Goal: Task Accomplishment & Management: Manage account settings

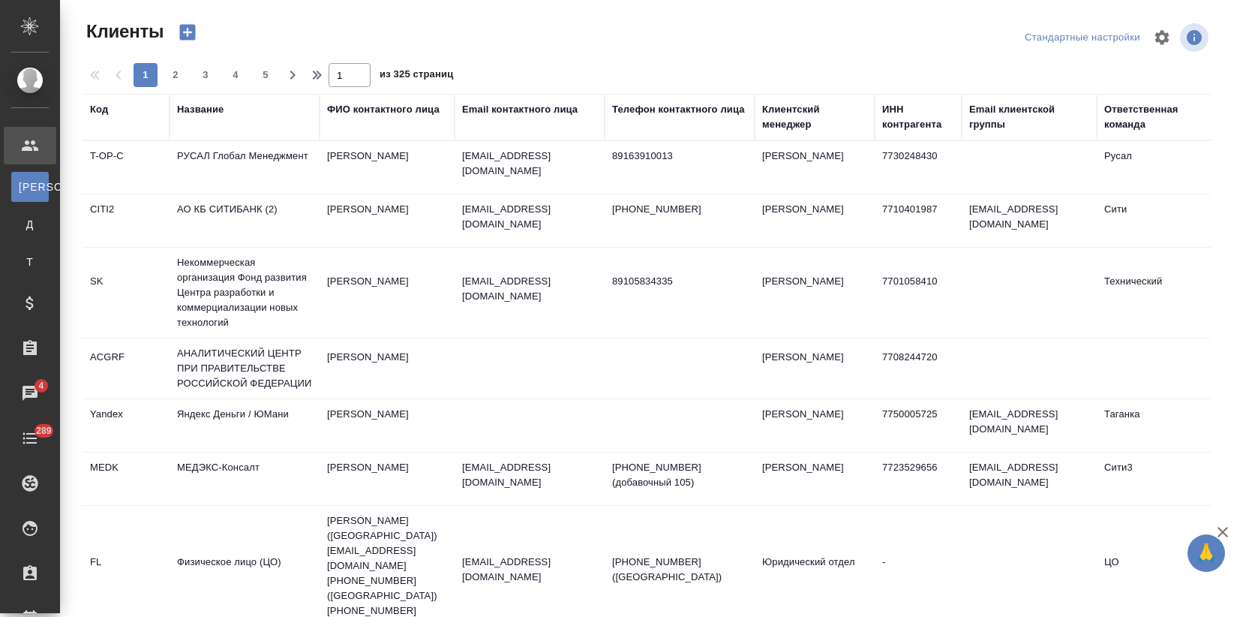
select select "RU"
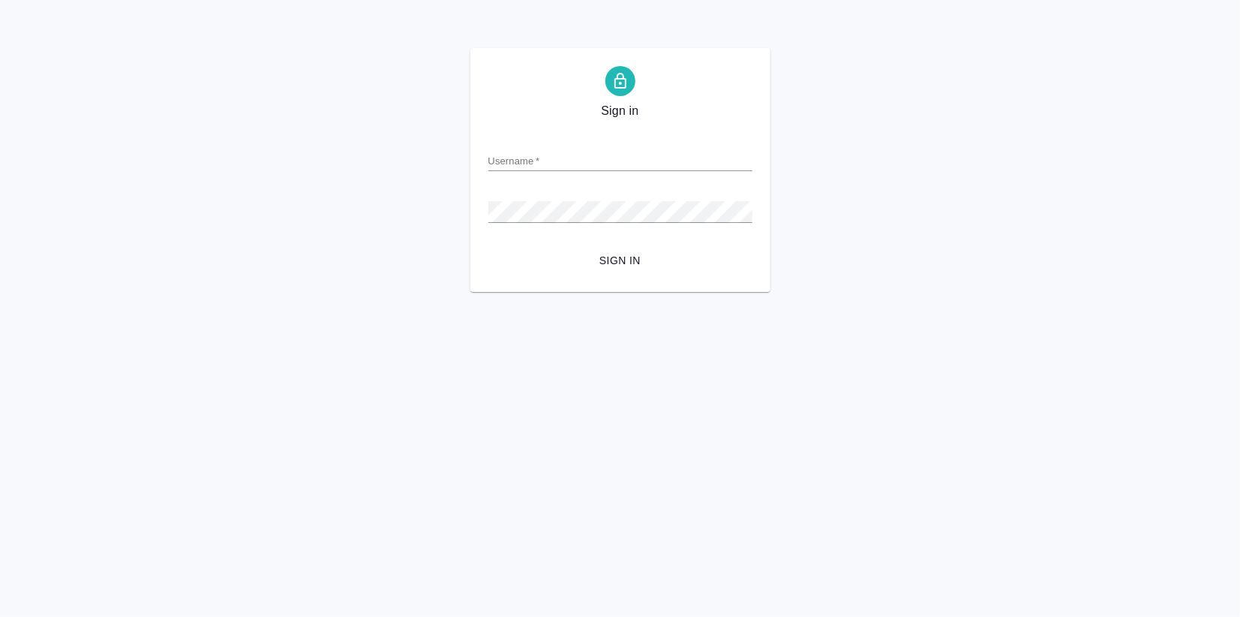
click at [511, 157] on input "Username   *" at bounding box center [620, 160] width 264 height 21
type input "v.zagorodnikh@awatera.com"
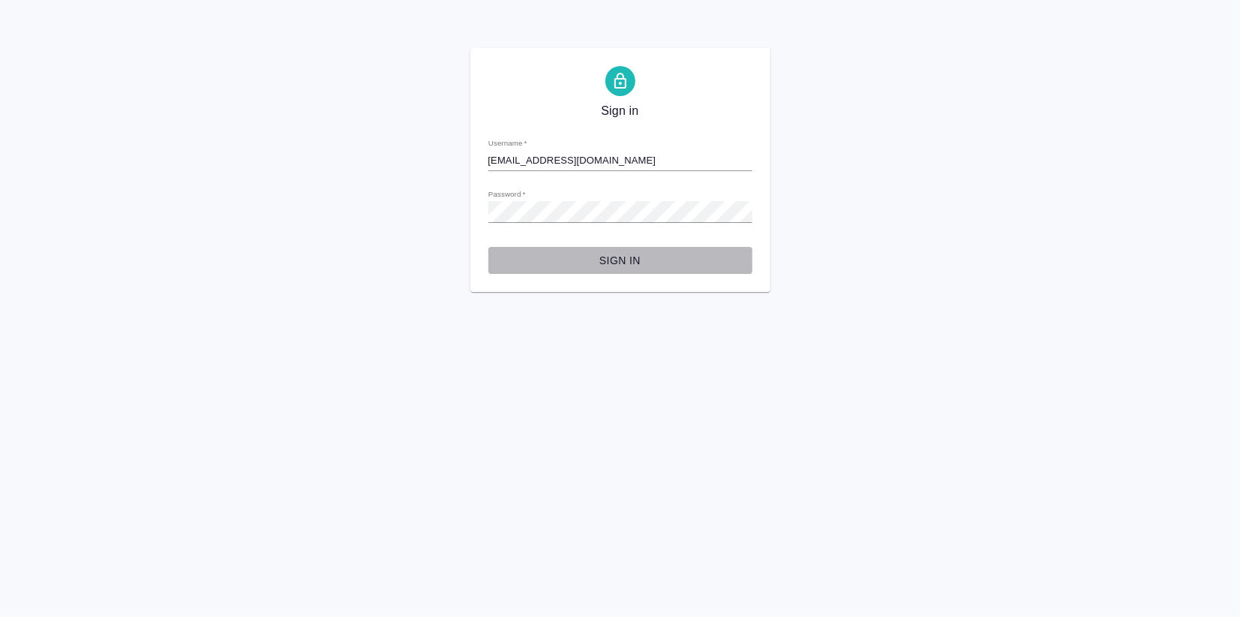
click at [634, 257] on span "Sign in" at bounding box center [620, 260] width 240 height 19
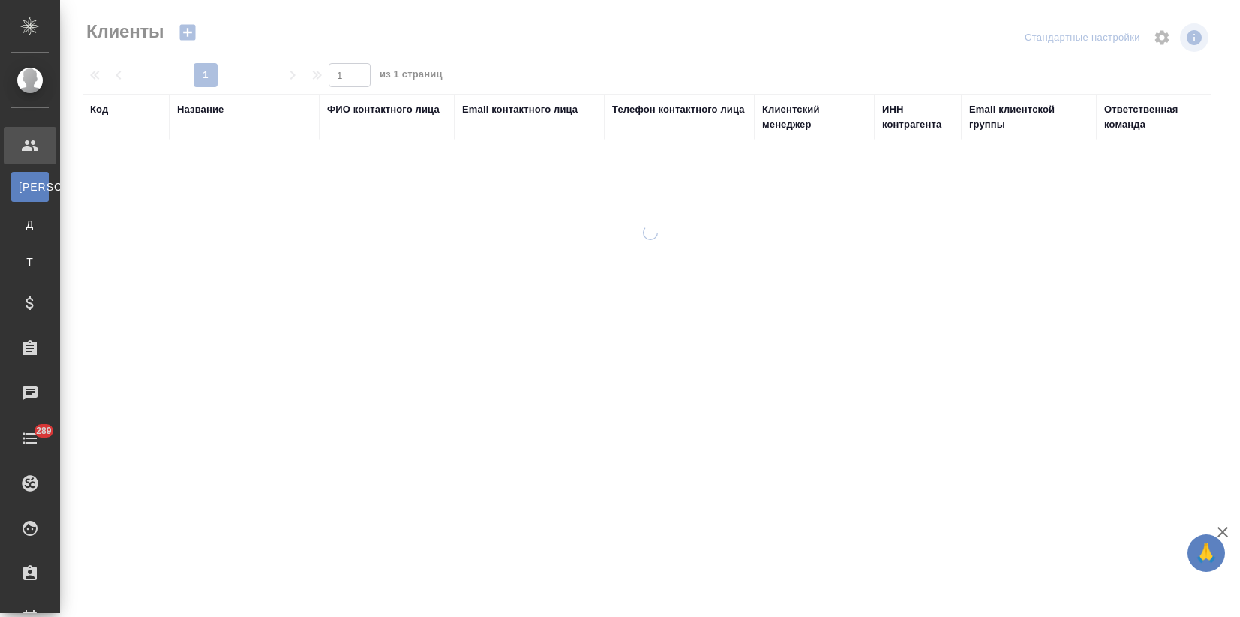
select select "RU"
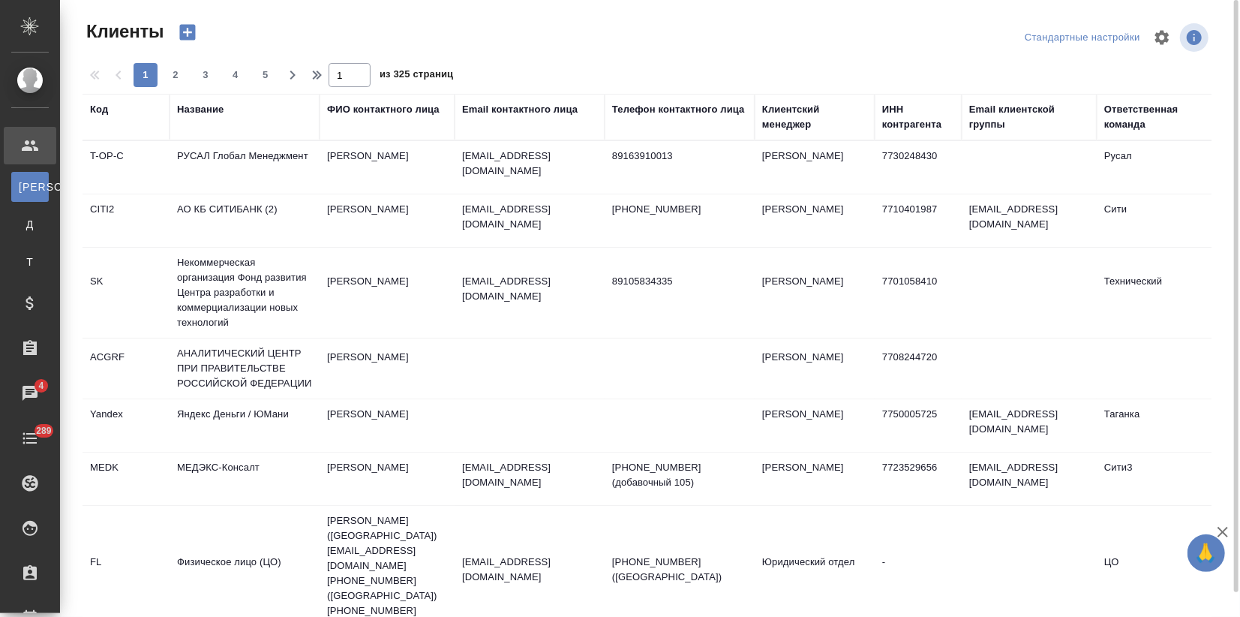
click at [209, 112] on div "Название" at bounding box center [200, 109] width 47 height 15
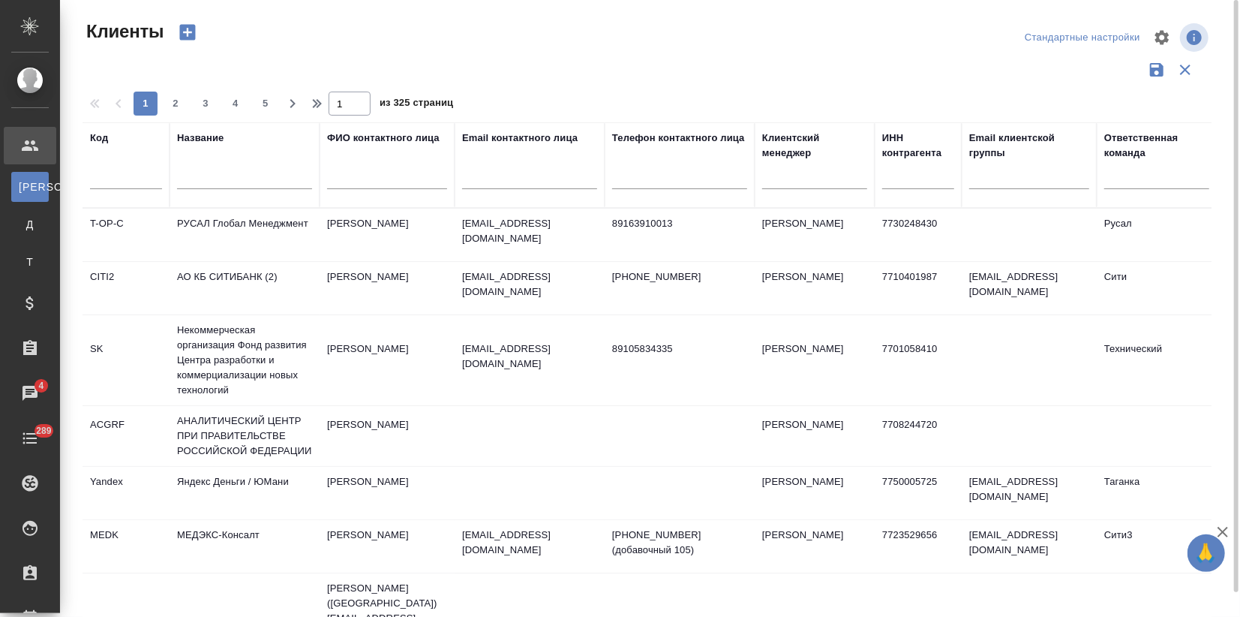
click at [206, 174] on input "text" at bounding box center [244, 179] width 135 height 19
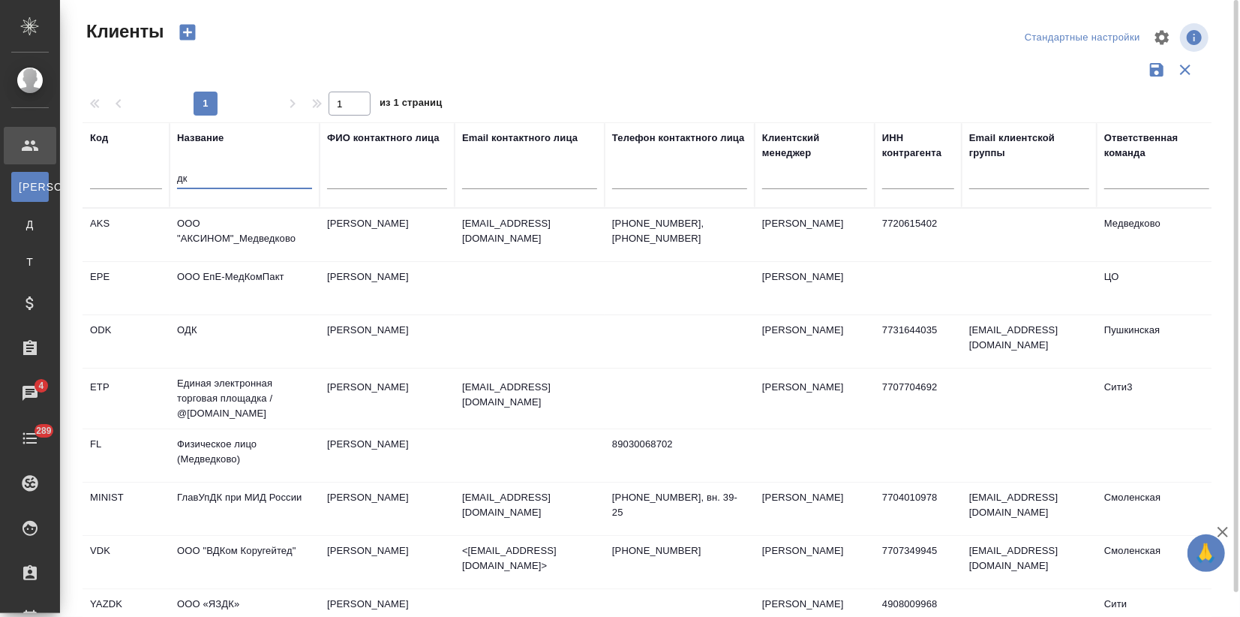
drag, startPoint x: 207, startPoint y: 171, endPoint x: 156, endPoint y: 184, distance: 52.6
click at [159, 183] on tr "Код Название дк ФИО контактного лица Email контактного лица Телефон контактного…" at bounding box center [650, 165] width 1134 height 86
type input "lr"
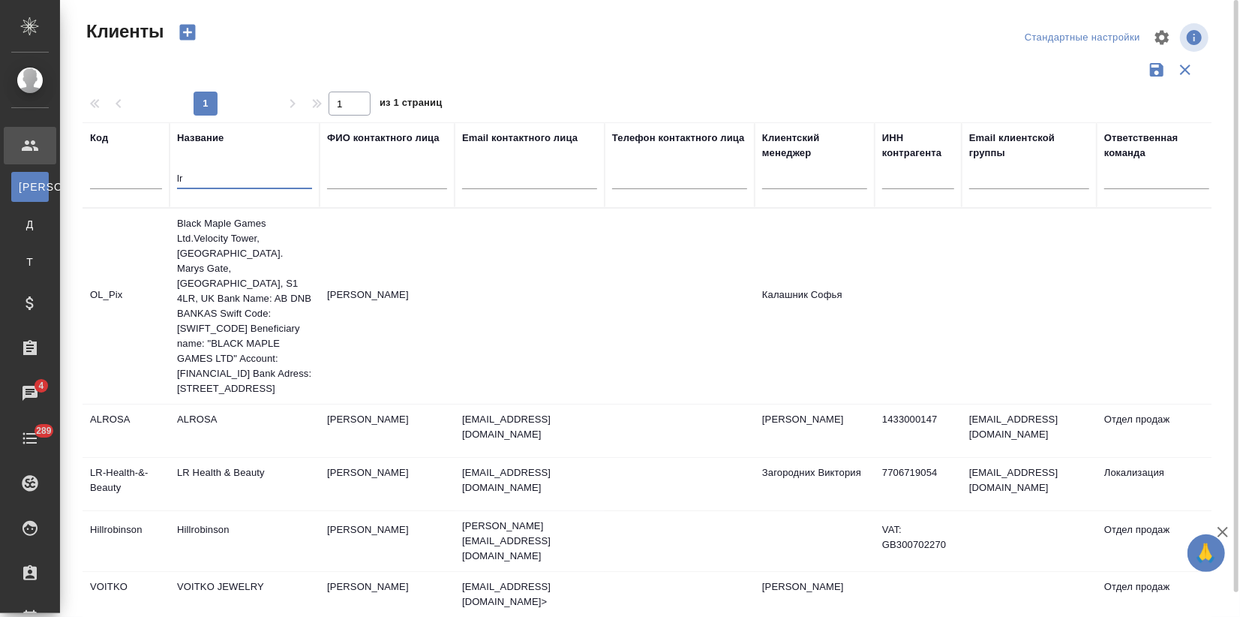
scroll to position [54, 0]
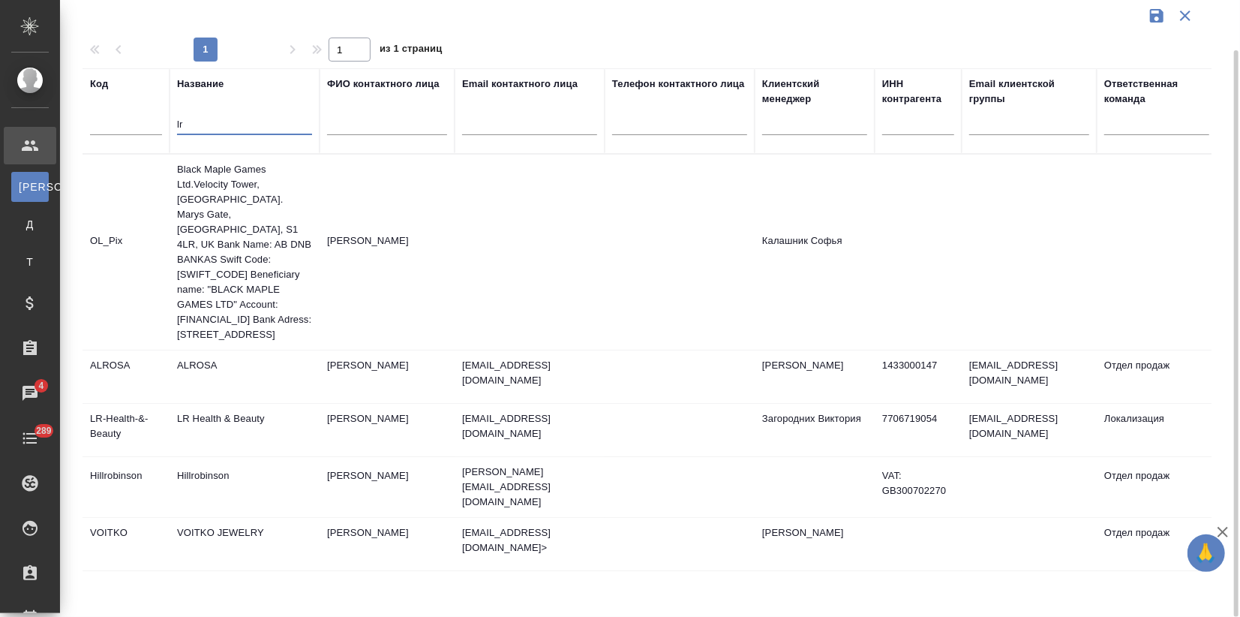
click at [260, 424] on td "LR Health & Beauty" at bounding box center [245, 430] width 150 height 53
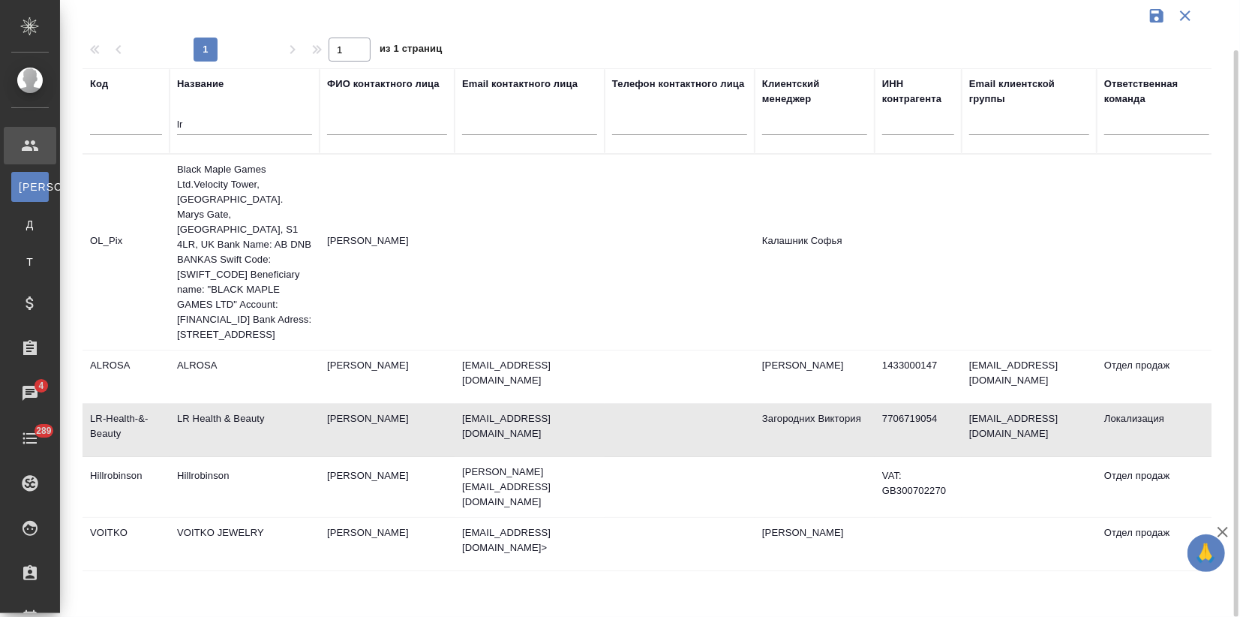
click at [261, 419] on td "LR Health & Beauty" at bounding box center [245, 430] width 150 height 53
click at [260, 434] on td "LR Health & Beauty" at bounding box center [245, 430] width 150 height 53
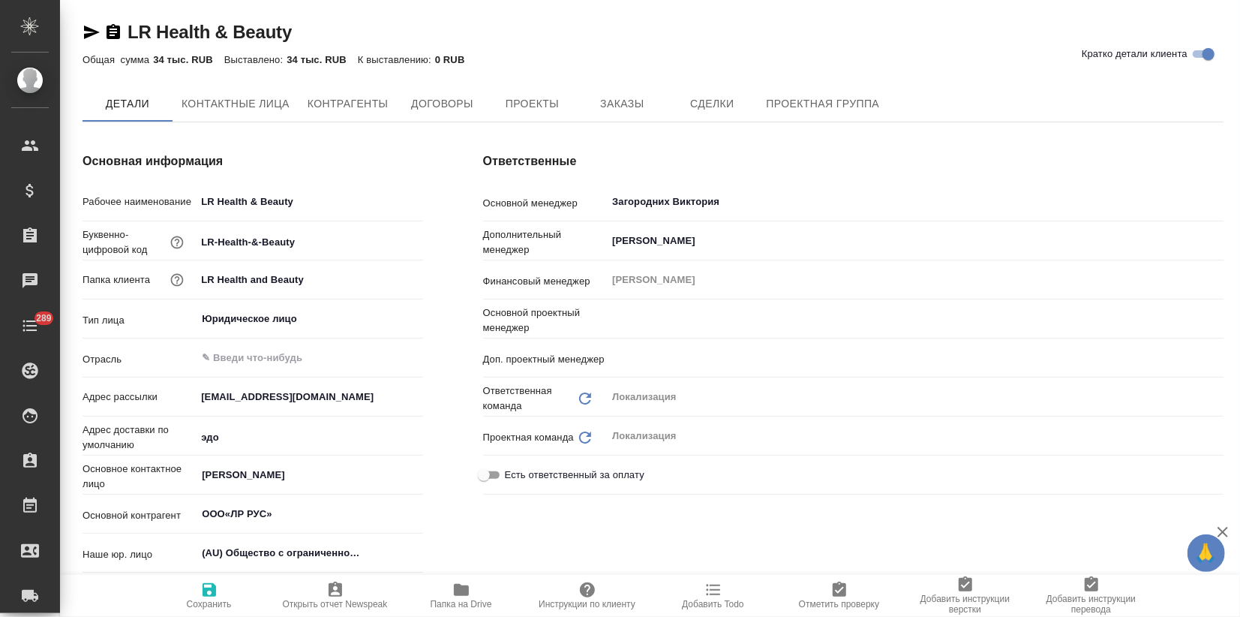
type input "Муталимов Марк"
type input "Третьякова Ольга"
type input "ООО«ЛР РУС»"
type textarea "x"
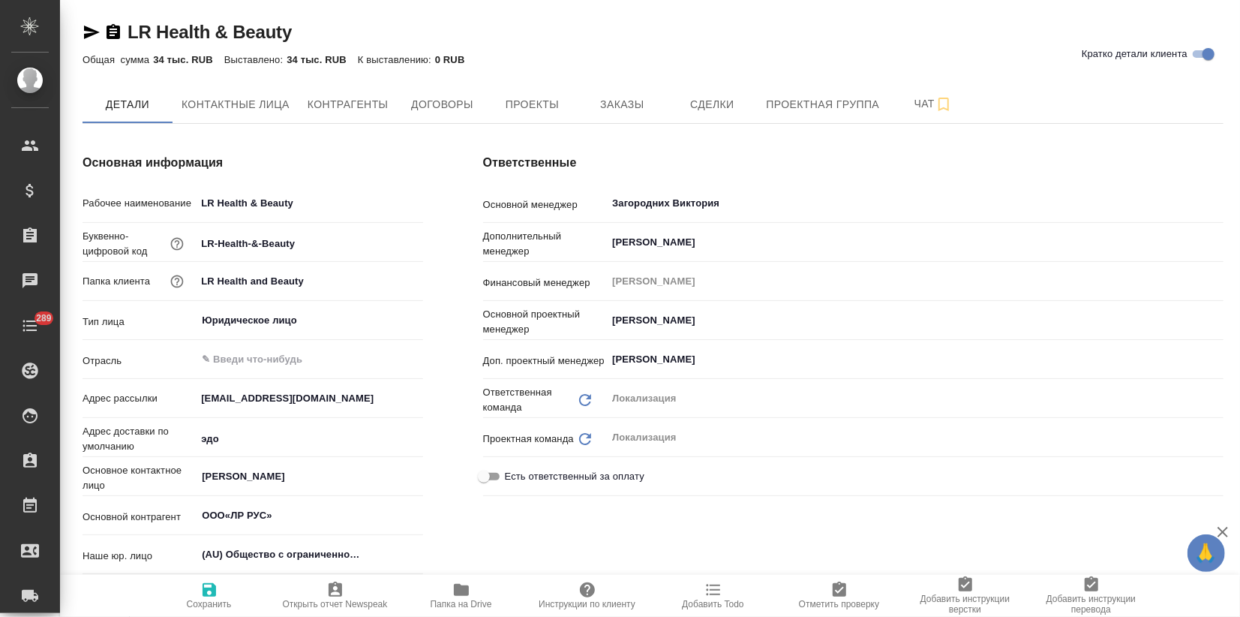
type input "ООО«ЛР РУС»"
type textarea "x"
type input "ООО«ЛР РУС»"
type textarea "x"
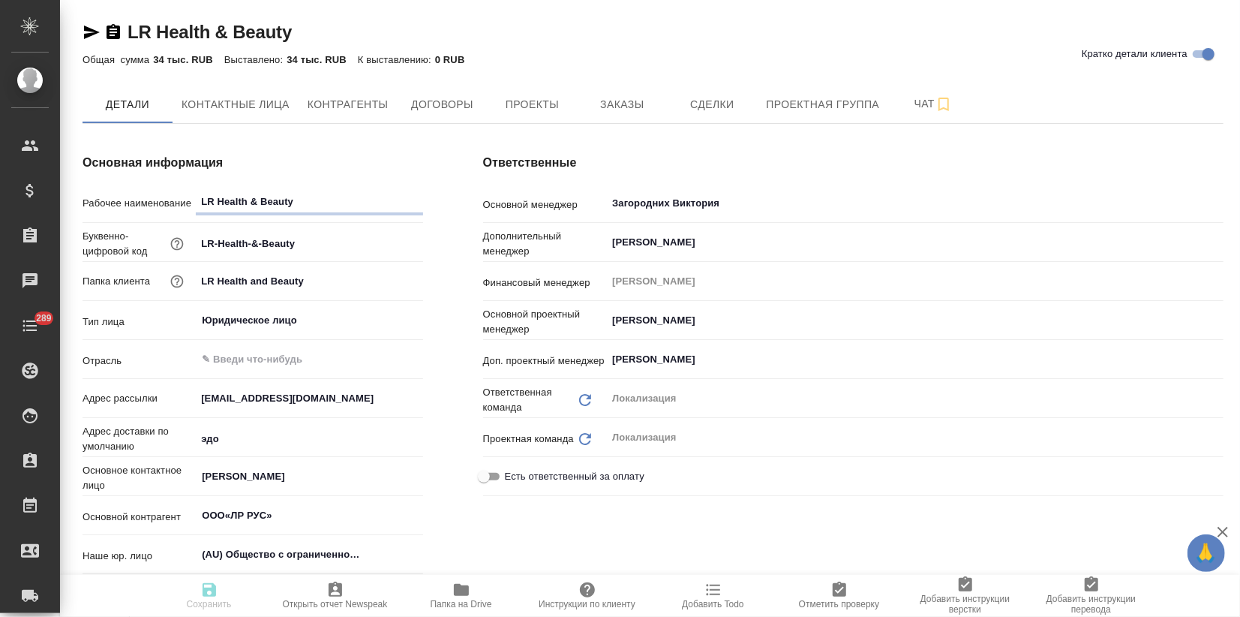
type textarea "x"
type input "ООО«ЛР РУС»"
type textarea "x"
click at [606, 103] on span "Заказы" at bounding box center [622, 104] width 72 height 19
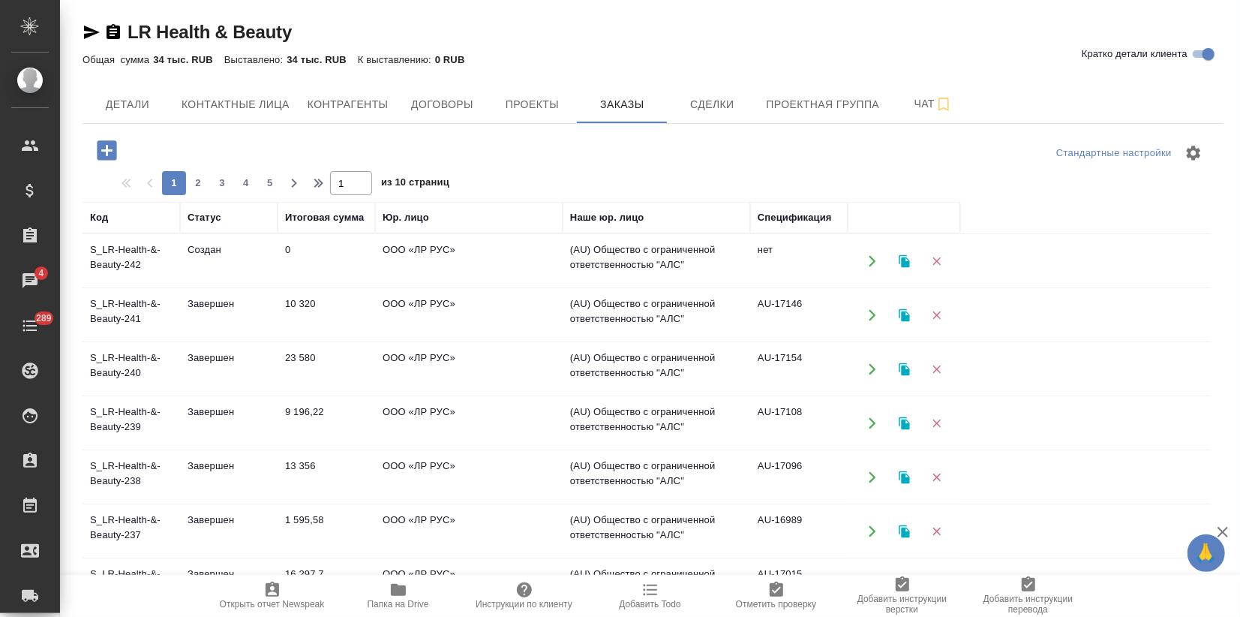
click at [269, 276] on td "Создан" at bounding box center [229, 261] width 98 height 53
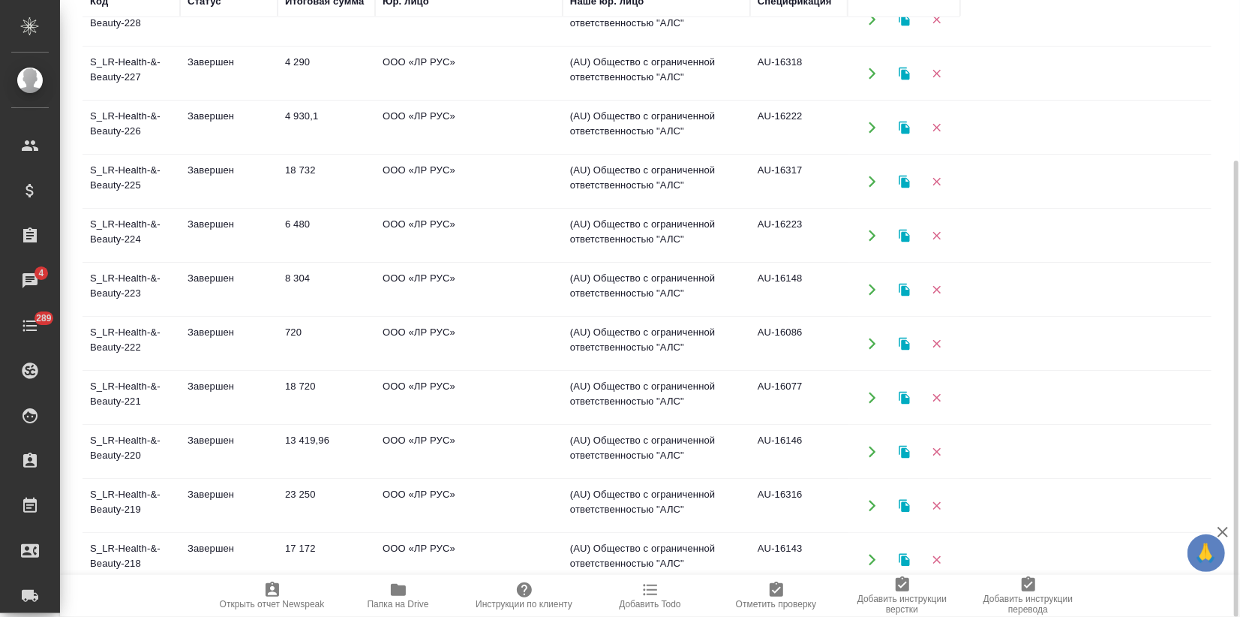
scroll to position [794, 0]
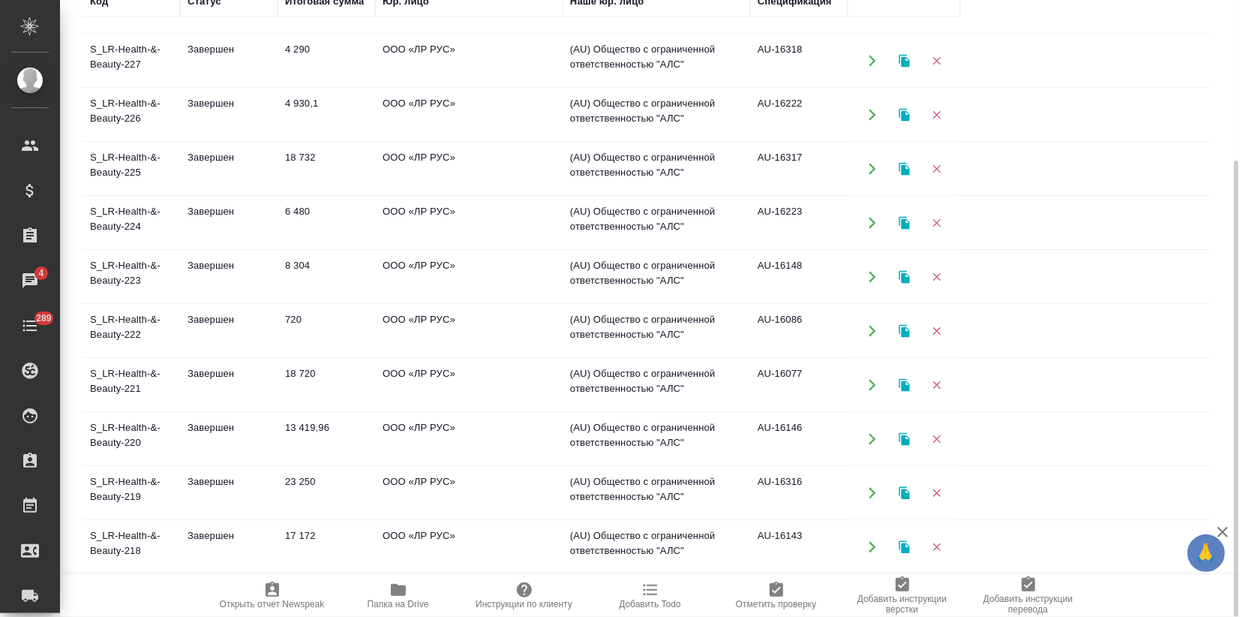
click at [299, 479] on td "23 250" at bounding box center [327, 493] width 98 height 53
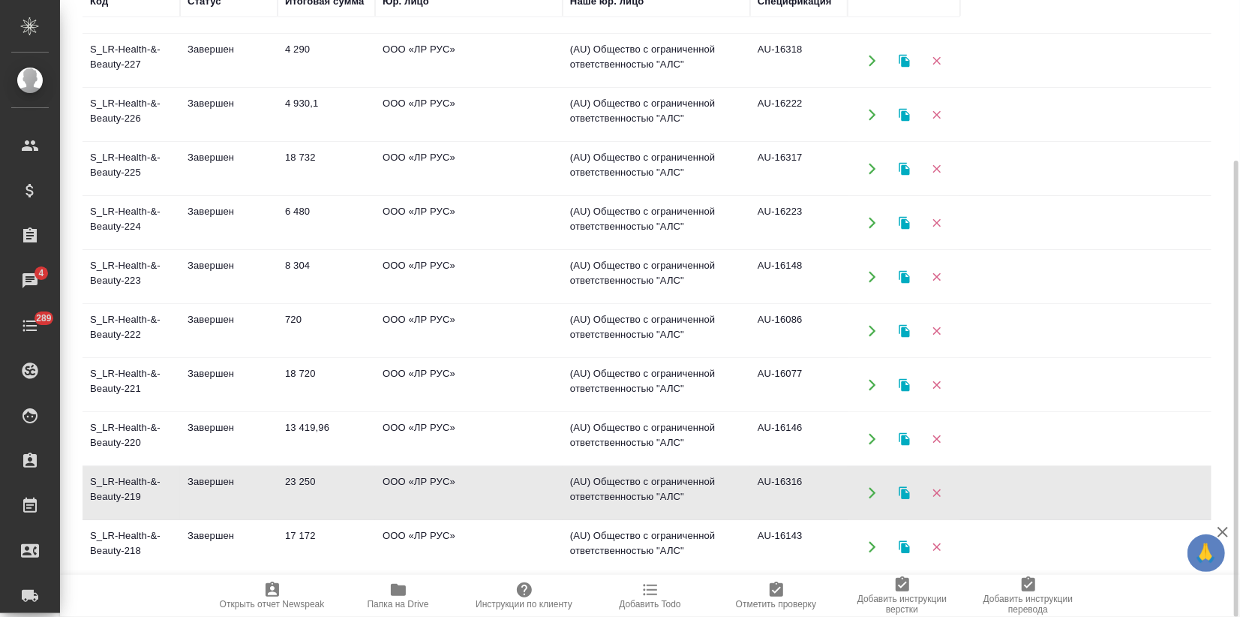
click at [298, 479] on td "23 250" at bounding box center [327, 493] width 98 height 53
click at [282, 444] on td "13 419,96" at bounding box center [327, 439] width 98 height 53
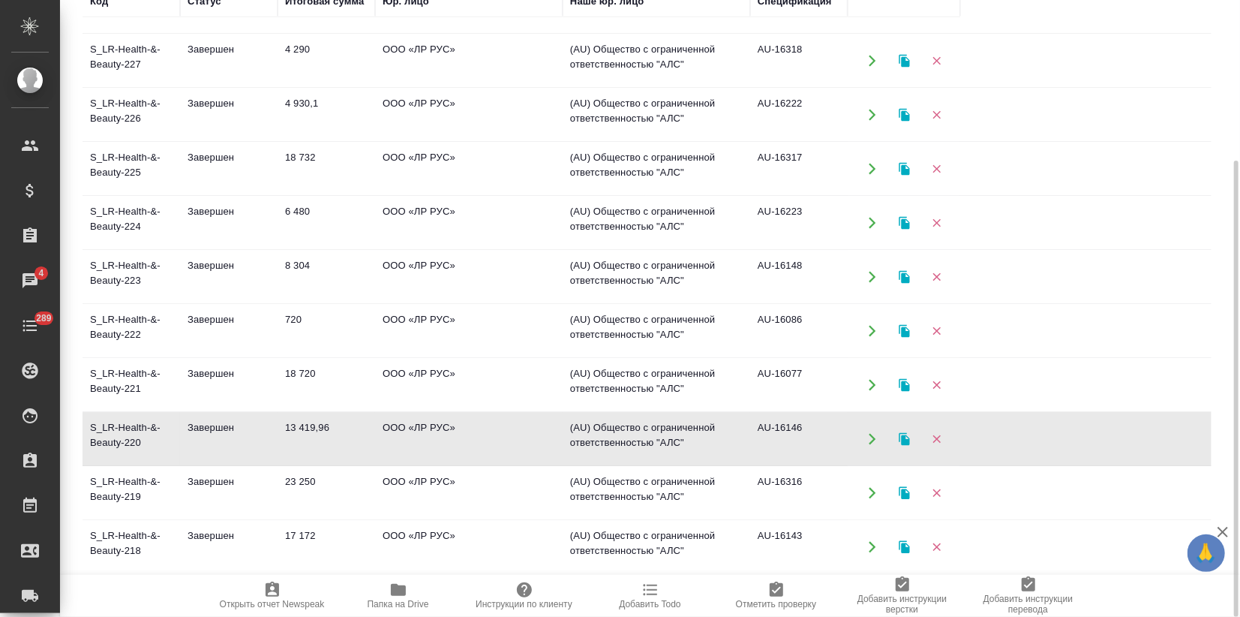
click at [282, 444] on td "13 419,96" at bounding box center [327, 439] width 98 height 53
click at [278, 376] on td "18 720" at bounding box center [327, 385] width 98 height 53
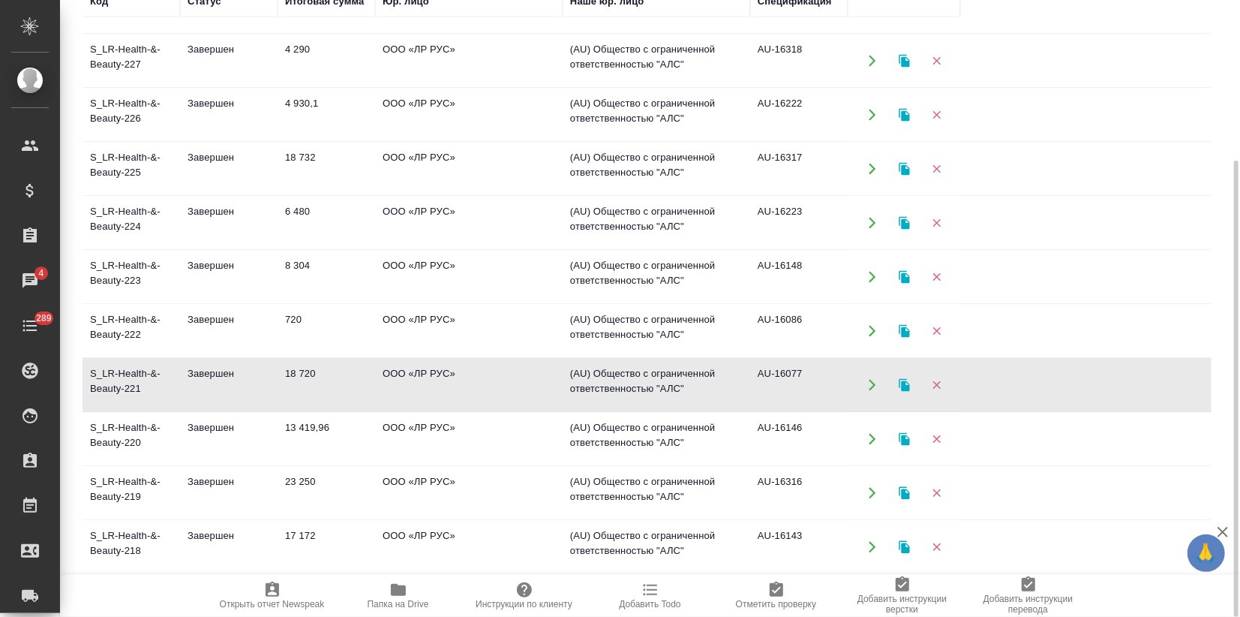
click at [278, 376] on td "18 720" at bounding box center [327, 385] width 98 height 53
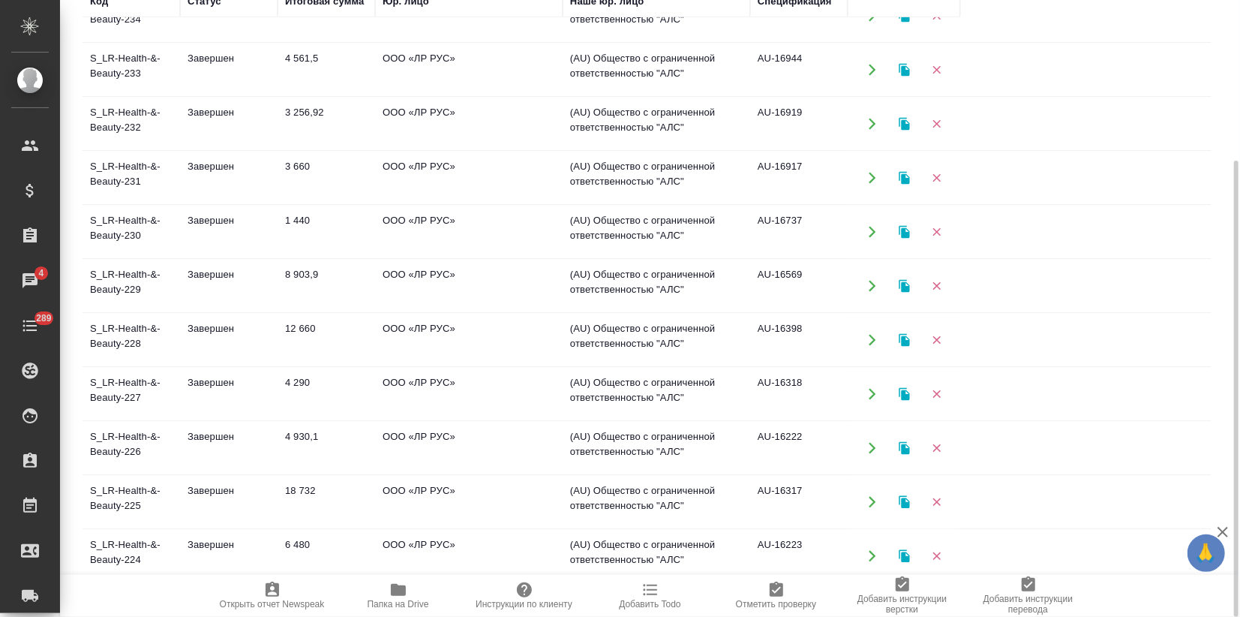
scroll to position [378, 0]
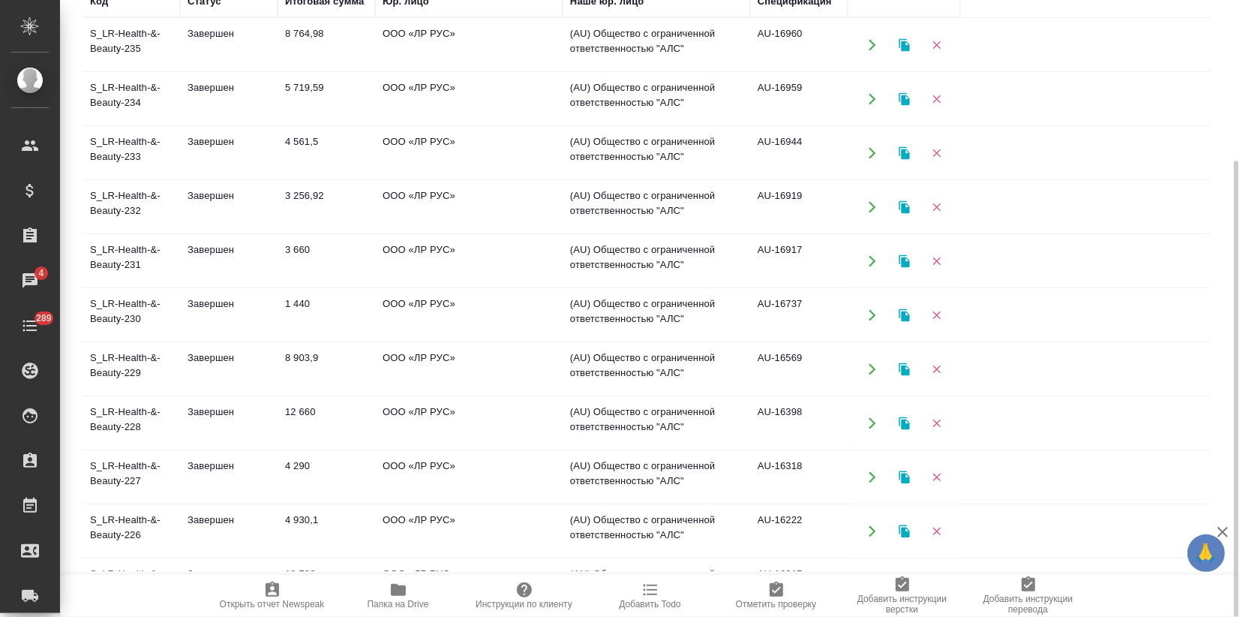
click at [276, 367] on td "Завершен" at bounding box center [229, 369] width 98 height 53
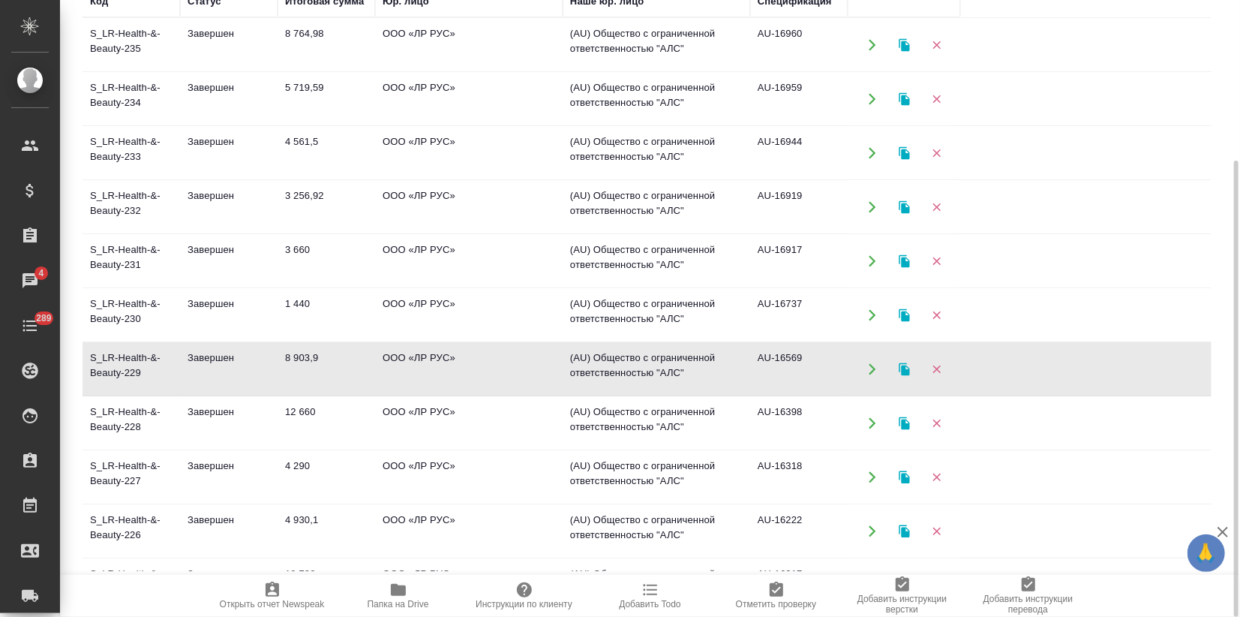
click at [276, 367] on td "Завершен" at bounding box center [229, 369] width 98 height 53
click at [299, 452] on td "4 290" at bounding box center [327, 477] width 98 height 53
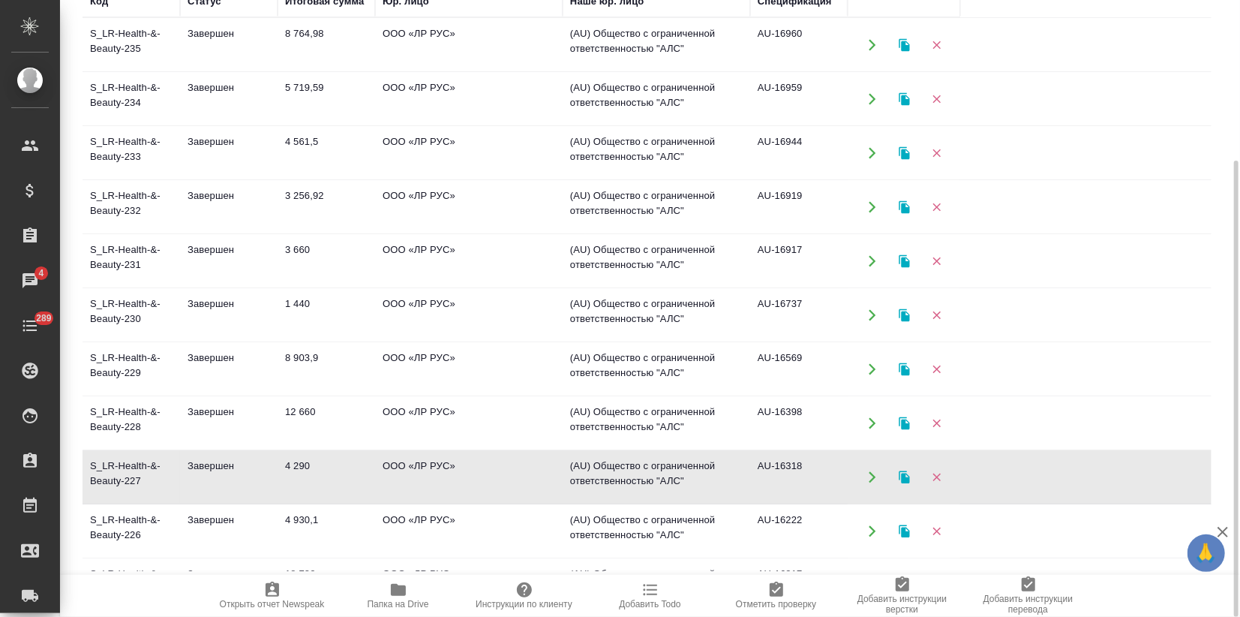
click at [299, 426] on td "12 660" at bounding box center [327, 423] width 98 height 53
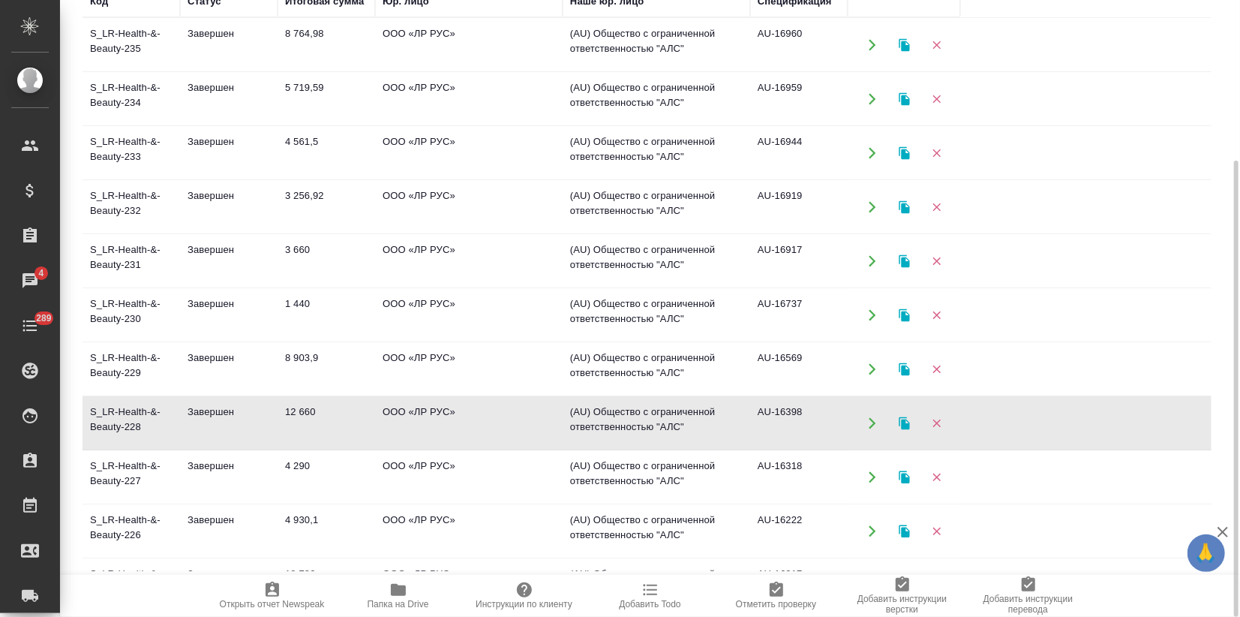
click at [299, 426] on td "12 660" at bounding box center [327, 423] width 98 height 53
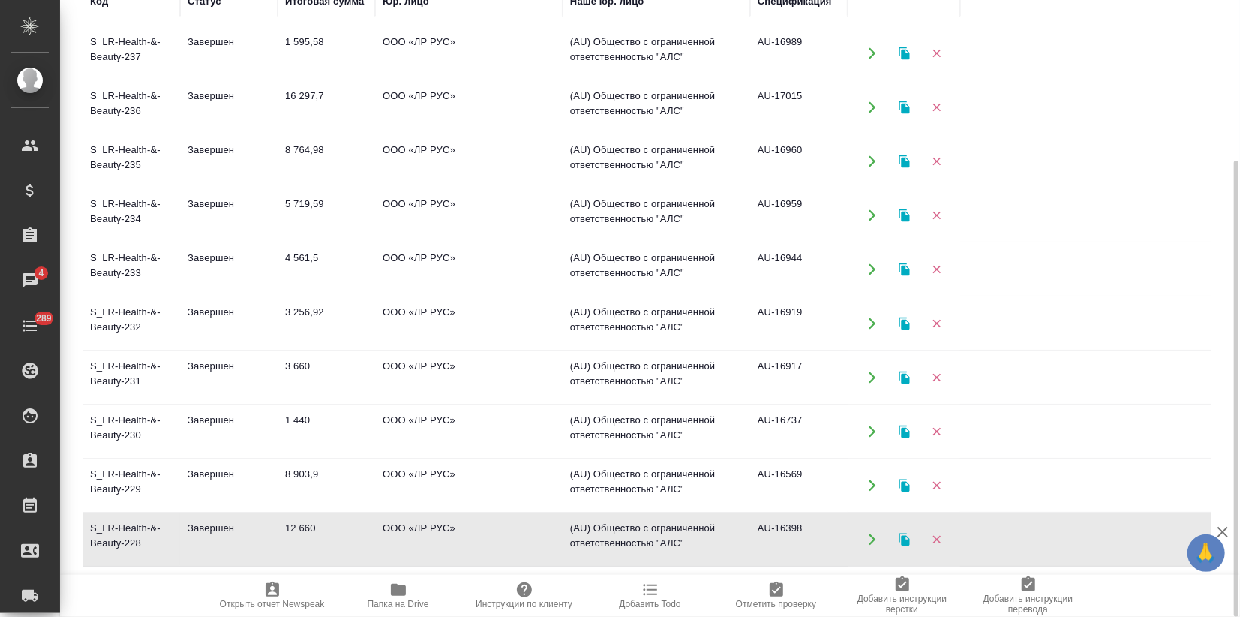
scroll to position [128, 0]
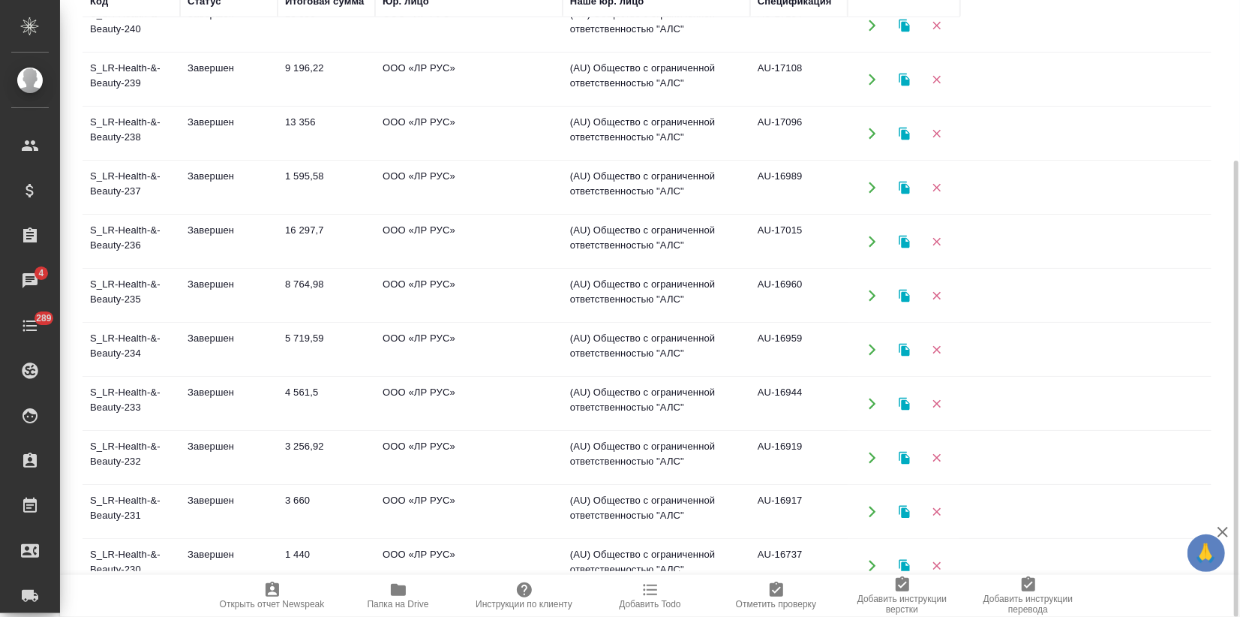
click at [299, 306] on td "8 764,98" at bounding box center [327, 295] width 98 height 53
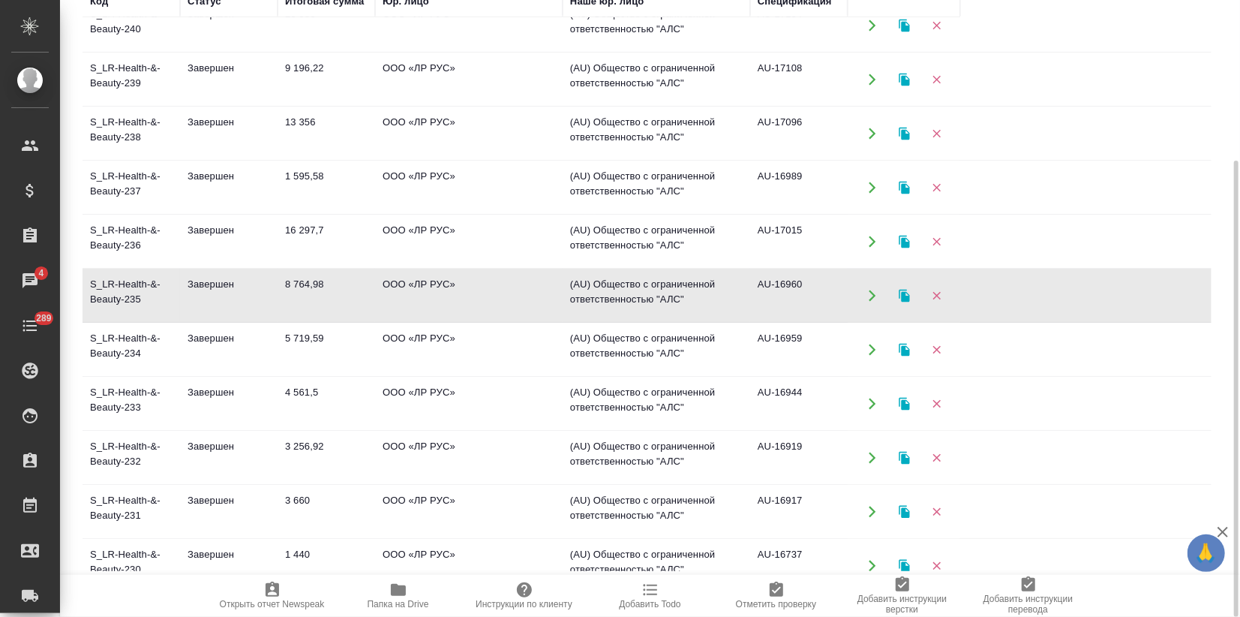
click at [299, 306] on td "8 764,98" at bounding box center [327, 295] width 98 height 53
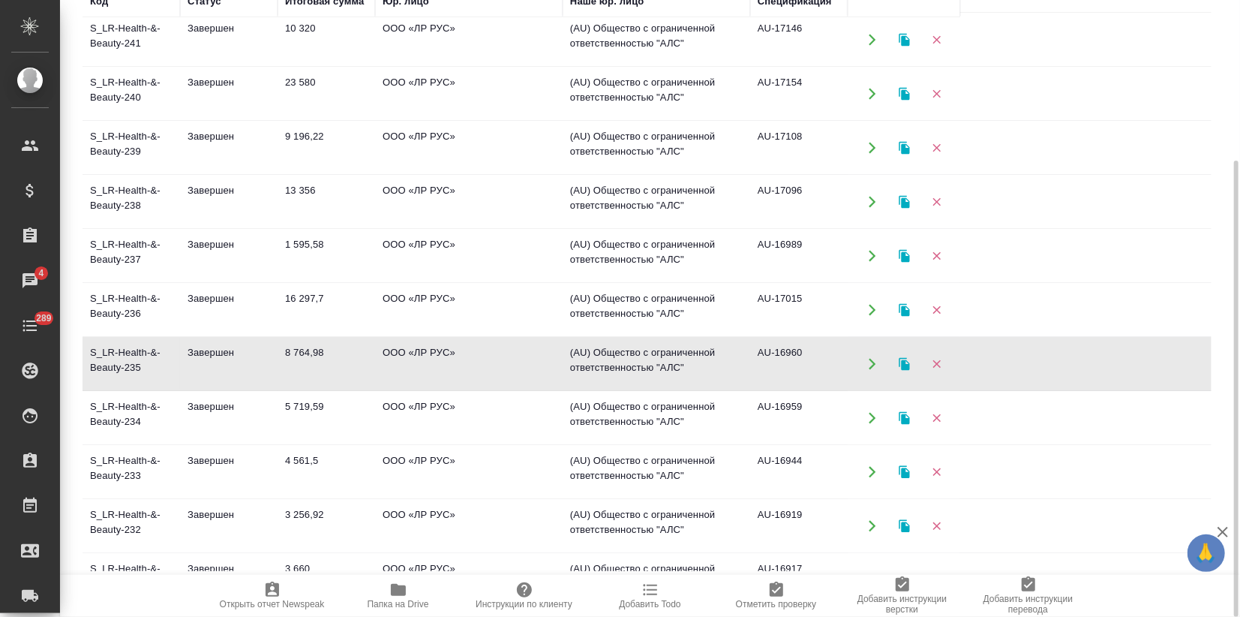
scroll to position [0, 0]
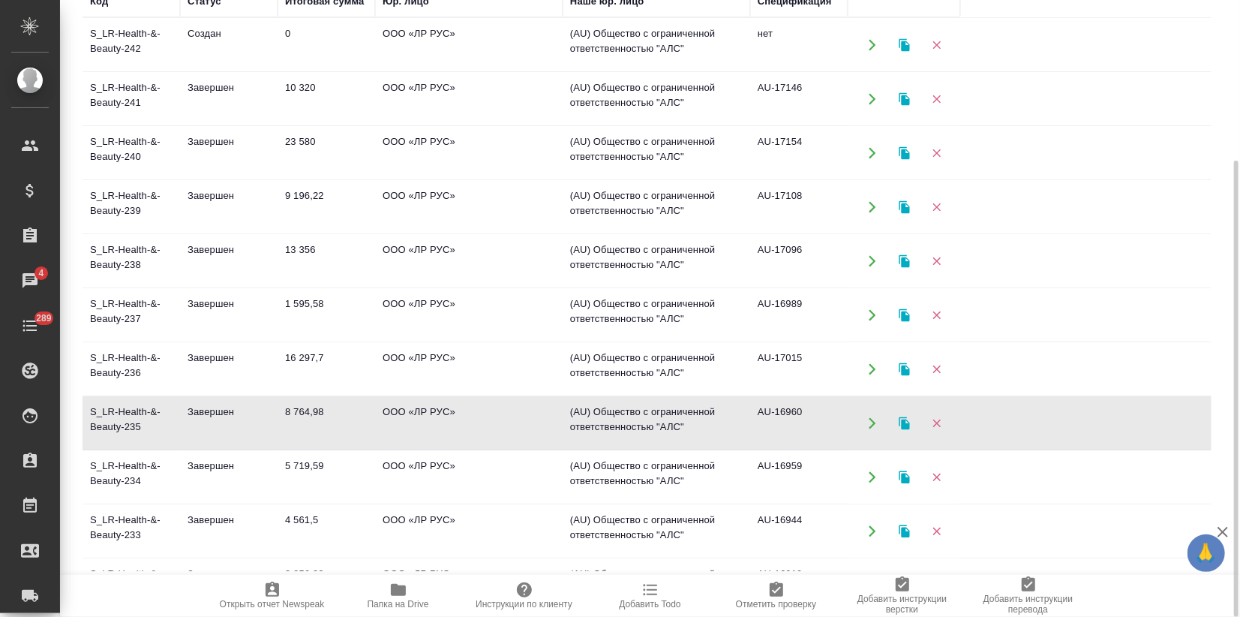
click at [306, 371] on td "16 297,7" at bounding box center [327, 369] width 98 height 53
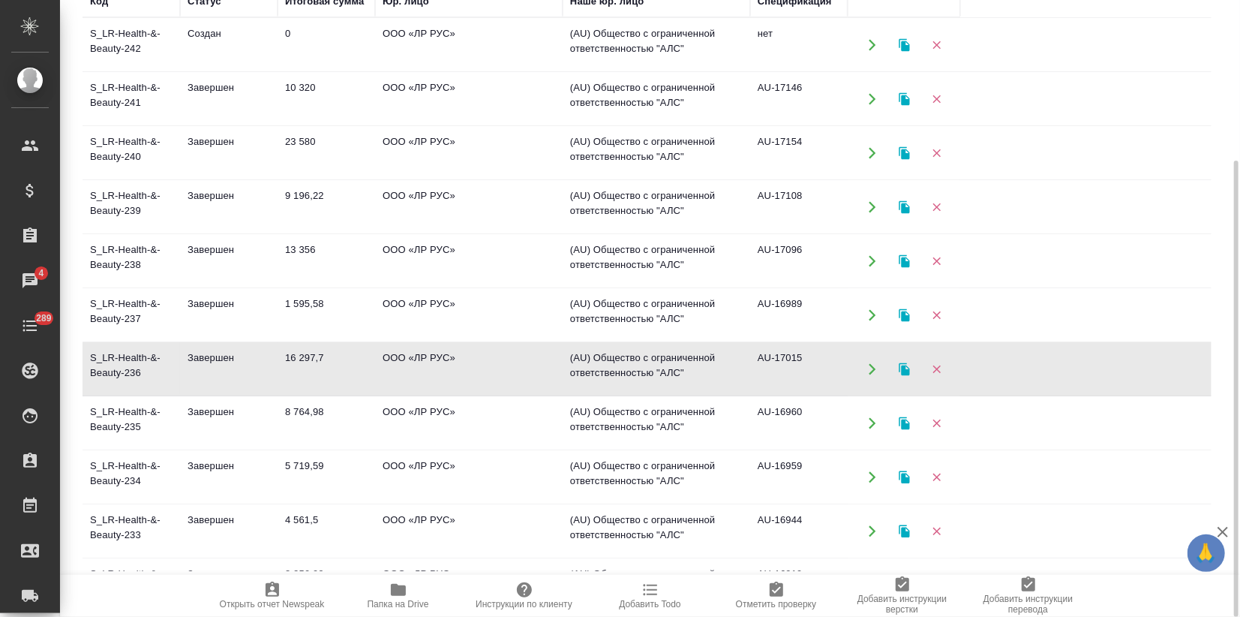
click at [306, 371] on td "16 297,7" at bounding box center [327, 369] width 98 height 53
click at [294, 264] on td "13 356" at bounding box center [327, 261] width 98 height 53
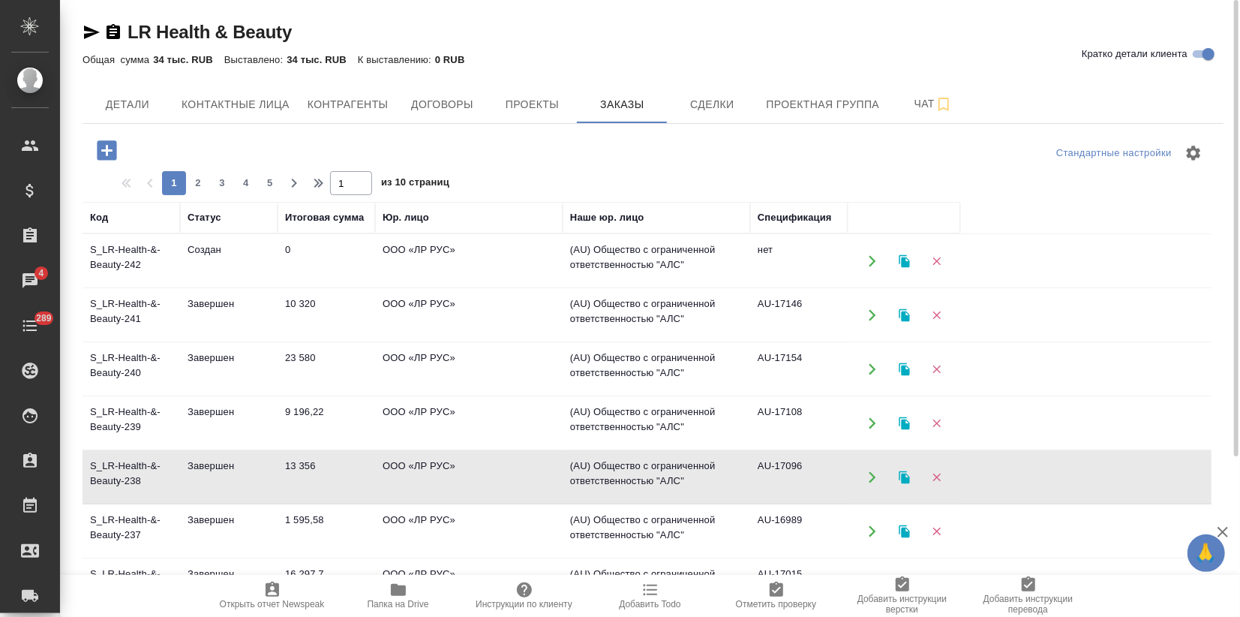
click at [310, 246] on td "0" at bounding box center [327, 261] width 98 height 53
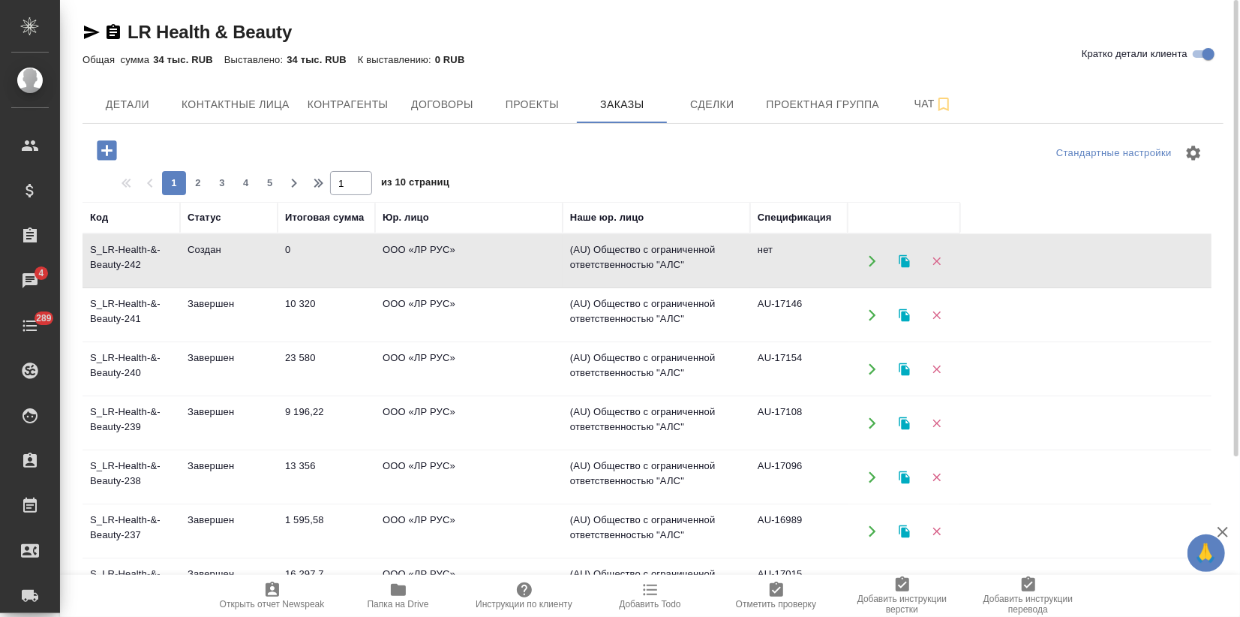
click at [310, 246] on td "0" at bounding box center [327, 261] width 98 height 53
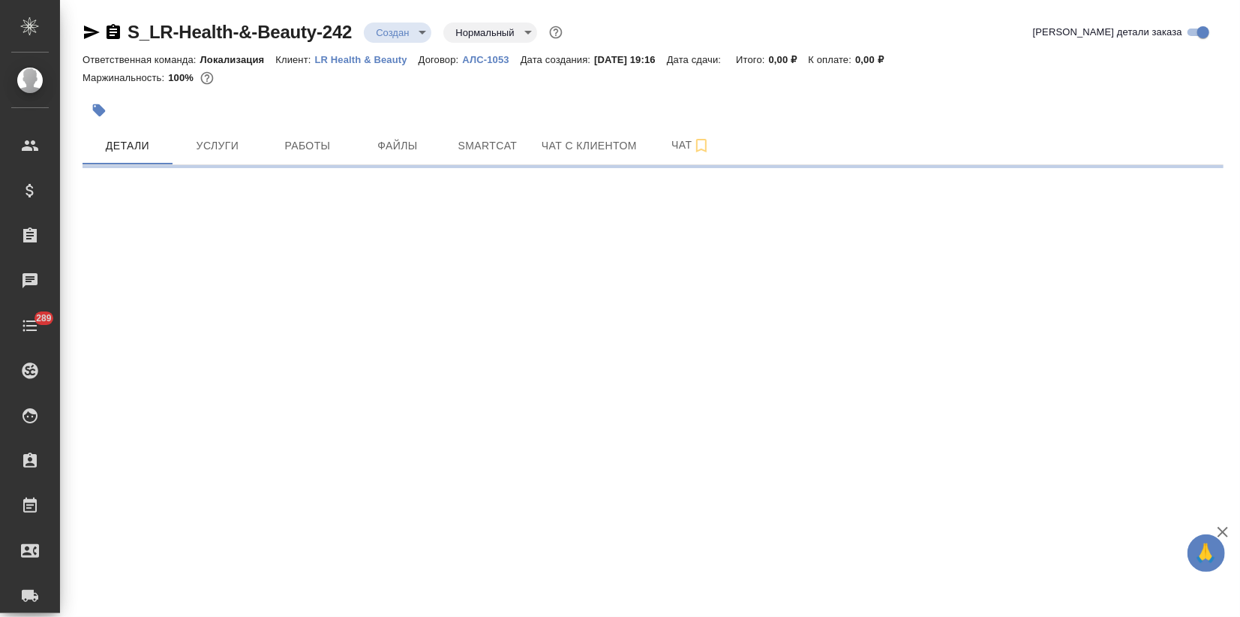
select select "RU"
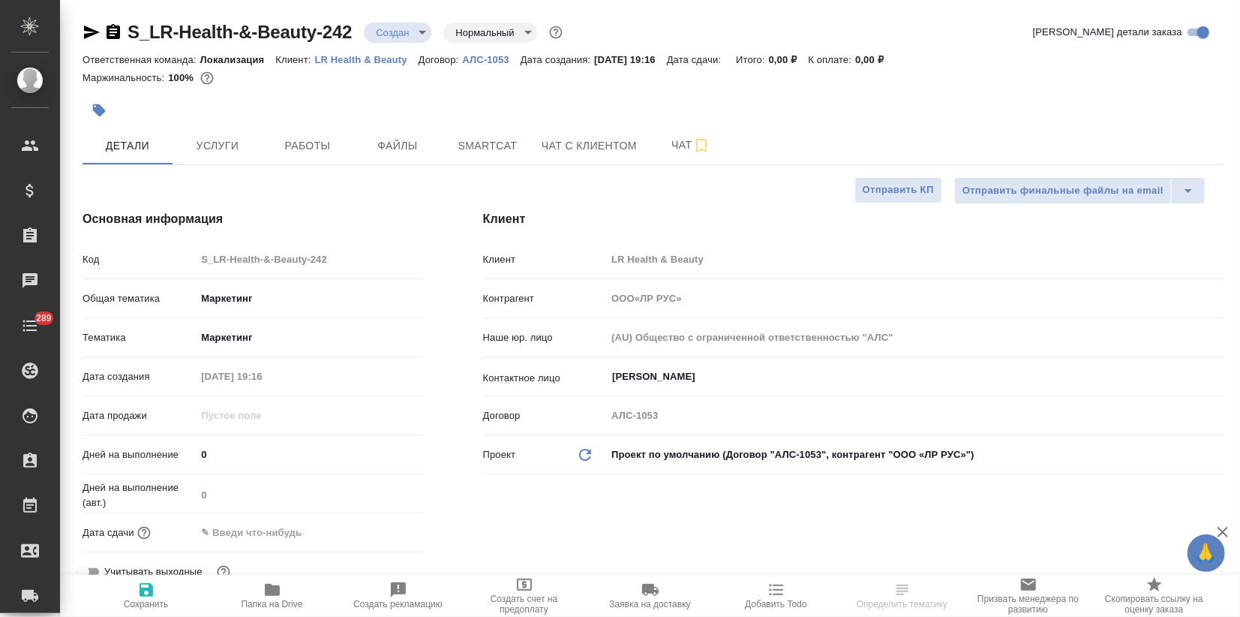
type textarea "x"
type input "ООО«ЛР РУС»"
type textarea "x"
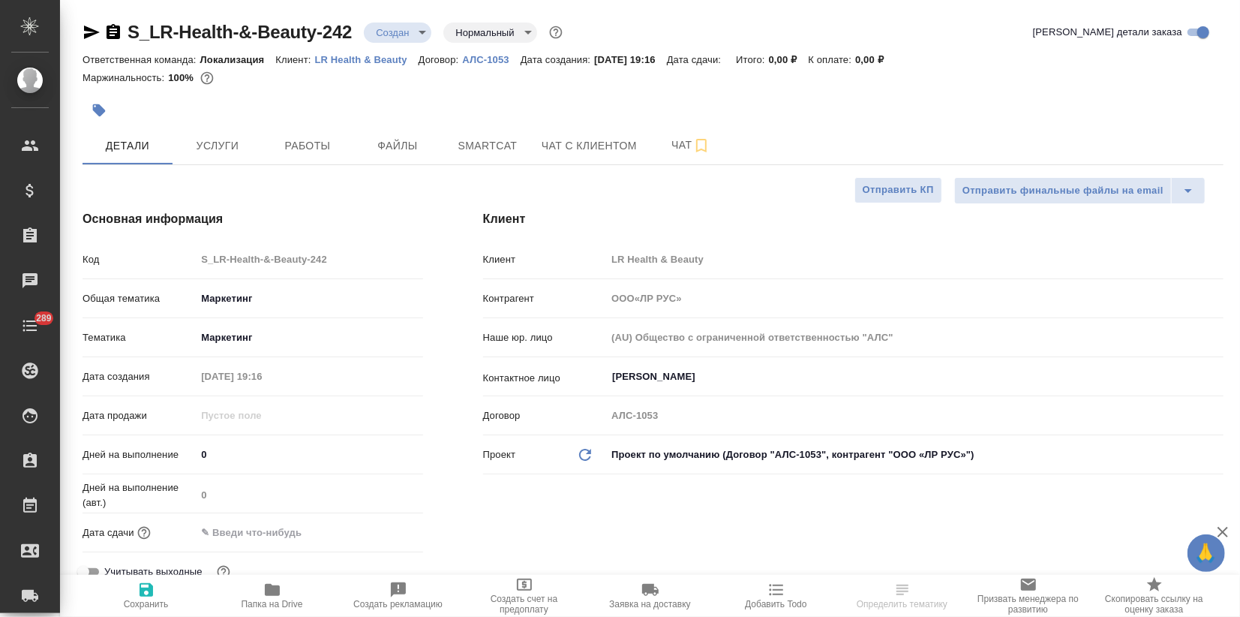
type textarea "x"
type input "ООО«ЛР РУС»"
type textarea "x"
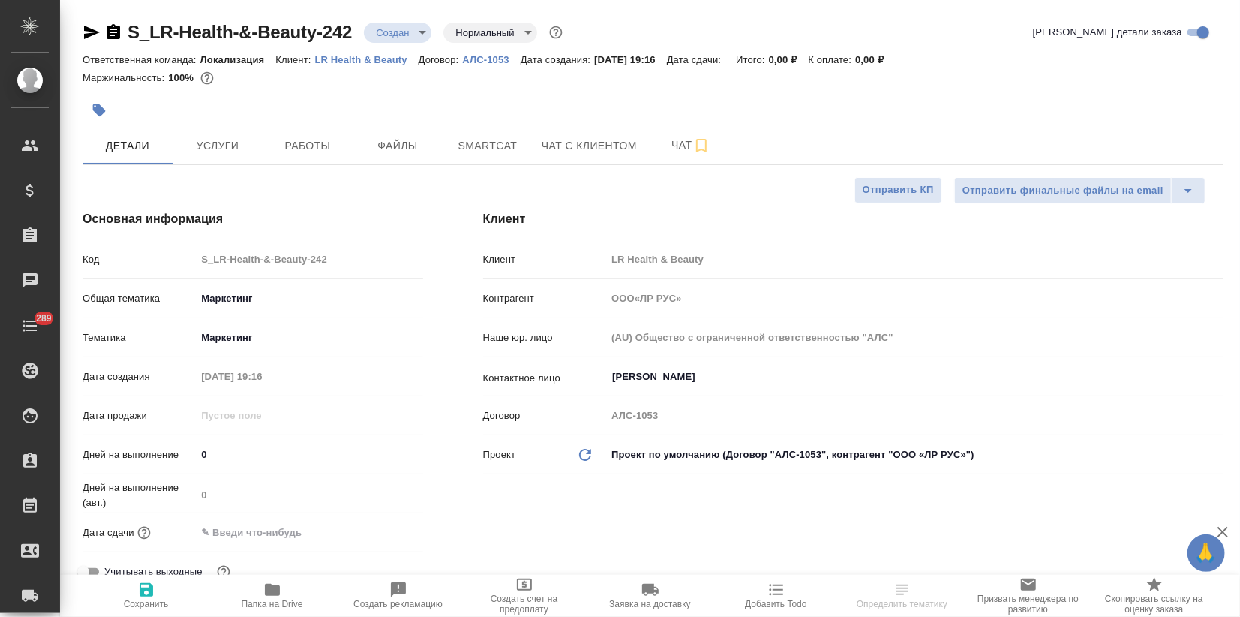
type textarea "x"
type input "ООО«ЛР РУС»"
type textarea "x"
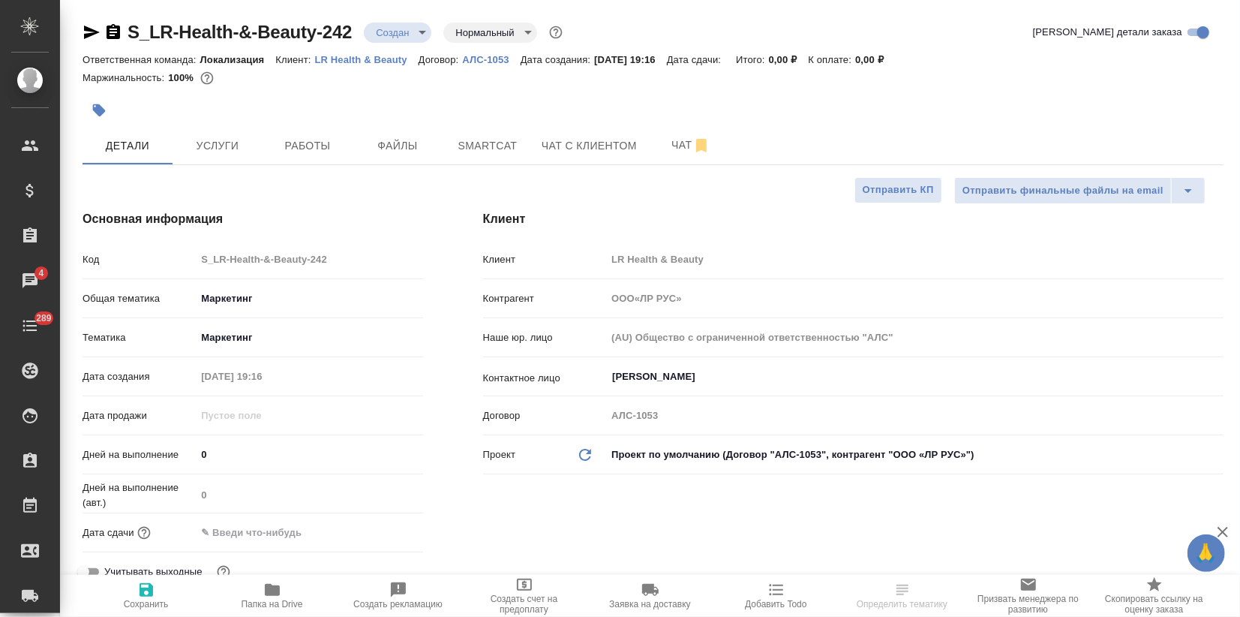
select select "RU"
type input "ООО«ЛР РУС»"
type textarea "x"
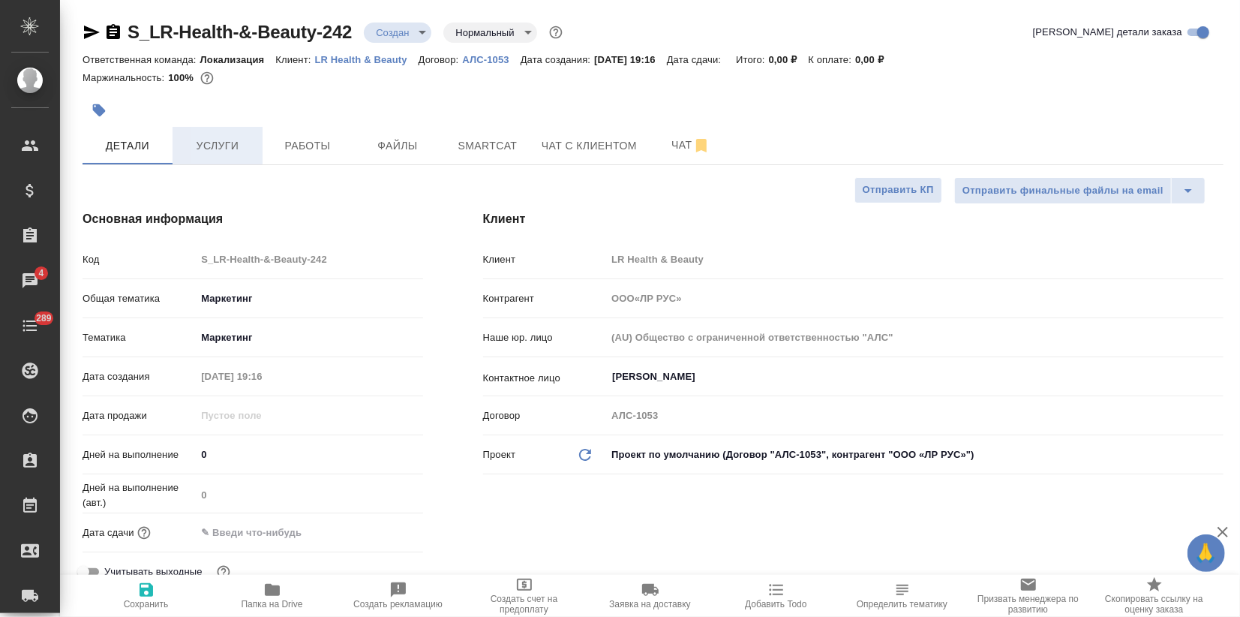
click at [224, 154] on span "Услуги" at bounding box center [218, 146] width 72 height 19
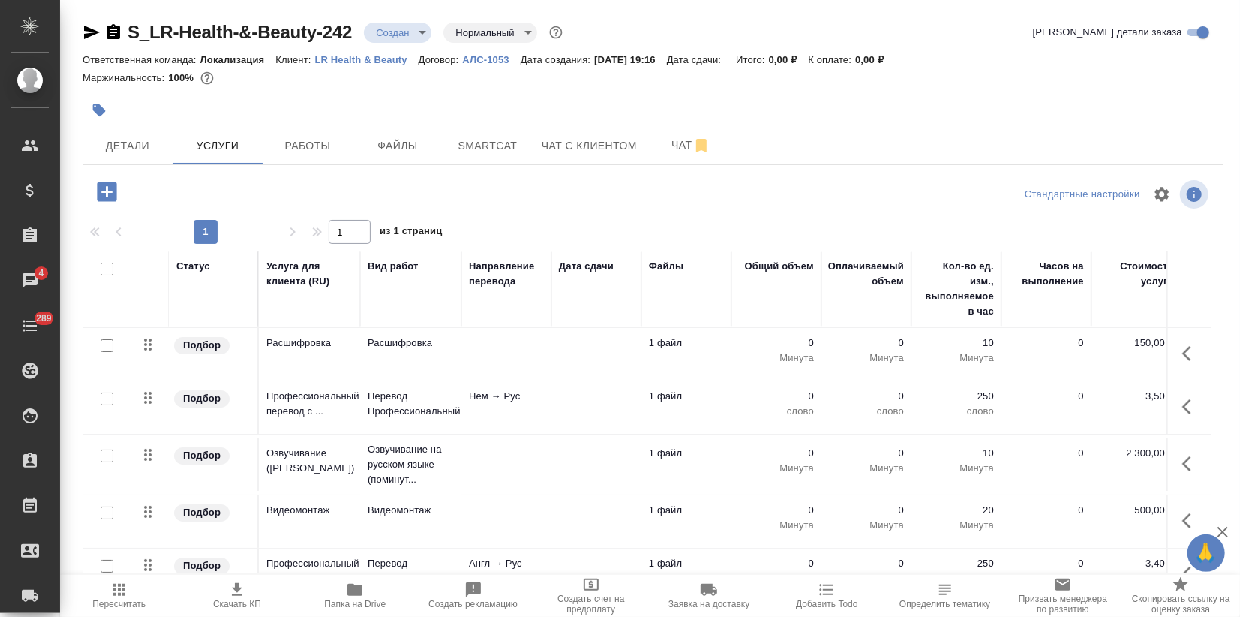
click at [505, 358] on td at bounding box center [506, 354] width 90 height 53
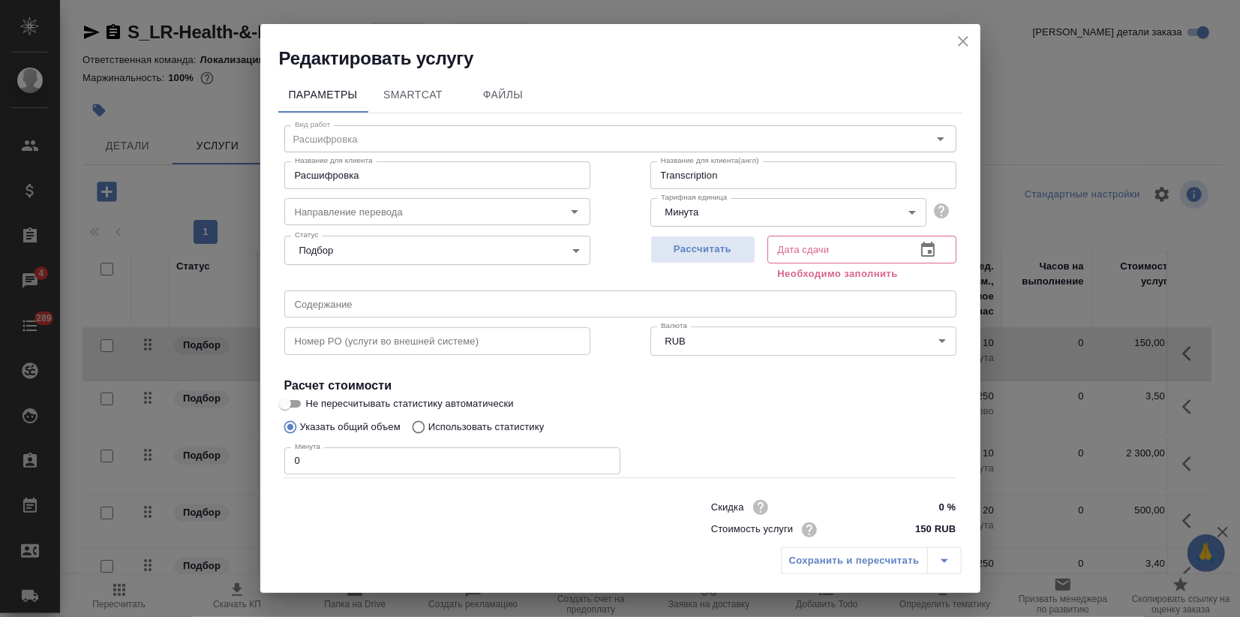
drag, startPoint x: 312, startPoint y: 468, endPoint x: 20, endPoint y: 453, distance: 292.2
click at [96, 458] on div "Редактировать услугу Параметры SmartCat Файлы Вид работ Расшифровка Вид работ Н…" at bounding box center [620, 308] width 1240 height 617
type input "8"
click at [697, 239] on button "Рассчитать" at bounding box center [702, 250] width 105 height 28
type input "23.09.2025 11:02"
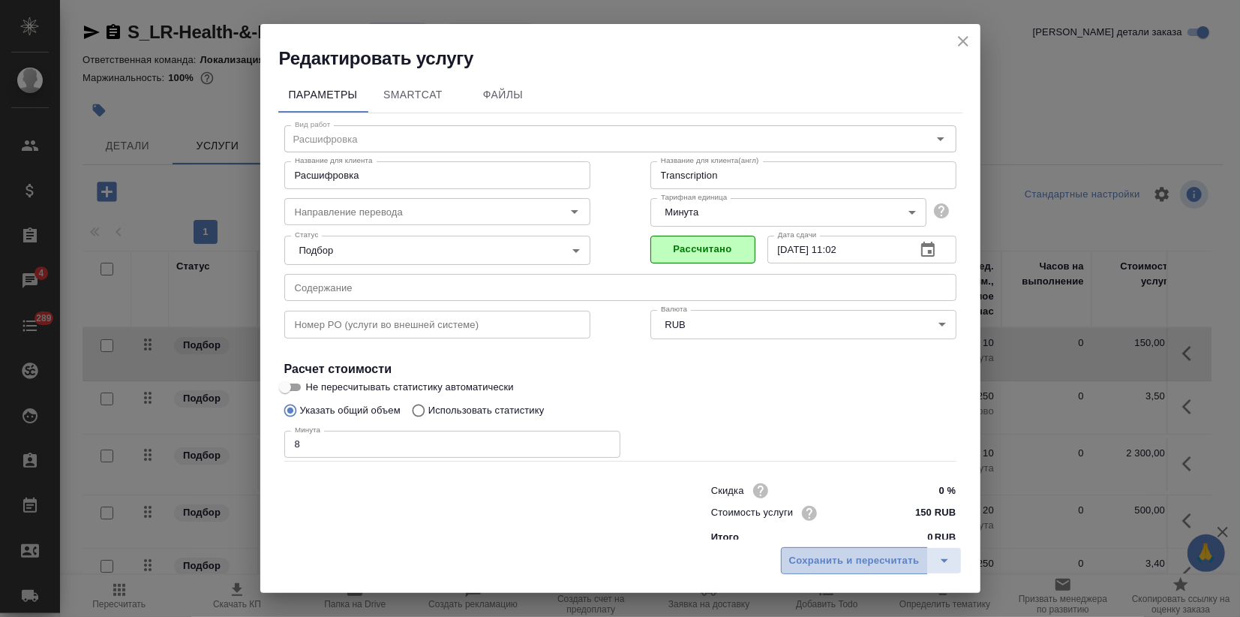
click at [855, 561] on span "Сохранить и пересчитать" at bounding box center [854, 560] width 131 height 17
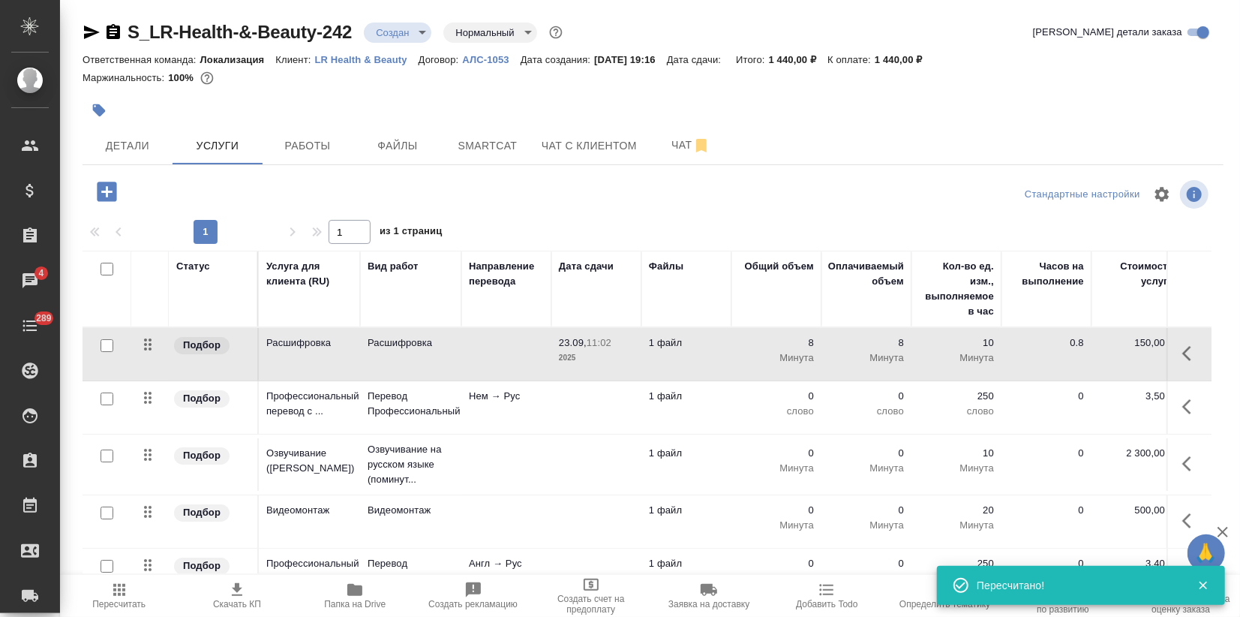
click at [108, 397] on input "checkbox" at bounding box center [107, 398] width 13 height 13
checkbox input "true"
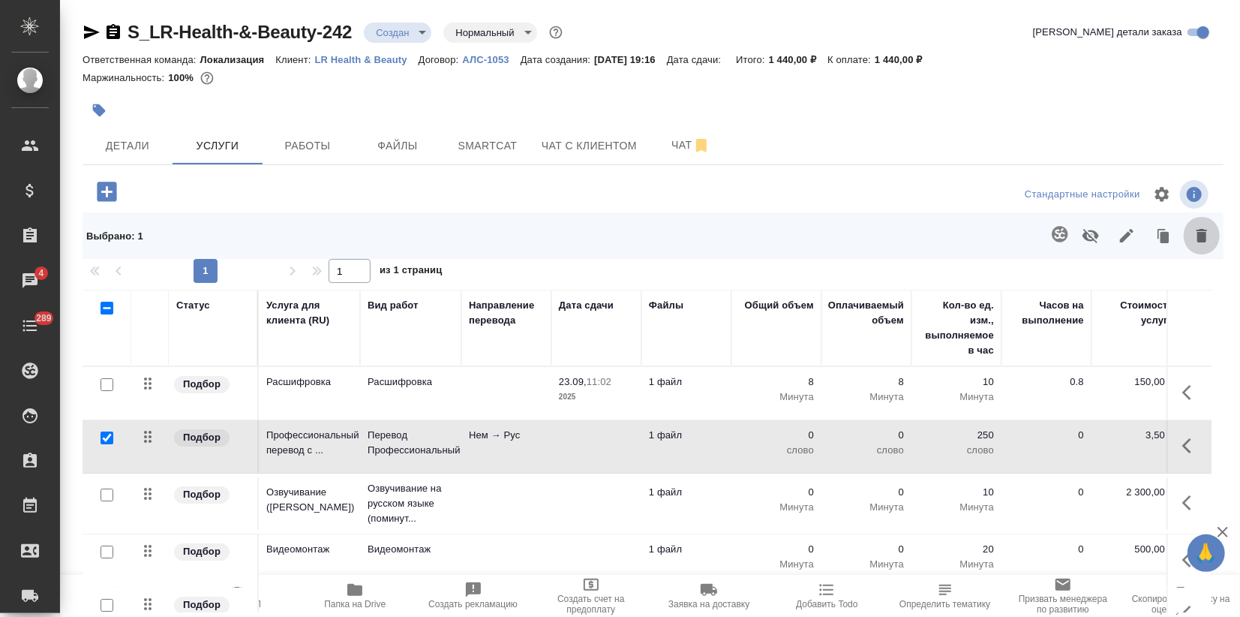
click at [1195, 229] on icon "button" at bounding box center [1202, 236] width 18 height 18
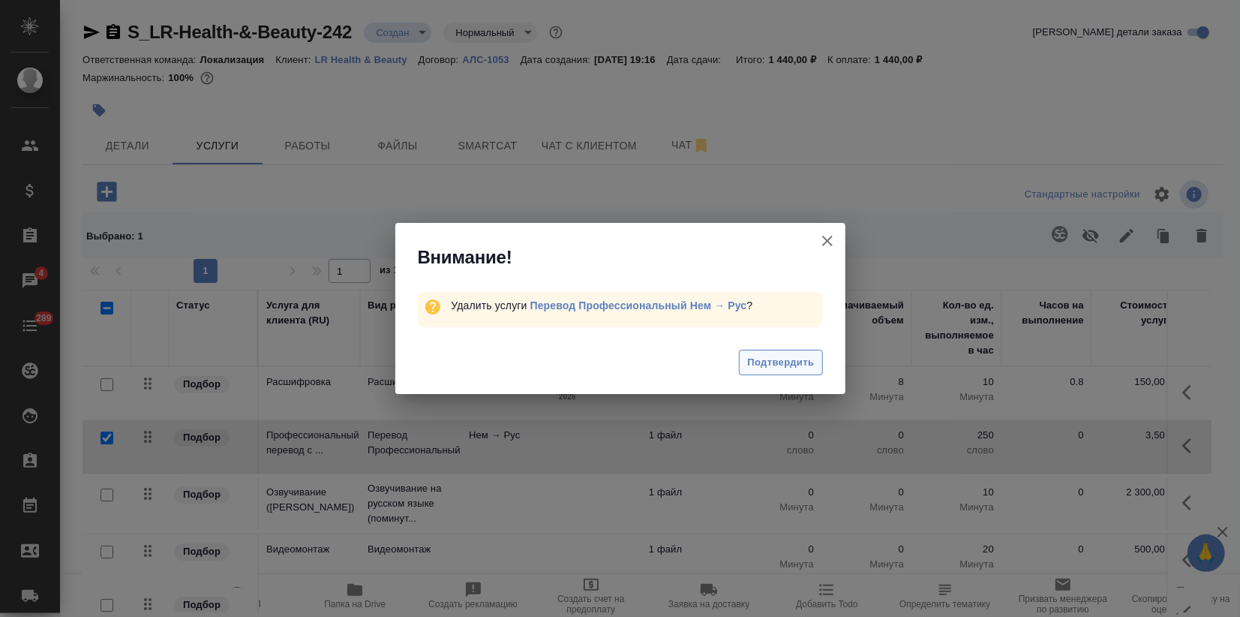
click at [802, 365] on span "Подтвердить" at bounding box center [780, 362] width 67 height 17
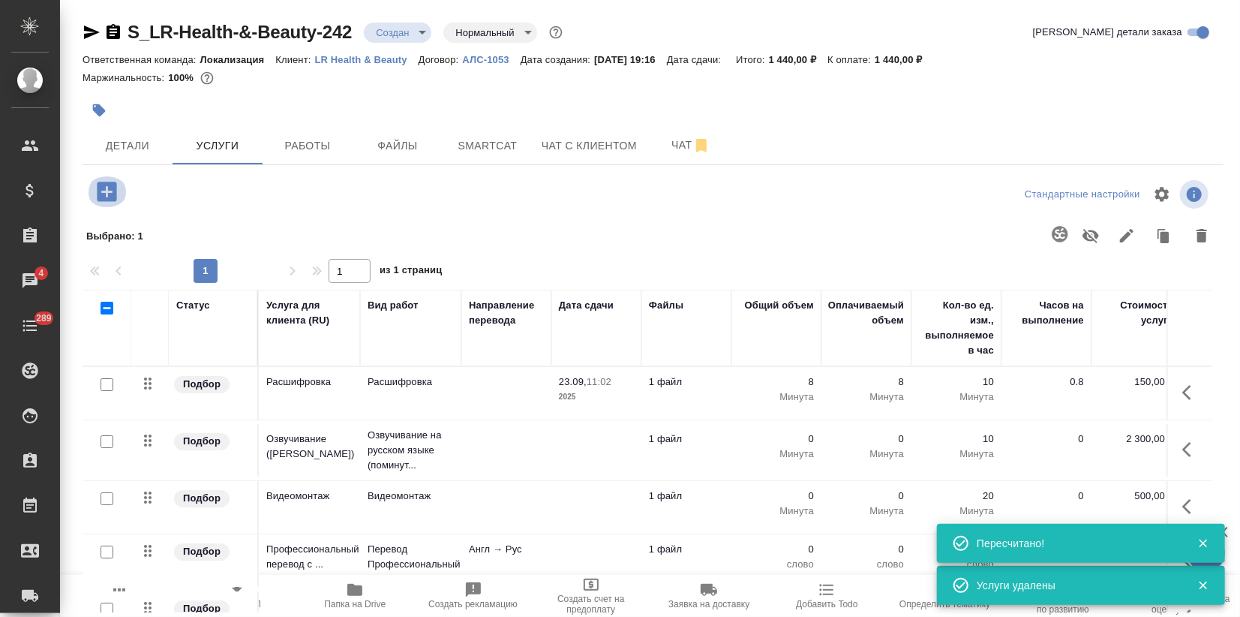
click at [104, 192] on icon "button" at bounding box center [107, 192] width 26 height 26
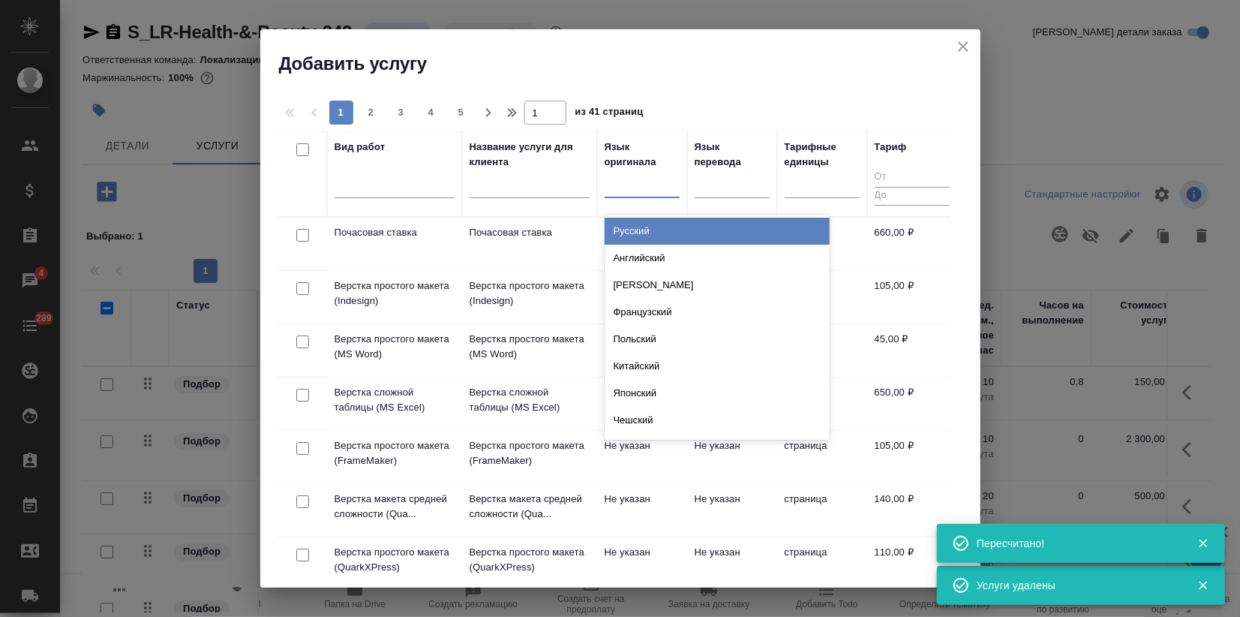
click at [630, 193] on div at bounding box center [642, 183] width 75 height 22
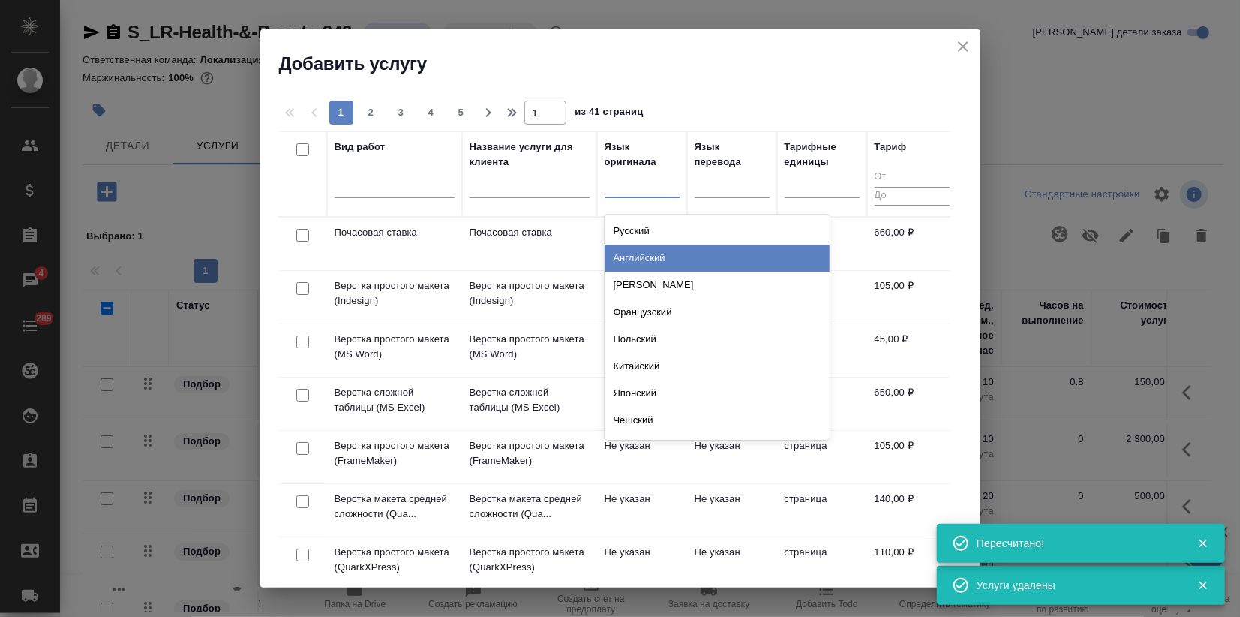
click at [634, 255] on div "Английский" at bounding box center [717, 258] width 225 height 27
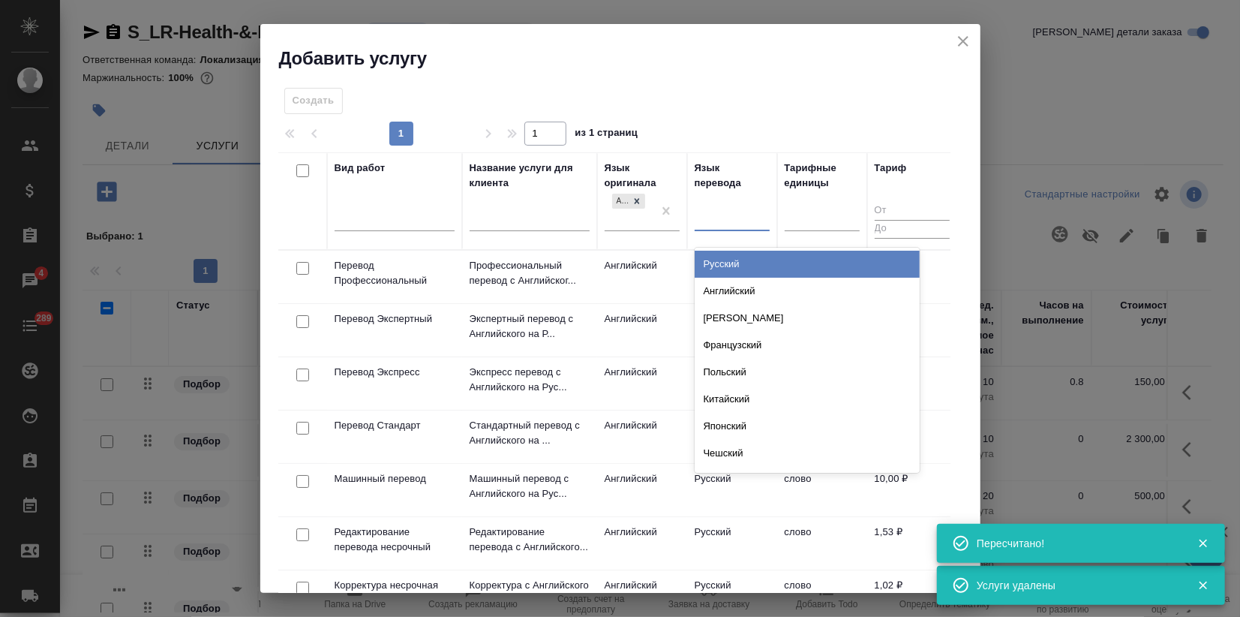
click at [720, 222] on div at bounding box center [732, 217] width 75 height 22
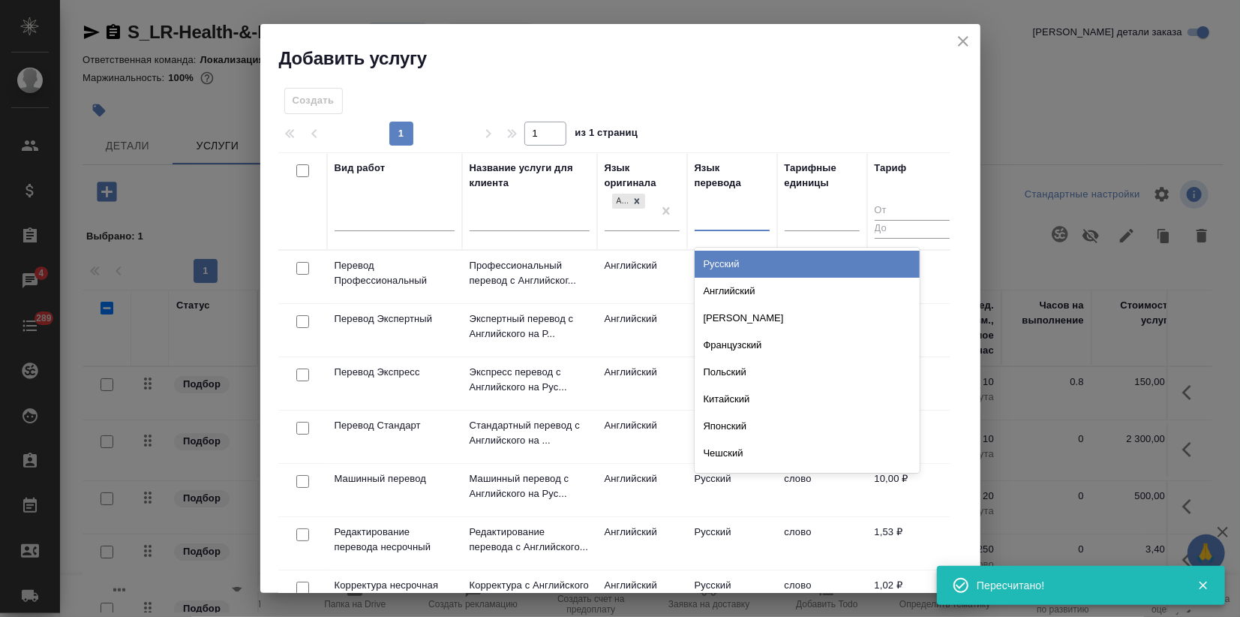
drag, startPoint x: 726, startPoint y: 259, endPoint x: 684, endPoint y: 316, distance: 70.8
click at [726, 260] on div "Русский" at bounding box center [807, 264] width 225 height 27
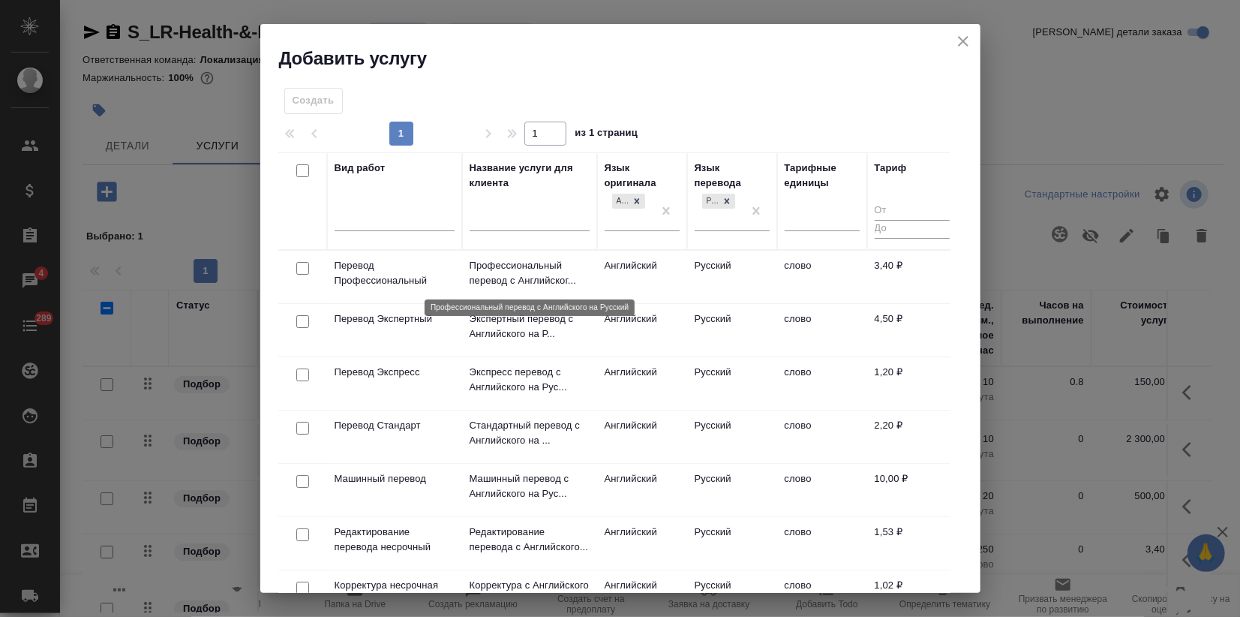
click at [503, 284] on p "Профессиональный перевод с Английског..." at bounding box center [530, 273] width 120 height 30
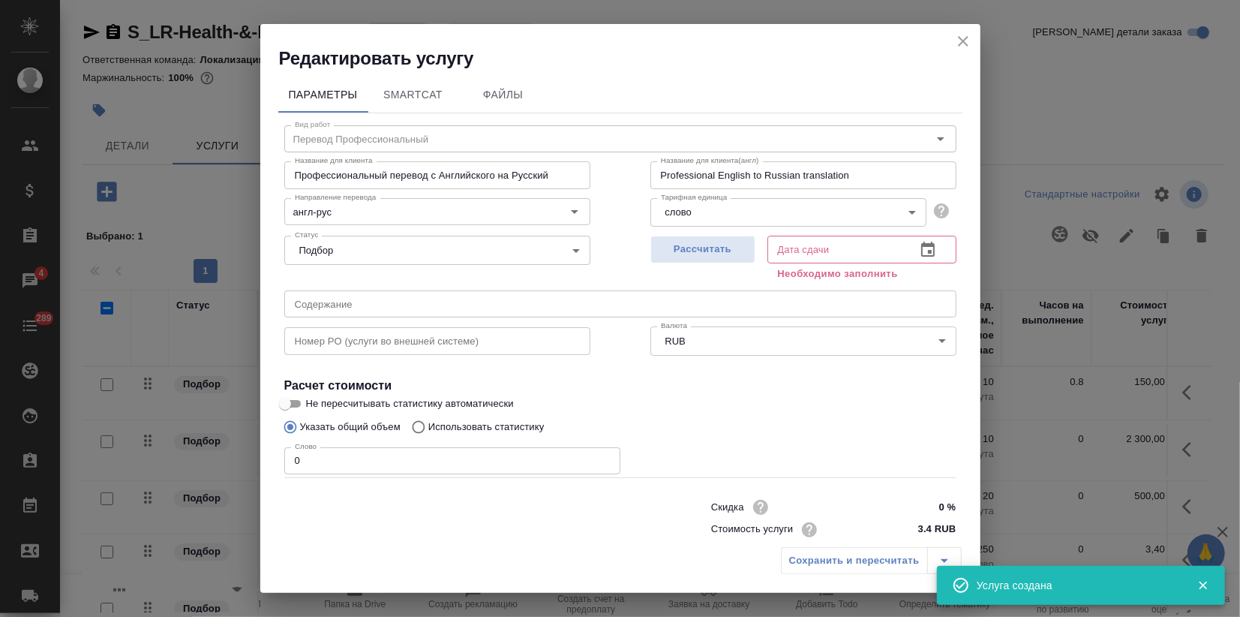
click at [974, 43] on div "Редактировать услугу" at bounding box center [620, 47] width 720 height 47
click at [960, 41] on icon "close" at bounding box center [963, 41] width 18 height 18
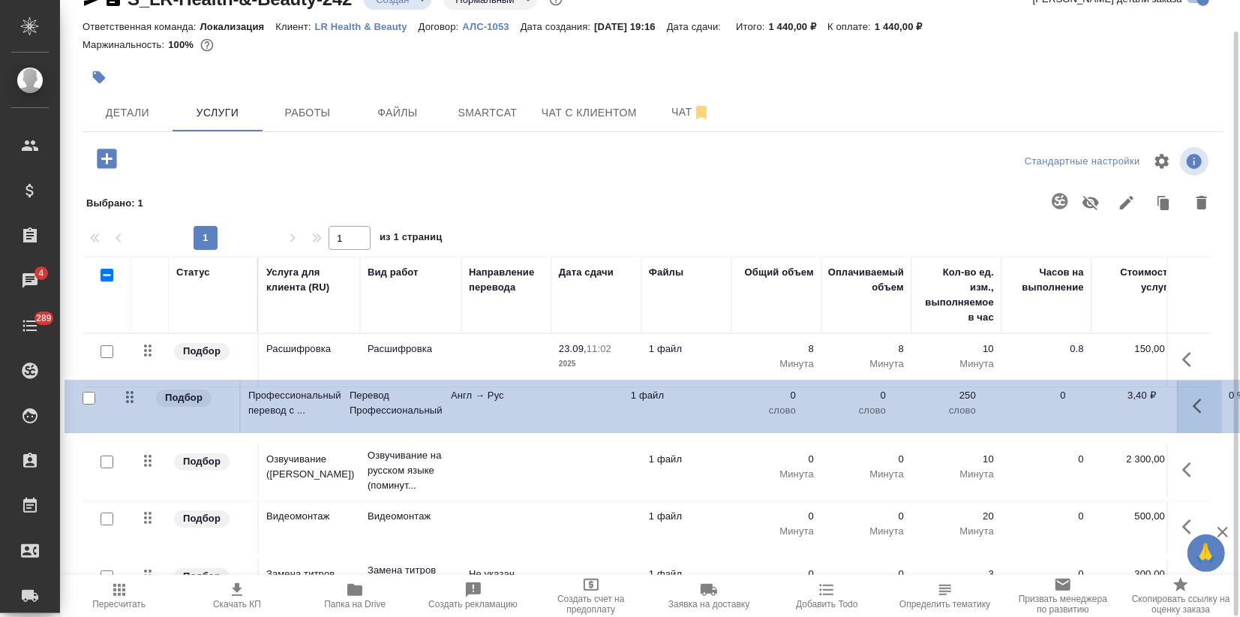
drag, startPoint x: 144, startPoint y: 517, endPoint x: 126, endPoint y: 389, distance: 128.8
click at [126, 389] on table "Статус Услуга для клиента (RU) Вид работ Направление перевода Дата сдачи Файлы …" at bounding box center [790, 520] width 1414 height 526
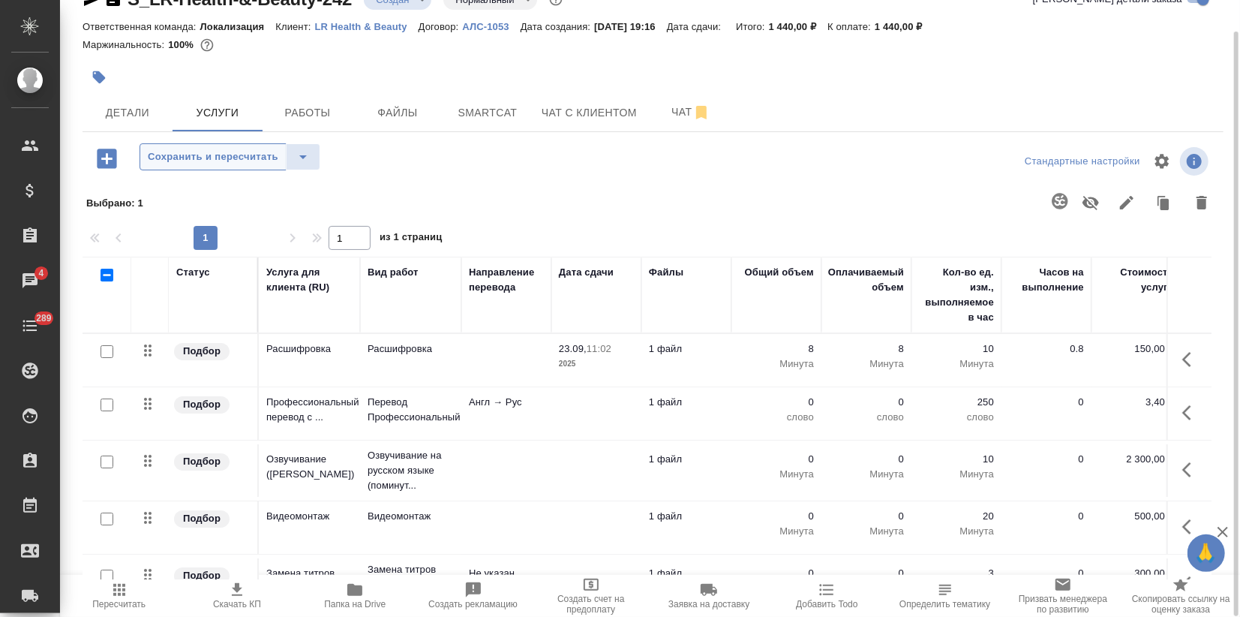
click at [209, 154] on span "Сохранить и пересчитать" at bounding box center [213, 157] width 131 height 17
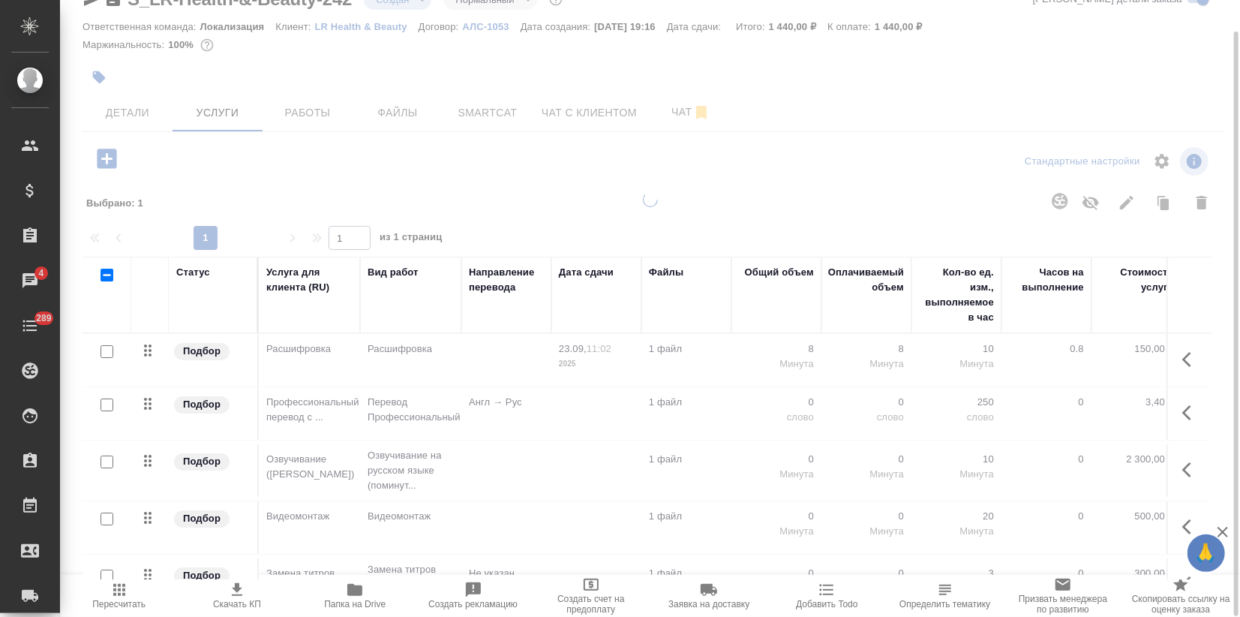
click at [208, 162] on div at bounding box center [650, 275] width 1180 height 617
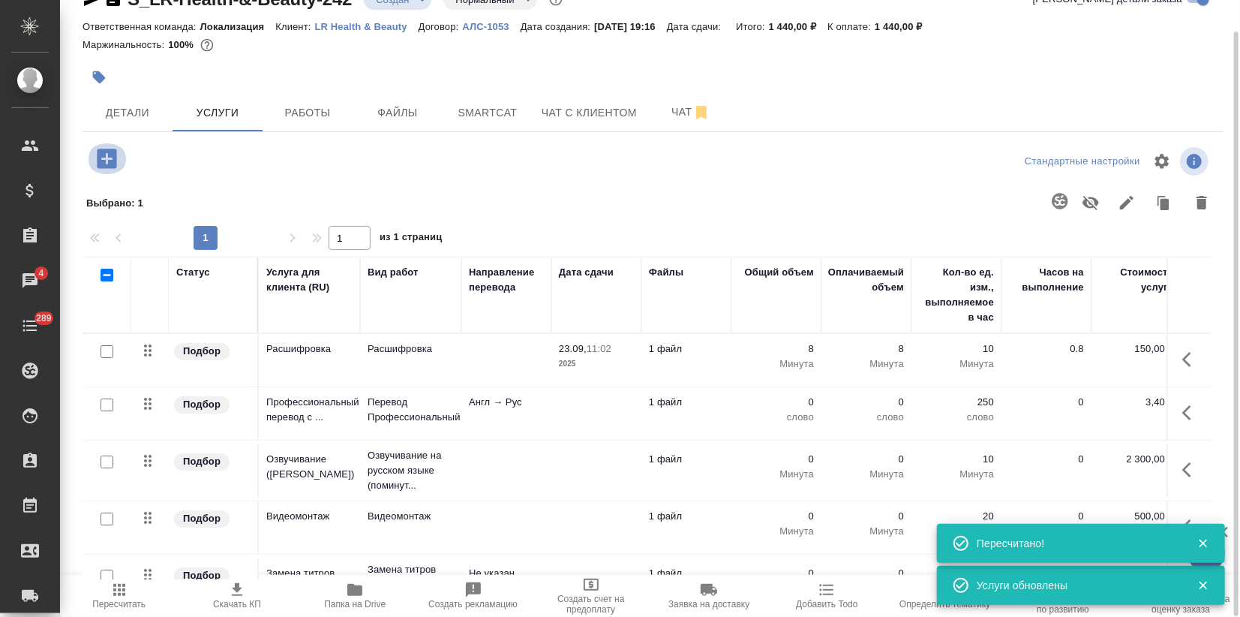
click at [101, 165] on icon "button" at bounding box center [107, 159] width 26 height 26
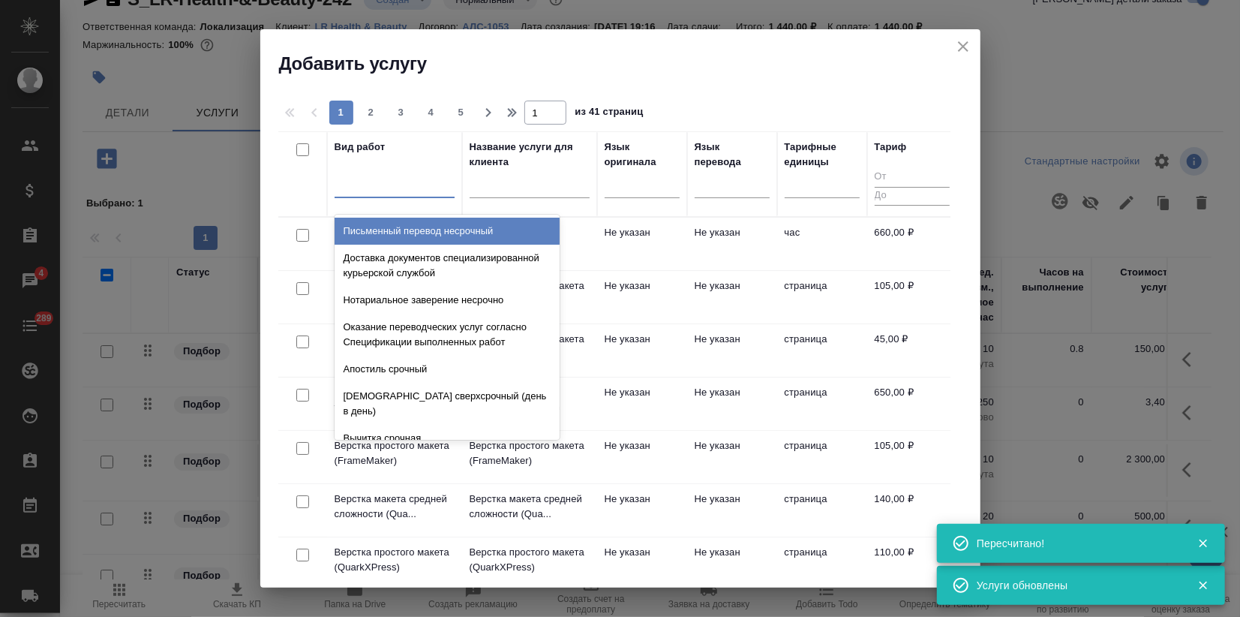
click at [381, 188] on div at bounding box center [395, 183] width 120 height 22
type input "су"
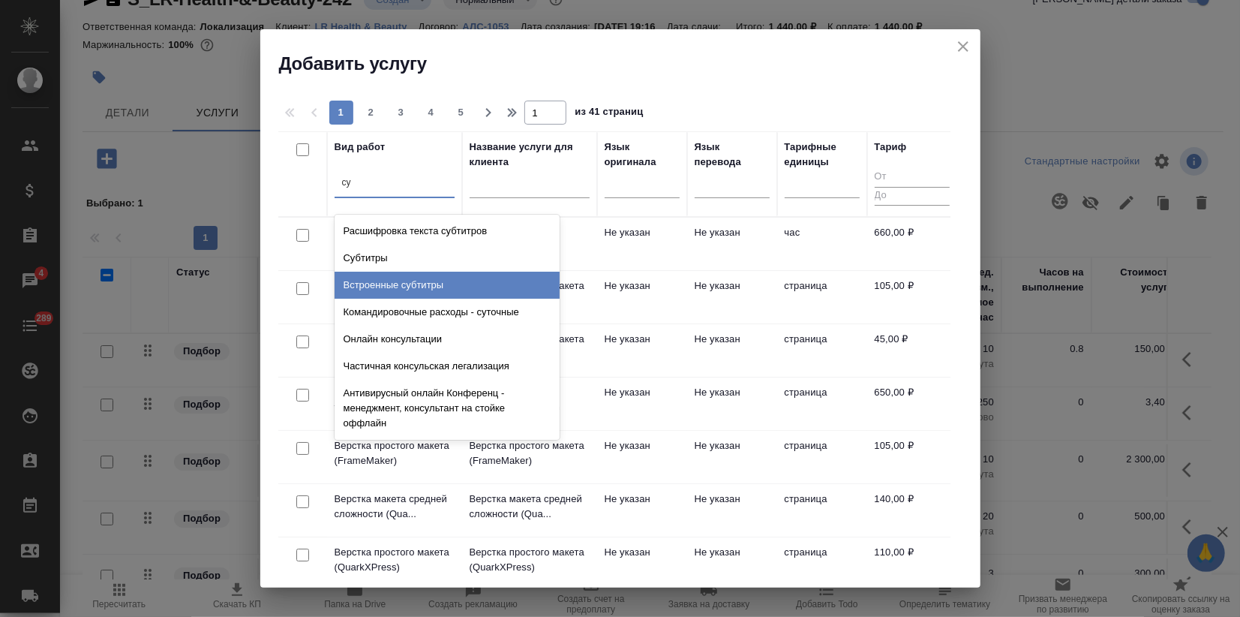
click at [402, 275] on div "Встроенные субтитры" at bounding box center [447, 285] width 225 height 27
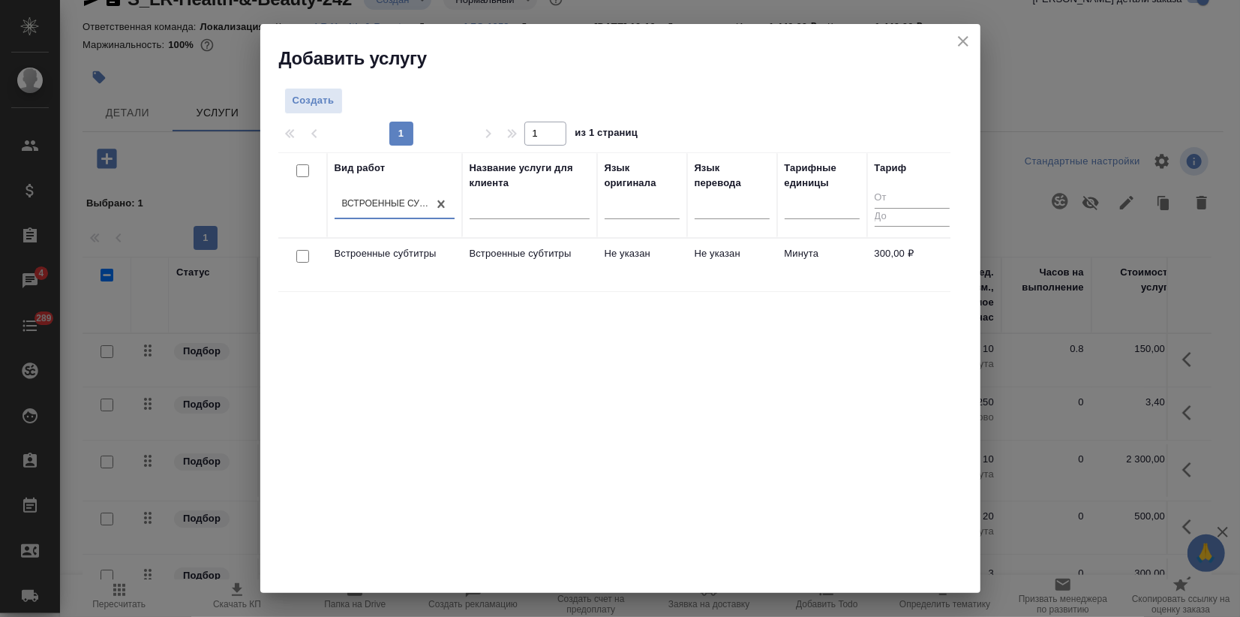
click at [521, 438] on div "Вид работ option Встроенные субтитры, selected. 0 results available. Select is …" at bounding box center [614, 377] width 672 height 450
click at [480, 262] on td "Встроенные субтитры" at bounding box center [529, 265] width 135 height 53
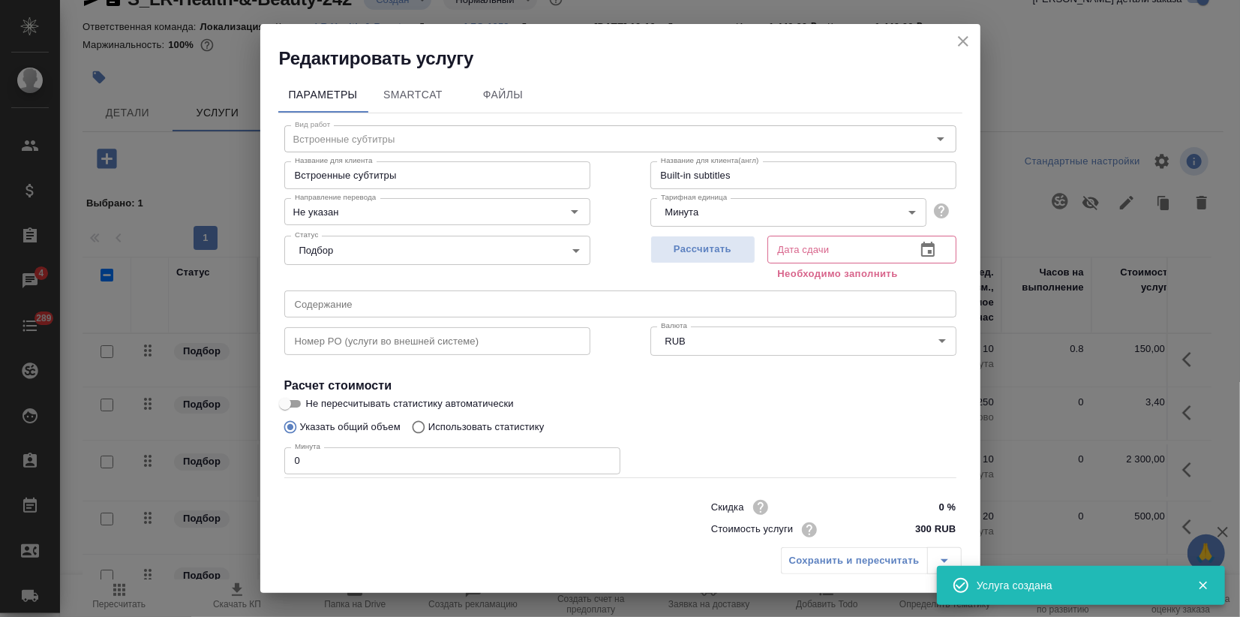
click at [164, 455] on div "Редактировать услугу Параметры SmartCat Файлы Вид работ Встроенные субтитры Вид…" at bounding box center [620, 308] width 1240 height 617
type input "8"
click at [698, 251] on span "Рассчитать" at bounding box center [703, 249] width 89 height 17
type input "23.09.2025 10:46"
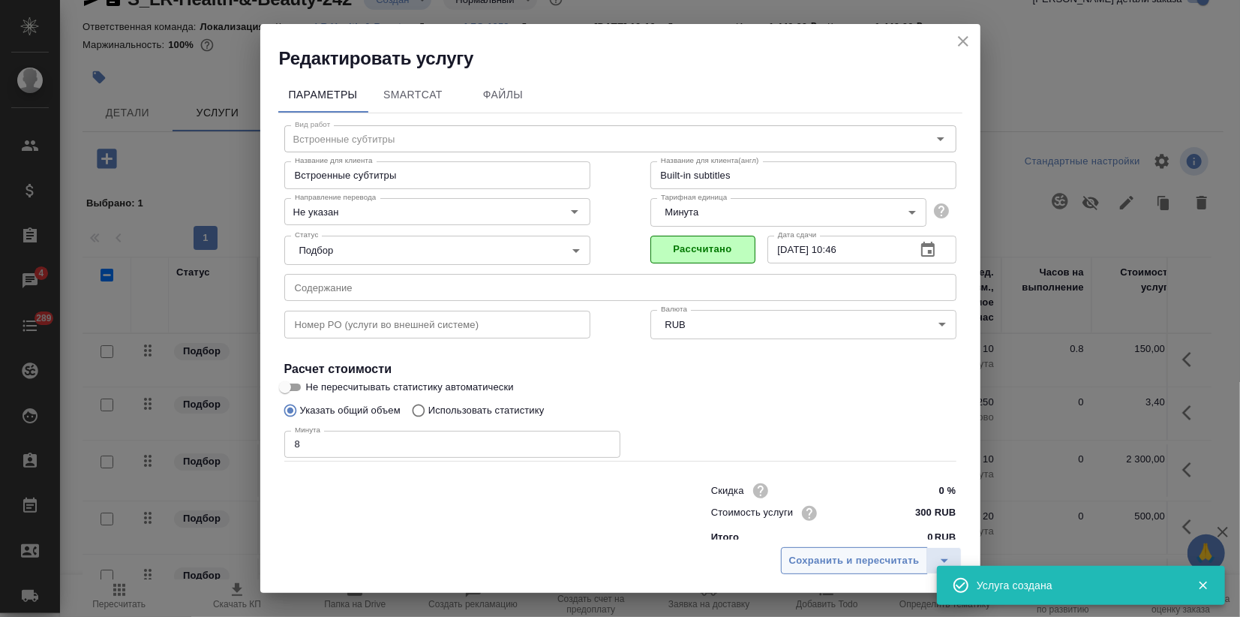
drag, startPoint x: 830, startPoint y: 563, endPoint x: 798, endPoint y: 565, distance: 31.5
click at [829, 563] on span "Сохранить и пересчитать" at bounding box center [854, 560] width 131 height 17
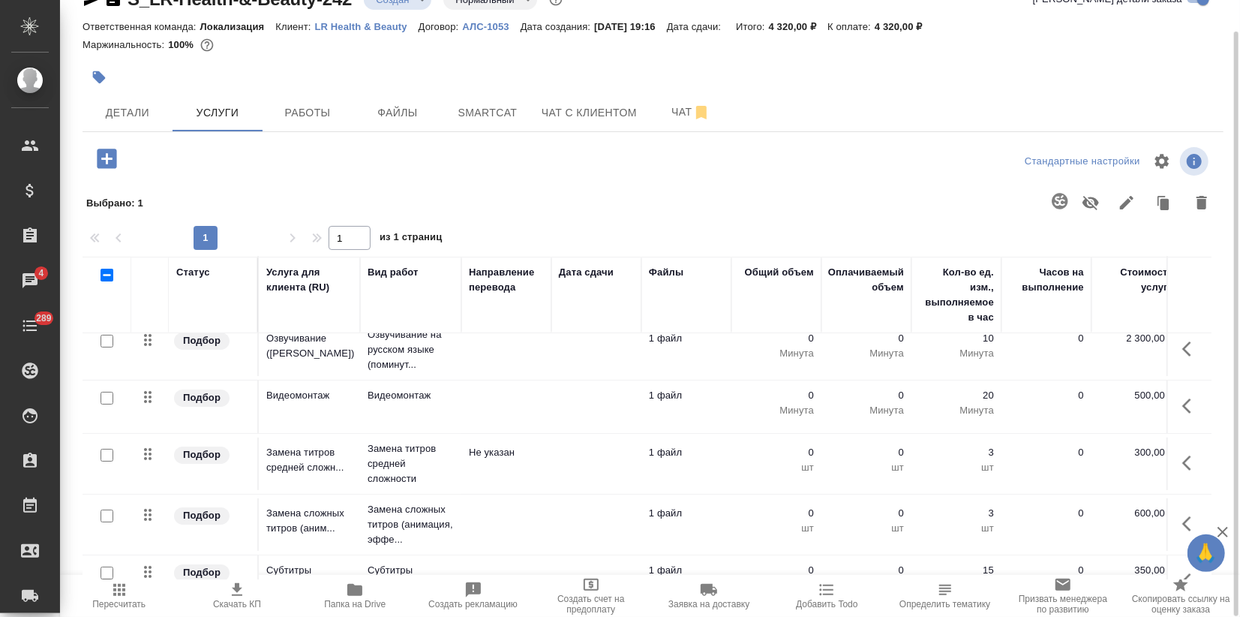
scroll to position [268, 0]
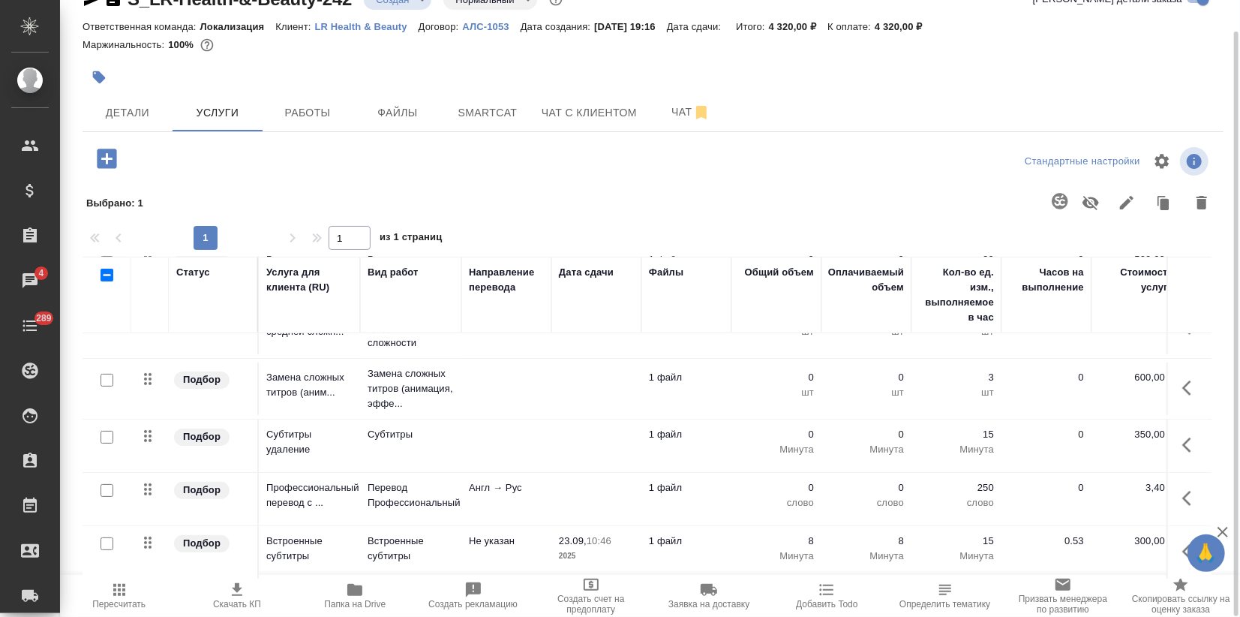
click at [104, 431] on input "checkbox" at bounding box center [107, 437] width 13 height 13
checkbox input "true"
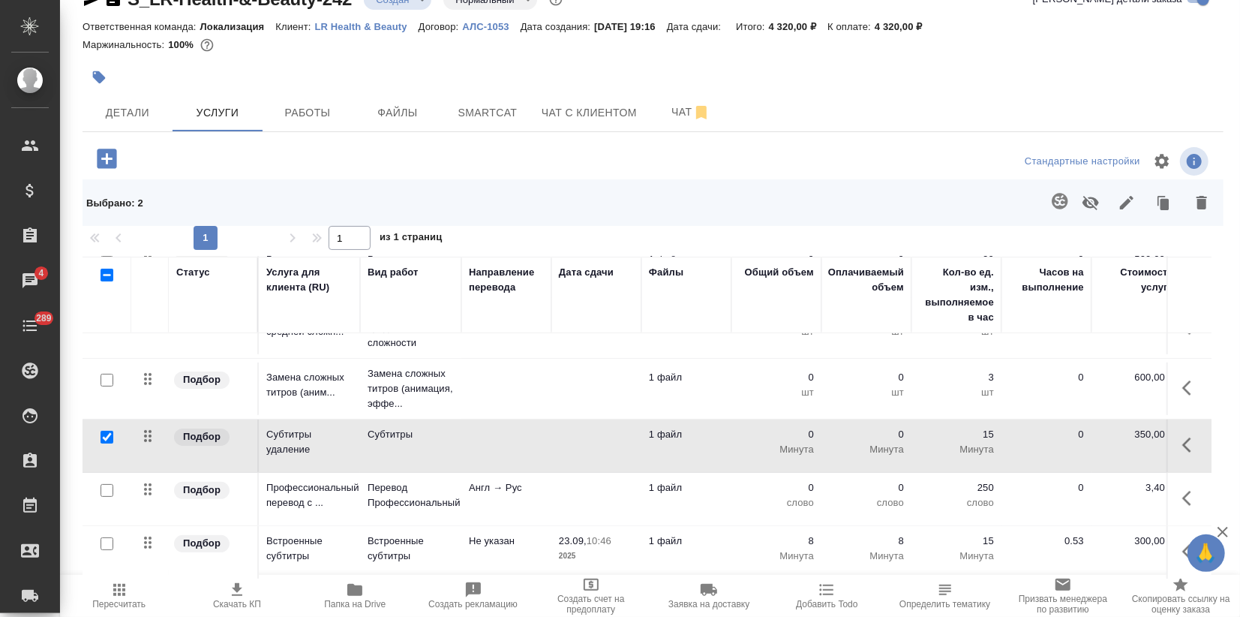
click at [1197, 204] on icon "button" at bounding box center [1202, 203] width 18 height 18
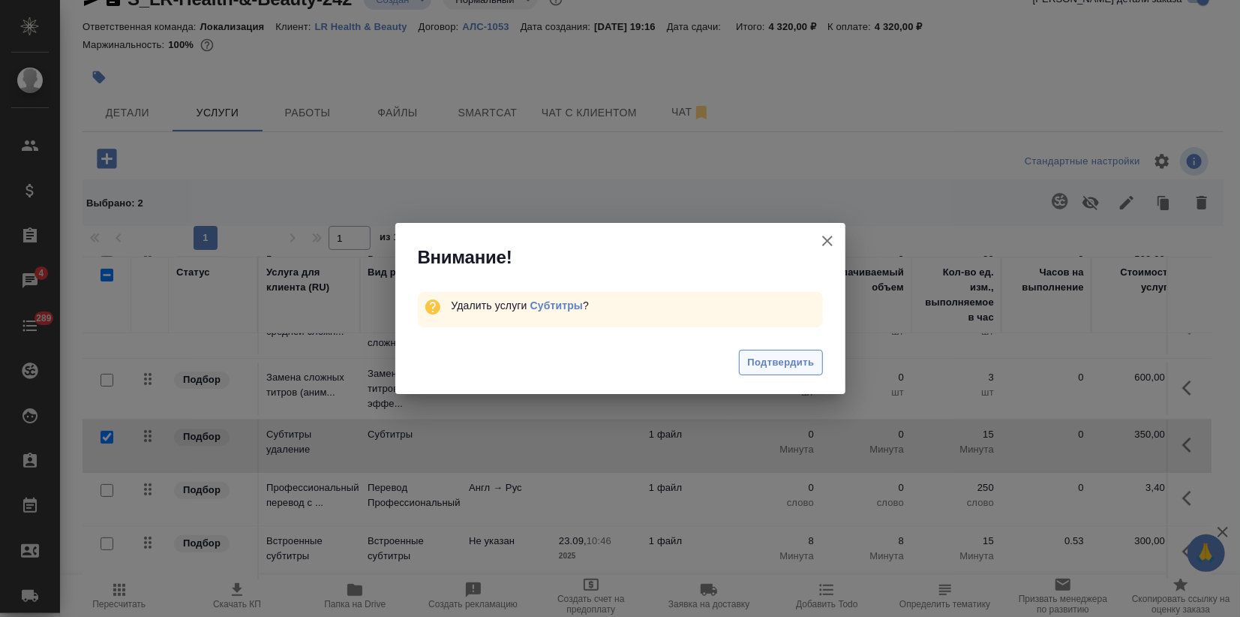
click at [776, 356] on span "Подтвердить" at bounding box center [780, 362] width 67 height 17
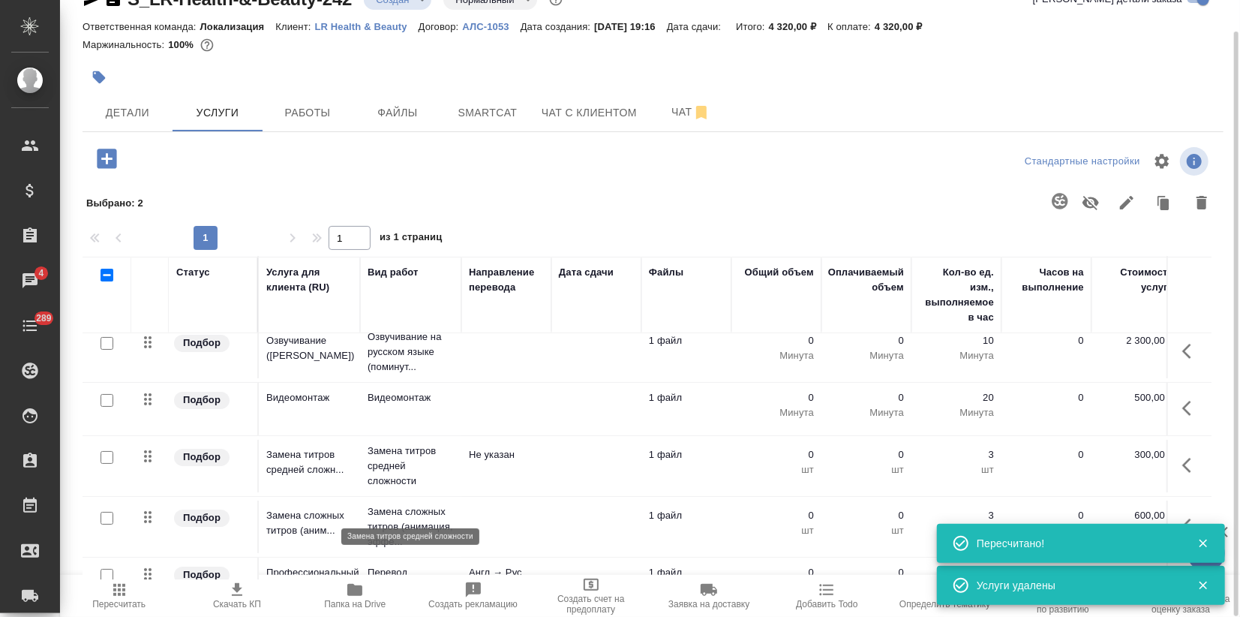
scroll to position [0, 0]
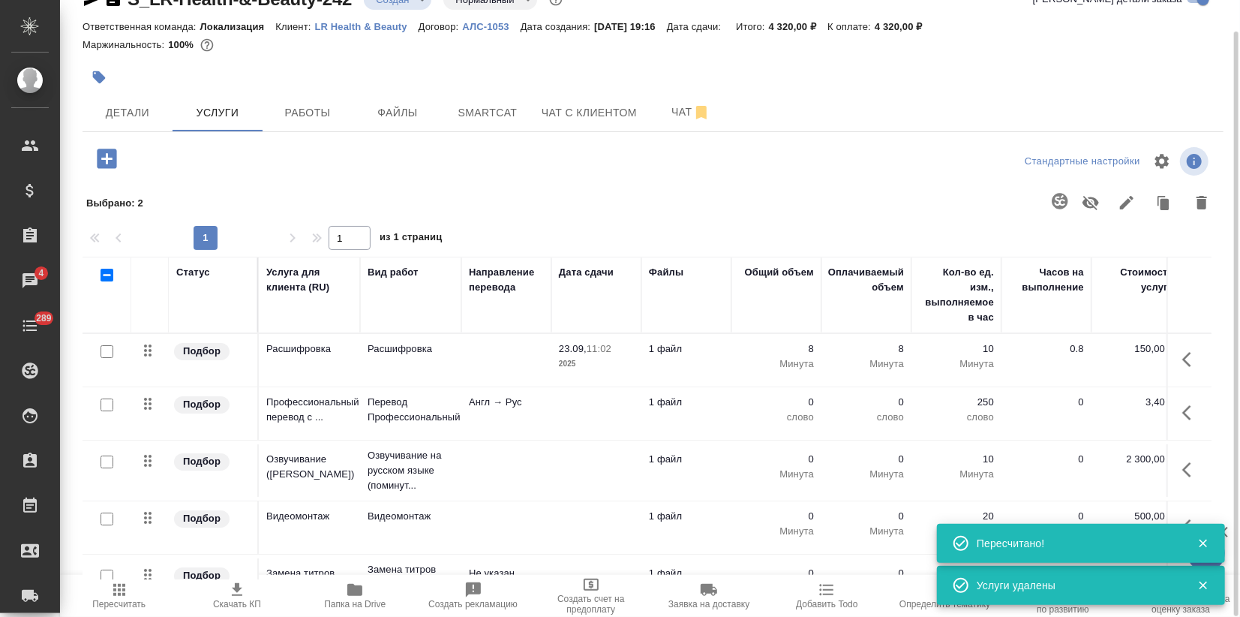
click at [112, 399] on input "checkbox" at bounding box center [107, 404] width 13 height 13
checkbox input "true"
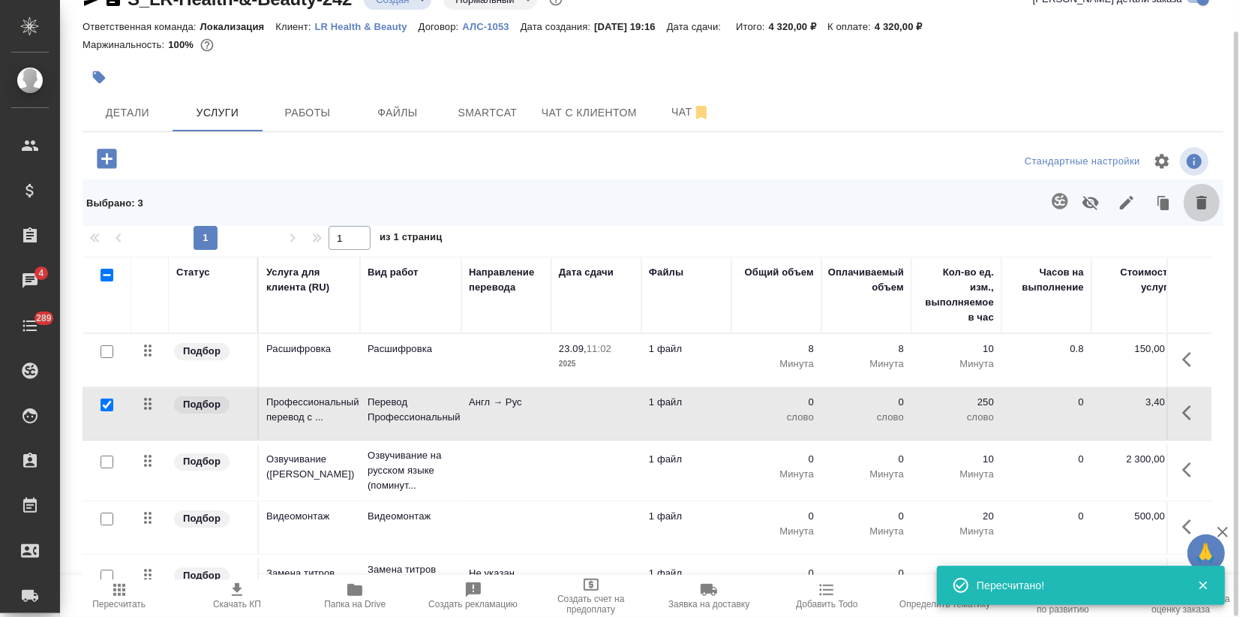
click at [1197, 211] on button "button" at bounding box center [1202, 202] width 36 height 39
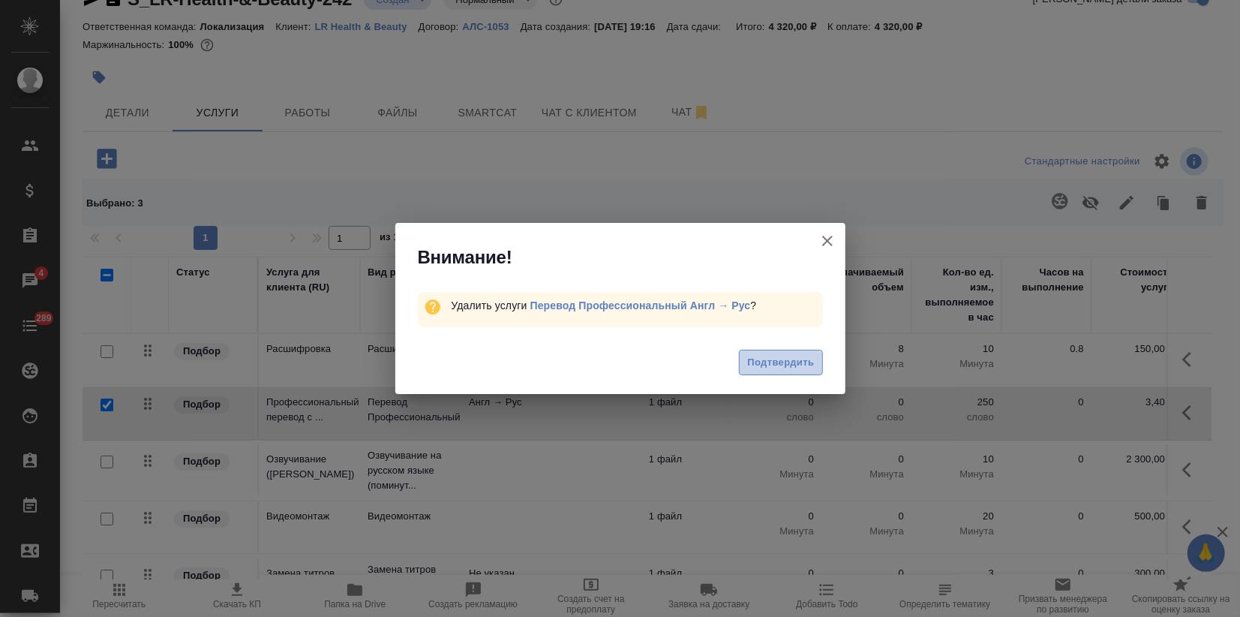
click at [792, 358] on span "Подтвердить" at bounding box center [780, 362] width 67 height 17
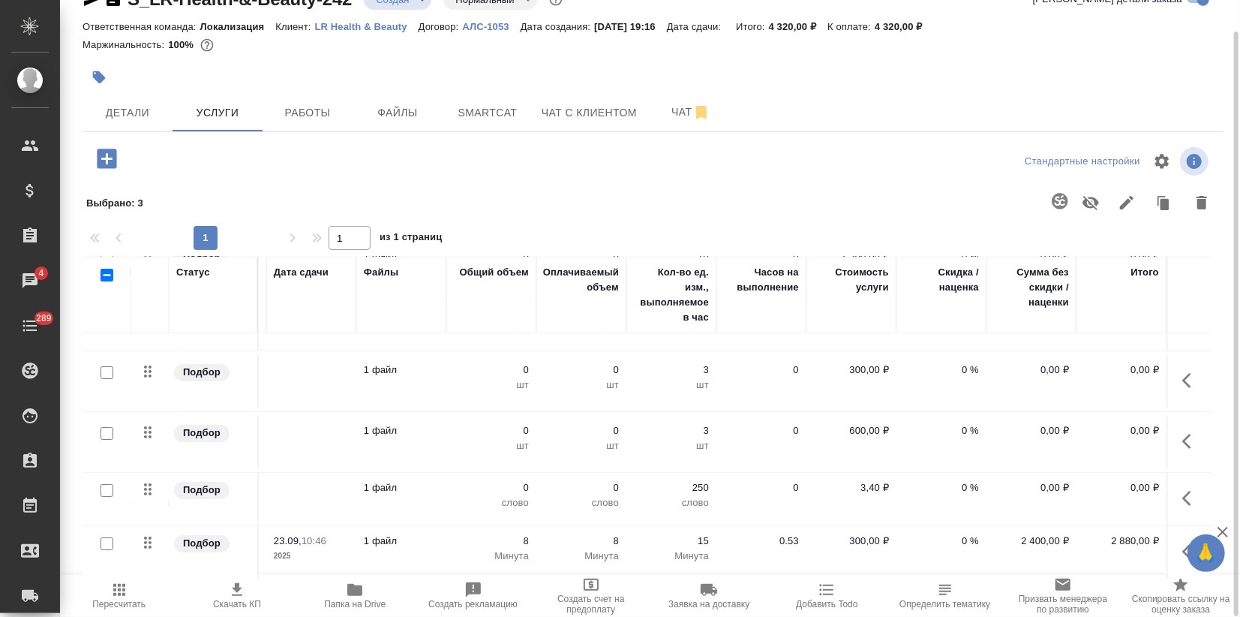
scroll to position [162, 0]
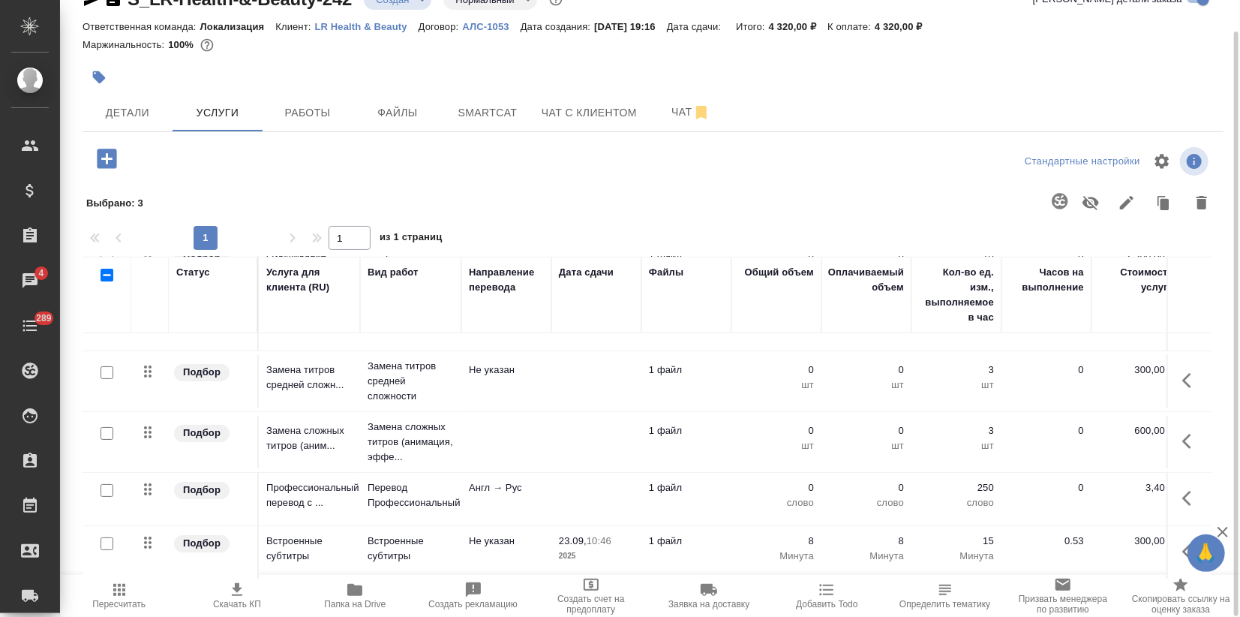
click at [350, 588] on icon "button" at bounding box center [354, 590] width 15 height 12
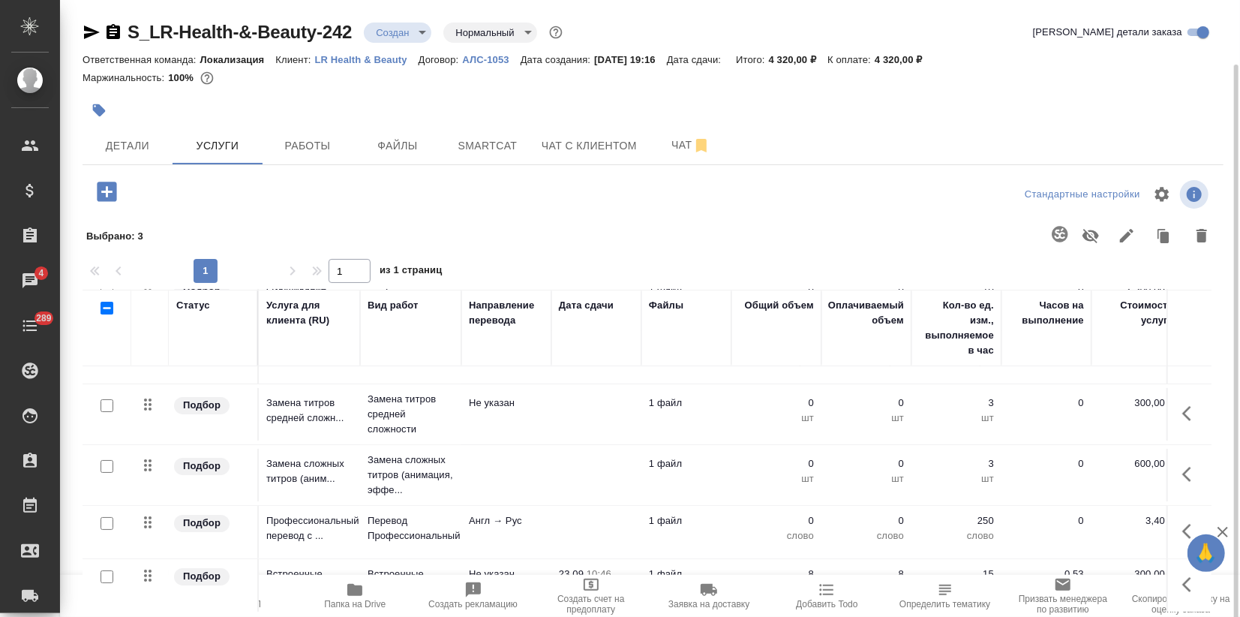
scroll to position [33, 0]
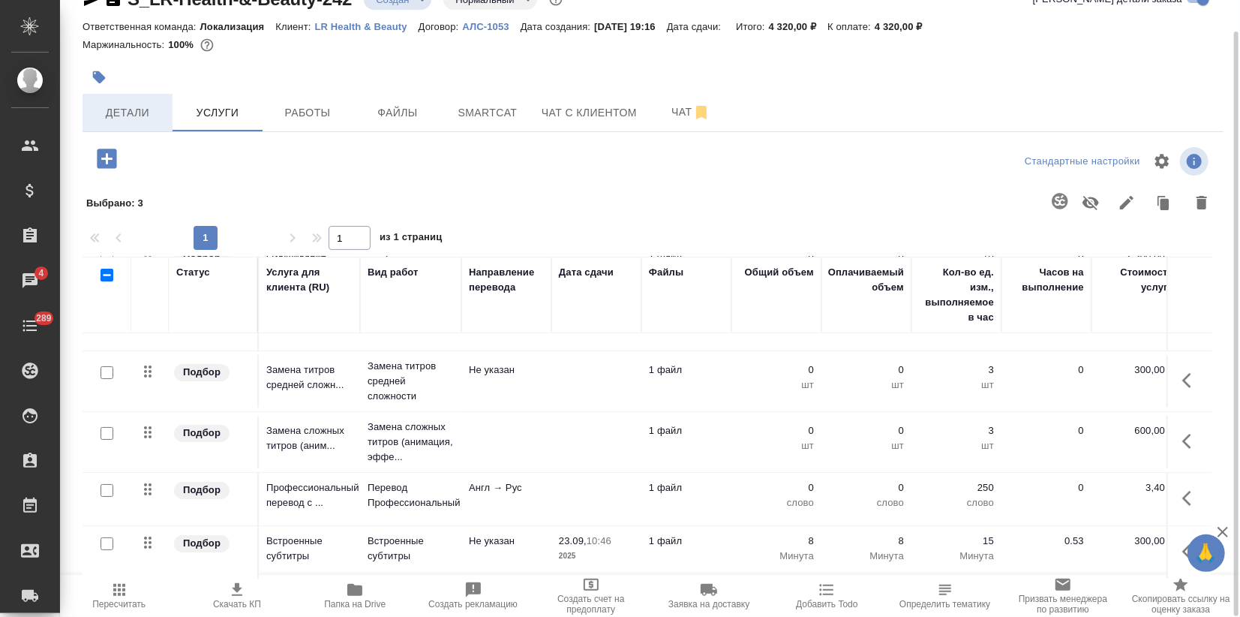
click at [96, 104] on span "Детали" at bounding box center [128, 113] width 72 height 19
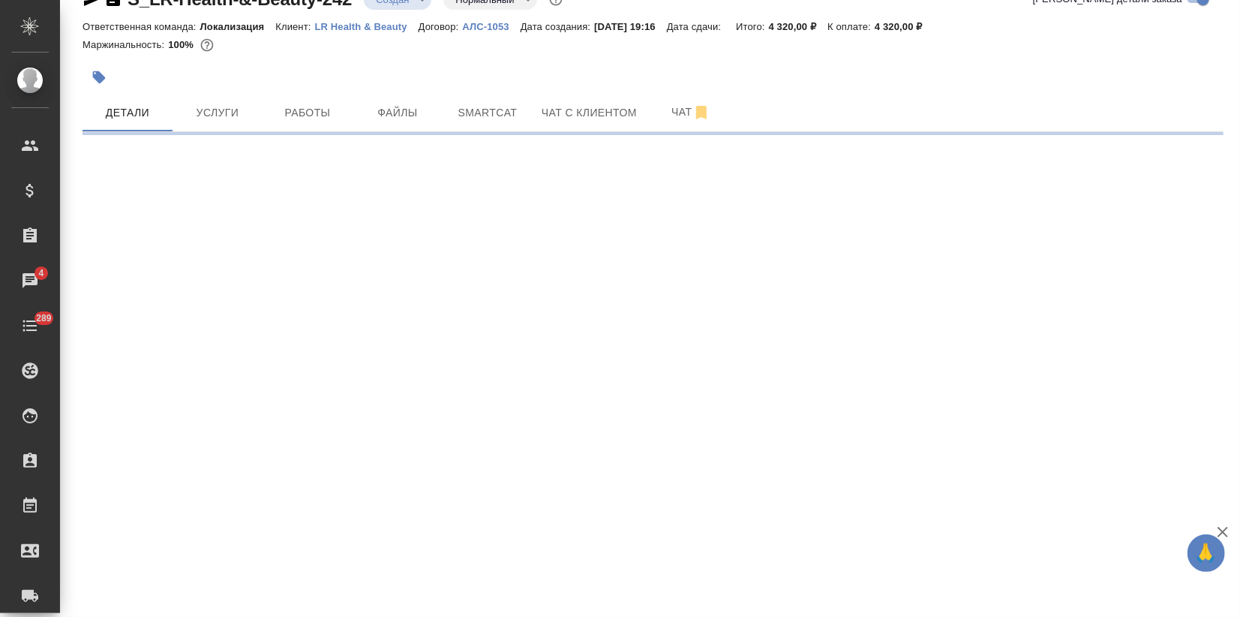
select select "RU"
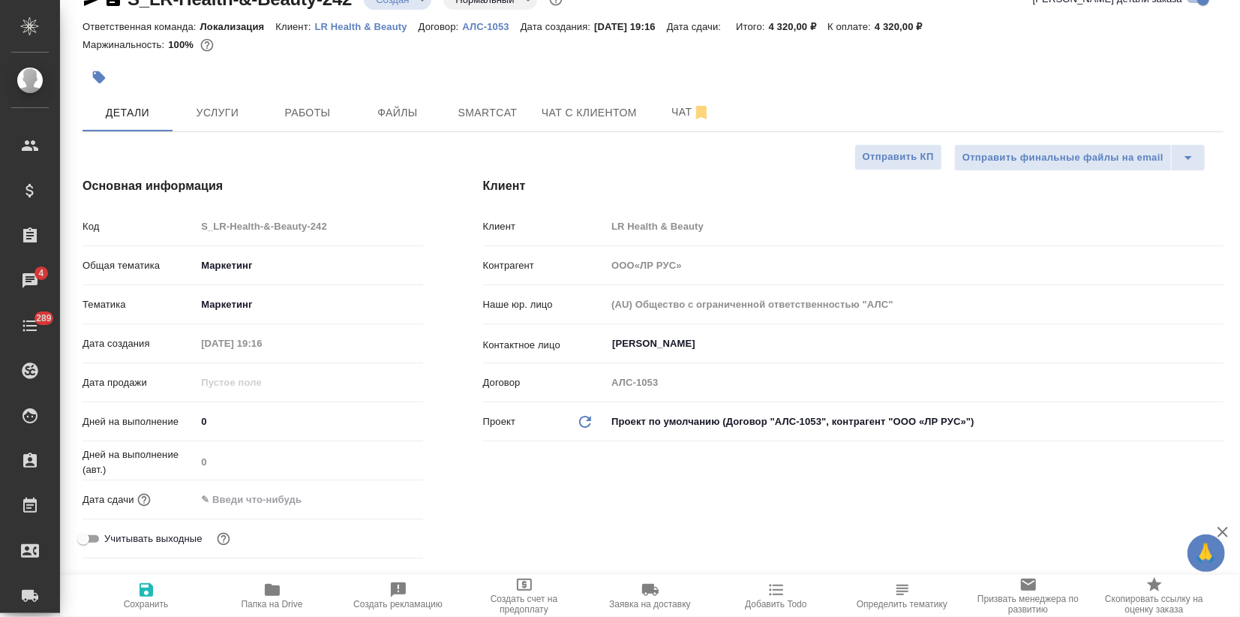
type textarea "x"
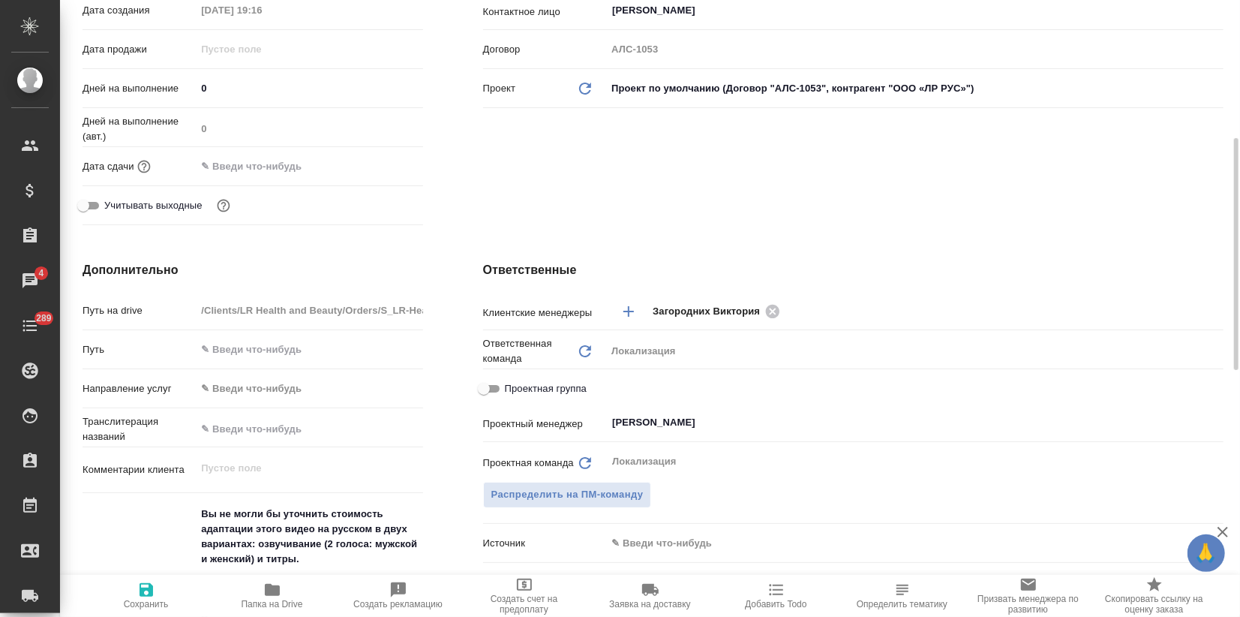
scroll to position [700, 0]
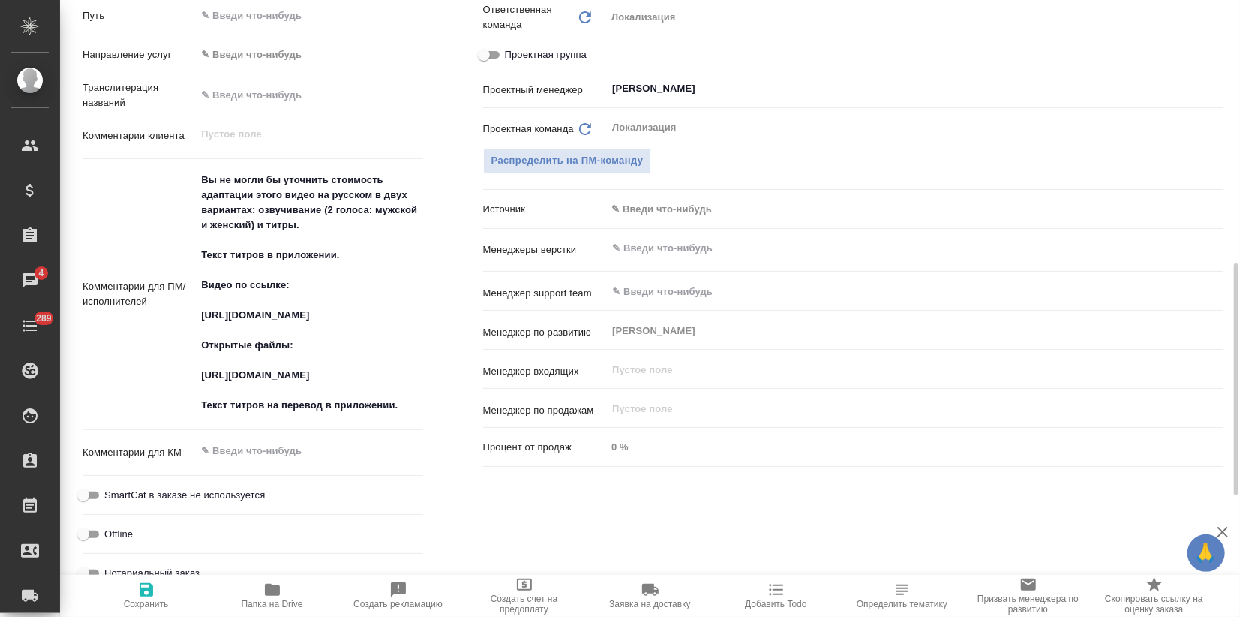
type textarea "x"
click at [410, 407] on textarea "Вы не могли бы уточнить стоимость адаптации этого видео на русском в двух вариа…" at bounding box center [309, 293] width 225 height 251
type textarea "Вы не могли бы уточнить стоимость адаптации этого видео на русском в двух вариа…"
type input "ООО«ЛР РУС»"
type textarea "x"
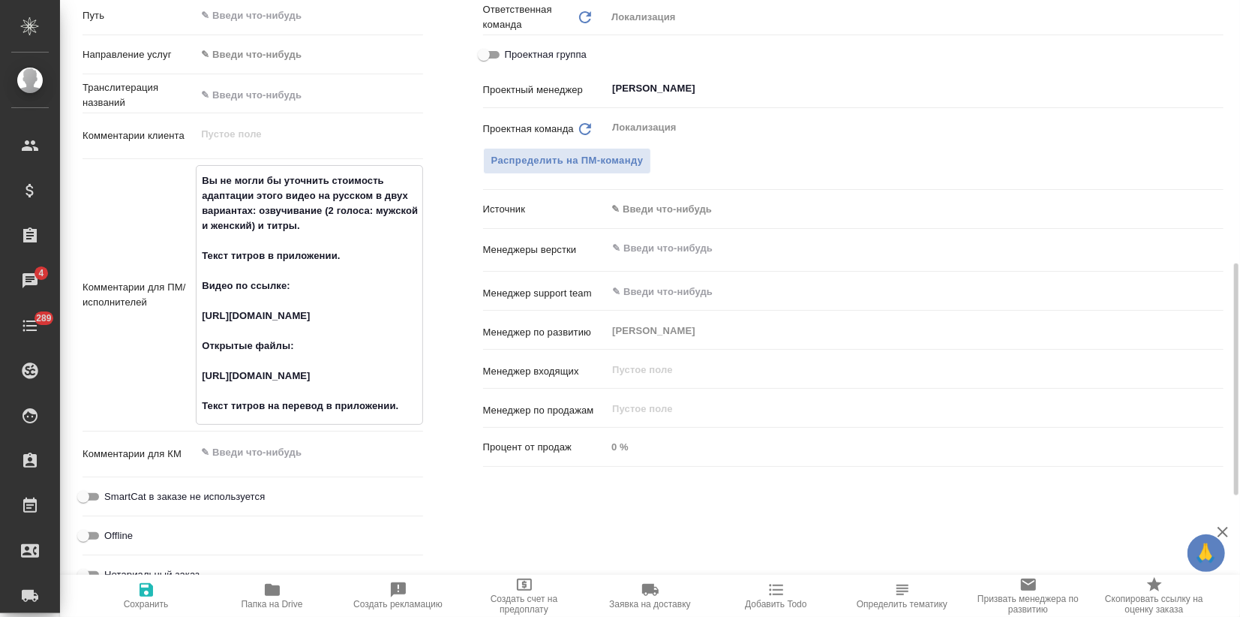
type textarea "x"
type input "ООО«ЛР РУС»"
type textarea "x"
type textarea "Вы не могли бы уточнить стоимость адаптации этого видео на русском в двух вариа…"
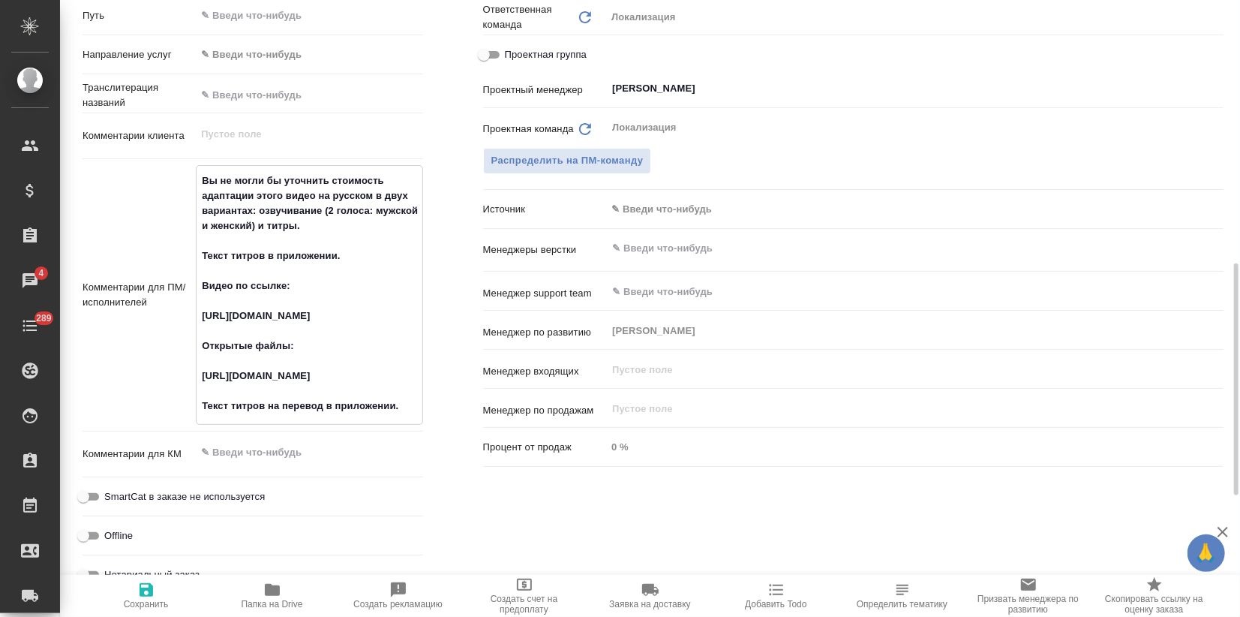
type textarea "x"
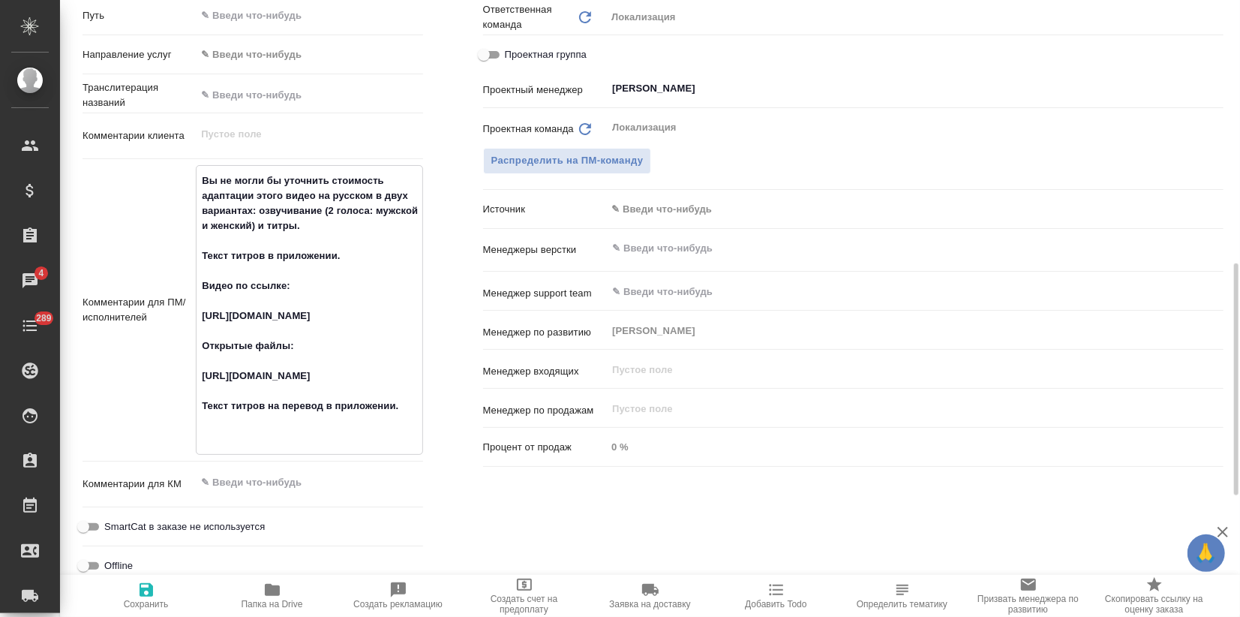
type textarea "Вы не могли бы уточнить стоимость адаптации этого видео на русском в двух вариа…"
type input "ООО«ЛР РУС»"
type textarea "x"
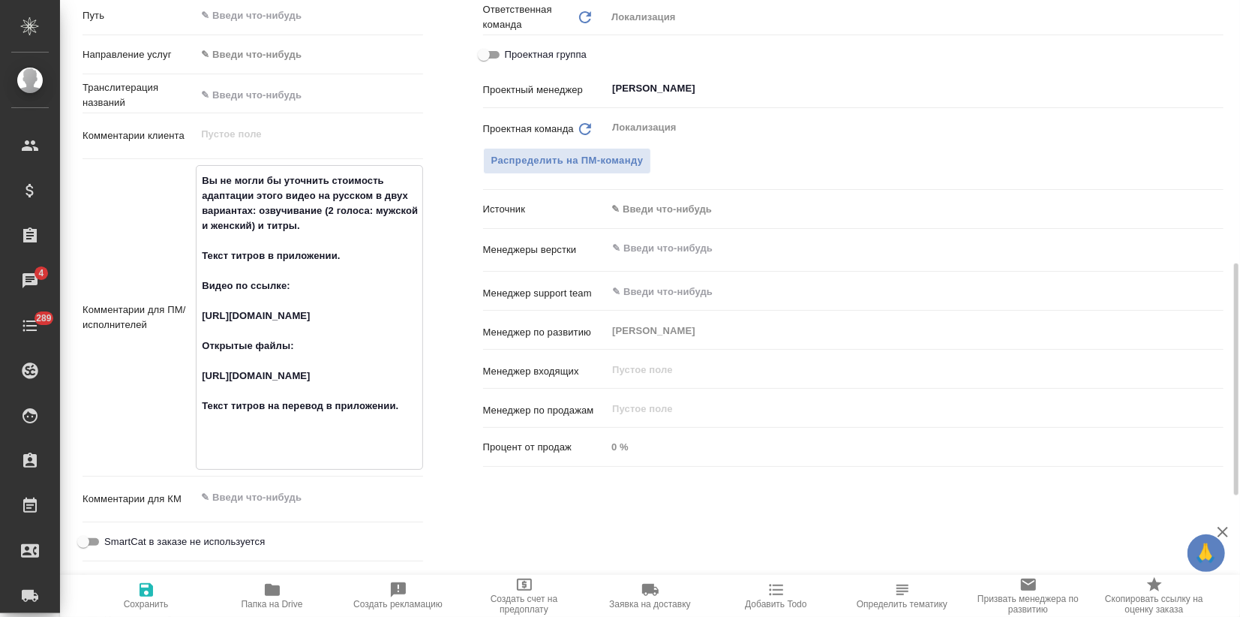
paste textarea "Название бренда – сноской. Тексты на скринах не переводим. То, что не убирается…"
type textarea "Вы не могли бы уточнить стоимость адаптации этого видео на русском в двух вариа…"
type input "ООО«ЛР РУС»"
type textarea "x"
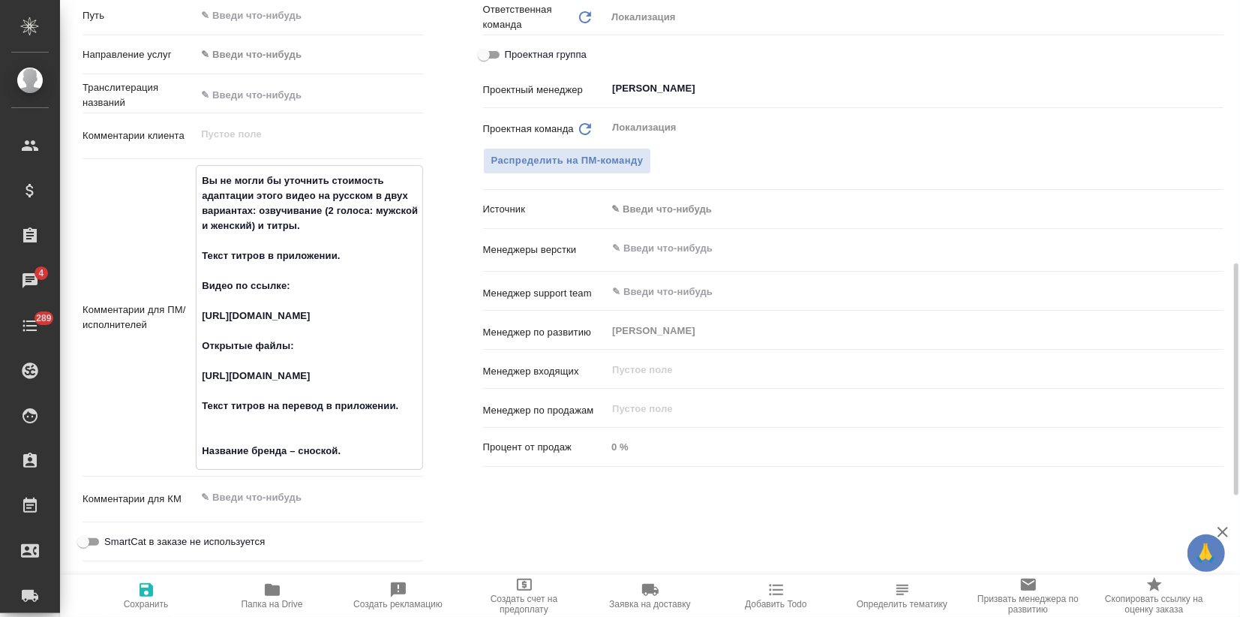
type textarea "x"
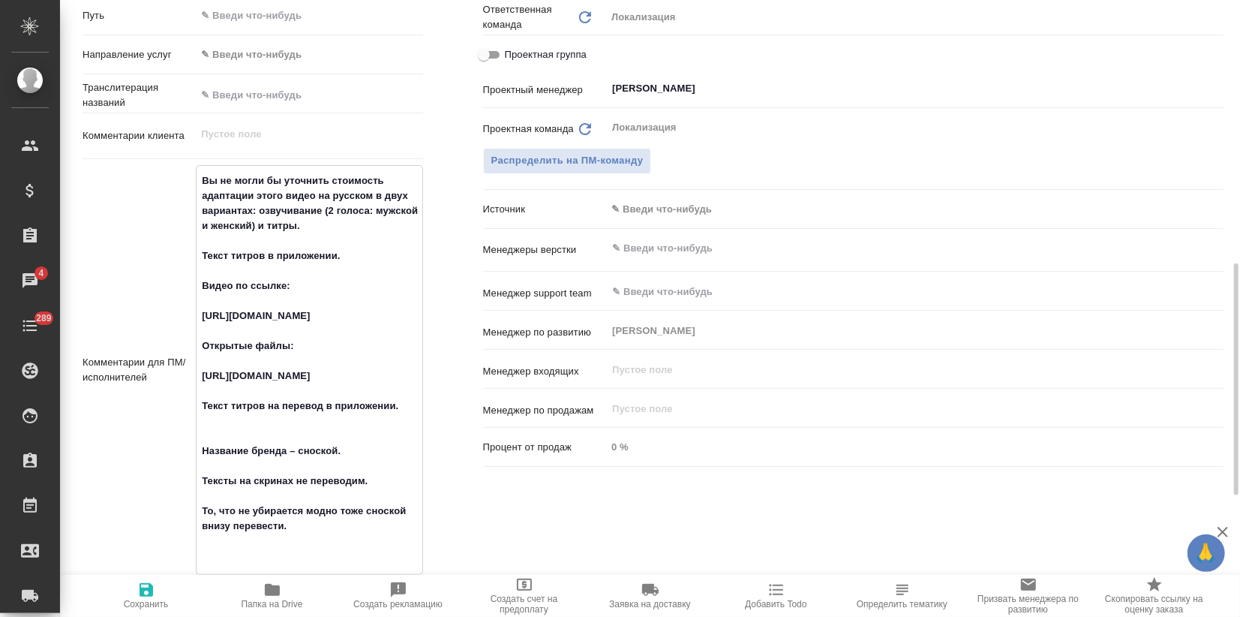
type textarea "Вы не могли бы уточнить стоимость адаптации этого видео на русском в двух вариа…"
type textarea "x"
click at [148, 588] on icon "button" at bounding box center [147, 590] width 14 height 14
type input "ООО«ЛР РУС»"
type textarea "x"
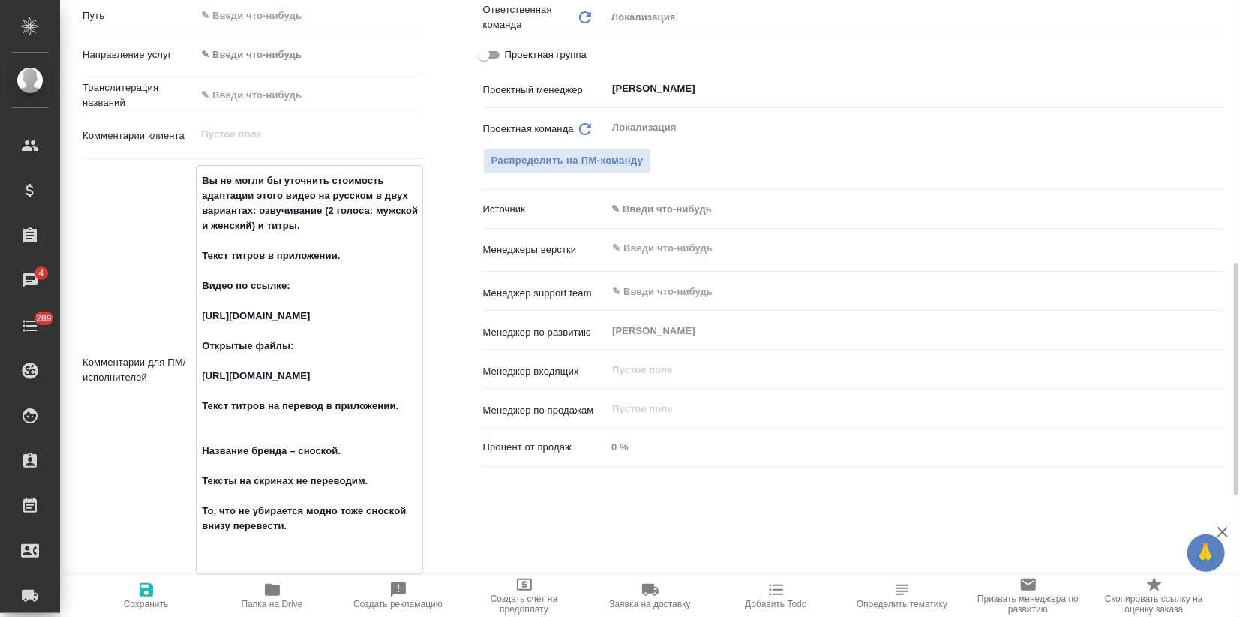
type textarea "x"
type input "ООО«ЛР РУС»"
type textarea "x"
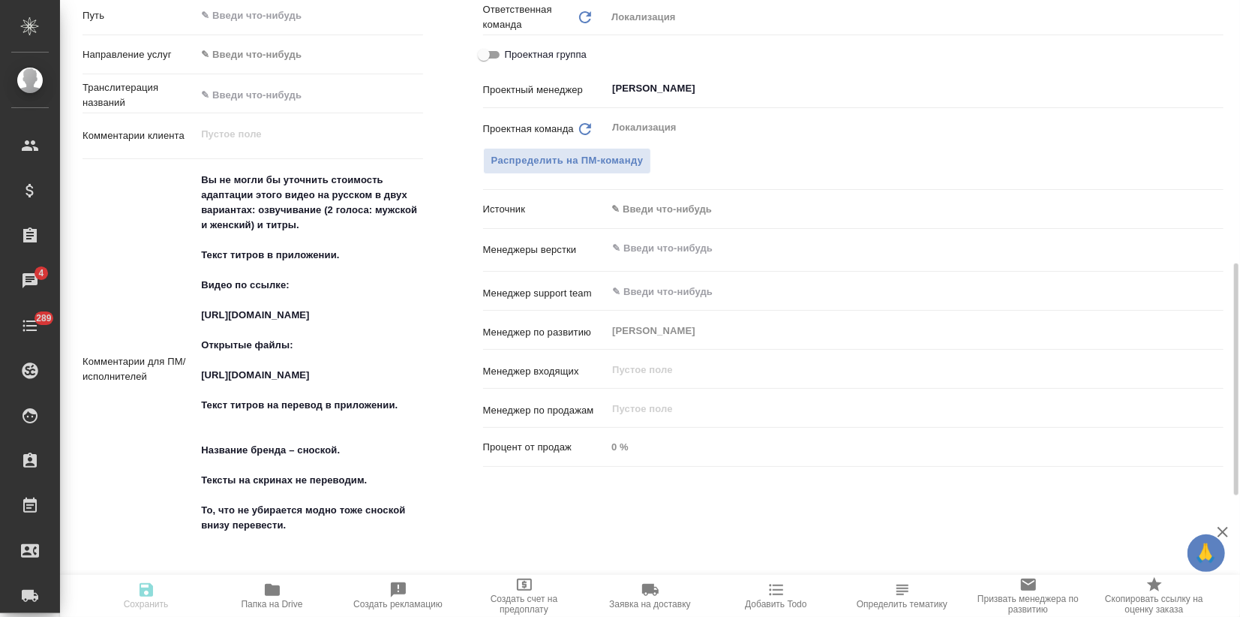
type textarea "x"
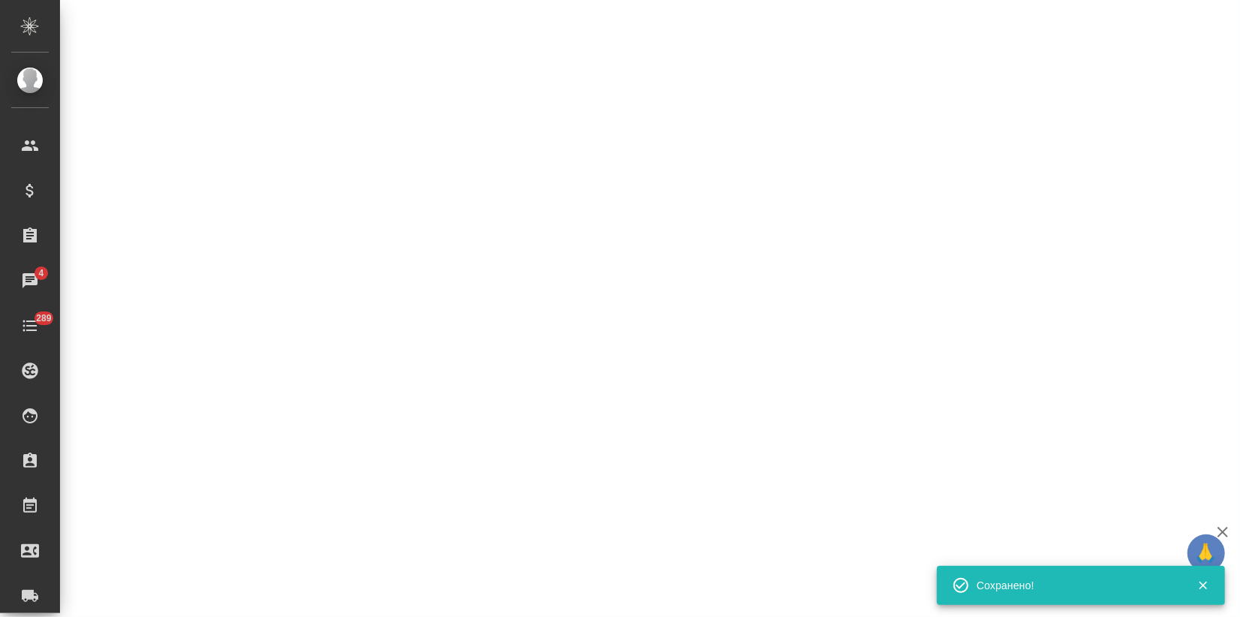
select select "RU"
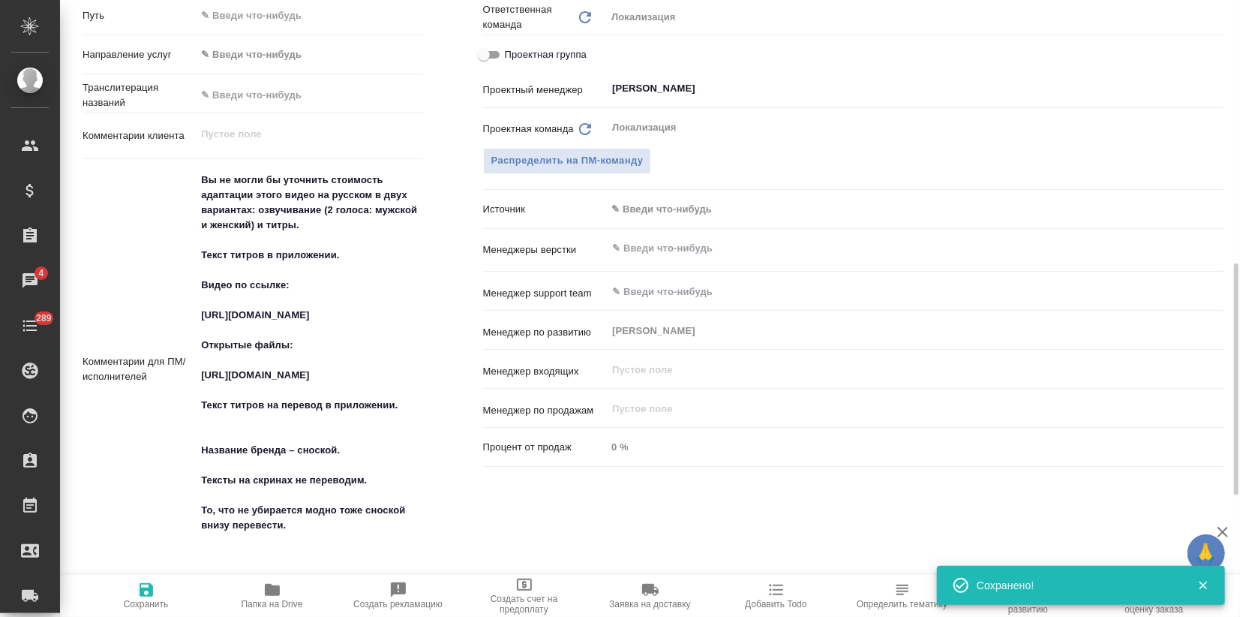
type textarea "x"
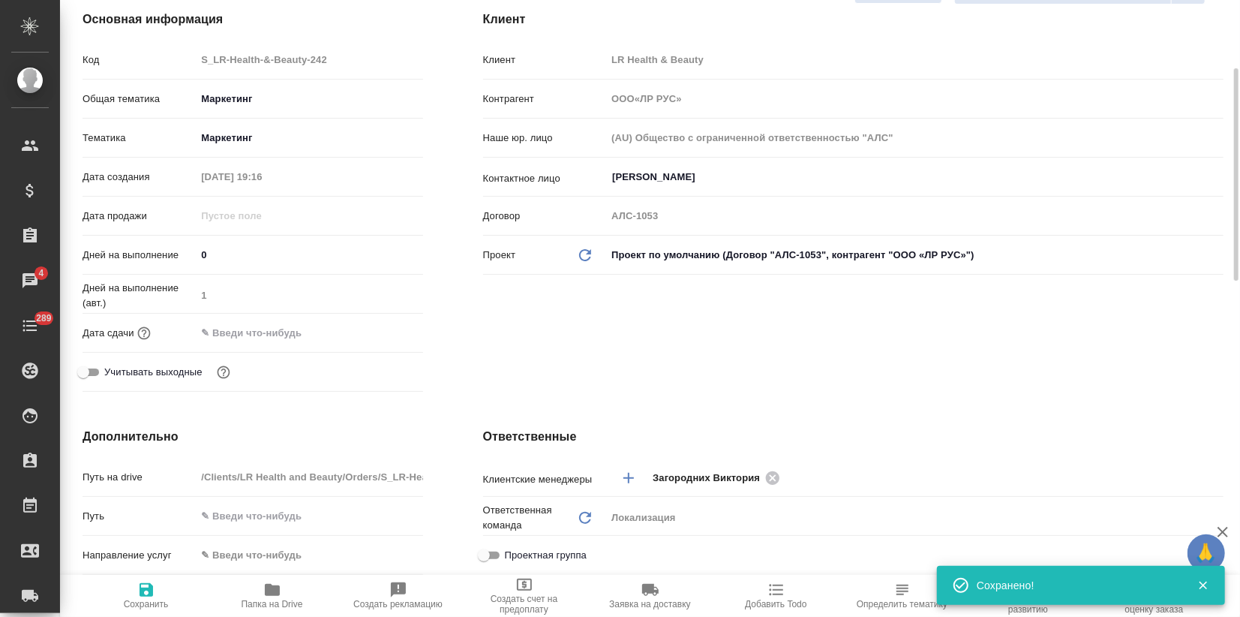
scroll to position [0, 0]
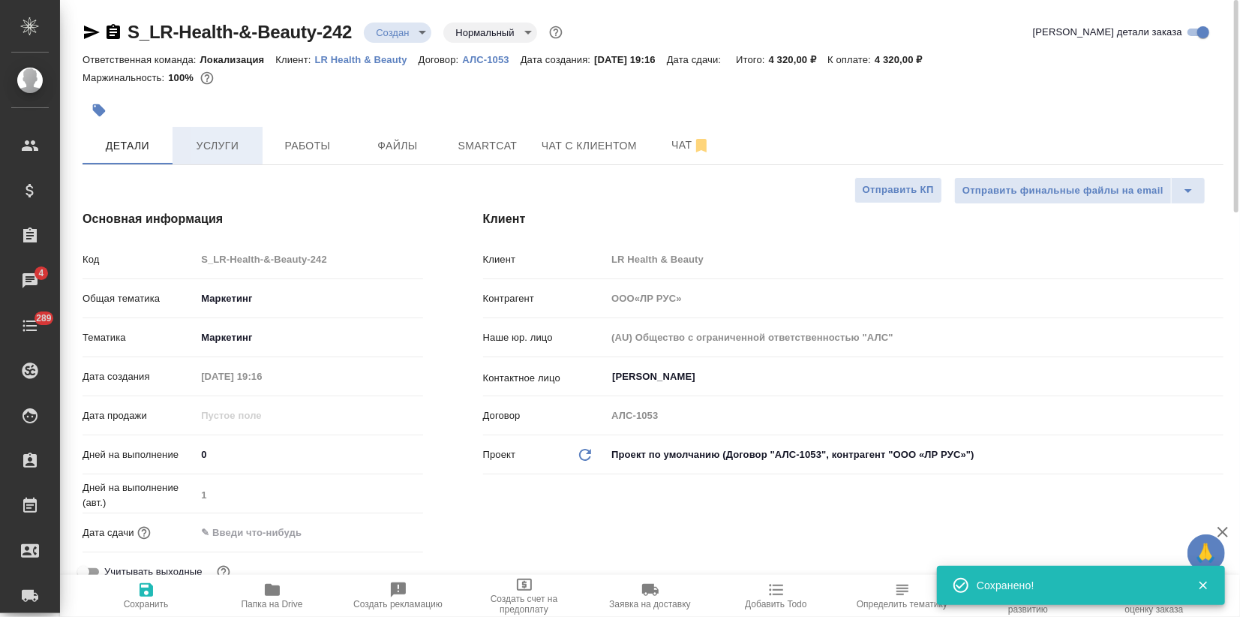
click at [220, 152] on span "Услуги" at bounding box center [218, 146] width 72 height 19
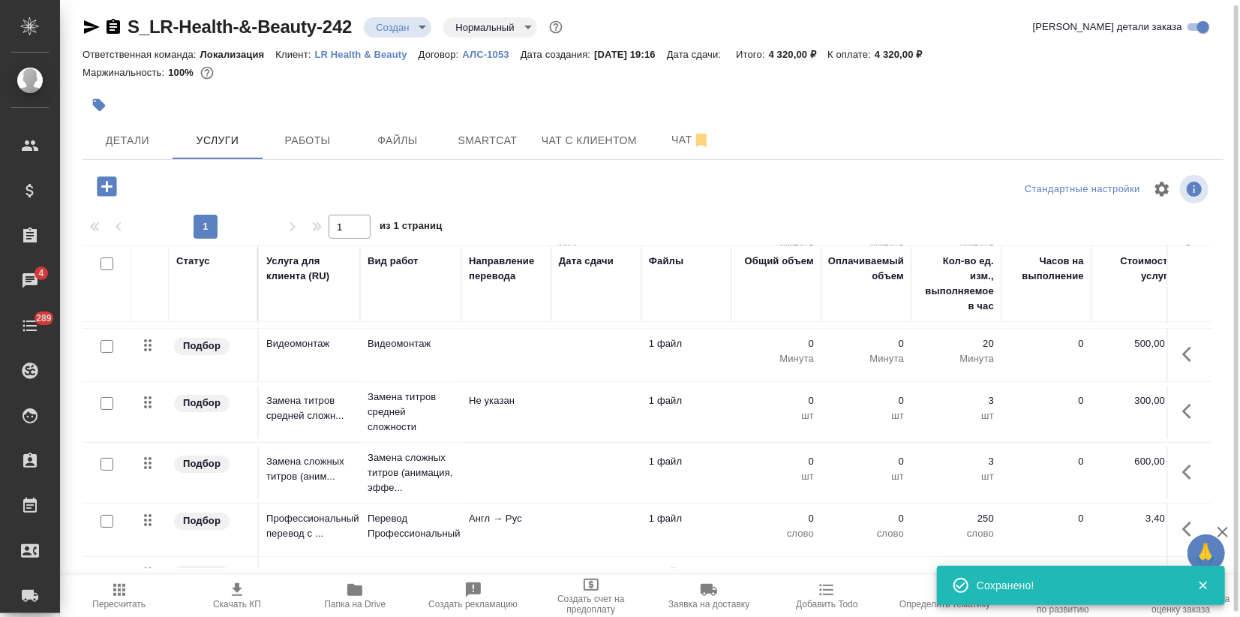
scroll to position [161, 0]
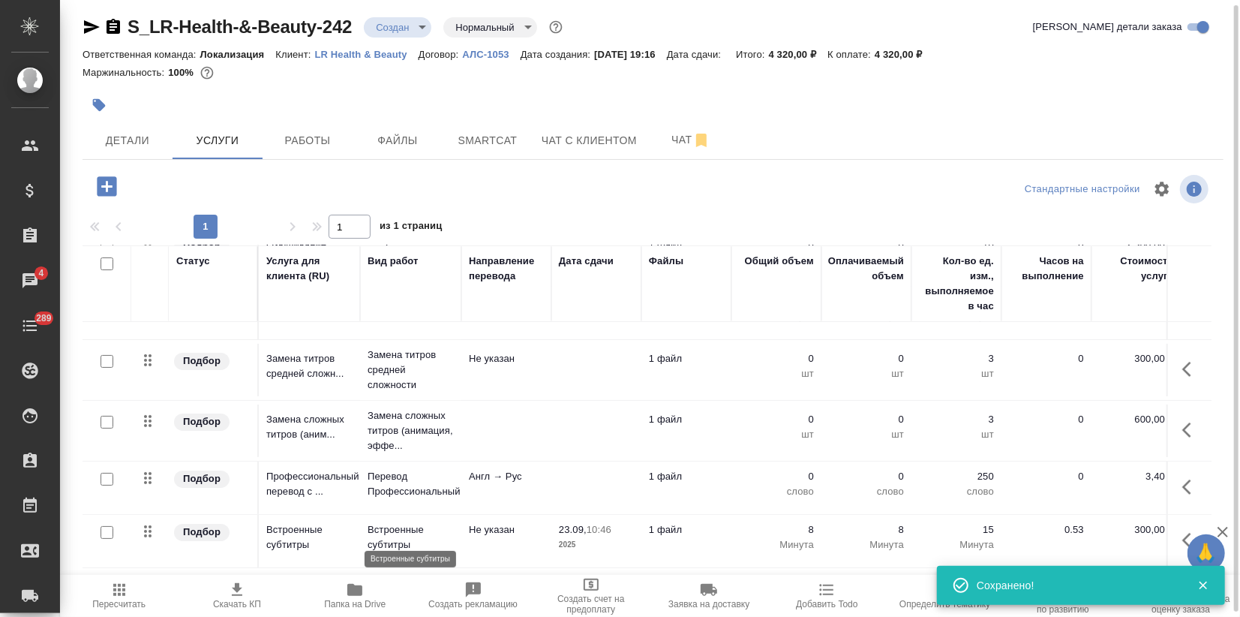
click at [421, 531] on p "Встроенные субтитры" at bounding box center [411, 537] width 86 height 30
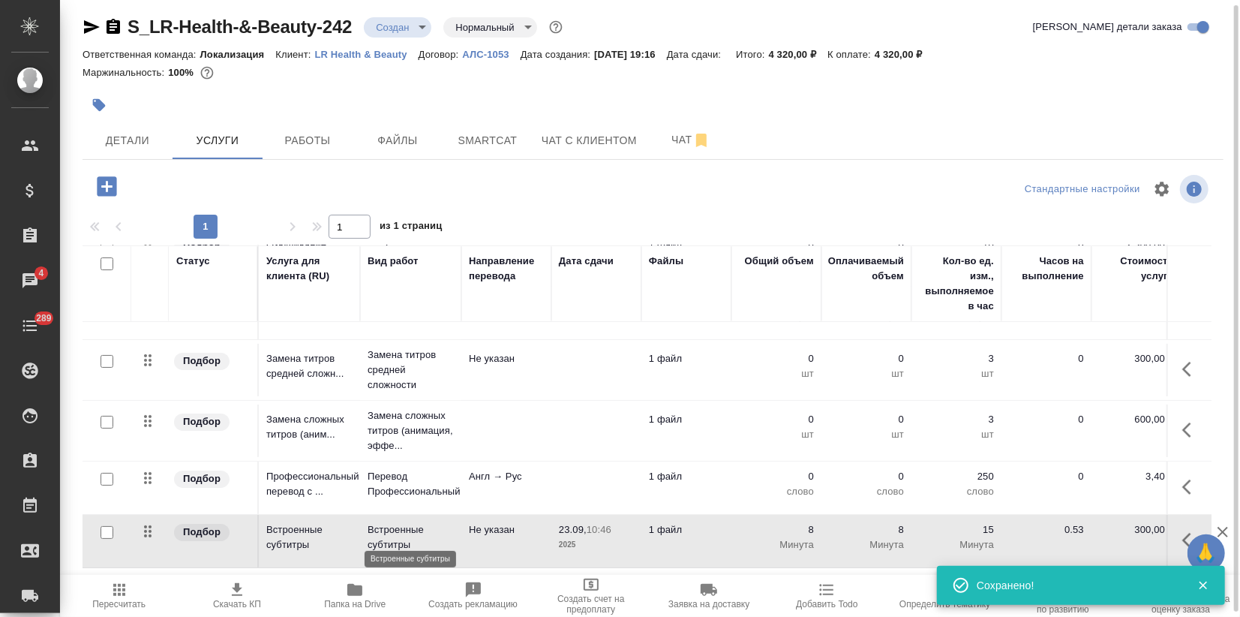
click at [420, 531] on p "Встроенные субтитры" at bounding box center [411, 537] width 86 height 30
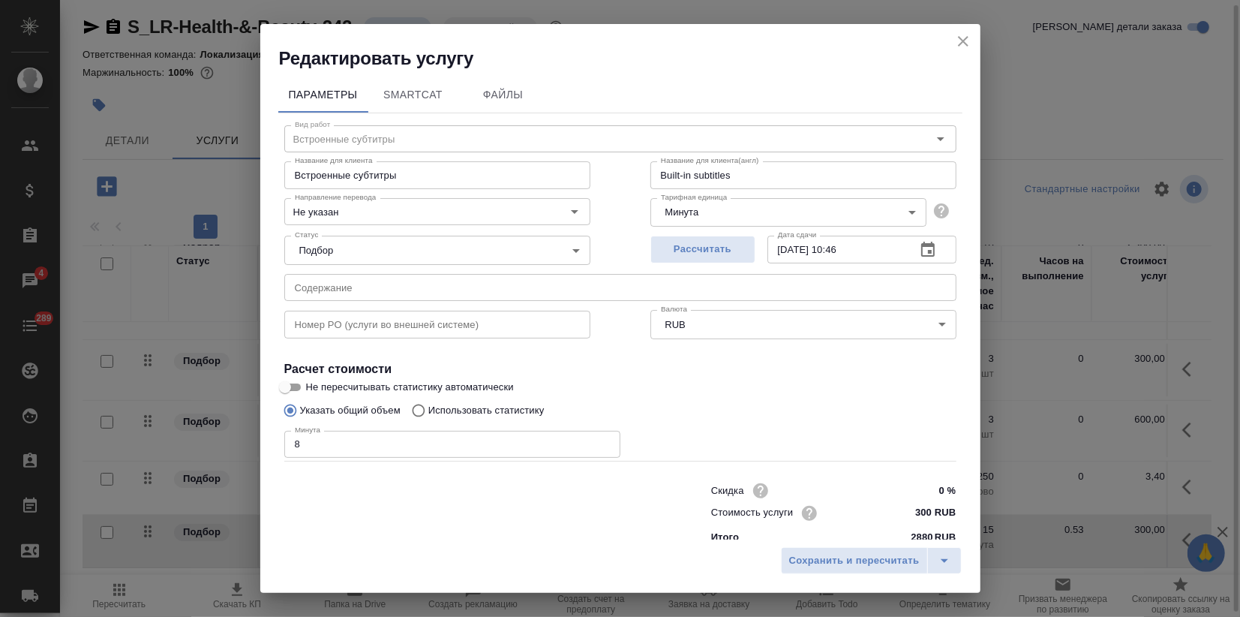
click at [962, 44] on icon "close" at bounding box center [963, 41] width 18 height 18
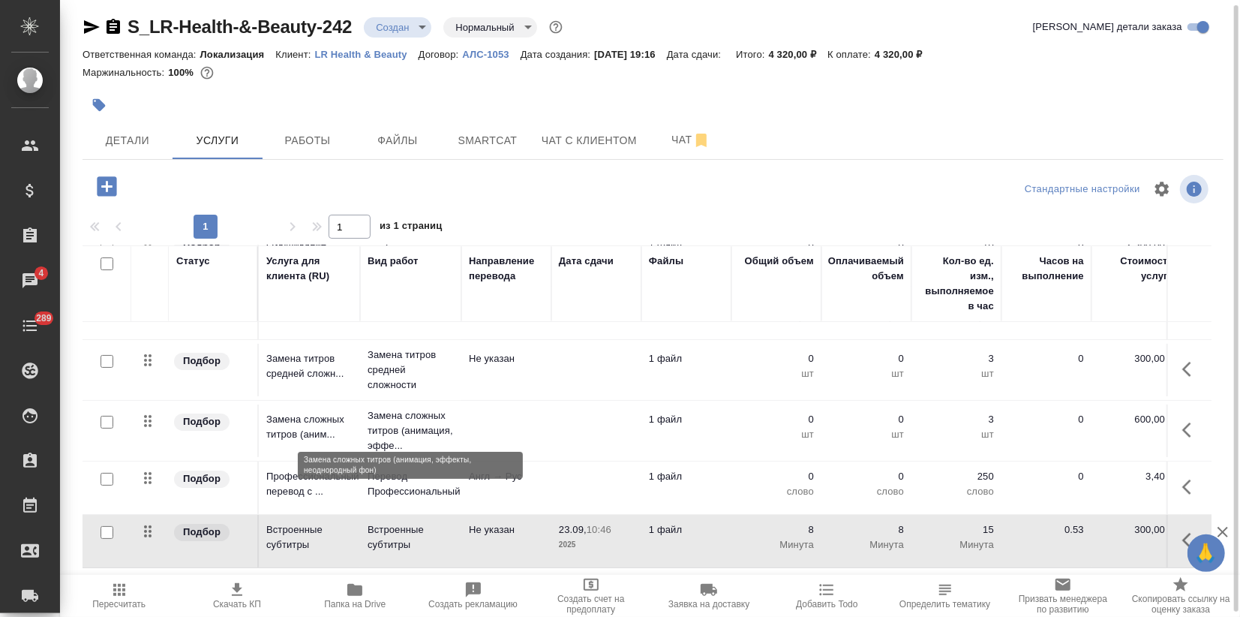
click at [370, 412] on p "Замена сложных титров (анимация, эффе..." at bounding box center [411, 430] width 86 height 45
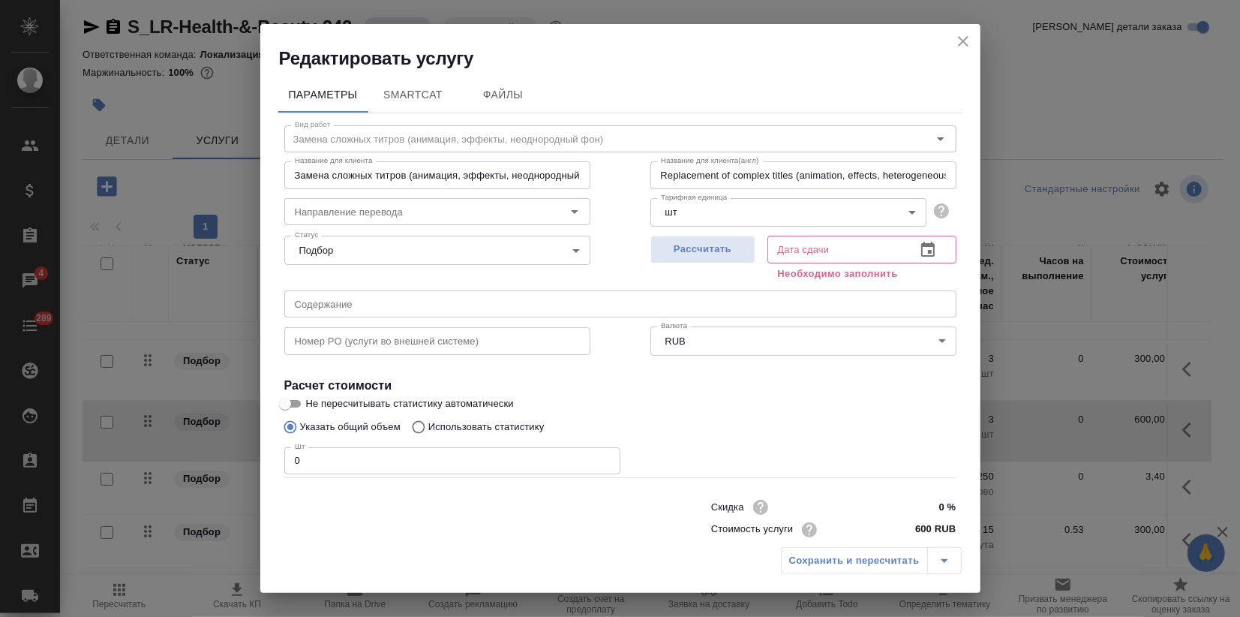
drag, startPoint x: 314, startPoint y: 460, endPoint x: 160, endPoint y: 473, distance: 154.4
click at [210, 467] on div "Редактировать услугу Параметры SmartCat Файлы Вид работ Замена сложных титров (…" at bounding box center [620, 308] width 1240 height 617
type input "14"
click at [730, 252] on span "Рассчитать" at bounding box center [703, 249] width 89 height 17
type input "23.09.2025 15:05"
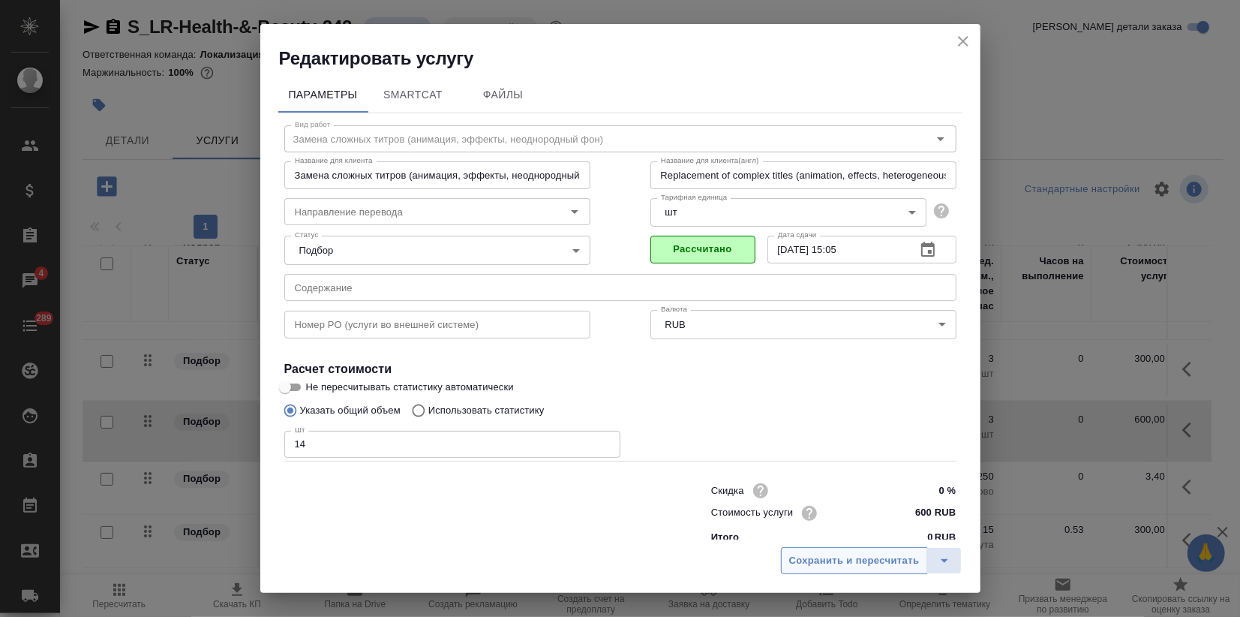
click at [885, 557] on span "Сохранить и пересчитать" at bounding box center [854, 560] width 131 height 17
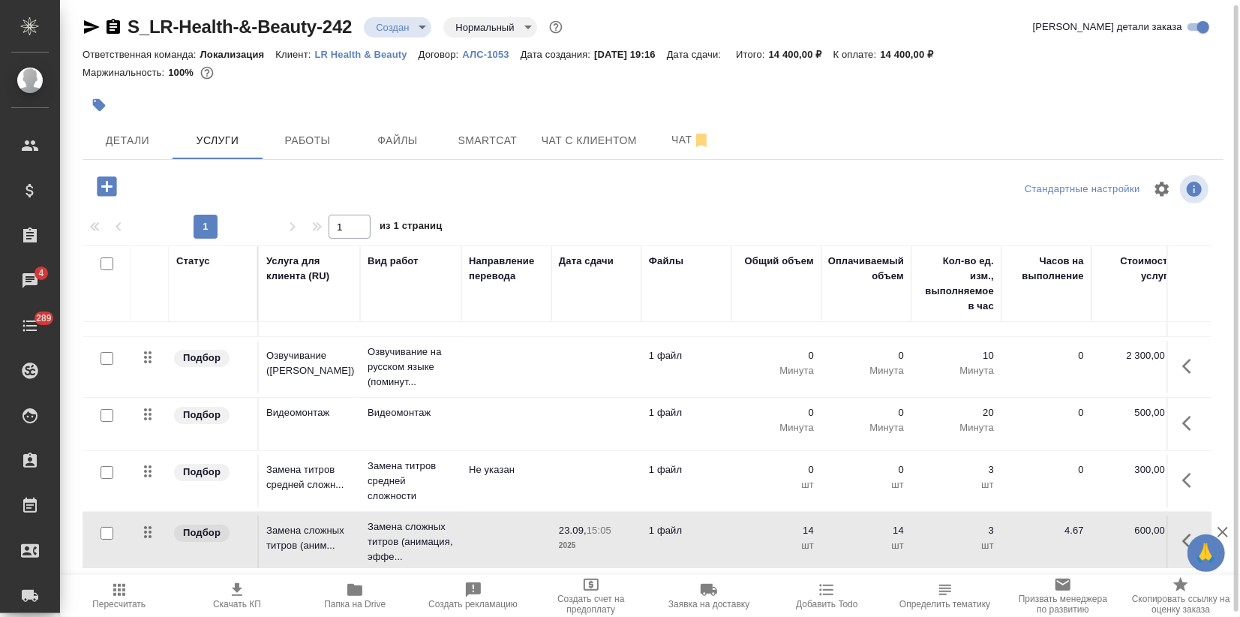
scroll to position [36, 0]
click at [389, 473] on p "Замена титров средней сложности" at bounding box center [411, 483] width 86 height 45
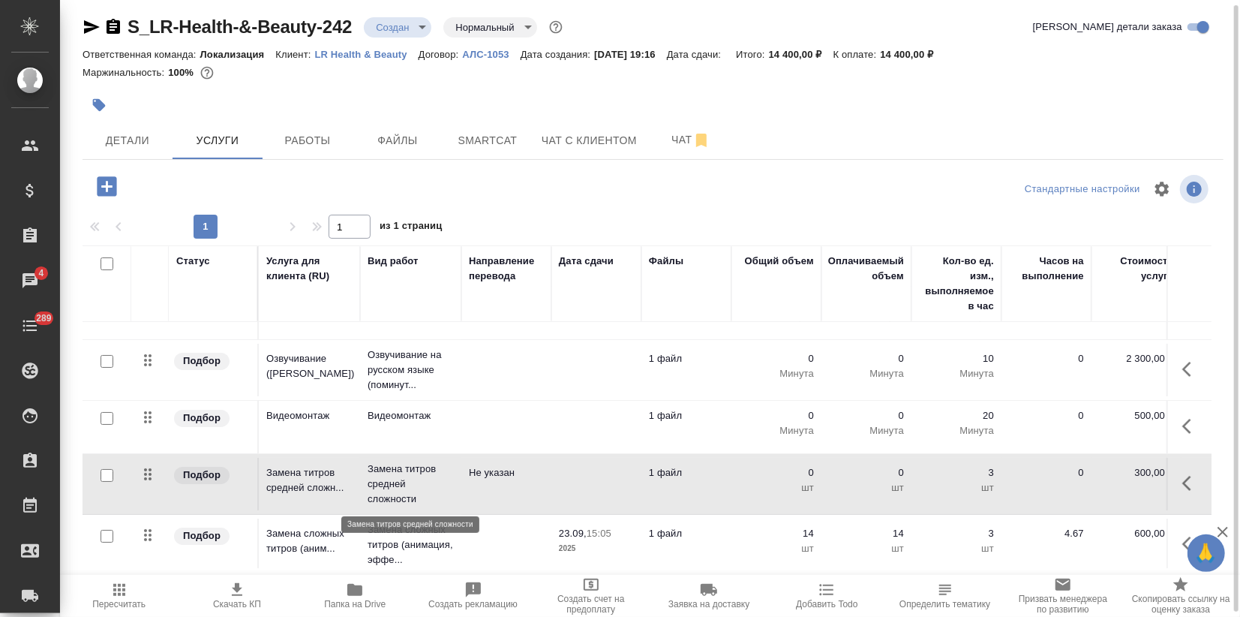
click at [389, 473] on p "Замена титров средней сложности" at bounding box center [411, 483] width 86 height 45
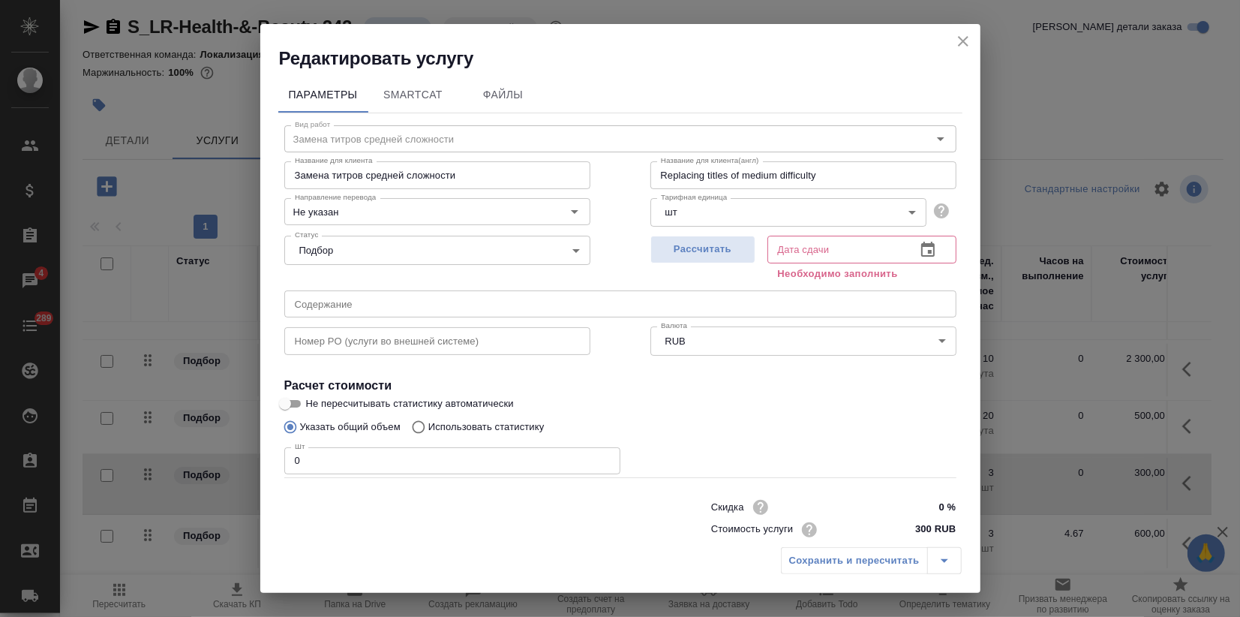
click at [181, 470] on div "Редактировать услугу Параметры SmartCat Файлы Вид работ Замена титров средней с…" at bounding box center [620, 308] width 1240 height 617
type input "2"
click at [710, 230] on div "Рассчитать" at bounding box center [702, 257] width 105 height 54
click at [702, 244] on span "Рассчитать" at bounding box center [703, 249] width 89 height 17
type input "23.09.2025 11:07"
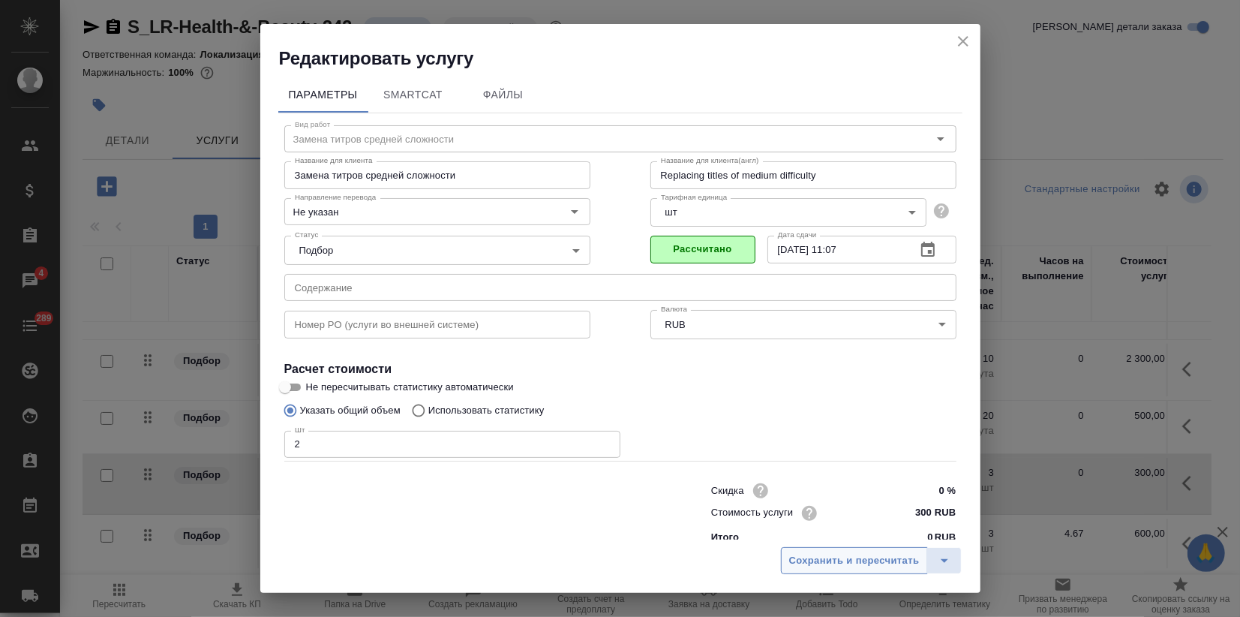
click at [814, 564] on span "Сохранить и пересчитать" at bounding box center [854, 560] width 131 height 17
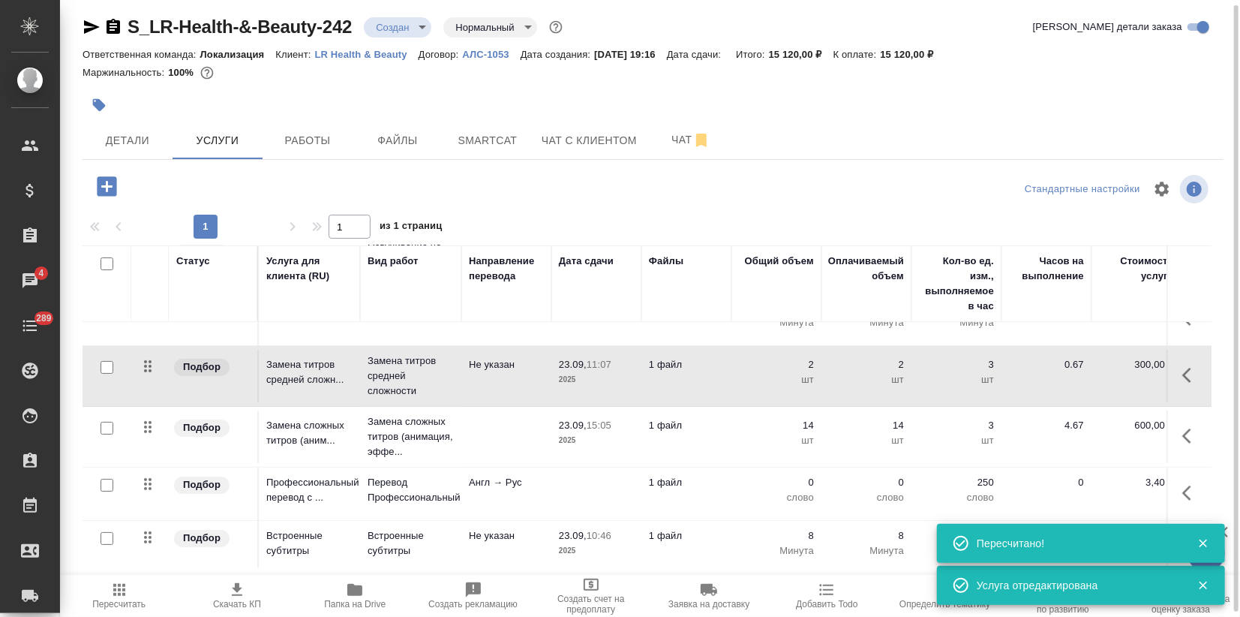
scroll to position [161, 0]
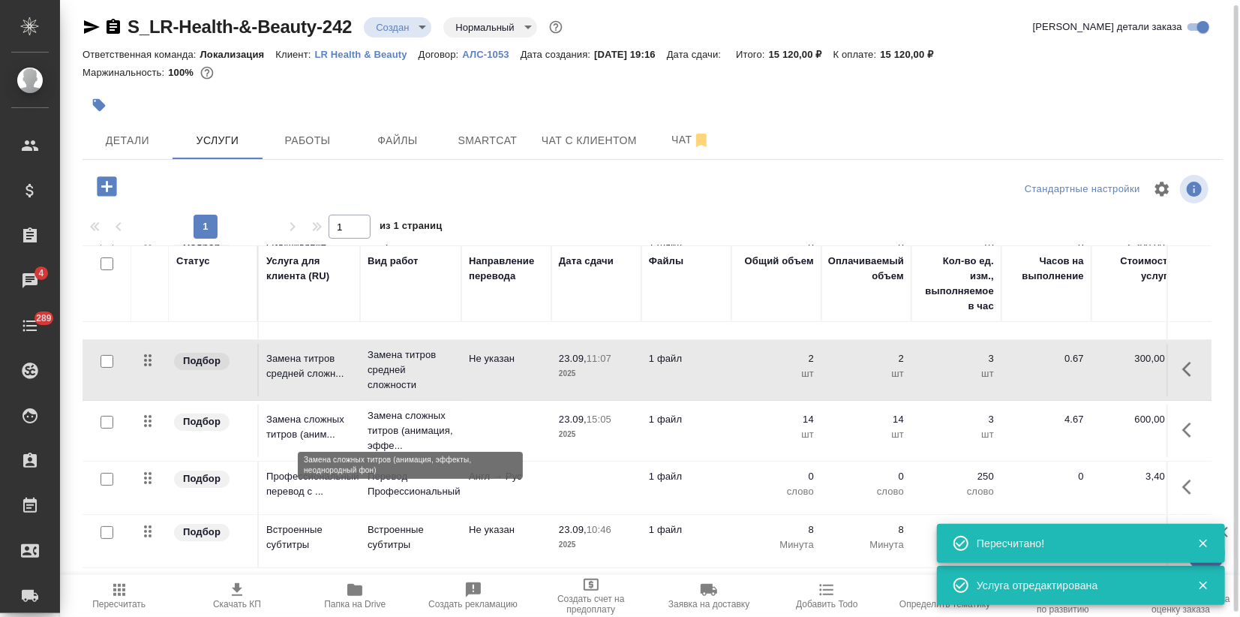
click at [414, 425] on p "Замена сложных титров (анимация, эффе..." at bounding box center [411, 430] width 86 height 45
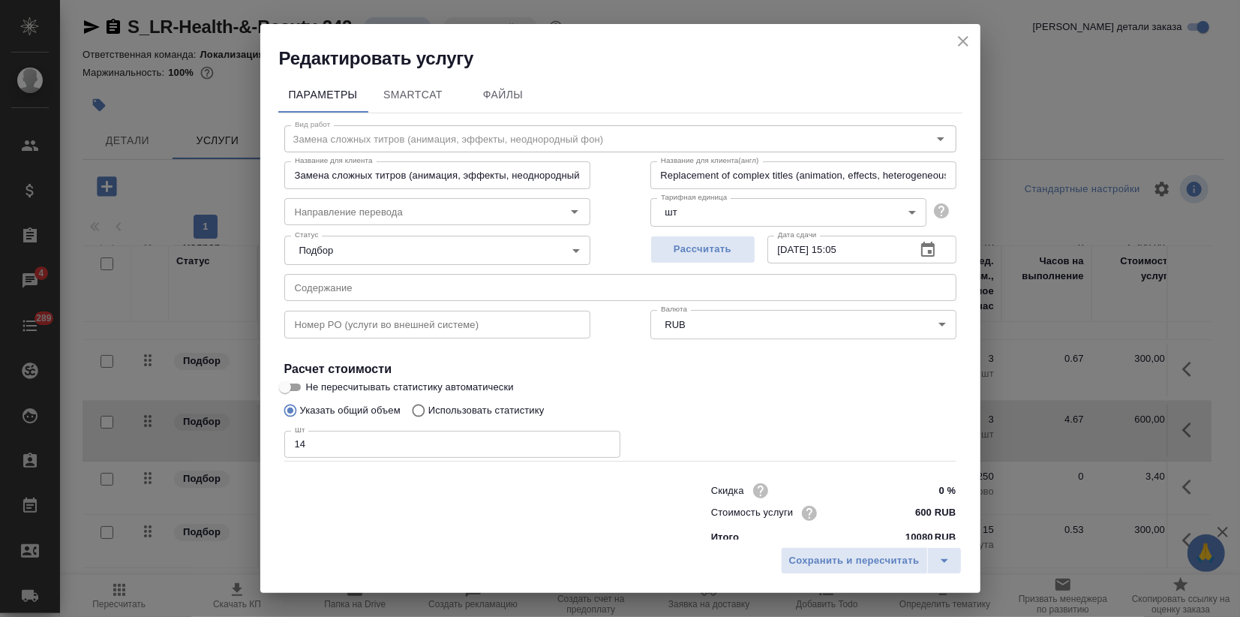
drag, startPoint x: 348, startPoint y: 458, endPoint x: 237, endPoint y: 442, distance: 112.1
click at [244, 440] on div "Редактировать услугу Параметры SmartCat Файлы Вид работ Замена сложных титров (…" at bounding box center [620, 308] width 1240 height 617
drag, startPoint x: 306, startPoint y: 450, endPoint x: 200, endPoint y: 444, distance: 106.7
click at [208, 438] on div "Редактировать услугу Параметры SmartCat Файлы Вид работ Замена сложных титров (…" at bounding box center [620, 308] width 1240 height 617
type input "16"
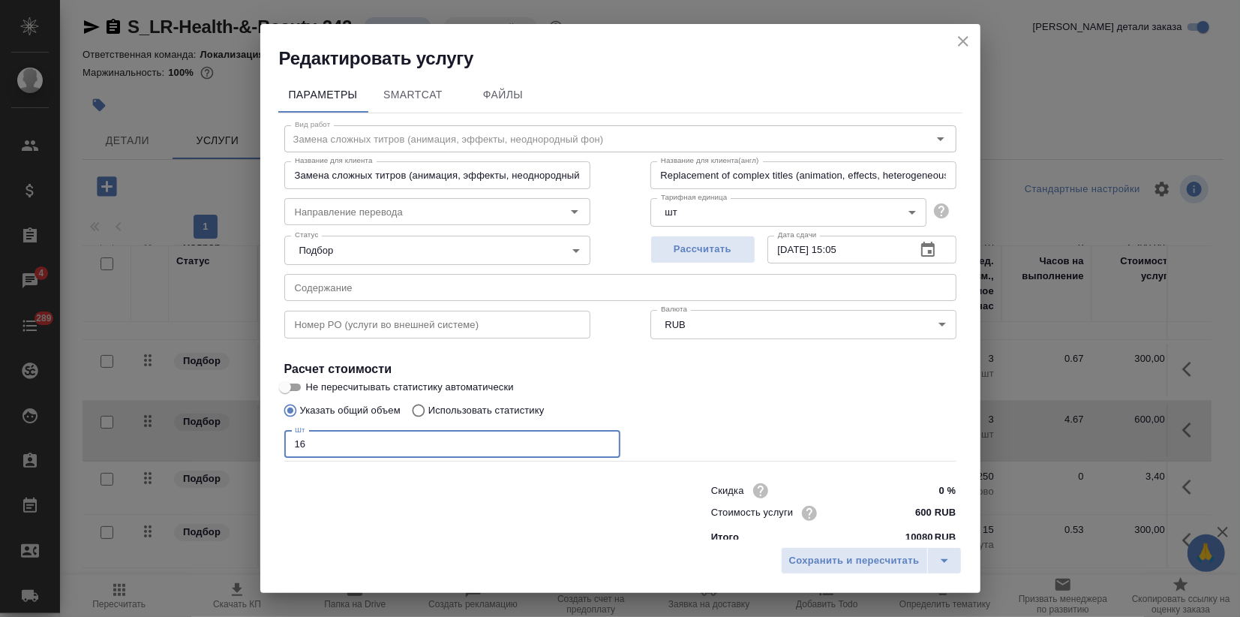
click at [834, 579] on div "Сохранить и пересчитать" at bounding box center [620, 565] width 720 height 53
click at [804, 560] on span "Сохранить и пересчитать" at bounding box center [854, 560] width 131 height 17
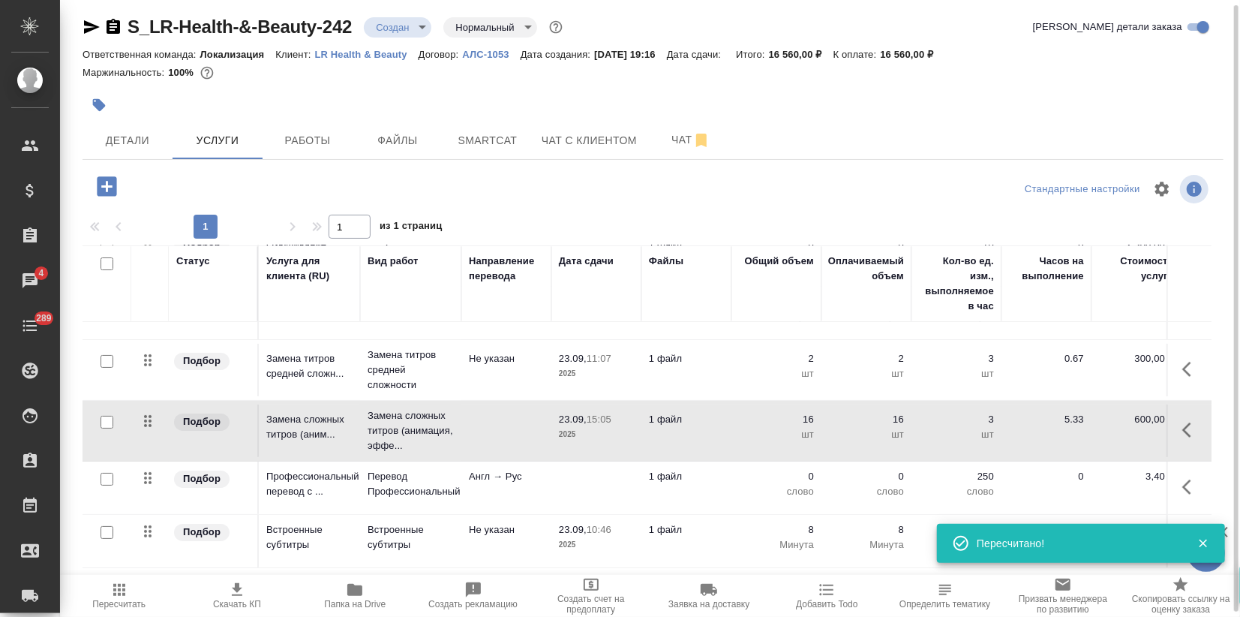
click at [103, 473] on input "checkbox" at bounding box center [107, 479] width 13 height 13
checkbox input "true"
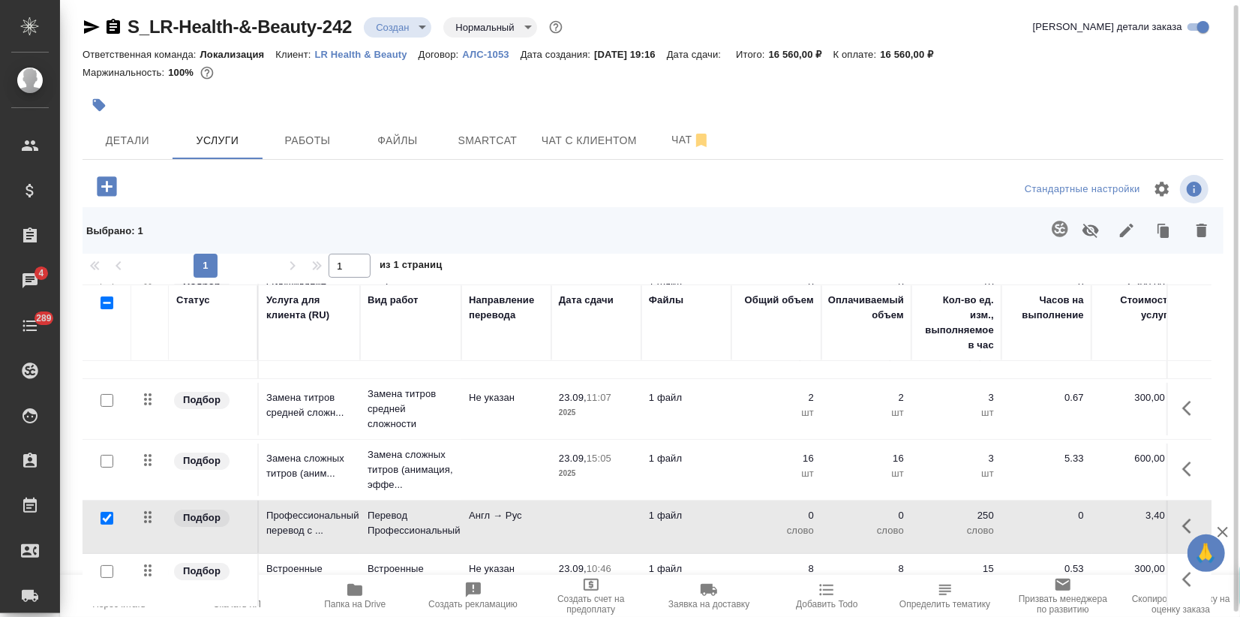
click at [1065, 227] on icon "button" at bounding box center [1060, 229] width 16 height 16
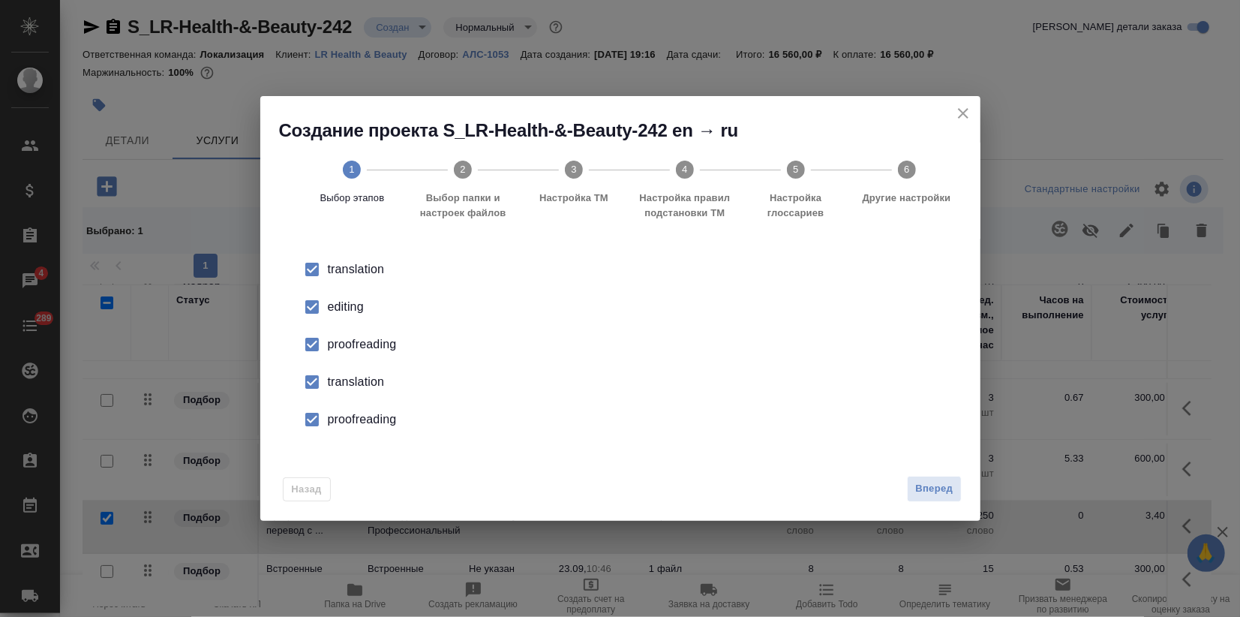
click at [352, 311] on div "editing" at bounding box center [636, 307] width 617 height 18
click at [349, 335] on li "proofreading" at bounding box center [620, 345] width 672 height 38
click at [340, 390] on div "translation" at bounding box center [636, 382] width 617 height 18
click at [347, 424] on div "proofreading" at bounding box center [636, 419] width 617 height 18
click at [945, 497] on button "Вперед" at bounding box center [934, 489] width 54 height 26
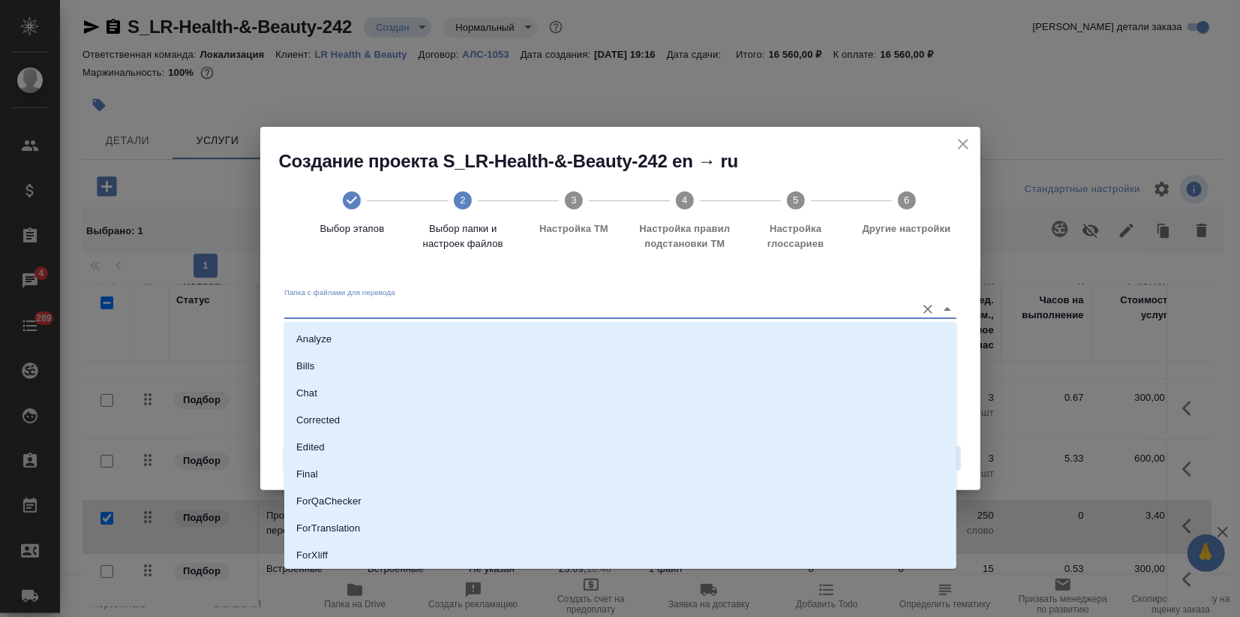
click at [647, 305] on input "Папка с файлами для перевода" at bounding box center [596, 308] width 624 height 18
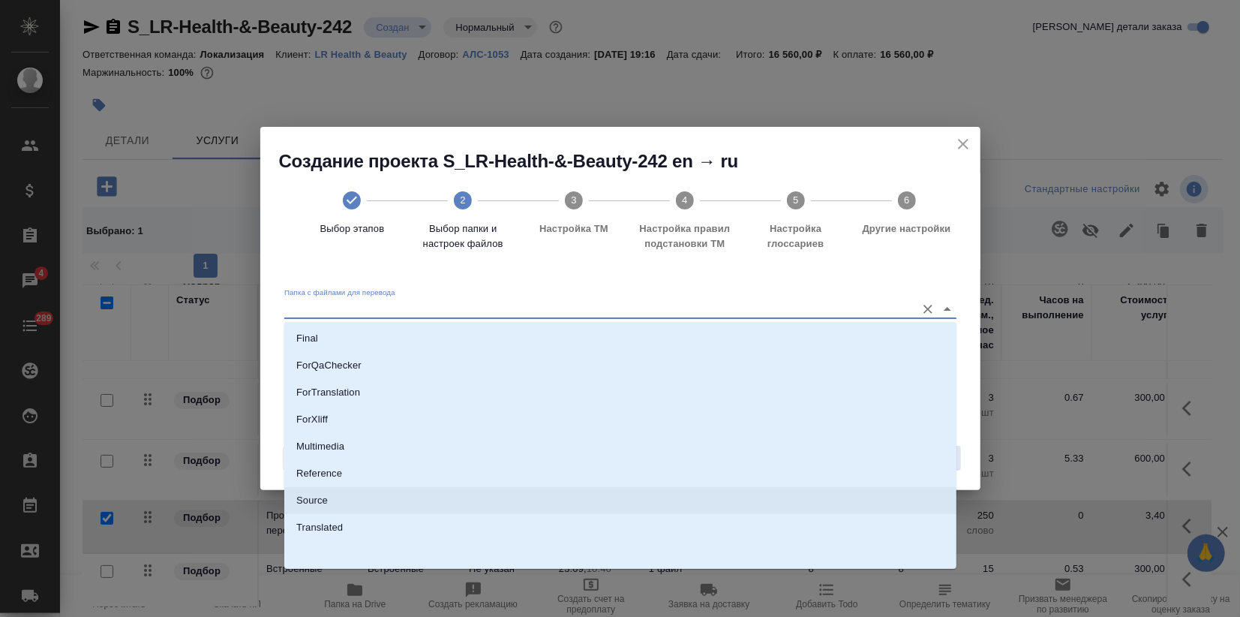
click at [321, 510] on li "Source" at bounding box center [620, 500] width 672 height 27
type input "Source"
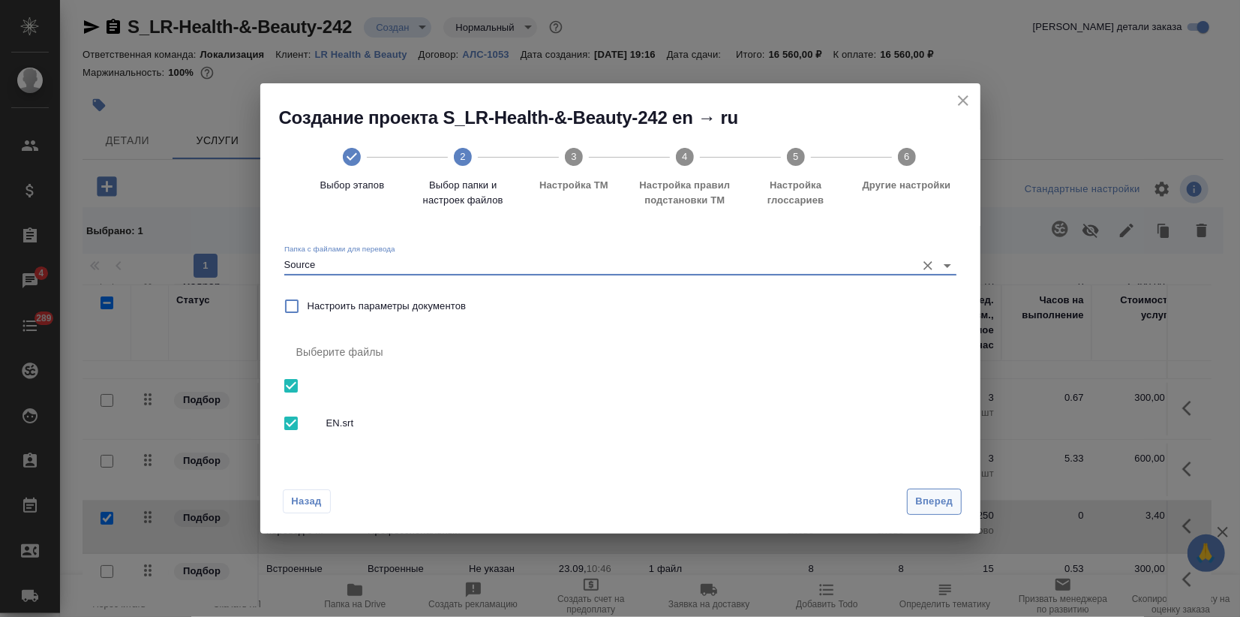
click at [914, 504] on button "Вперед" at bounding box center [934, 501] width 54 height 26
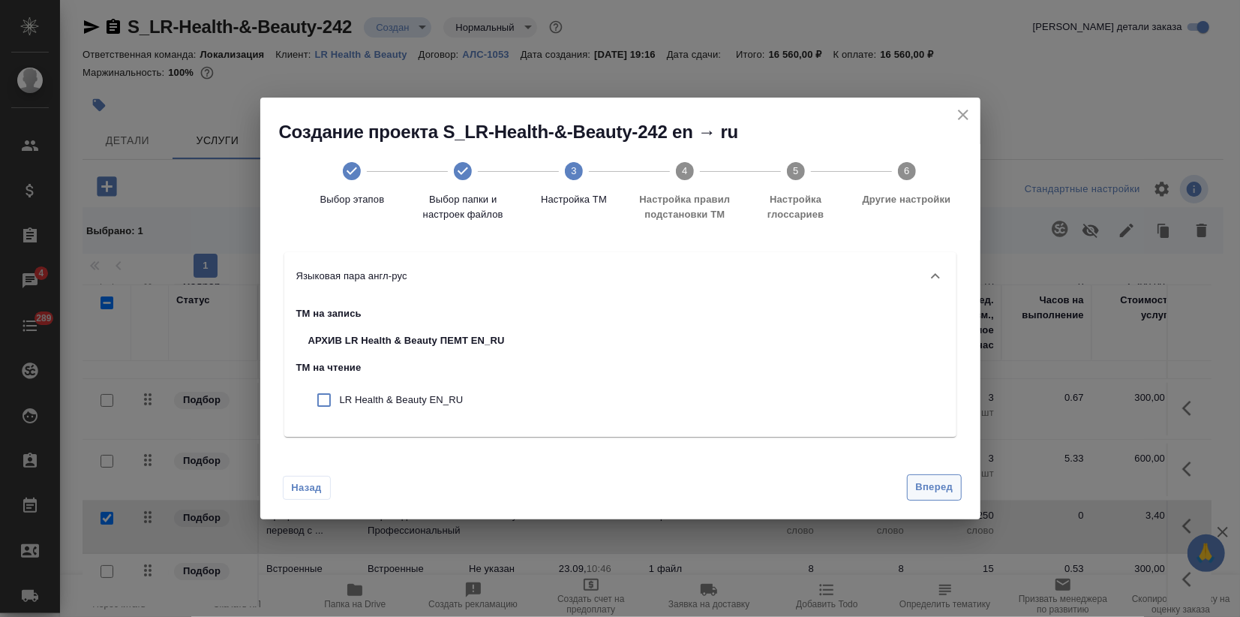
click at [934, 490] on span "Вперед" at bounding box center [934, 487] width 38 height 17
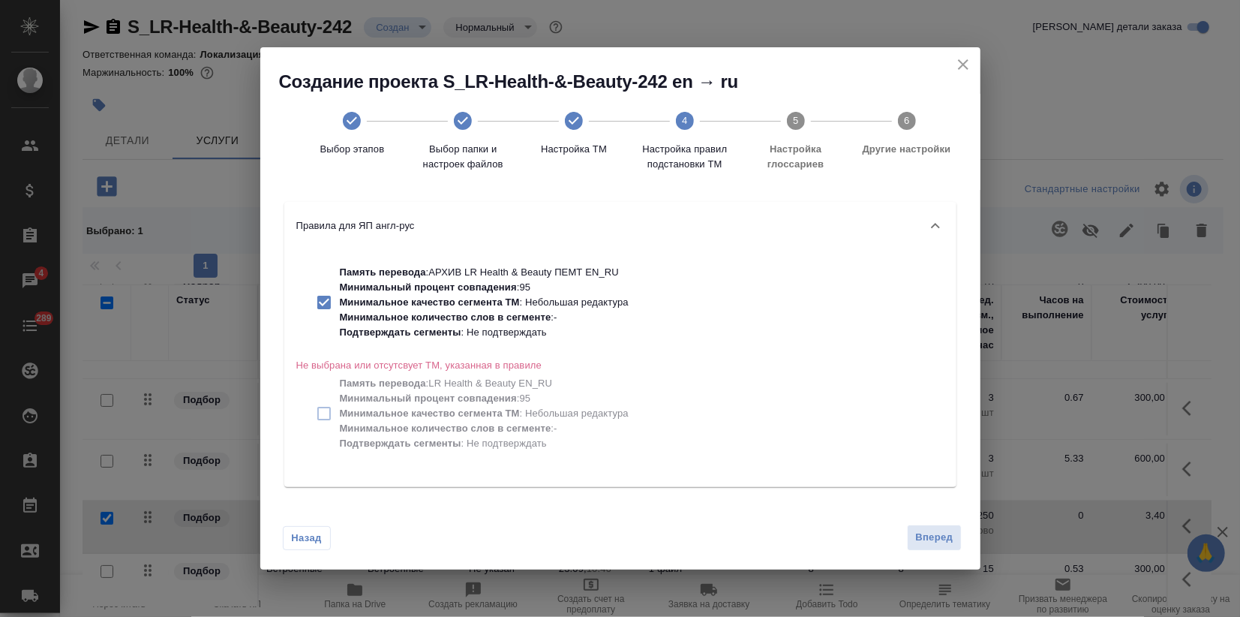
click at [931, 535] on span "Вперед" at bounding box center [934, 537] width 38 height 17
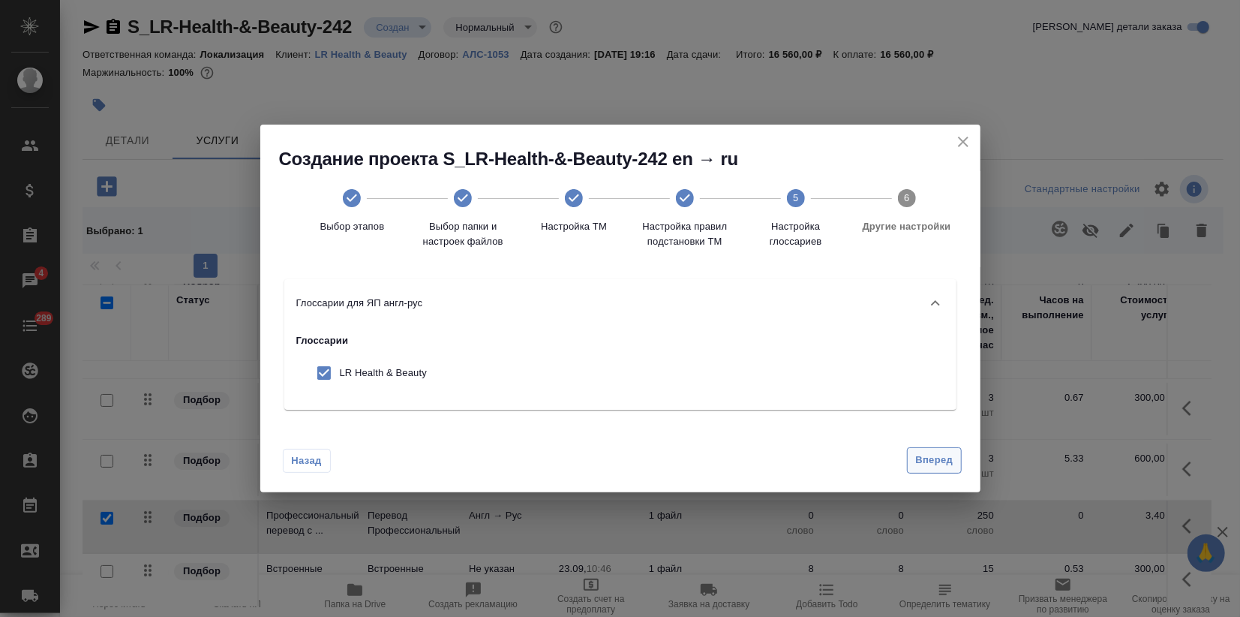
click at [935, 464] on span "Вперед" at bounding box center [934, 460] width 38 height 17
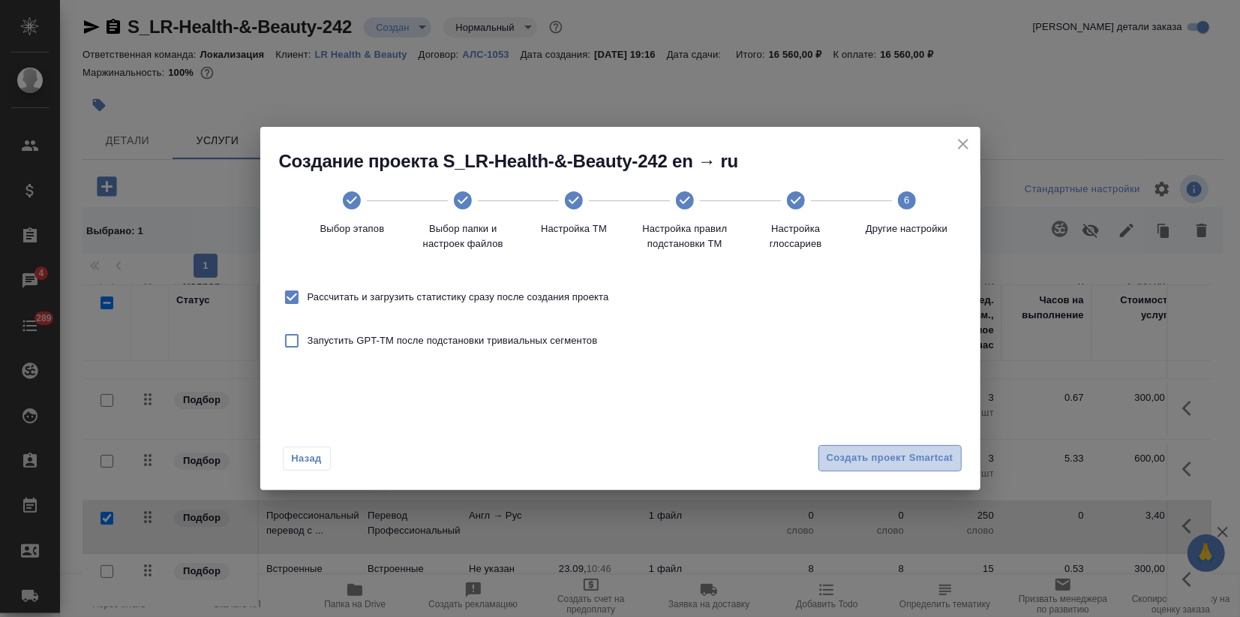
click at [935, 464] on span "Создать проект Smartcat" at bounding box center [890, 457] width 127 height 17
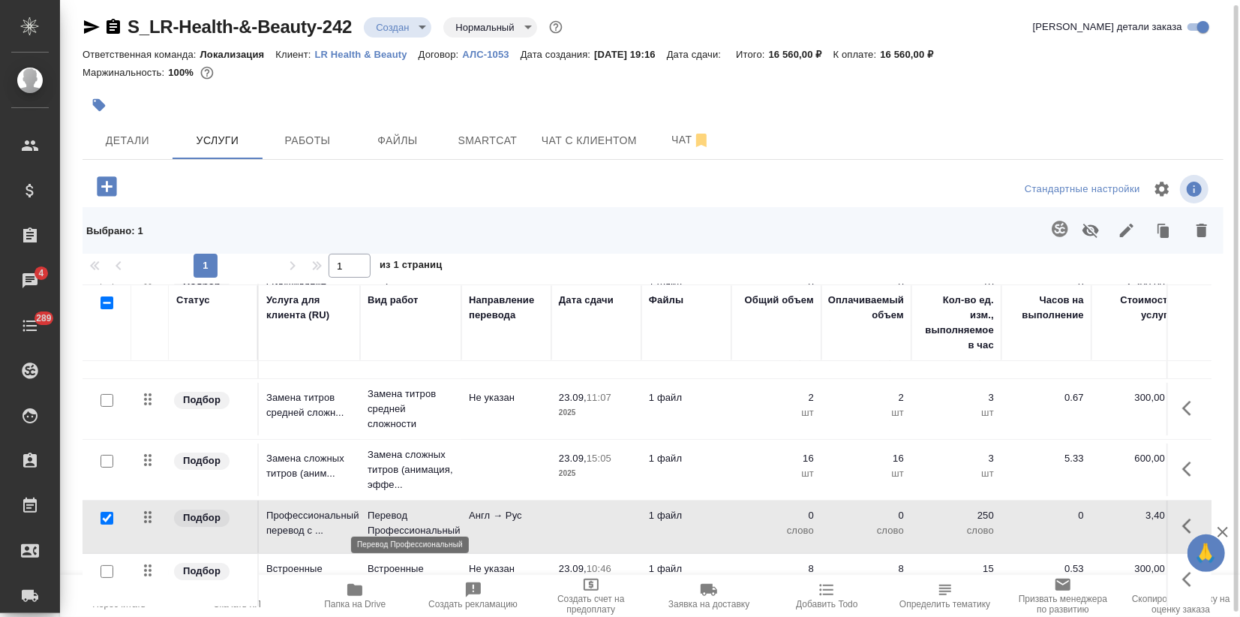
click at [447, 515] on p "Перевод Профессиональный" at bounding box center [411, 523] width 86 height 30
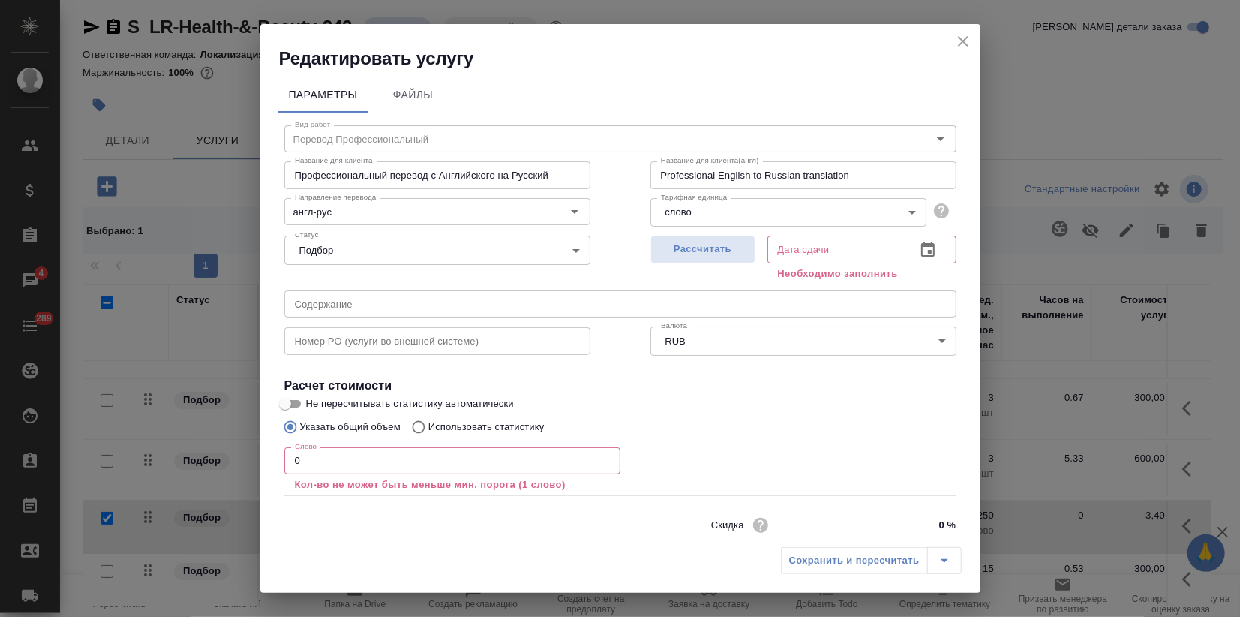
click at [425, 428] on input "Использовать статистику" at bounding box center [416, 427] width 24 height 29
radio input "true"
radio input "false"
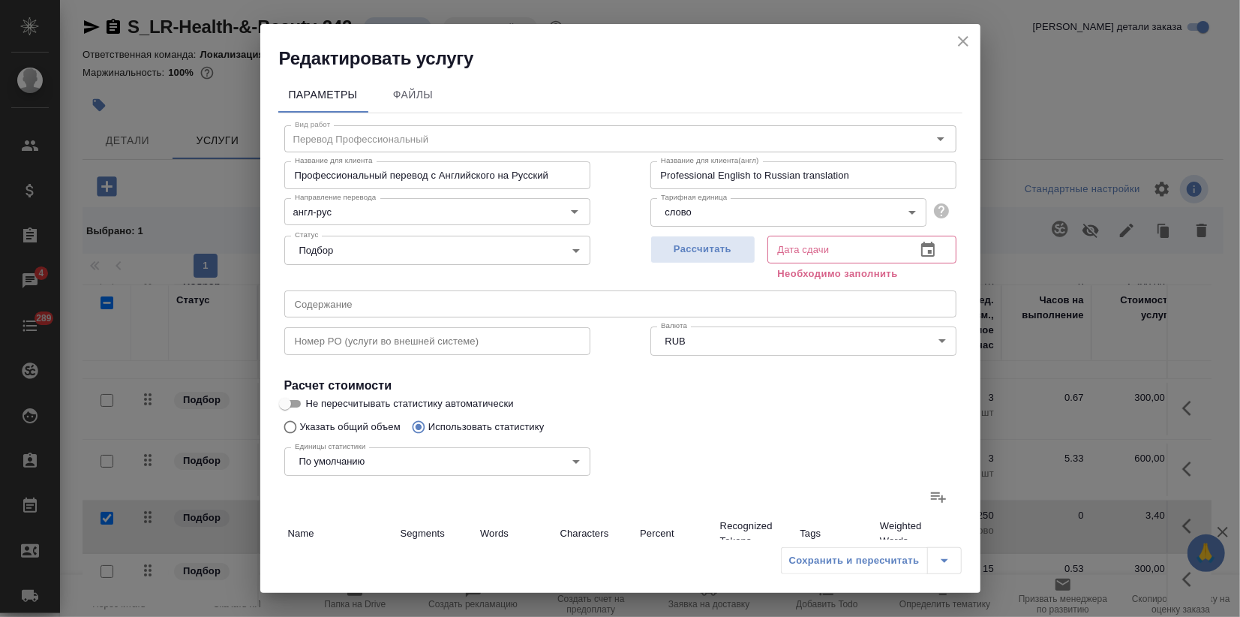
click at [931, 495] on icon at bounding box center [938, 497] width 15 height 11
click at [0, 0] on input "file" at bounding box center [0, 0] width 0 height 0
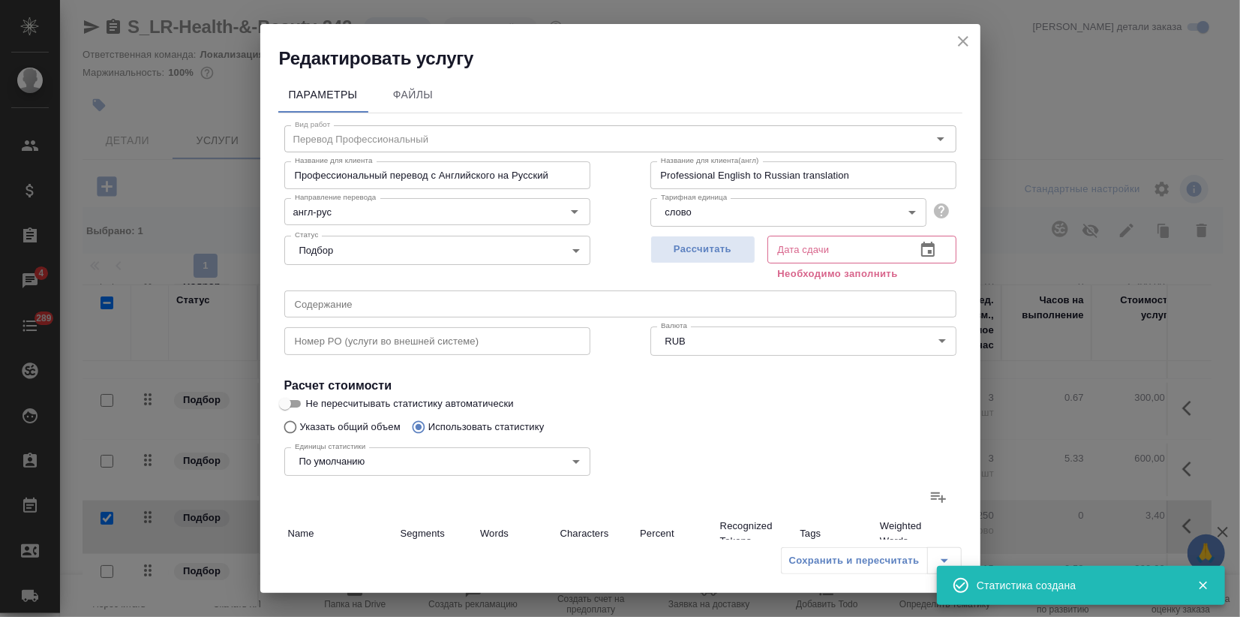
type input "1"
type input "4"
type input "23"
type input "1"
type input "3"
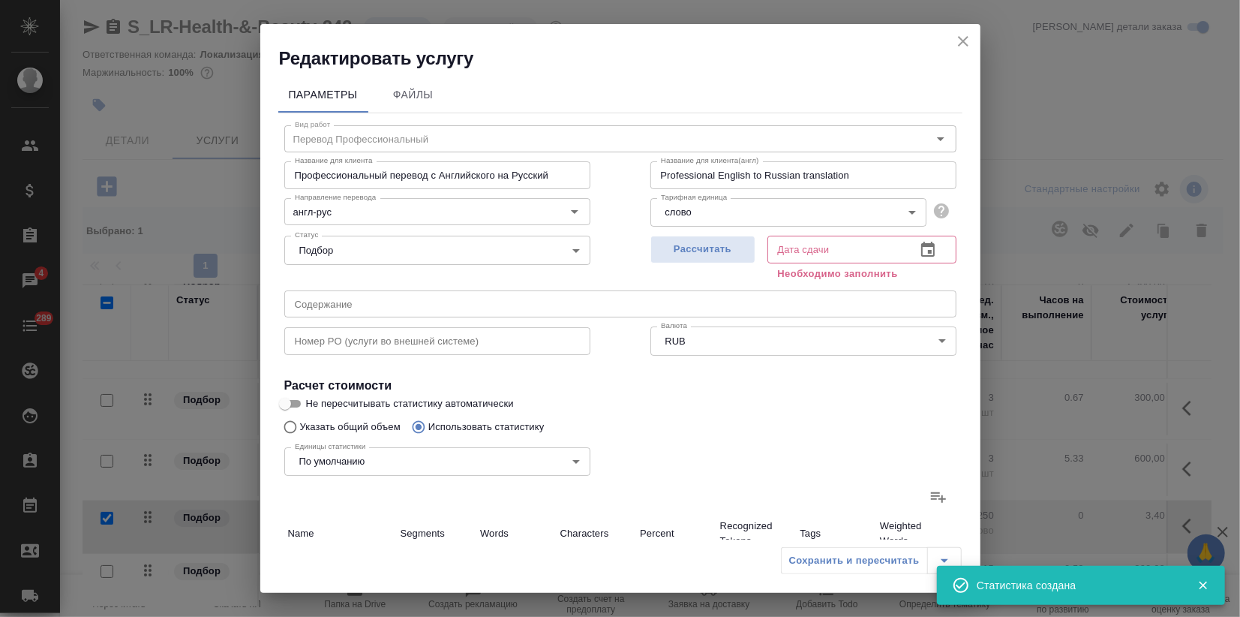
type input "14"
type input "1"
type input "4"
type input "23"
type input "70"
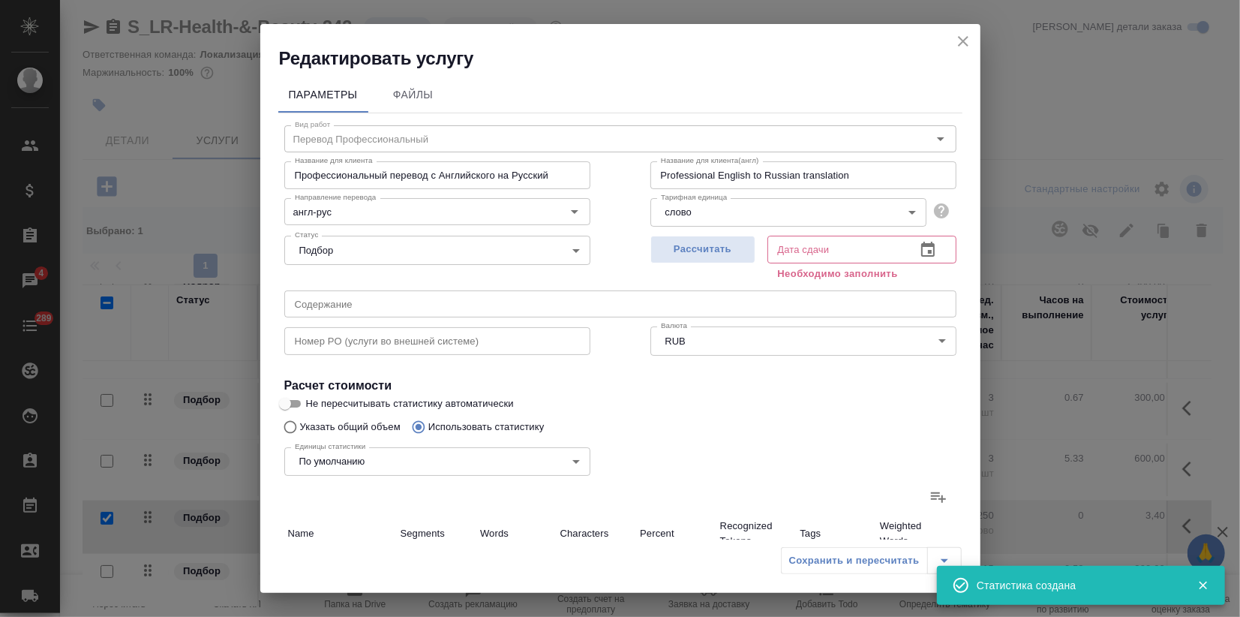
type input "956"
type input "5714"
type input "72"
type input "963"
type input "5751"
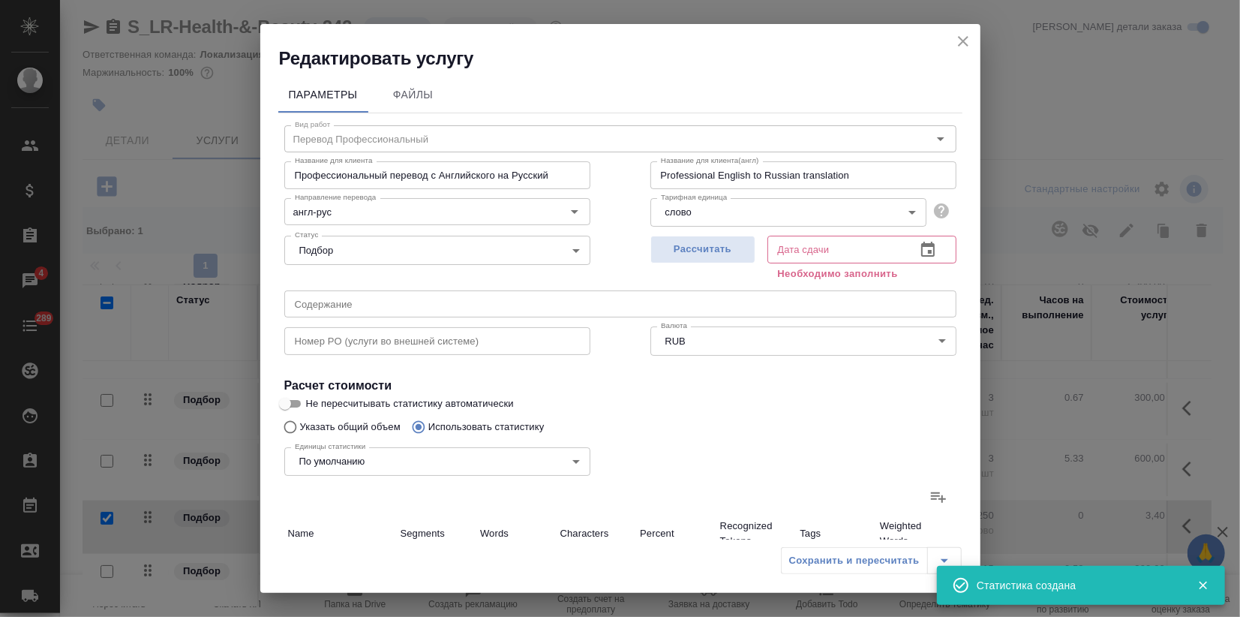
type input "73"
type input "967"
type input "5774"
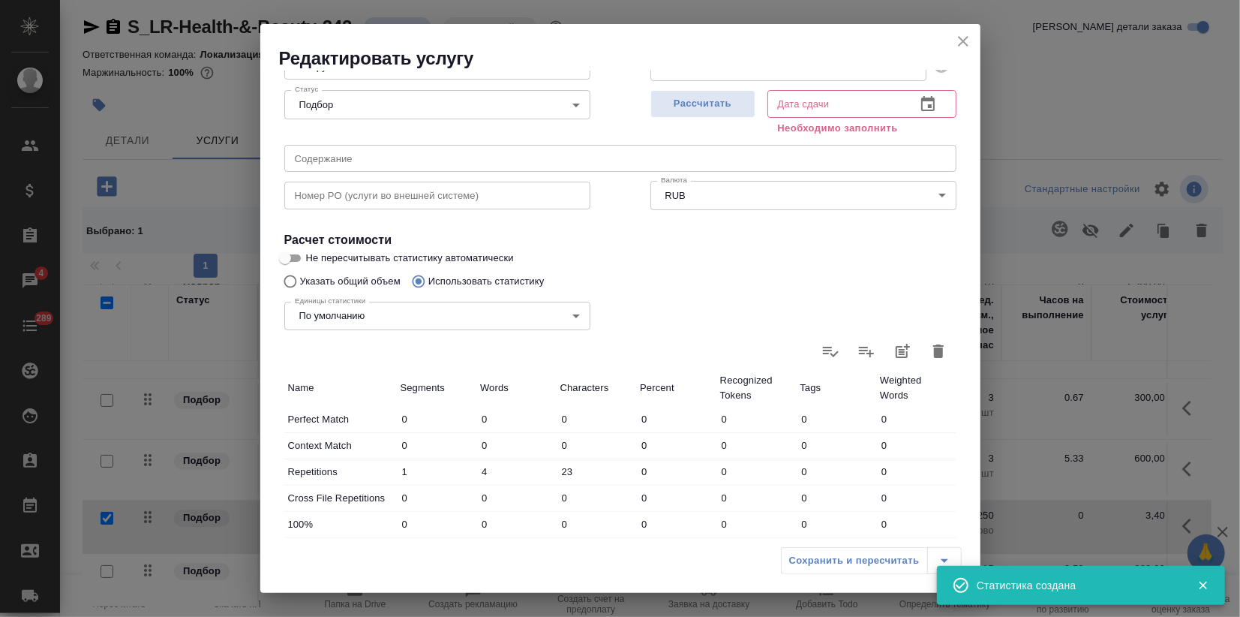
scroll to position [416, 0]
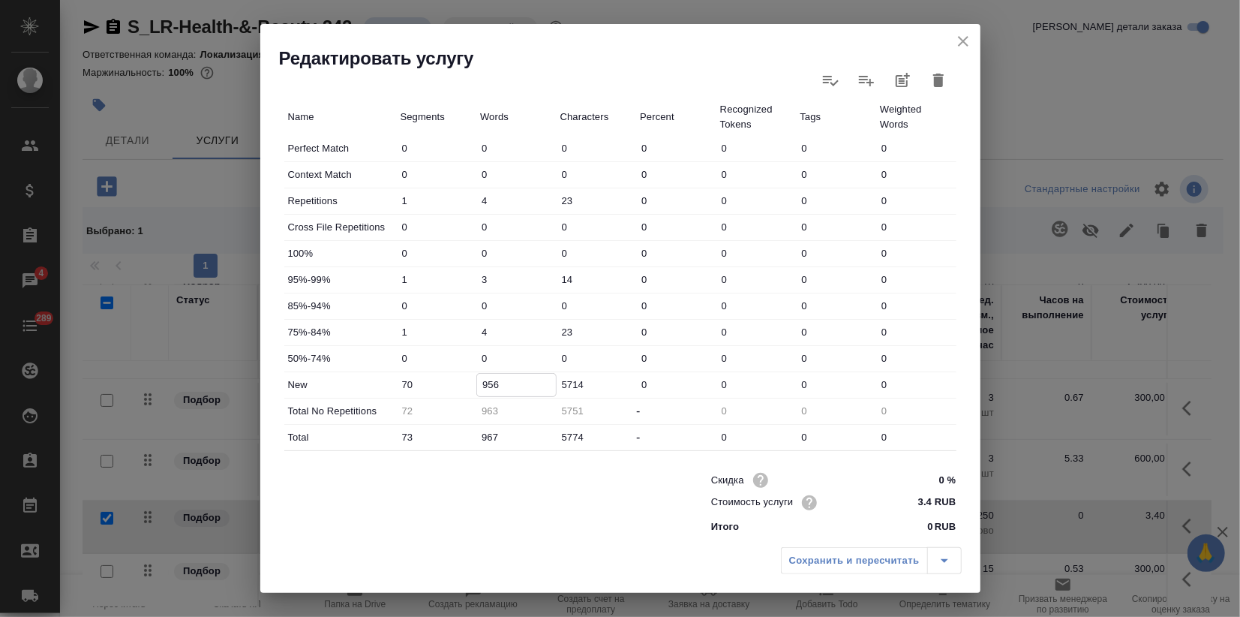
drag, startPoint x: 476, startPoint y: 380, endPoint x: 490, endPoint y: 380, distance: 14.3
click at [490, 380] on input "956" at bounding box center [516, 385] width 79 height 22
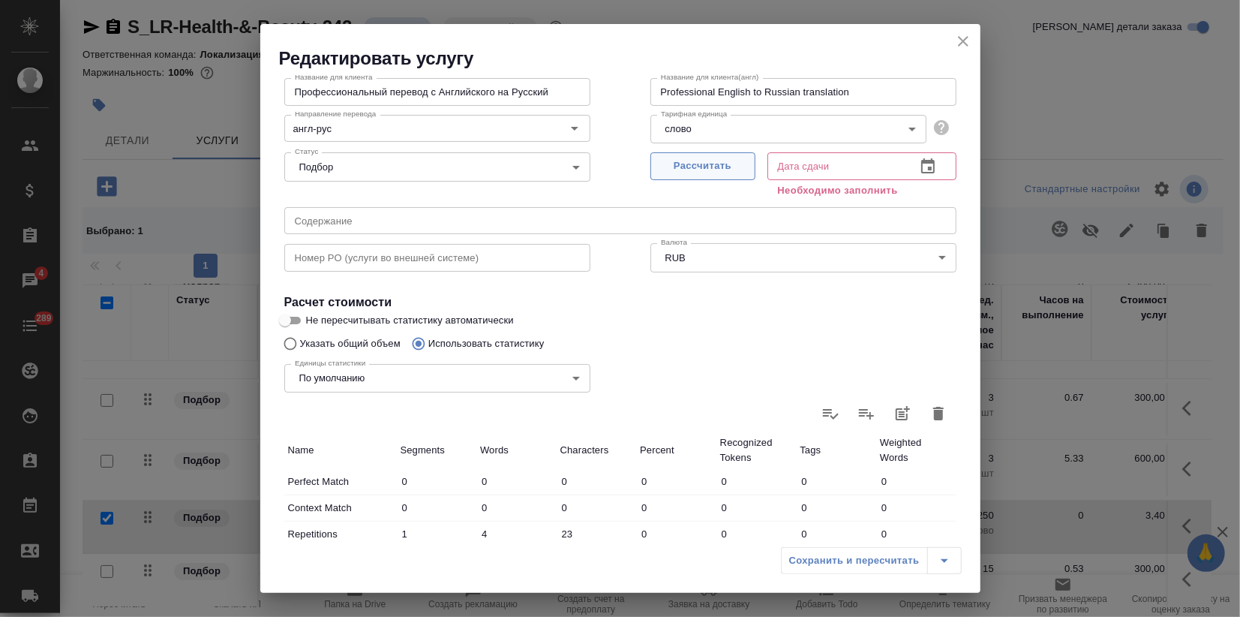
type input "1106"
click at [695, 168] on span "Рассчитать" at bounding box center [703, 166] width 89 height 17
type input "23.09.2025 10:28"
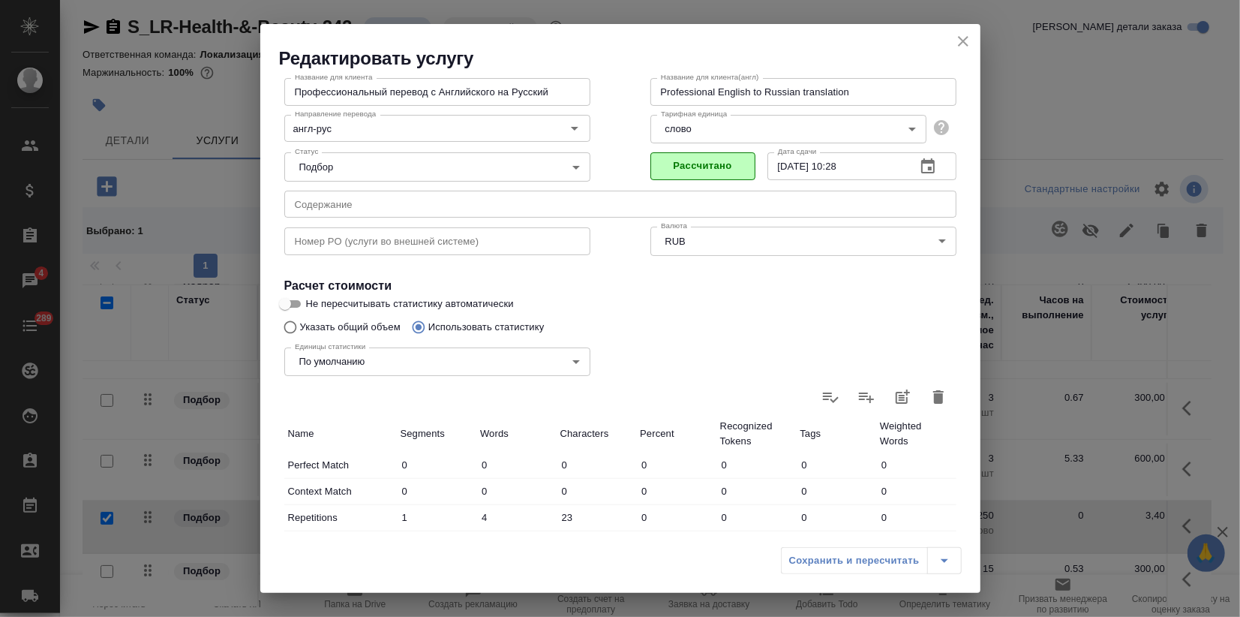
click at [816, 566] on div "Сохранить и пересчитать" at bounding box center [871, 560] width 181 height 27
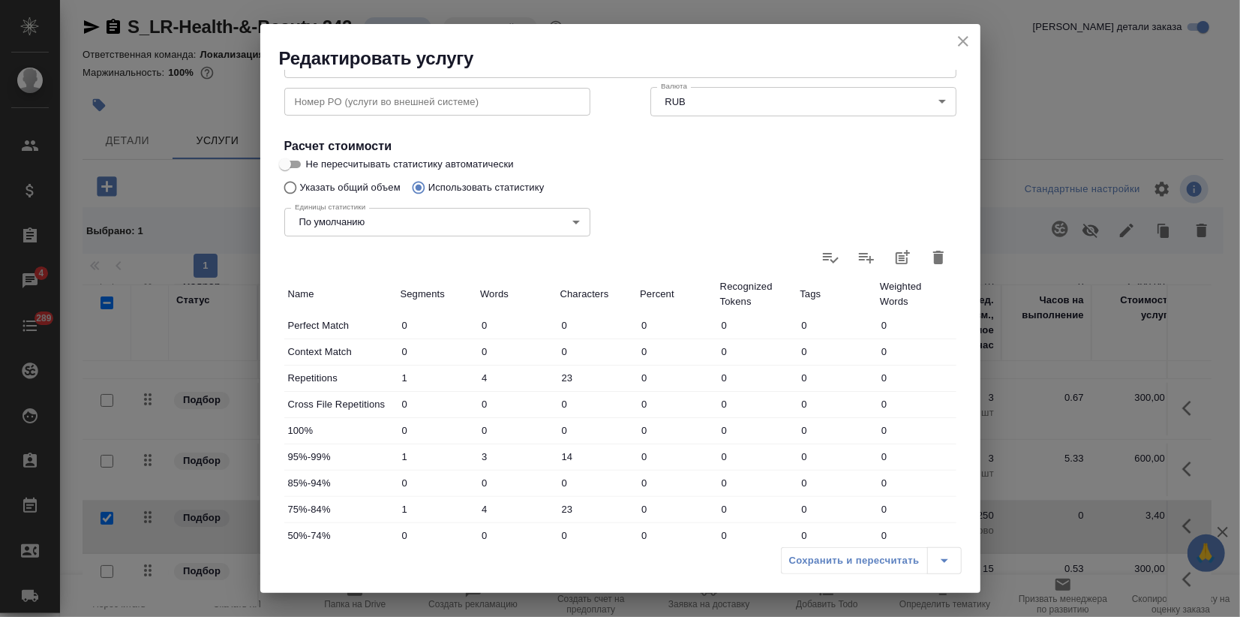
scroll to position [404, 0]
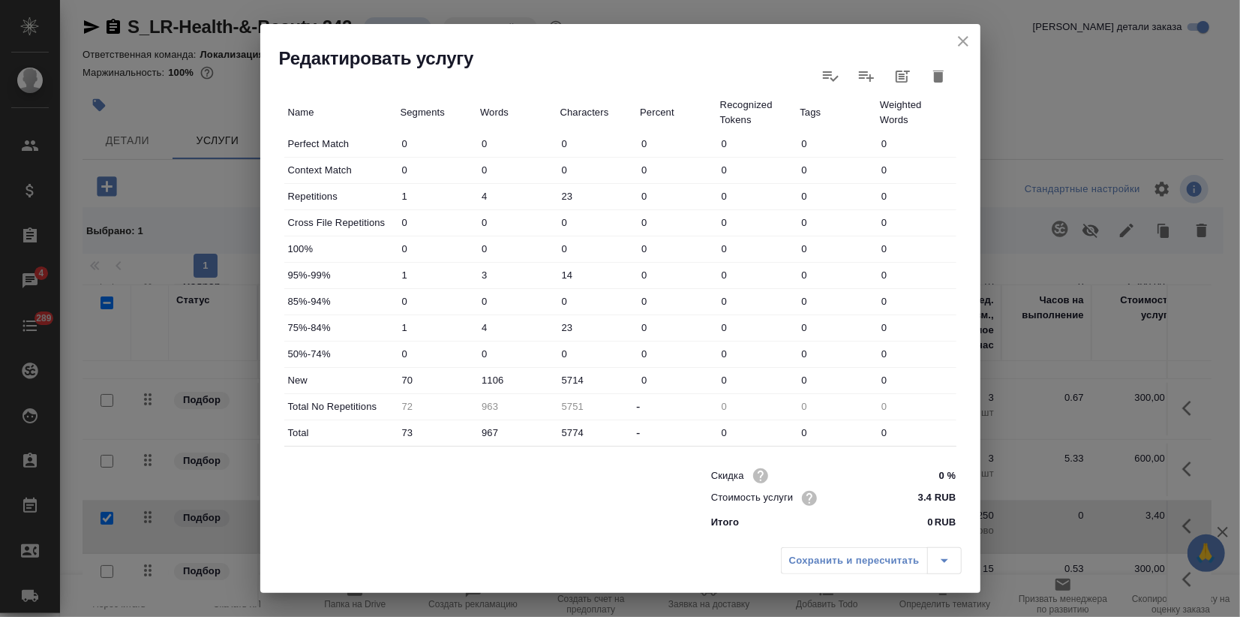
click at [810, 542] on div "Сохранить и пересчитать" at bounding box center [620, 565] width 720 height 53
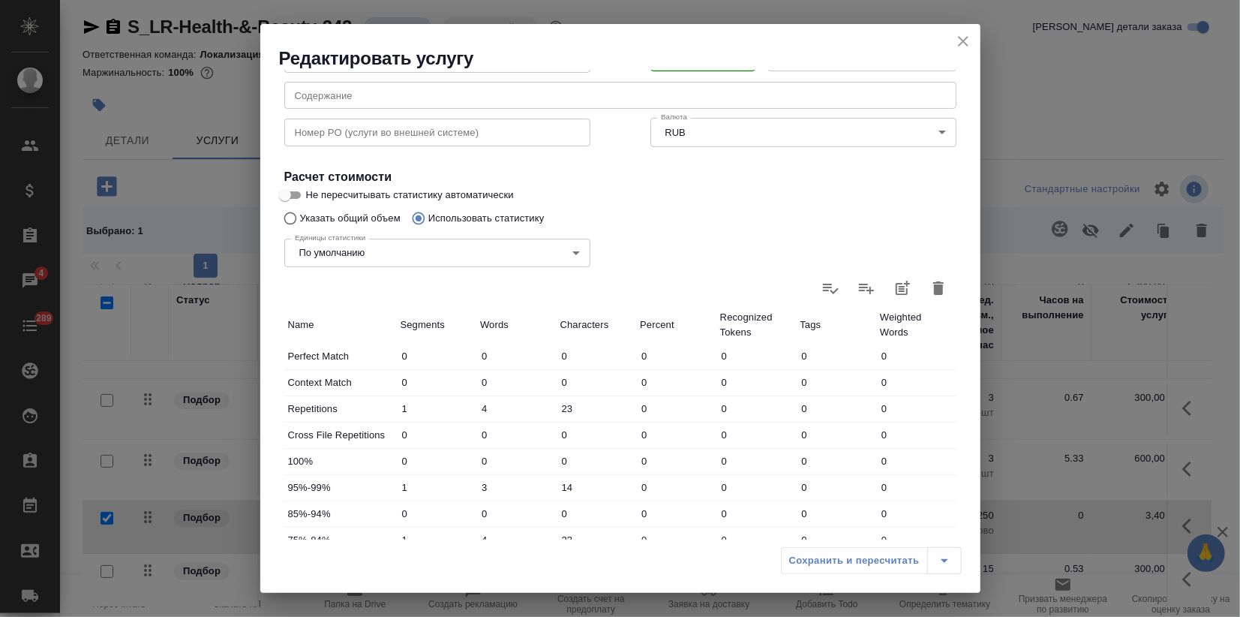
scroll to position [71, 0]
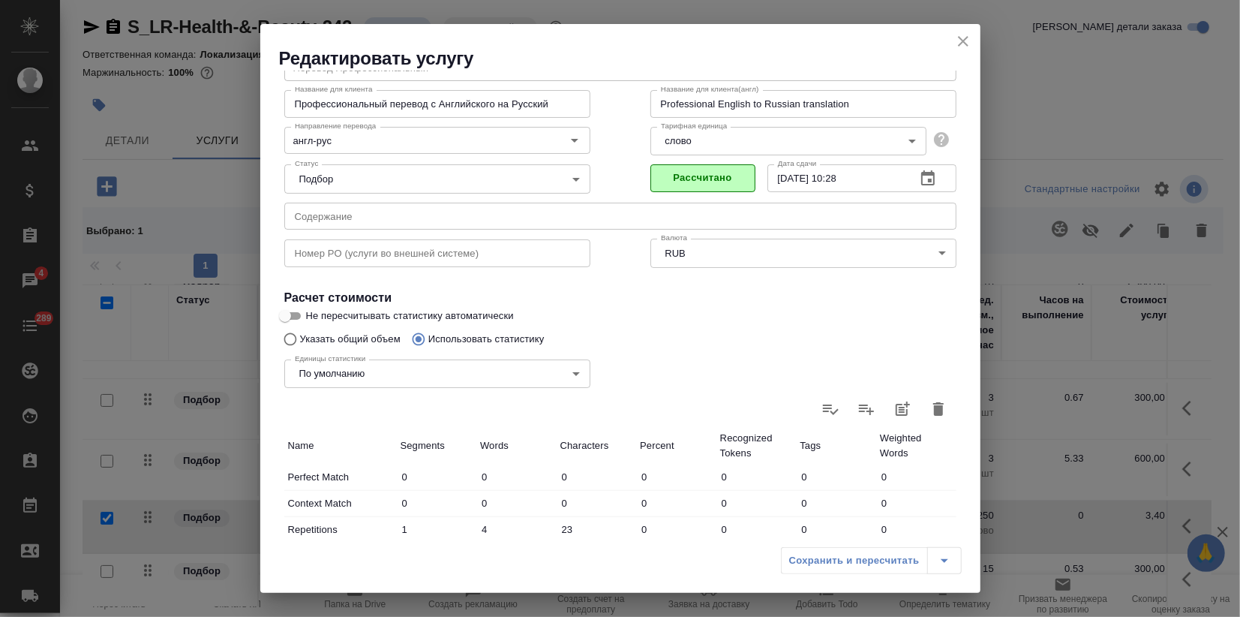
click at [305, 335] on div "Единицы статистики По умолчанию default Единицы статистики" at bounding box center [437, 372] width 366 height 98
click at [291, 337] on input "Указать общий объем" at bounding box center [288, 339] width 24 height 29
radio input "true"
radio input "false"
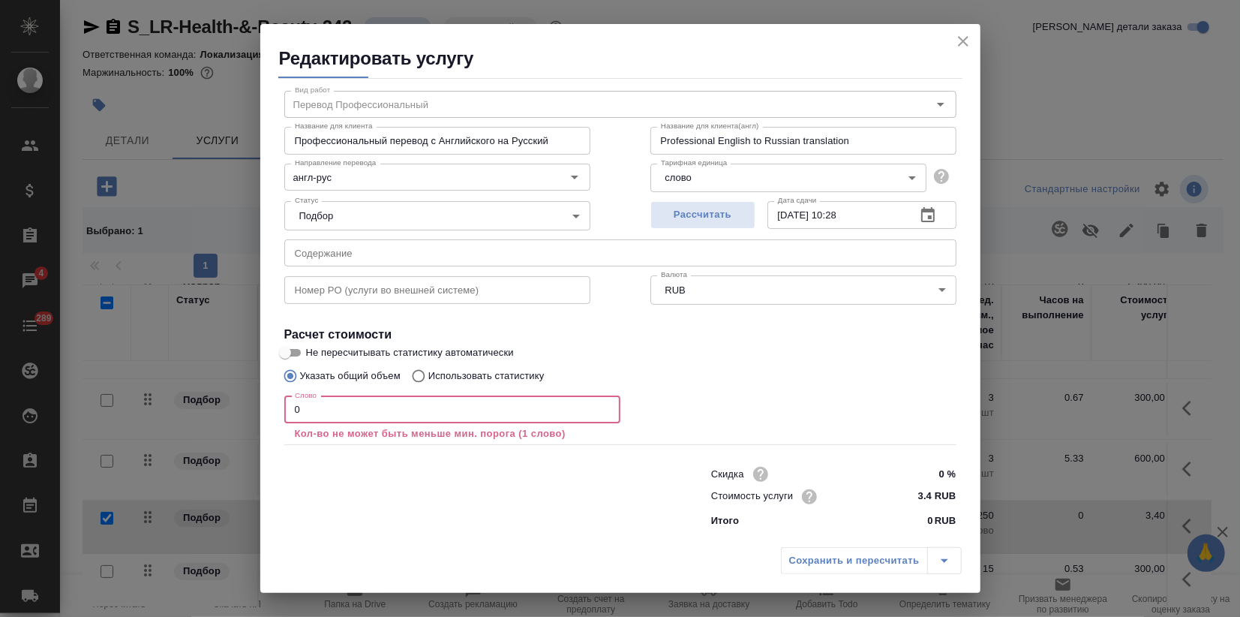
drag, startPoint x: 299, startPoint y: 404, endPoint x: 248, endPoint y: 408, distance: 51.1
click at [250, 408] on div "Редактировать услугу Параметры Файлы Вид работ Перевод Профессиональный Вид раб…" at bounding box center [620, 308] width 1240 height 617
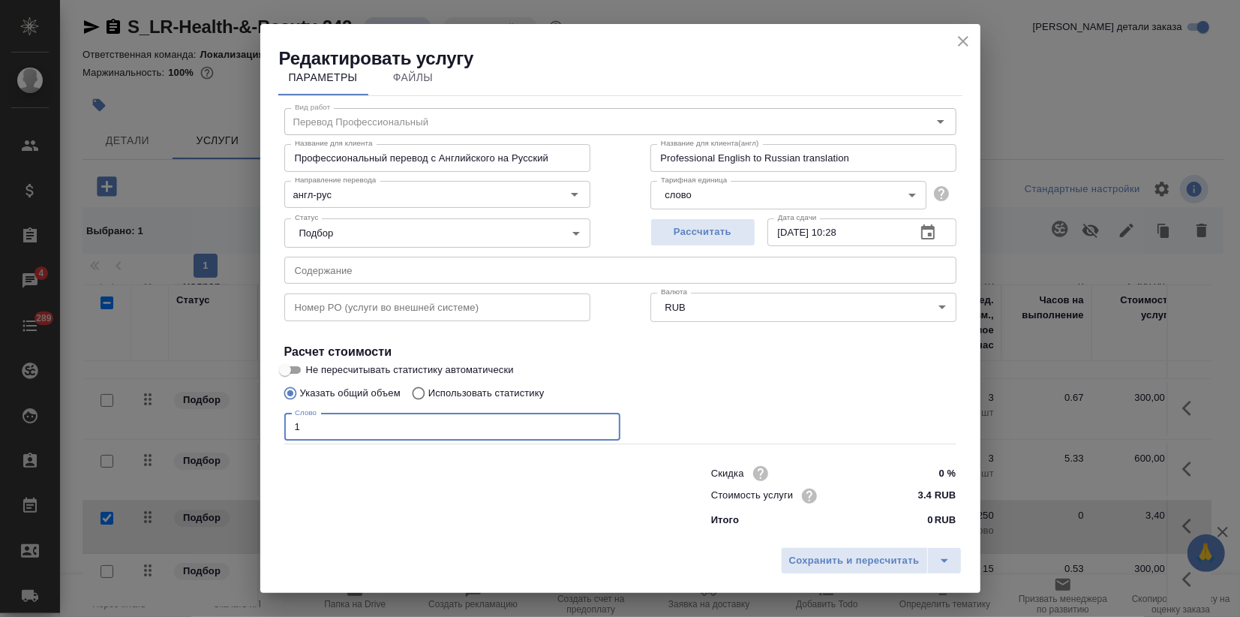
scroll to position [17, 0]
type input "1"
click at [858, 558] on span "Сохранить и пересчитать" at bounding box center [854, 560] width 131 height 17
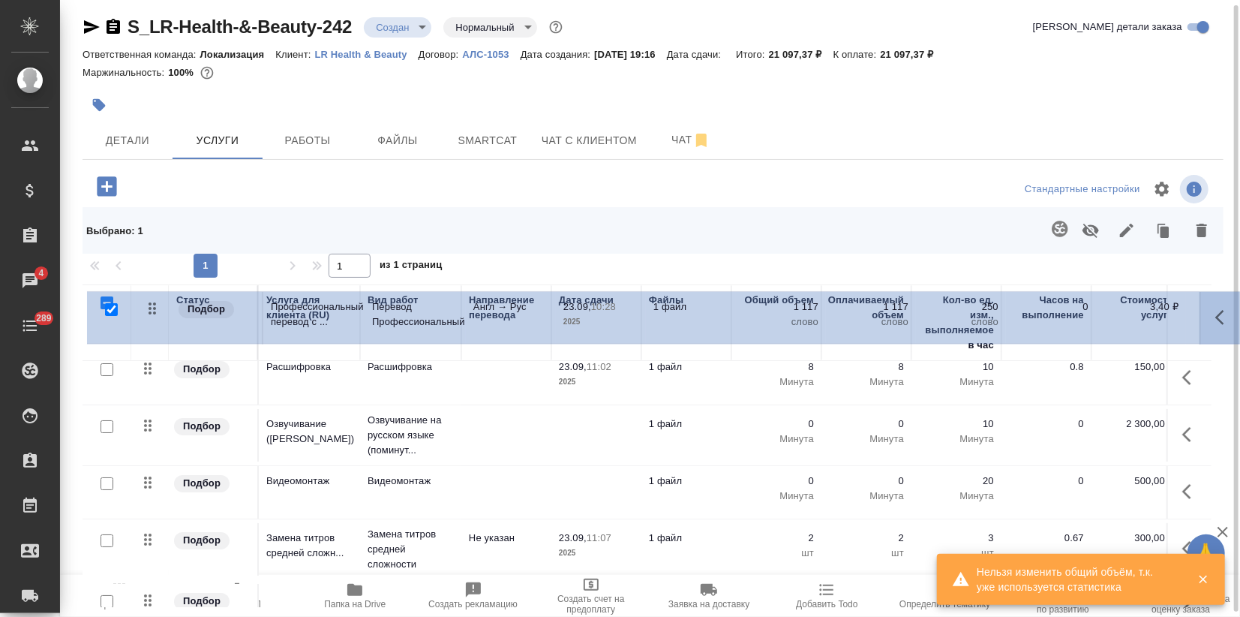
scroll to position [0, 0]
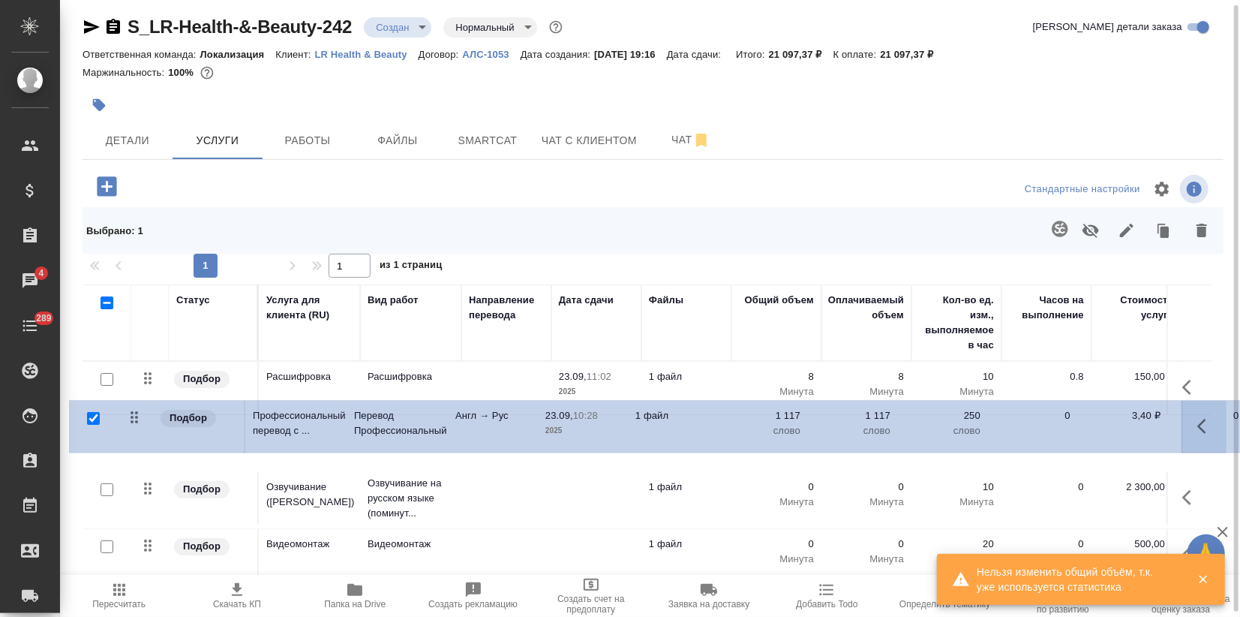
drag, startPoint x: 145, startPoint y: 506, endPoint x: 132, endPoint y: 410, distance: 96.9
click at [132, 410] on tbody "Подбор Расшифровка Расшифровка 23.09, 11:02 2025 1 файл 8 Минута 8 Минута 10 Ми…" at bounding box center [790, 560] width 1414 height 396
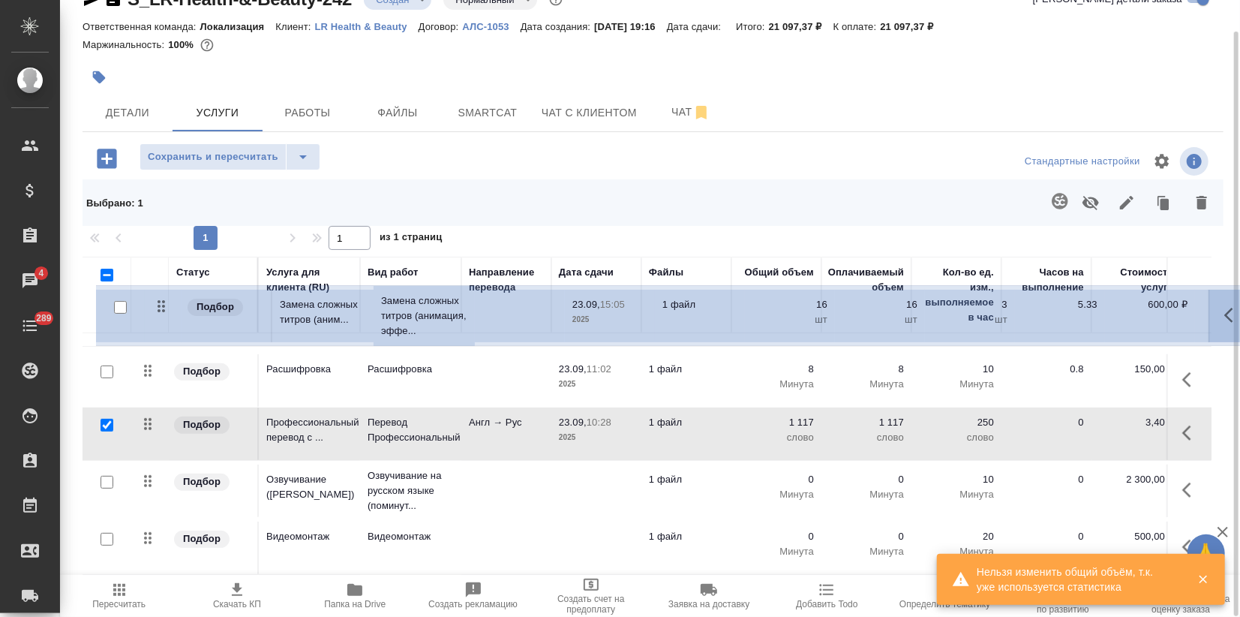
scroll to position [39, 0]
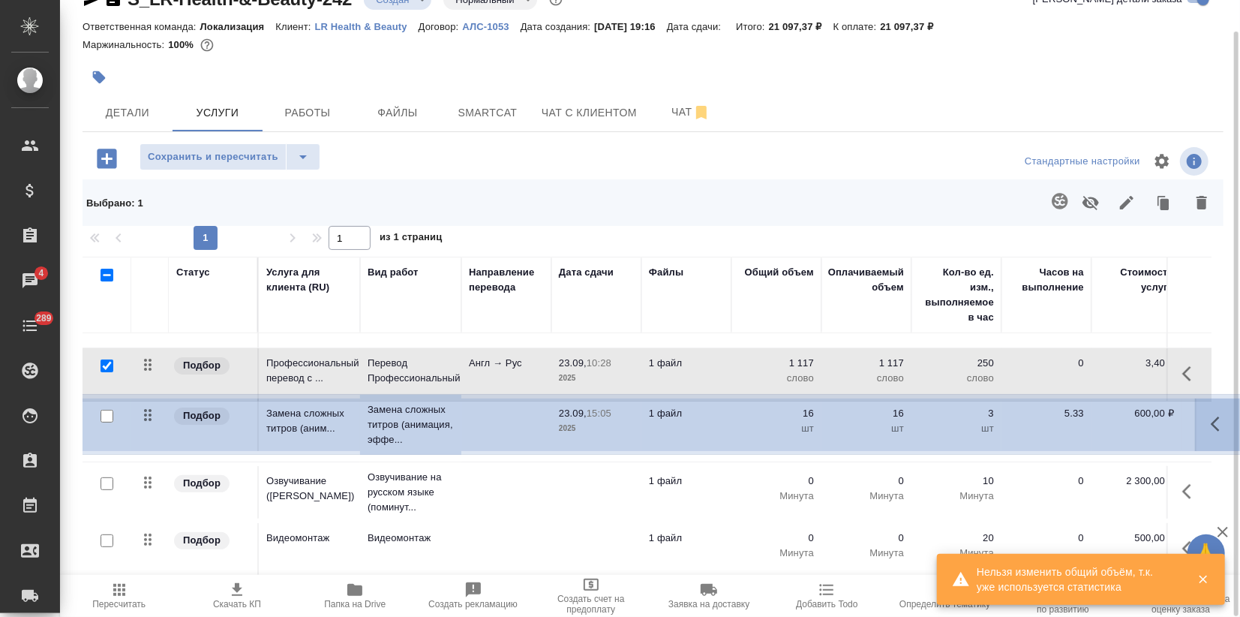
drag, startPoint x: 144, startPoint y: 481, endPoint x: 146, endPoint y: 414, distance: 66.8
click at [146, 414] on table "Статус Услуга для клиента (RU) Вид работ Направление перевода Дата сдачи Файлы …" at bounding box center [790, 454] width 1414 height 473
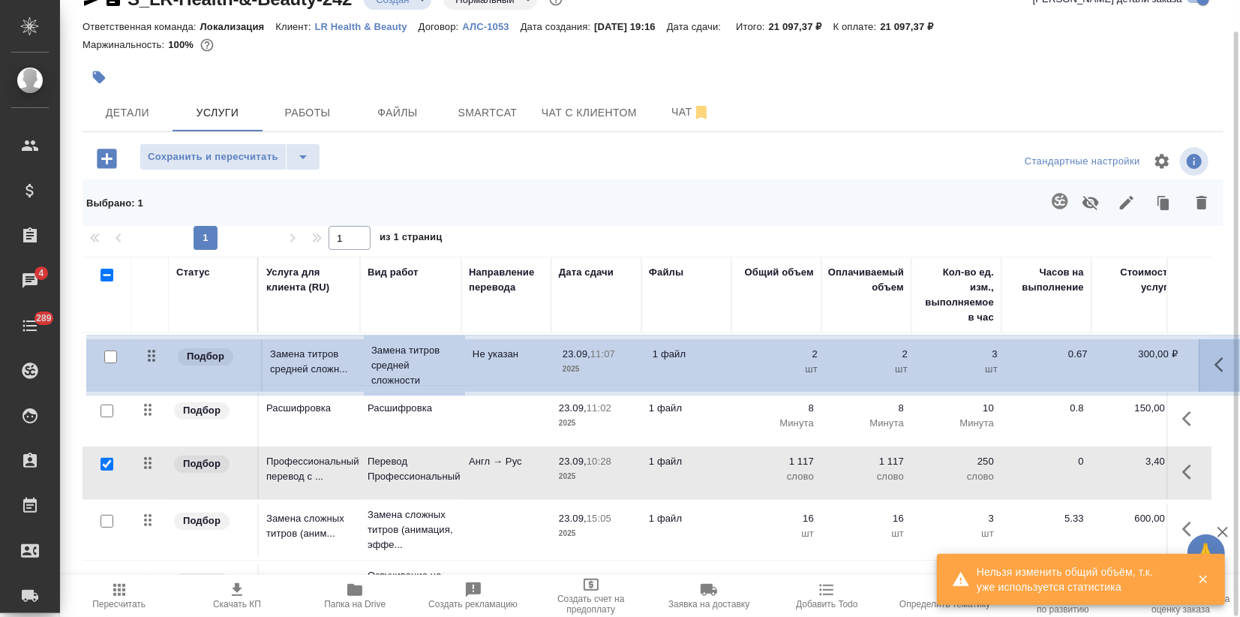
scroll to position [1, 0]
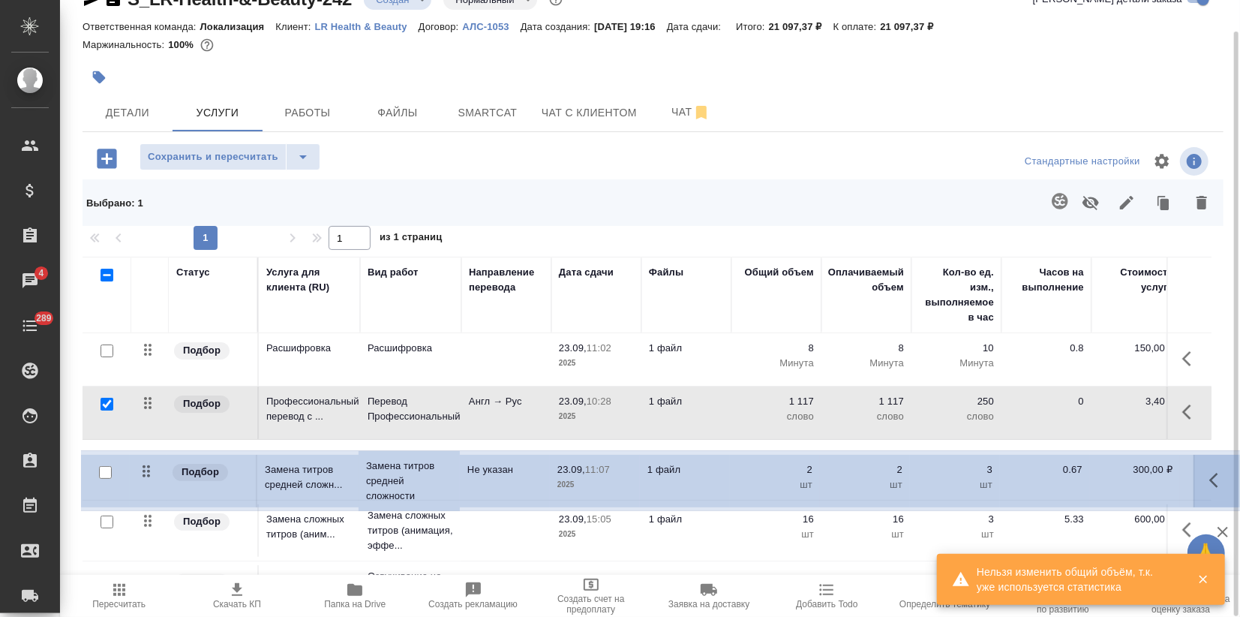
drag, startPoint x: 149, startPoint y: 475, endPoint x: 153, endPoint y: 458, distance: 17.8
click at [152, 459] on table "Статус Услуга для клиента (RU) Вид работ Направление перевода Дата сдачи Файлы …" at bounding box center [790, 492] width 1414 height 473
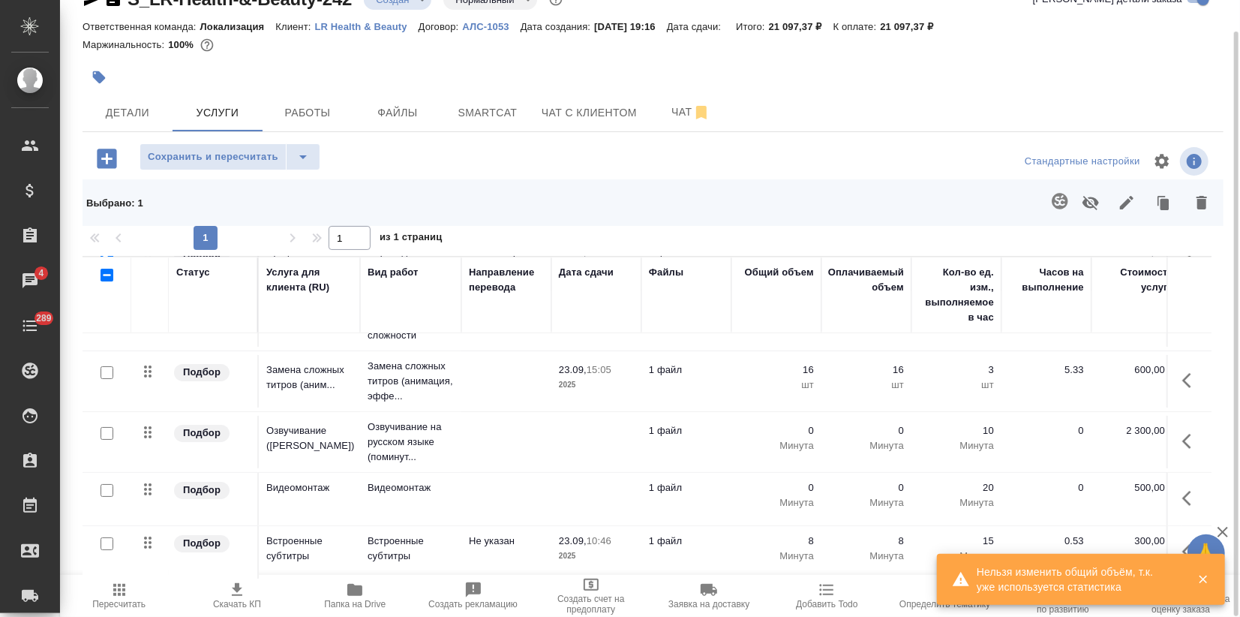
scroll to position [162, 0]
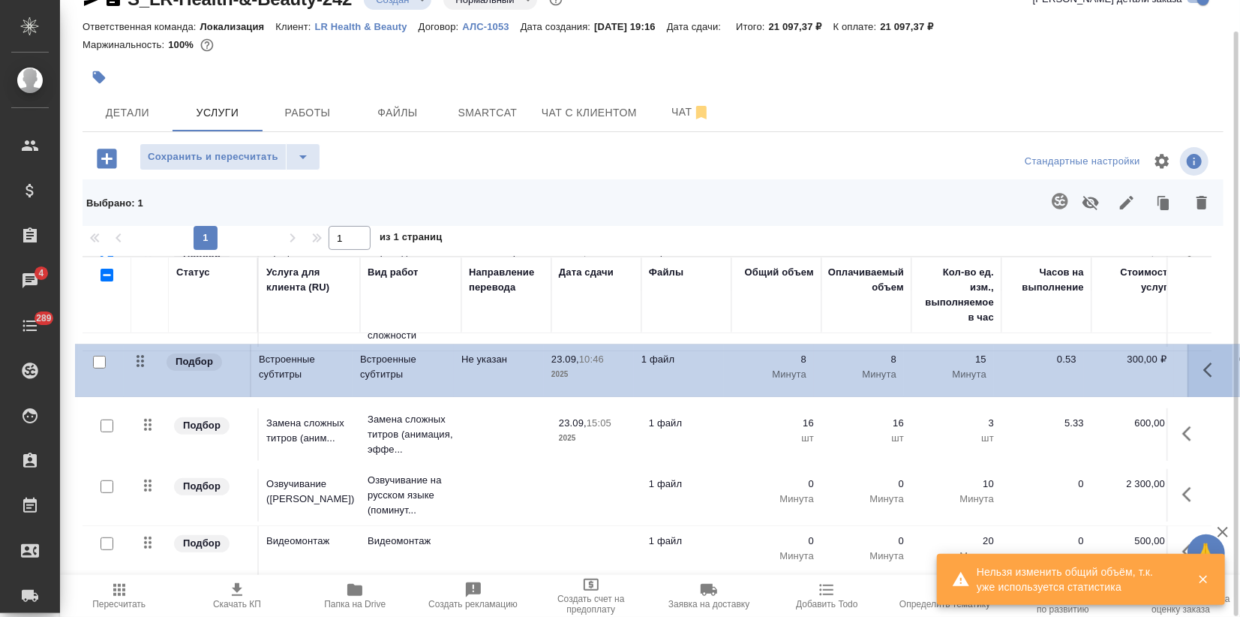
drag, startPoint x: 150, startPoint y: 527, endPoint x: 143, endPoint y: 353, distance: 175.0
click at [143, 353] on table "Статус Услуга для клиента (RU) Вид работ Направление перевода Дата сдачи Файлы …" at bounding box center [790, 343] width 1414 height 473
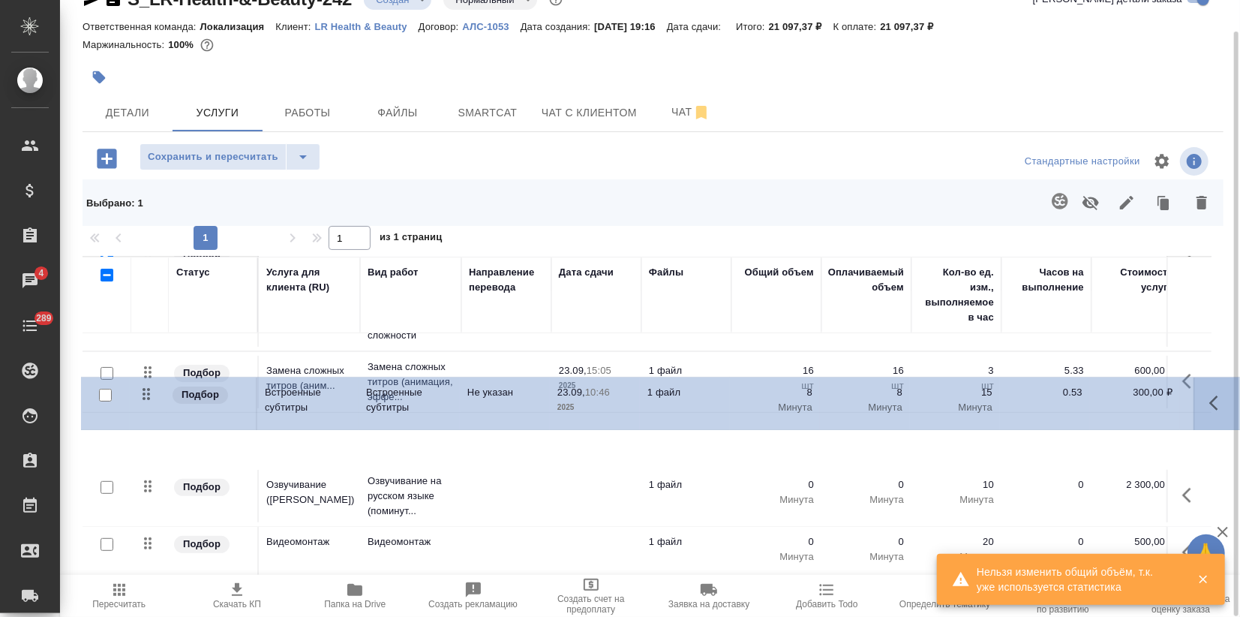
drag, startPoint x: 144, startPoint y: 359, endPoint x: 146, endPoint y: 408, distance: 49.5
click at [145, 408] on table "Статус Услуга для клиента (RU) Вид работ Направление перевода Дата сдачи Файлы …" at bounding box center [790, 343] width 1414 height 473
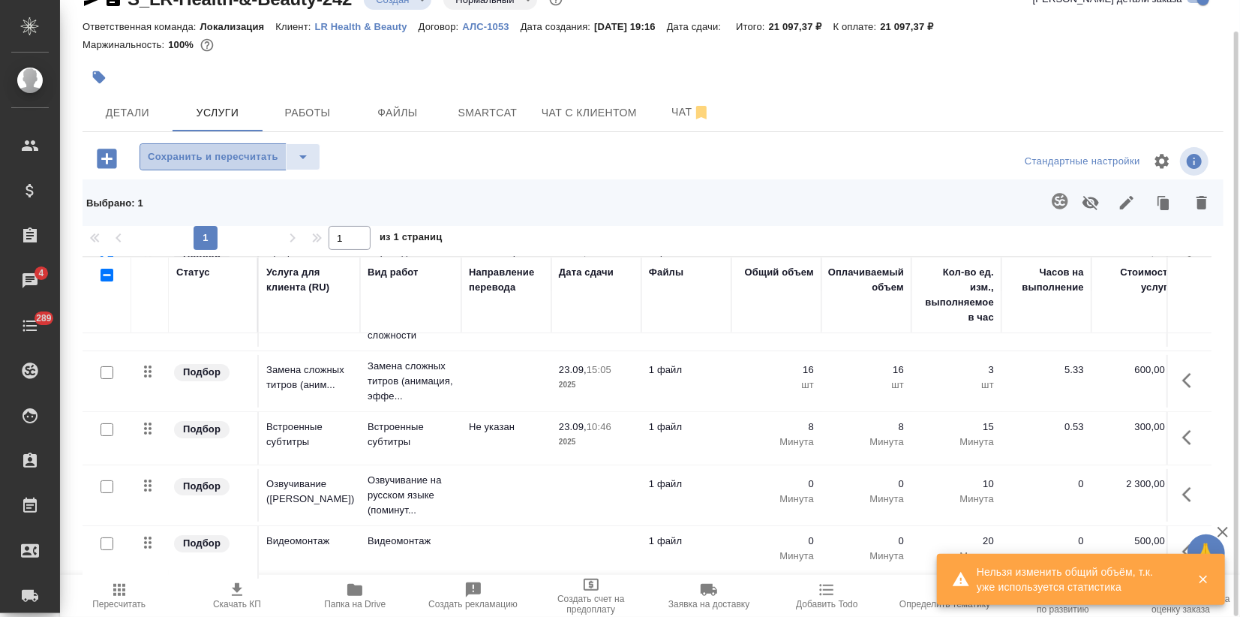
click at [233, 156] on span "Сохранить и пересчитать" at bounding box center [213, 157] width 131 height 17
click at [104, 157] on icon "button" at bounding box center [107, 159] width 26 height 26
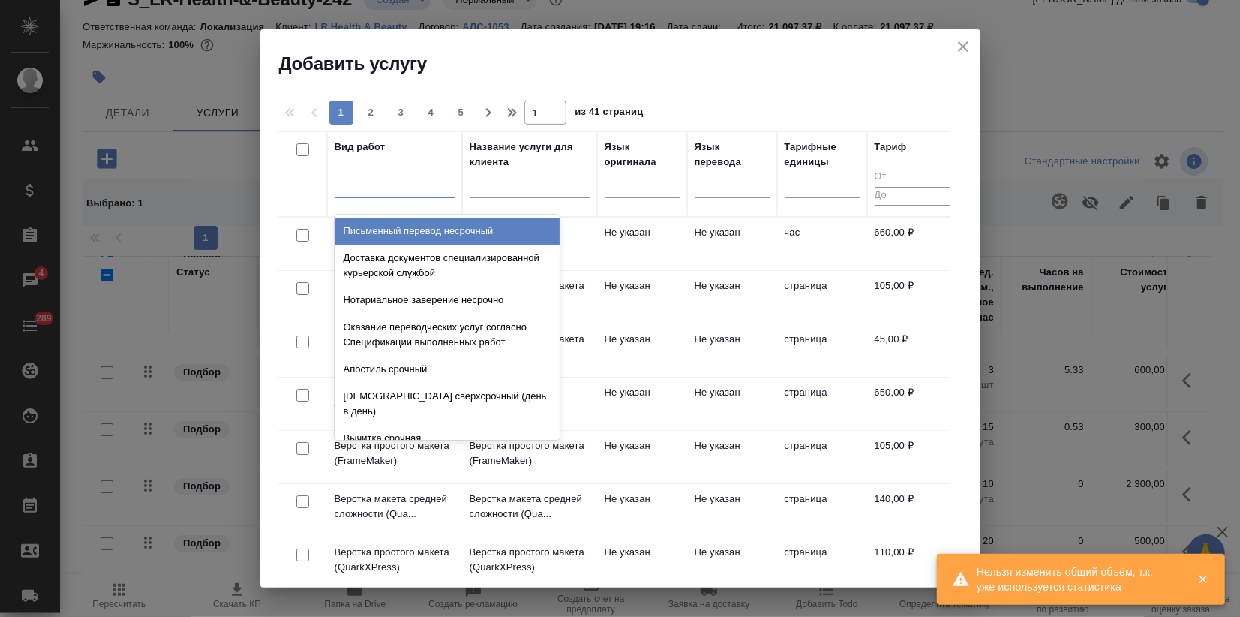
click at [392, 184] on div at bounding box center [395, 183] width 120 height 22
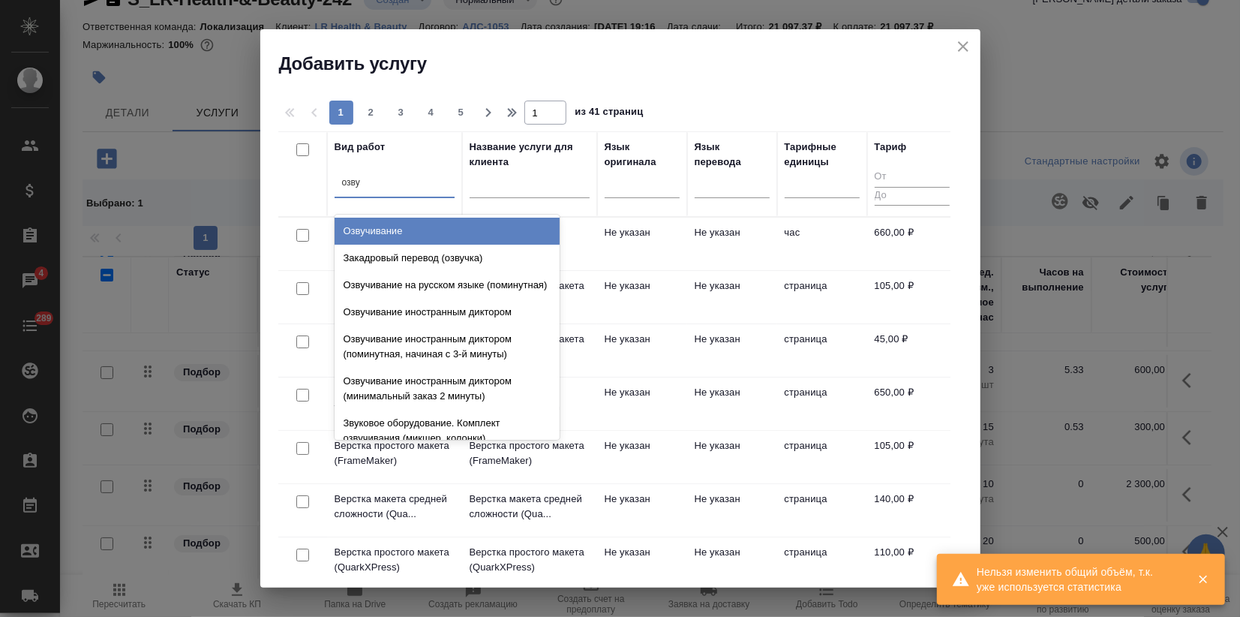
type input "озвуч"
click at [391, 228] on div "Озвучивание" at bounding box center [447, 231] width 225 height 27
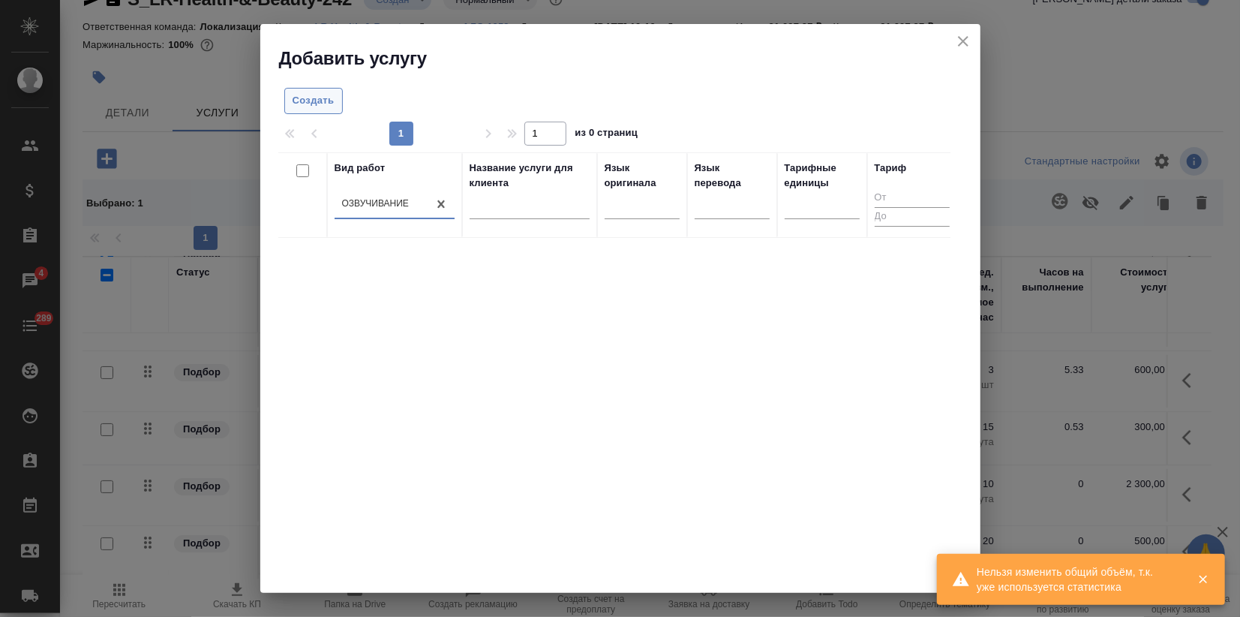
click at [329, 100] on span "Создать" at bounding box center [314, 100] width 42 height 17
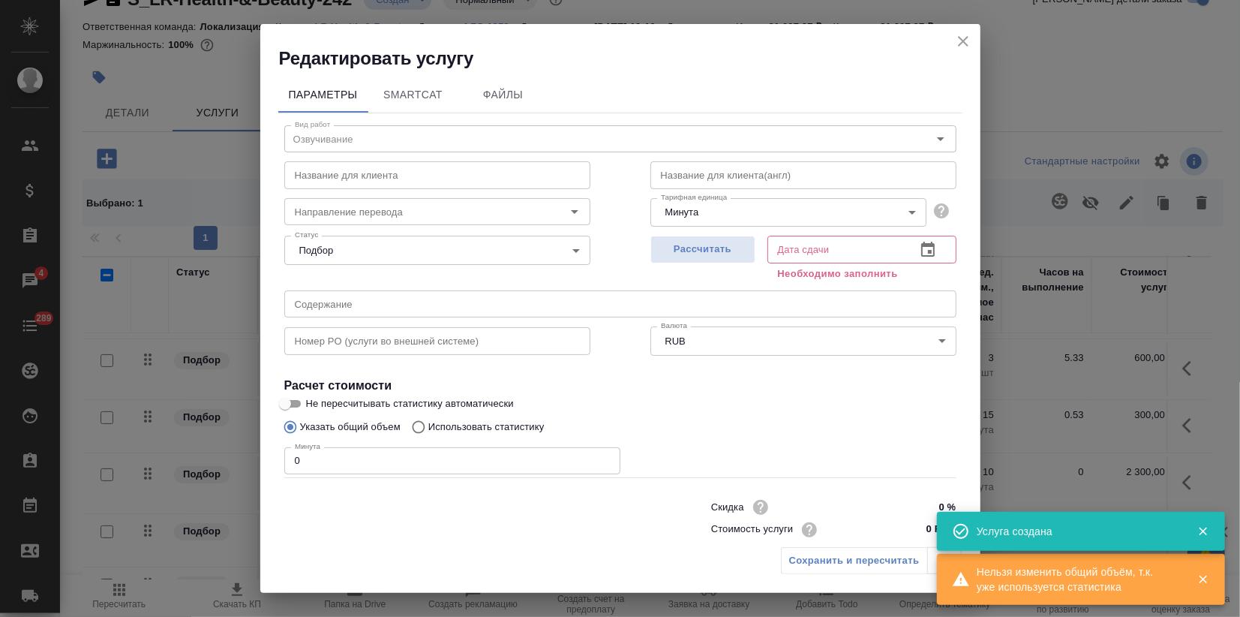
click at [344, 182] on input "text" at bounding box center [437, 174] width 306 height 27
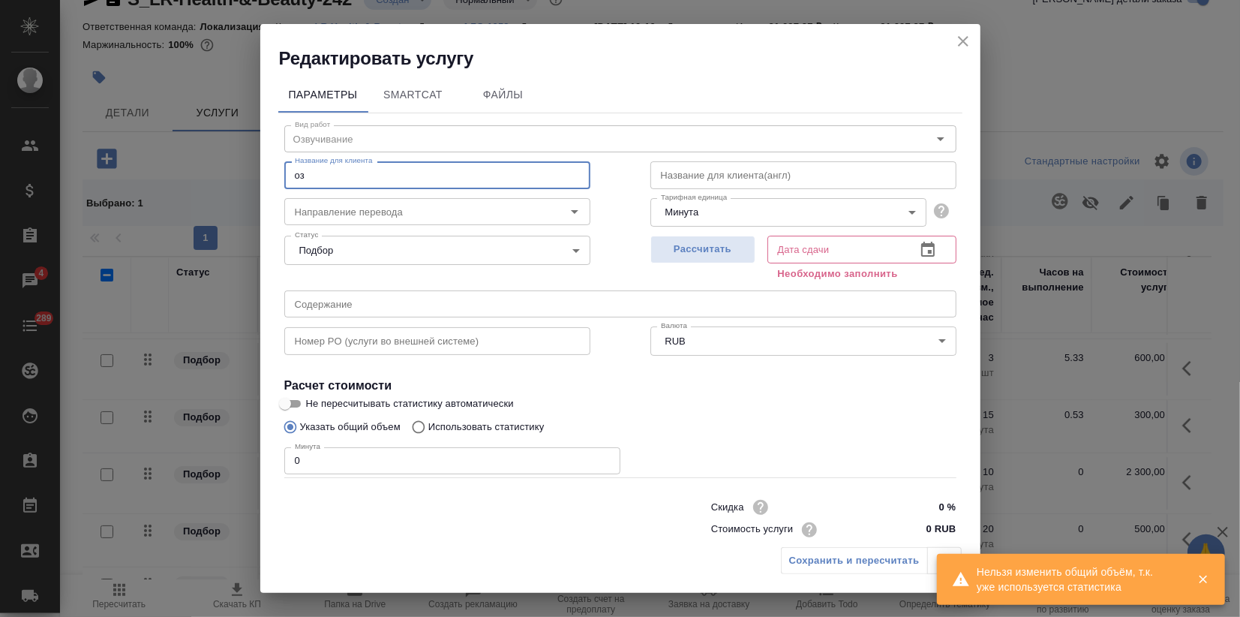
type input "Озвучивание (диктор Николай)"
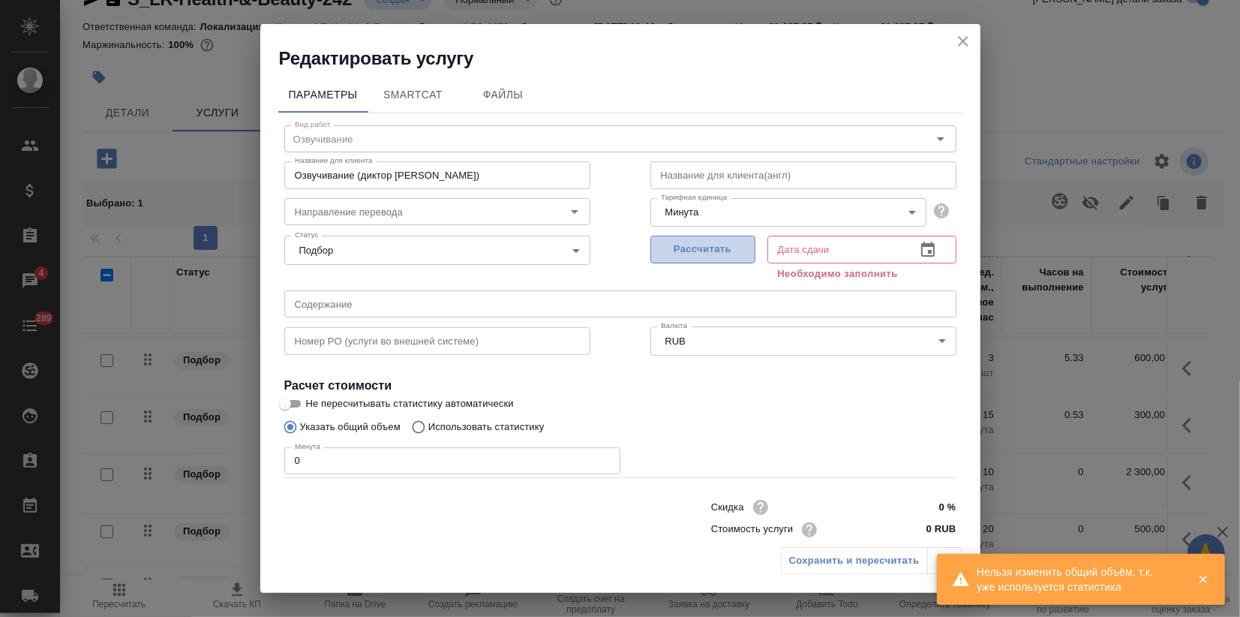
click at [708, 250] on span "Рассчитать" at bounding box center [703, 249] width 89 height 17
type input "23.09.2025 10:30"
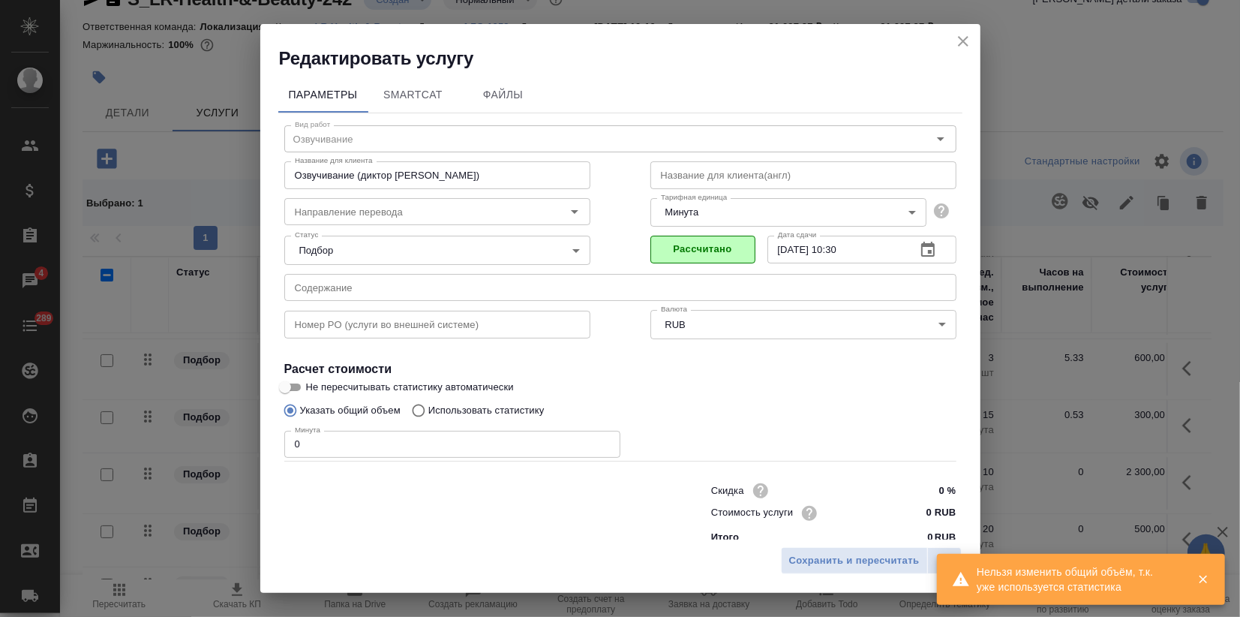
click at [903, 516] on input "0 RUB" at bounding box center [927, 513] width 56 height 22
type input "2300 RUB"
click at [256, 441] on div "Редактировать услугу Параметры SmartCat Файлы Вид работ Озвучивание Вид работ Н…" at bounding box center [620, 308] width 1240 height 617
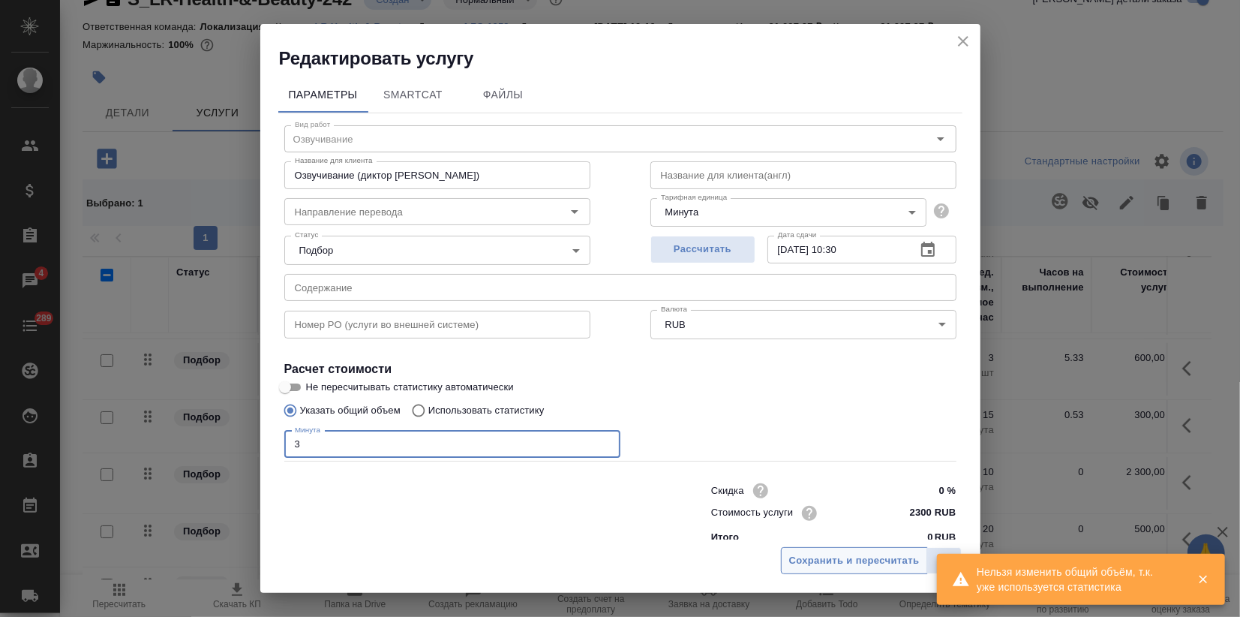
type input "3"
click at [830, 559] on span "Сохранить и пересчитать" at bounding box center [854, 560] width 131 height 17
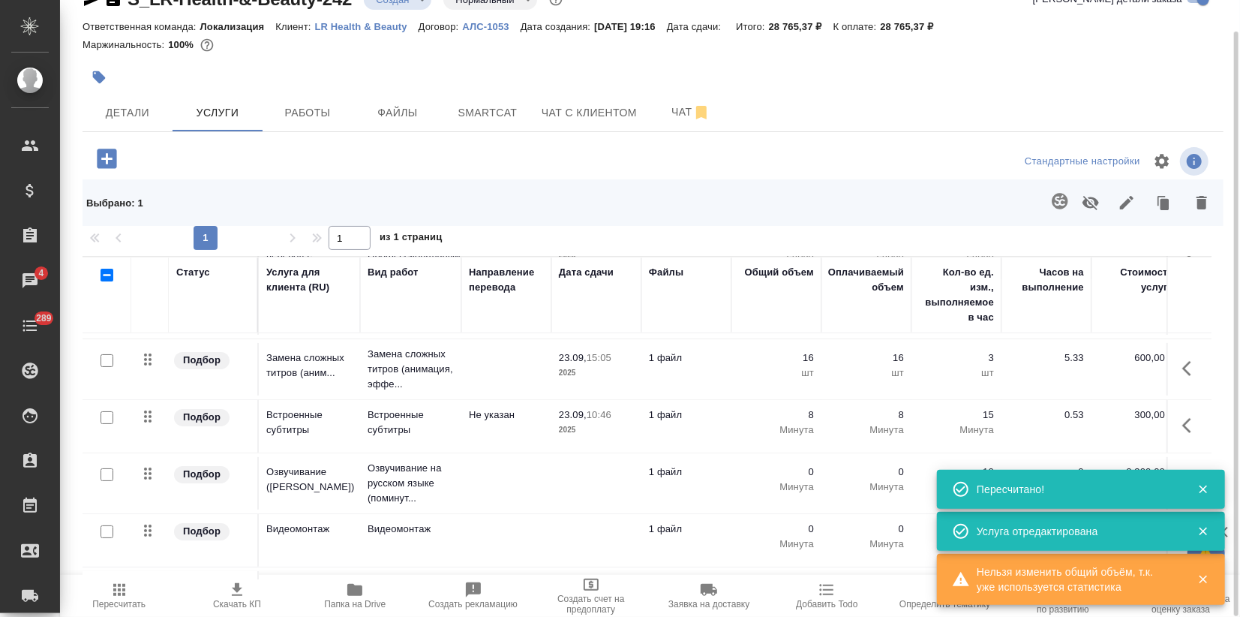
scroll to position [215, 0]
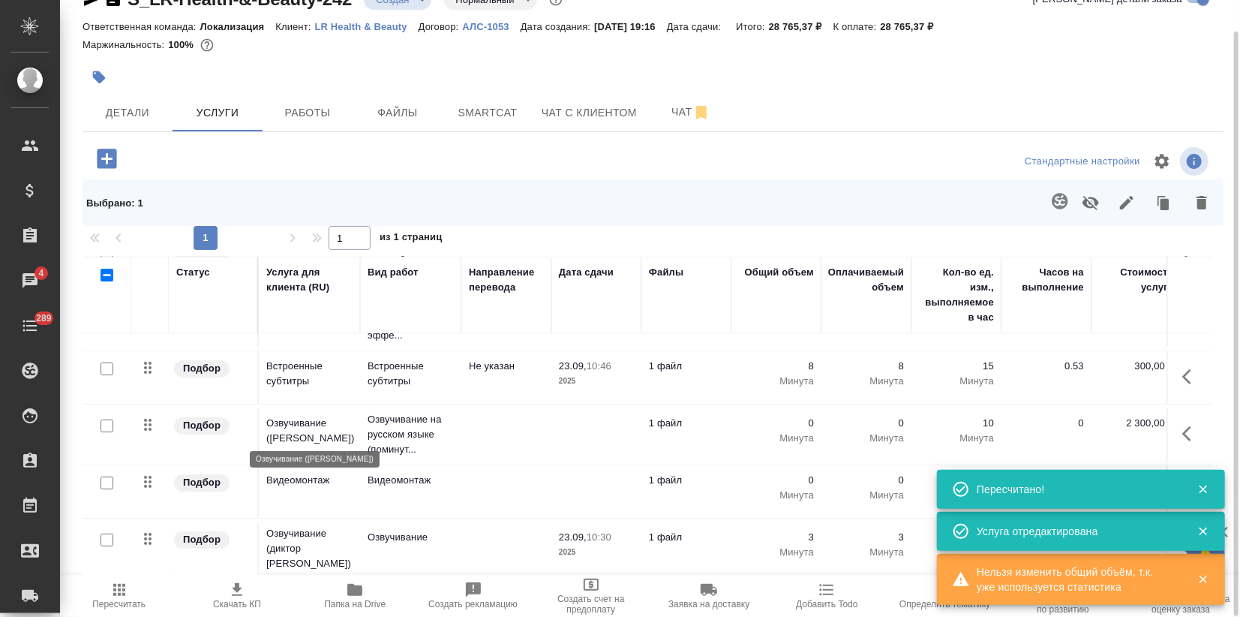
click at [318, 437] on p "Озвучивание ([PERSON_NAME])" at bounding box center [309, 431] width 86 height 30
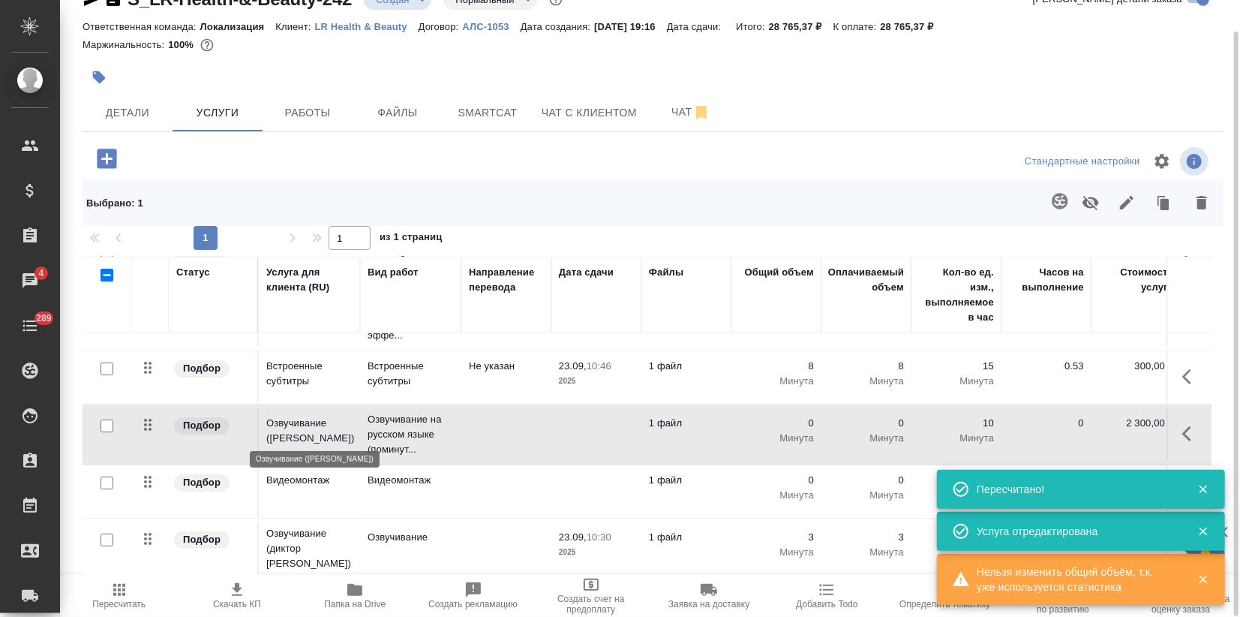
click at [318, 437] on p "Озвучивание ([PERSON_NAME])" at bounding box center [309, 431] width 86 height 30
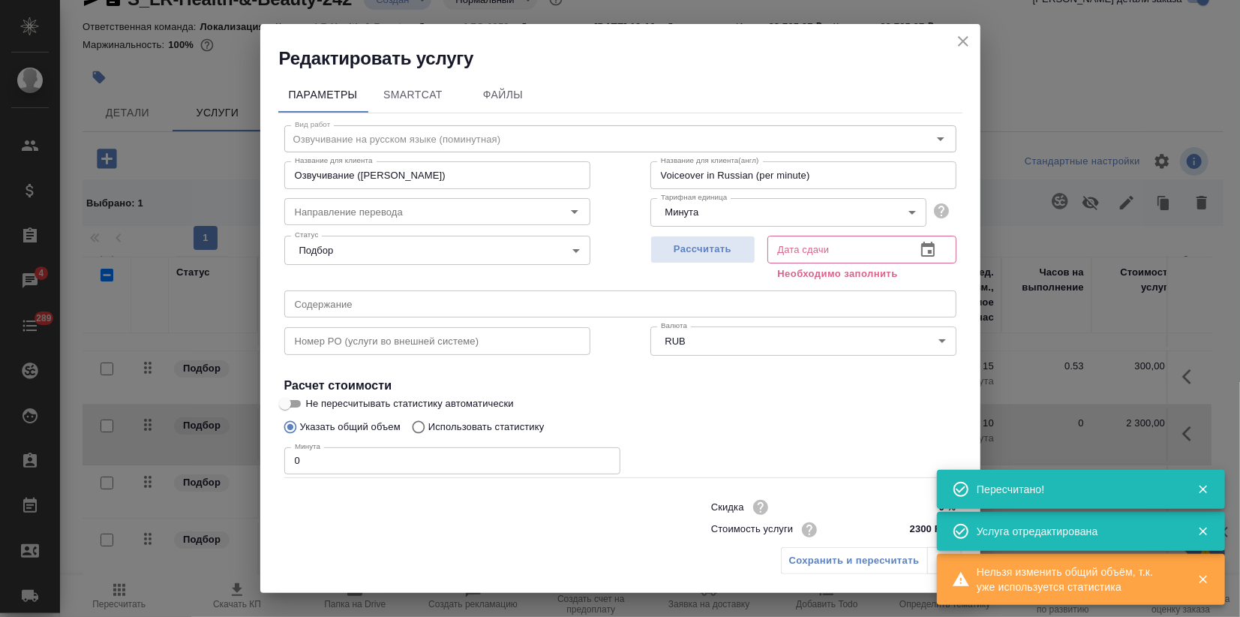
drag, startPoint x: 306, startPoint y: 468, endPoint x: 212, endPoint y: 474, distance: 94.7
click at [295, 467] on input "0" at bounding box center [452, 460] width 336 height 27
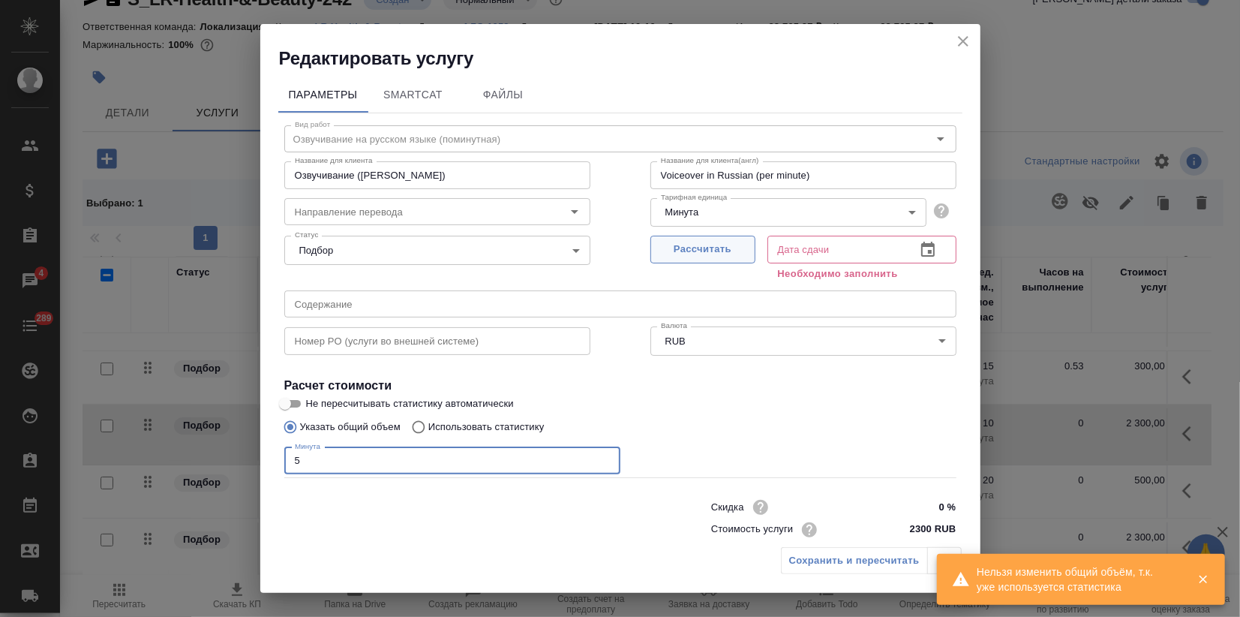
type input "5"
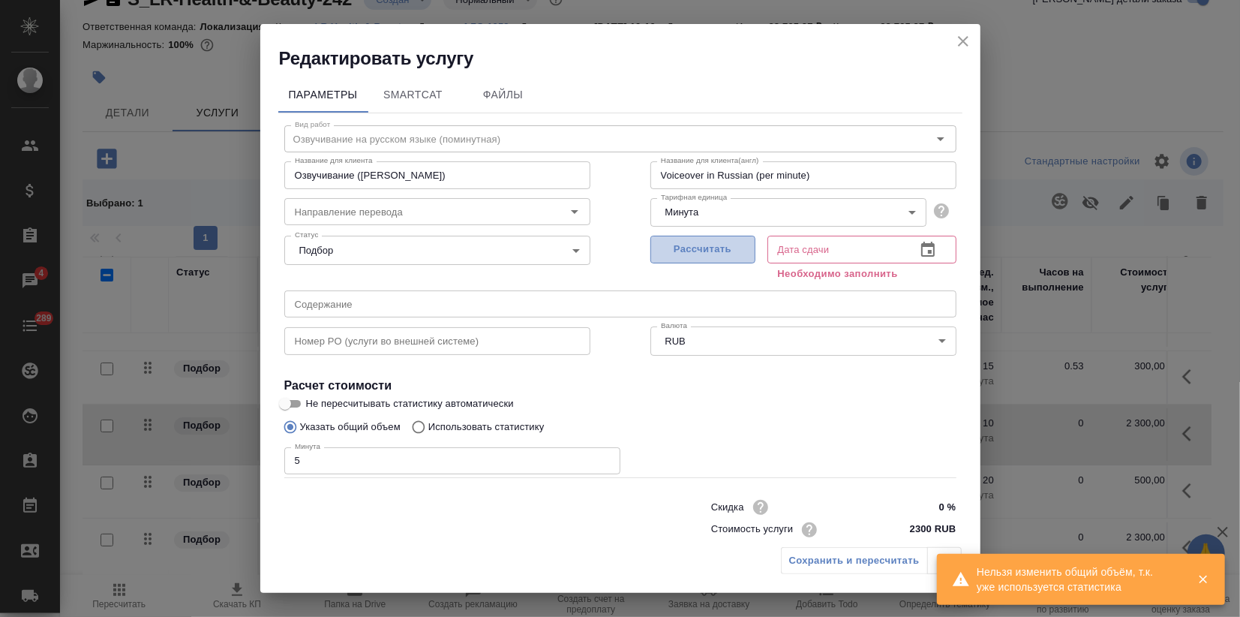
click at [723, 260] on button "Рассчитать" at bounding box center [702, 250] width 105 height 28
type input "23.09.2025 11:00"
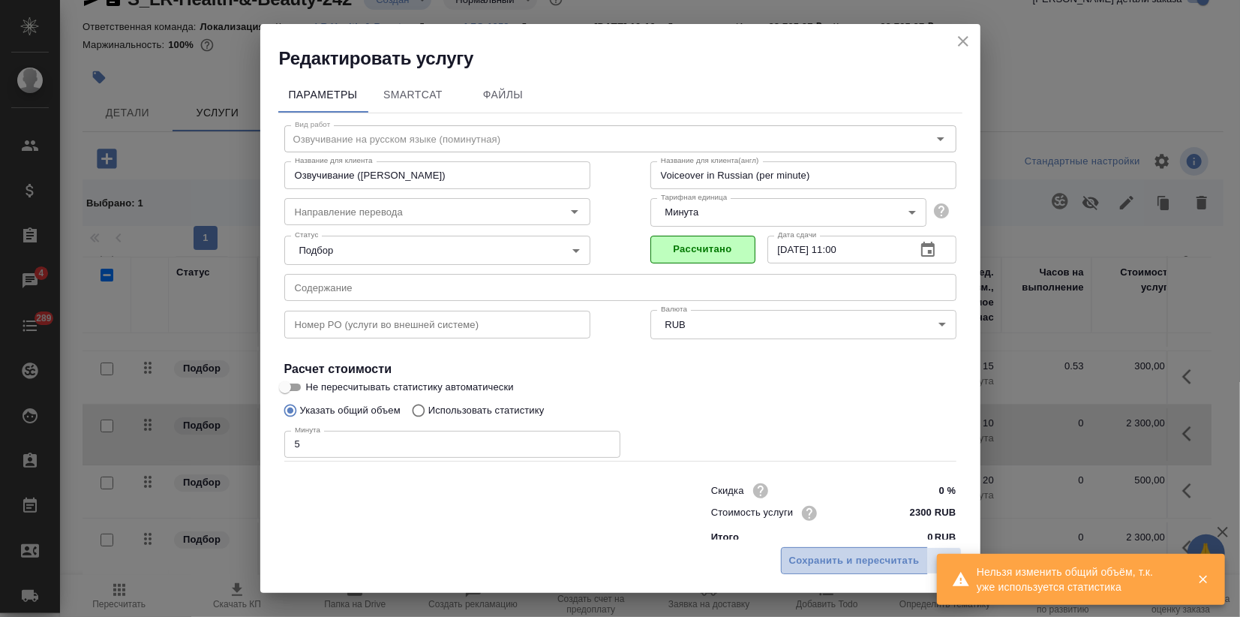
click at [818, 563] on span "Сохранить и пересчитать" at bounding box center [854, 560] width 131 height 17
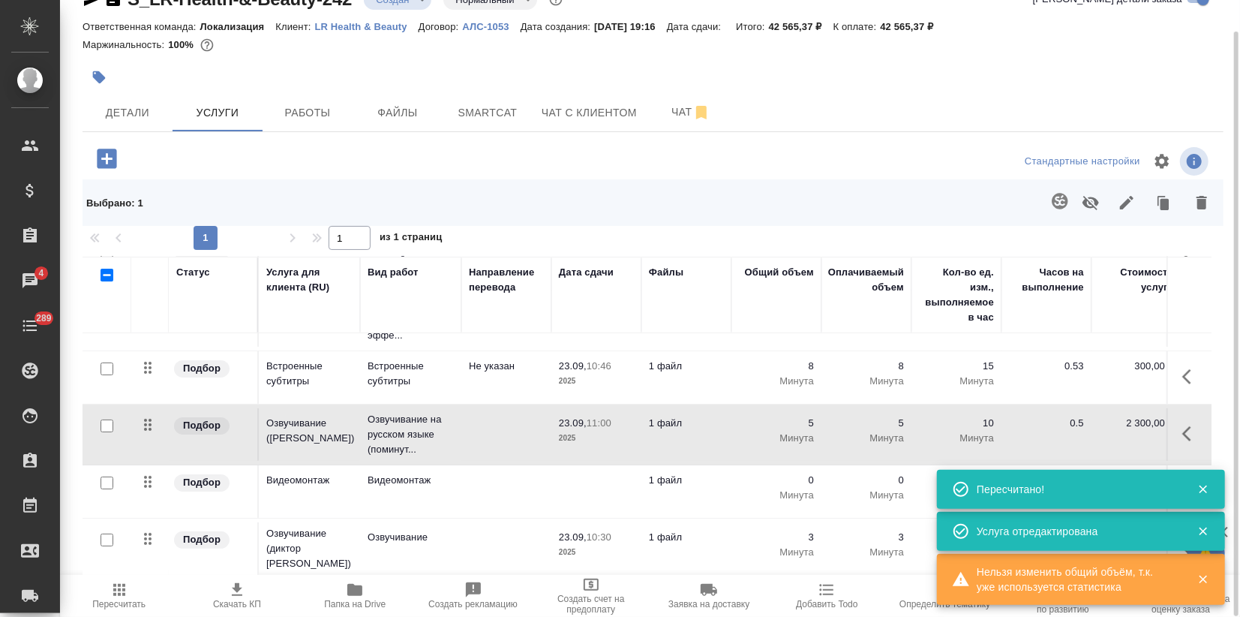
drag, startPoint x: 138, startPoint y: 475, endPoint x: 140, endPoint y: 491, distance: 16.7
click at [140, 491] on td at bounding box center [150, 491] width 38 height 53
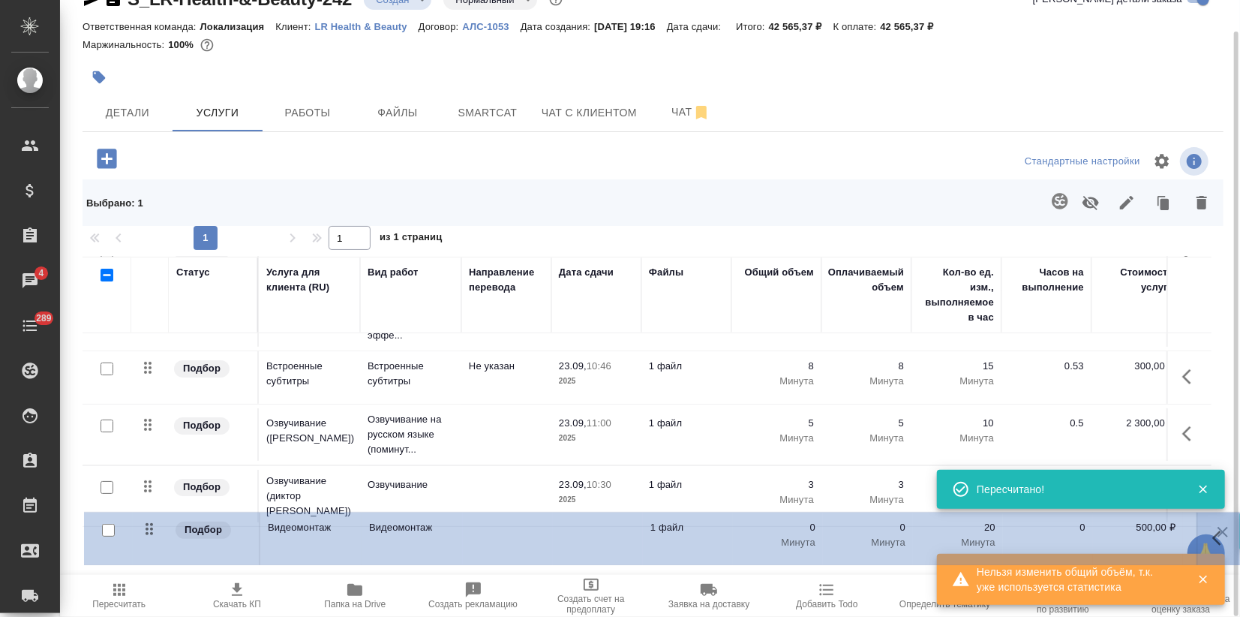
drag, startPoint x: 144, startPoint y: 474, endPoint x: 146, endPoint y: 528, distance: 54.1
click at [146, 532] on table "Статус Услуга для клиента (RU) Вид работ Направление перевода Дата сдачи Файлы …" at bounding box center [790, 312] width 1414 height 533
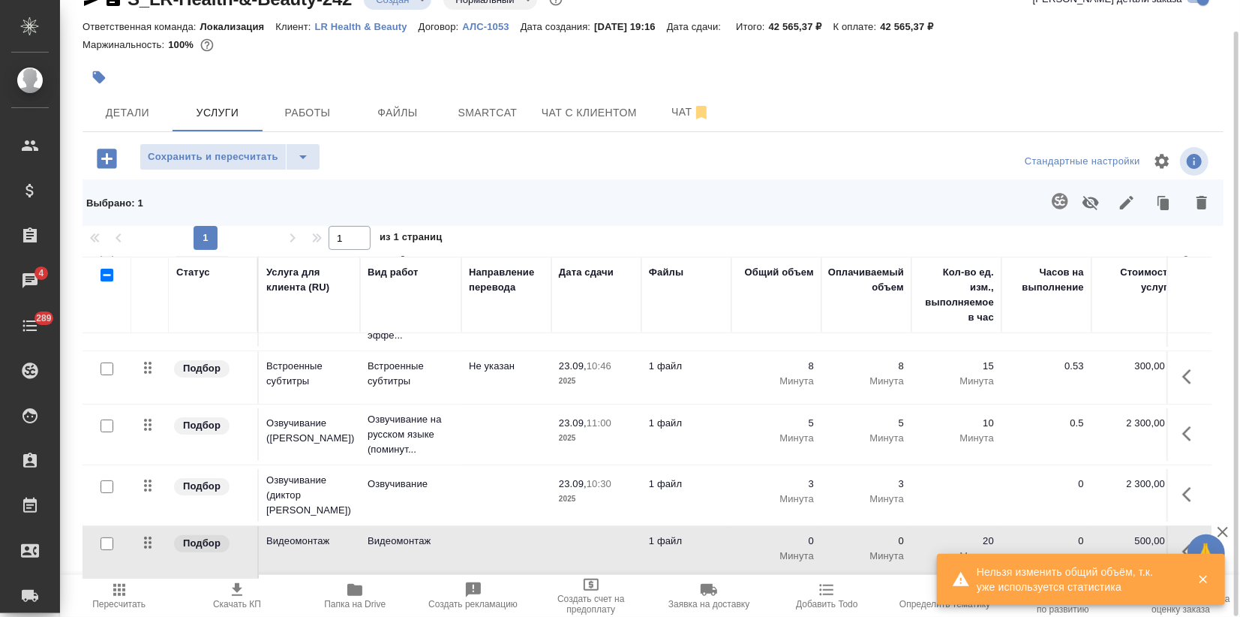
click at [293, 548] on td "Видеомонтаж" at bounding box center [309, 552] width 101 height 53
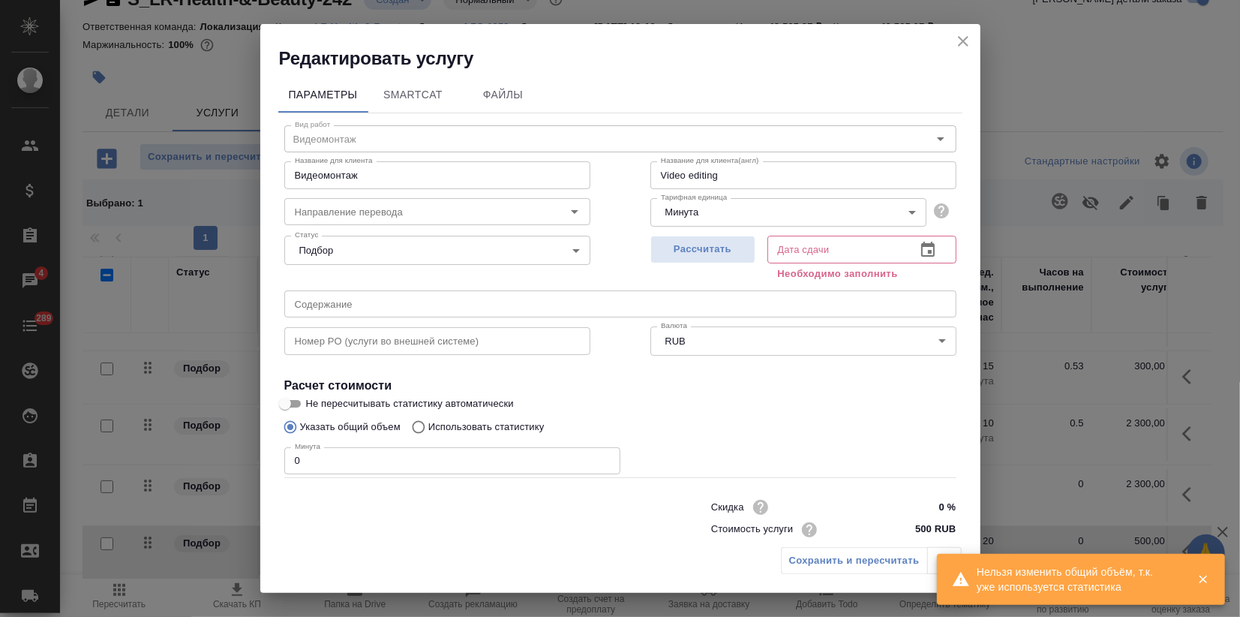
click at [251, 467] on div "Редактировать услугу Параметры SmartCat Файлы Вид работ Видеомонтаж Вид работ Н…" at bounding box center [620, 308] width 1240 height 617
type input "8"
click at [694, 234] on div "Рассчитать" at bounding box center [702, 257] width 105 height 54
click at [694, 248] on span "Рассчитать" at bounding box center [703, 249] width 89 height 17
type input "23.09.2025 10:54"
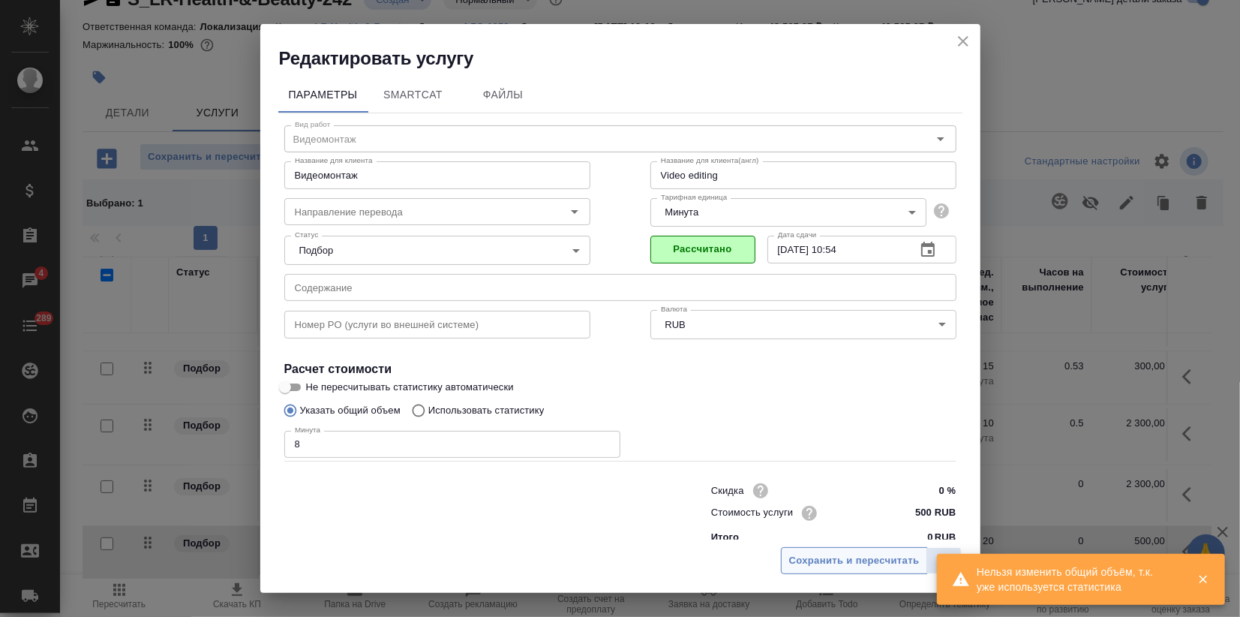
click at [858, 565] on span "Сохранить и пересчитать" at bounding box center [854, 560] width 131 height 17
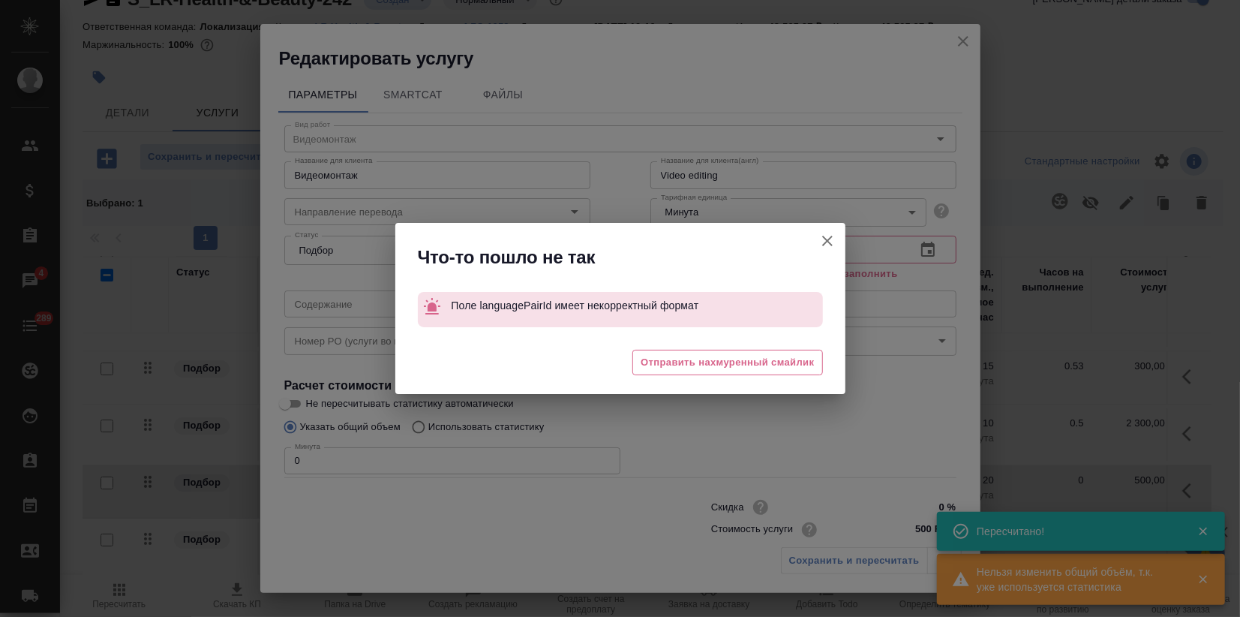
click at [822, 235] on icon "button" at bounding box center [827, 241] width 18 height 18
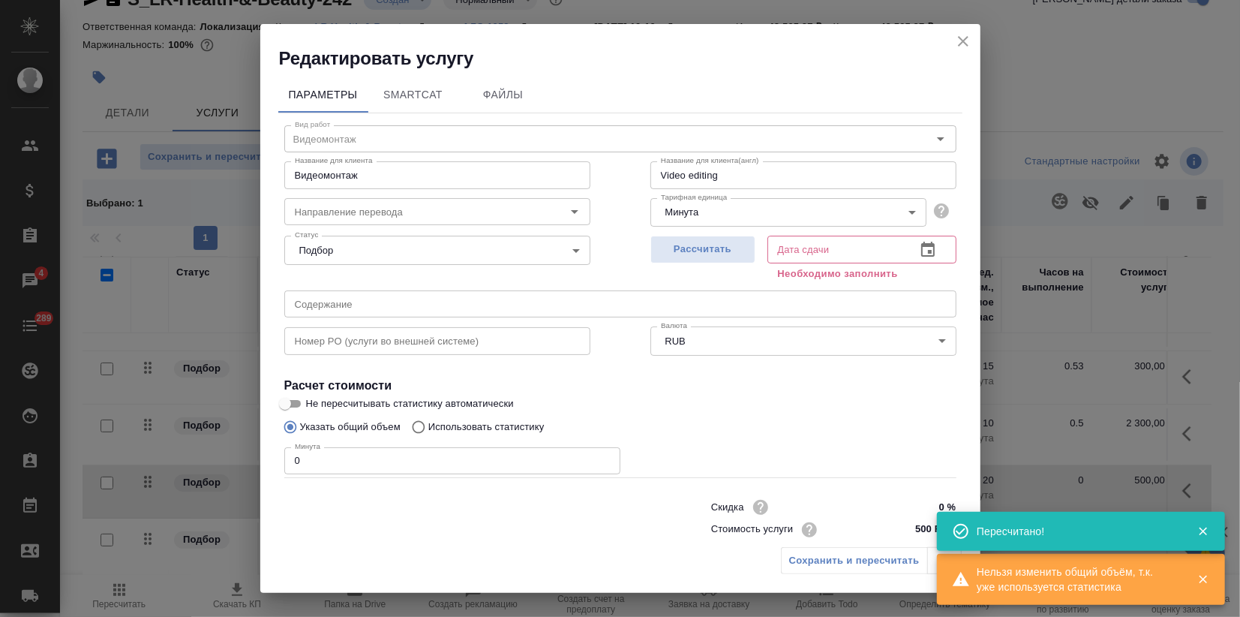
click at [218, 457] on div "Редактировать услугу Параметры SmartCat Файлы Вид работ Видеомонтаж Вид работ Н…" at bounding box center [620, 308] width 1240 height 617
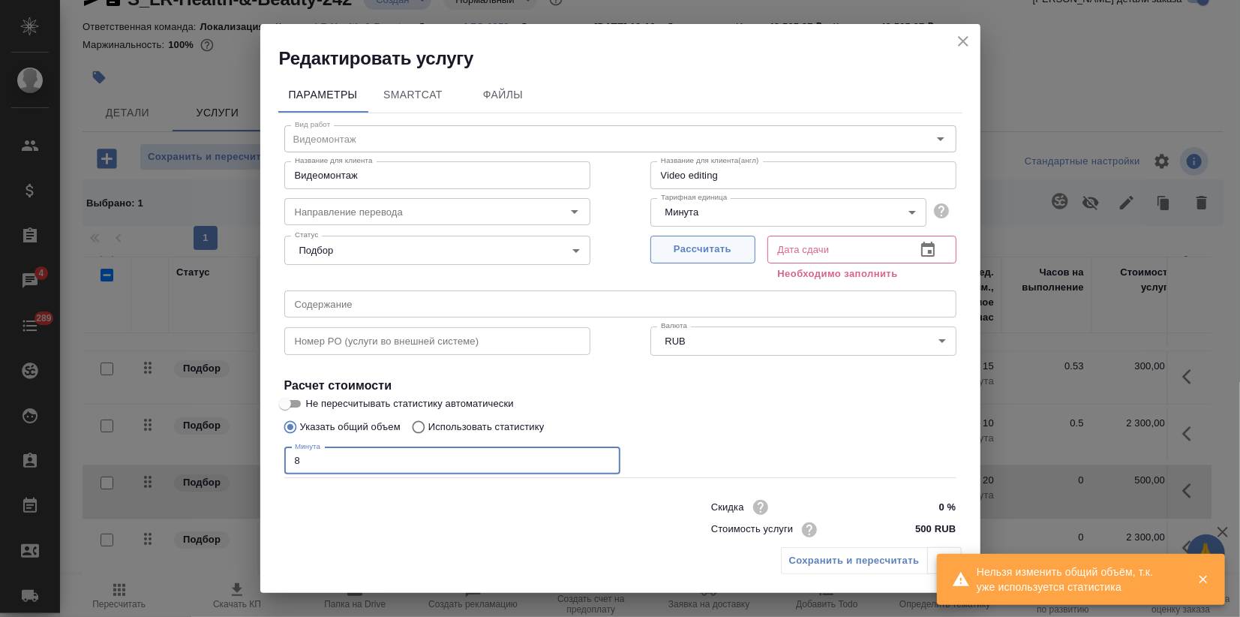
type input "8"
click at [710, 256] on span "Рассчитать" at bounding box center [703, 249] width 89 height 17
type input "23.09.2025 10:54"
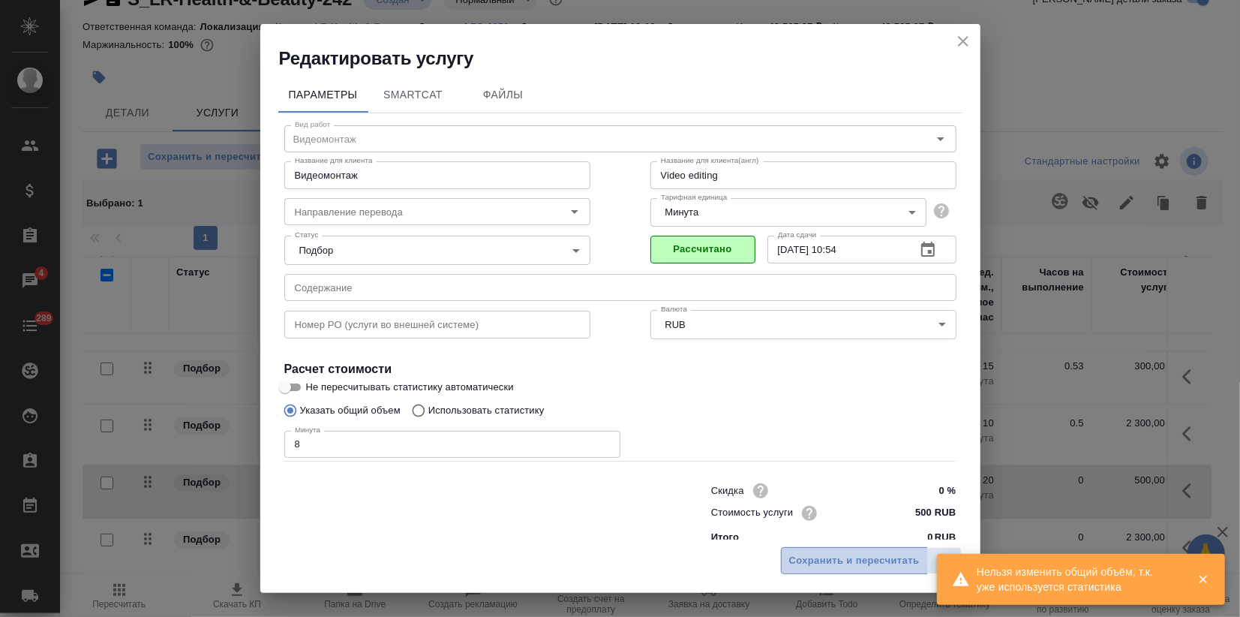
click at [832, 573] on button "Сохранить и пересчитать" at bounding box center [854, 560] width 147 height 27
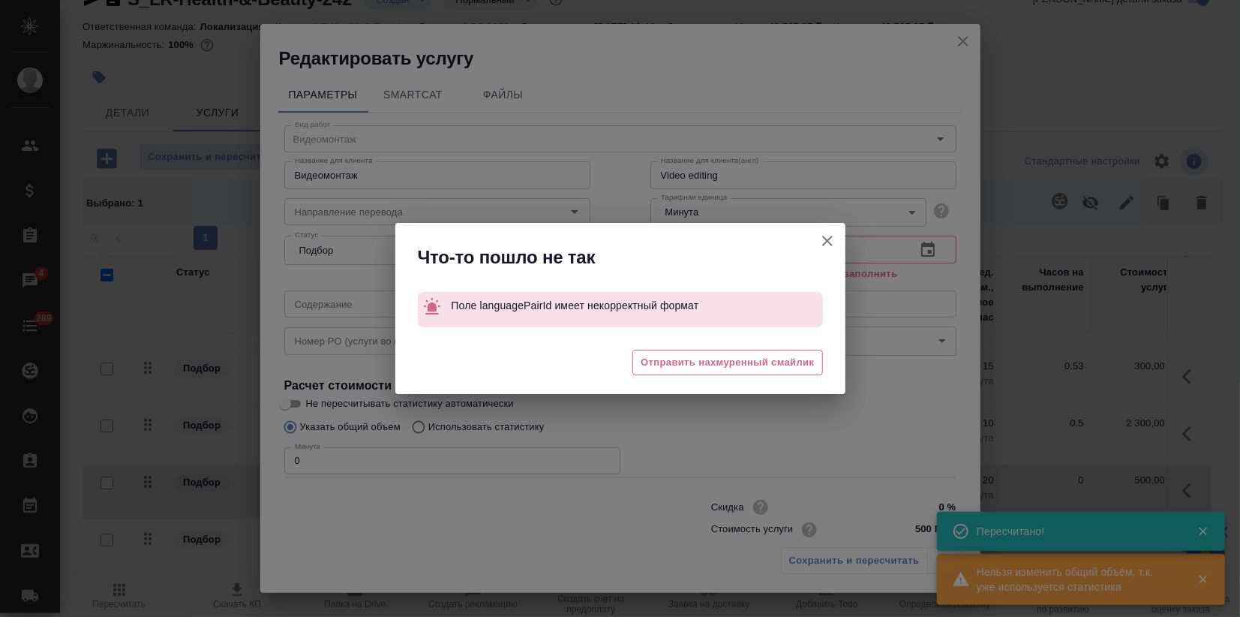
click at [842, 239] on button "Не пересчитывать статистику автоматически" at bounding box center [827, 241] width 36 height 36
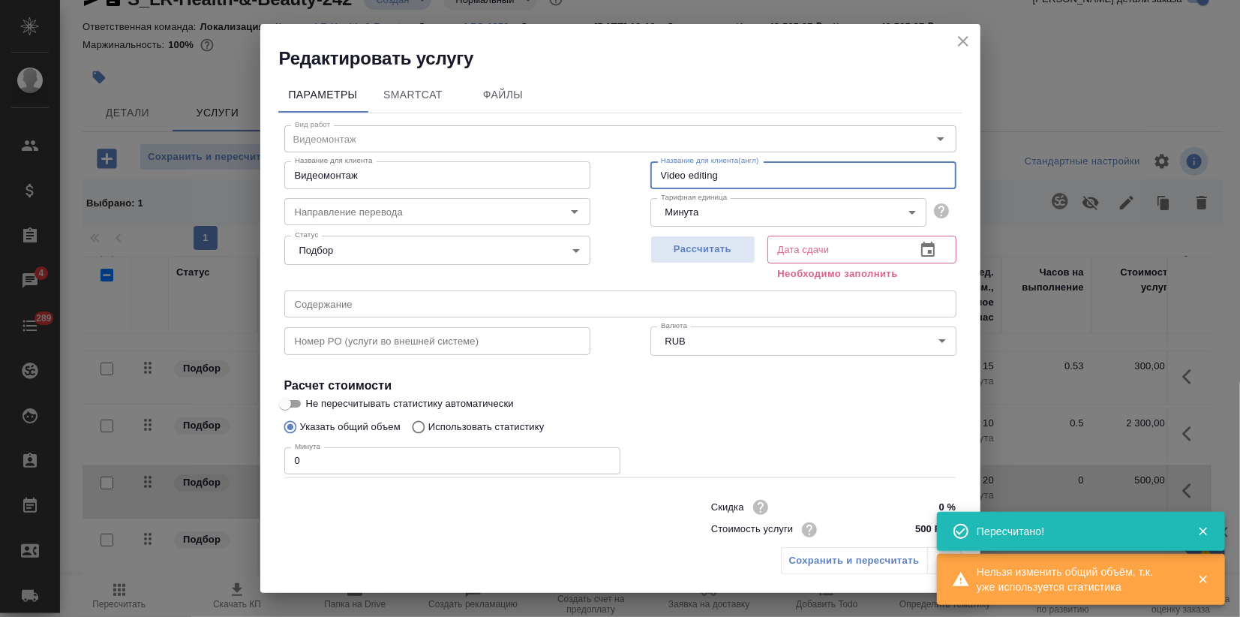
click at [747, 169] on input "Video editing" at bounding box center [803, 174] width 306 height 27
click at [958, 45] on icon "close" at bounding box center [963, 41] width 11 height 11
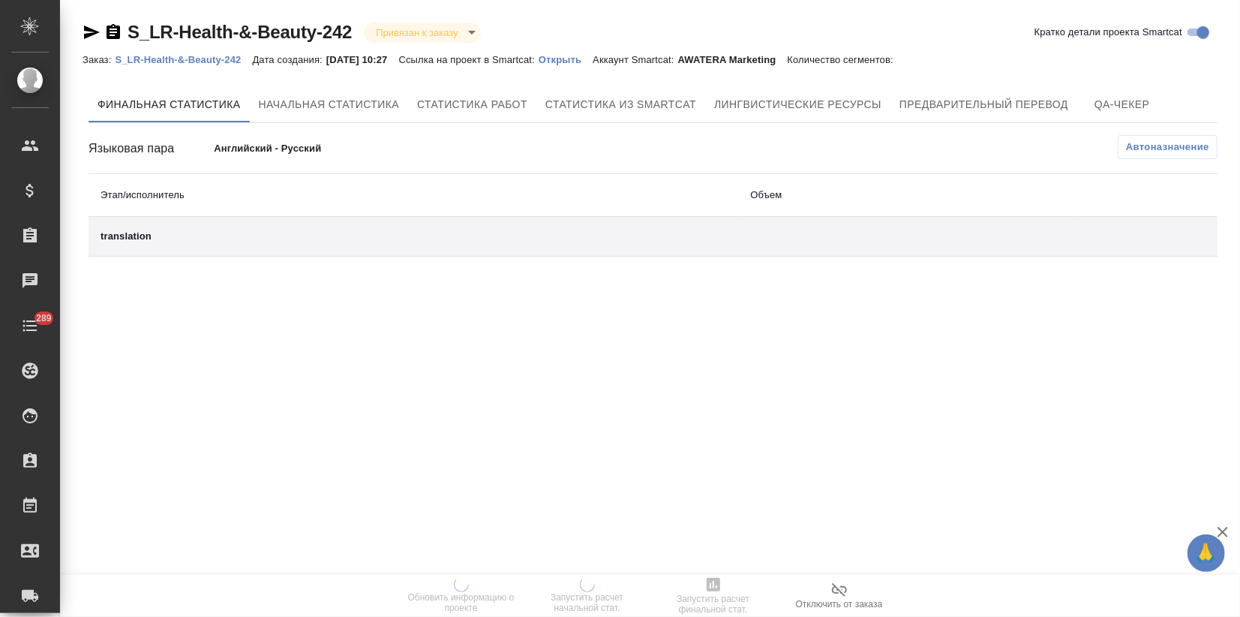
click at [581, 59] on p "Открыть" at bounding box center [566, 59] width 54 height 11
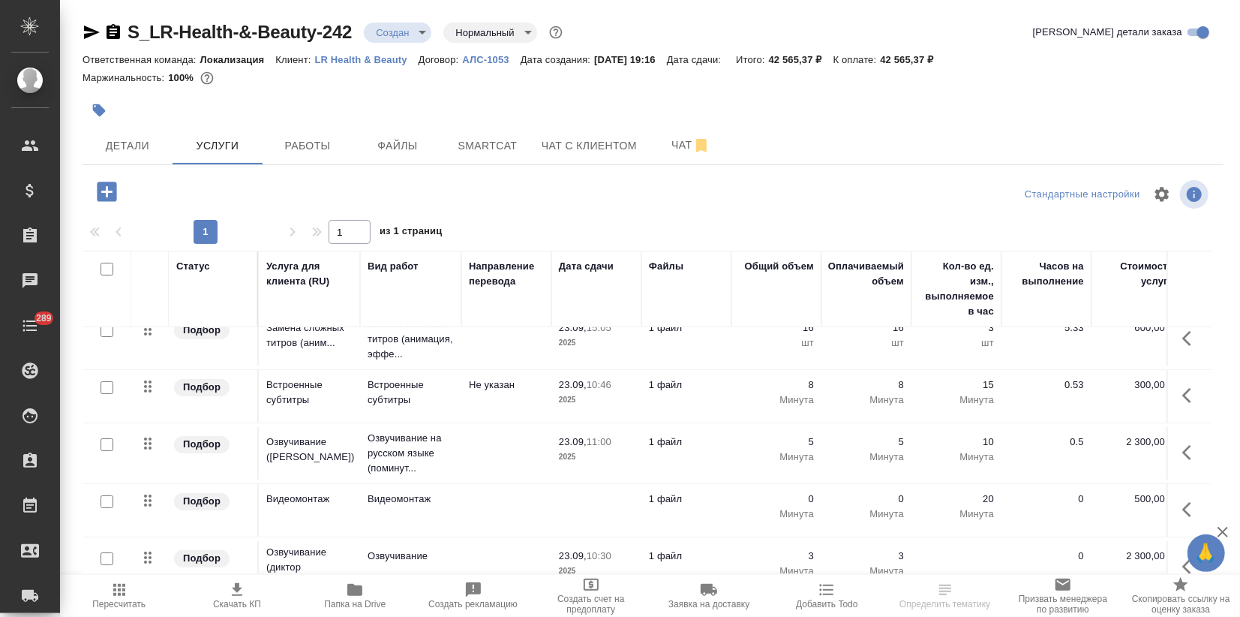
scroll to position [215, 0]
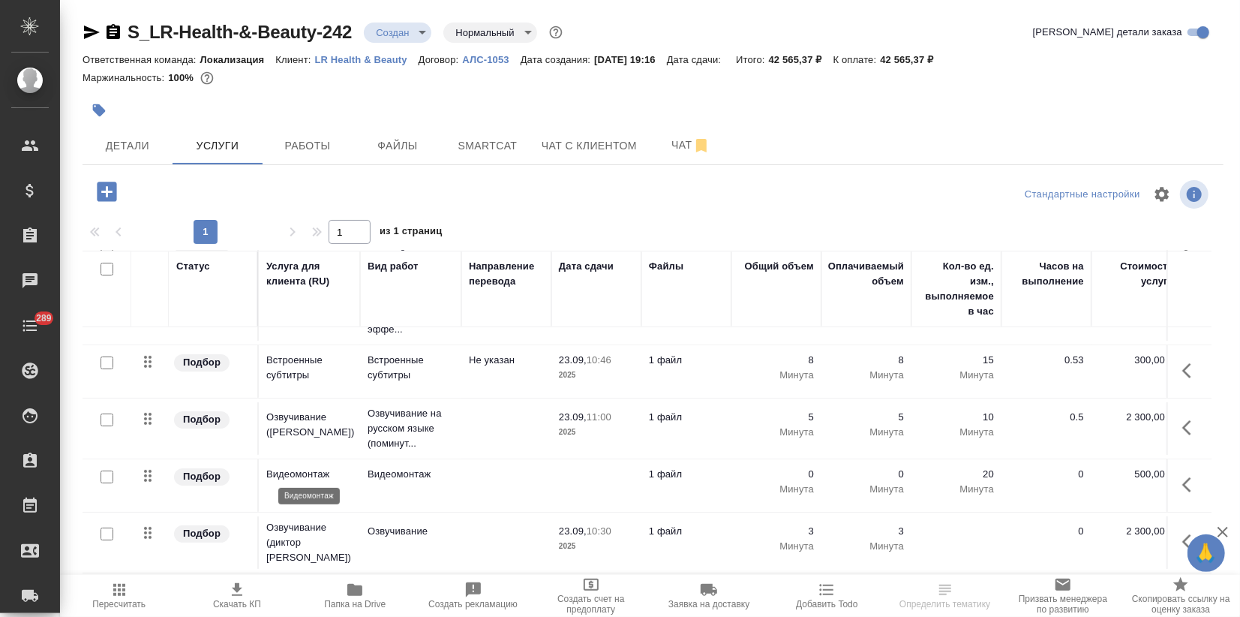
drag, startPoint x: 322, startPoint y: 474, endPoint x: 314, endPoint y: 486, distance: 14.2
click at [316, 486] on td "Видеомонтаж" at bounding box center [309, 485] width 101 height 53
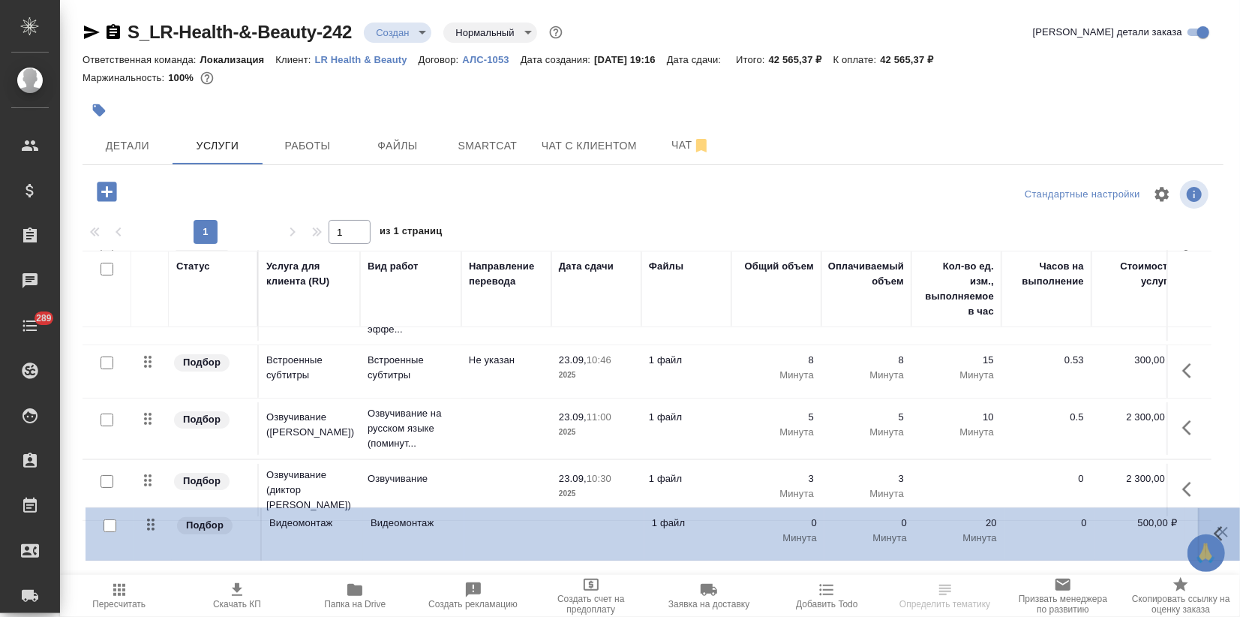
drag, startPoint x: 141, startPoint y: 469, endPoint x: 144, endPoint y: 537, distance: 68.3
click at [144, 537] on table "Статус Услуга для клиента (RU) Вид работ Направление перевода Дата сдачи Файлы …" at bounding box center [790, 306] width 1414 height 533
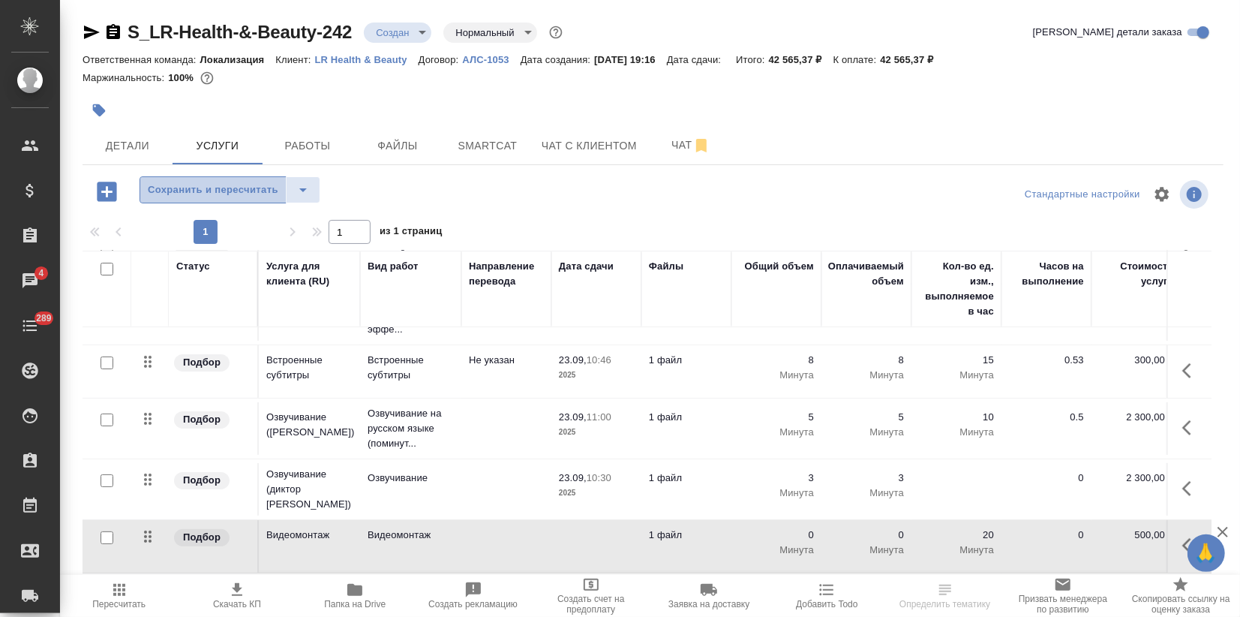
click at [182, 190] on span "Сохранить и пересчитать" at bounding box center [213, 190] width 131 height 17
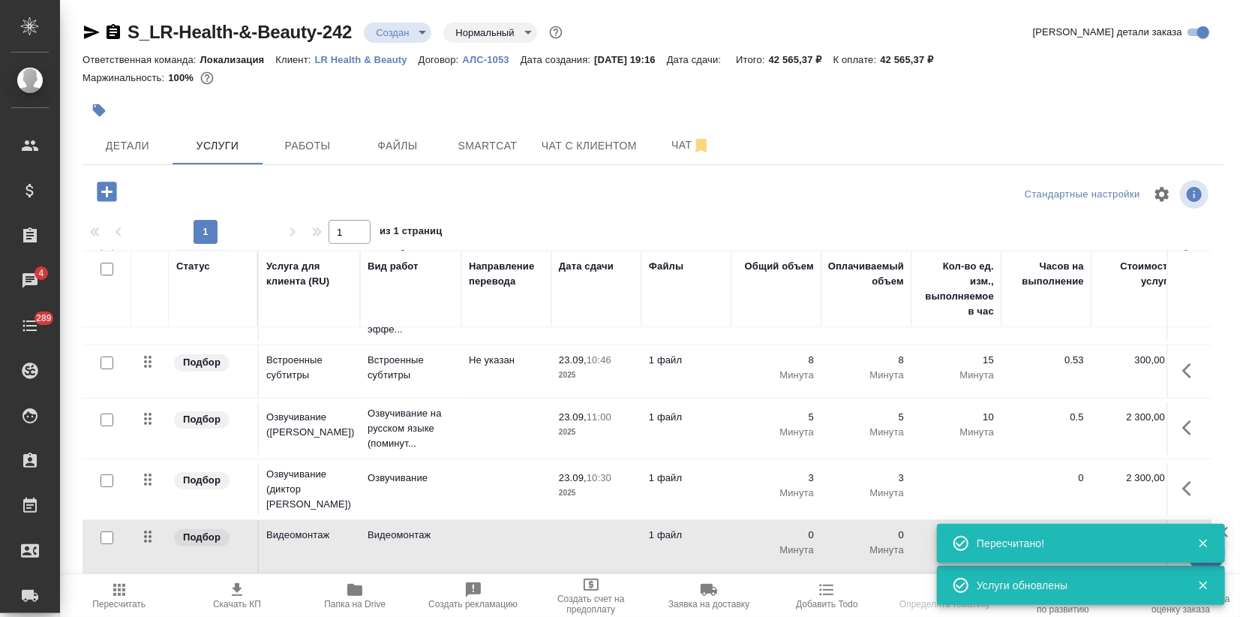
click at [360, 536] on td "Видеомонтаж" at bounding box center [410, 546] width 101 height 53
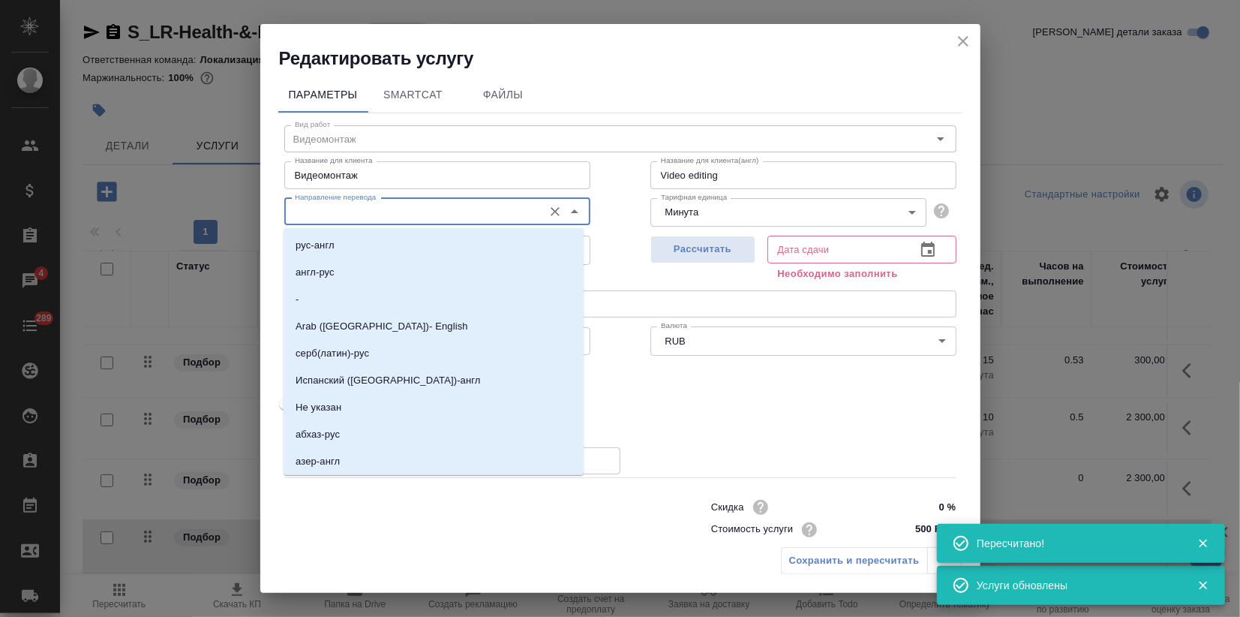
click at [314, 203] on input "Направление перевода" at bounding box center [412, 212] width 247 height 18
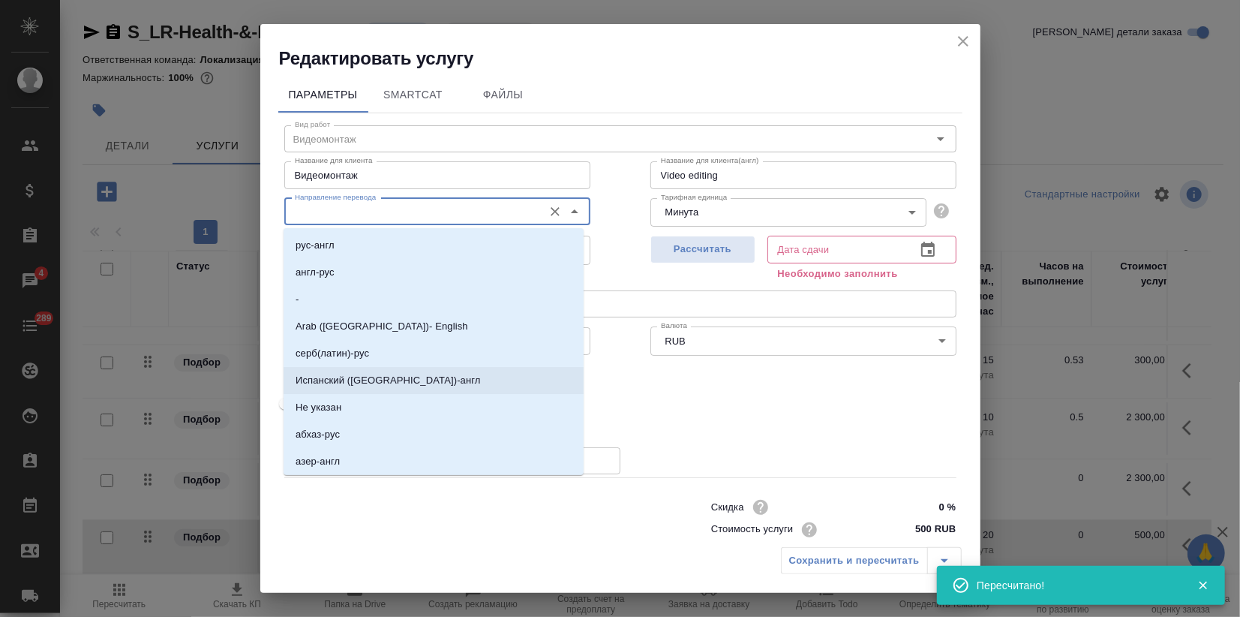
click at [587, 395] on label "Не пересчитывать статистику автоматически" at bounding box center [610, 404] width 669 height 18
click at [312, 395] on input "Не пересчитывать статистику автоматически" at bounding box center [285, 404] width 54 height 18
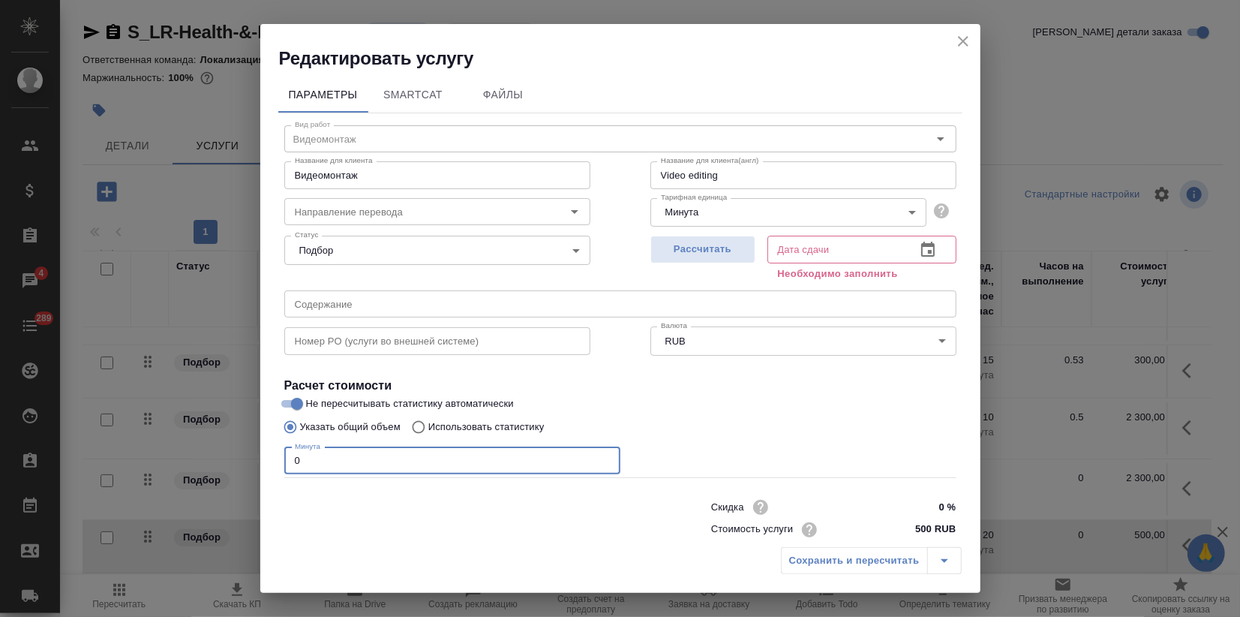
drag, startPoint x: 351, startPoint y: 448, endPoint x: 191, endPoint y: 467, distance: 161.6
click at [212, 464] on div "Редактировать услугу Параметры SmartCat Файлы Вид работ Видеомонтаж Вид работ Н…" at bounding box center [620, 308] width 1240 height 617
click at [282, 408] on input "Не пересчитывать статистику автоматически" at bounding box center [297, 404] width 54 height 18
checkbox input "false"
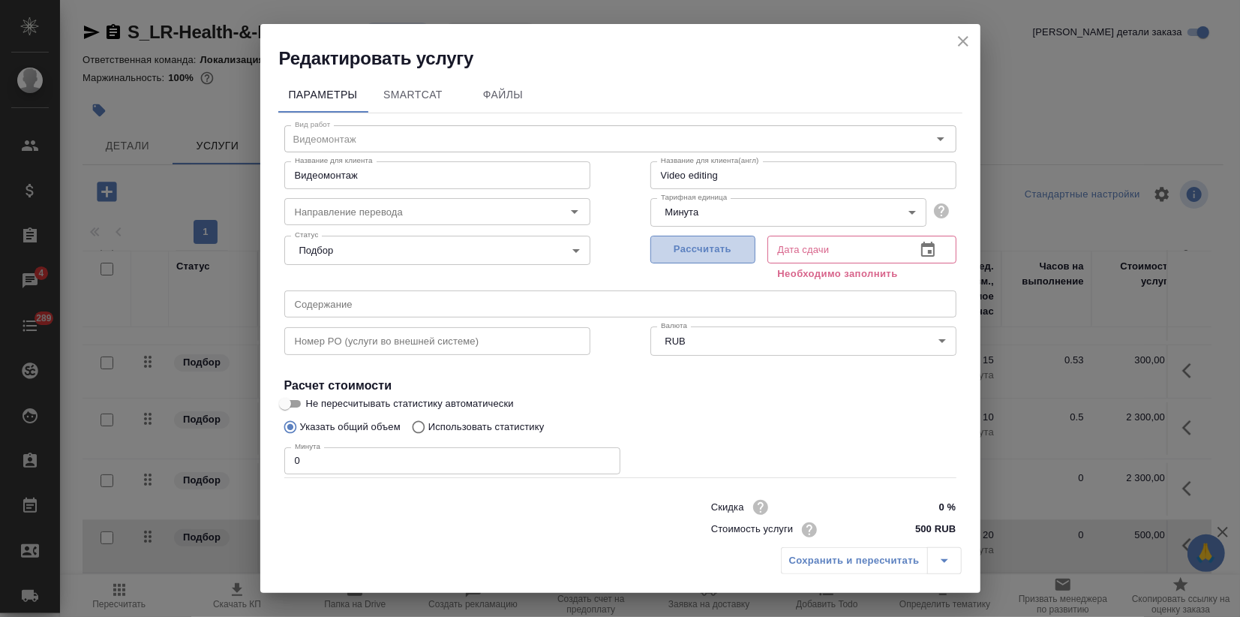
click at [678, 252] on span "Рассчитать" at bounding box center [703, 249] width 89 height 17
type input "23.09.2025 10:31"
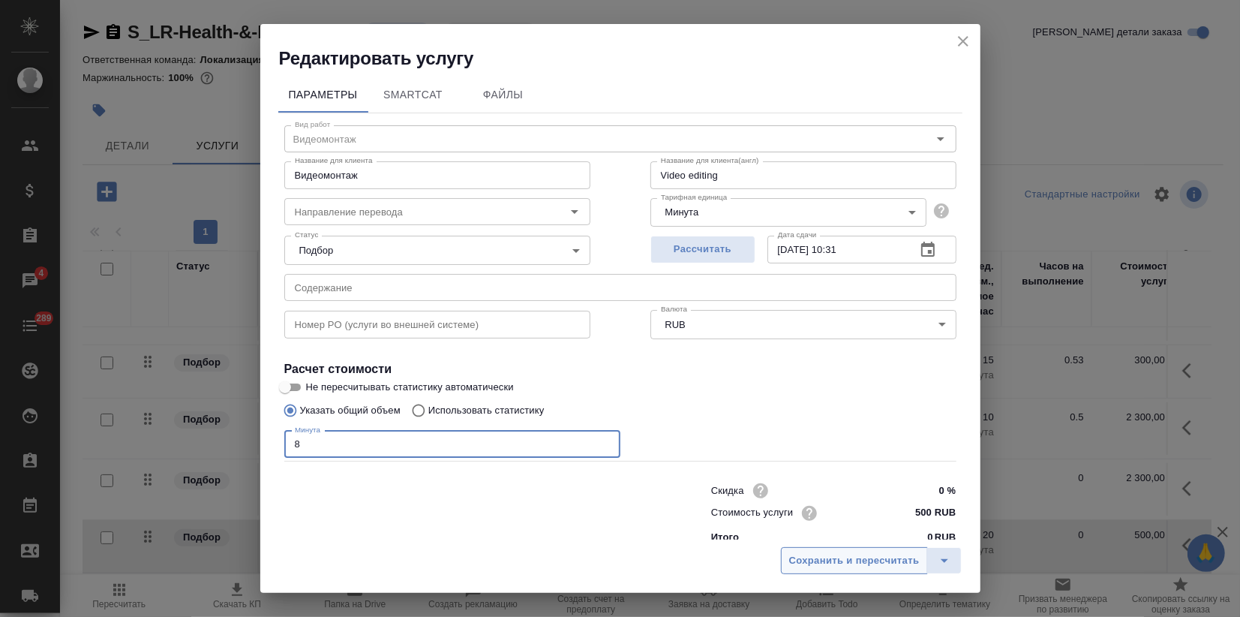
type input "8"
click at [846, 572] on button "Сохранить и пересчитать" at bounding box center [854, 560] width 147 height 27
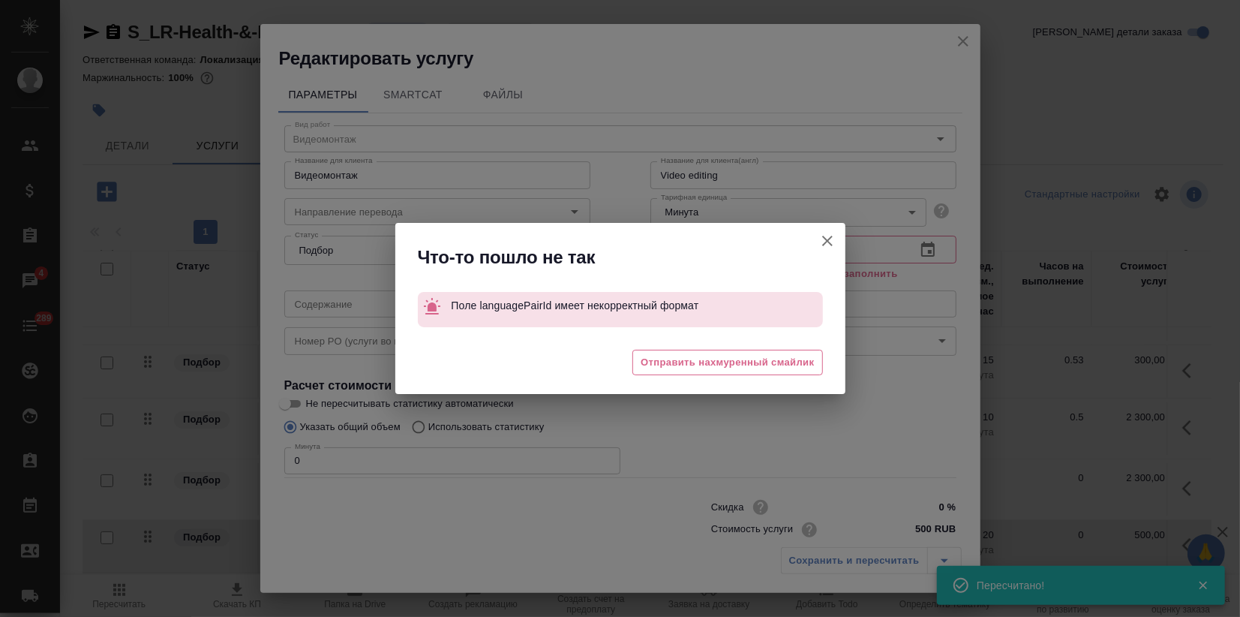
click at [822, 237] on icon "button" at bounding box center [827, 241] width 18 height 18
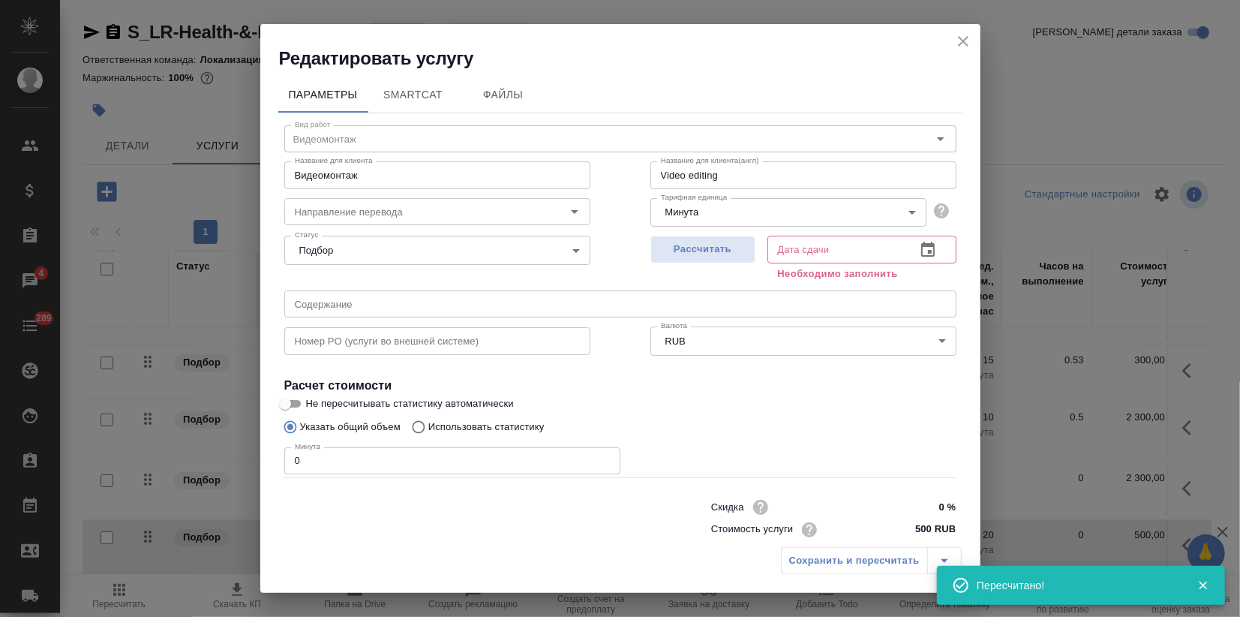
click at [731, 178] on input "Video editing" at bounding box center [803, 174] width 306 height 27
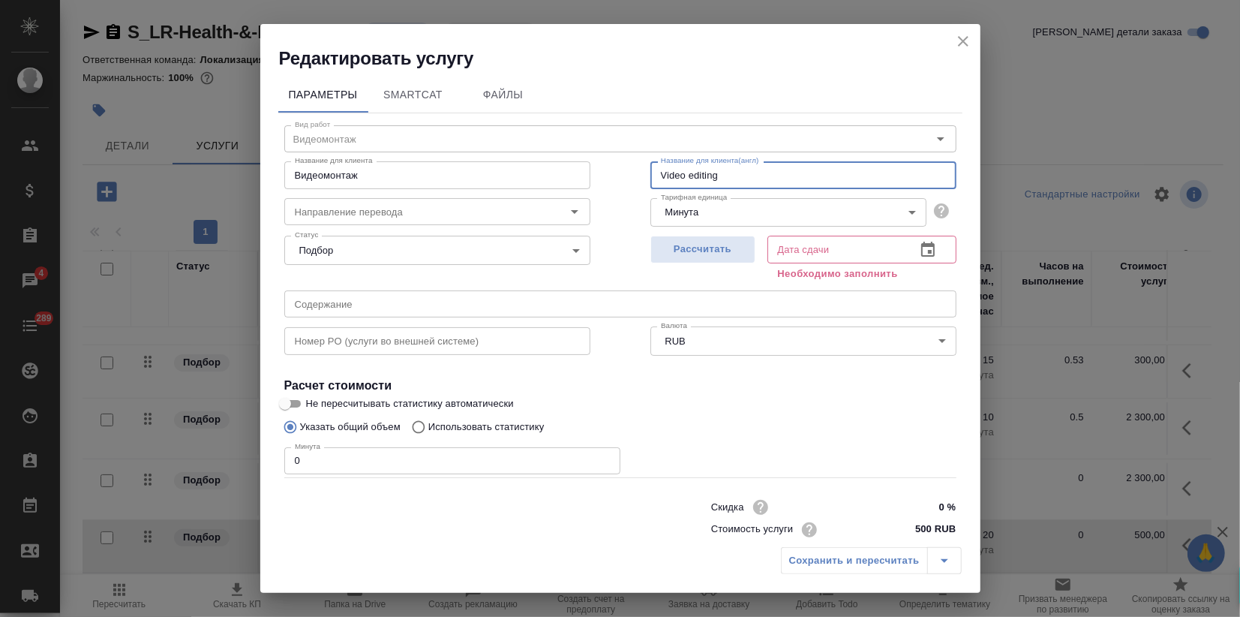
click at [648, 434] on div "Указать общий объем Использовать статистику" at bounding box center [620, 427] width 672 height 29
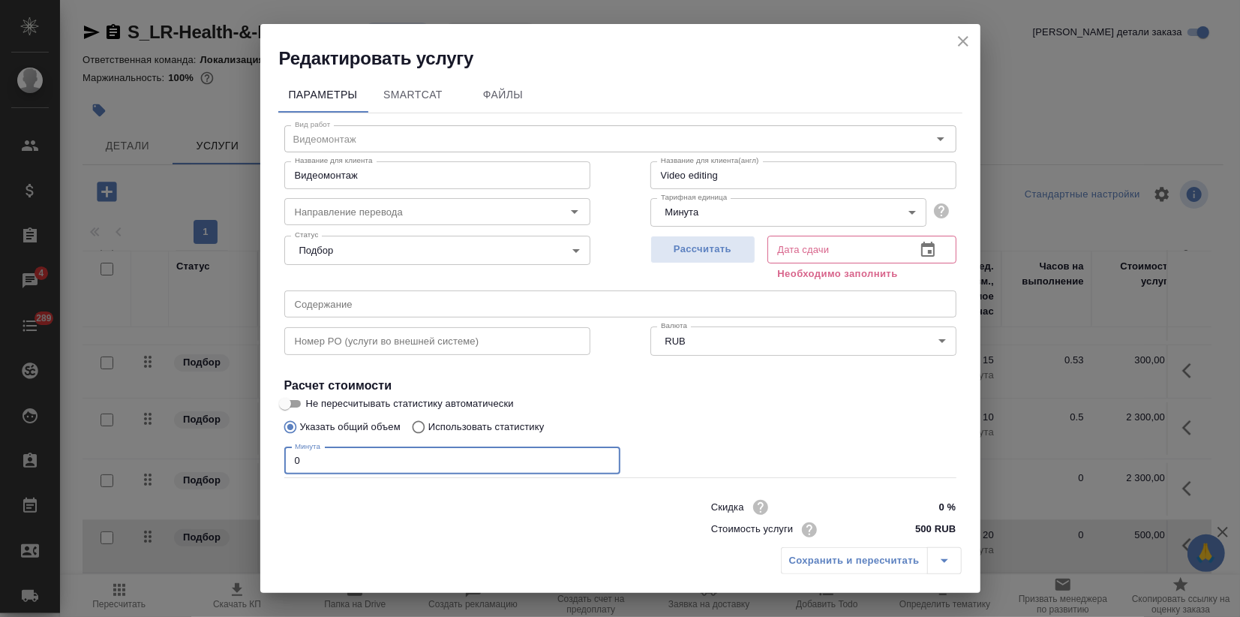
drag, startPoint x: 335, startPoint y: 461, endPoint x: 186, endPoint y: 464, distance: 149.3
click at [204, 461] on div "Редактировать услугу Параметры SmartCat Файлы Вид работ Видеомонтаж Вид работ Н…" at bounding box center [620, 308] width 1240 height 617
type input "8"
click at [710, 244] on span "Рассчитать" at bounding box center [703, 249] width 89 height 17
type input "23.09.2025 10:55"
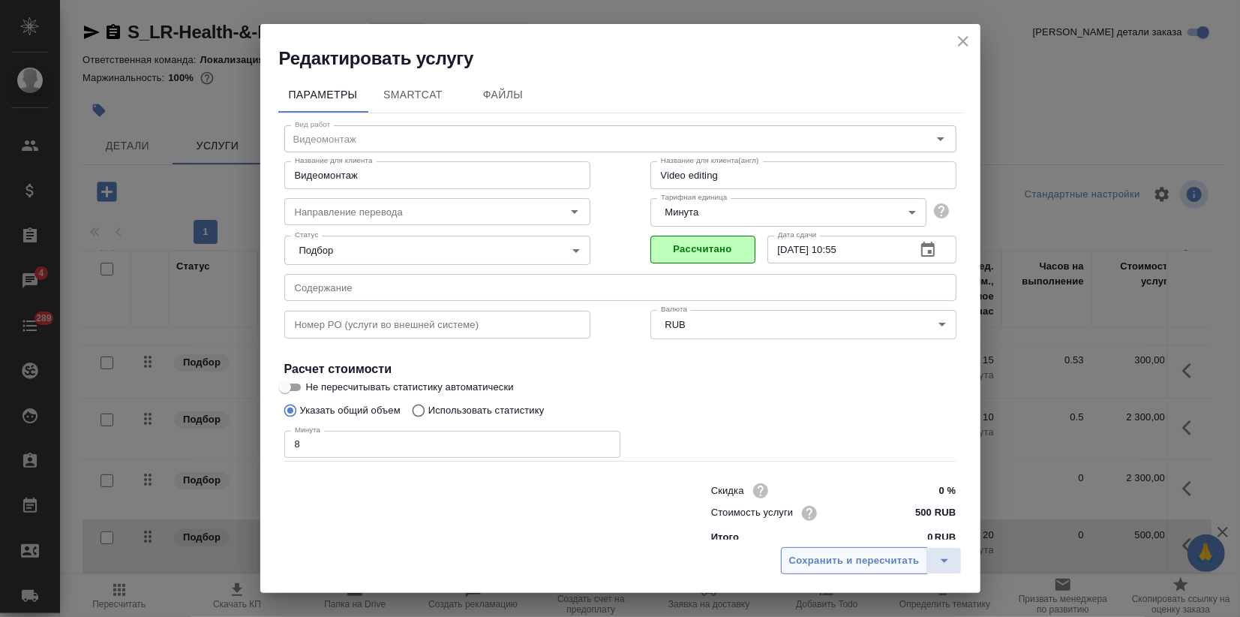
click at [840, 555] on span "Сохранить и пересчитать" at bounding box center [854, 560] width 131 height 17
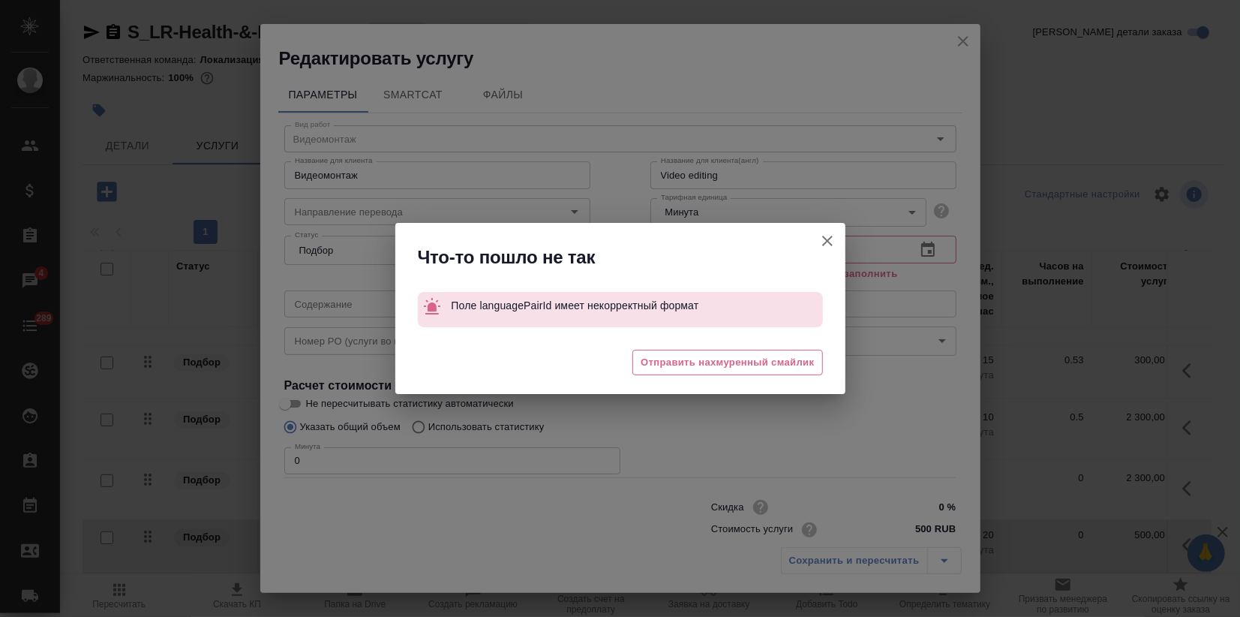
click at [826, 236] on icon "button" at bounding box center [827, 241] width 18 height 18
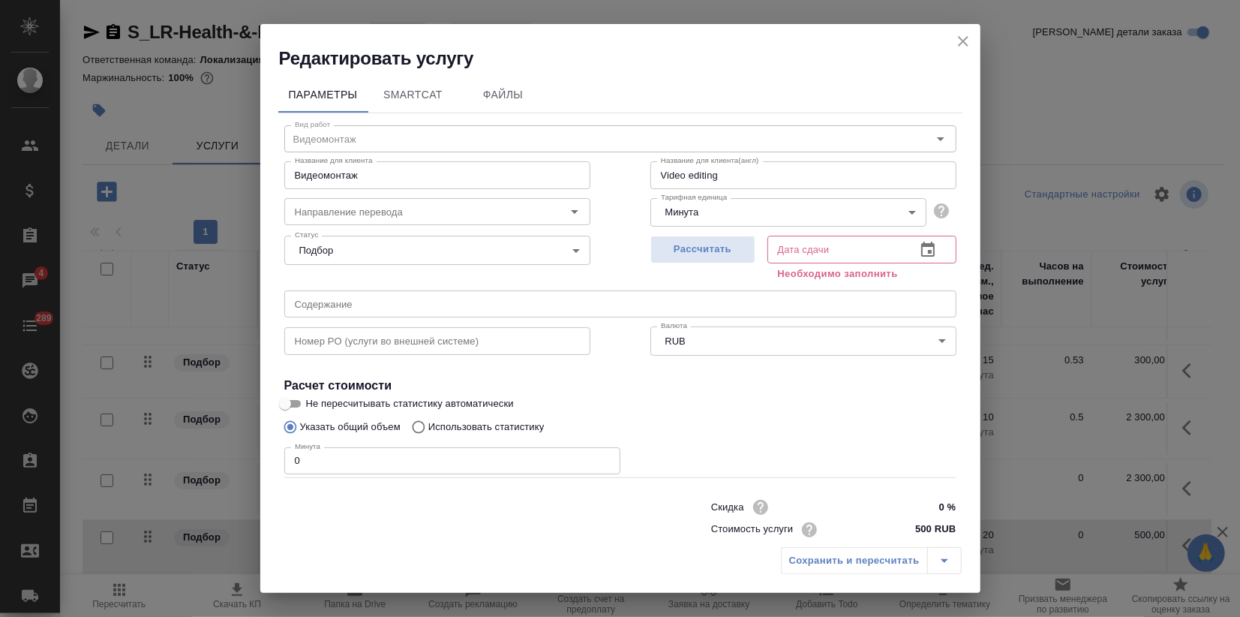
click at [955, 31] on div "Редактировать услугу" at bounding box center [620, 47] width 720 height 47
click at [962, 35] on icon "close" at bounding box center [963, 41] width 18 height 18
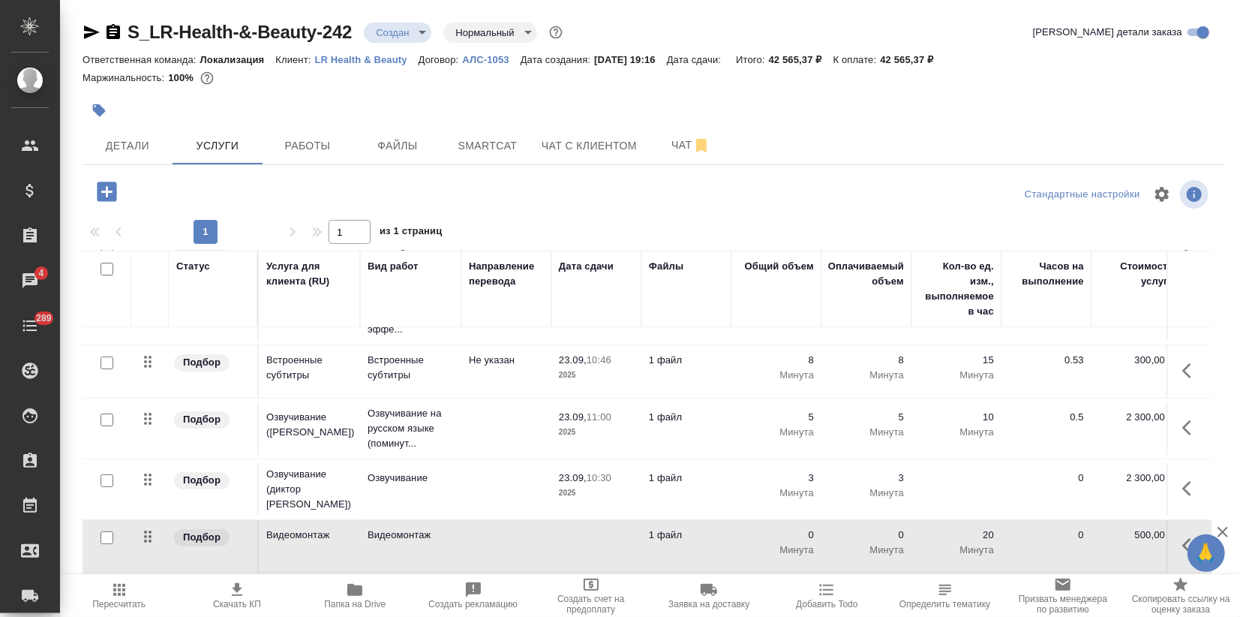
click at [109, 531] on input "checkbox" at bounding box center [107, 537] width 13 height 13
checkbox input "true"
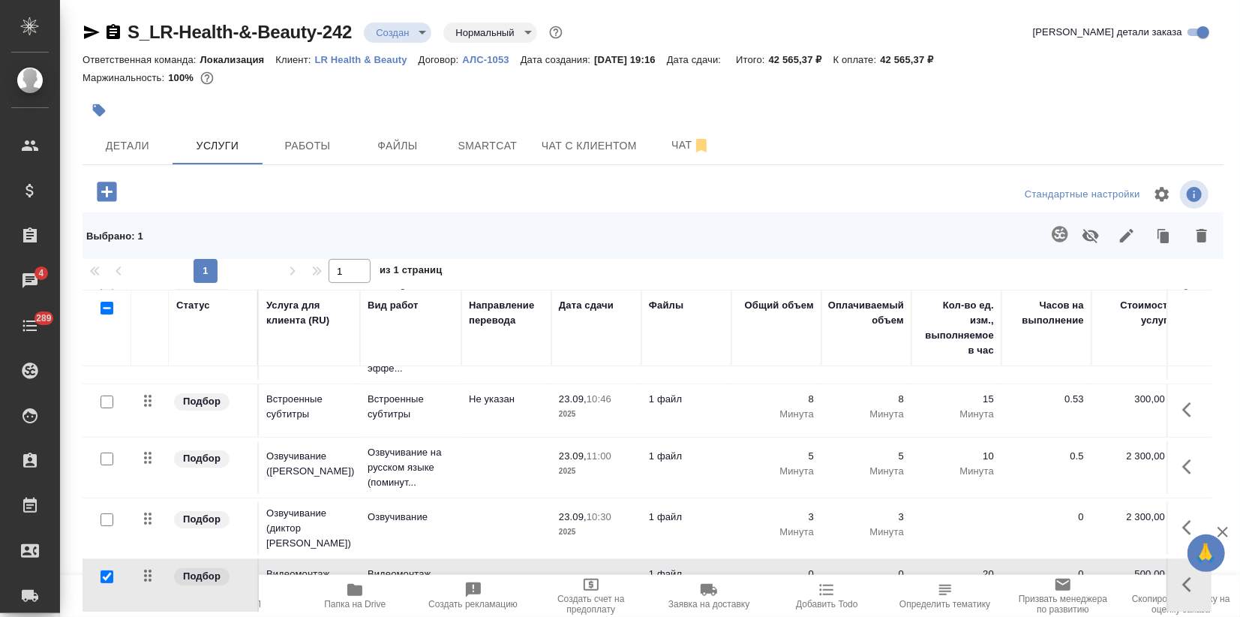
drag, startPoint x: 1197, startPoint y: 234, endPoint x: 848, endPoint y: 279, distance: 351.7
click at [1196, 234] on icon "button" at bounding box center [1202, 236] width 18 height 18
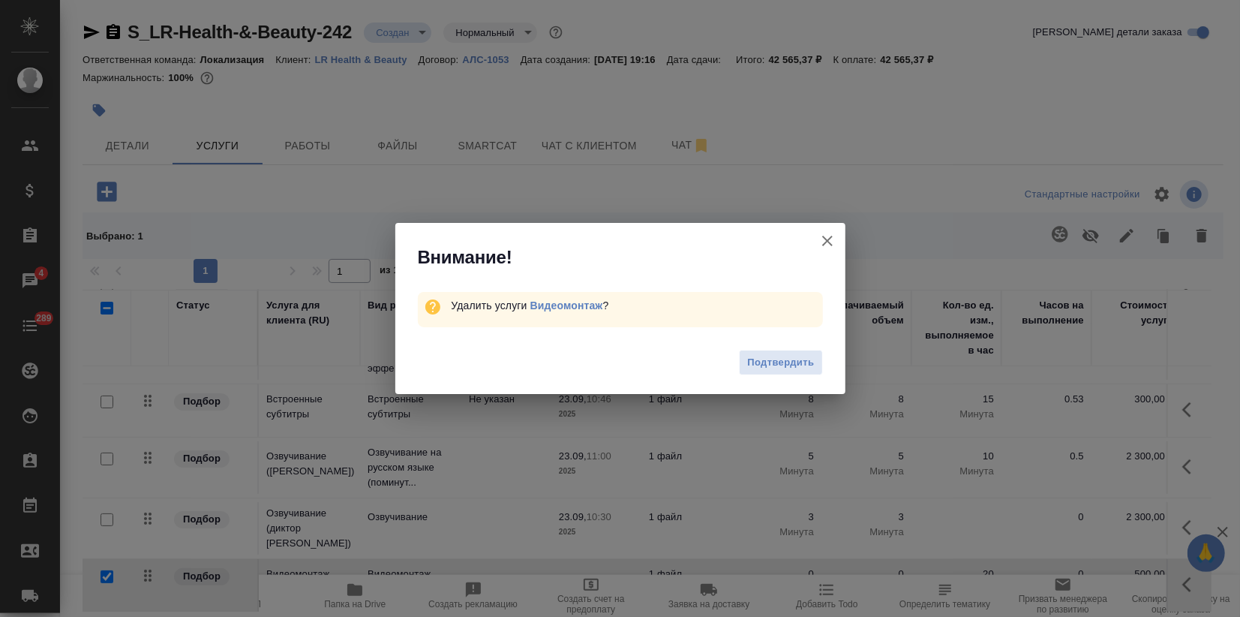
click at [794, 360] on span "Подтвердить" at bounding box center [780, 362] width 67 height 17
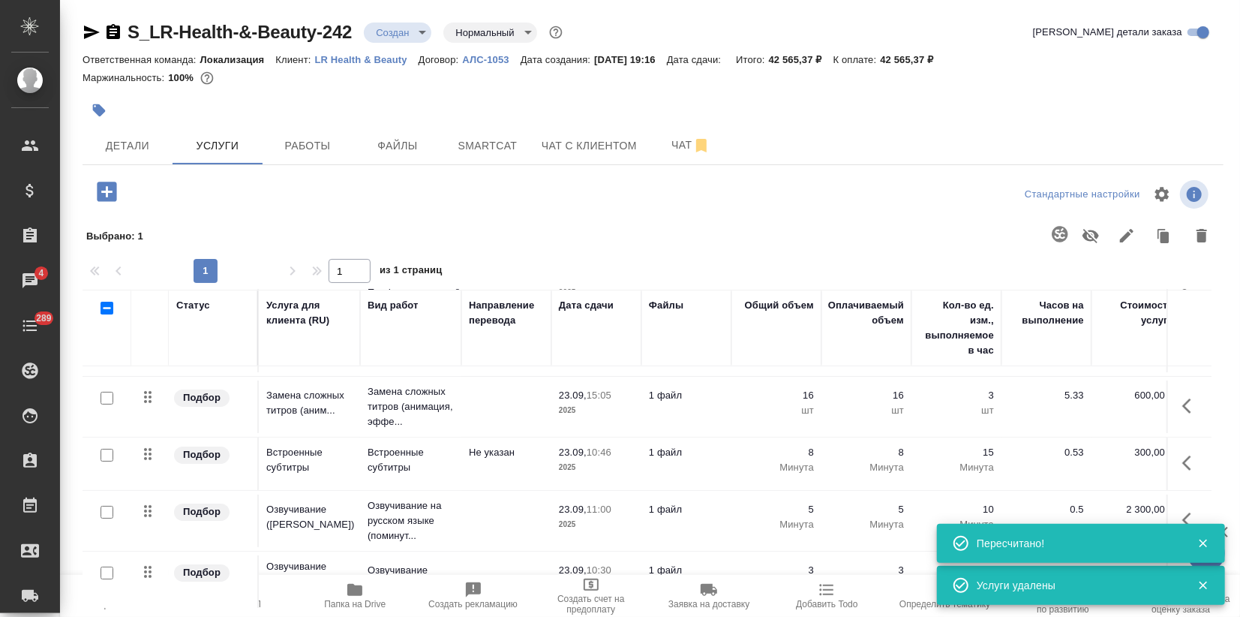
scroll to position [162, 0]
click at [109, 192] on icon "button" at bounding box center [107, 192] width 26 height 26
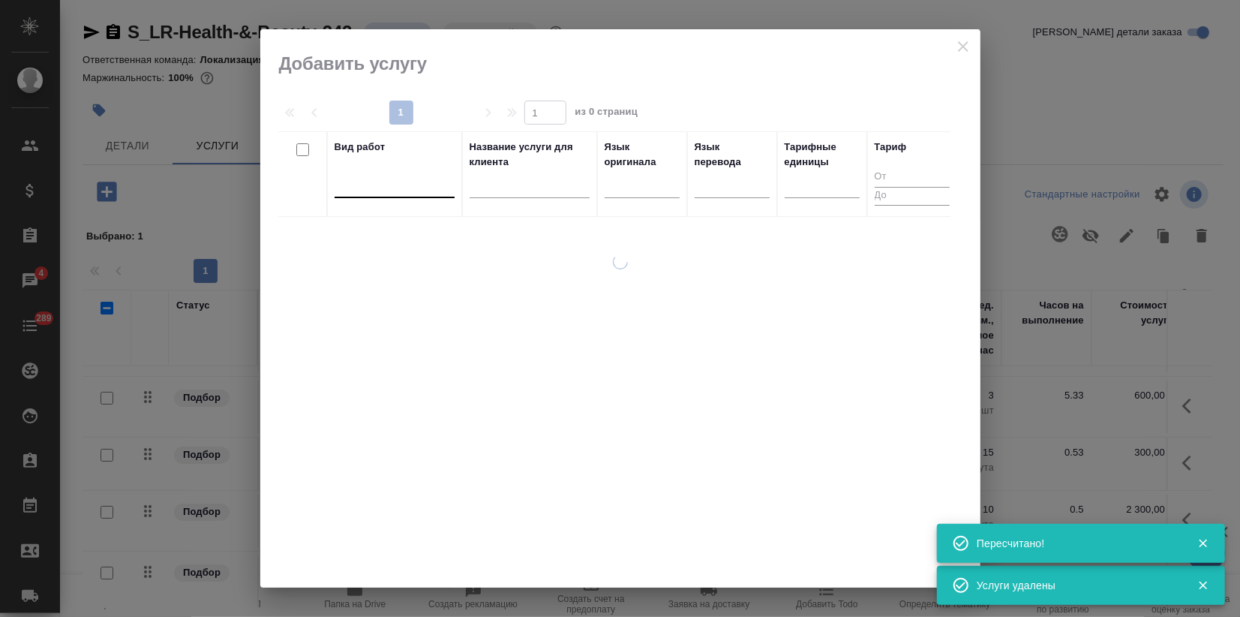
click at [393, 176] on div at bounding box center [395, 183] width 120 height 22
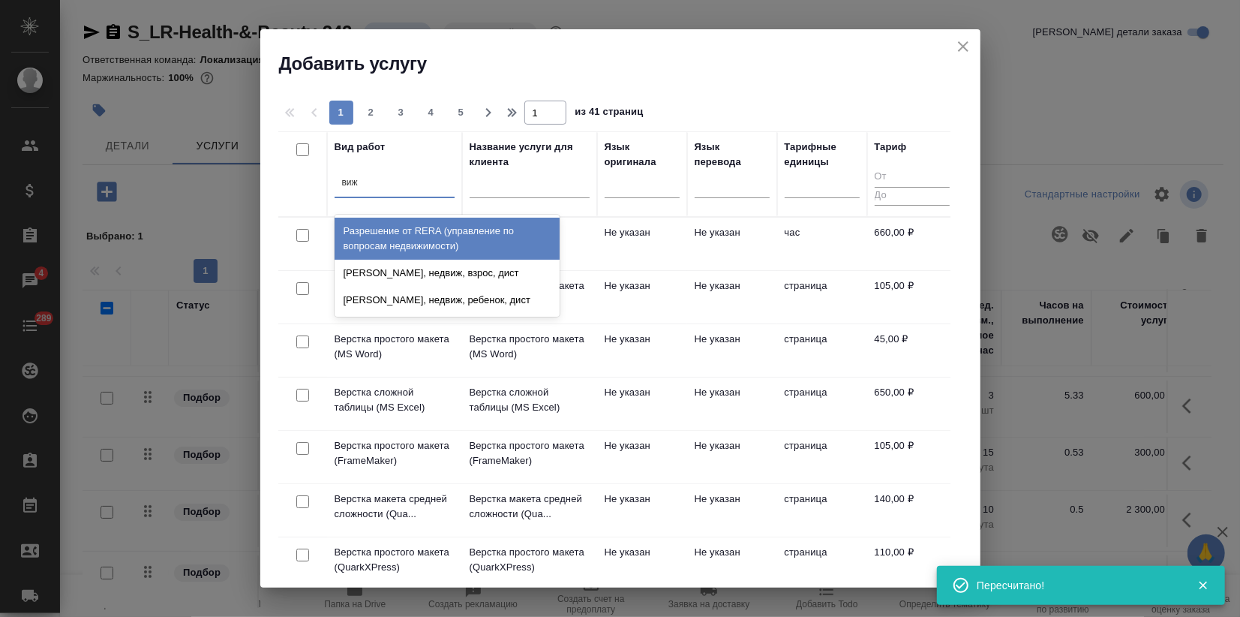
type input "виже"
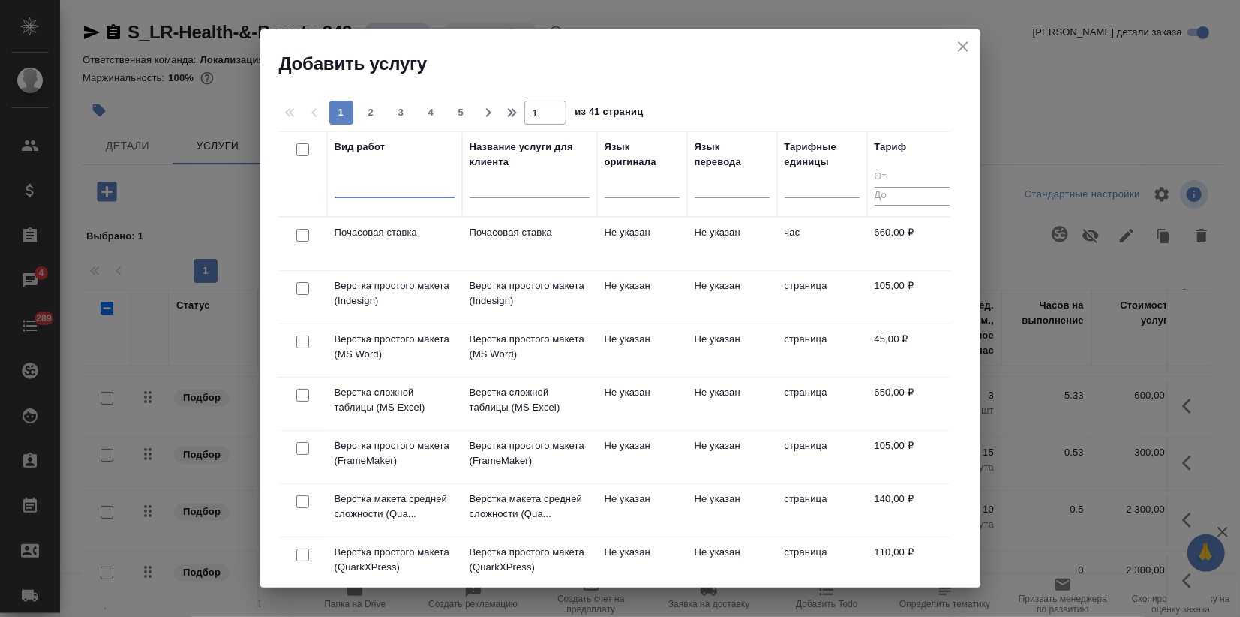
drag, startPoint x: 389, startPoint y: 186, endPoint x: 368, endPoint y: 185, distance: 21.0
click at [368, 185] on div at bounding box center [395, 183] width 120 height 22
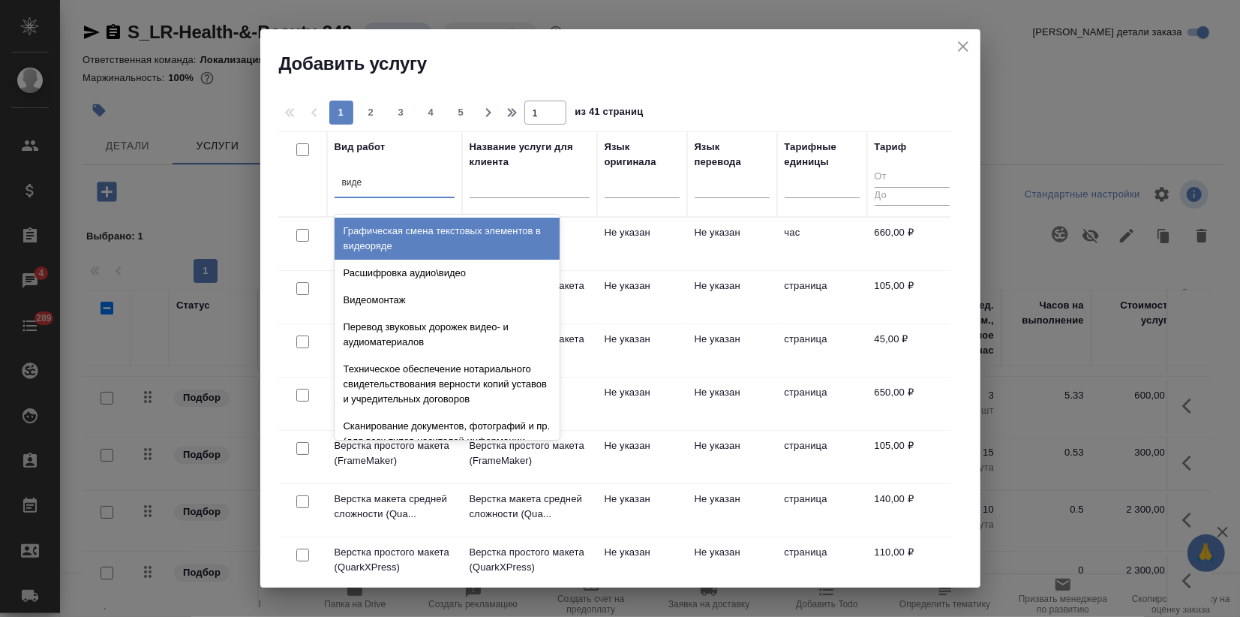
type input "видео"
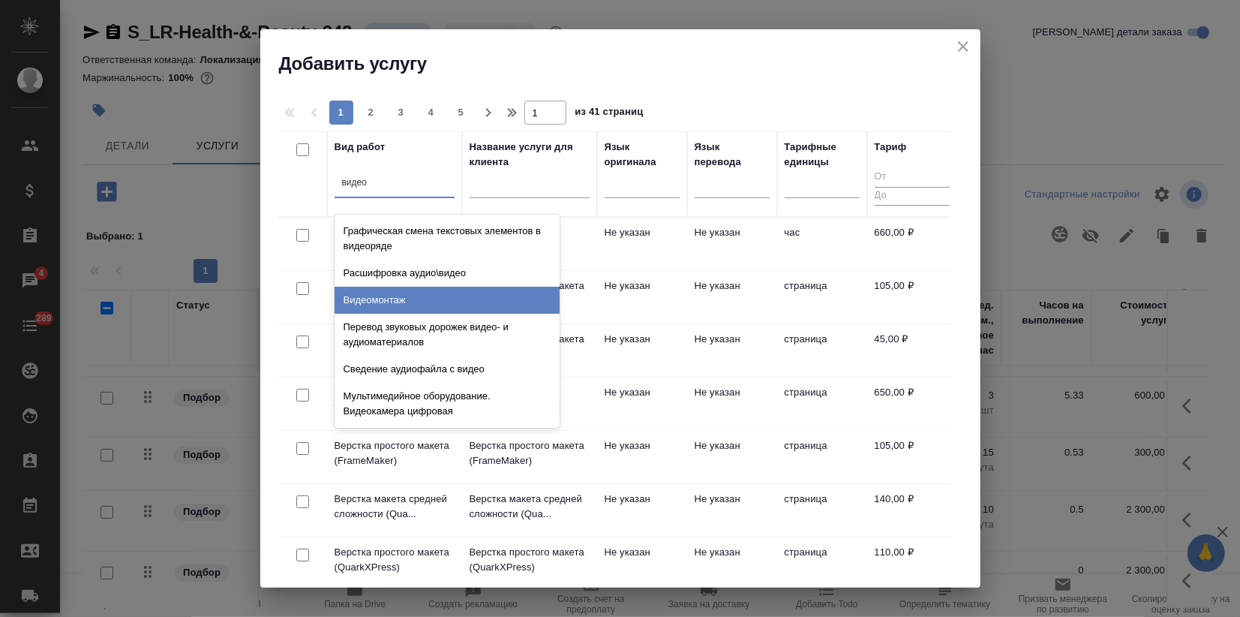
click at [383, 303] on div "Видеомонтаж" at bounding box center [447, 300] width 225 height 27
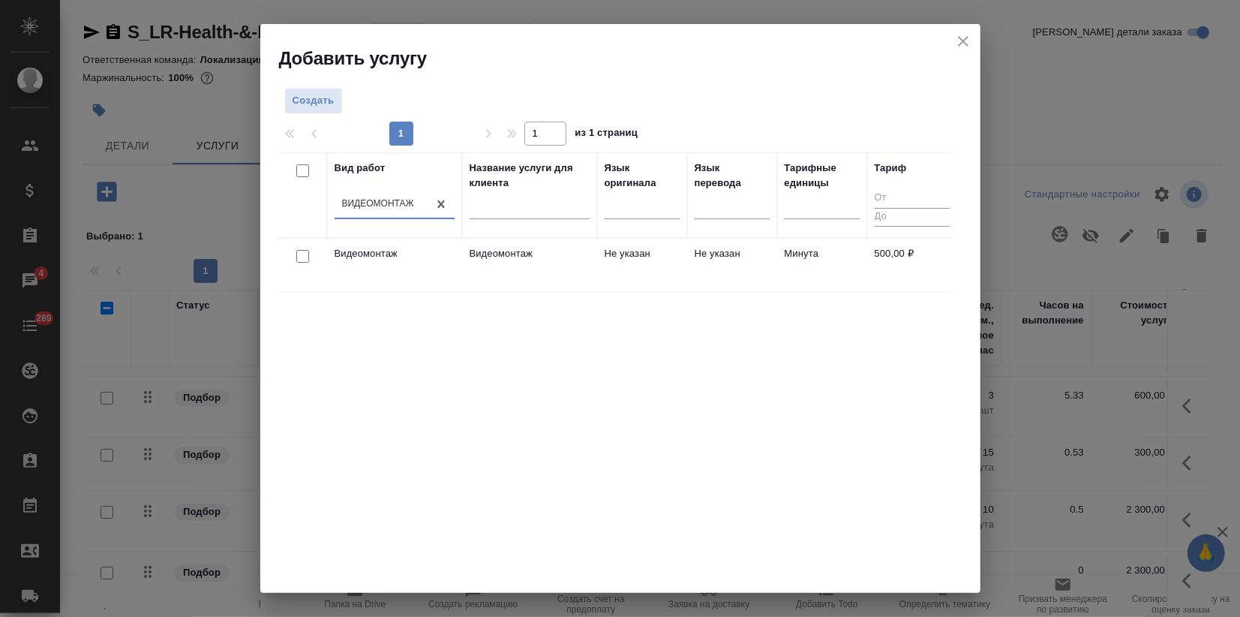
drag, startPoint x: 431, startPoint y: 380, endPoint x: 456, endPoint y: 372, distance: 26.8
click at [432, 378] on div "Вид работ option Видеомонтаж, selected. 0 results available. Select is focused …" at bounding box center [614, 377] width 672 height 450
click at [454, 247] on p "Видеомонтаж" at bounding box center [395, 253] width 120 height 15
click at [453, 247] on p "Видеомонтаж" at bounding box center [395, 253] width 120 height 15
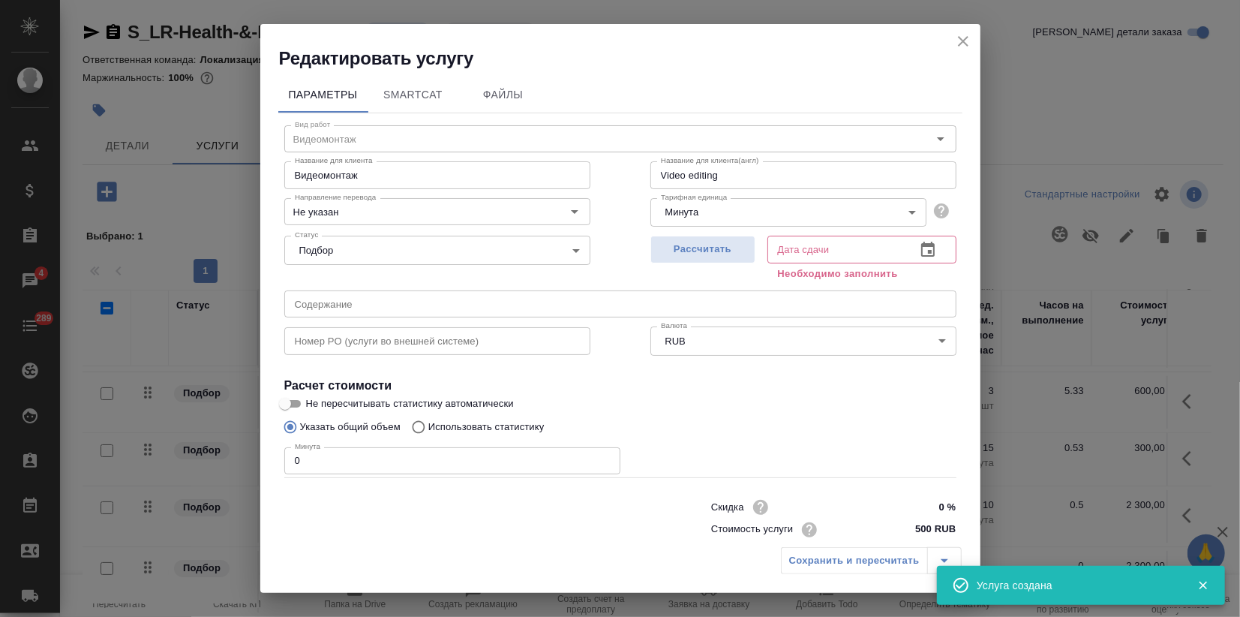
scroll to position [215, 0]
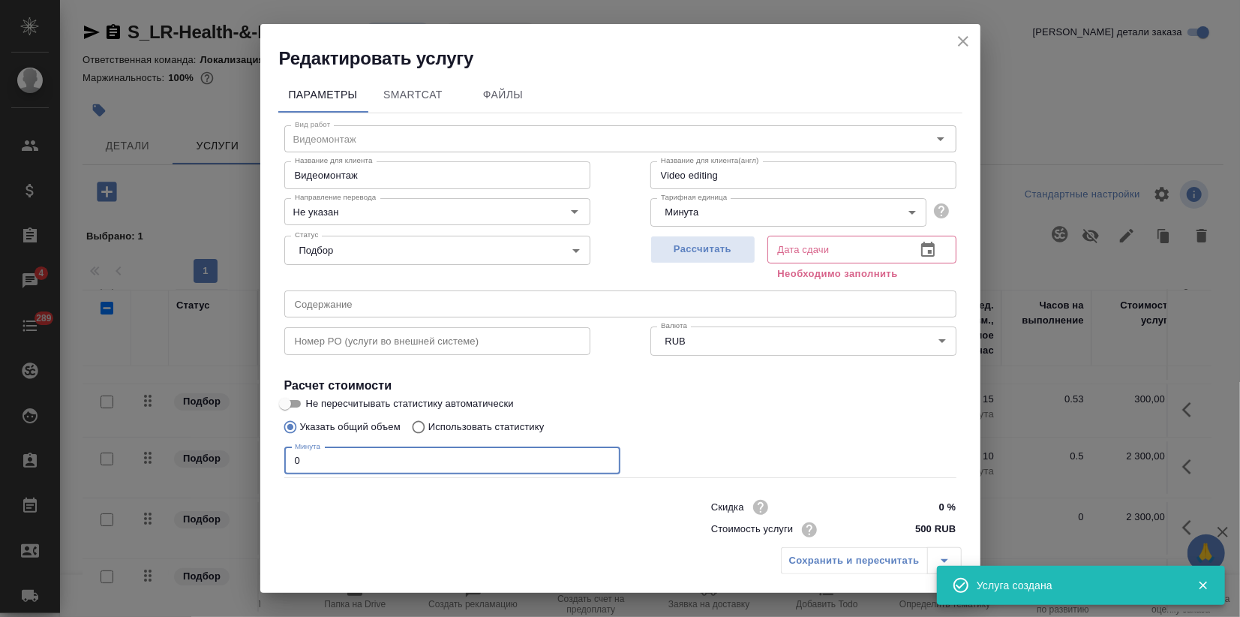
drag, startPoint x: 275, startPoint y: 460, endPoint x: 239, endPoint y: 462, distance: 35.3
click at [239, 462] on div "Редактировать услугу Параметры SmartCat Файлы Вид работ Видеомонтаж Вид работ Н…" at bounding box center [620, 308] width 1240 height 617
type input "8"
click at [714, 241] on span "Рассчитать" at bounding box center [703, 249] width 89 height 17
type input "23.09.2025 10:56"
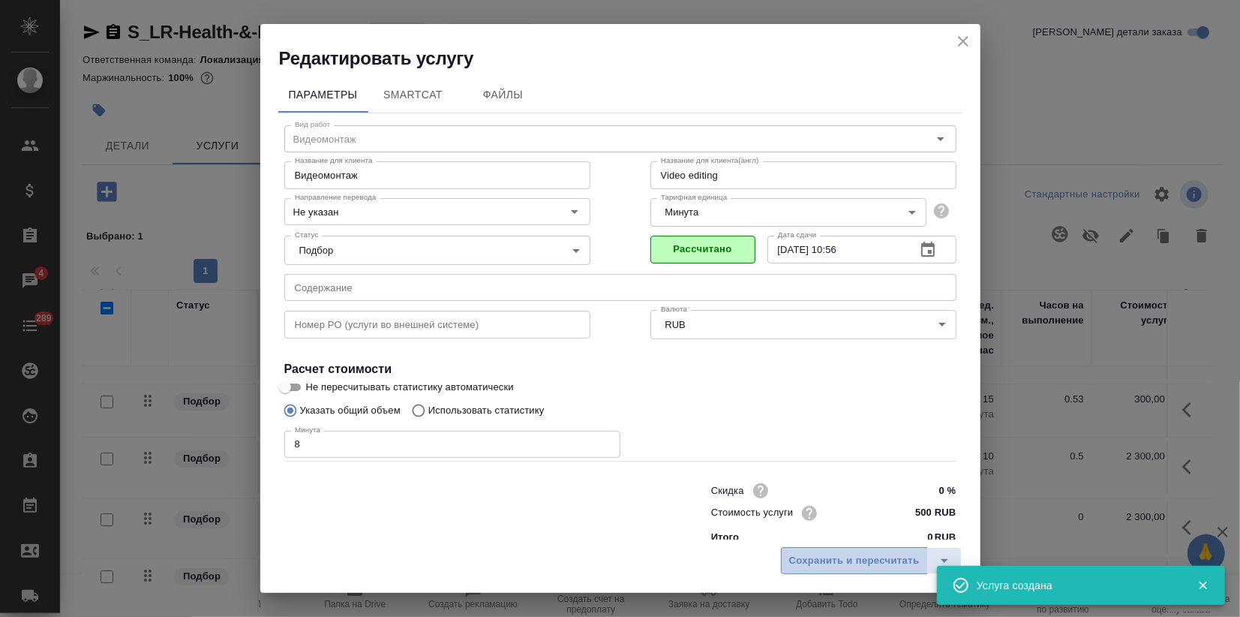
click at [849, 557] on span "Сохранить и пересчитать" at bounding box center [854, 560] width 131 height 17
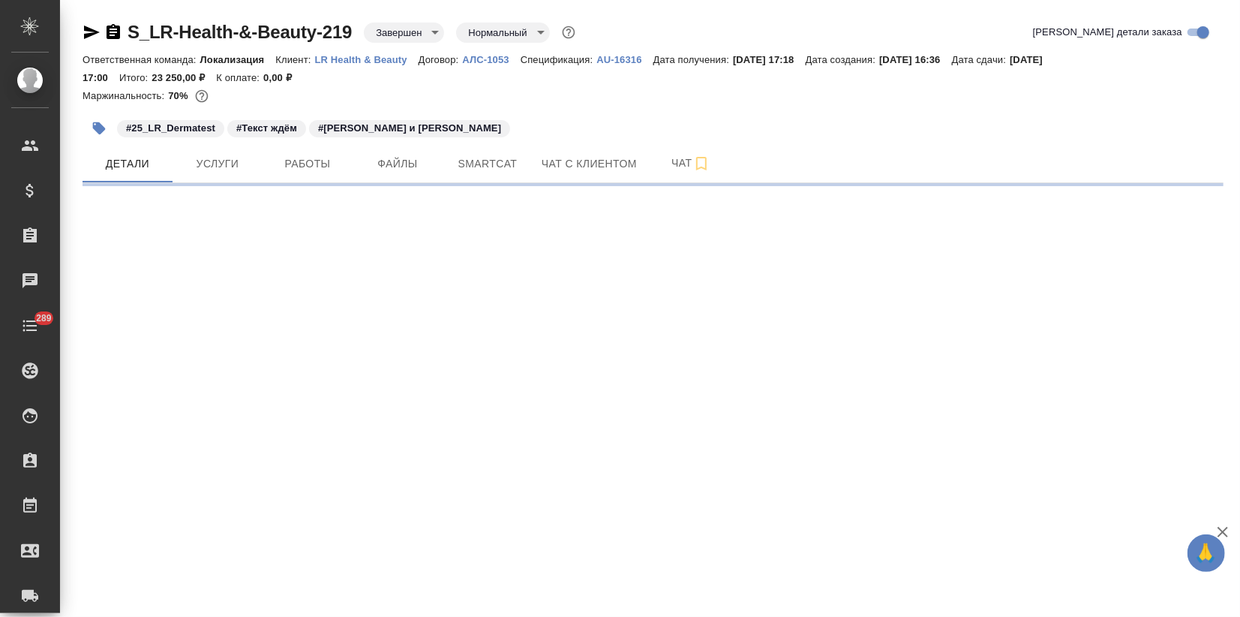
select select "RU"
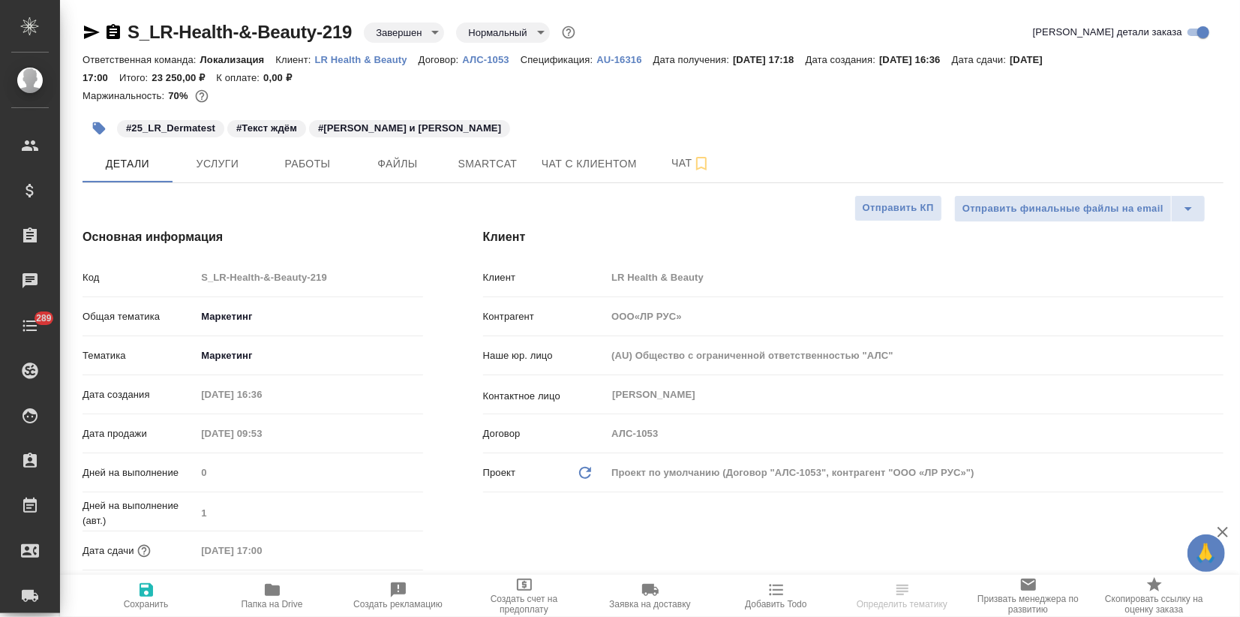
type textarea "x"
type input "ООО«ЛР РУС»"
type textarea "x"
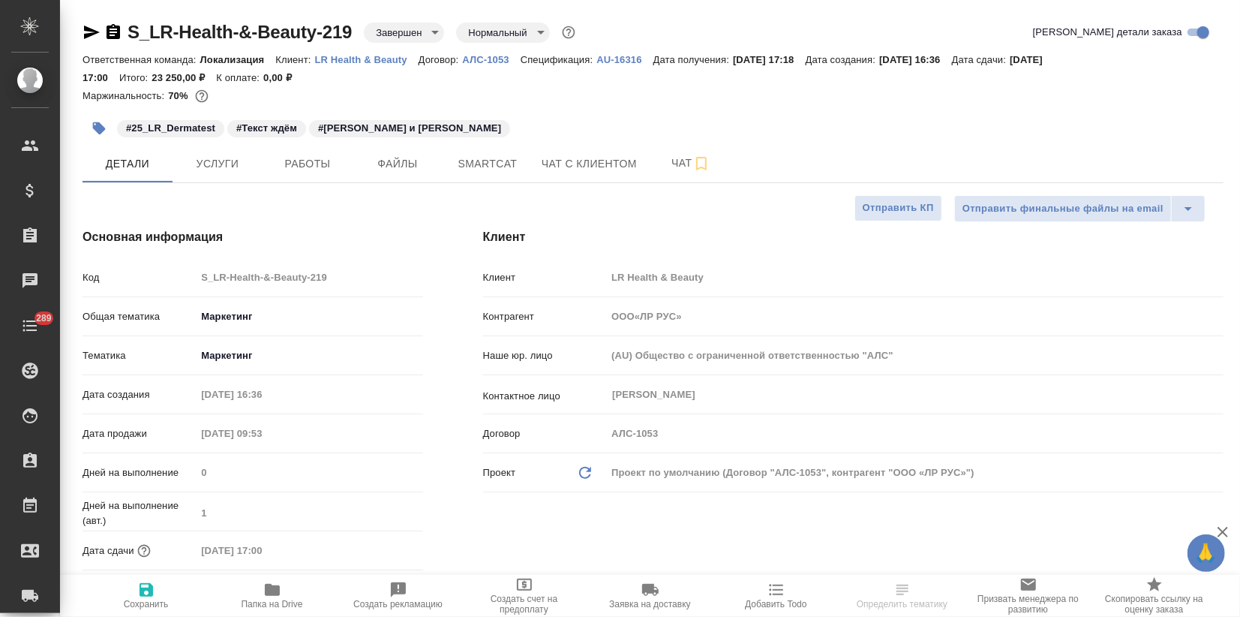
type textarea "x"
type input "ООО«ЛР РУС»"
type textarea "x"
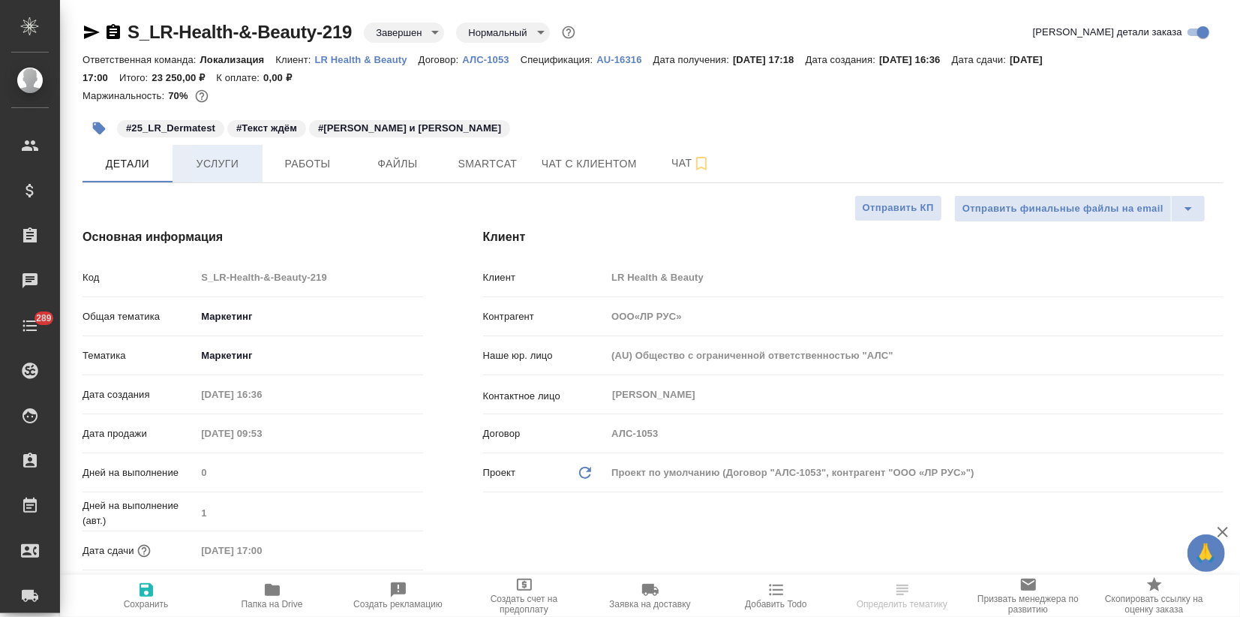
type textarea "x"
click at [233, 176] on button "Услуги" at bounding box center [218, 164] width 90 height 38
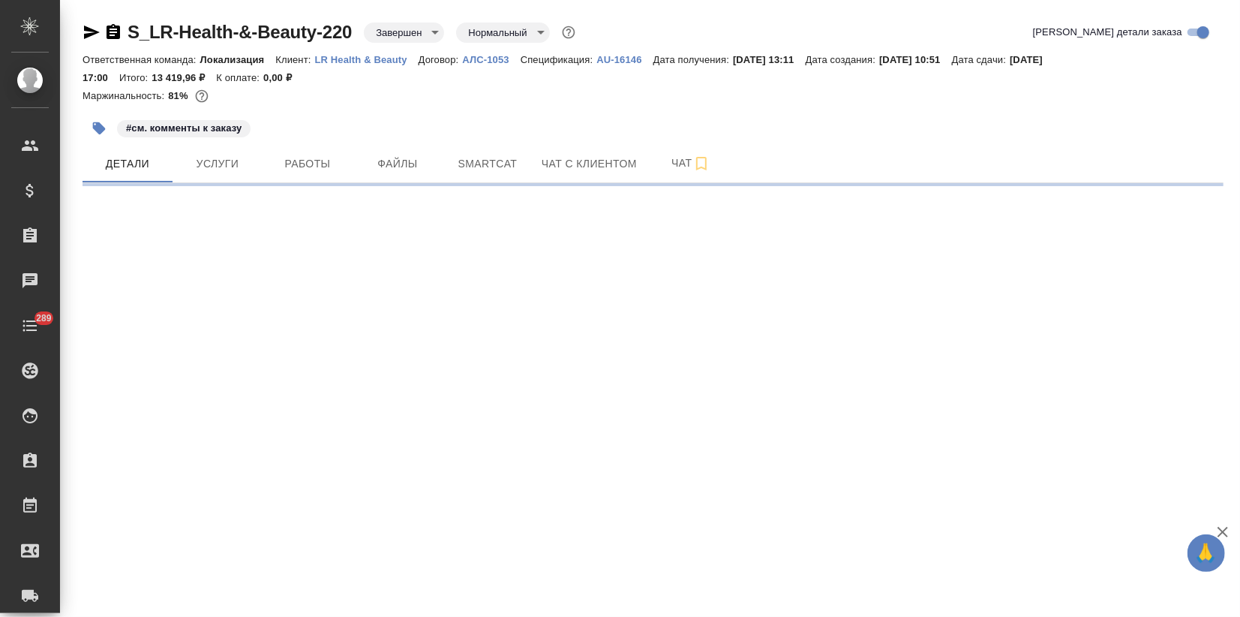
select select "RU"
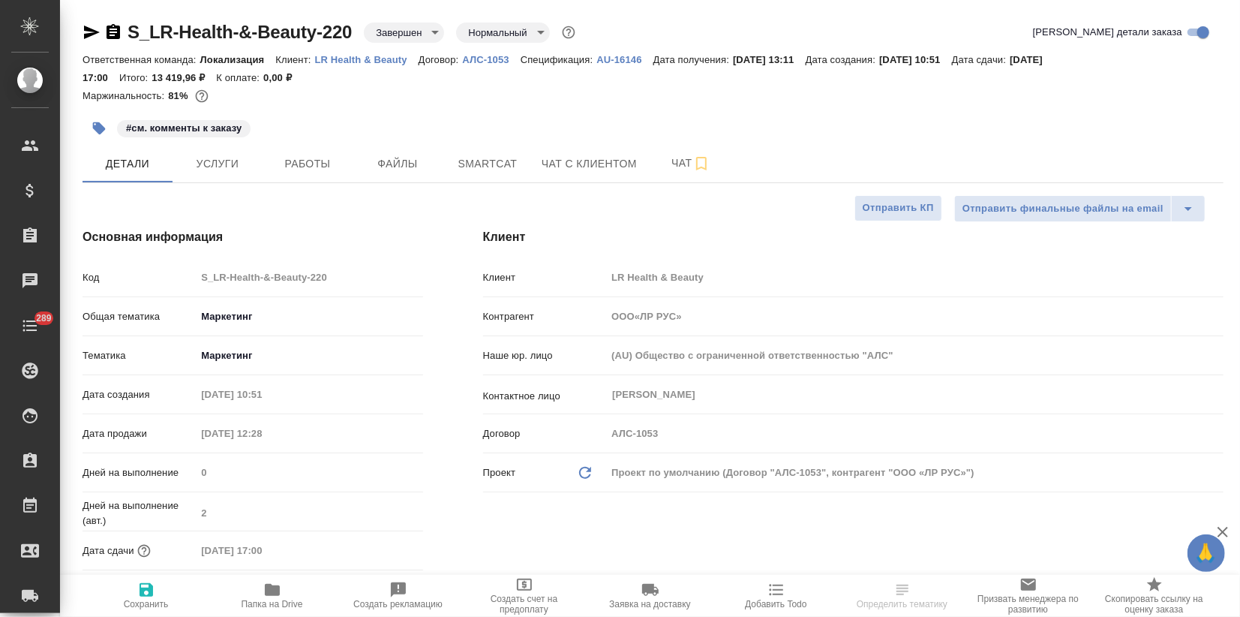
type textarea "x"
type input "ООО«ЛР РУС»"
type textarea "x"
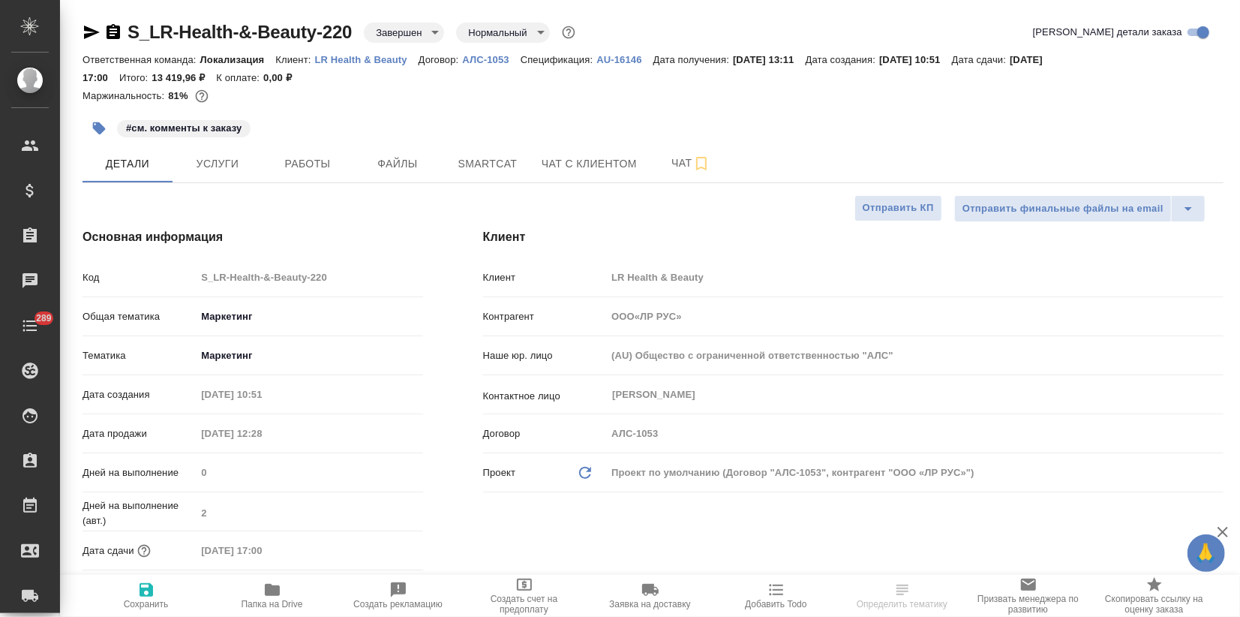
type textarea "x"
type input "ООО«ЛР РУС»"
type textarea "x"
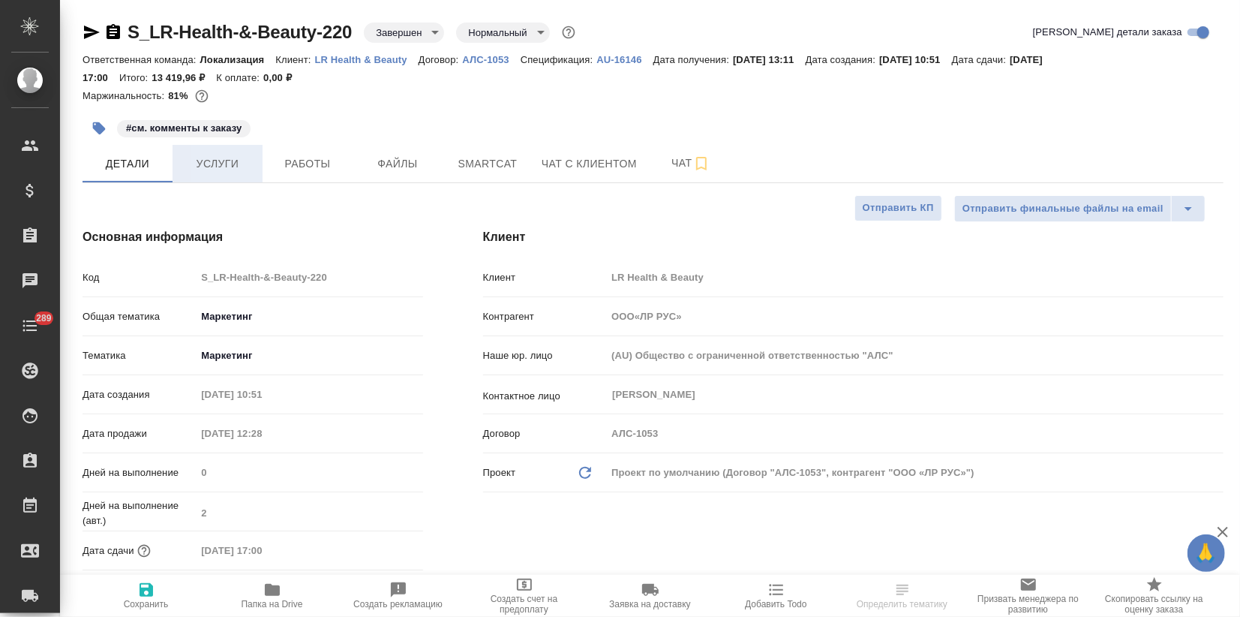
type textarea "x"
click at [222, 150] on button "Услуги" at bounding box center [218, 164] width 90 height 38
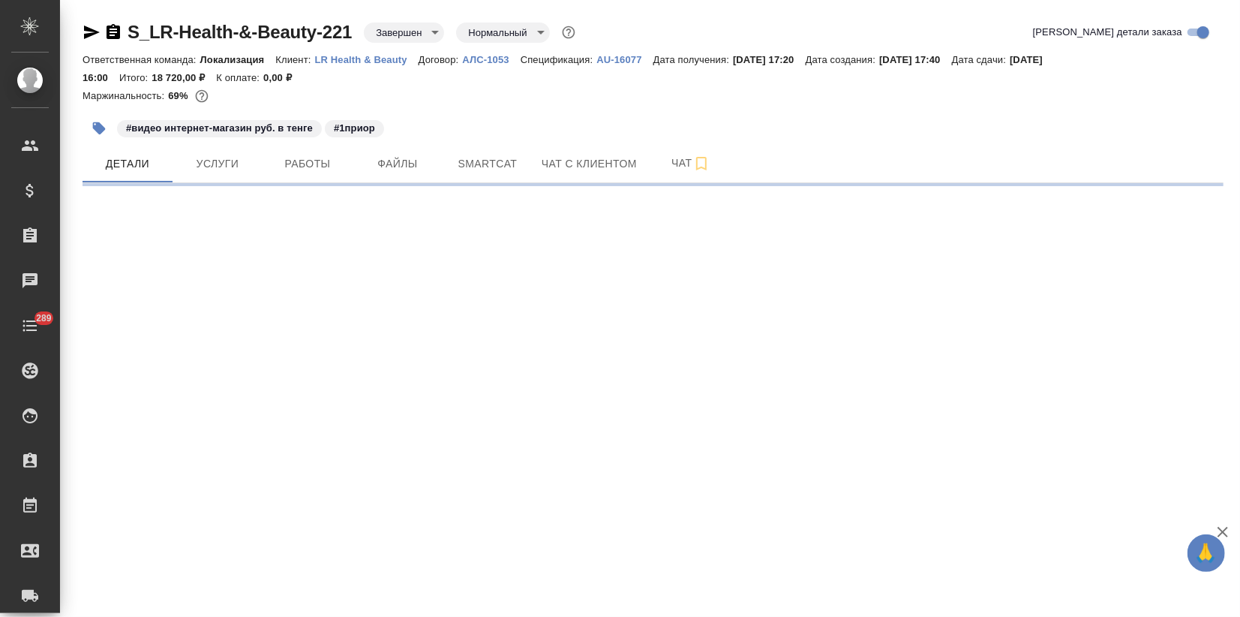
select select "RU"
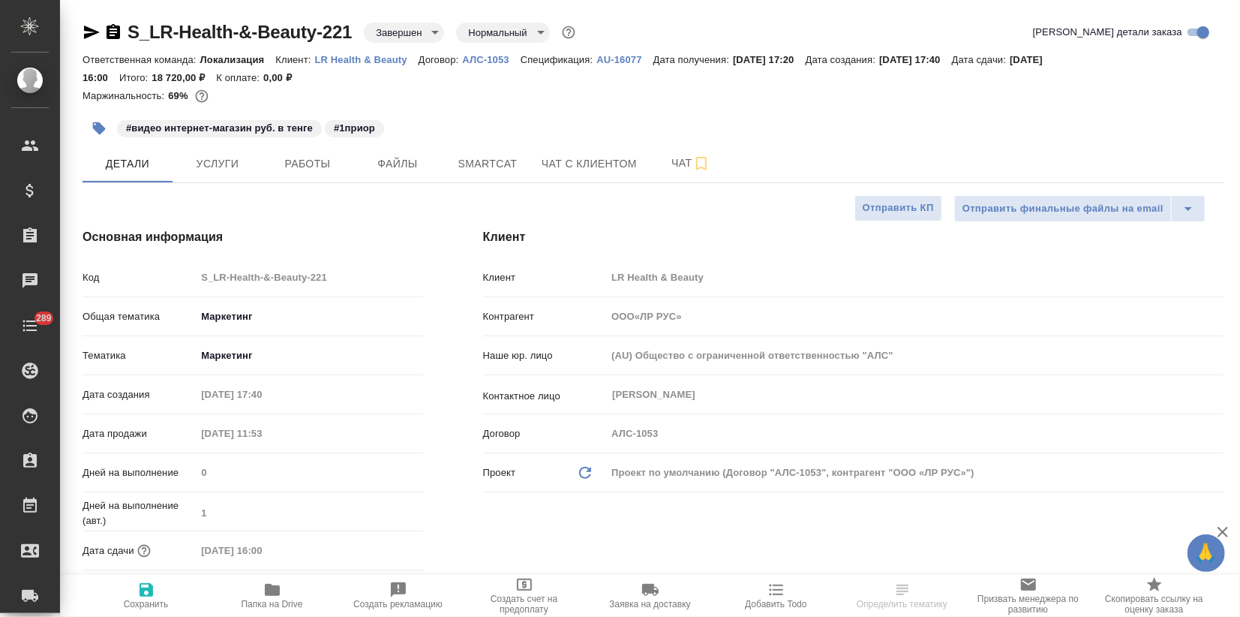
type textarea "x"
type input "ООО«ЛР РУС»"
type textarea "x"
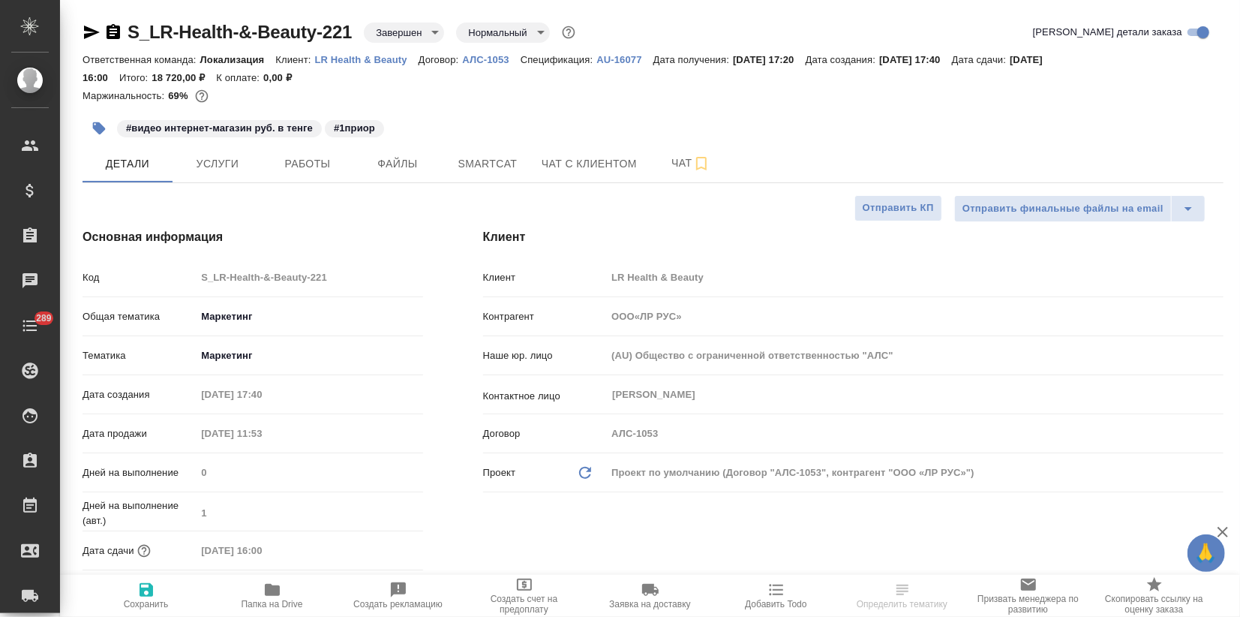
type textarea "x"
type input "ООО«ЛР РУС»"
type textarea "x"
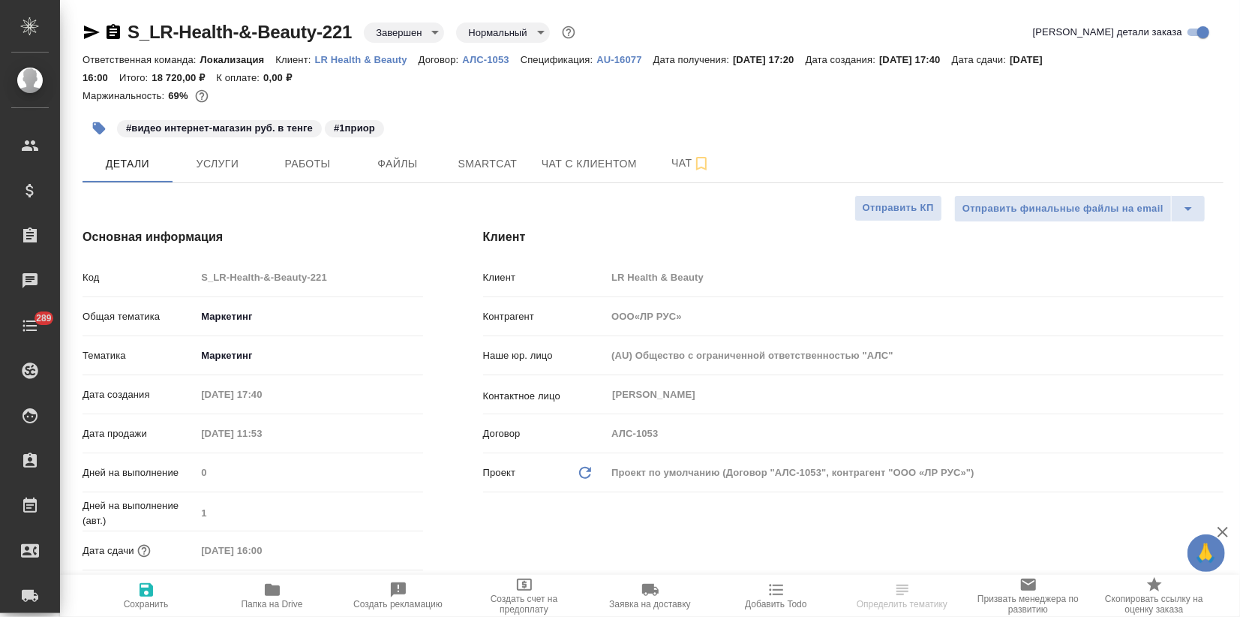
type textarea "x"
click at [212, 170] on span "Услуги" at bounding box center [218, 164] width 72 height 19
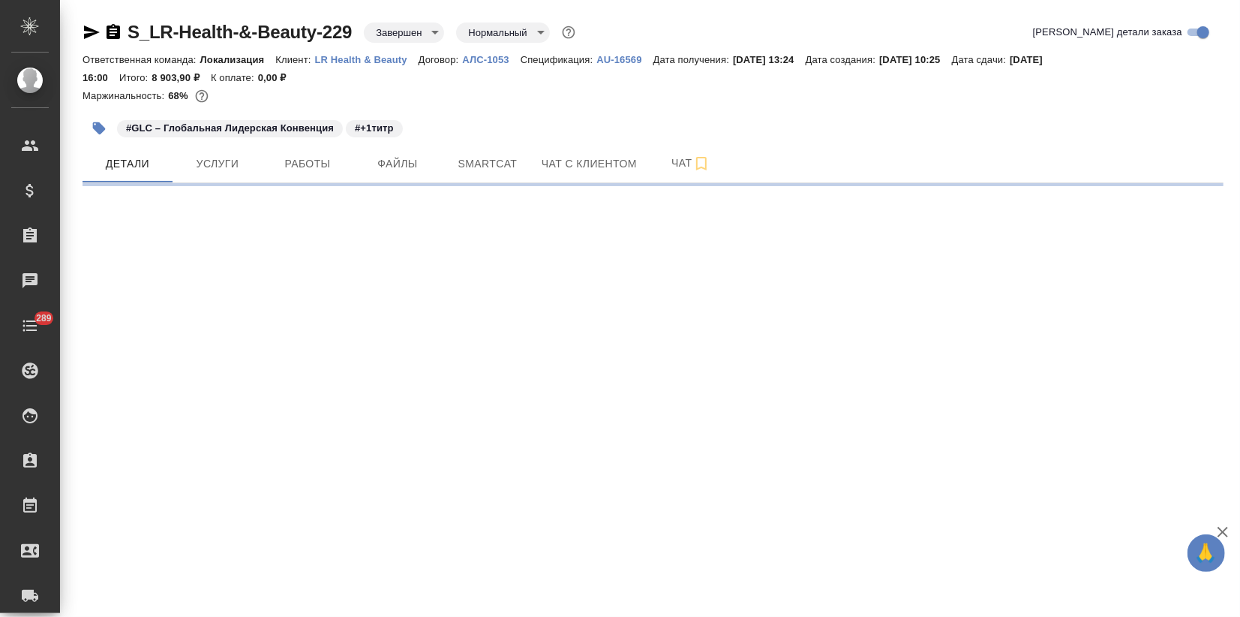
select select "RU"
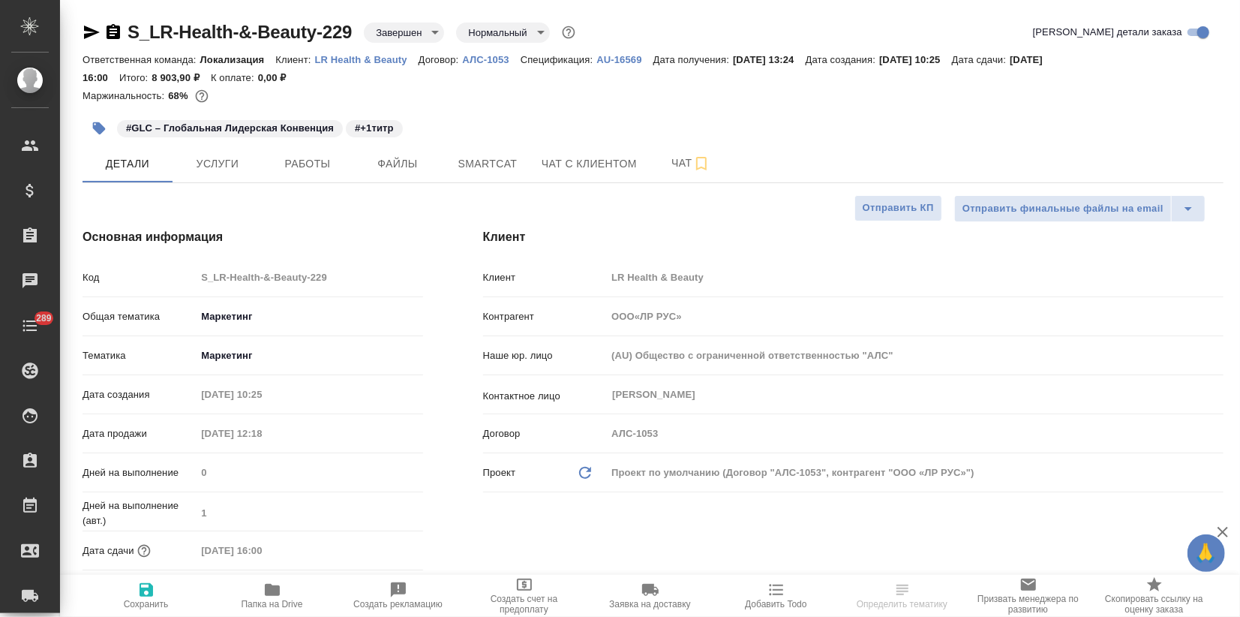
type textarea "x"
type input "ООО«ЛР РУС»"
type textarea "x"
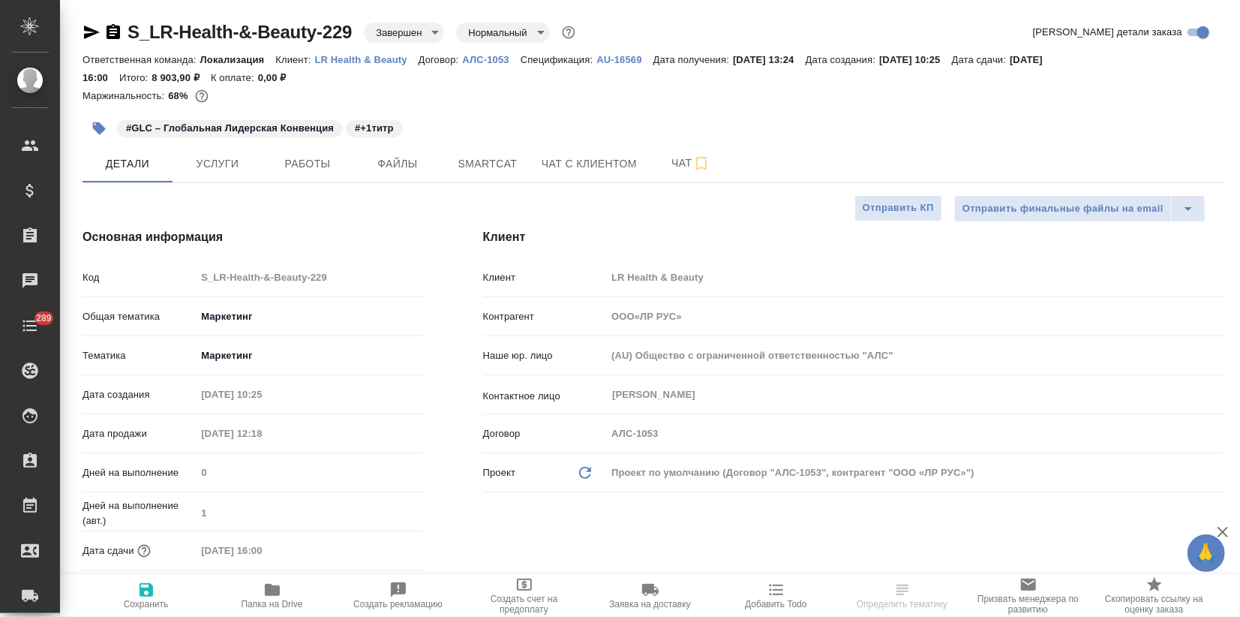
type textarea "x"
type input "ООО«ЛР РУС»"
type textarea "x"
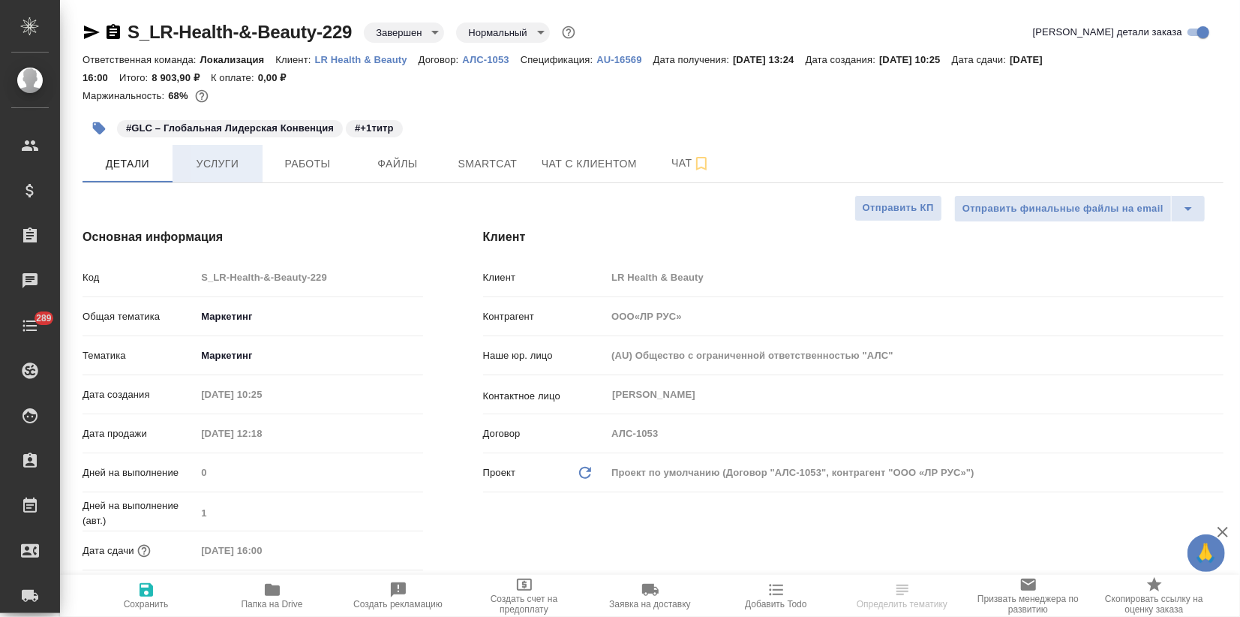
type textarea "x"
click at [230, 166] on span "Услуги" at bounding box center [218, 164] width 72 height 19
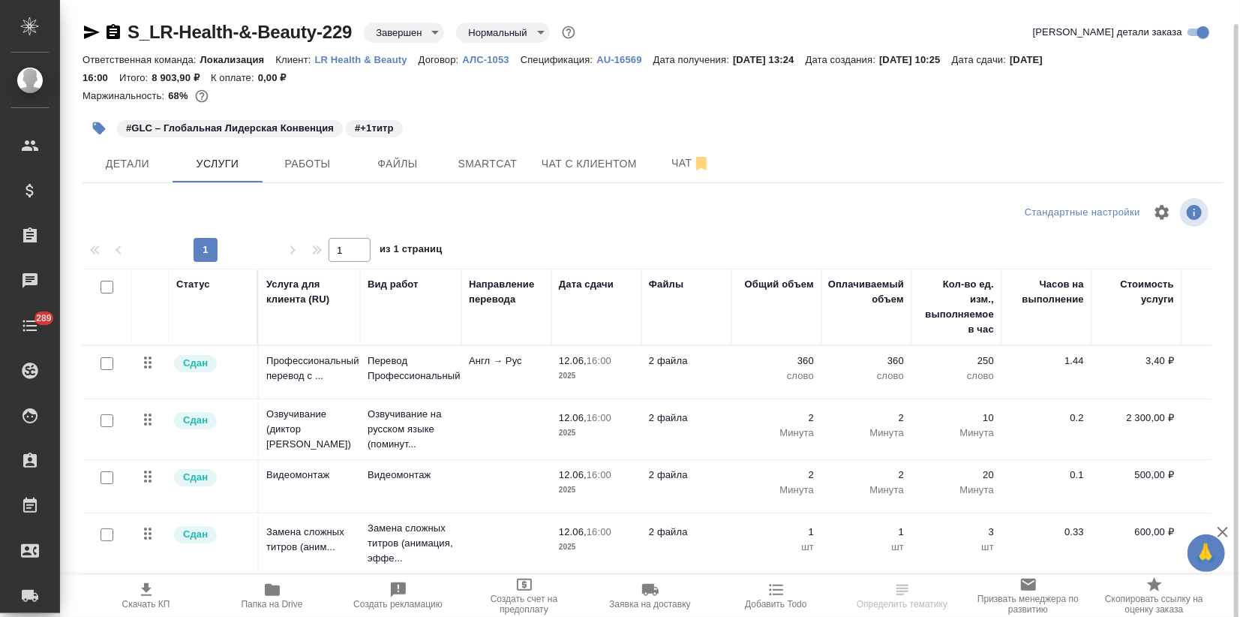
scroll to position [12, 0]
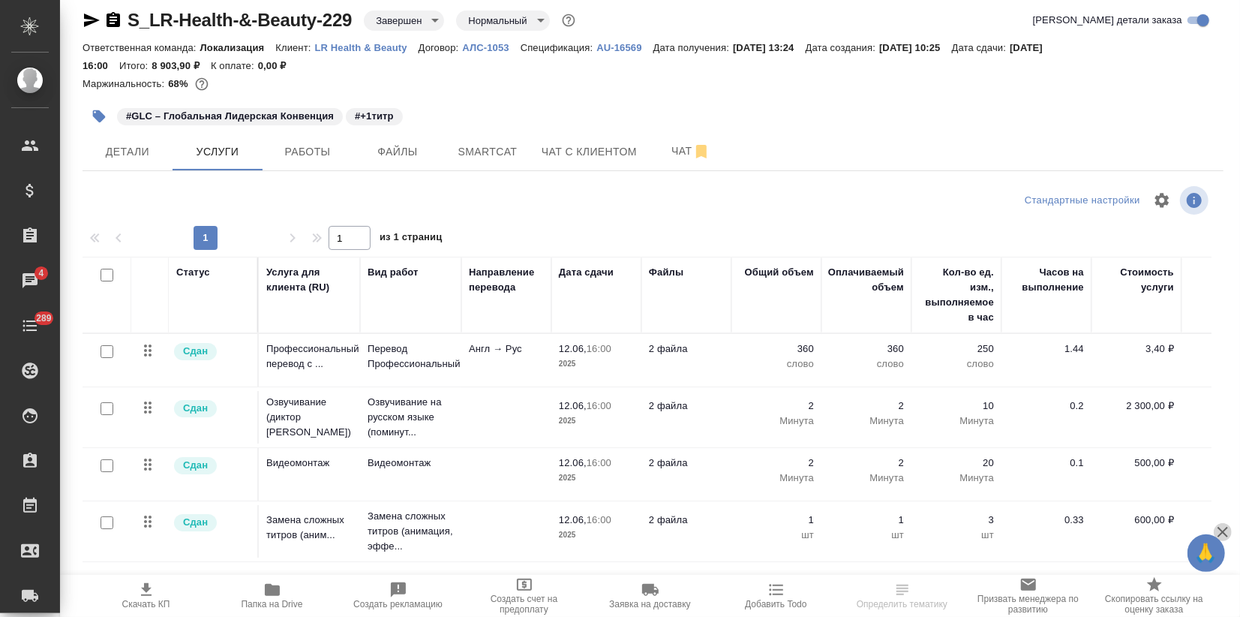
click at [1223, 523] on icon "button" at bounding box center [1223, 532] width 18 height 18
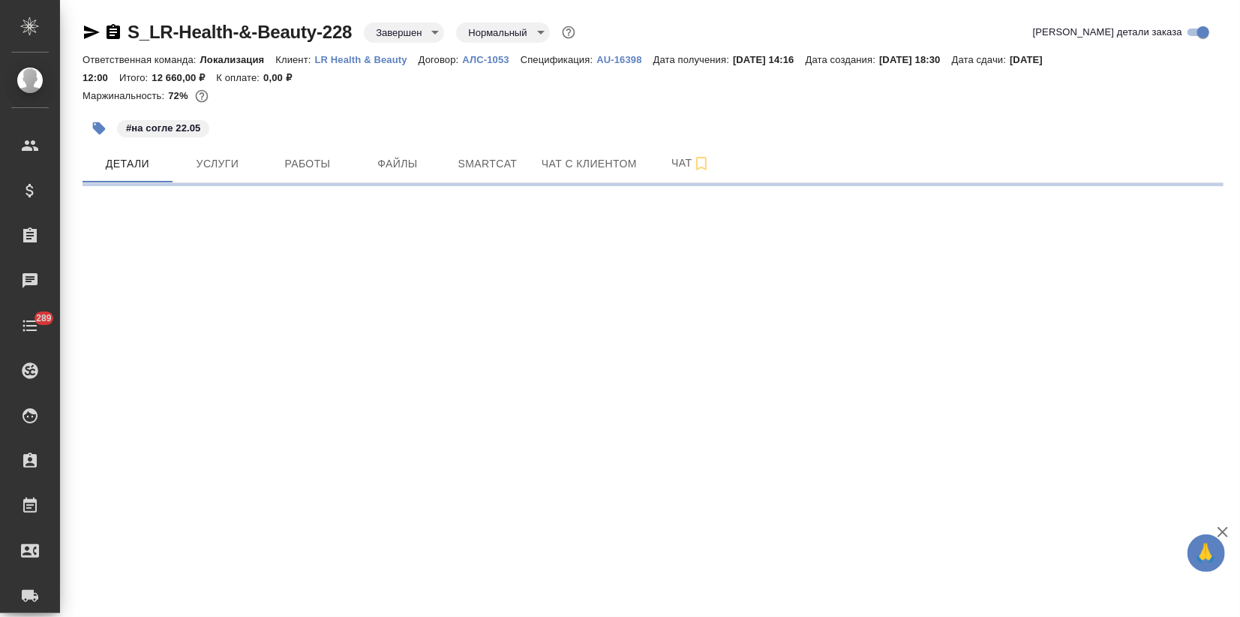
select select "RU"
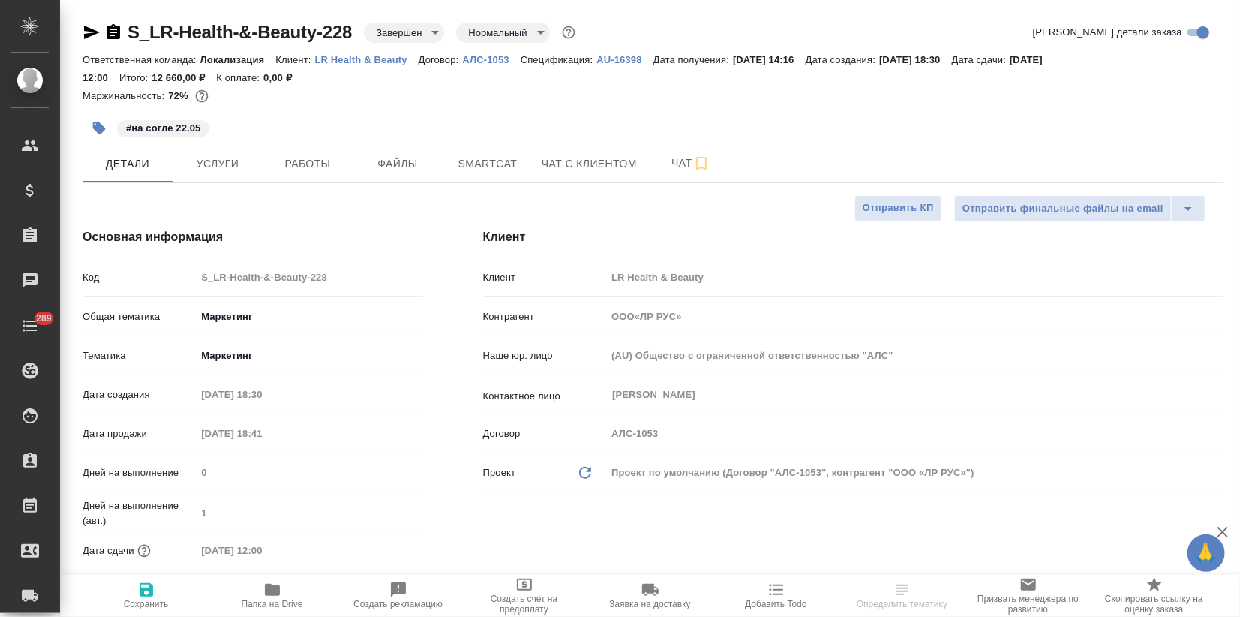
type textarea "x"
type input "ООО«ЛР РУС»"
type textarea "x"
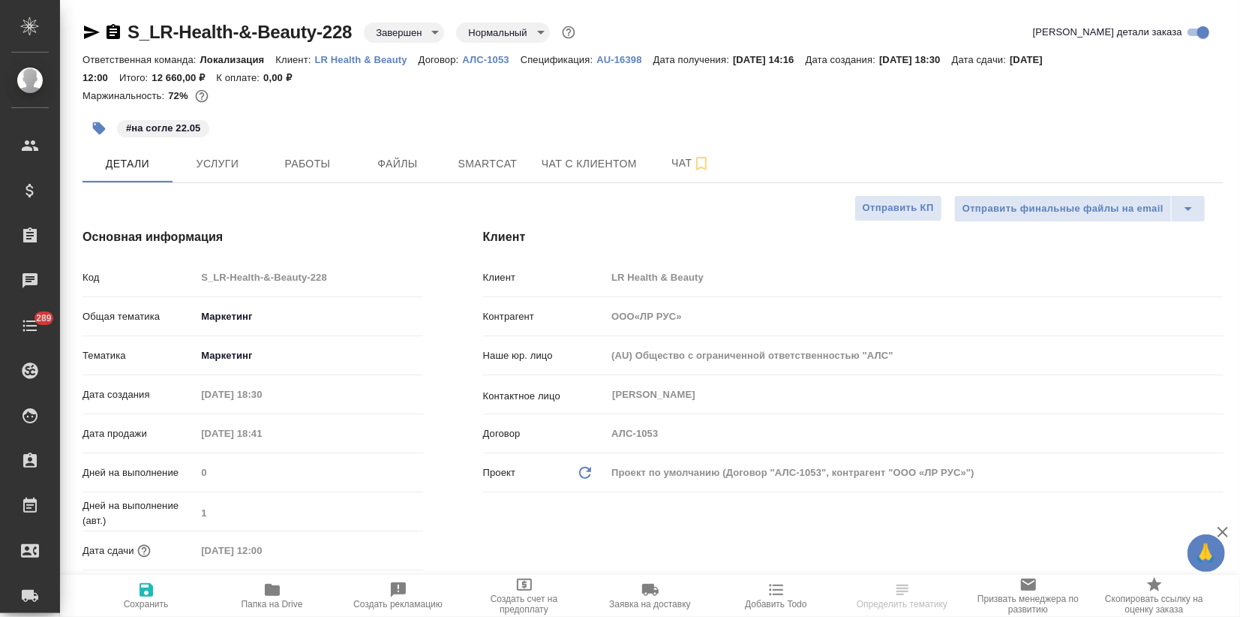
type textarea "x"
type input "ООО«ЛР РУС»"
type textarea "x"
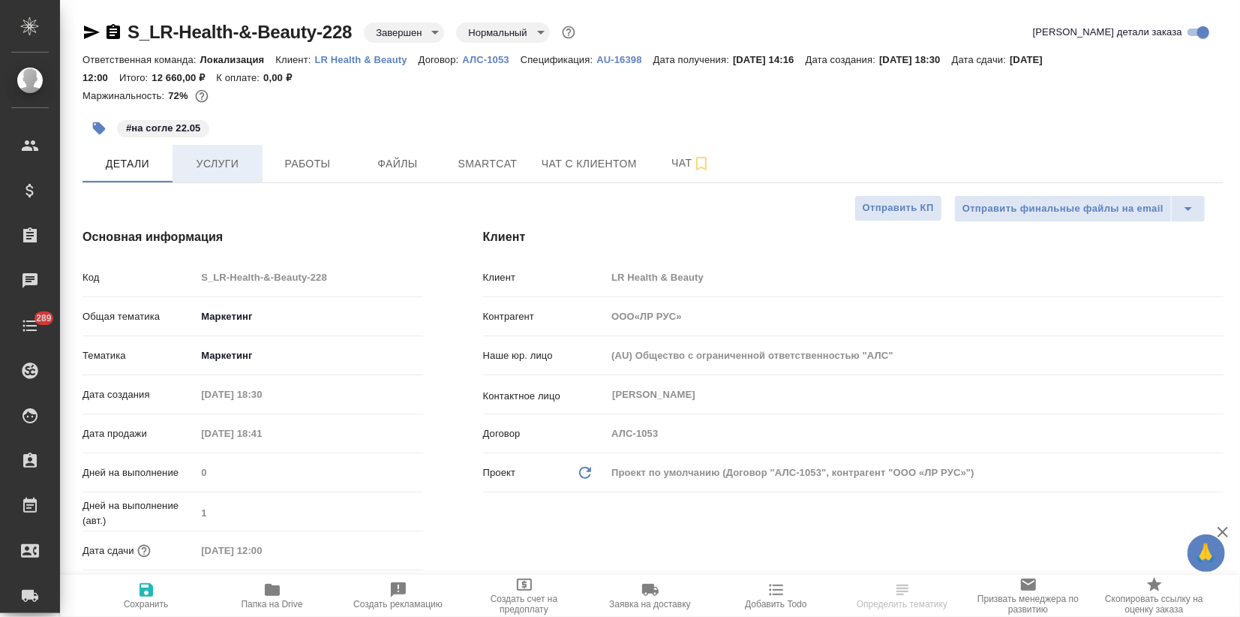
type textarea "x"
click at [229, 147] on button "Услуги" at bounding box center [218, 164] width 90 height 38
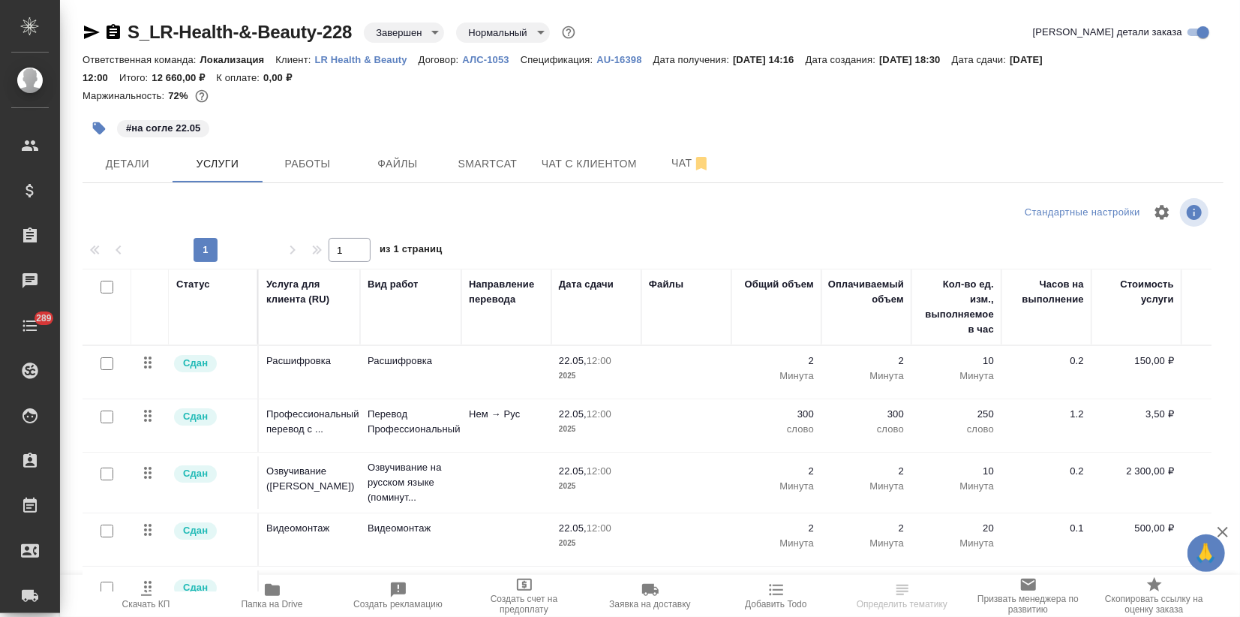
scroll to position [12, 0]
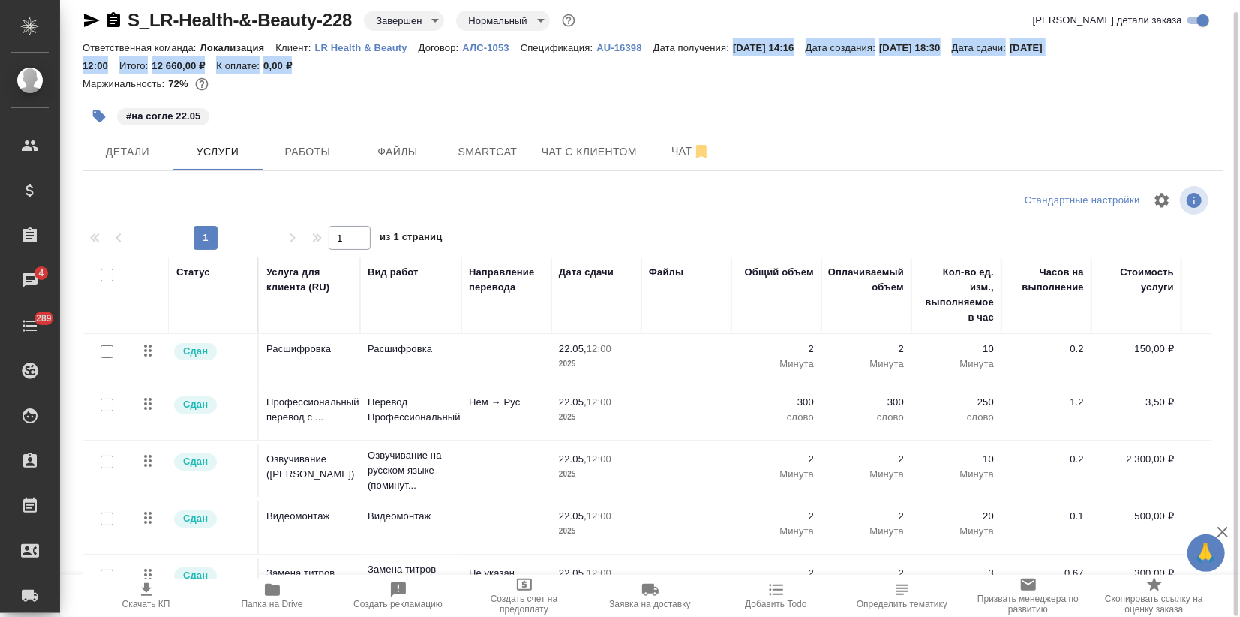
drag, startPoint x: 734, startPoint y: 54, endPoint x: 764, endPoint y: 60, distance: 29.9
click at [764, 60] on div "Ответственная команда: Локализация Клиент: LR Health & Beauty Договор: АЛС-1053…" at bounding box center [653, 56] width 1141 height 36
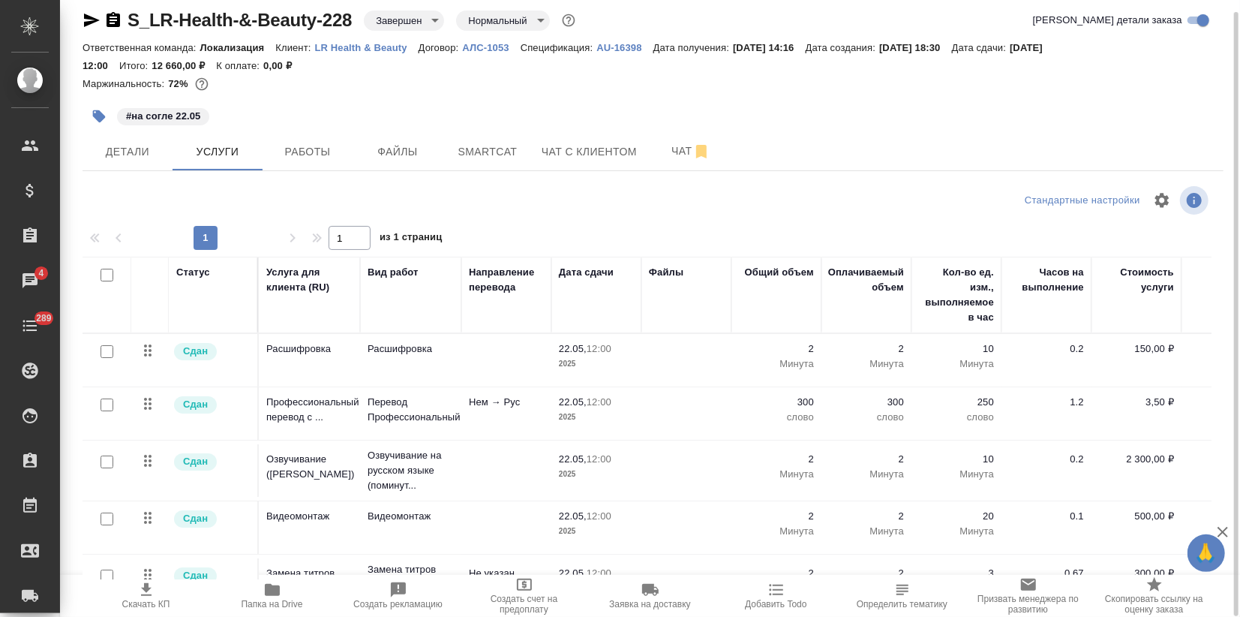
click at [798, 142] on div "Детали Услуги Работы Файлы Smartcat Чат с клиентом Чат" at bounding box center [653, 152] width 1141 height 38
click at [1221, 533] on icon "button" at bounding box center [1223, 532] width 11 height 11
click at [389, 479] on p "Озвучивание на русском языке (поминут..." at bounding box center [411, 470] width 86 height 45
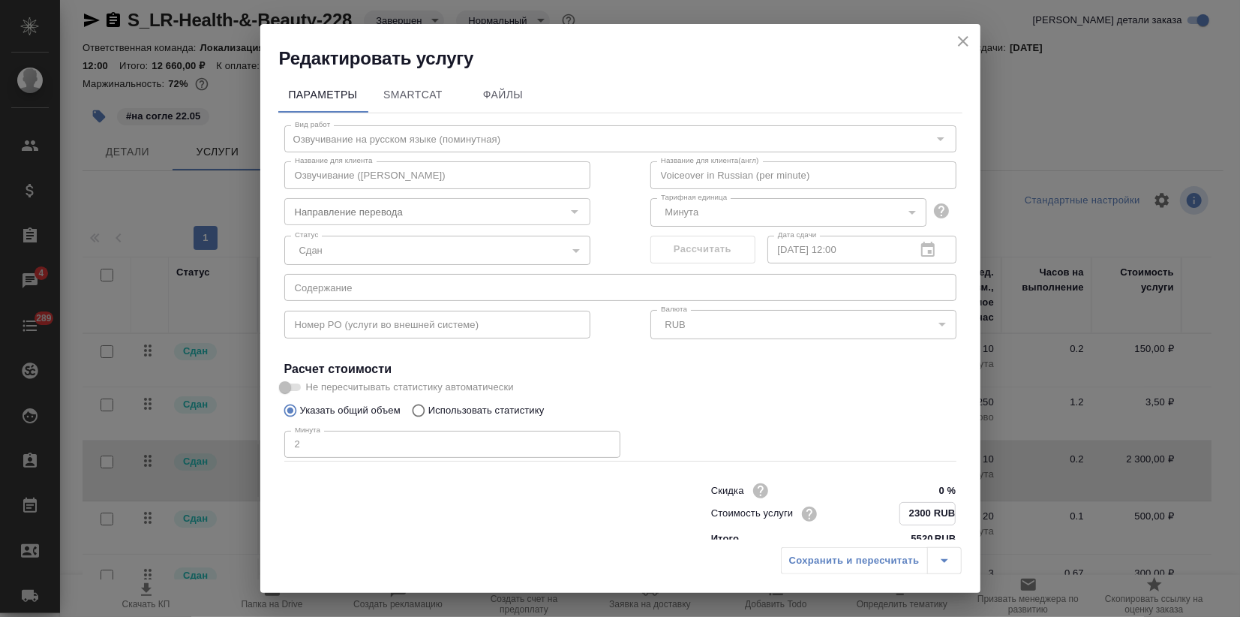
click at [906, 512] on input "2300 RUB" at bounding box center [927, 514] width 55 height 22
type input "2200 RUB"
click at [875, 567] on div "Сохранить и пересчитать" at bounding box center [871, 560] width 181 height 27
click at [869, 572] on div "Сохранить и пересчитать" at bounding box center [871, 560] width 181 height 27
click at [859, 567] on div "Сохранить и пересчитать" at bounding box center [871, 560] width 181 height 27
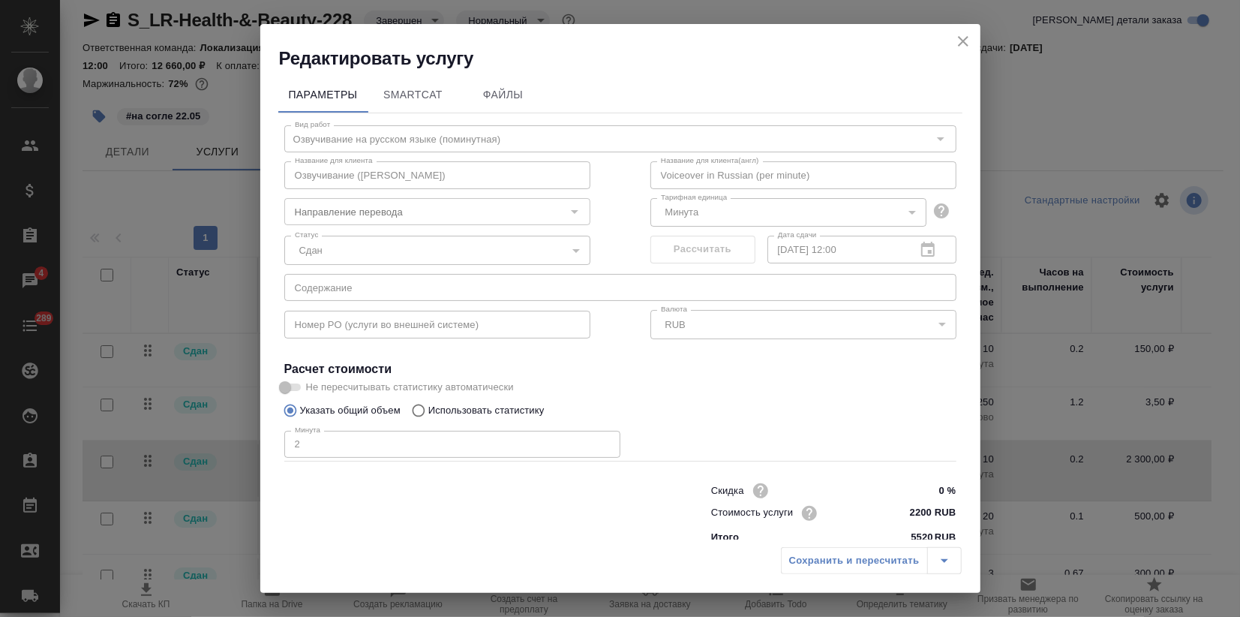
click at [962, 28] on div "Редактировать услугу" at bounding box center [620, 47] width 720 height 47
click at [965, 42] on icon "close" at bounding box center [963, 41] width 18 height 18
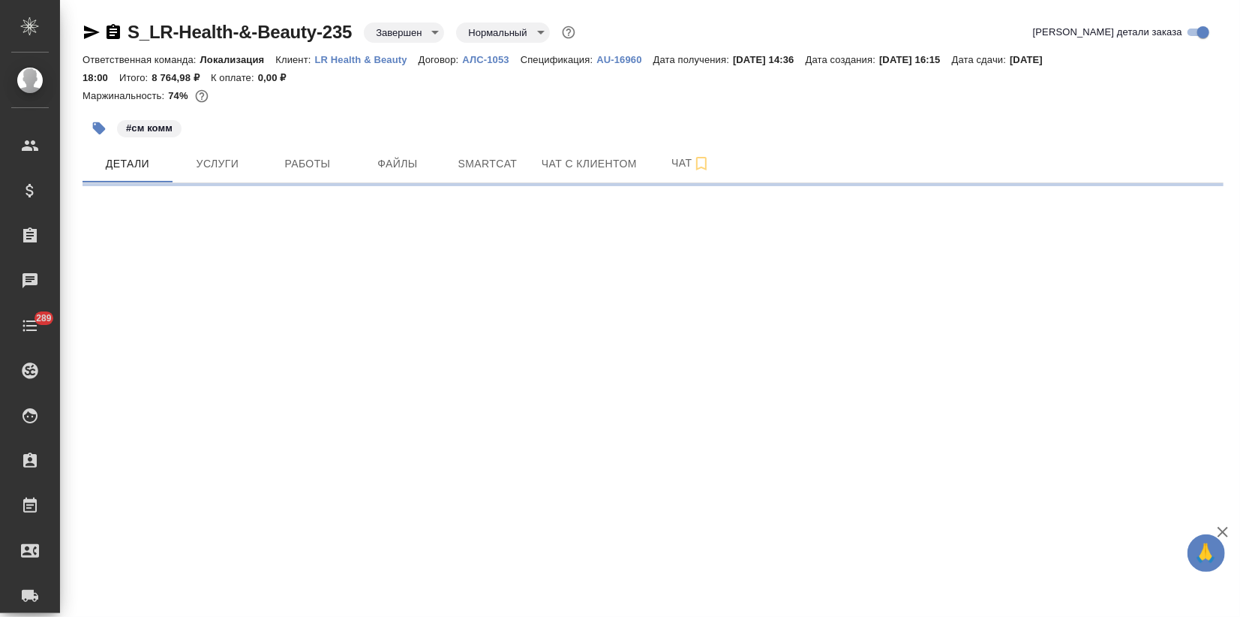
select select "RU"
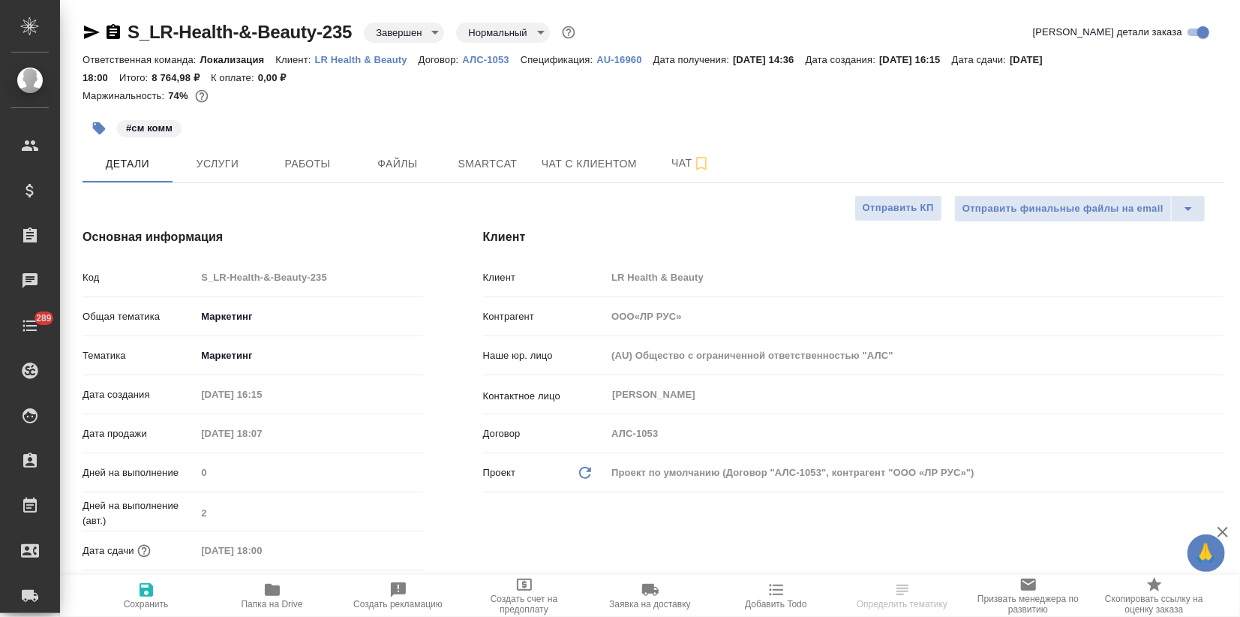
type textarea "x"
type input "ООО«ЛР РУС»"
type textarea "x"
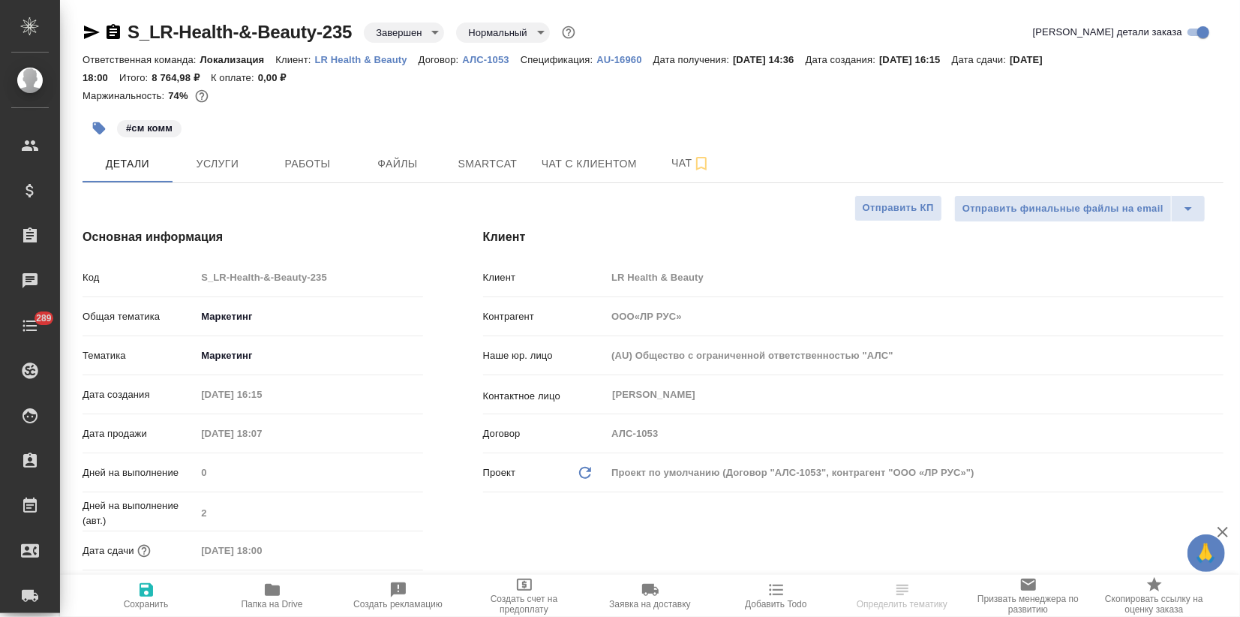
type textarea "x"
click at [212, 144] on div "#см комм" at bounding box center [463, 128] width 761 height 33
click at [228, 174] on button "Услуги" at bounding box center [218, 164] width 90 height 38
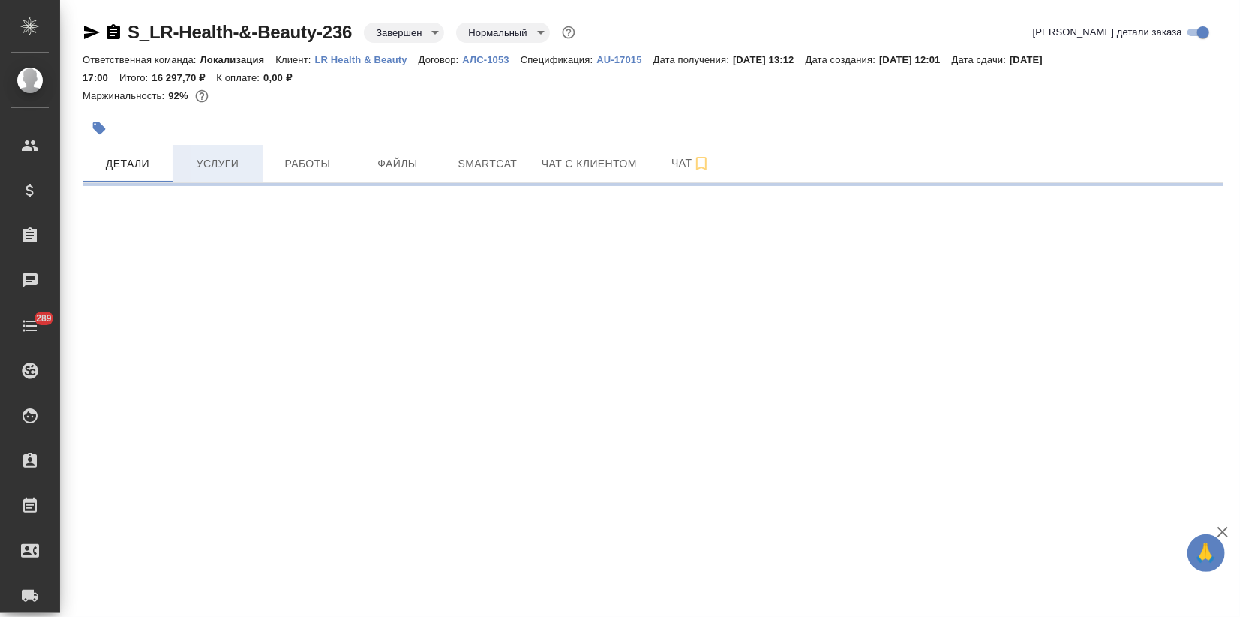
select select "RU"
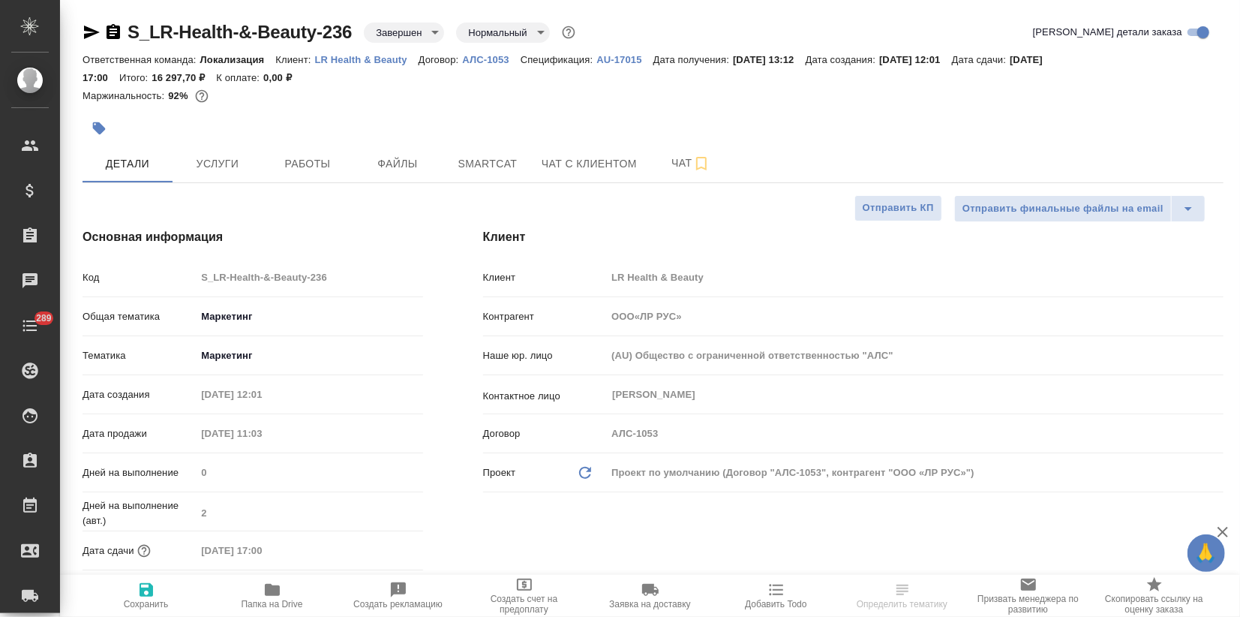
type textarea "x"
click at [212, 158] on span "Услуги" at bounding box center [218, 164] width 72 height 19
type input "ООО«ЛР РУС»"
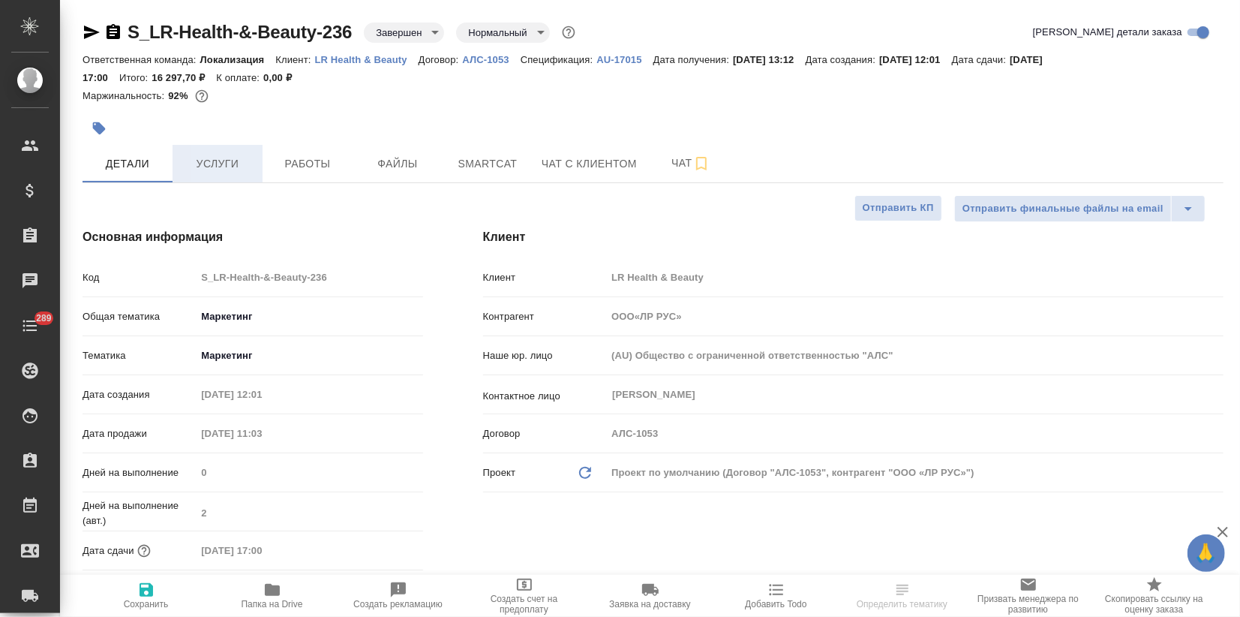
type textarea "x"
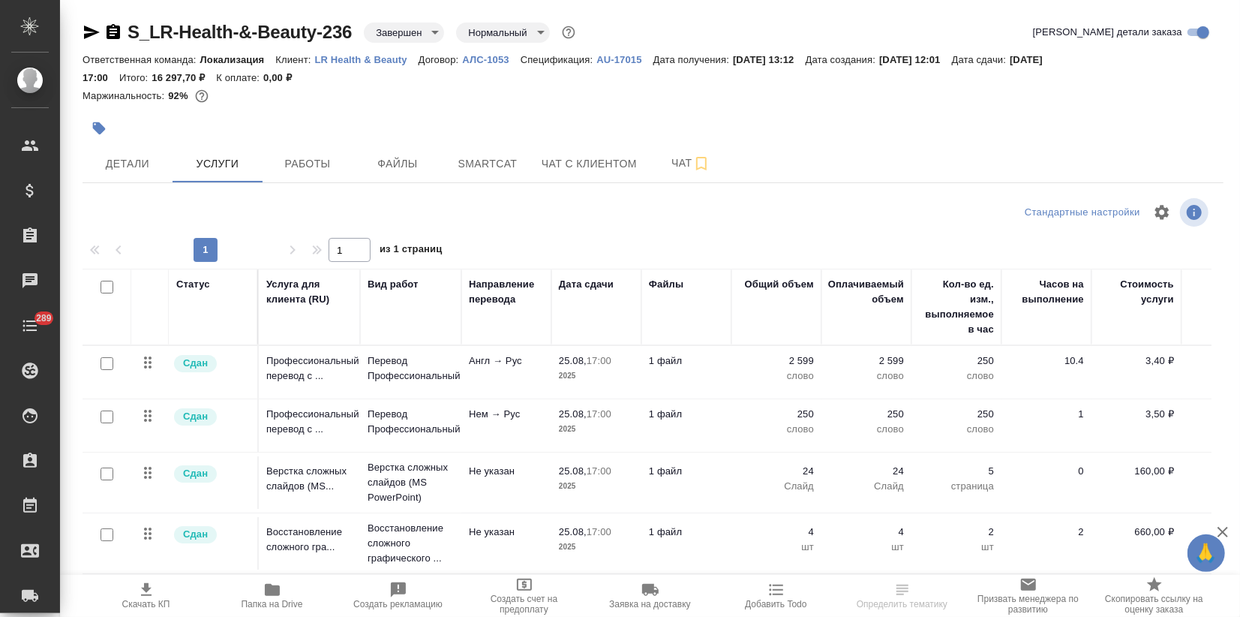
scroll to position [12, 0]
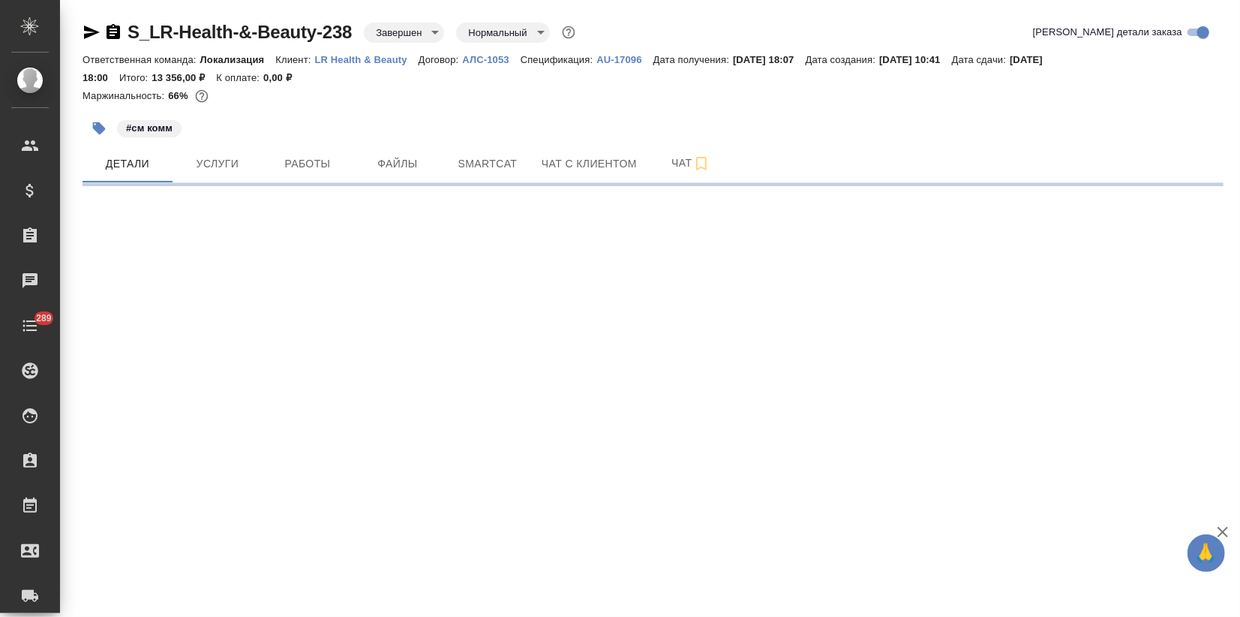
select select "RU"
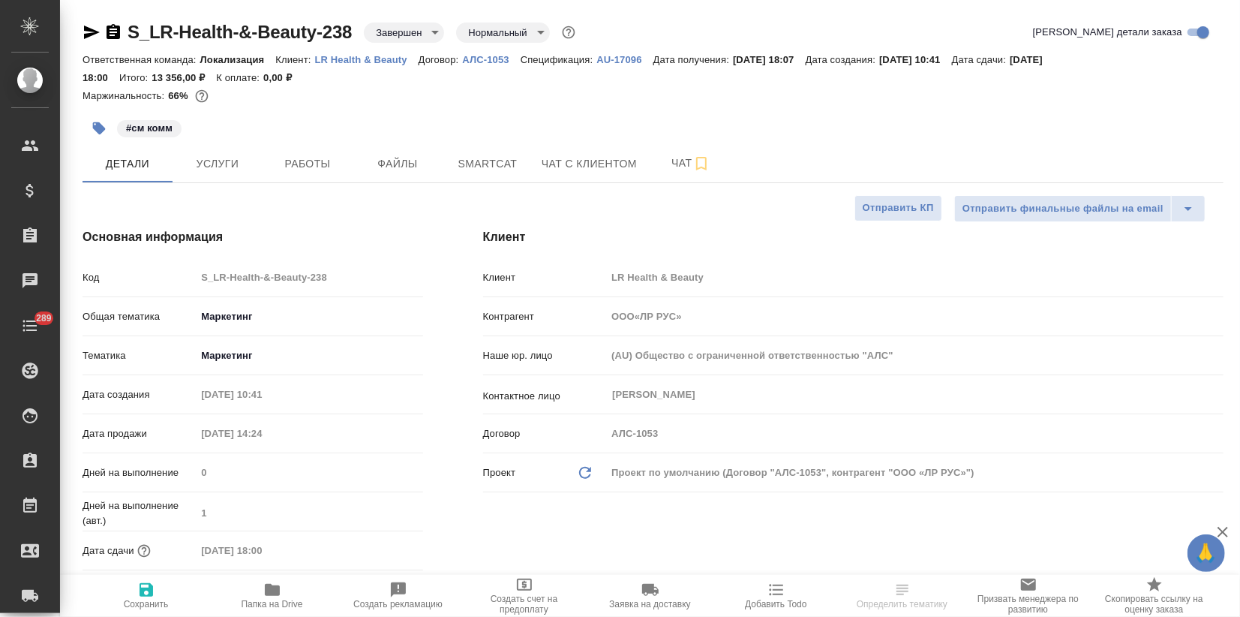
type textarea "x"
type input "ООО«ЛР РУС»"
type textarea "x"
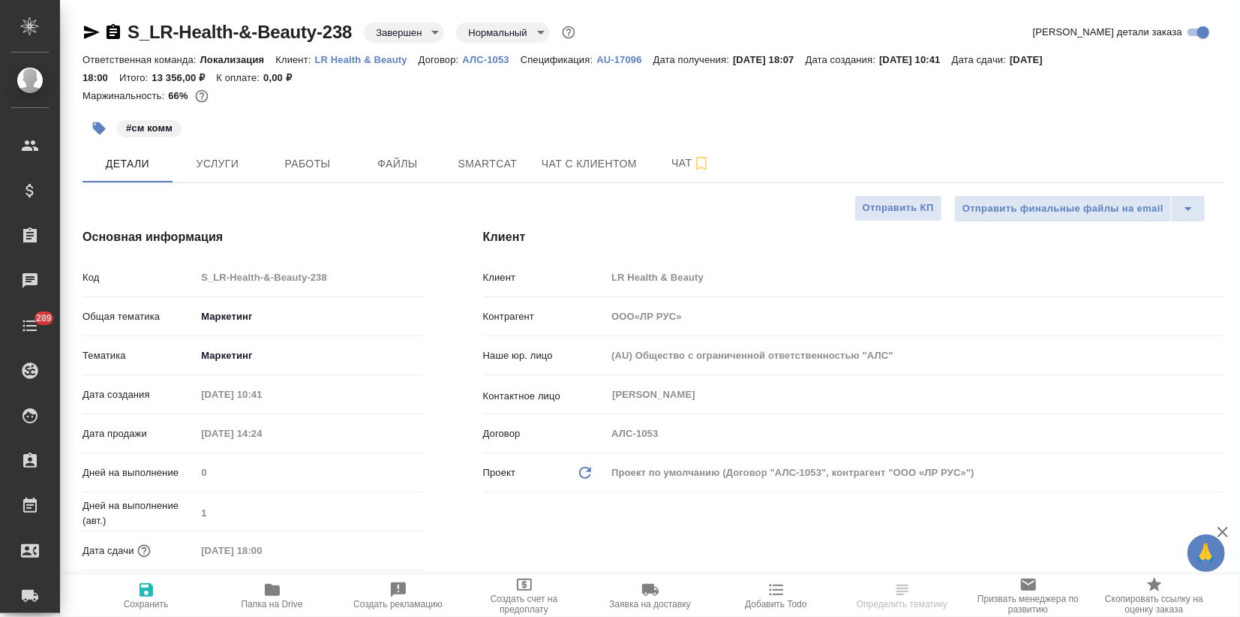
type textarea "x"
click at [227, 158] on span "Услуги" at bounding box center [218, 164] width 72 height 19
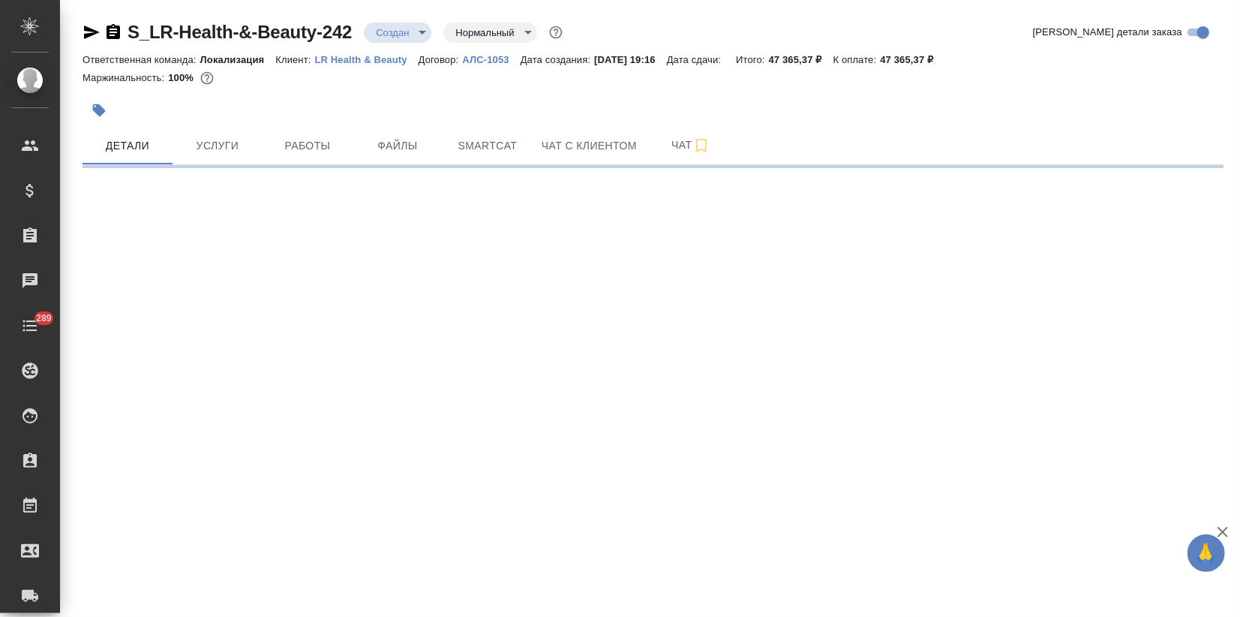
select select "RU"
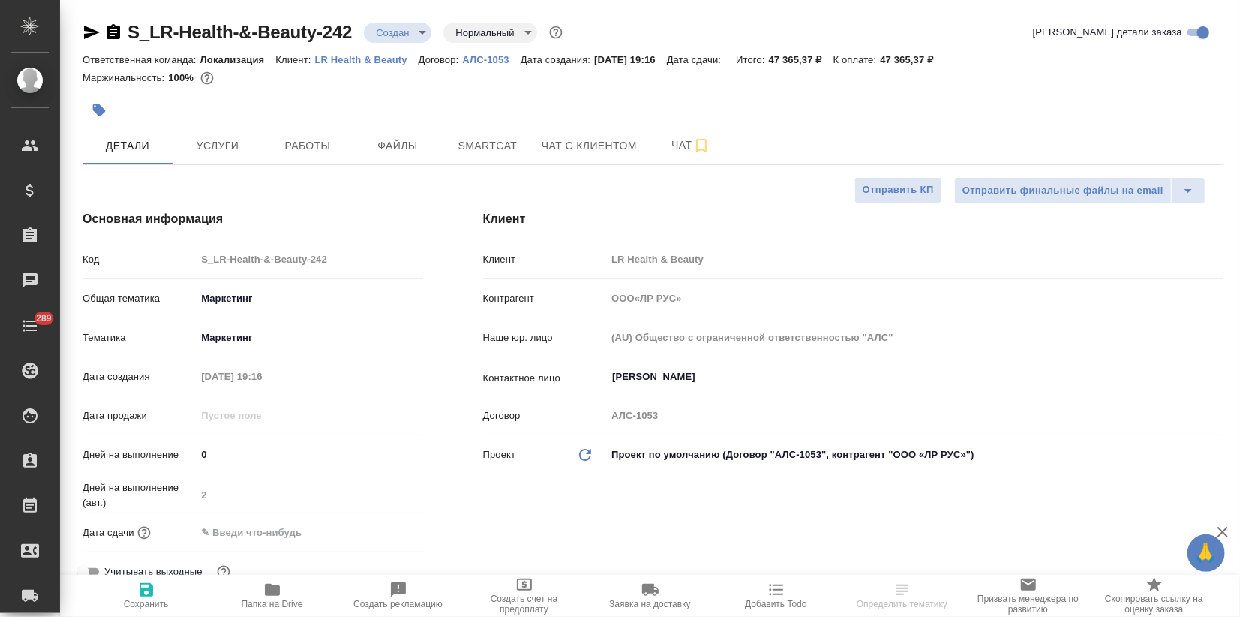
type textarea "x"
type input "ООО«ЛР РУС»"
type textarea "x"
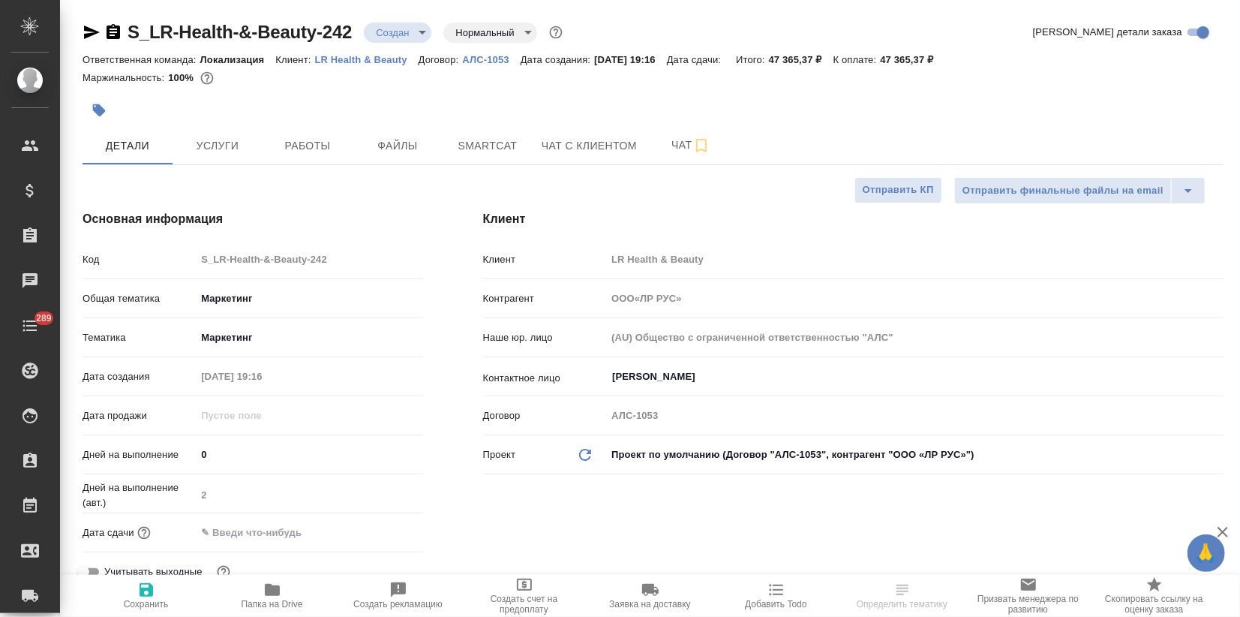
type textarea "x"
type input "ООО«ЛР РУС»"
type textarea "x"
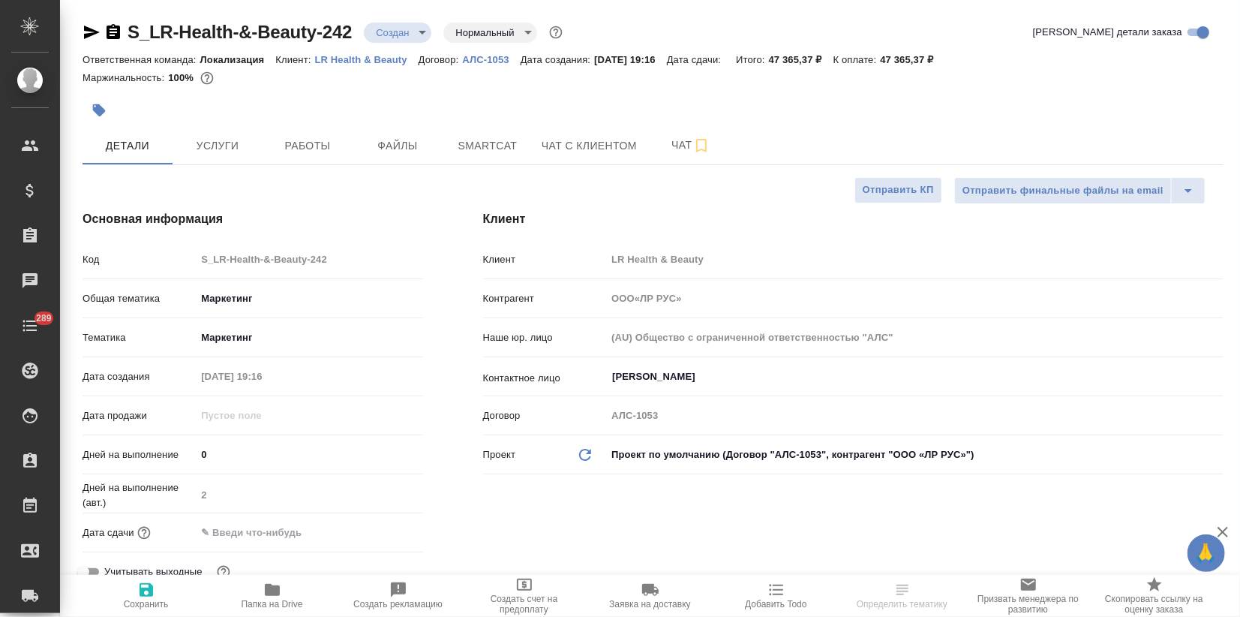
type textarea "x"
click at [222, 144] on span "Услуги" at bounding box center [218, 146] width 72 height 19
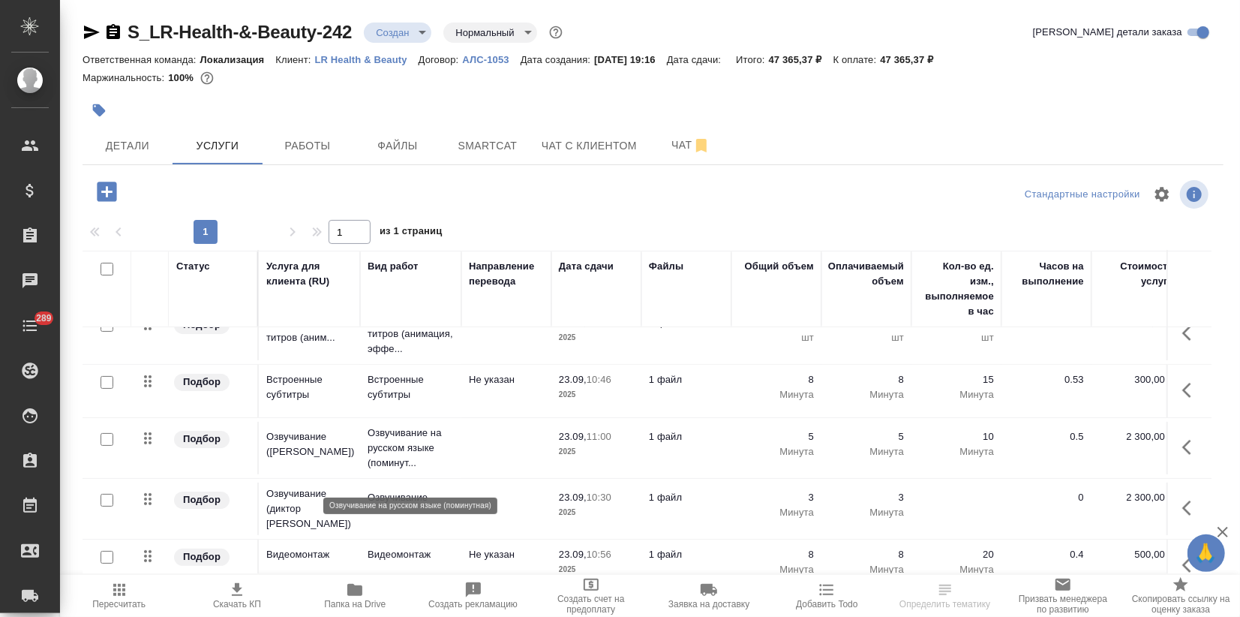
scroll to position [215, 0]
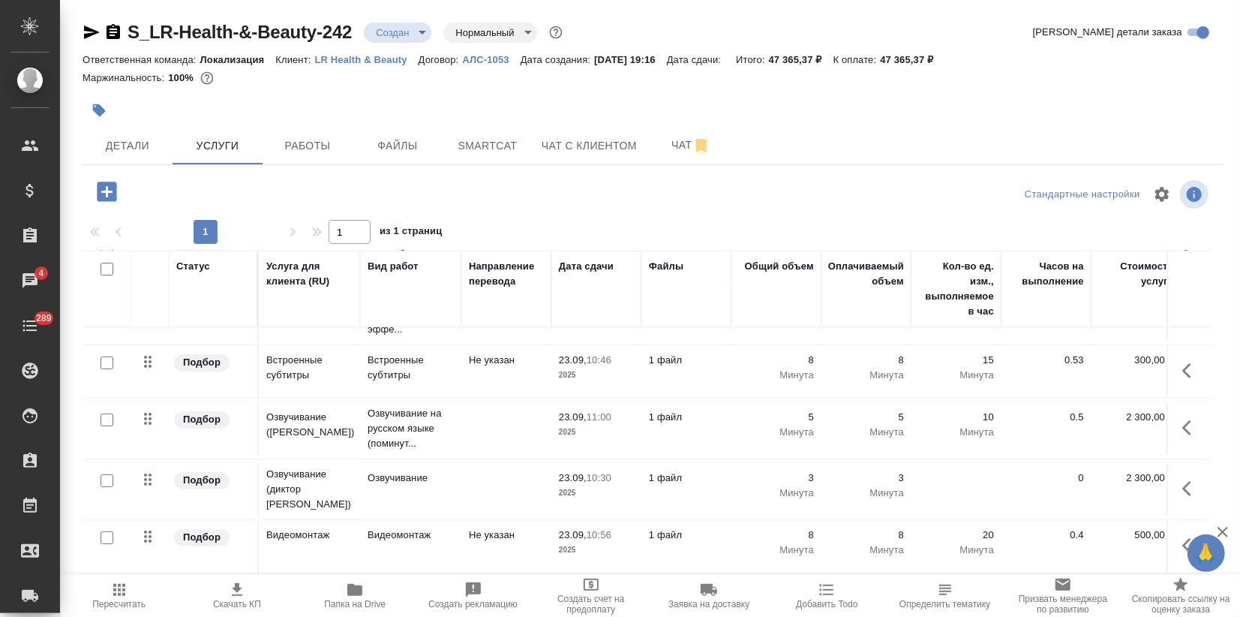
click at [427, 448] on td "Озвучивание на русском языке (поминут..." at bounding box center [410, 428] width 101 height 60
click at [426, 448] on td "Озвучивание на русском языке (поминут..." at bounding box center [410, 428] width 101 height 60
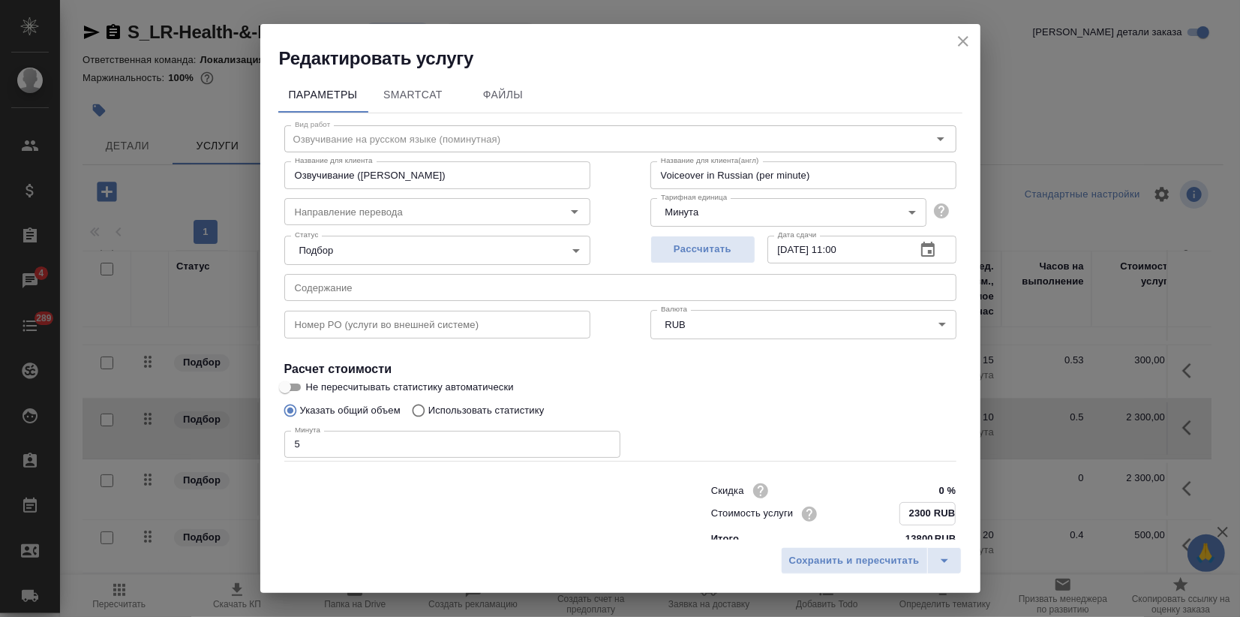
click at [908, 510] on input "2300 RUB" at bounding box center [927, 514] width 55 height 22
type input "2200 RUB"
click at [888, 560] on span "Сохранить и пересчитать" at bounding box center [854, 560] width 131 height 17
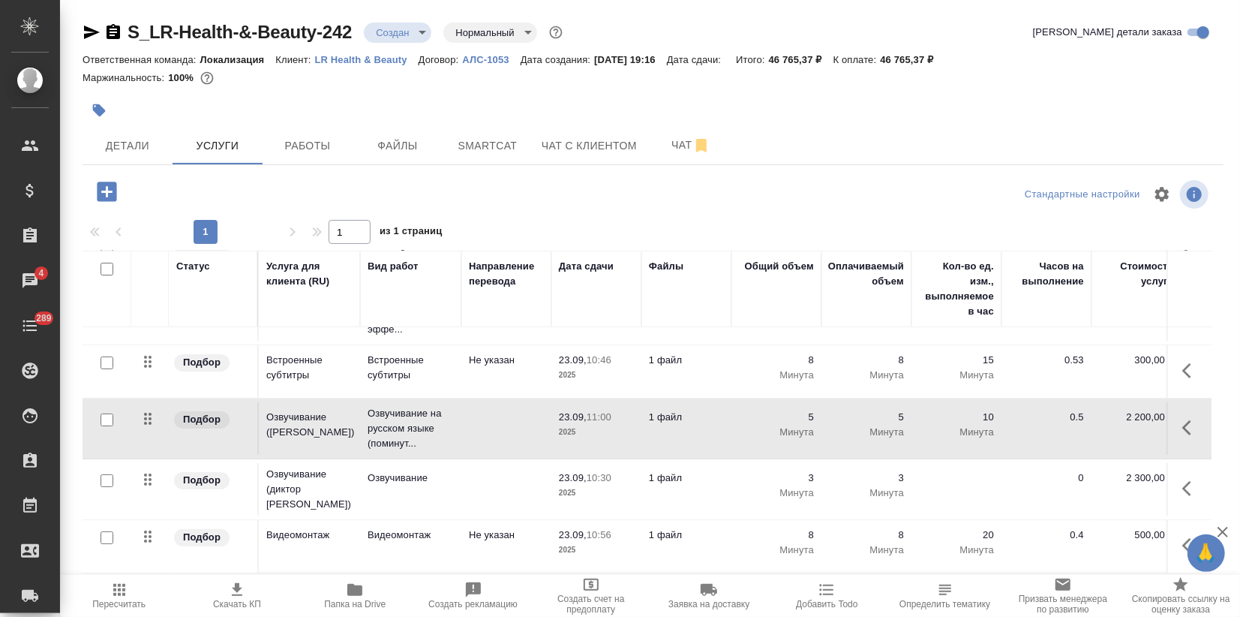
click at [107, 416] on input "checkbox" at bounding box center [107, 419] width 13 height 13
checkbox input "true"
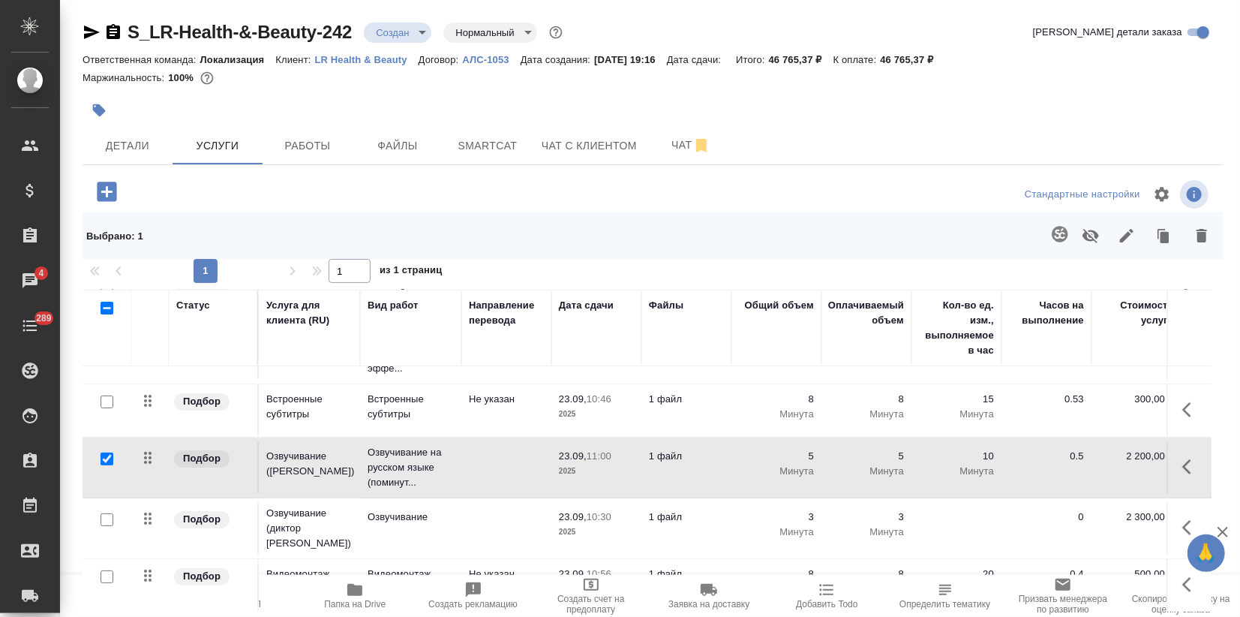
click at [107, 513] on input "checkbox" at bounding box center [107, 519] width 13 height 13
checkbox input "true"
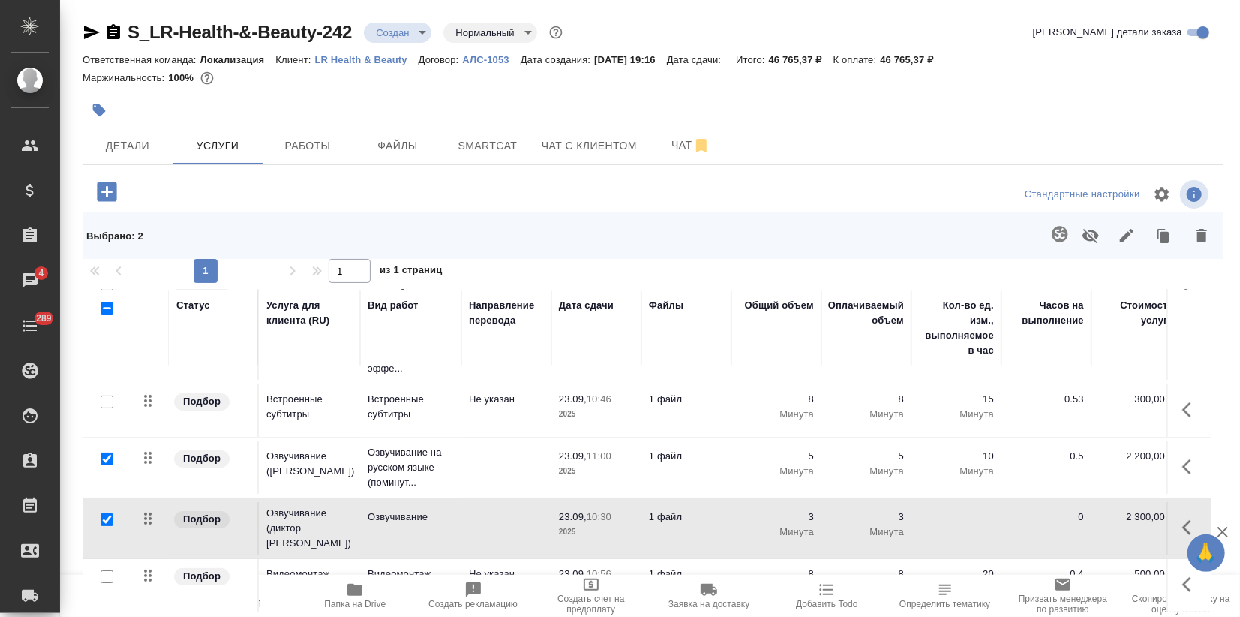
click at [105, 570] on input "checkbox" at bounding box center [107, 576] width 13 height 13
checkbox input "true"
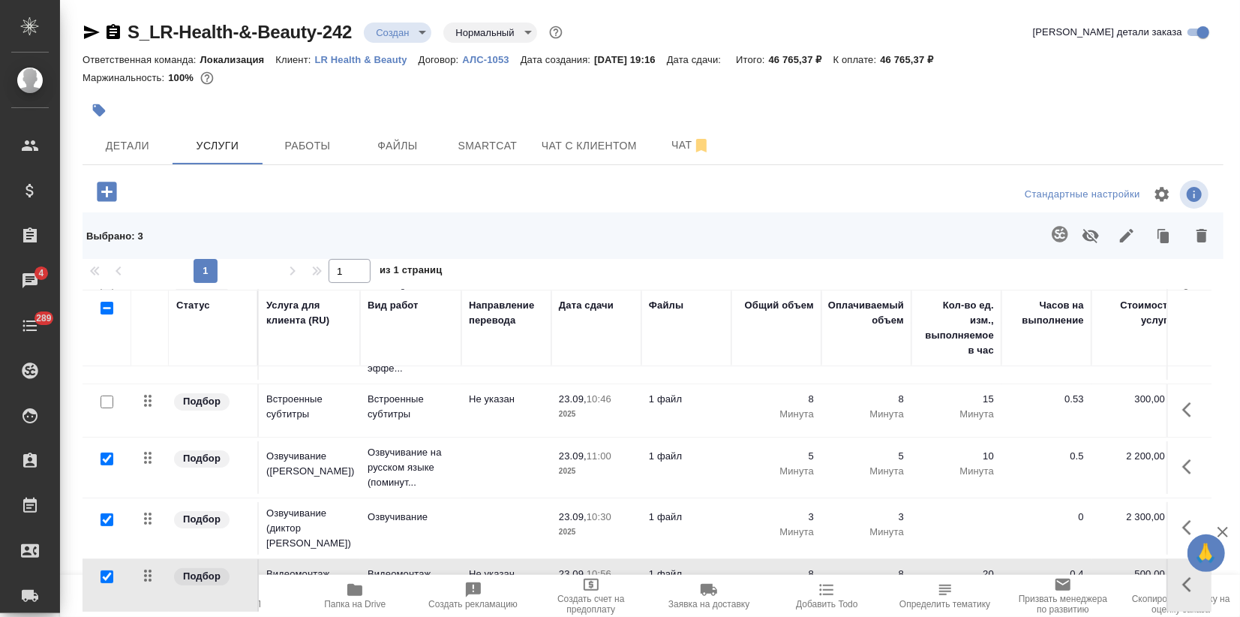
click at [1087, 240] on icon "button" at bounding box center [1091, 236] width 18 height 18
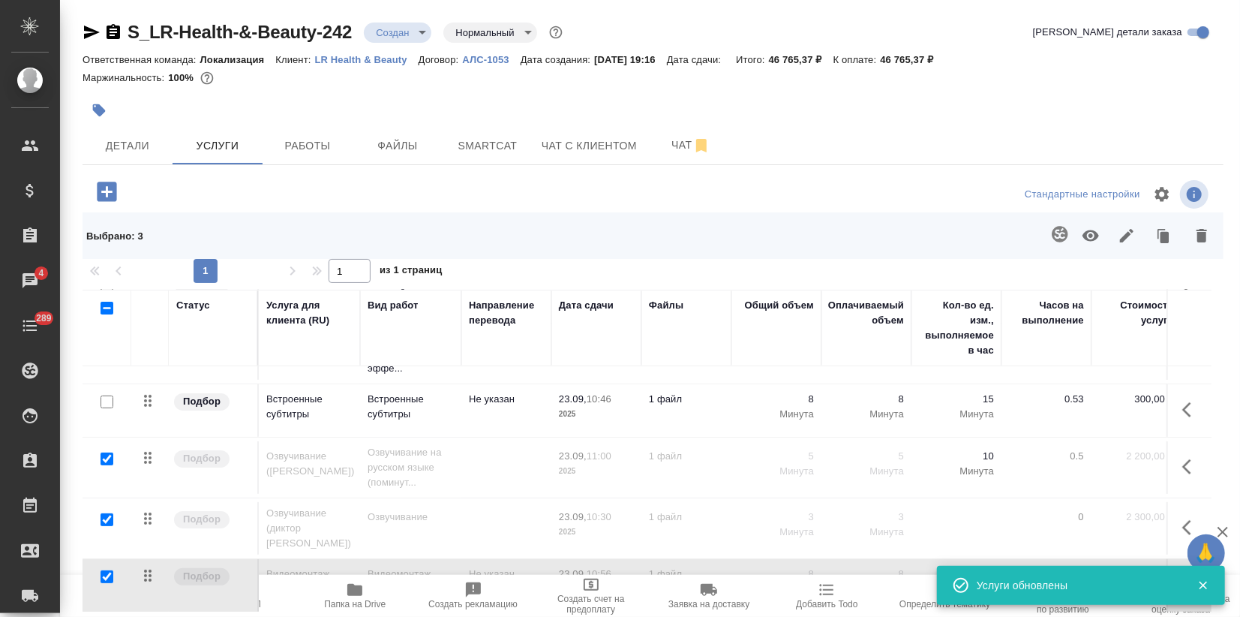
click at [134, 605] on span "Пересчитать" at bounding box center [118, 604] width 53 height 11
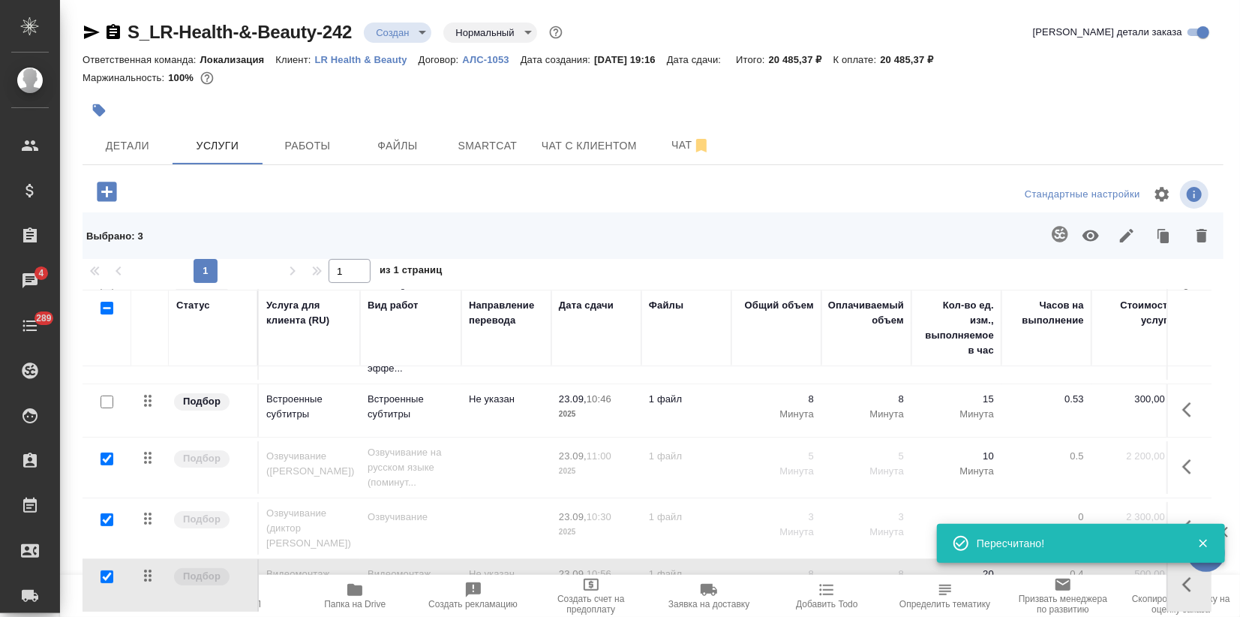
scroll to position [0, 0]
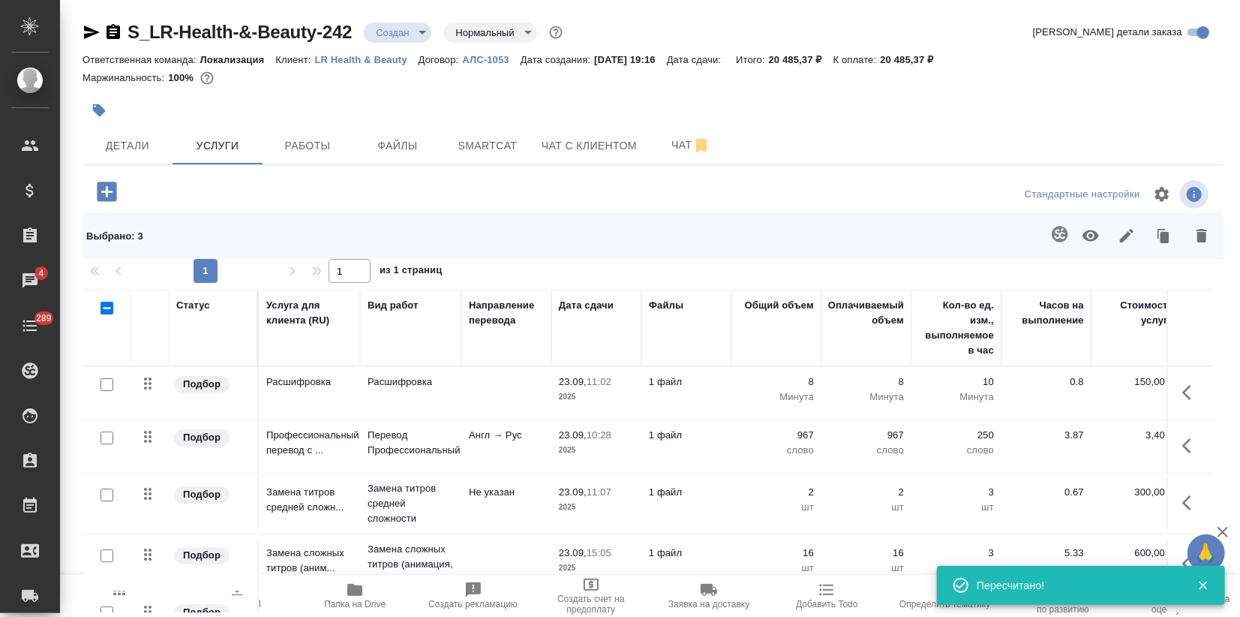
click at [229, 601] on span "Скачать КП" at bounding box center [237, 604] width 48 height 11
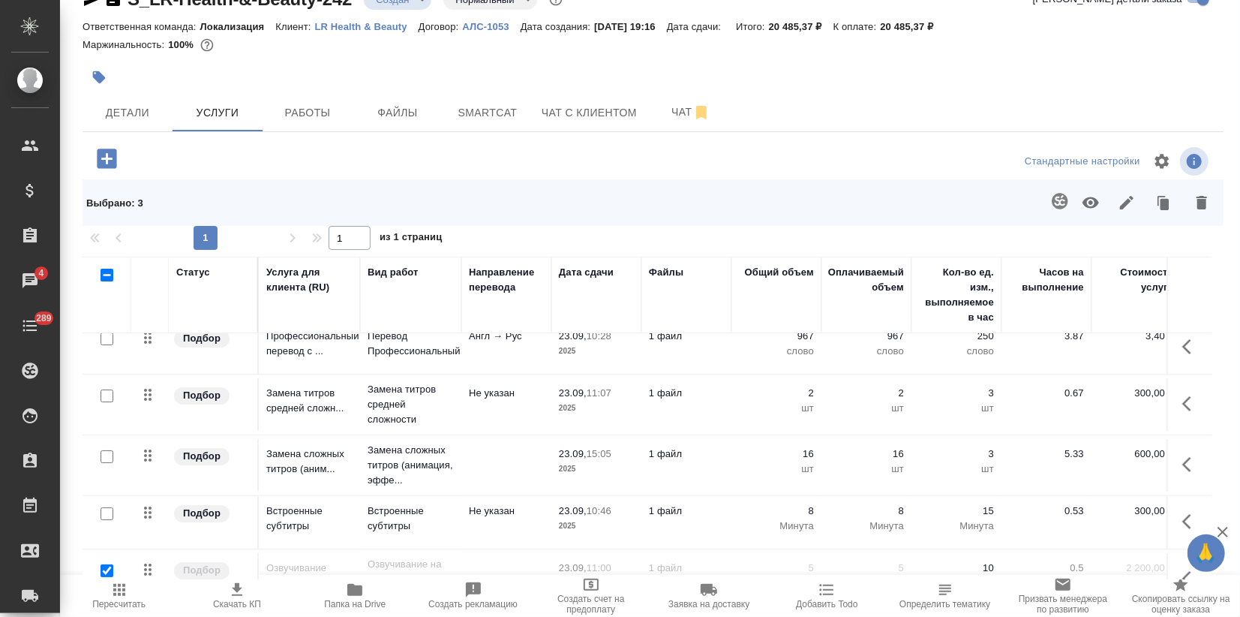
scroll to position [35, 0]
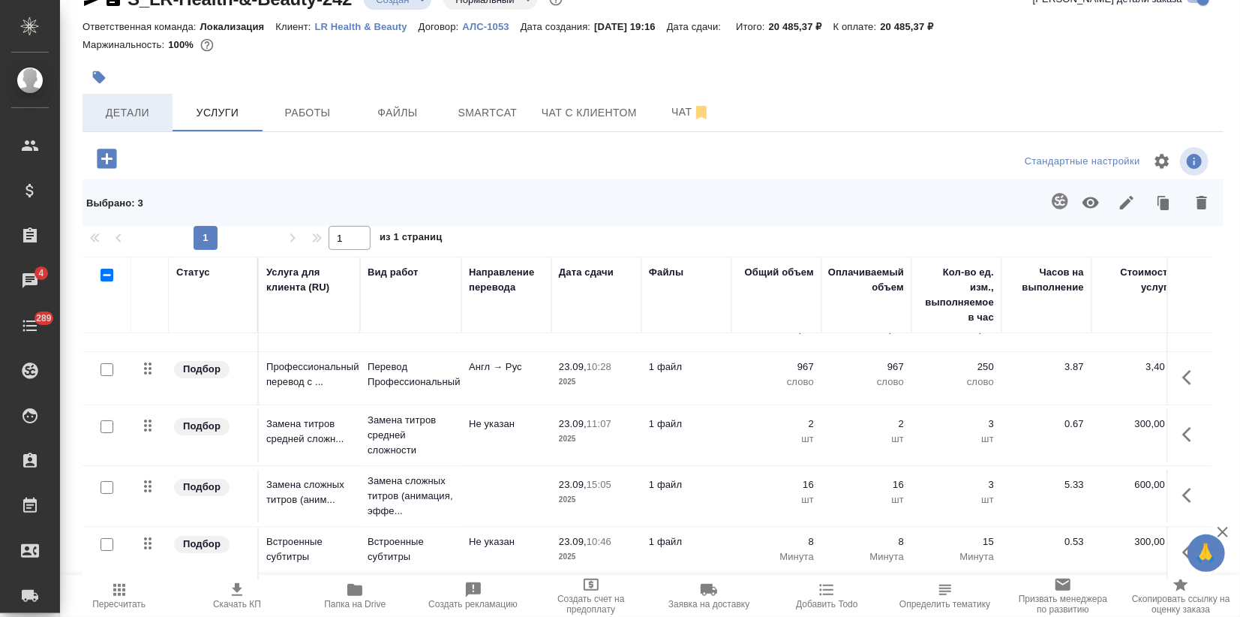
click at [108, 99] on button "Детали" at bounding box center [128, 113] width 90 height 38
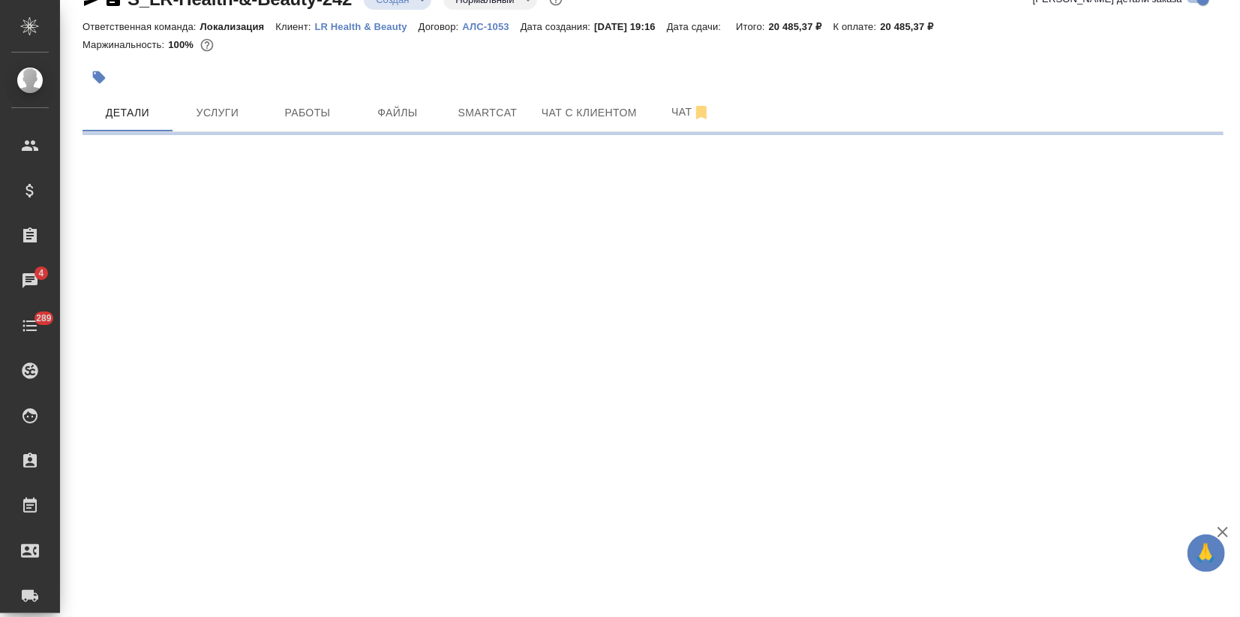
select select "RU"
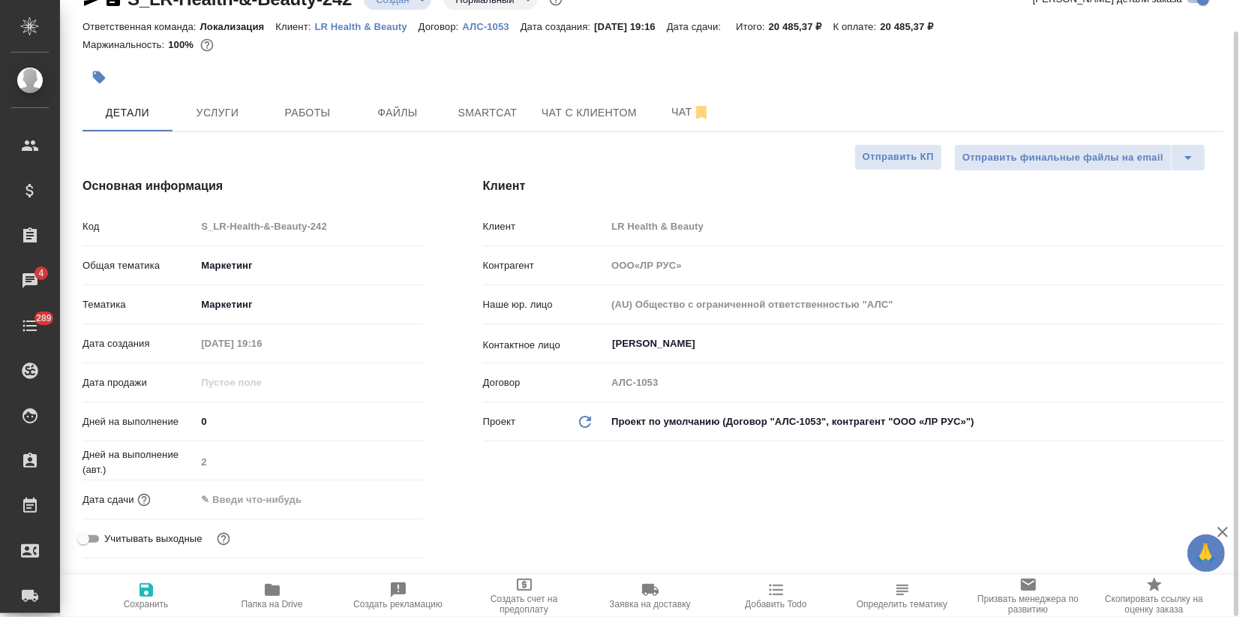
type textarea "x"
drag, startPoint x: 233, startPoint y: 495, endPoint x: 284, endPoint y: 506, distance: 51.3
click at [234, 495] on input "text" at bounding box center [261, 499] width 131 height 22
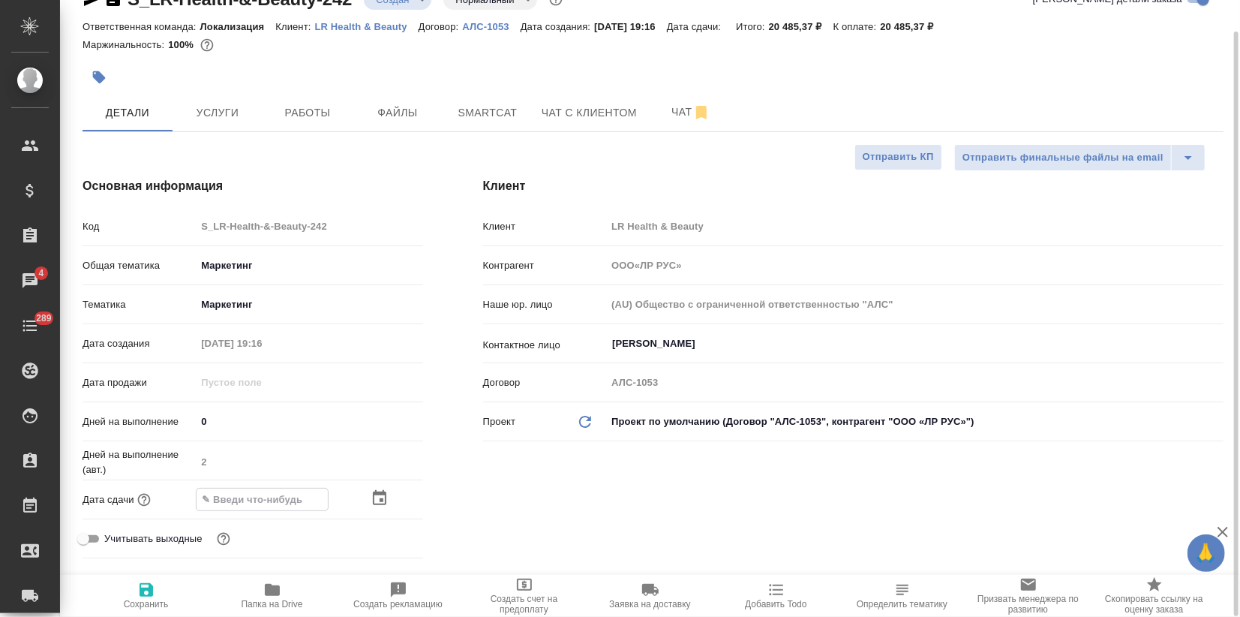
click at [372, 490] on icon "button" at bounding box center [380, 498] width 18 height 18
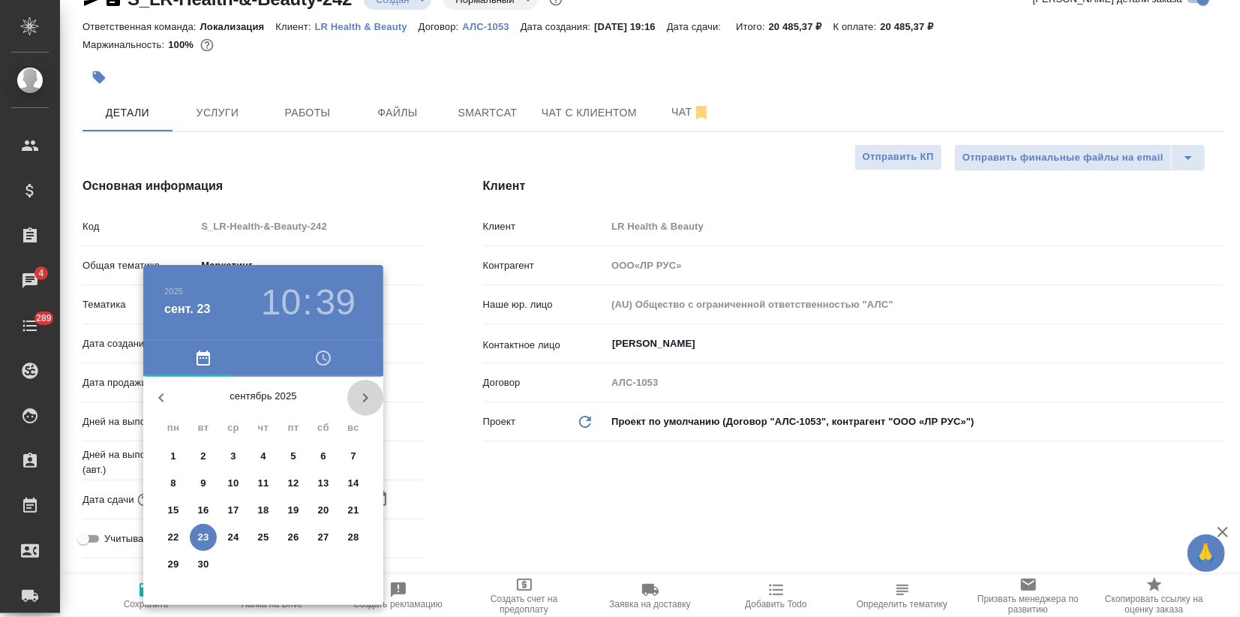
click at [360, 392] on icon "button" at bounding box center [365, 398] width 18 height 18
click at [228, 457] on span "1" at bounding box center [233, 456] width 27 height 15
type input "01.10.2025 10:39"
type input "ООО«ЛР РУС»"
type textarea "x"
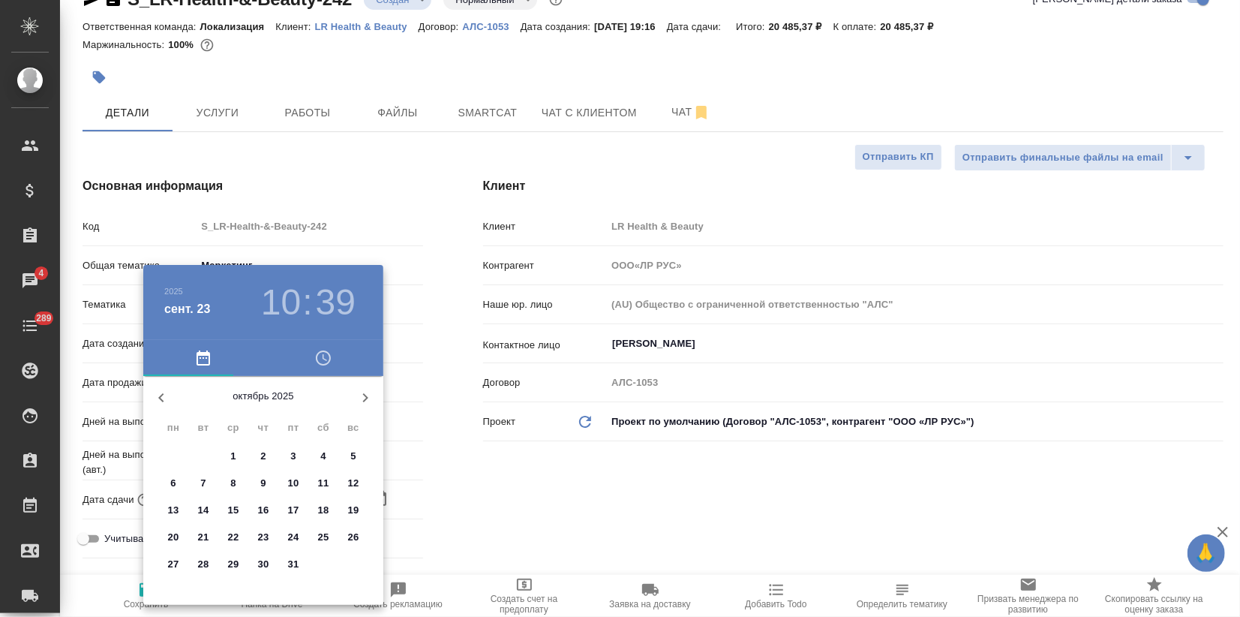
type textarea "x"
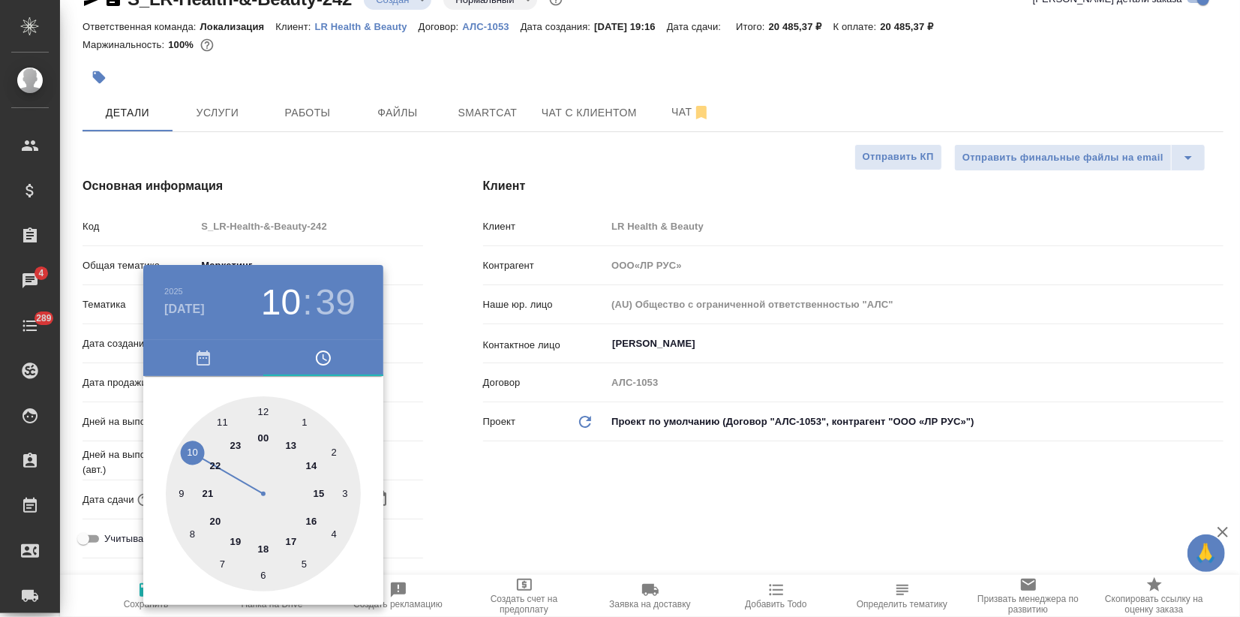
click at [265, 545] on div at bounding box center [263, 493] width 195 height 195
type input "01.10.2025 18:39"
type input "ООО«ЛР РУС»"
type textarea "x"
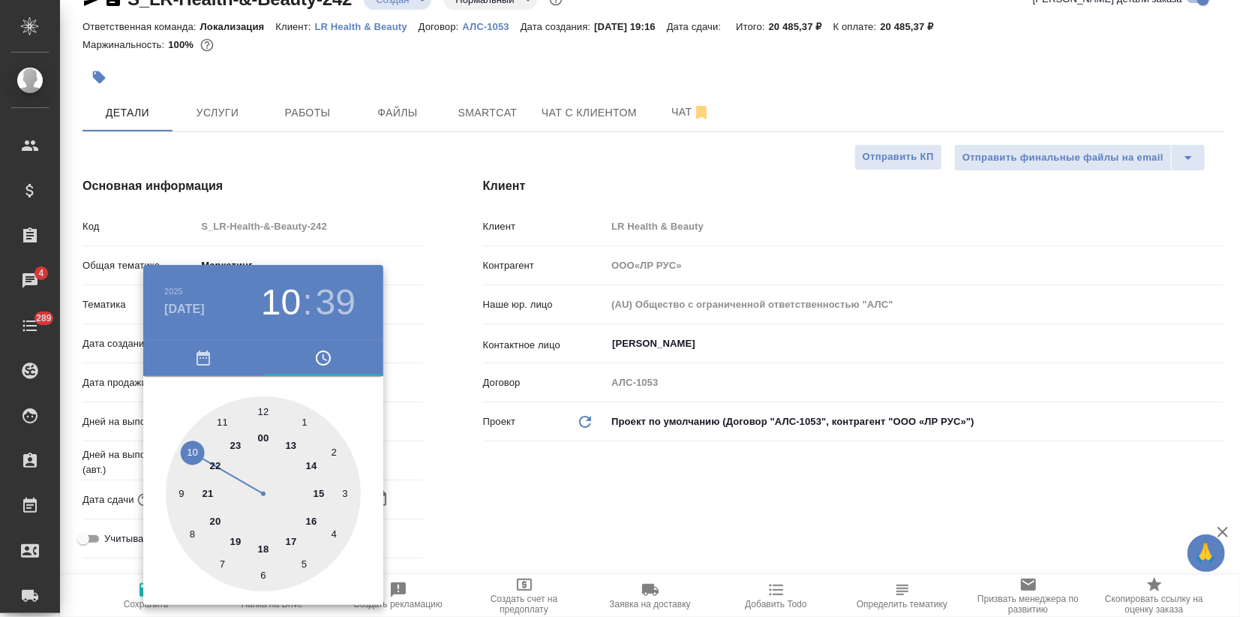
type textarea "x"
click at [264, 413] on div at bounding box center [263, 493] width 195 height 195
type input "01.10.2025 18:00"
type input "ООО«ЛР РУС»"
type textarea "x"
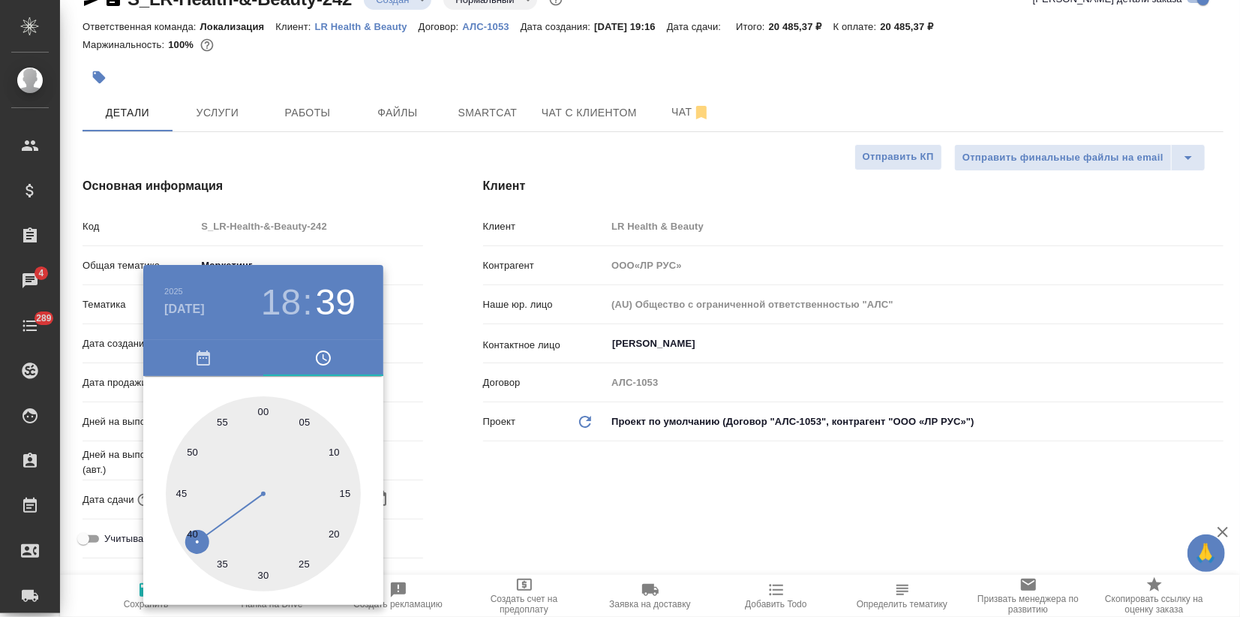
type textarea "x"
click at [450, 456] on div at bounding box center [620, 308] width 1240 height 617
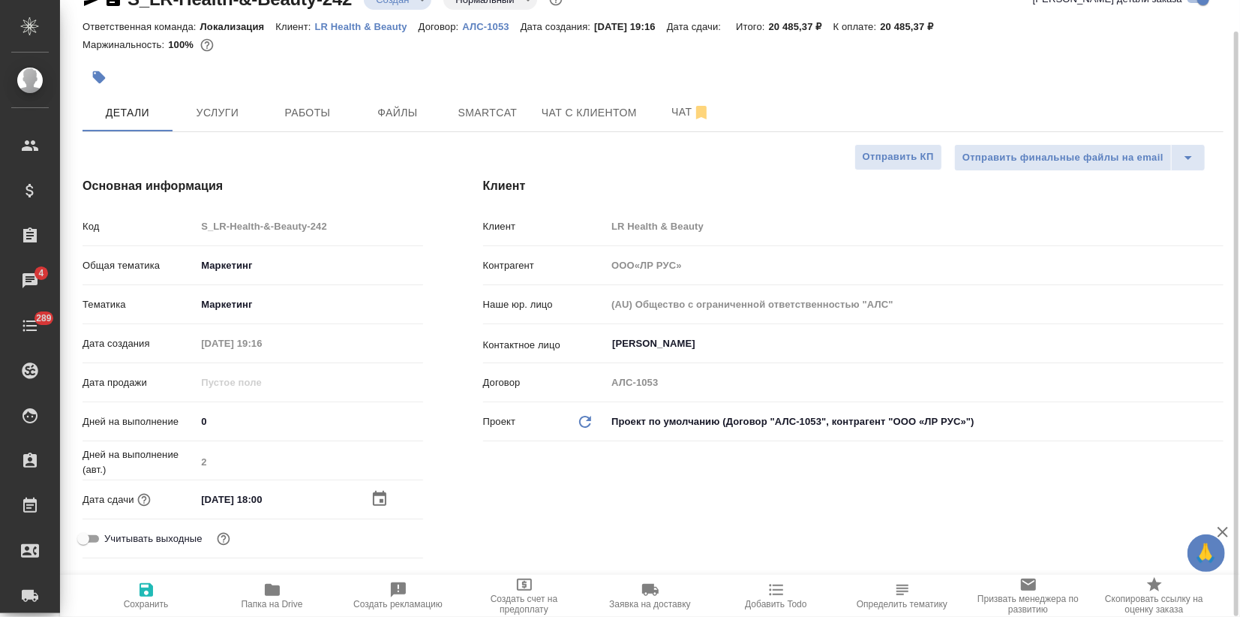
click at [140, 589] on icon "button" at bounding box center [147, 590] width 14 height 14
type input "ООО«ЛР РУС»"
type textarea "x"
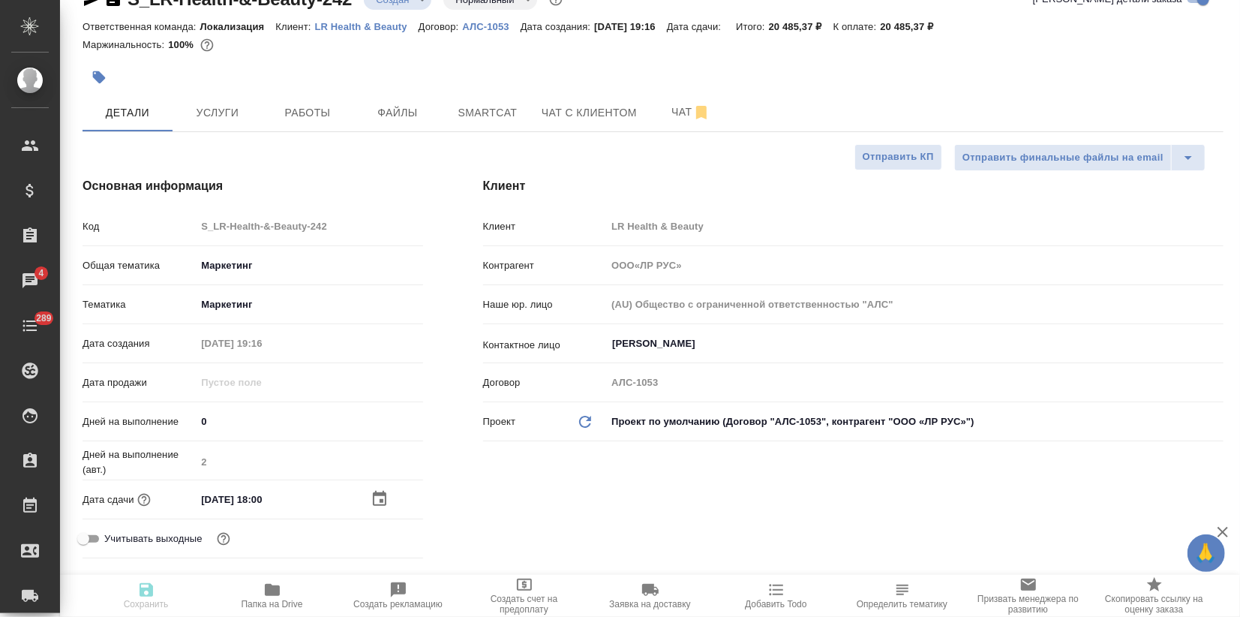
type input "ООО«ЛР РУС»"
type textarea "x"
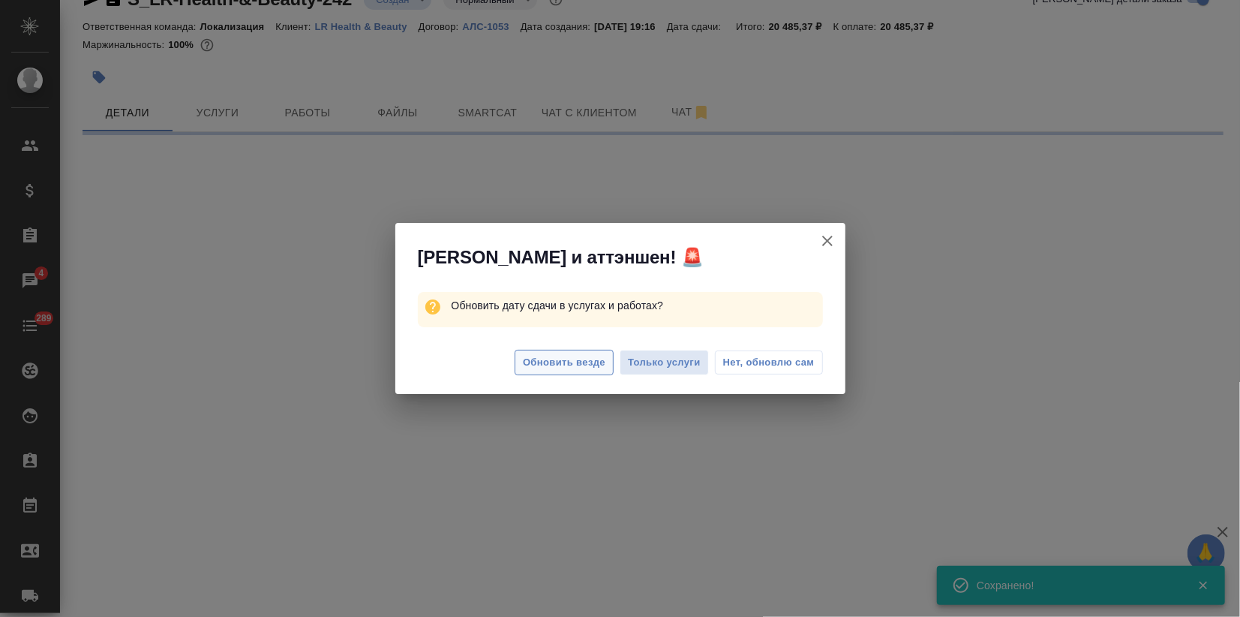
select select "RU"
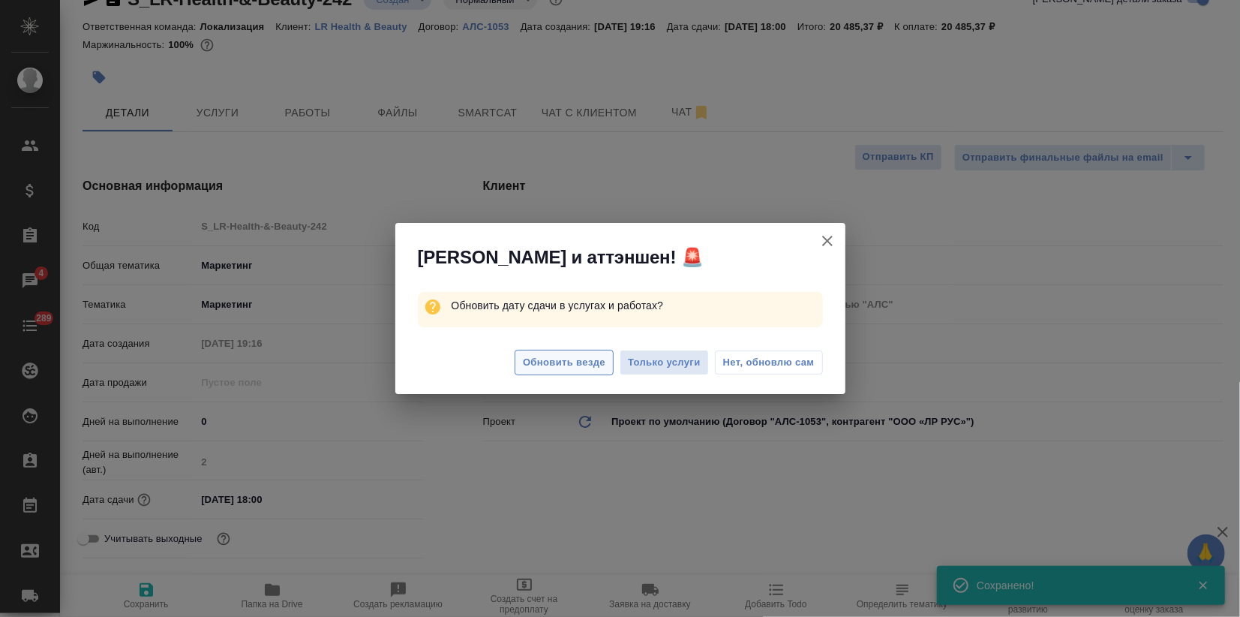
type textarea "x"
click at [579, 362] on span "Обновить везде" at bounding box center [564, 362] width 83 height 17
type input "ООО«ЛР РУС»"
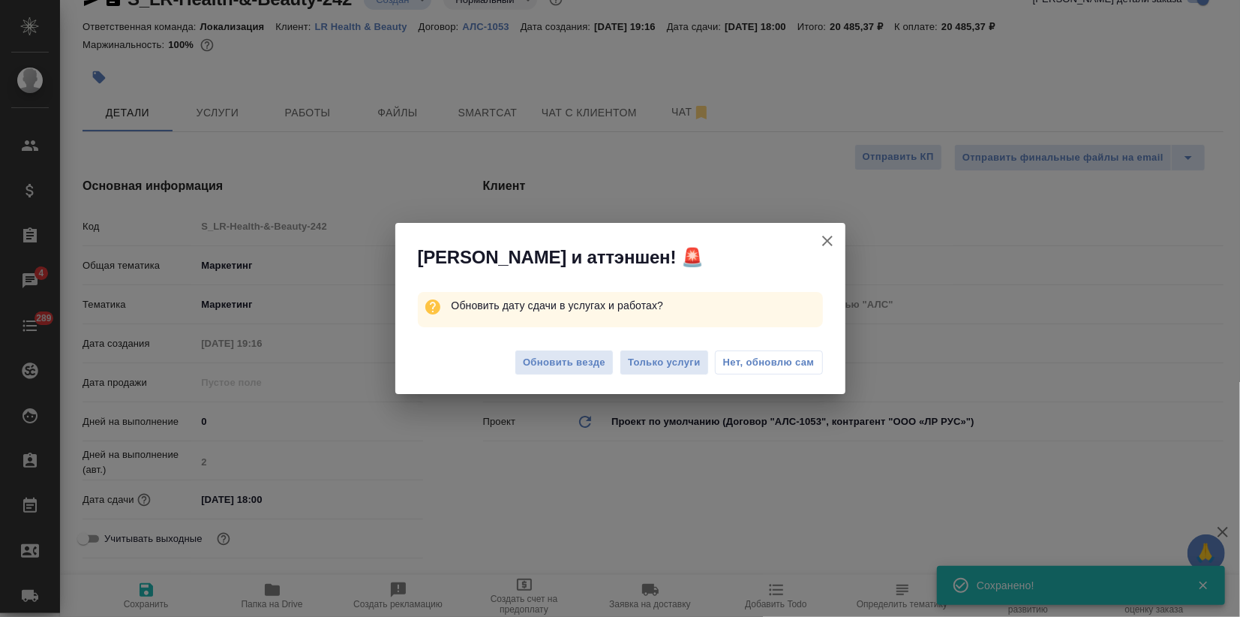
type textarea "x"
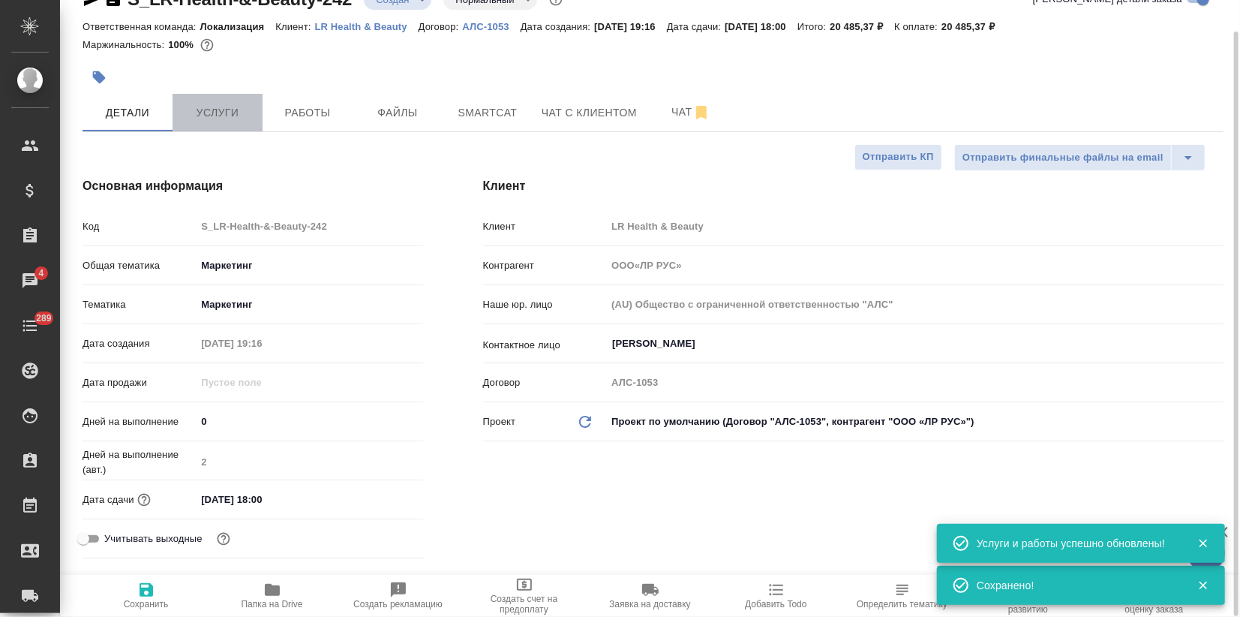
click at [259, 120] on button "Услуги" at bounding box center [218, 113] width 90 height 38
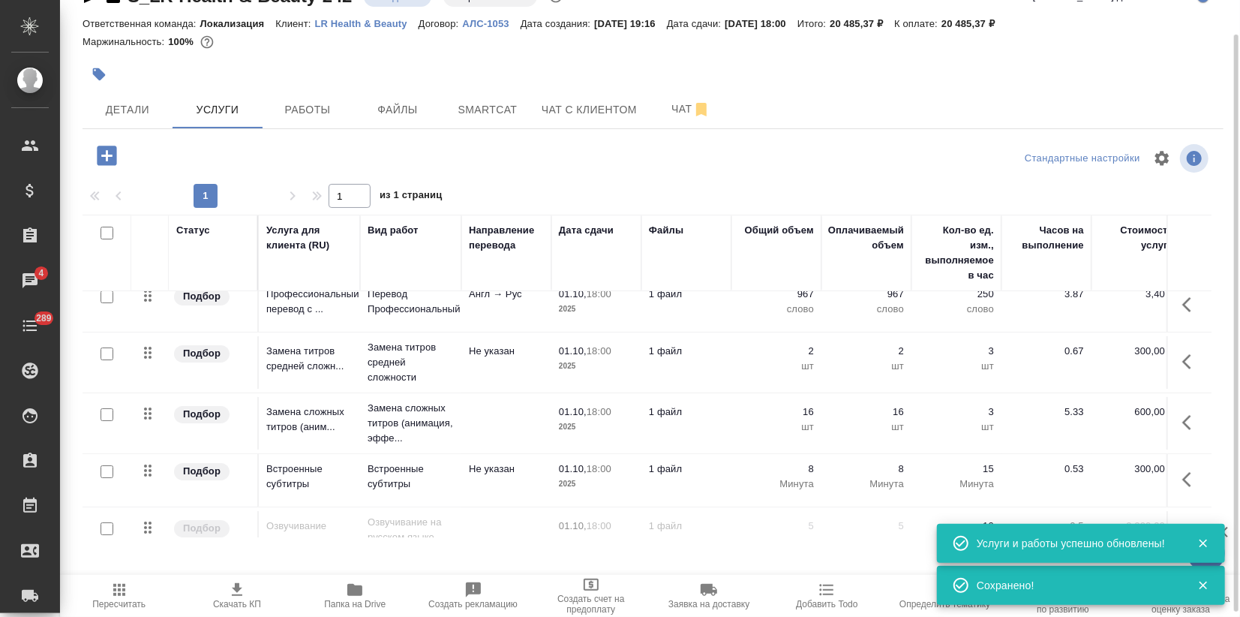
scroll to position [215, 0]
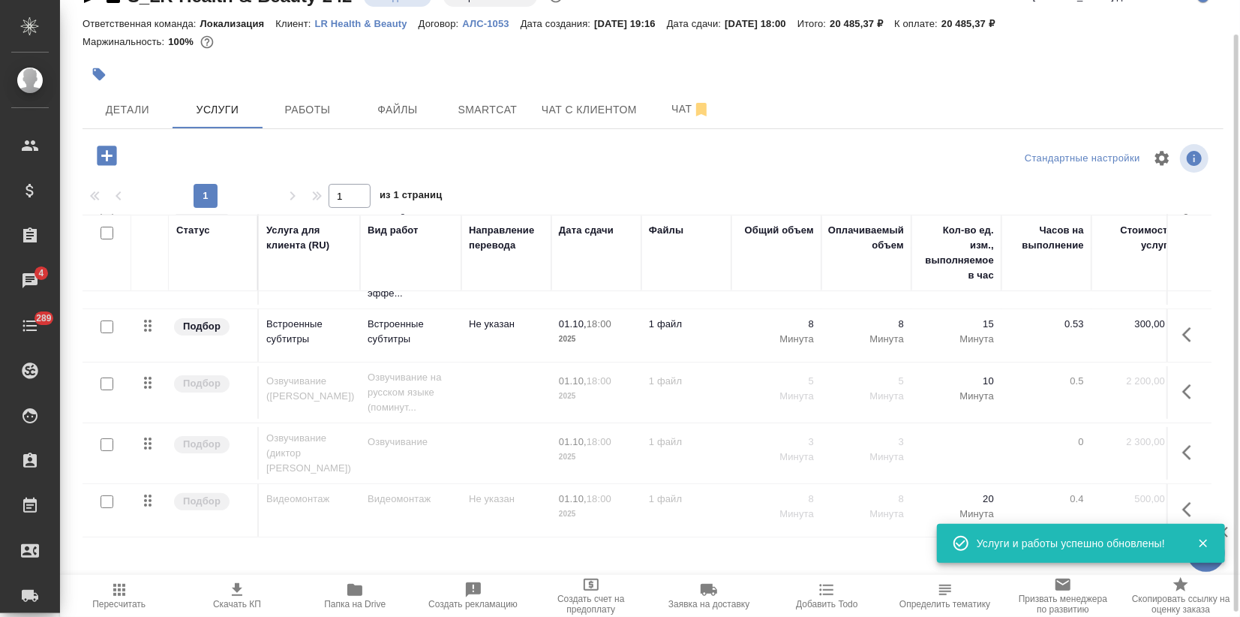
drag, startPoint x: 113, startPoint y: 377, endPoint x: 113, endPoint y: 400, distance: 22.5
click at [113, 377] on input "checkbox" at bounding box center [107, 383] width 13 height 13
checkbox input "true"
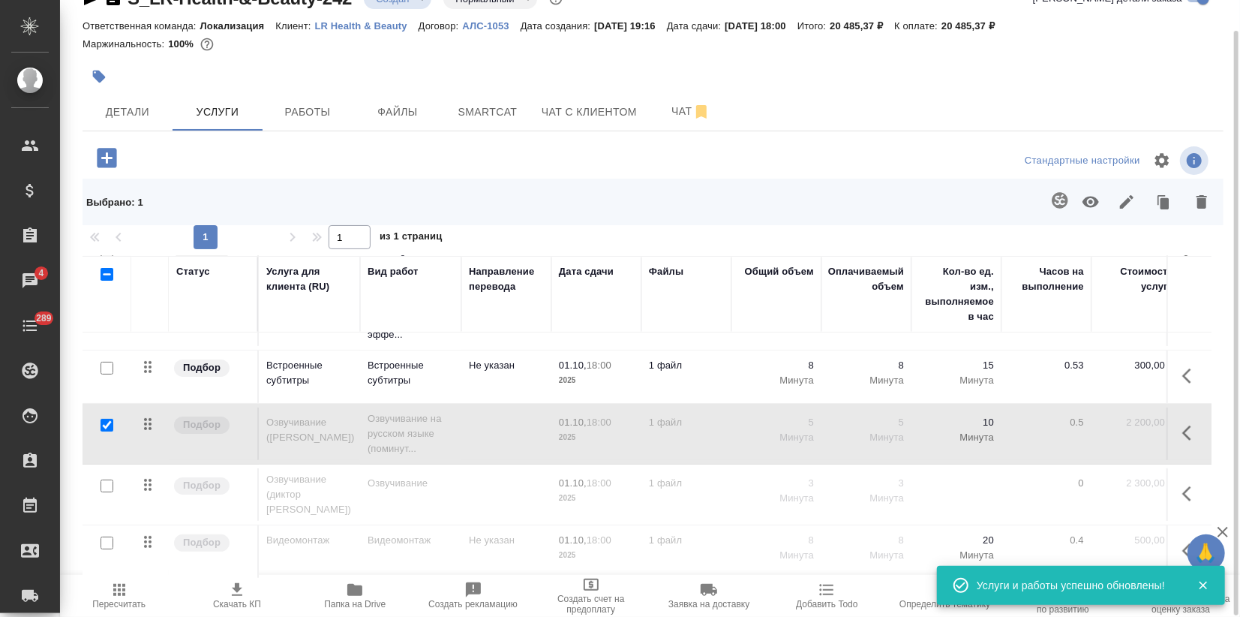
scroll to position [33, 0]
click at [104, 480] on input "checkbox" at bounding box center [107, 486] width 13 height 13
checkbox input "true"
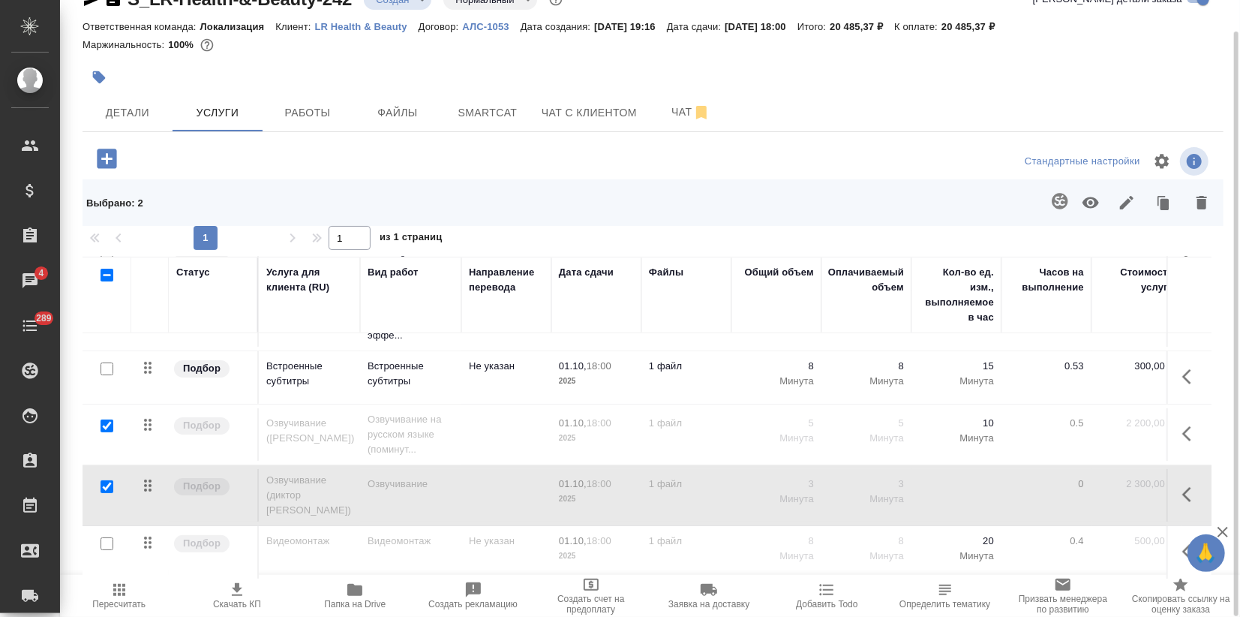
click at [108, 537] on input "checkbox" at bounding box center [107, 543] width 13 height 13
checkbox input "true"
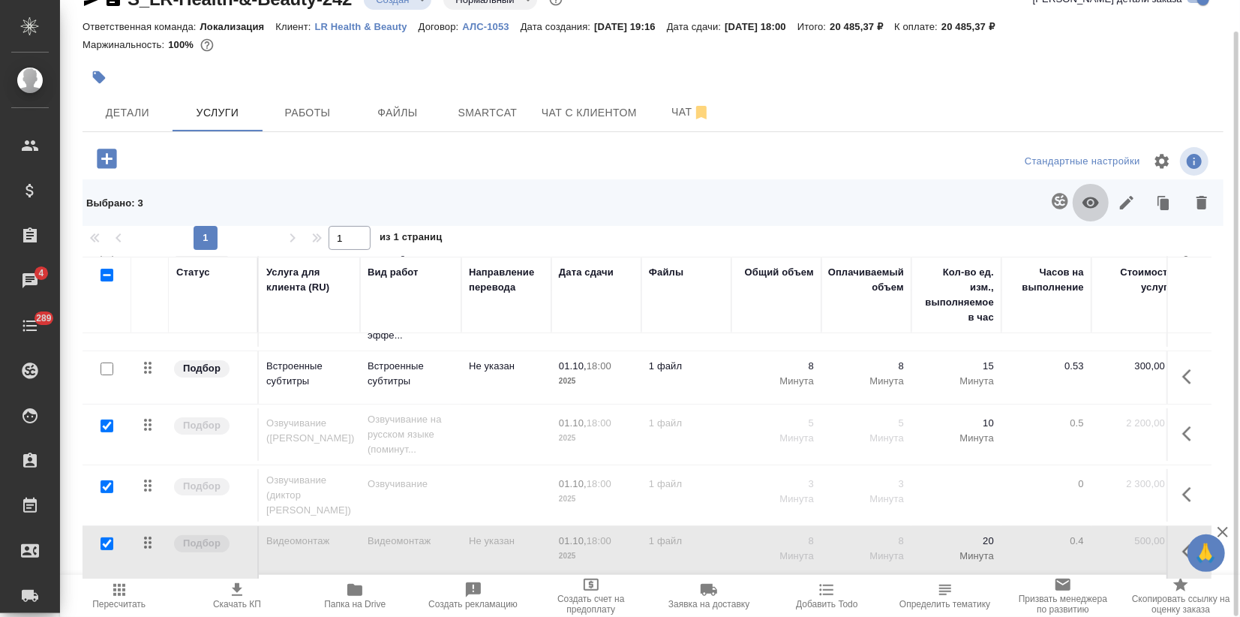
click at [1082, 209] on icon "button" at bounding box center [1091, 203] width 18 height 18
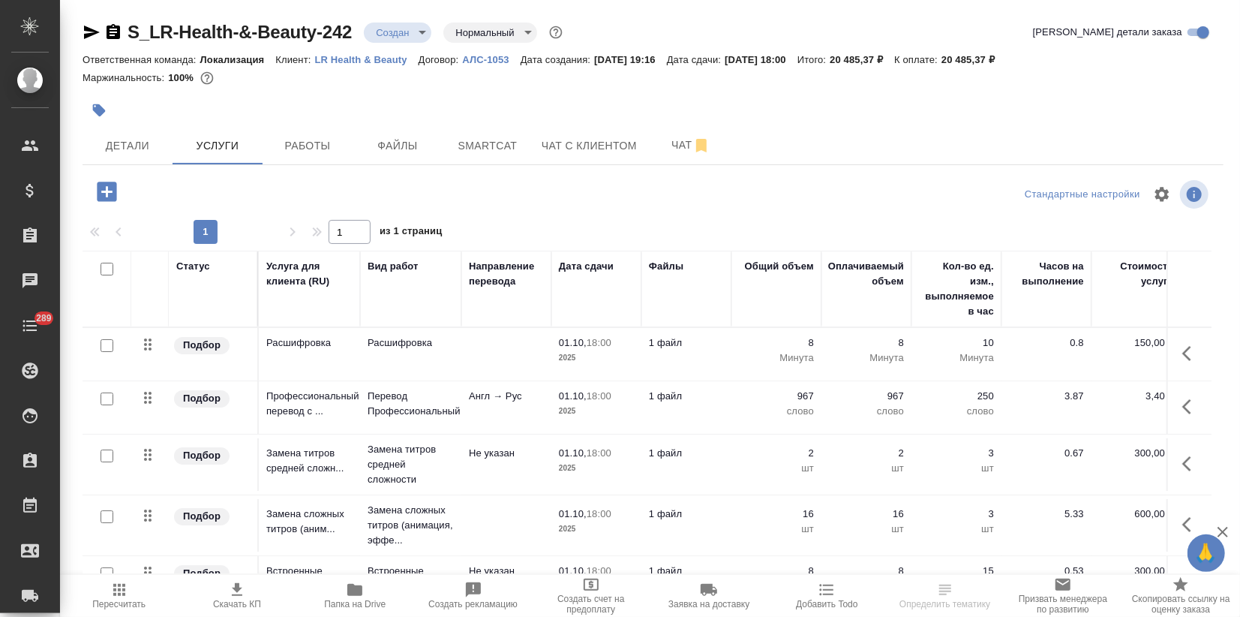
click at [119, 602] on span "Пересчитать" at bounding box center [118, 604] width 53 height 11
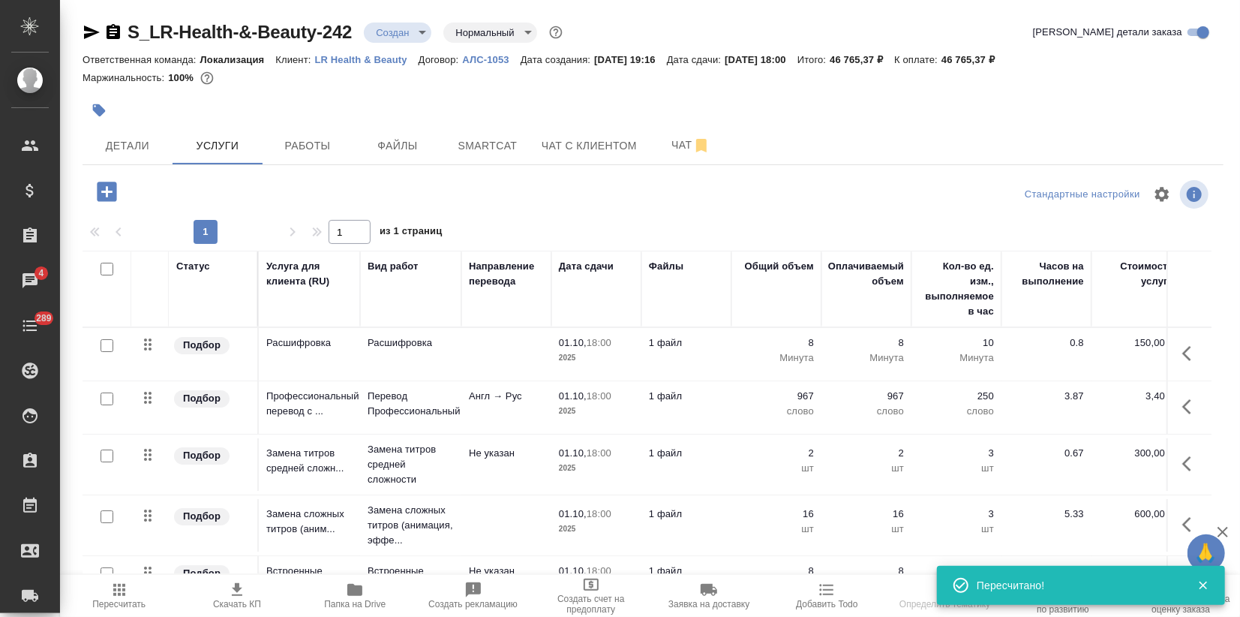
click at [249, 594] on span "Скачать КП" at bounding box center [237, 595] width 100 height 29
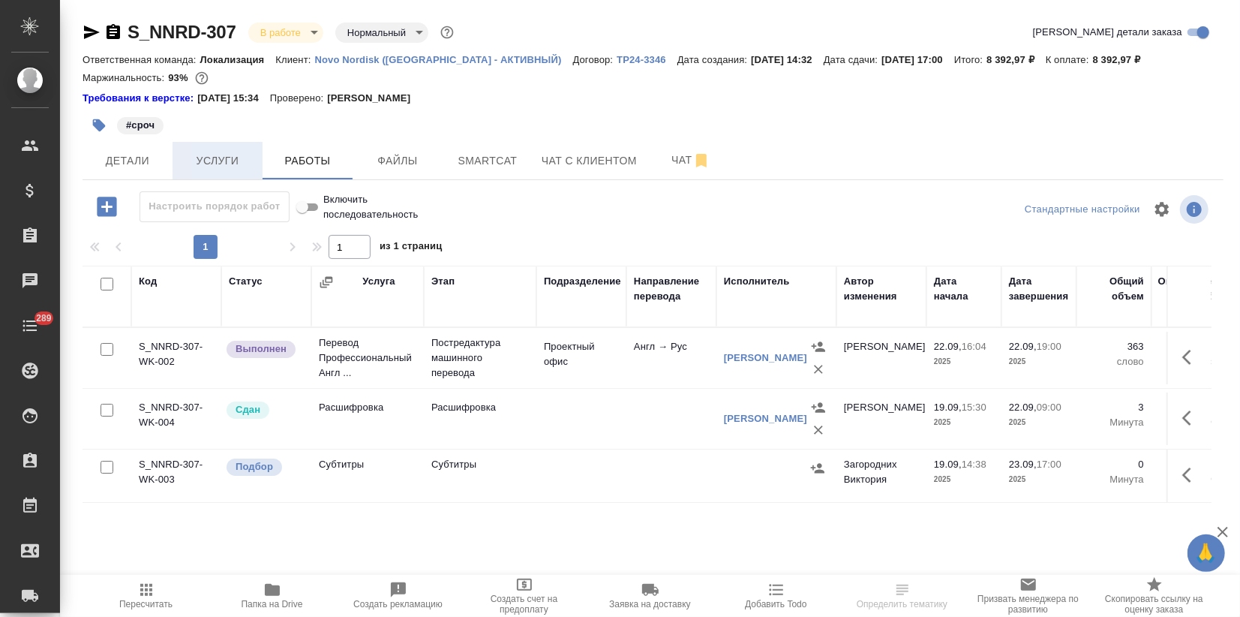
click at [204, 152] on span "Услуги" at bounding box center [218, 161] width 72 height 19
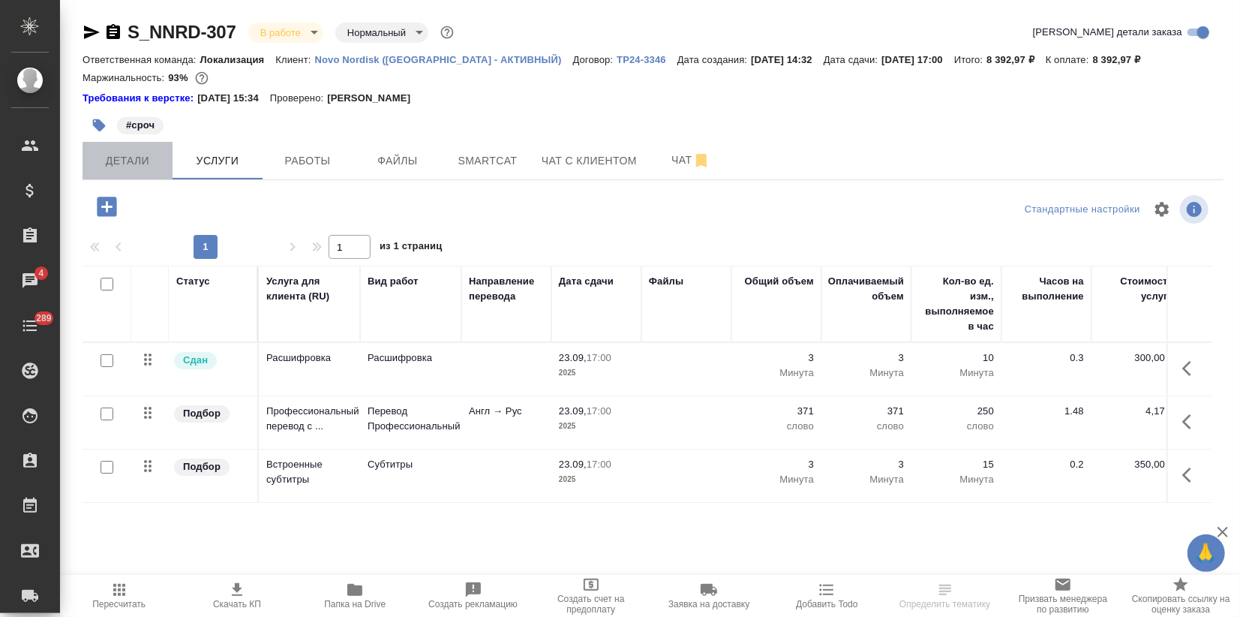
click at [136, 163] on span "Детали" at bounding box center [128, 161] width 72 height 19
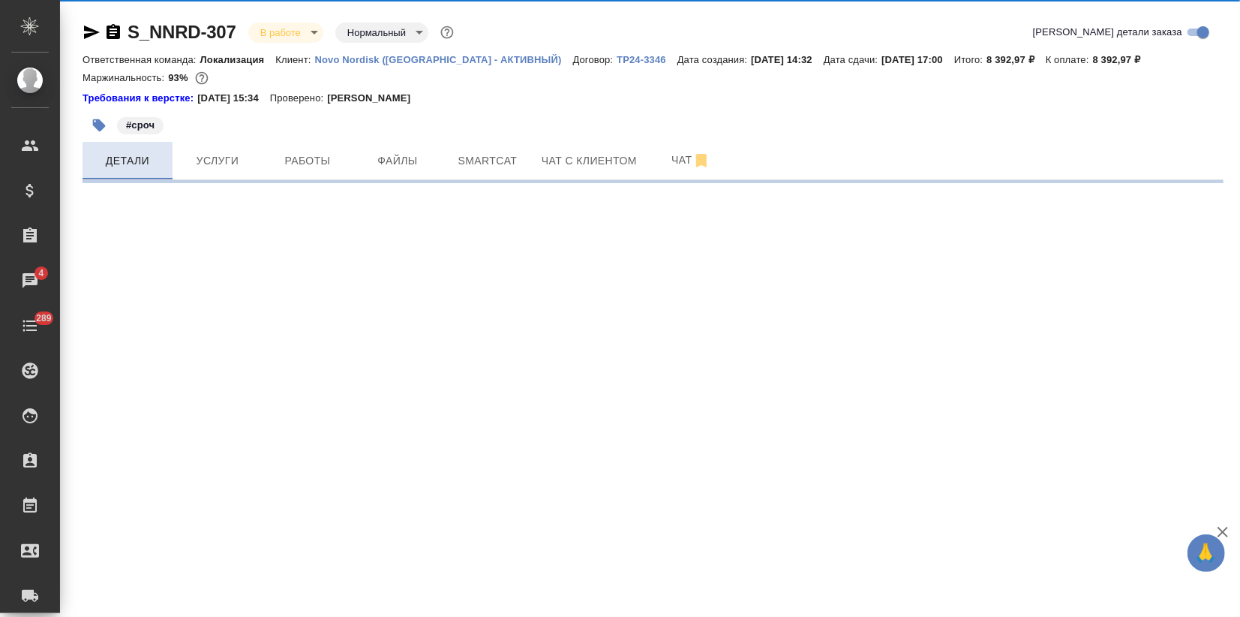
select select "RU"
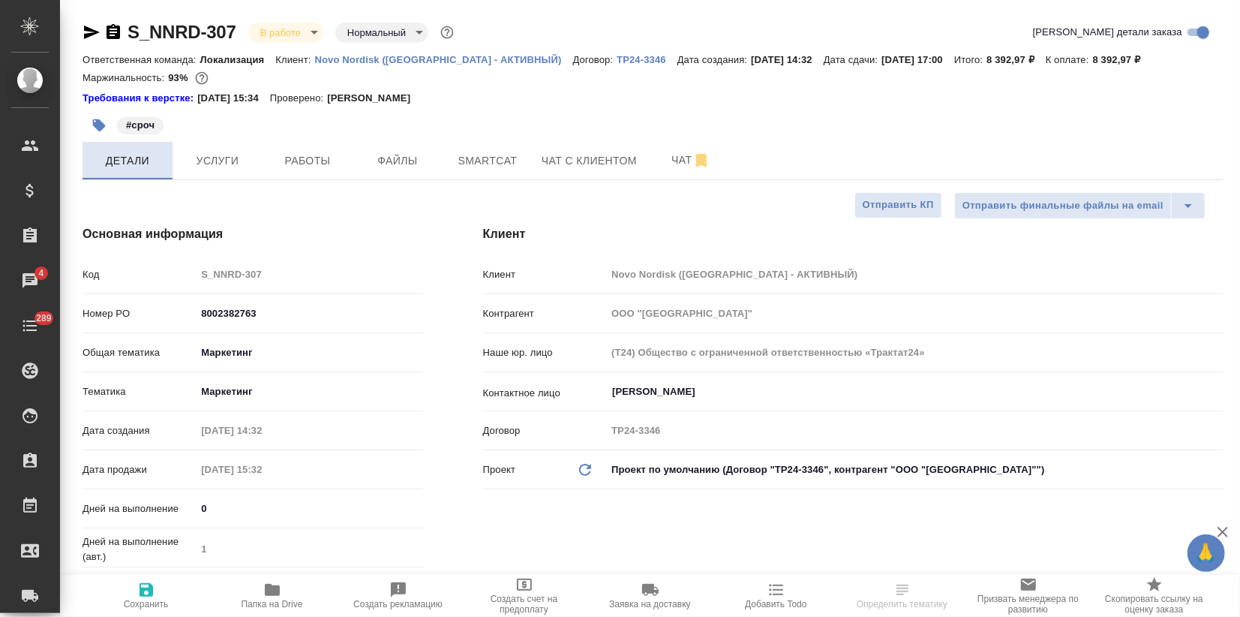
type textarea "x"
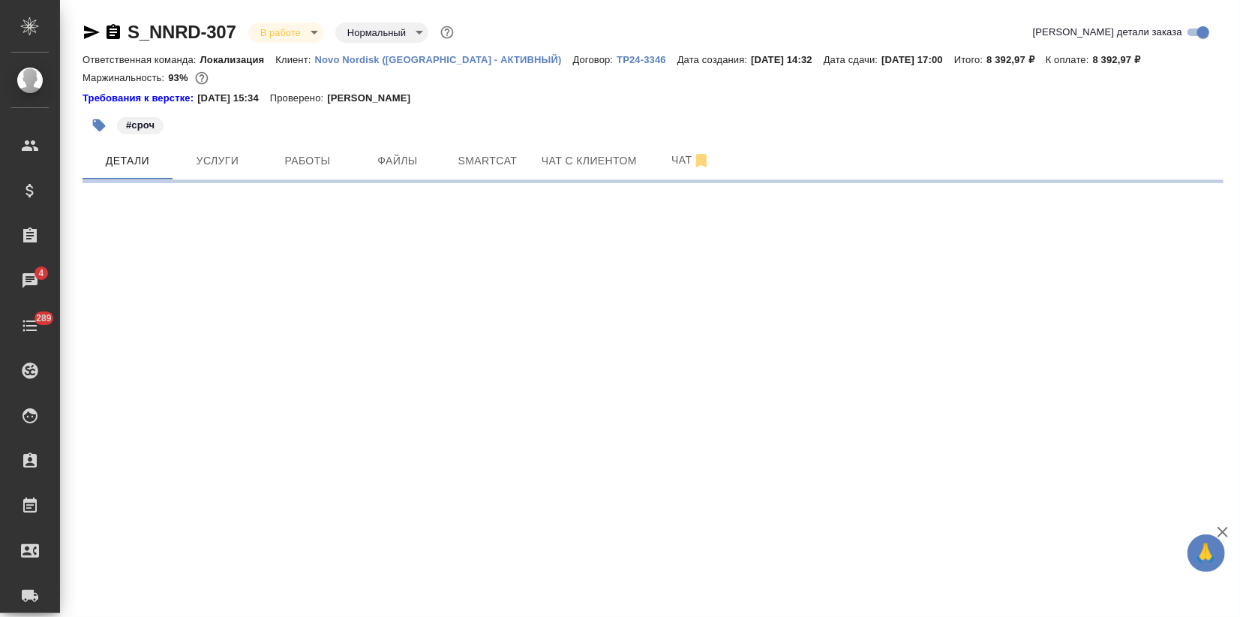
select select "RU"
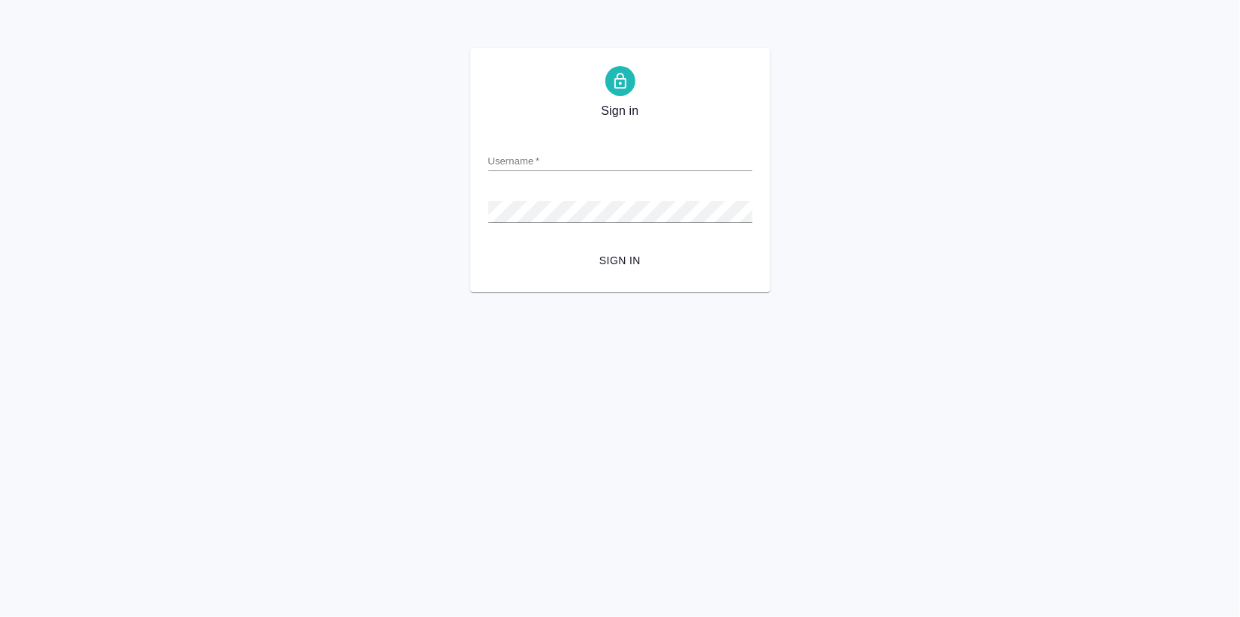
click at [528, 160] on input "Username   *" at bounding box center [620, 160] width 264 height 21
type input "v.zagorodnikh@awatera.com"
click at [630, 261] on span "Sign in" at bounding box center [620, 260] width 240 height 19
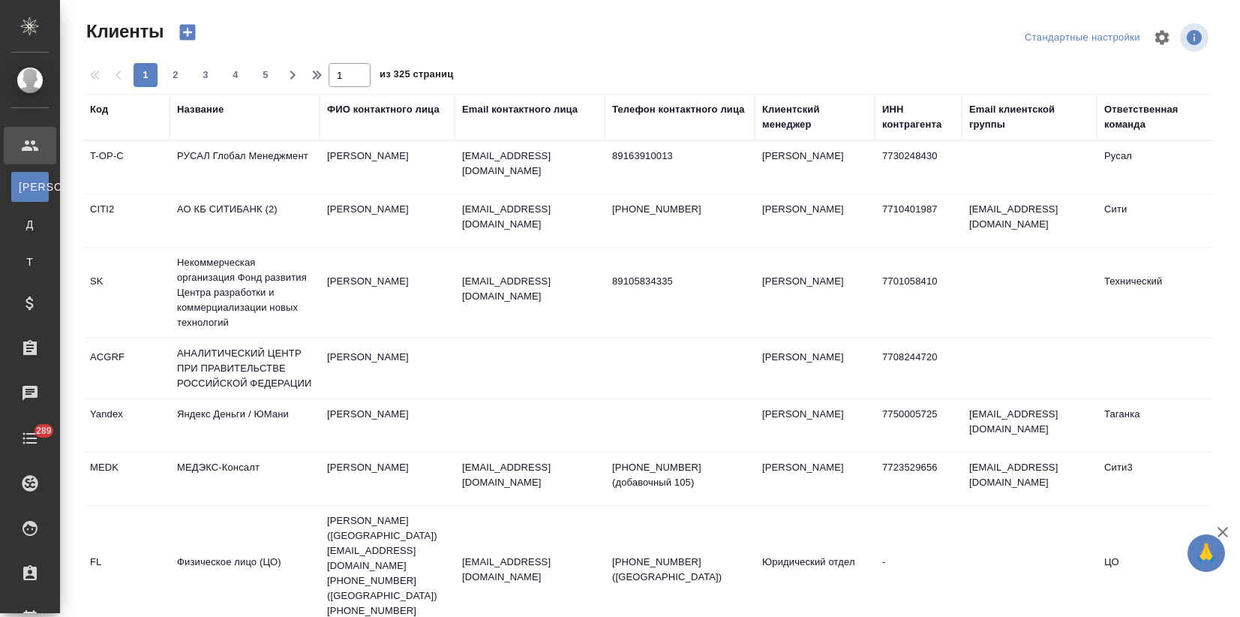
select select "RU"
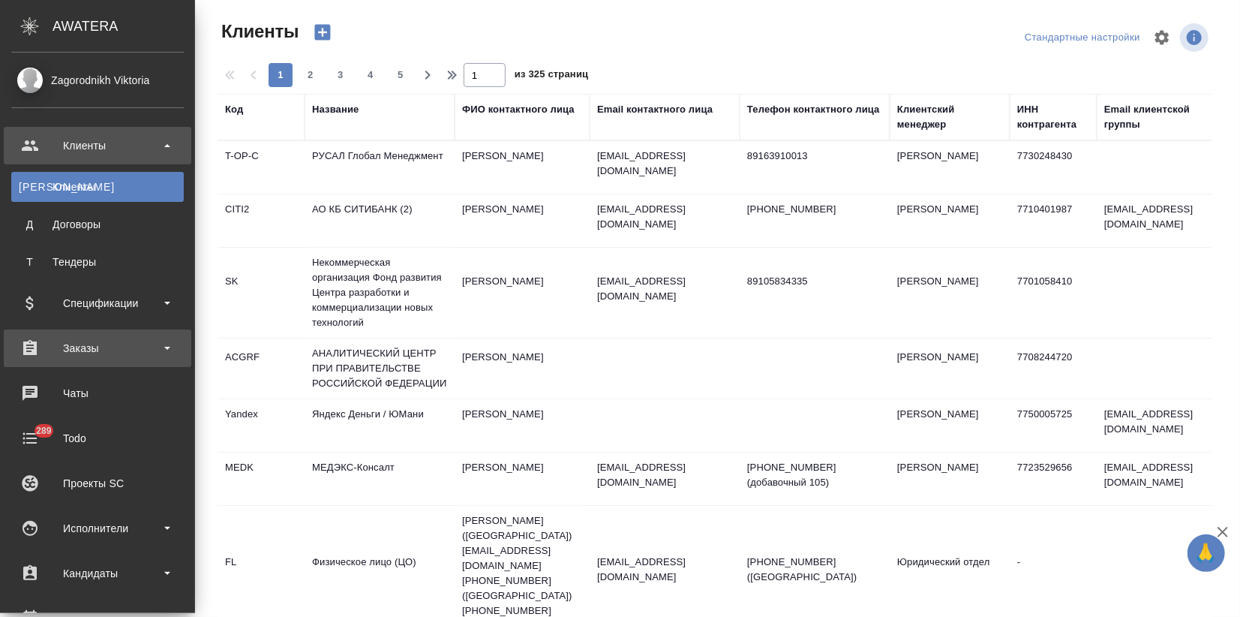
click at [95, 352] on div "Заказы" at bounding box center [97, 348] width 173 height 23
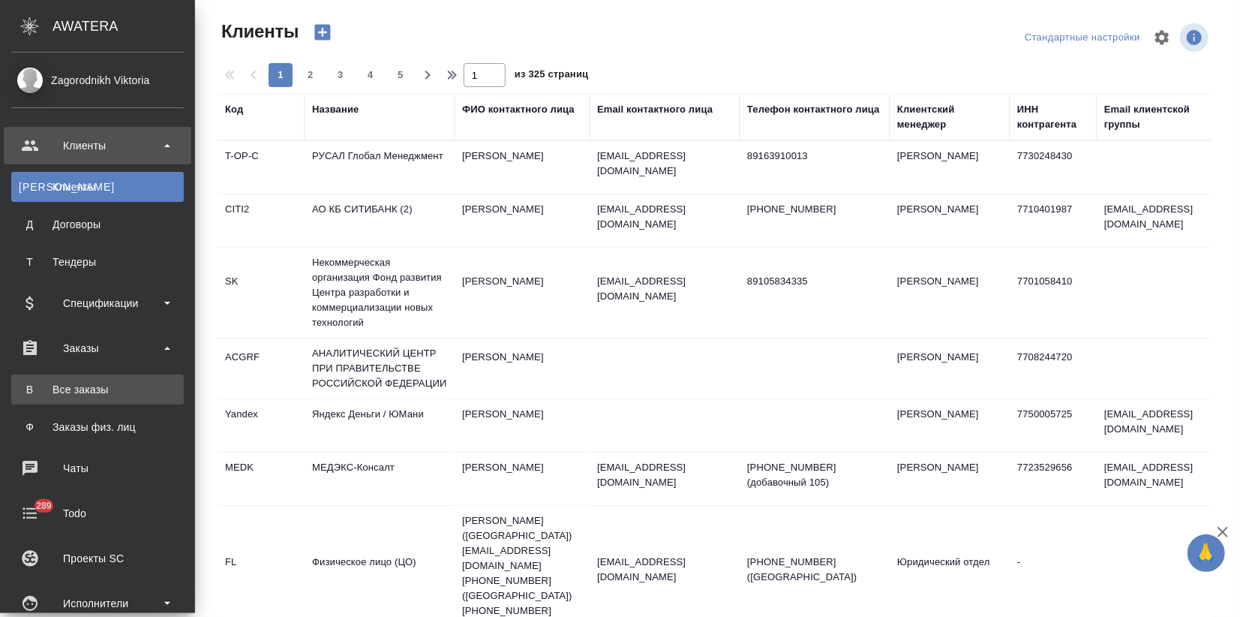
click at [86, 385] on div "Все заказы" at bounding box center [98, 389] width 158 height 15
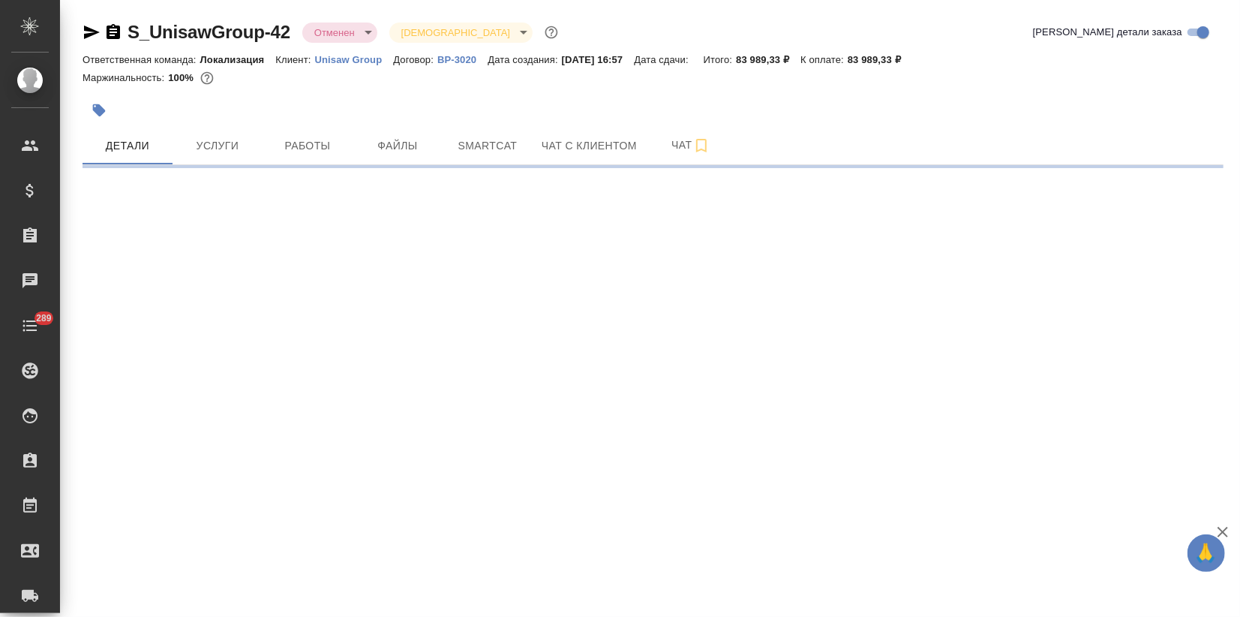
select select "RU"
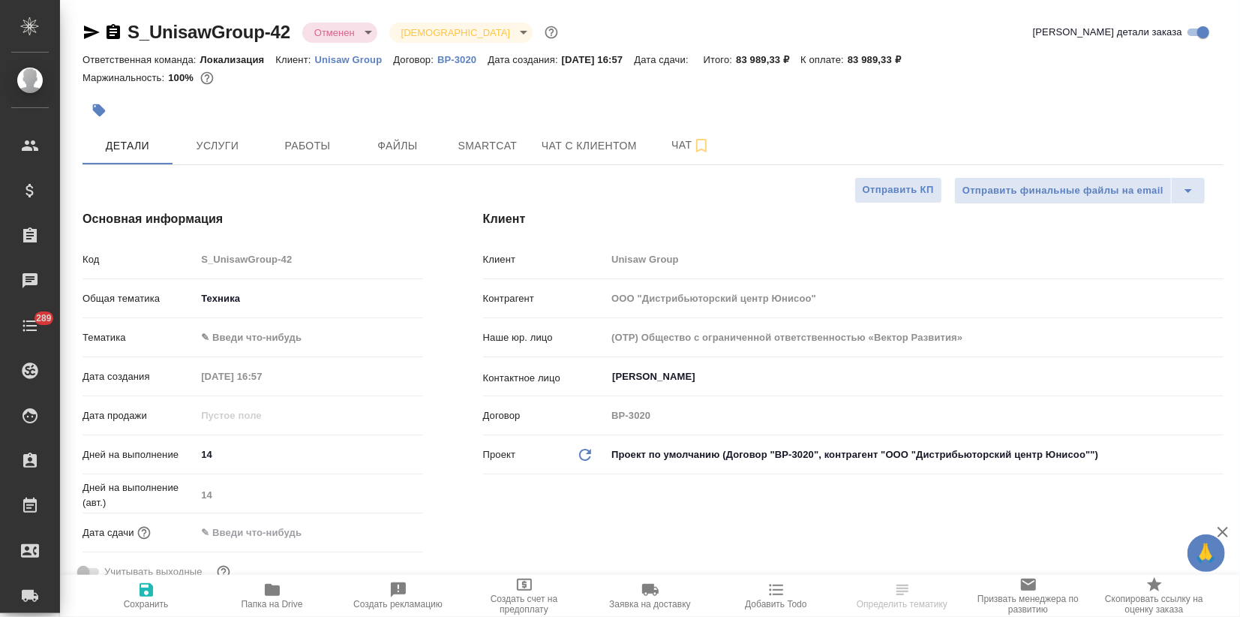
type textarea "x"
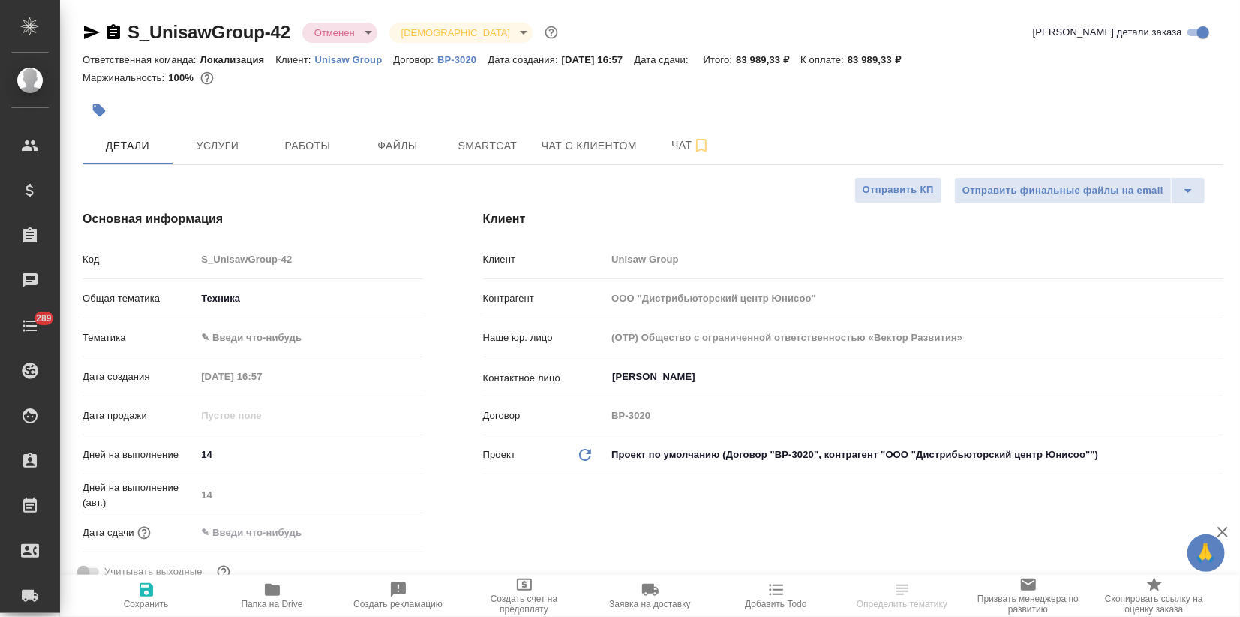
type textarea "x"
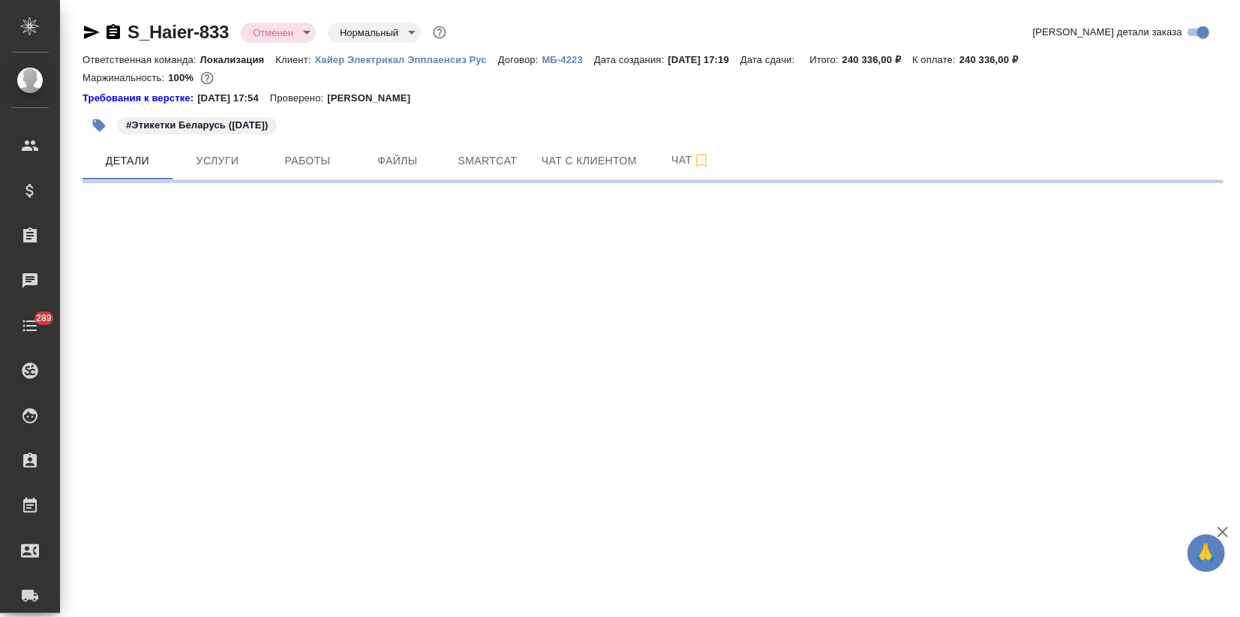
select select "RU"
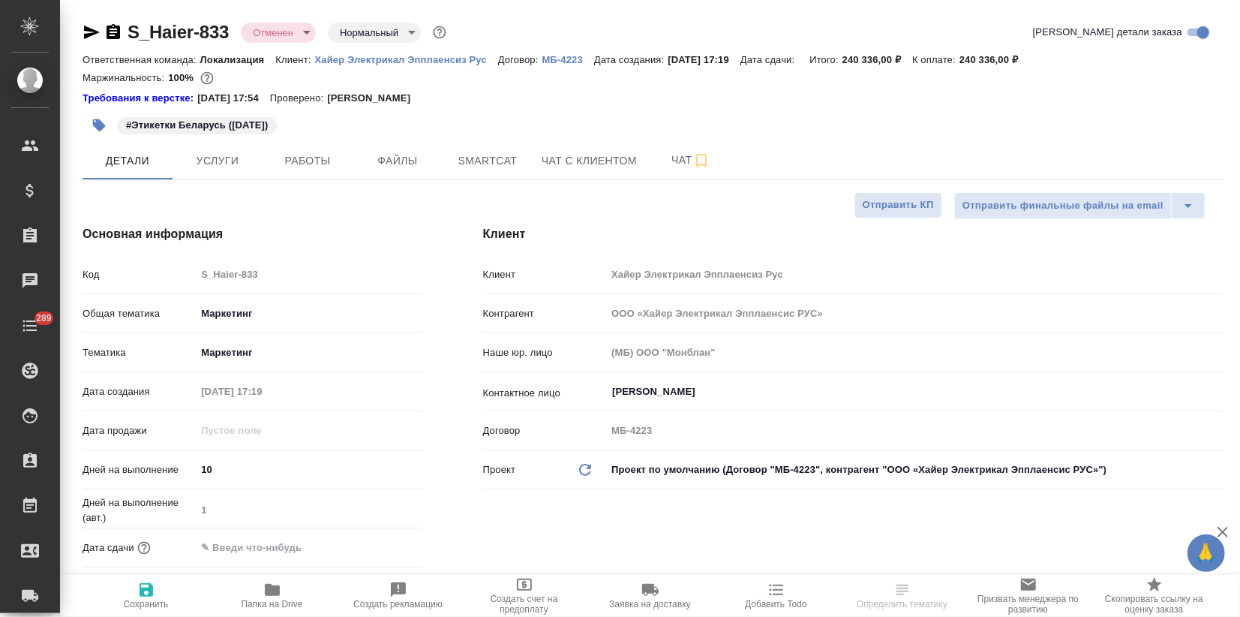
type textarea "x"
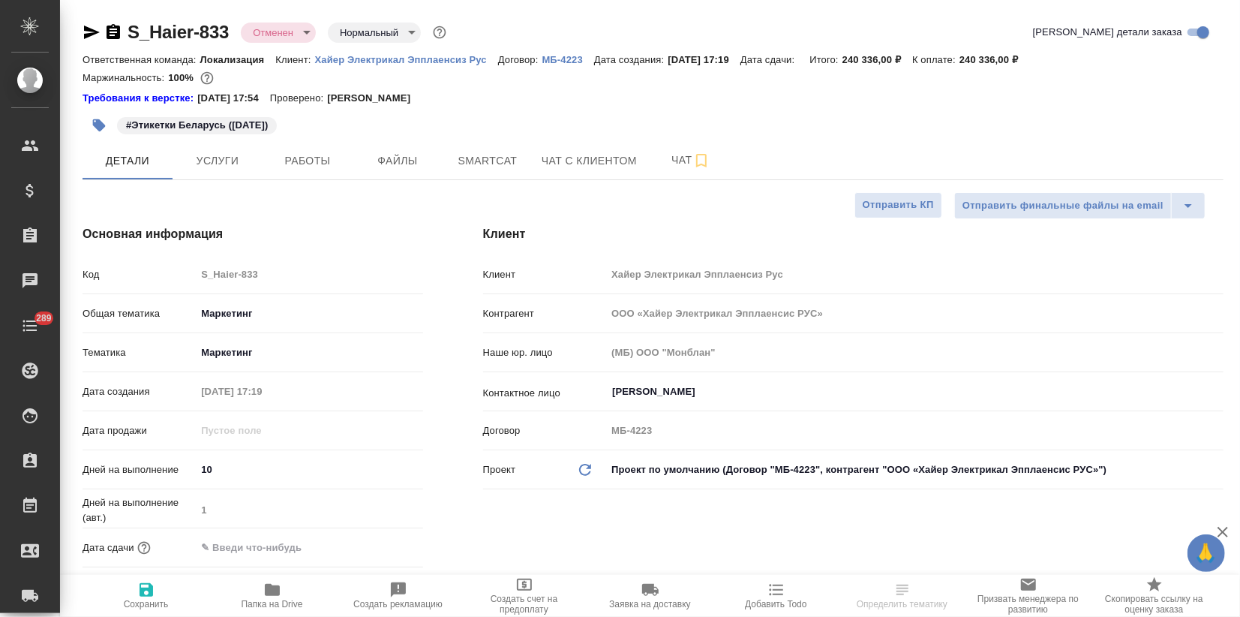
type textarea "x"
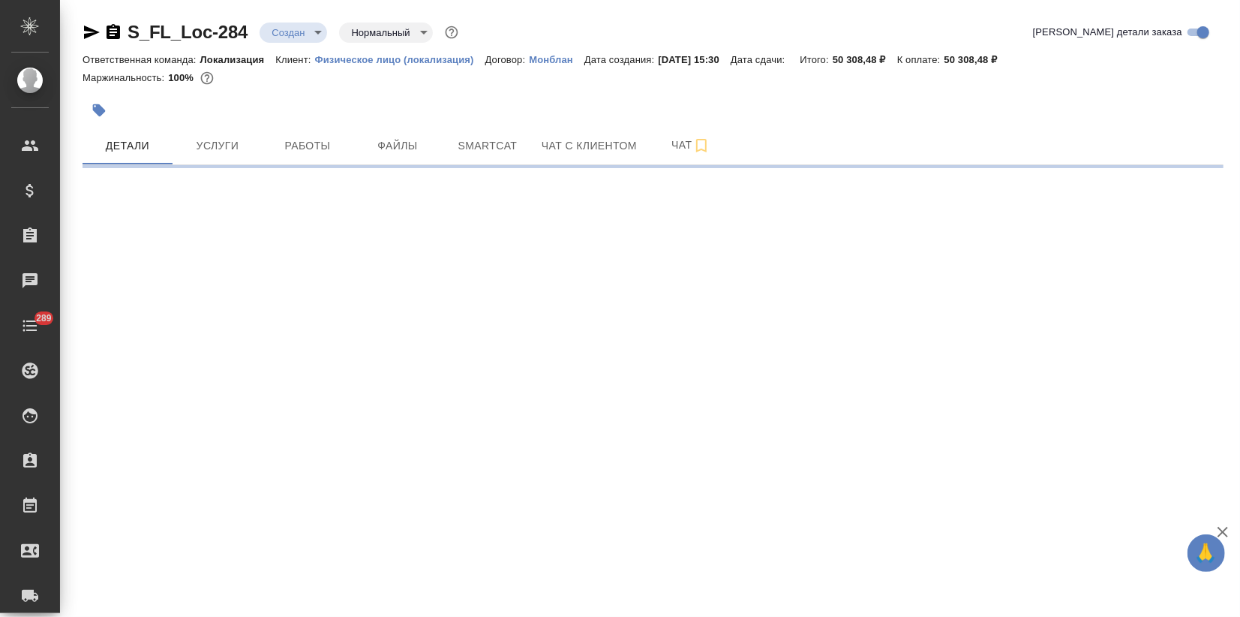
select select "RU"
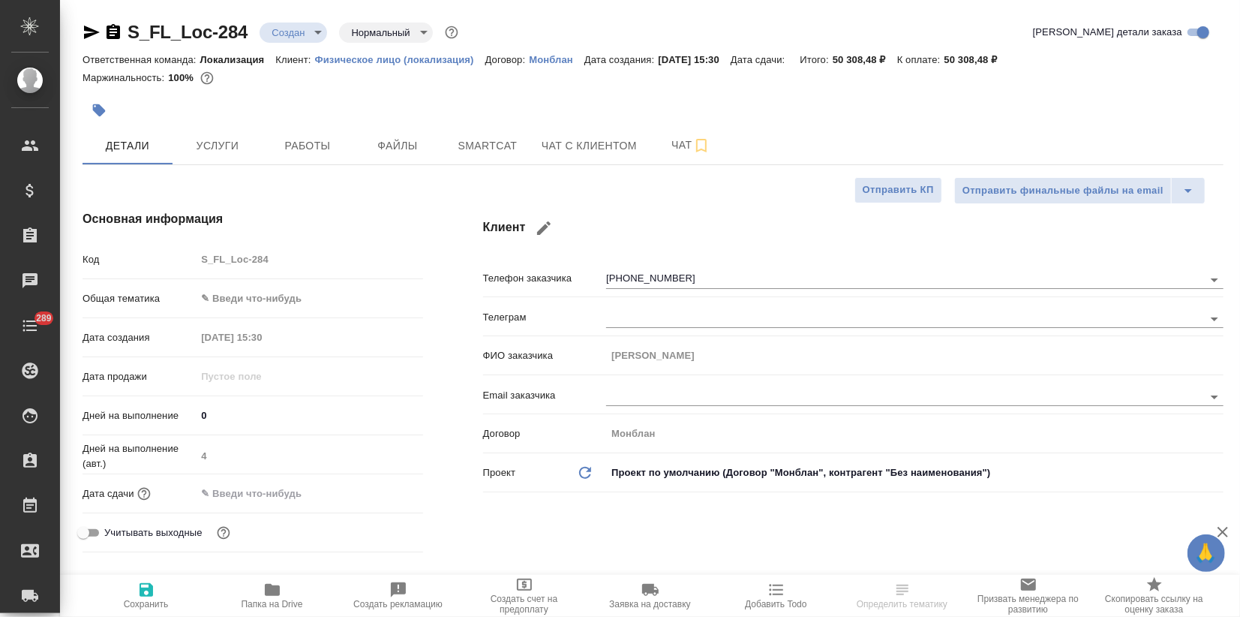
type textarea "x"
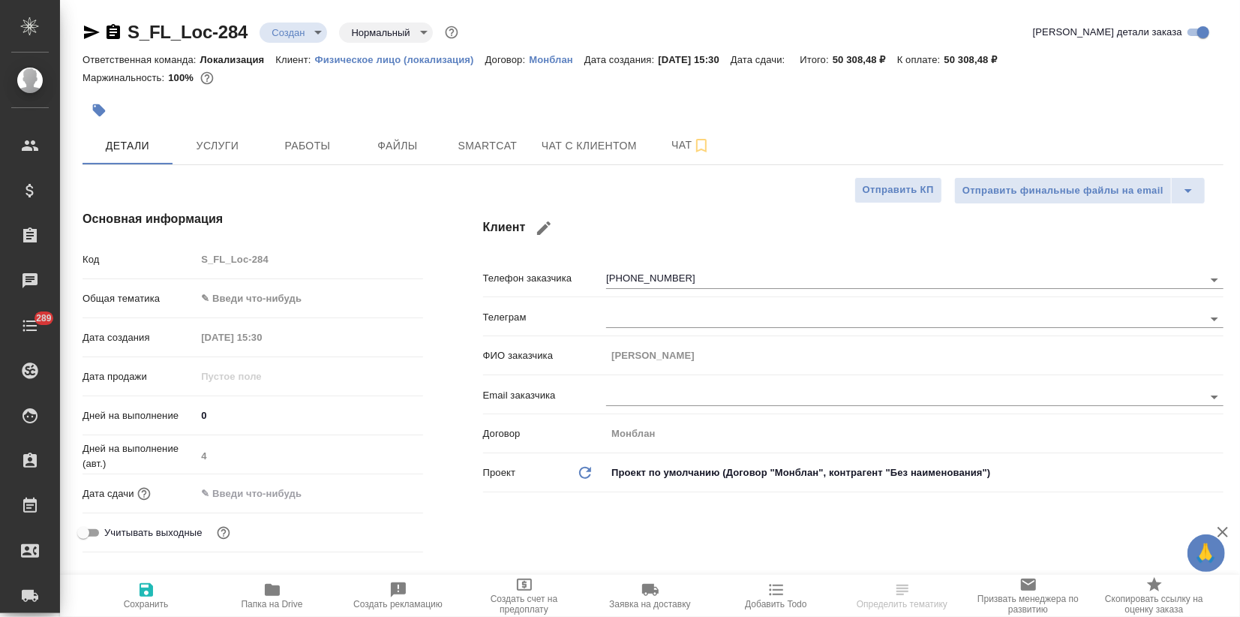
type textarea "x"
click at [663, 146] on span "Чат" at bounding box center [691, 145] width 72 height 19
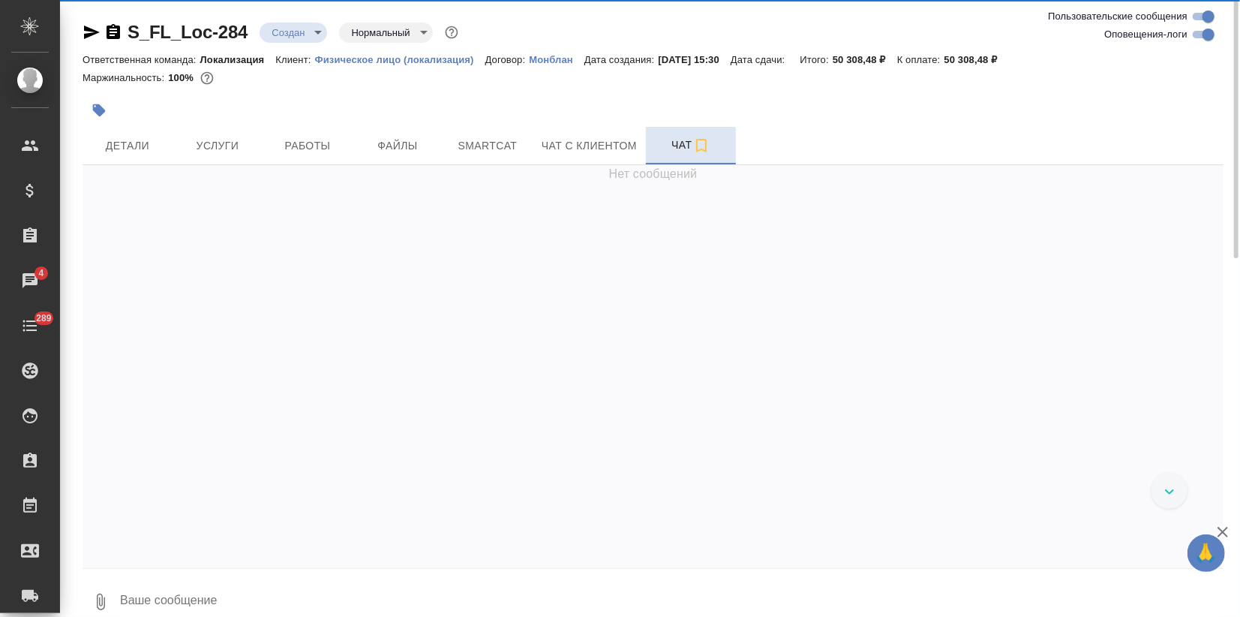
scroll to position [474, 0]
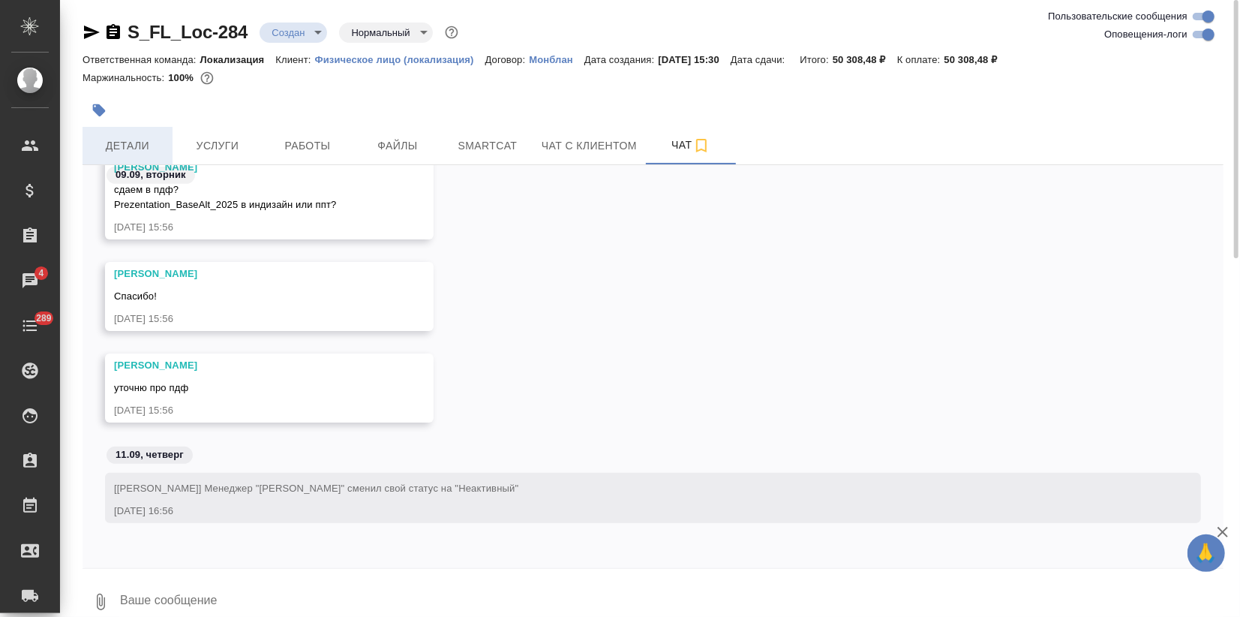
click at [120, 143] on span "Детали" at bounding box center [128, 146] width 72 height 19
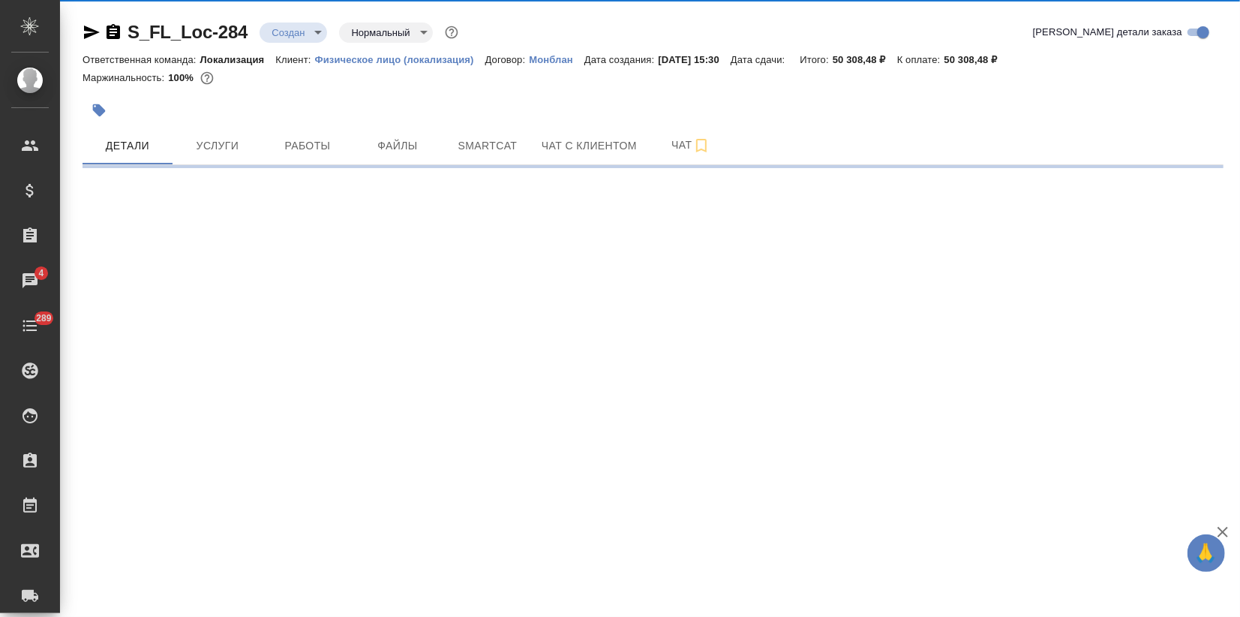
select select "RU"
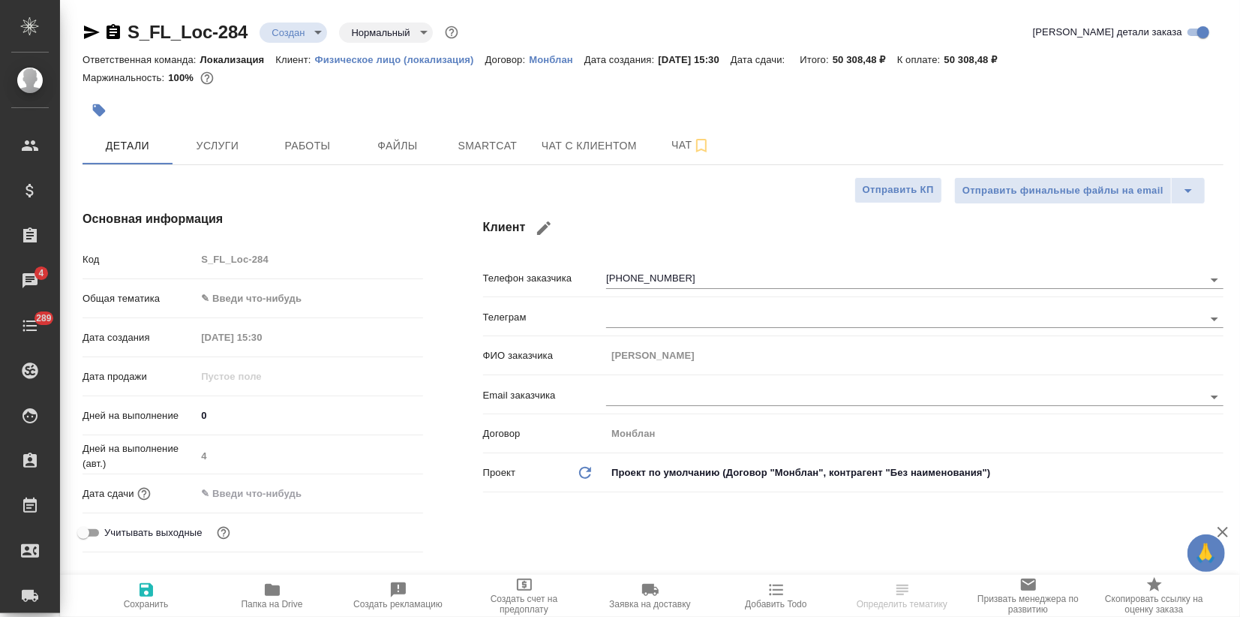
type textarea "x"
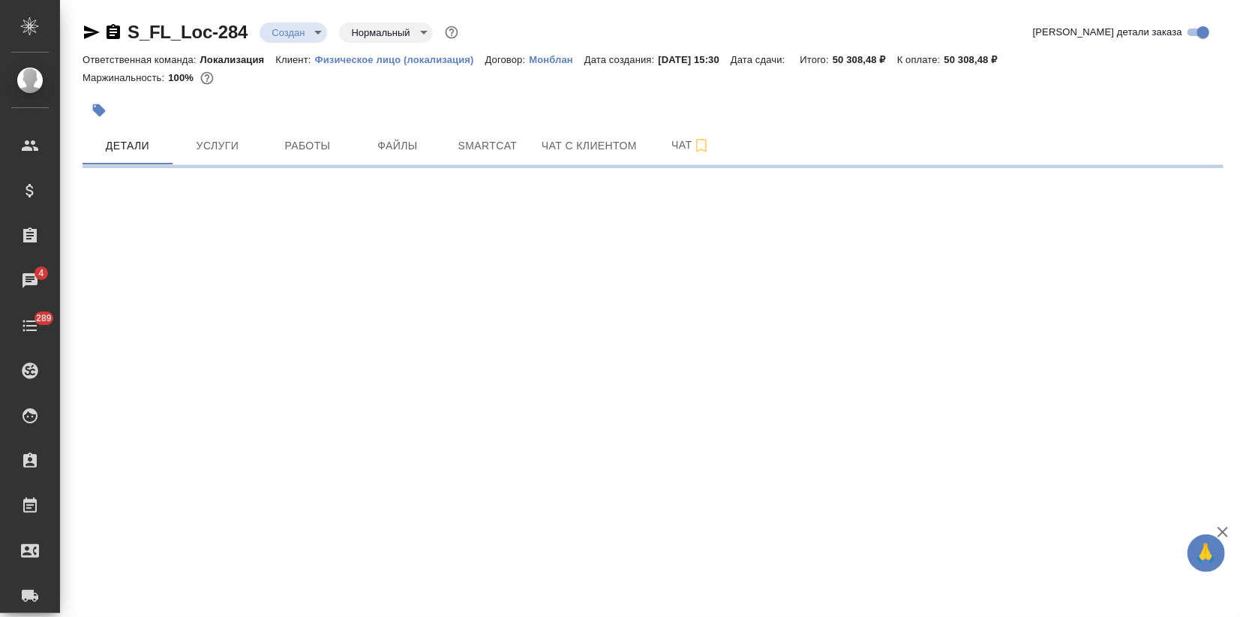
select select "RU"
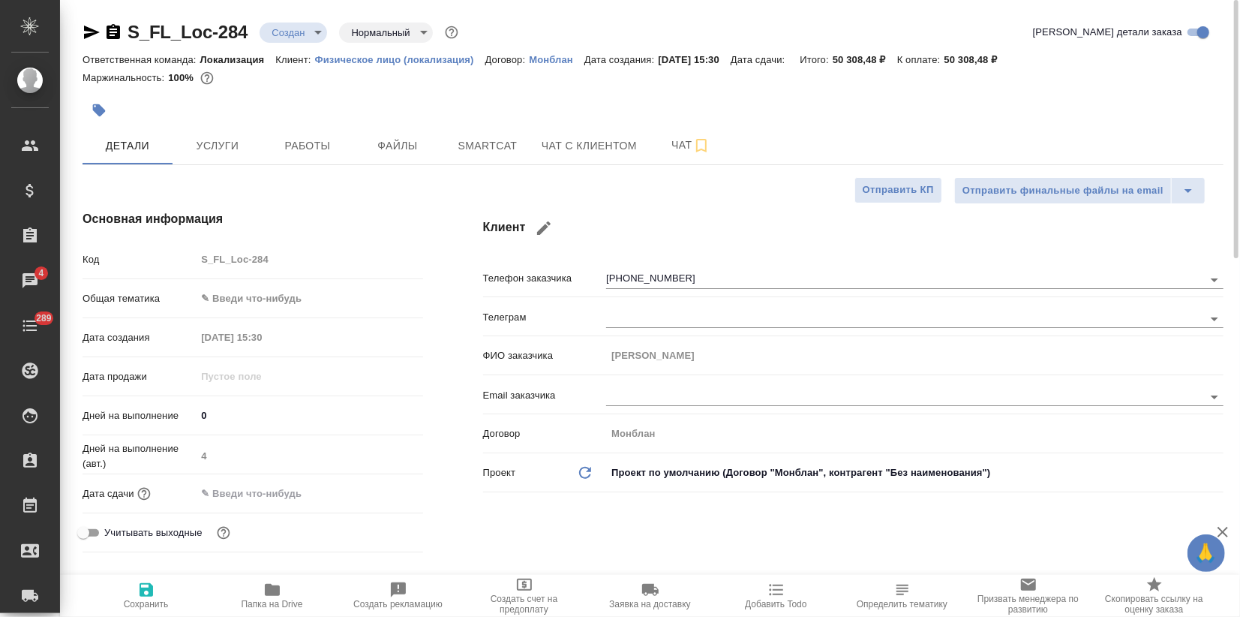
type textarea "x"
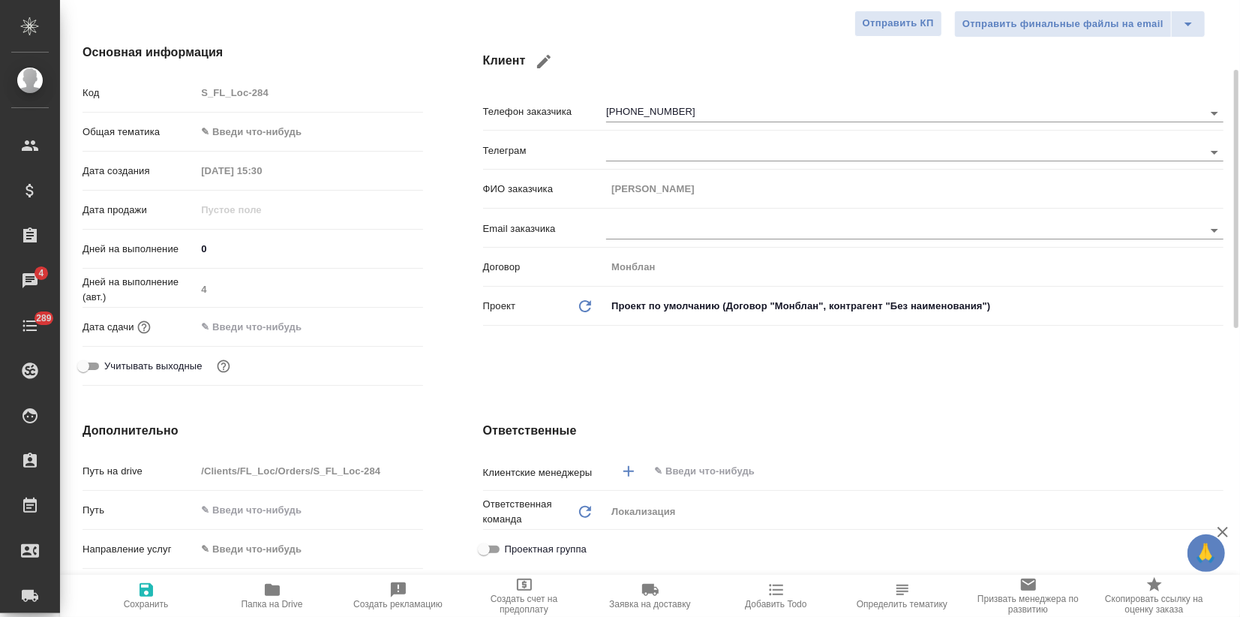
click at [650, 474] on div "​" at bounding box center [914, 471] width 617 height 27
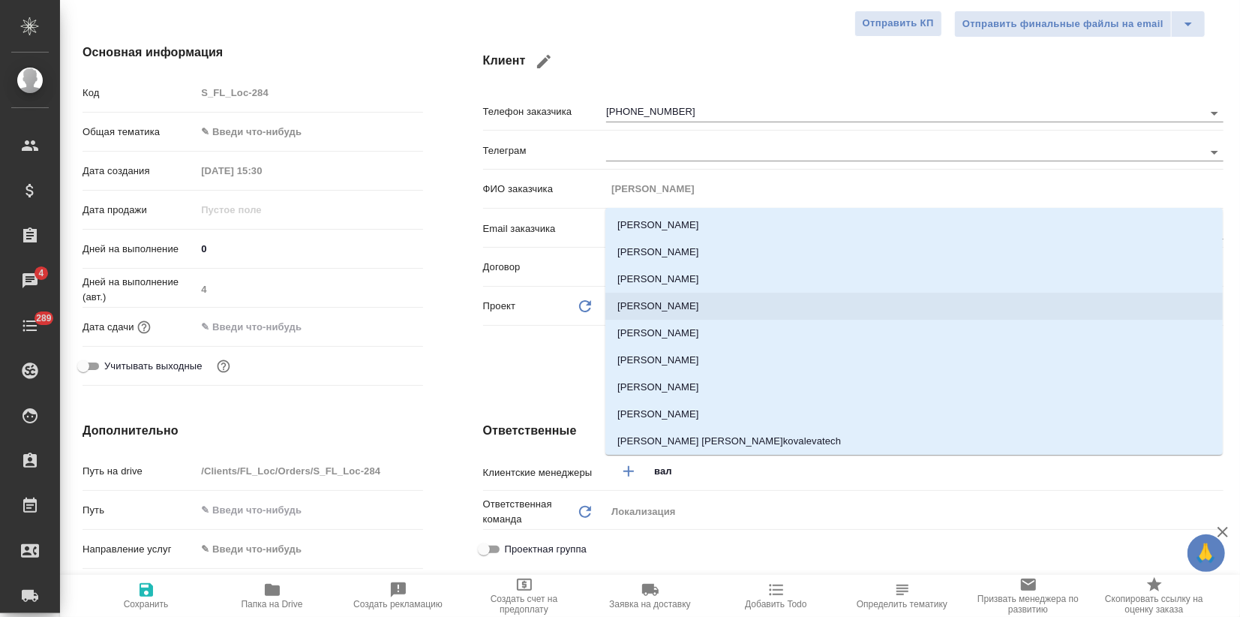
type input "валя"
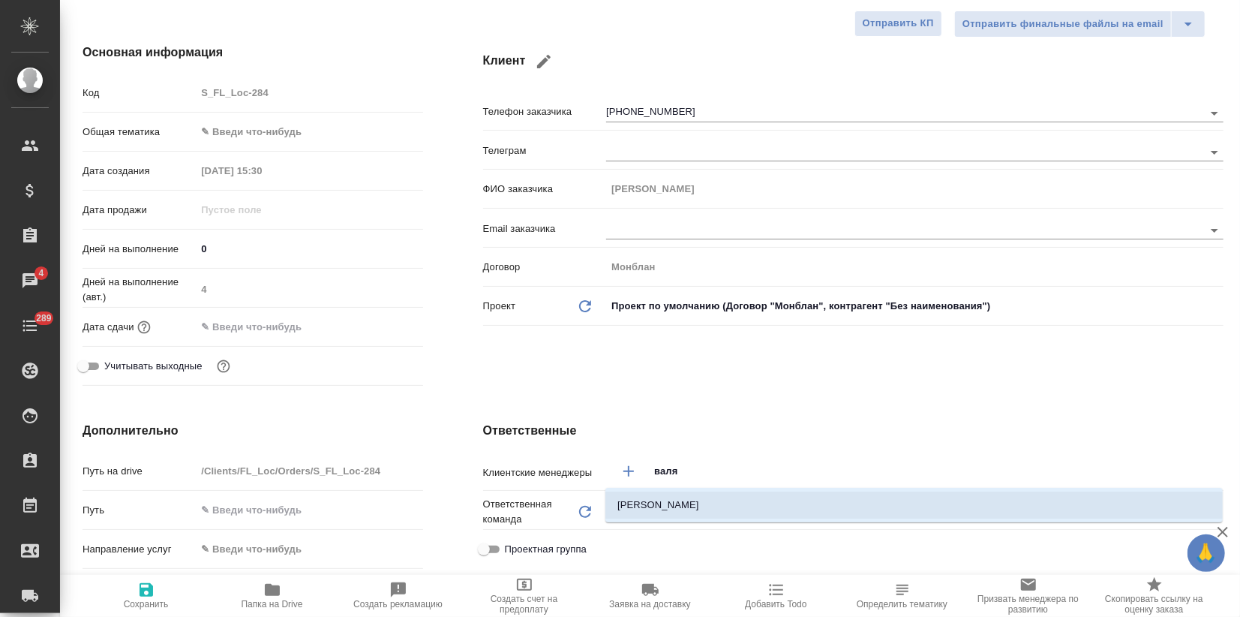
click at [659, 507] on li "Валяева Анна" at bounding box center [913, 504] width 617 height 27
type textarea "x"
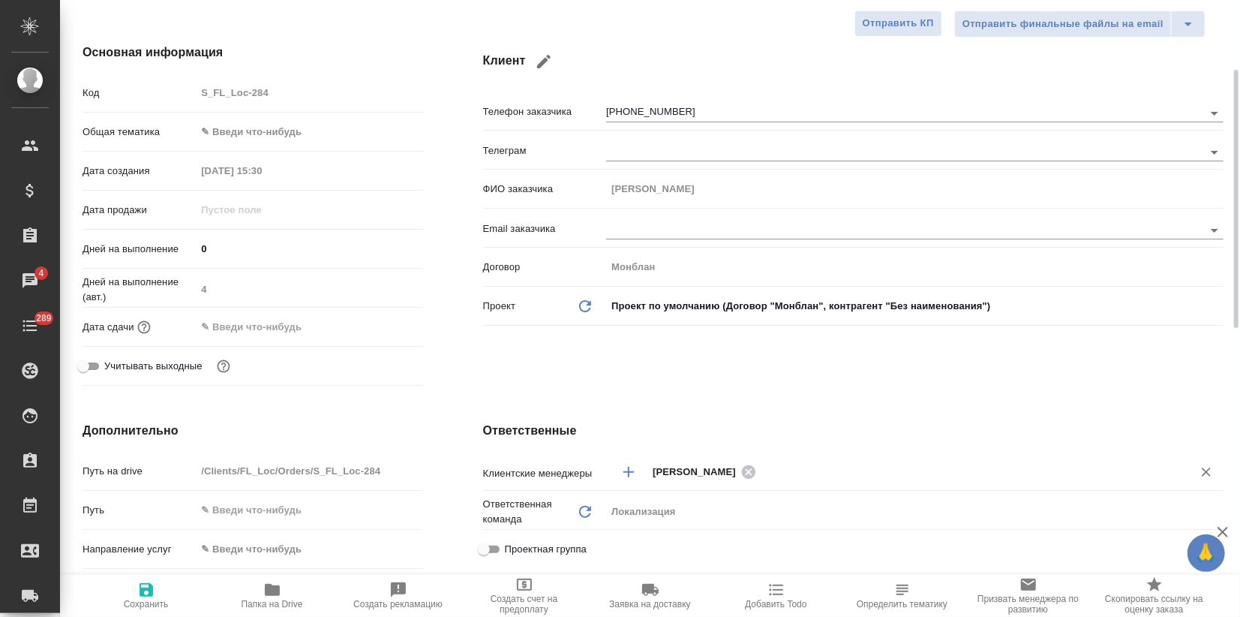
click at [140, 589] on icon "button" at bounding box center [147, 590] width 14 height 14
type textarea "x"
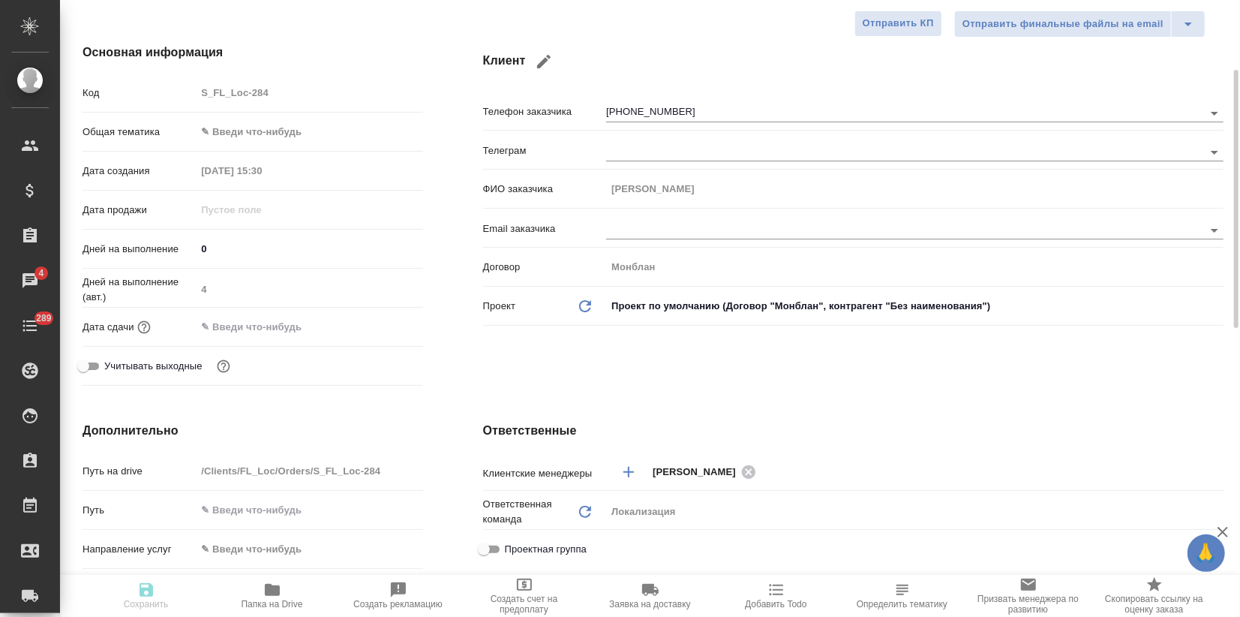
type textarea "x"
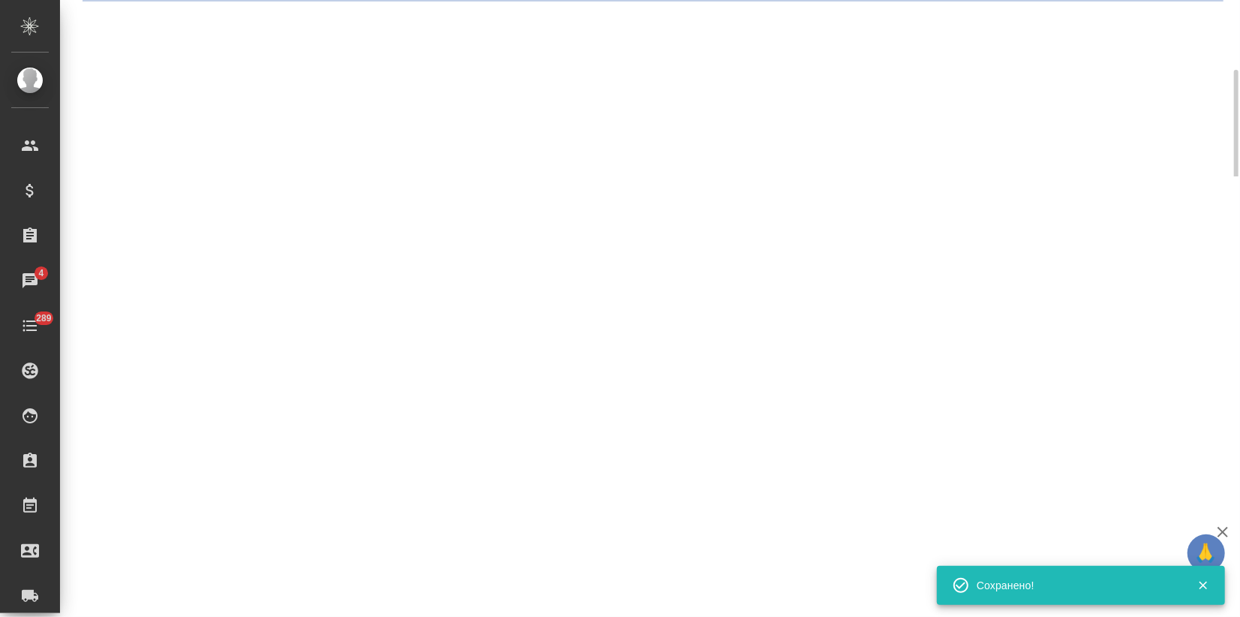
select select "RU"
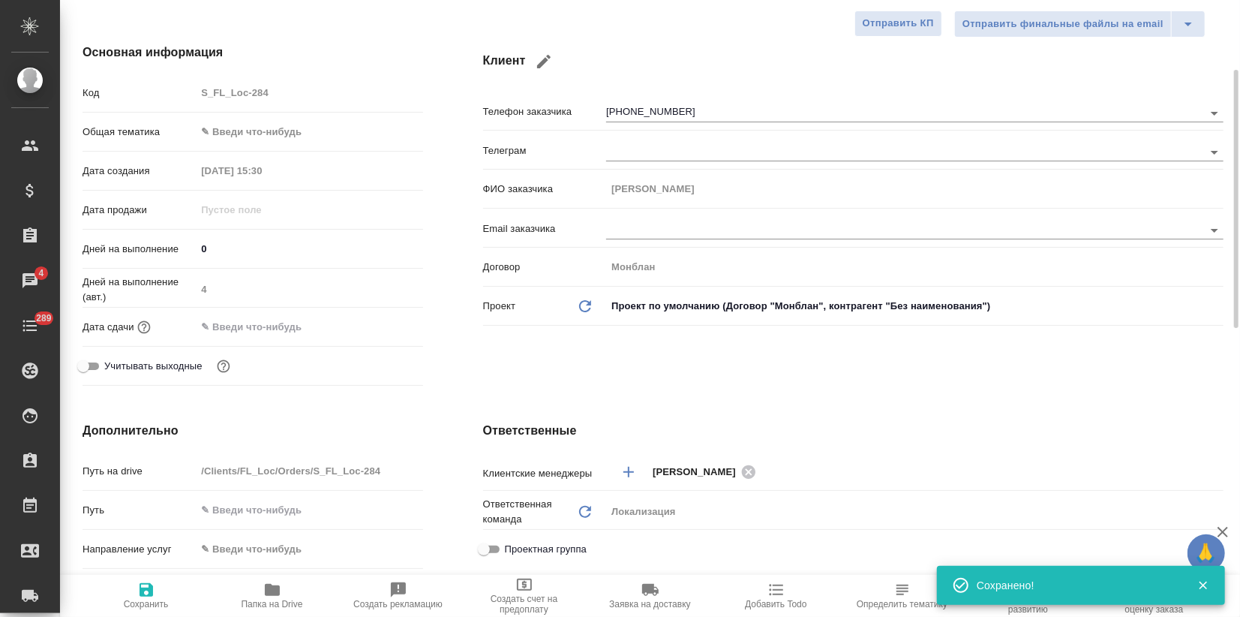
type textarea "x"
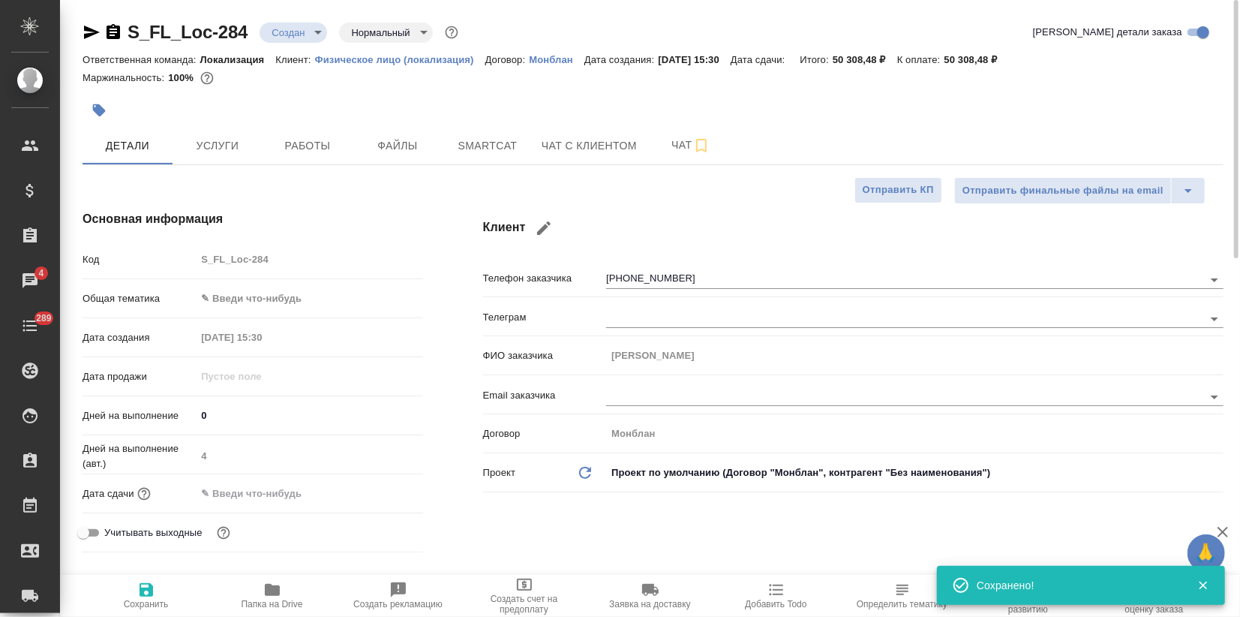
type textarea "x"
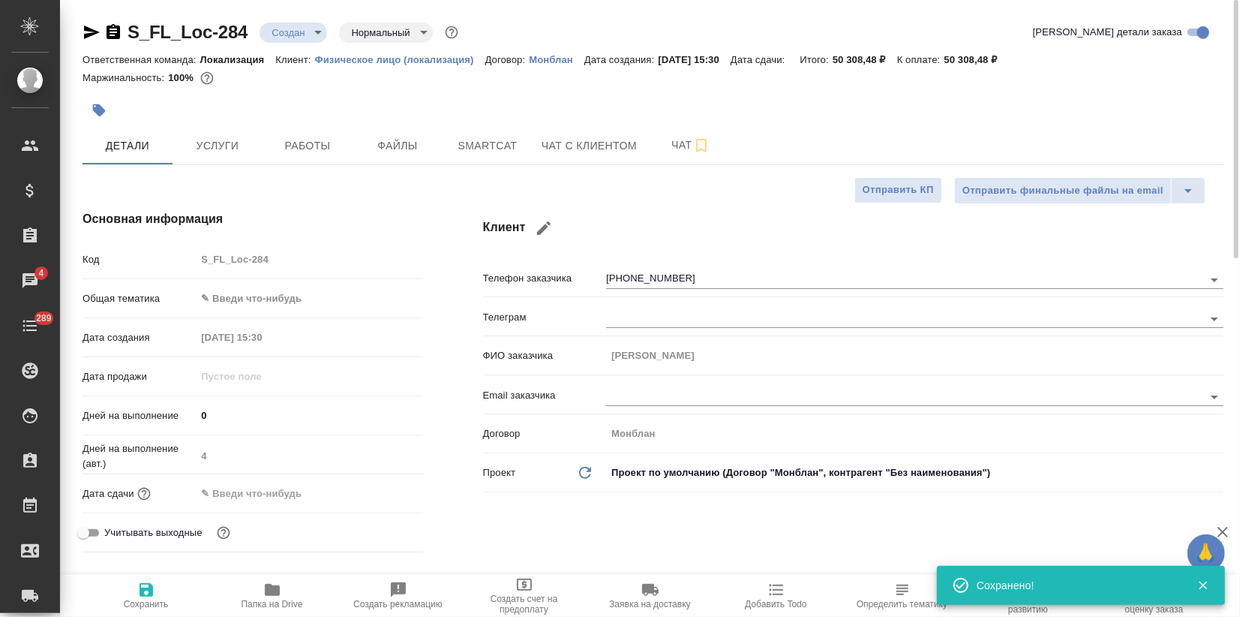
type textarea "x"
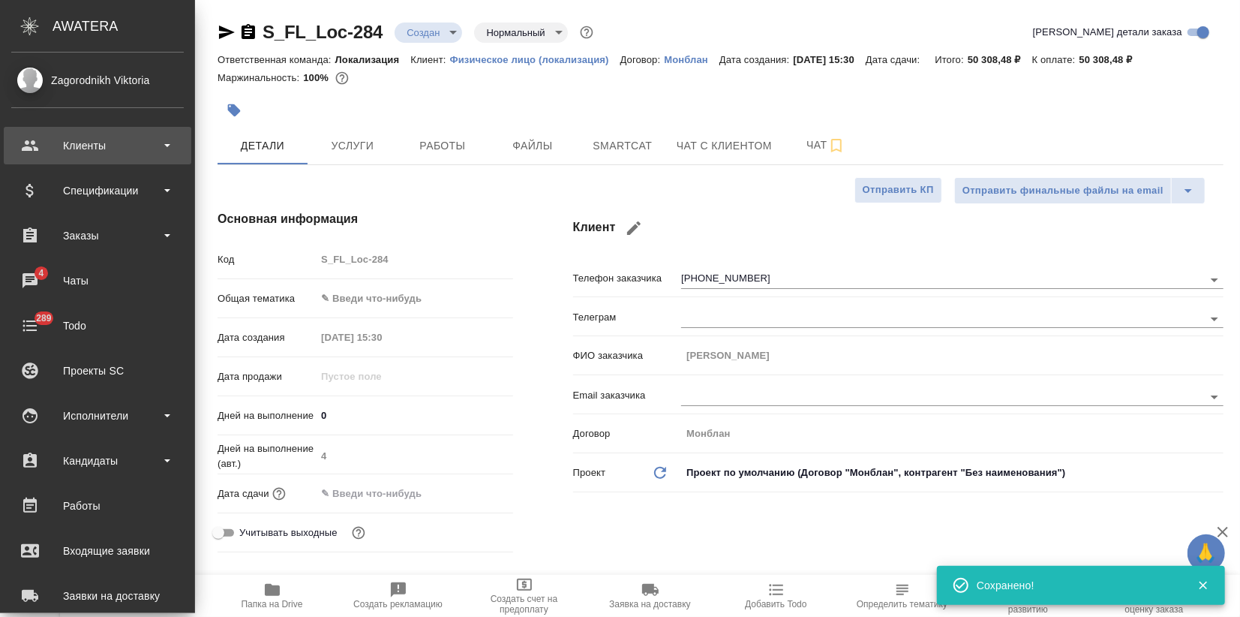
click at [54, 149] on div "Клиенты" at bounding box center [97, 145] width 173 height 23
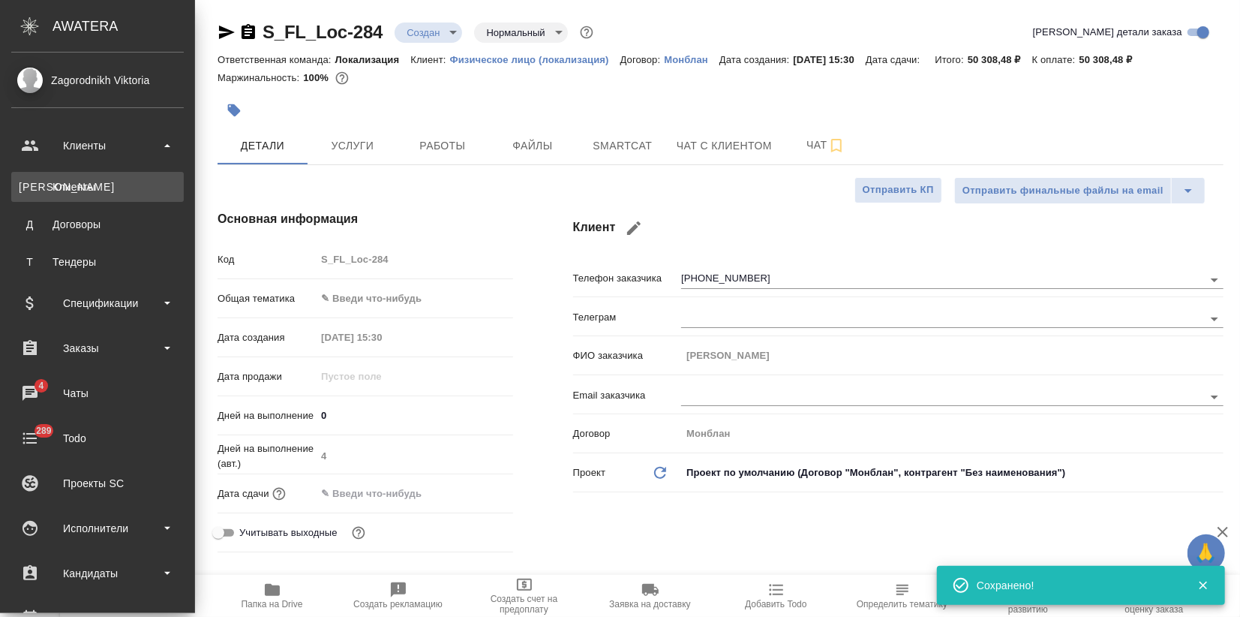
click at [65, 185] on div "Клиенты" at bounding box center [98, 186] width 158 height 15
type textarea "x"
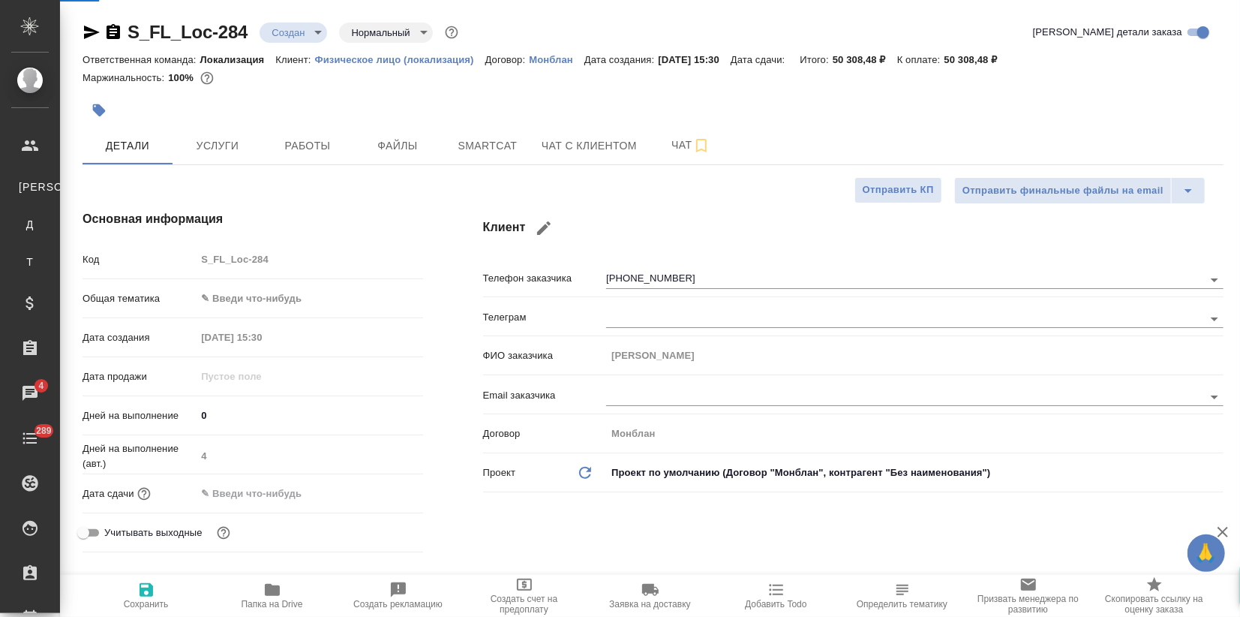
select select "RU"
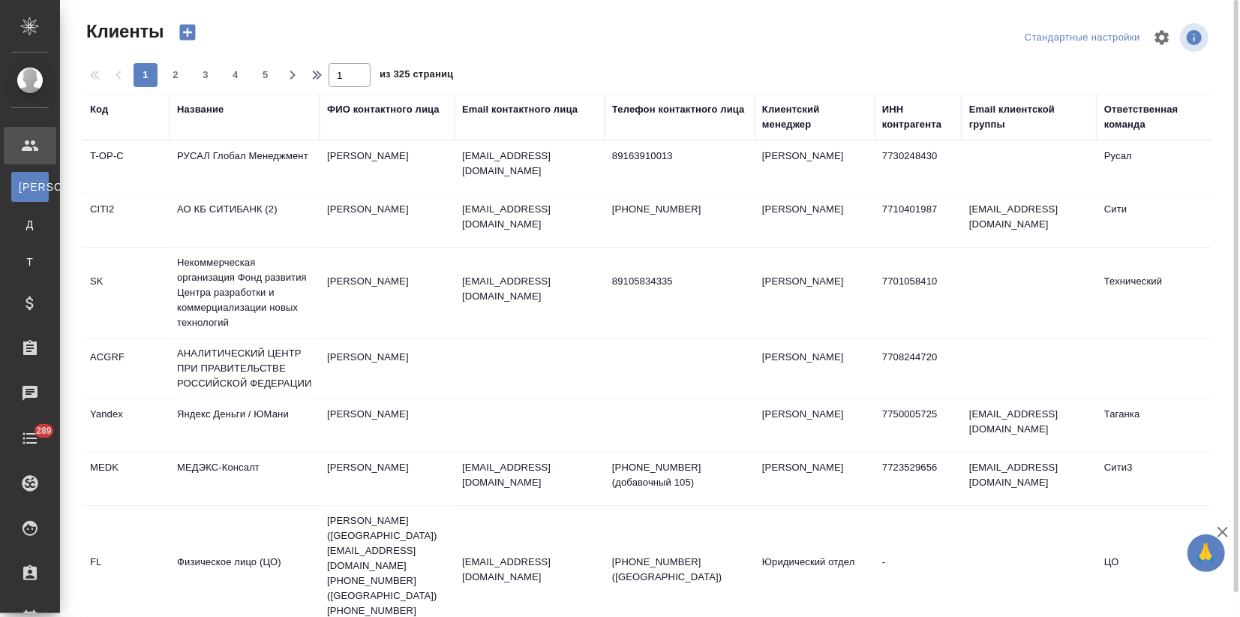
click at [486, 108] on div "Email контактного лица" at bounding box center [520, 109] width 116 height 15
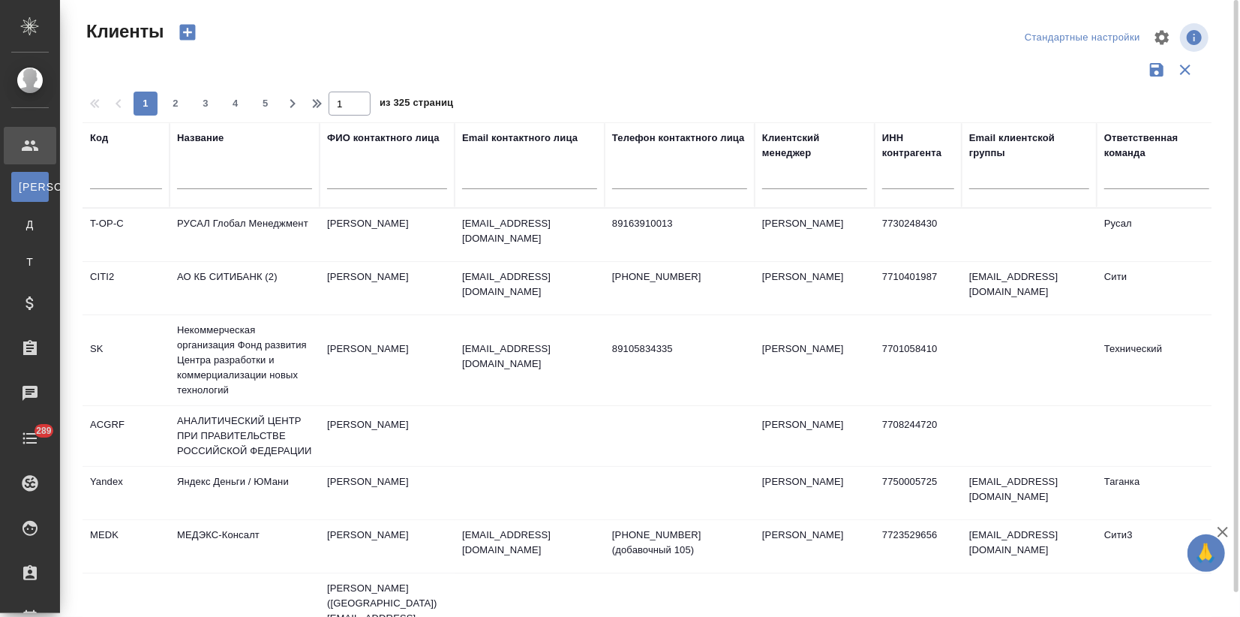
click at [477, 179] on input "text" at bounding box center [529, 179] width 135 height 19
paste input "vladislav.repin@ao-renome.ru"
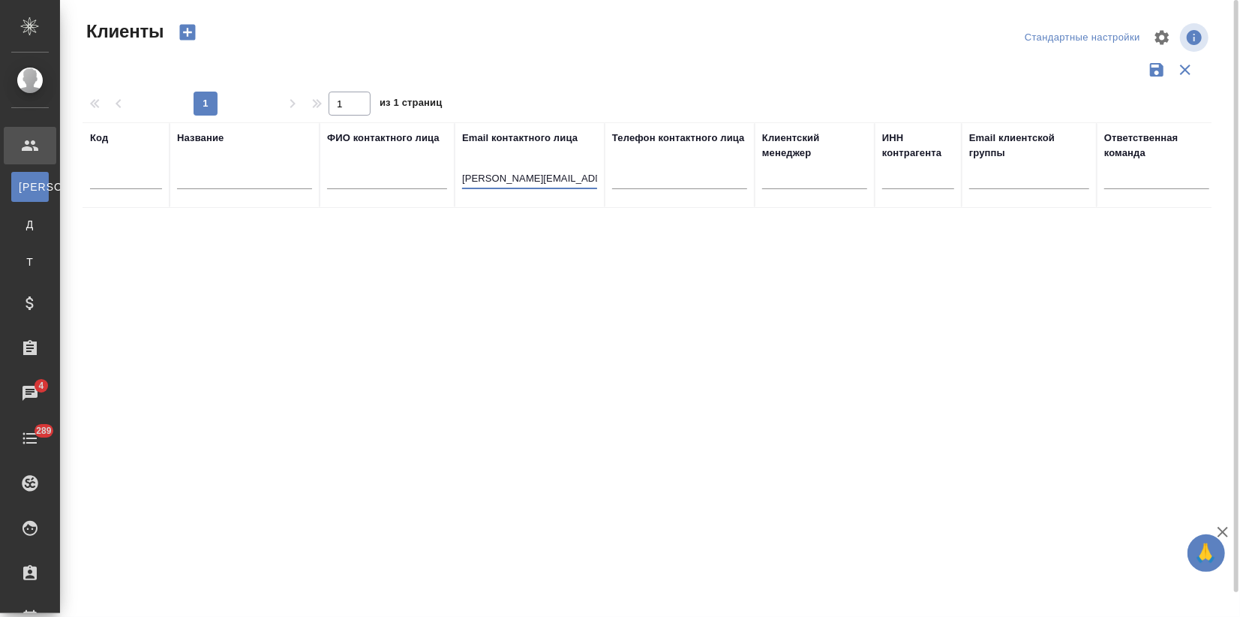
drag, startPoint x: 532, startPoint y: 182, endPoint x: 416, endPoint y: 187, distance: 116.4
click at [408, 183] on tr "Код Название ФИО контактного лица Email контактного лица vladislav.repin@ao-ren…" at bounding box center [650, 165] width 1134 height 86
type input "ao-renome.ru"
drag, startPoint x: 499, startPoint y: 182, endPoint x: 403, endPoint y: 203, distance: 98.1
click at [456, 191] on th "Email контактного лица ao-renome.ru" at bounding box center [530, 165] width 150 height 86
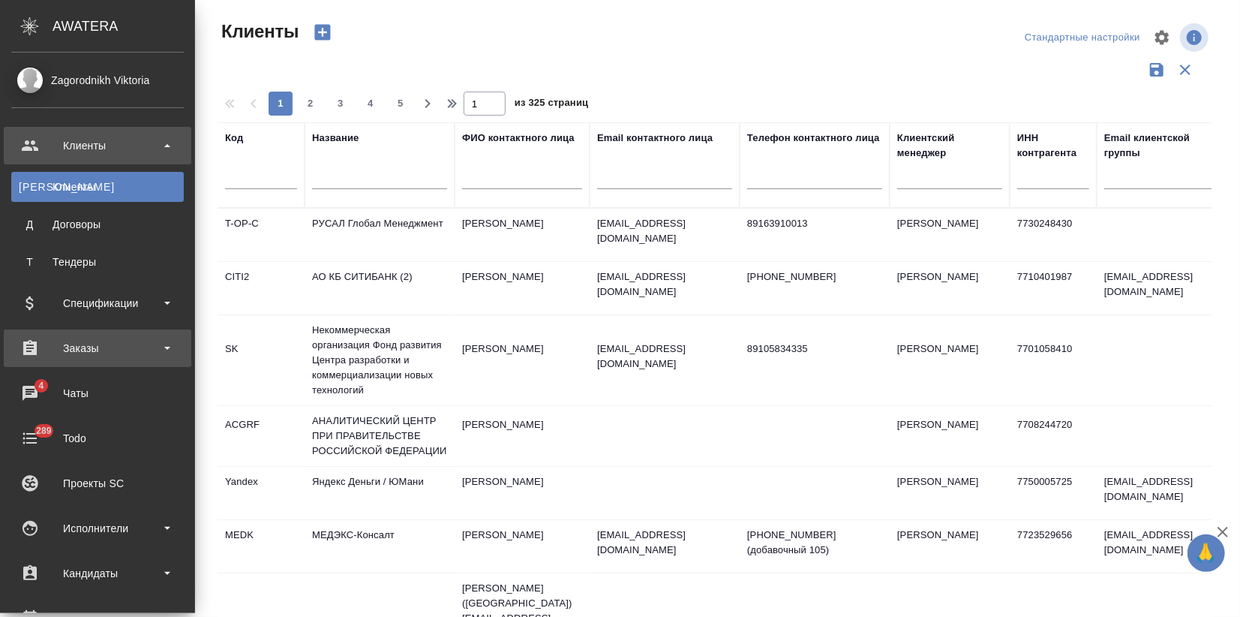
click at [73, 345] on div "Заказы" at bounding box center [97, 348] width 173 height 23
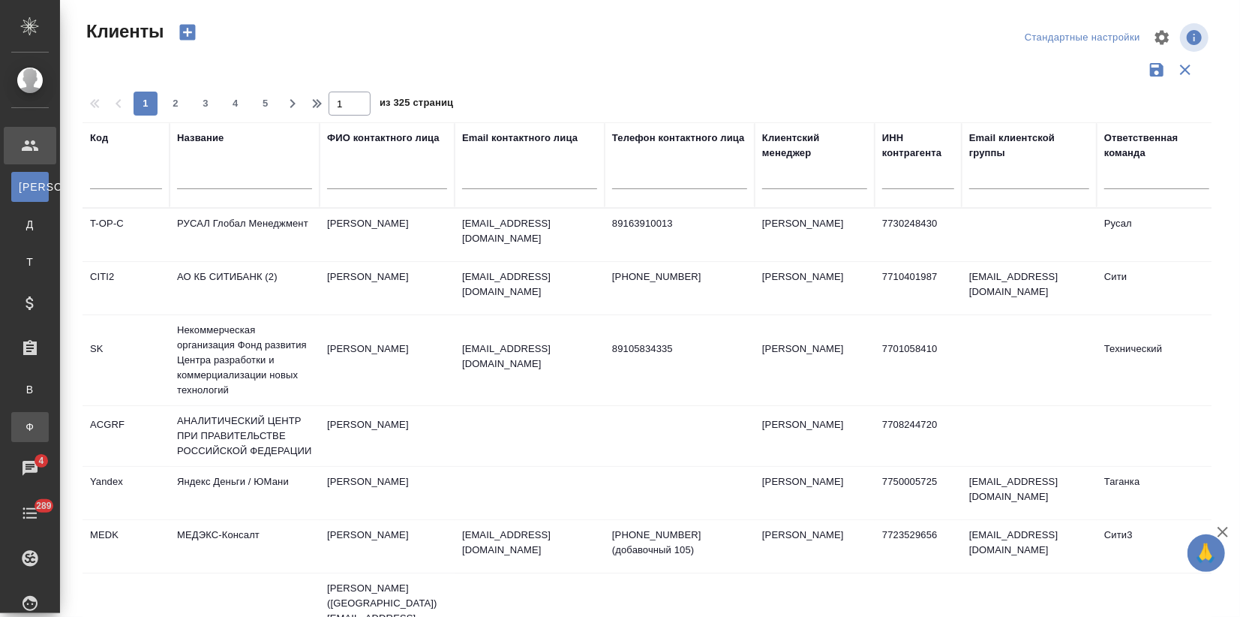
click at [23, 426] on div "Заказы физ. лиц" at bounding box center [11, 426] width 23 height 15
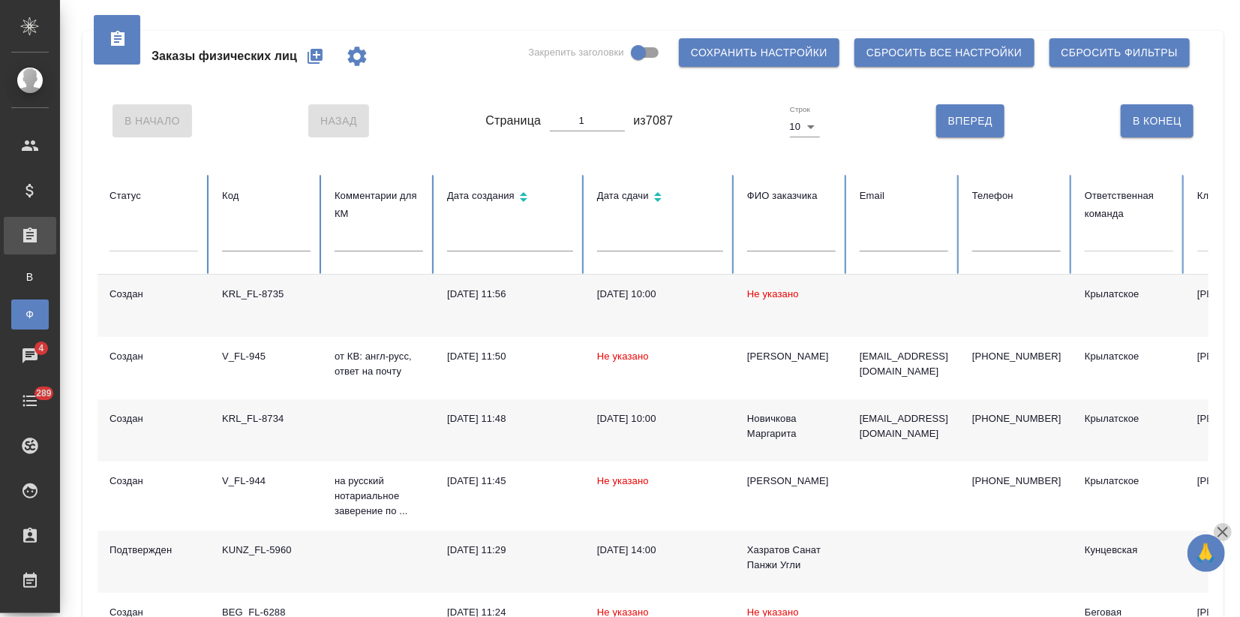
click at [1222, 536] on icon "button" at bounding box center [1223, 532] width 18 height 18
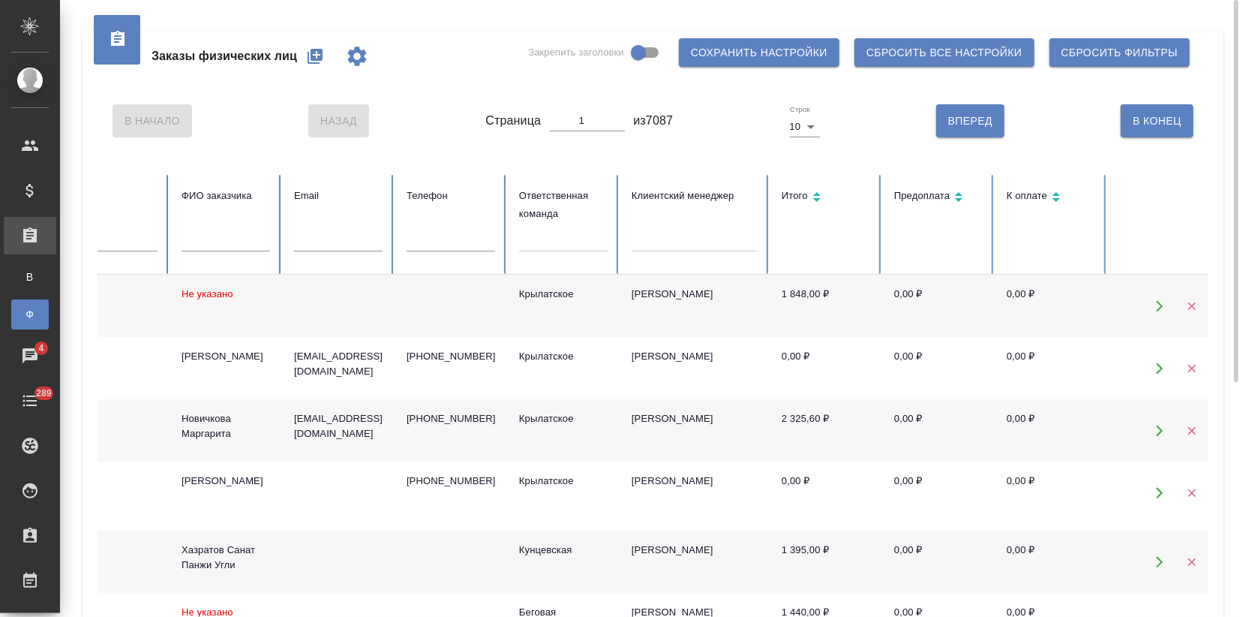
click at [254, 239] on input "text" at bounding box center [226, 240] width 89 height 21
paste input "Владислав Репин"
type input "Владислав Репин"
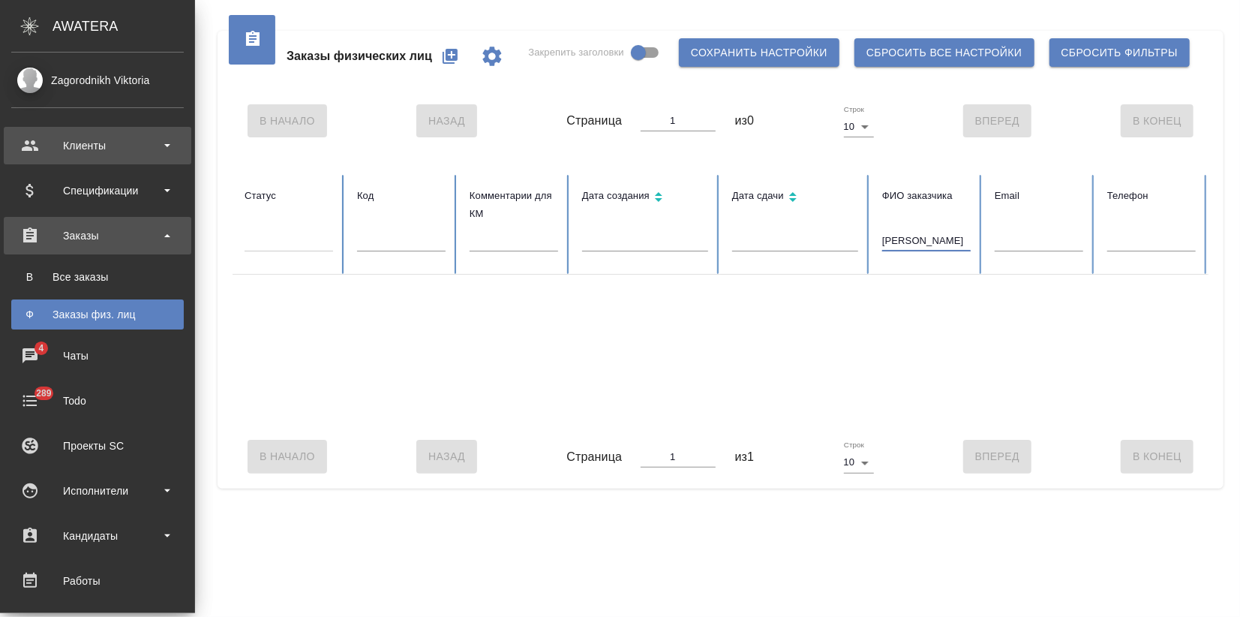
click at [63, 142] on div "Клиенты" at bounding box center [97, 145] width 173 height 23
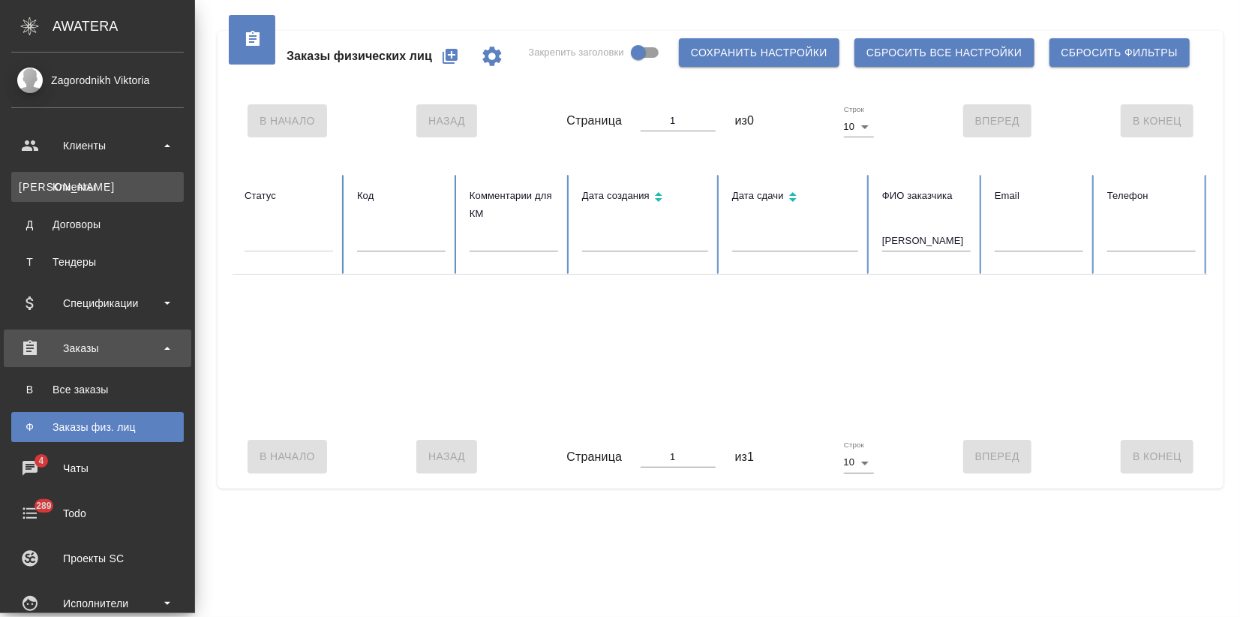
click at [76, 188] on div "Клиенты" at bounding box center [98, 186] width 158 height 15
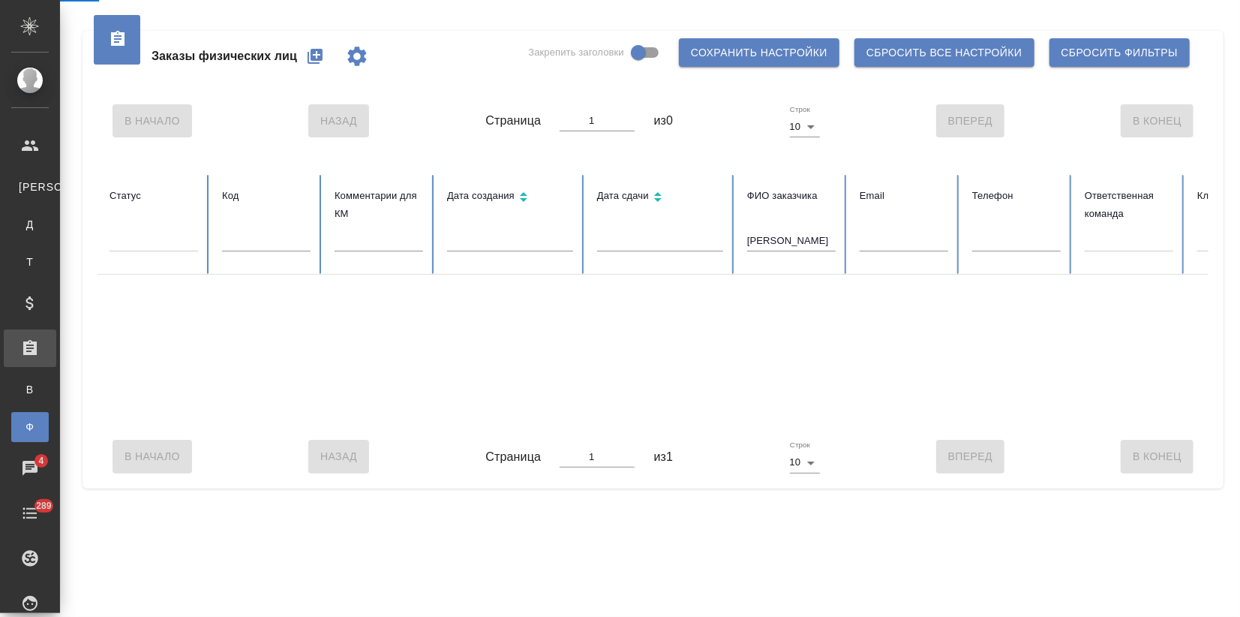
select select "RU"
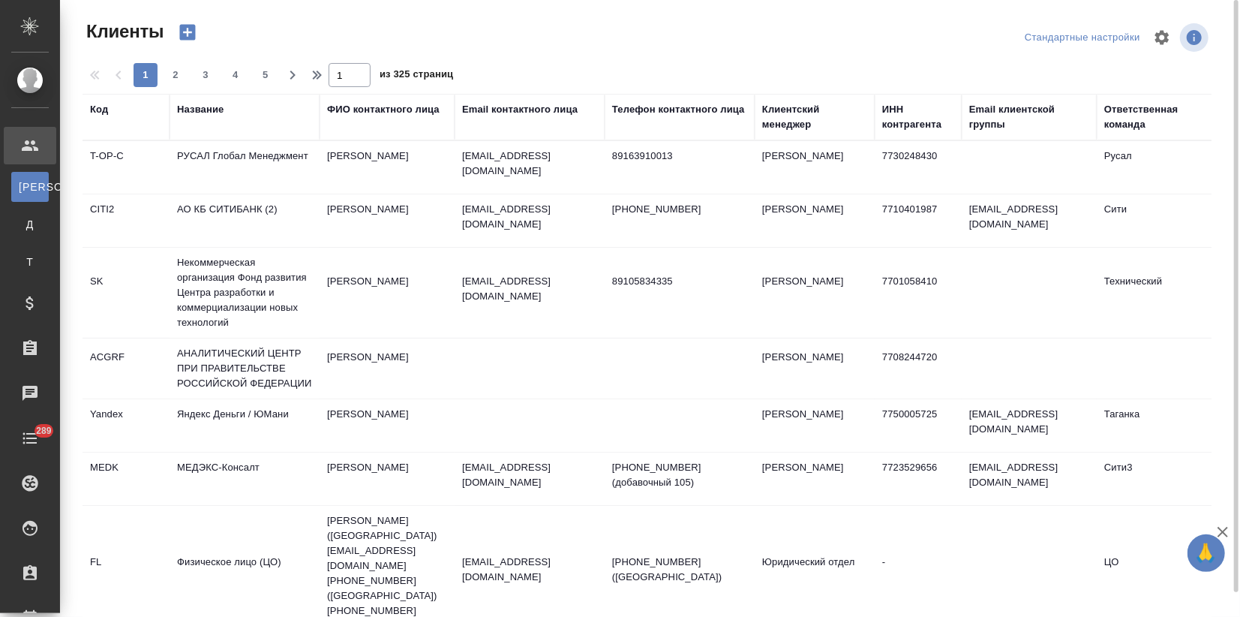
click at [385, 112] on div "ФИО контактного лица" at bounding box center [383, 109] width 113 height 15
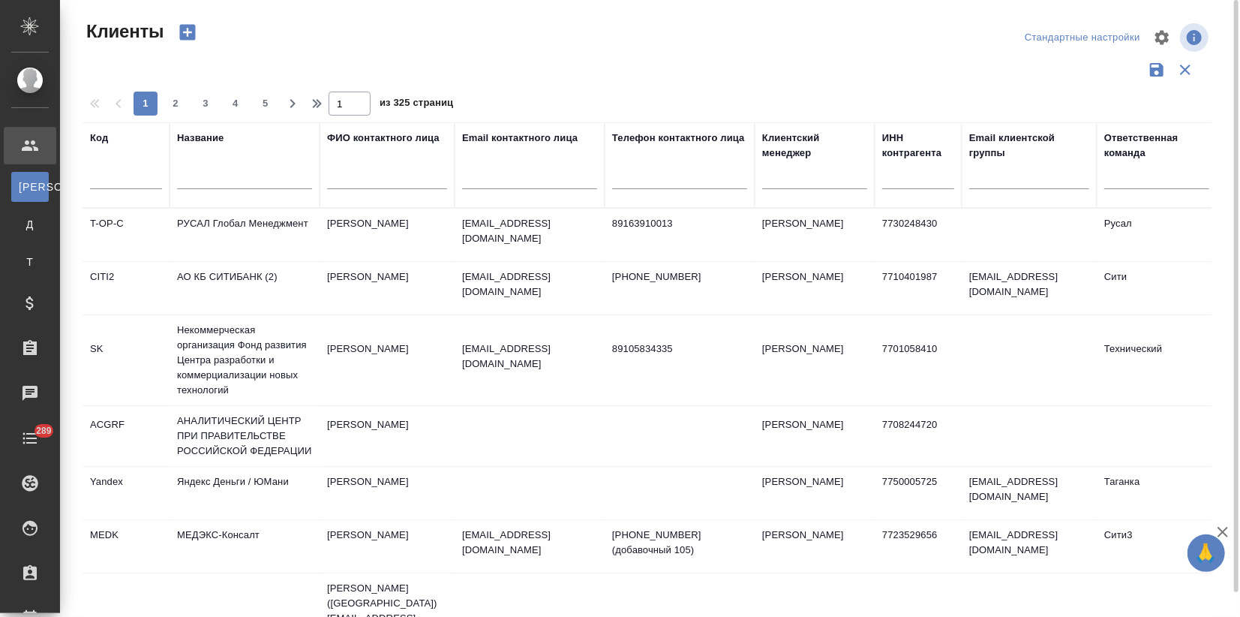
click at [372, 174] on input "text" at bounding box center [387, 179] width 120 height 19
paste input "Владислав Репин"
type input "Владислав Репин"
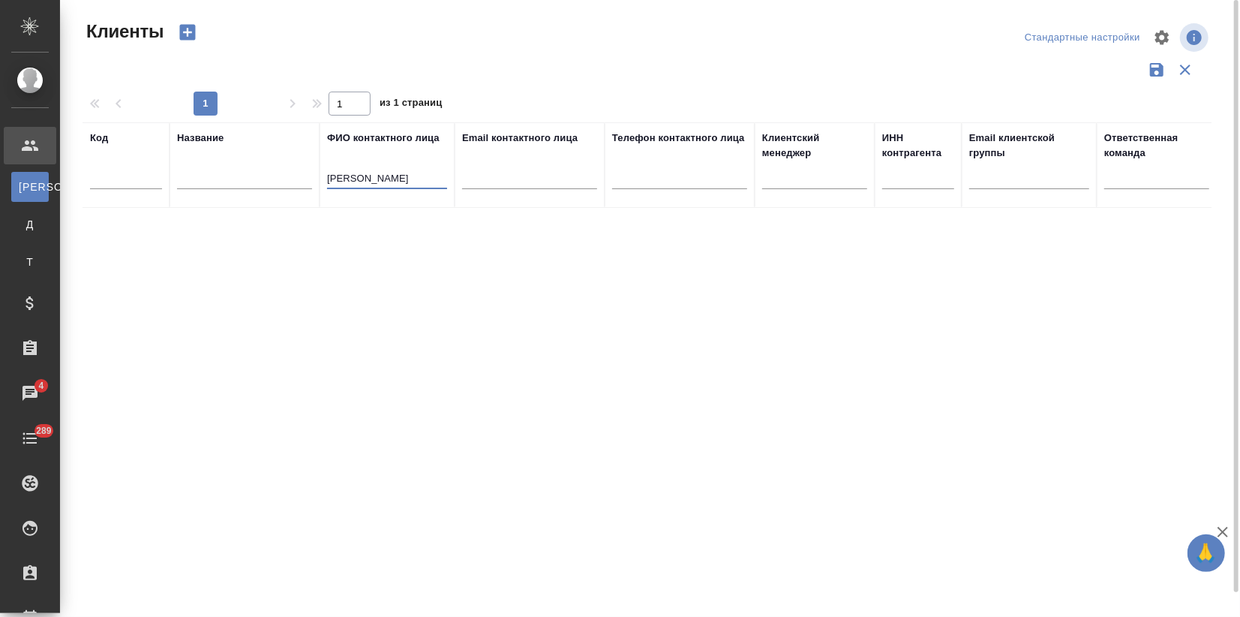
drag, startPoint x: 416, startPoint y: 179, endPoint x: 200, endPoint y: 185, distance: 216.2
click at [200, 185] on tr "Код Название ФИО контактного лица Владислав Репин Email контактного лица Телефо…" at bounding box center [650, 165] width 1134 height 86
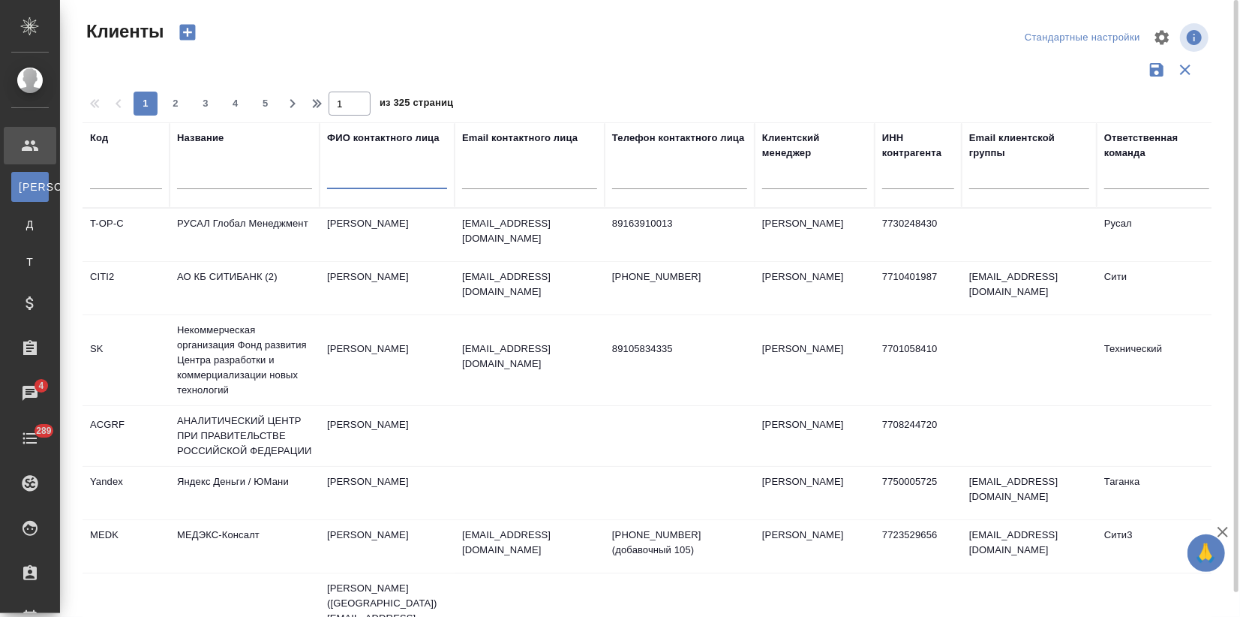
click at [571, 173] on input "text" at bounding box center [529, 179] width 135 height 19
paste input "vladislav.repin@ao-renome.ru"
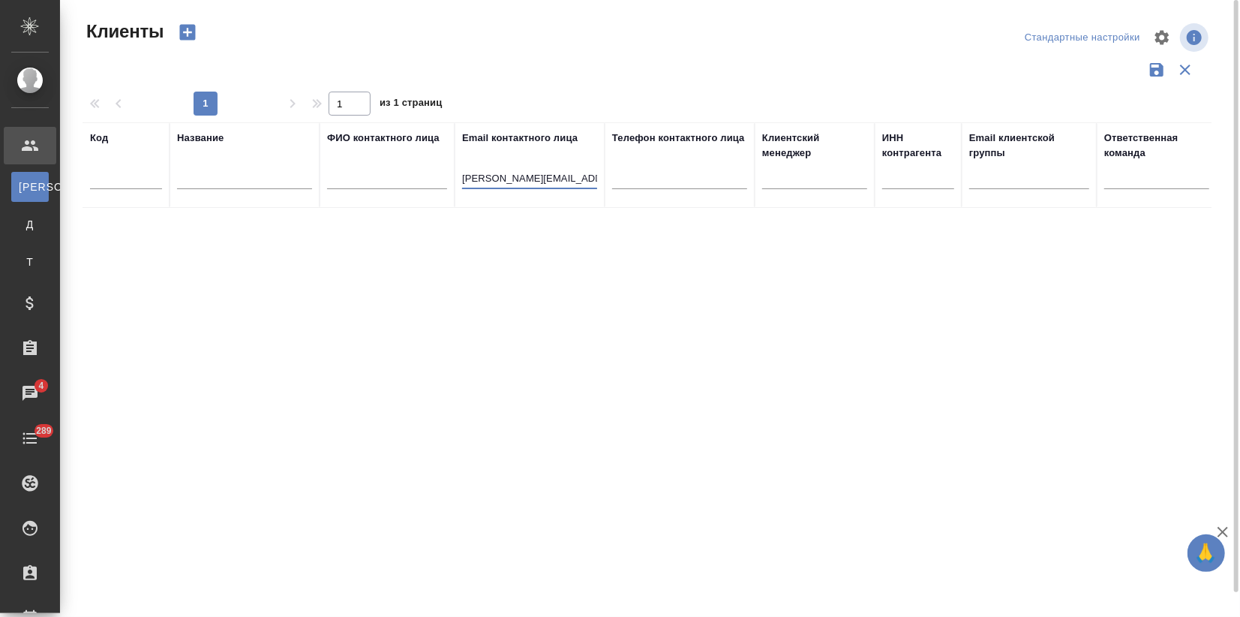
drag, startPoint x: 536, startPoint y: 177, endPoint x: 456, endPoint y: 186, distance: 80.0
click at [456, 186] on th "Email контактного лица vladislav.repin@ao-renome.ru" at bounding box center [530, 165] width 150 height 86
drag, startPoint x: 509, startPoint y: 180, endPoint x: 540, endPoint y: 181, distance: 31.5
click at [540, 181] on input "ao-renome.ru" at bounding box center [529, 179] width 135 height 19
drag, startPoint x: 476, startPoint y: 179, endPoint x: 430, endPoint y: 179, distance: 45.8
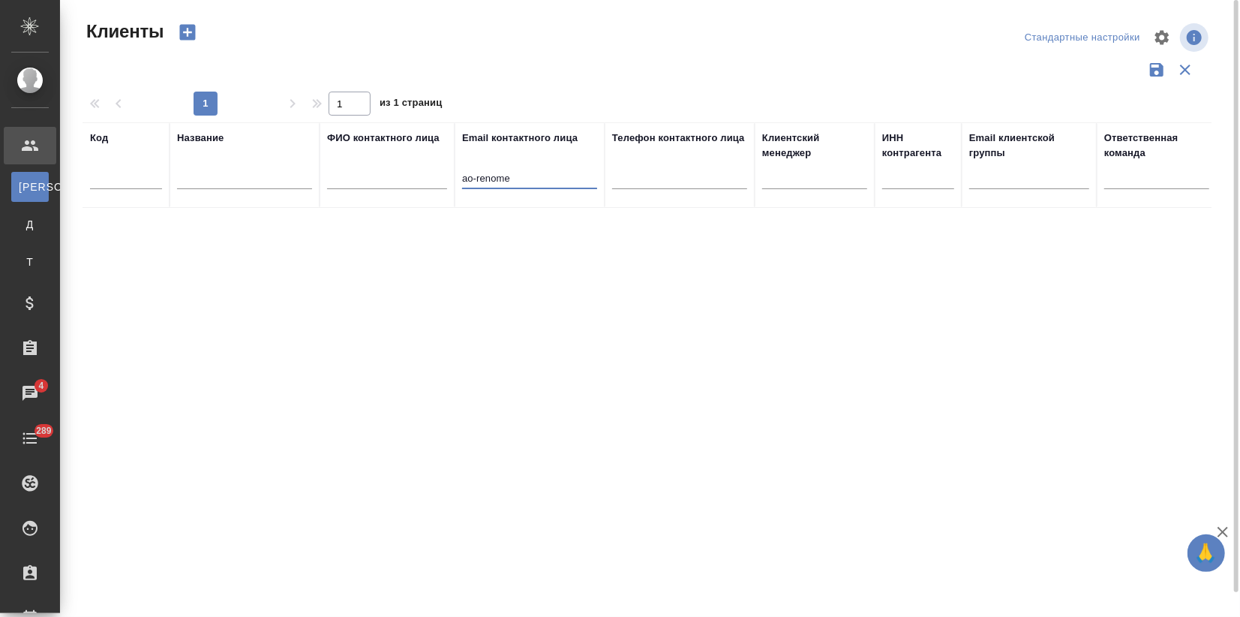
click at [431, 181] on tr "Код Название ФИО контактного лица Email контактного лица ao-renome Телефон конт…" at bounding box center [650, 165] width 1134 height 86
type input "renome"
click at [524, 193] on div "renome" at bounding box center [529, 181] width 135 height 37
drag, startPoint x: 499, startPoint y: 182, endPoint x: 381, endPoint y: 183, distance: 117.8
click at [381, 183] on tr "Код Название ФИО контактного лица Email контактного лица renome Телефон контакт…" at bounding box center [650, 165] width 1134 height 86
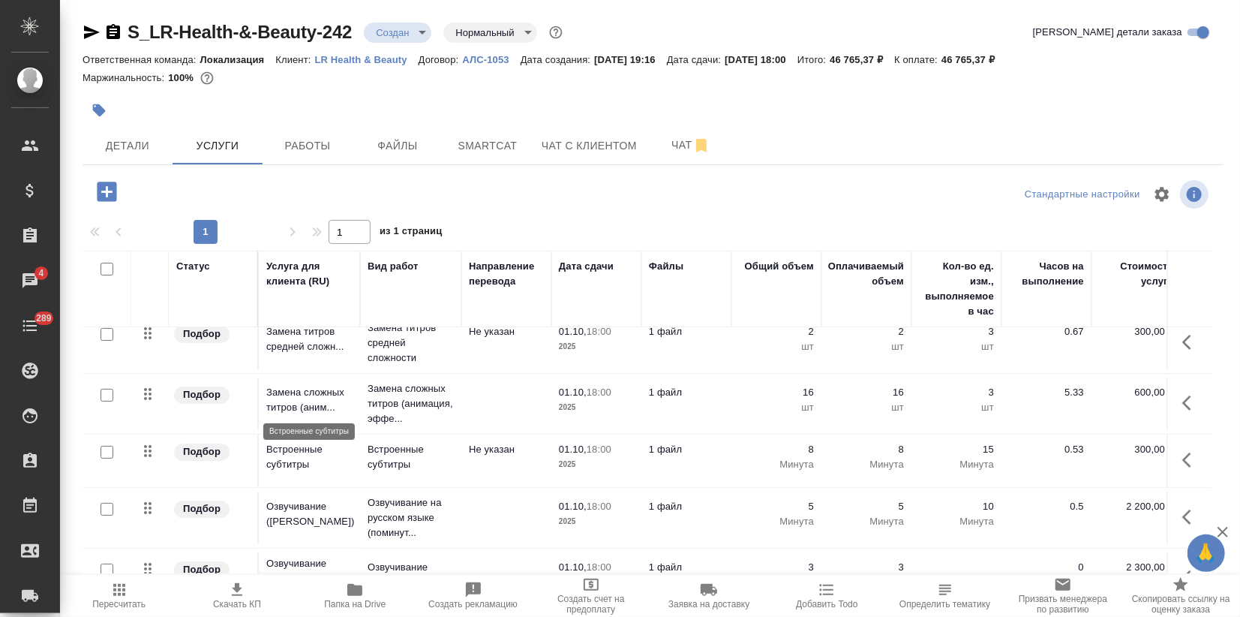
scroll to position [215, 0]
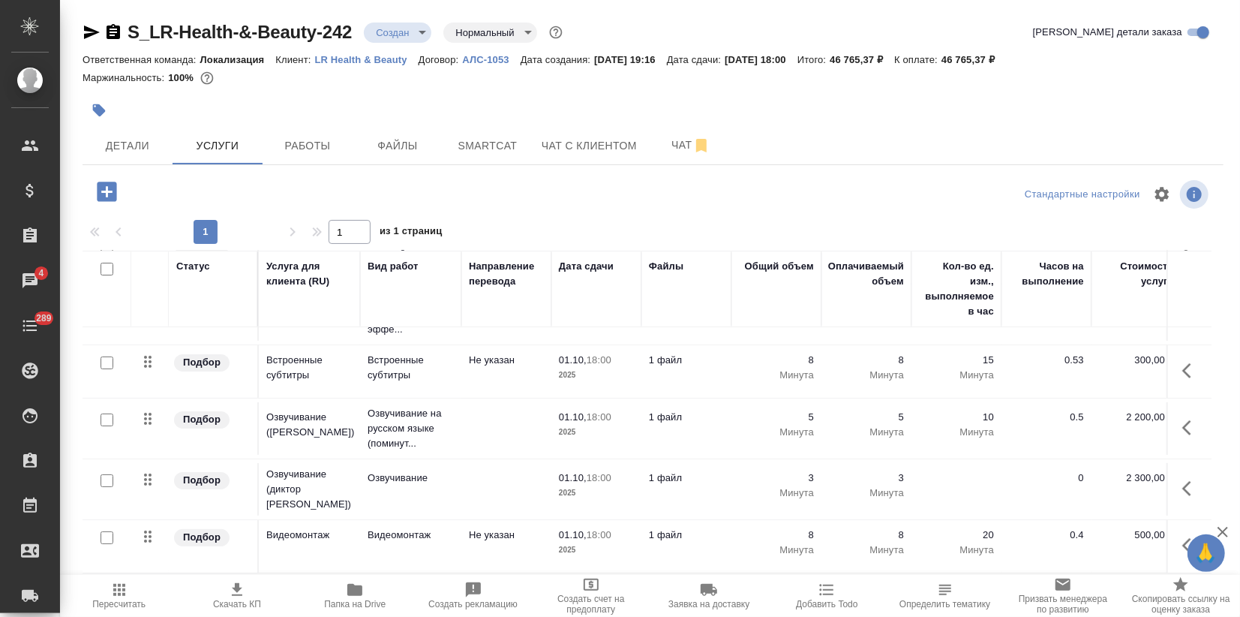
drag, startPoint x: 109, startPoint y: 472, endPoint x: 110, endPoint y: 541, distance: 69.0
click at [110, 475] on input "checkbox" at bounding box center [107, 480] width 13 height 13
checkbox input "true"
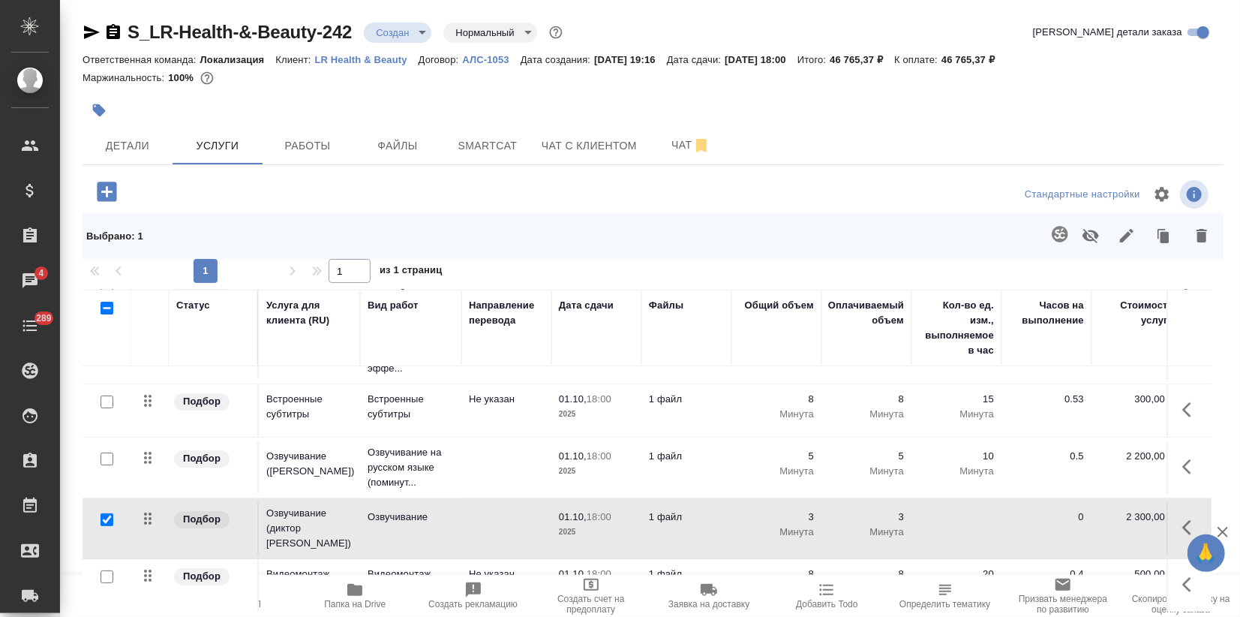
click at [107, 570] on div at bounding box center [107, 576] width 34 height 21
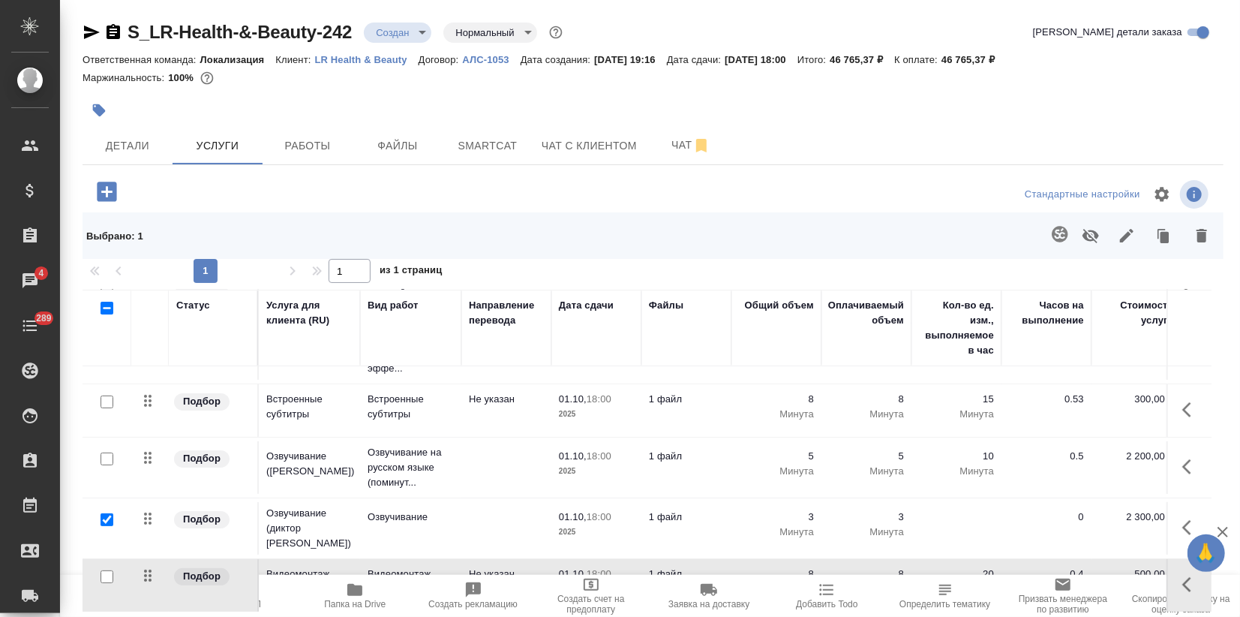
click at [108, 570] on input "checkbox" at bounding box center [107, 576] width 13 height 13
checkbox input "true"
click at [1080, 235] on button "button" at bounding box center [1091, 235] width 36 height 39
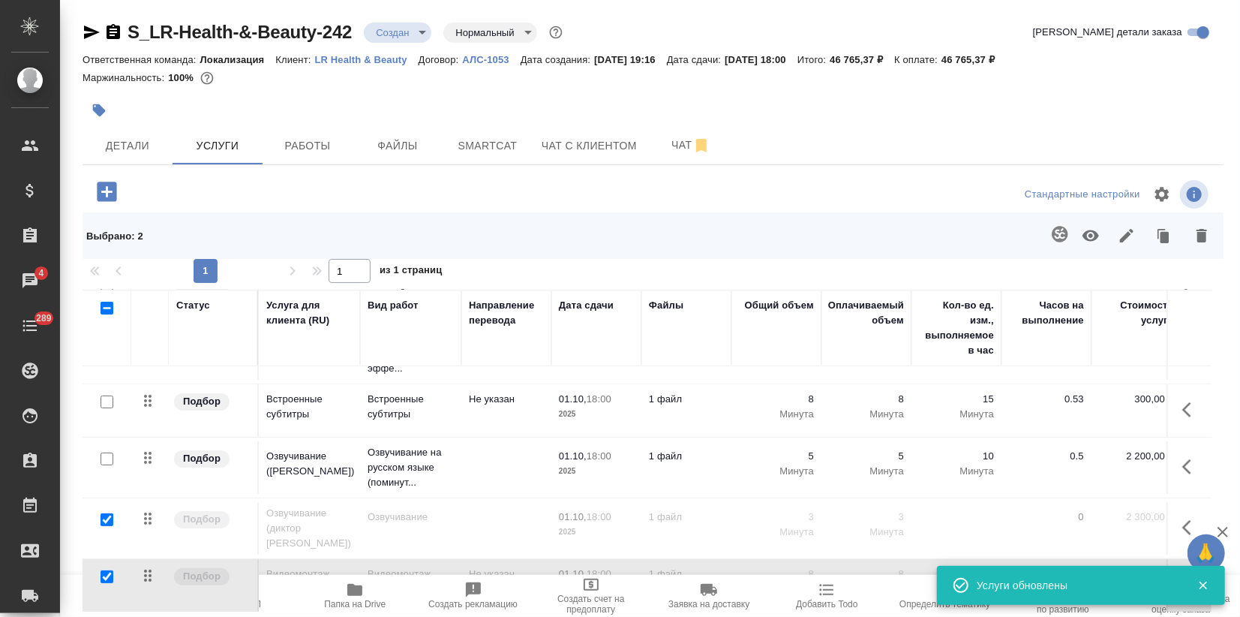
drag, startPoint x: 101, startPoint y: 455, endPoint x: 110, endPoint y: 460, distance: 10.4
click at [102, 454] on input "checkbox" at bounding box center [107, 458] width 13 height 13
checkbox input "true"
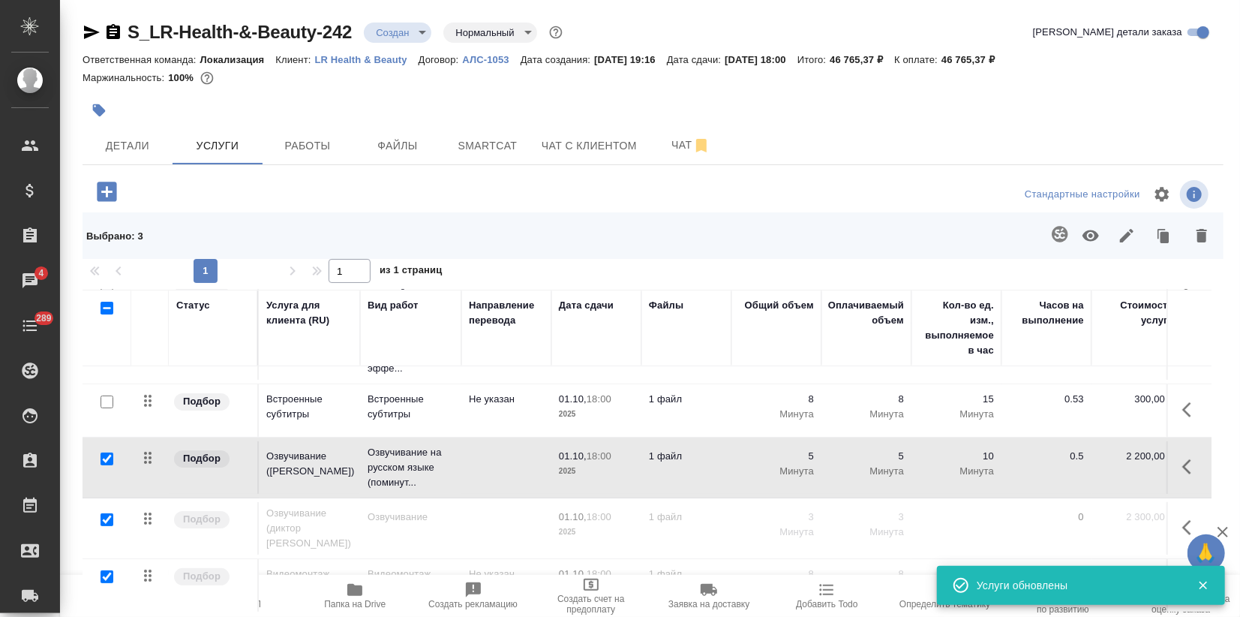
drag, startPoint x: 103, startPoint y: 510, endPoint x: 102, endPoint y: 552, distance: 42.0
click at [104, 513] on input "checkbox" at bounding box center [107, 519] width 13 height 13
checkbox input "false"
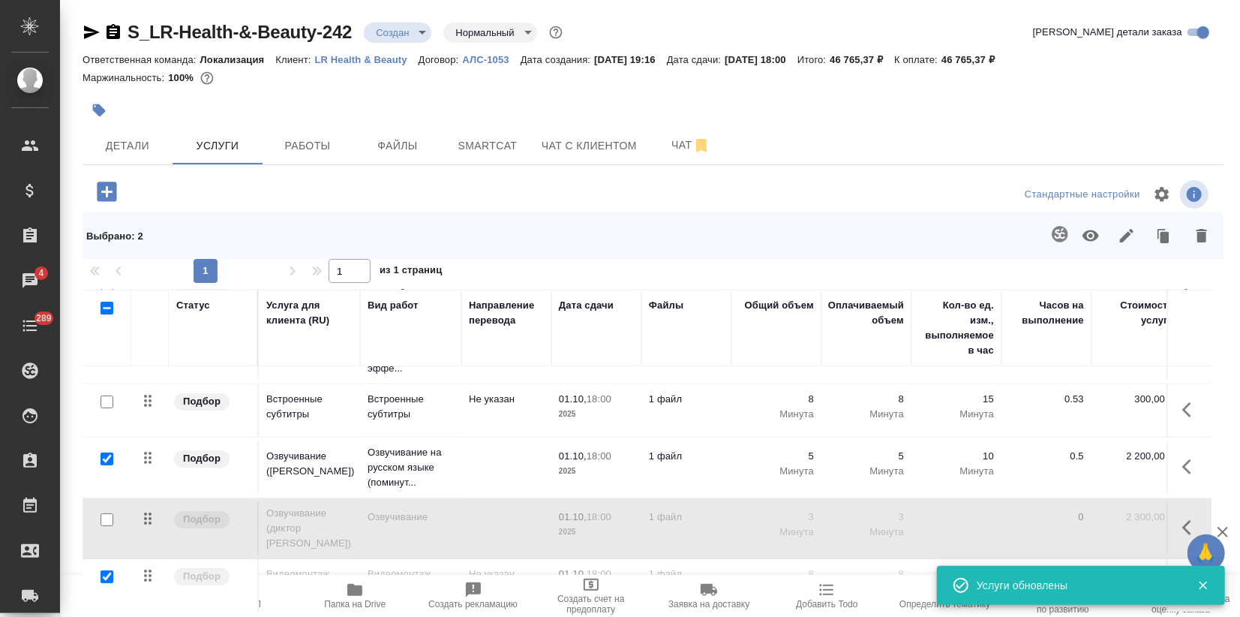
click at [108, 570] on input "checkbox" at bounding box center [107, 576] width 13 height 13
checkbox input "false"
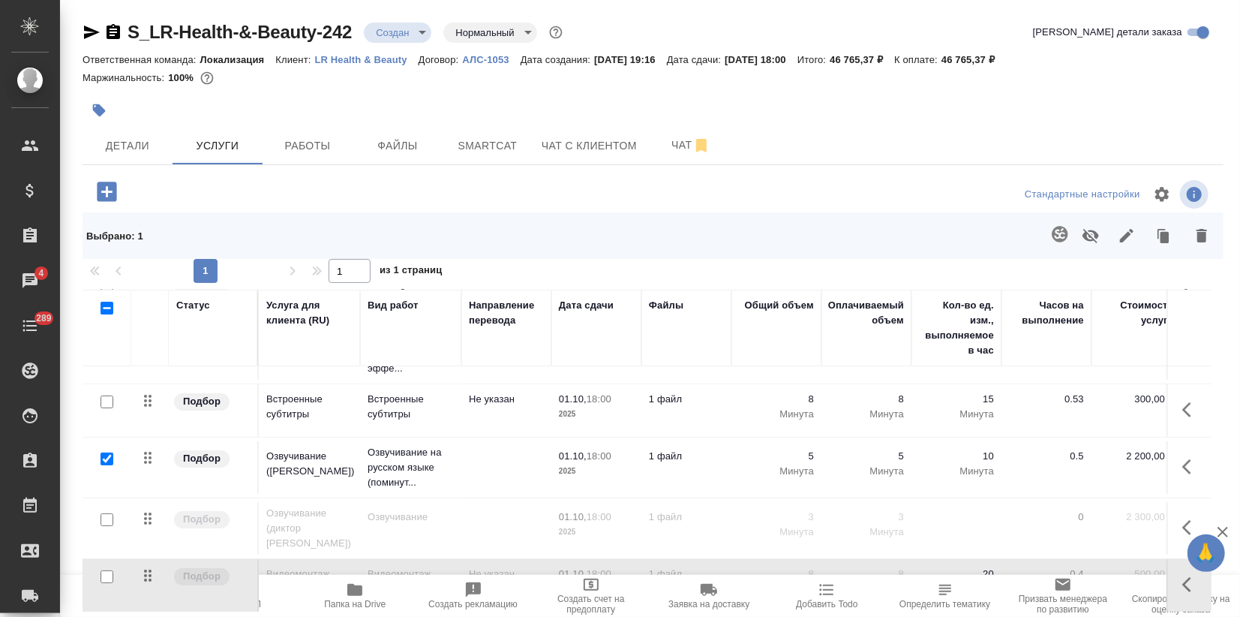
click at [1084, 240] on icon "button" at bounding box center [1091, 236] width 18 height 18
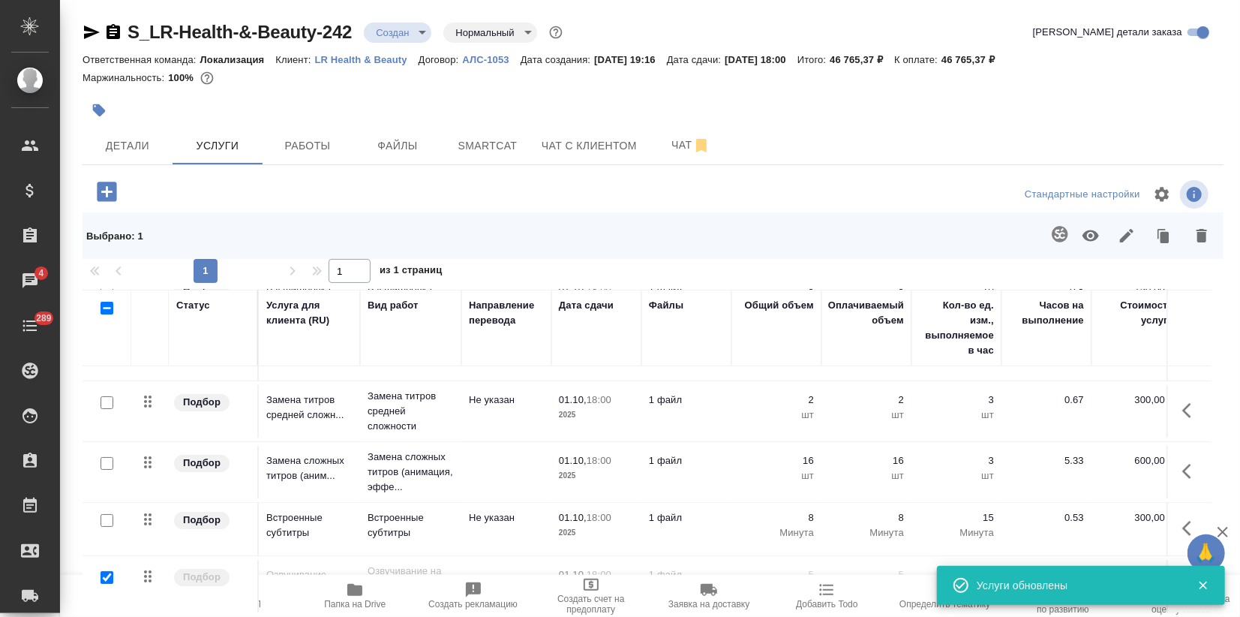
scroll to position [0, 0]
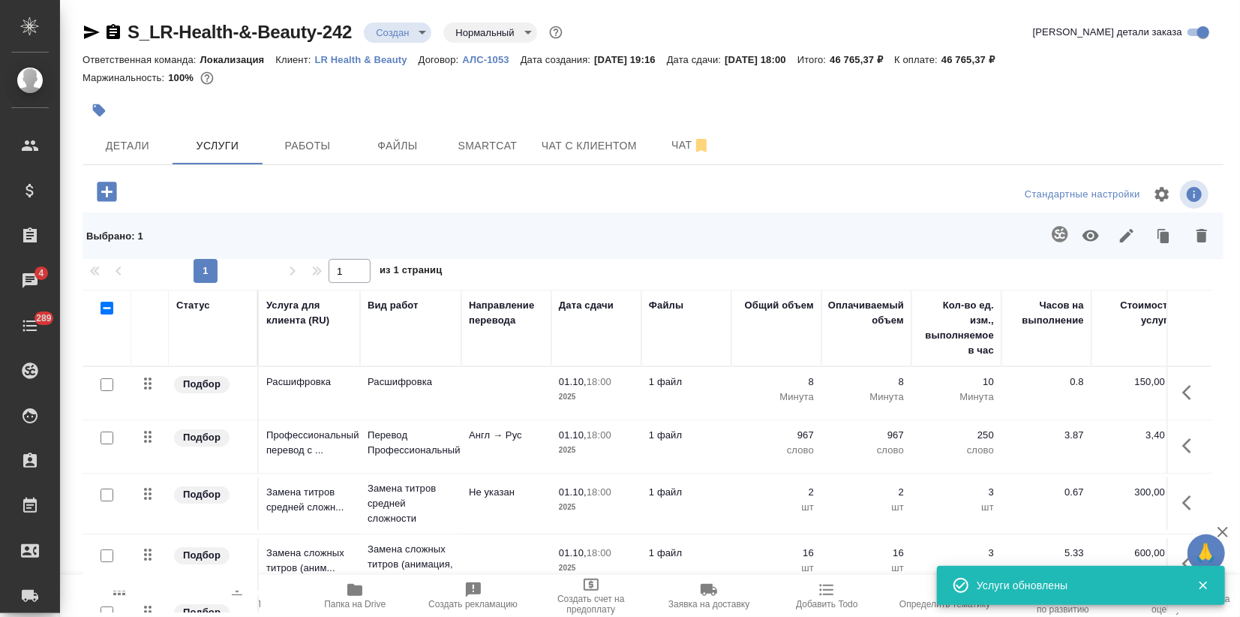
click at [125, 602] on span "Пересчитать" at bounding box center [118, 604] width 53 height 11
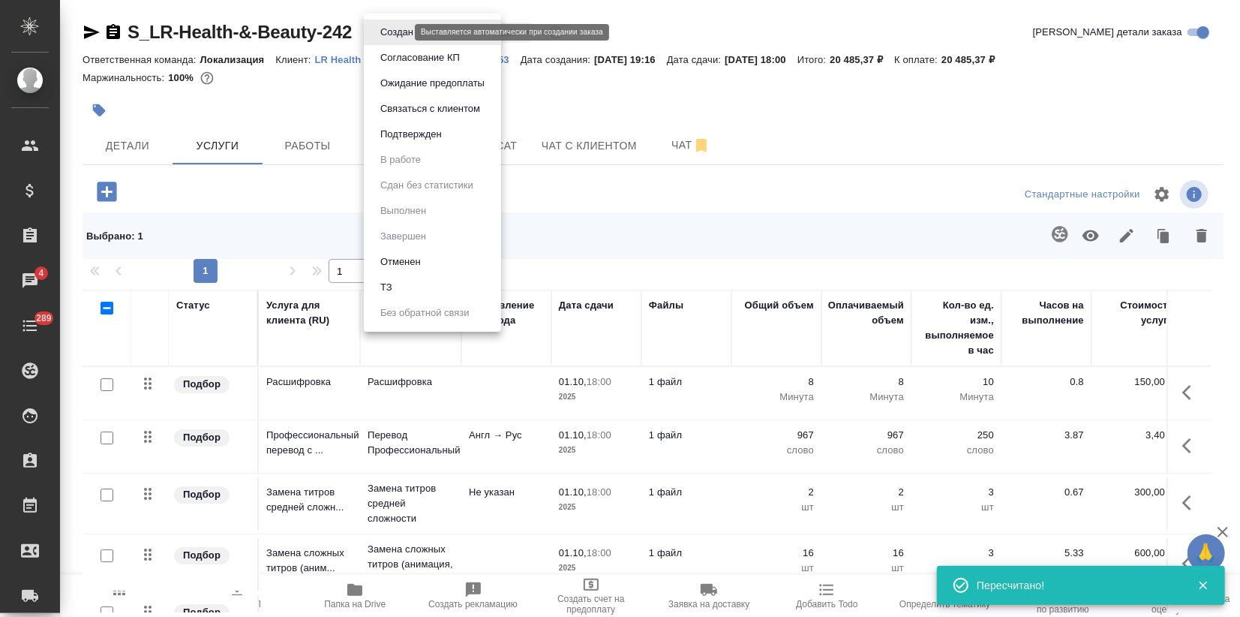
click at [395, 30] on body "🙏 .cls-1 fill:#fff; AWATERA Zagorodnikh Viktoria Клиенты Спецификации Заказы 4 …" at bounding box center [620, 308] width 1240 height 617
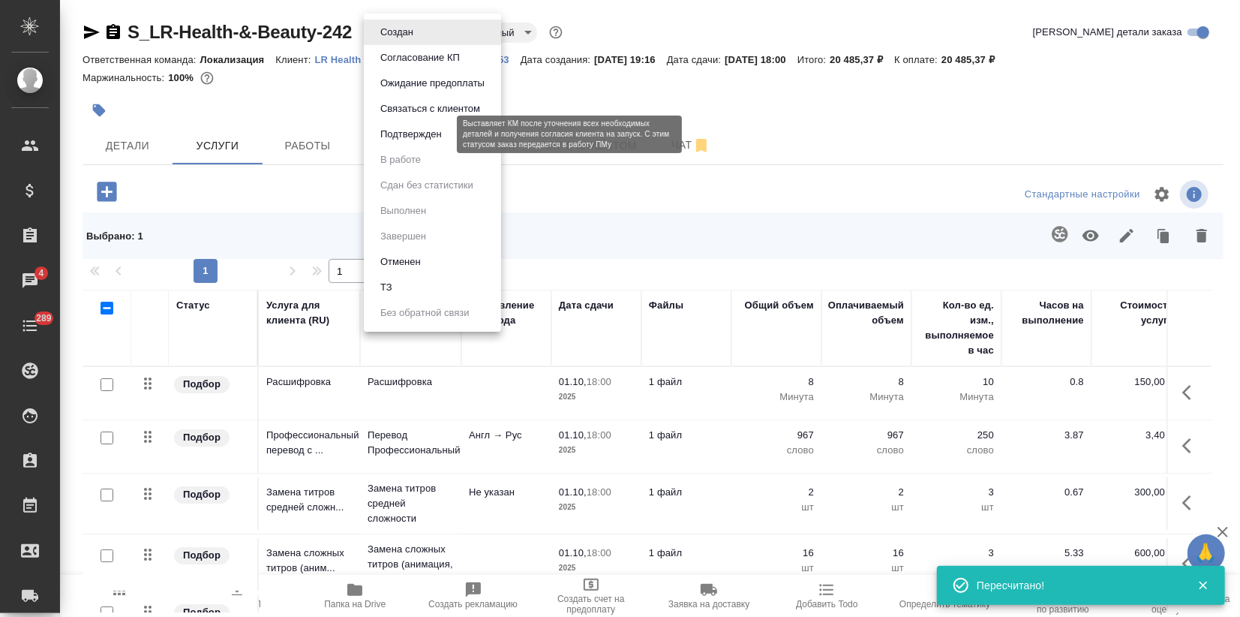
click at [420, 139] on button "Подтвержден" at bounding box center [411, 134] width 71 height 17
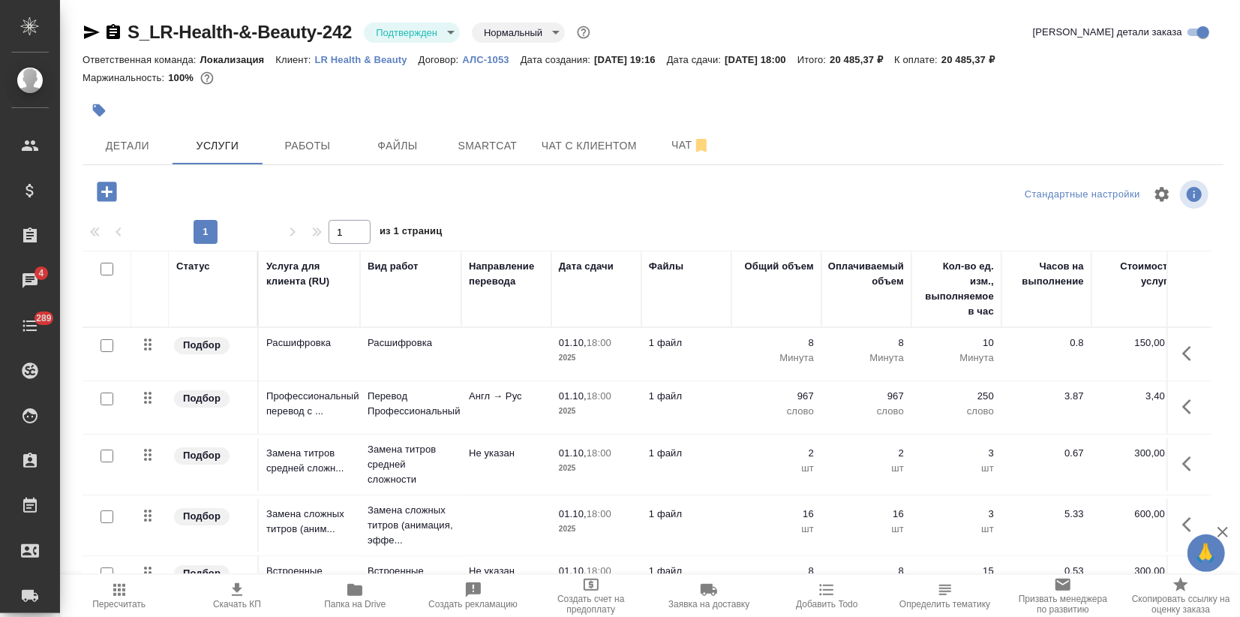
drag, startPoint x: 86, startPoint y: 26, endPoint x: 116, endPoint y: 87, distance: 67.8
click at [87, 26] on icon "button" at bounding box center [92, 32] width 18 height 18
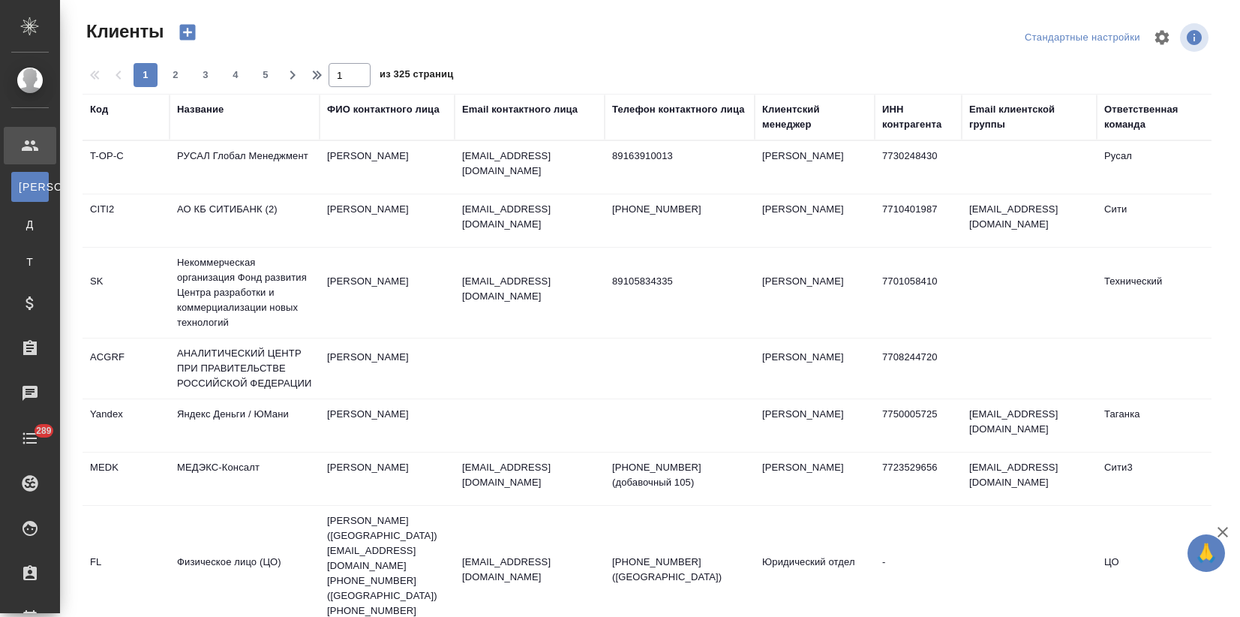
select select "RU"
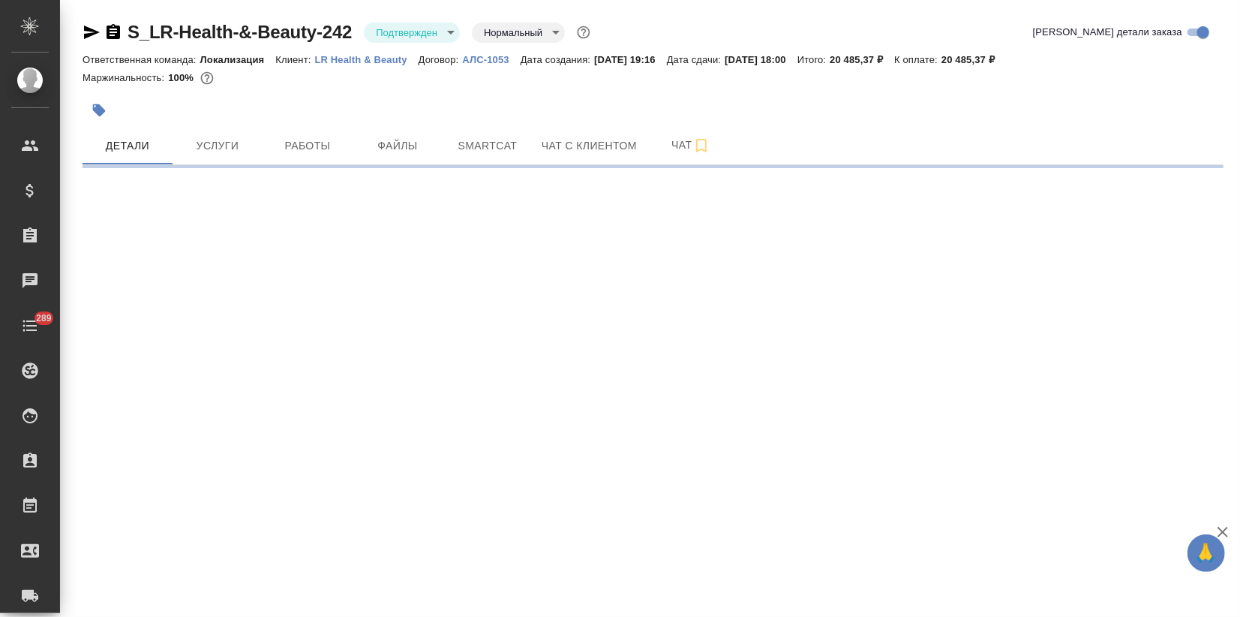
select select "RU"
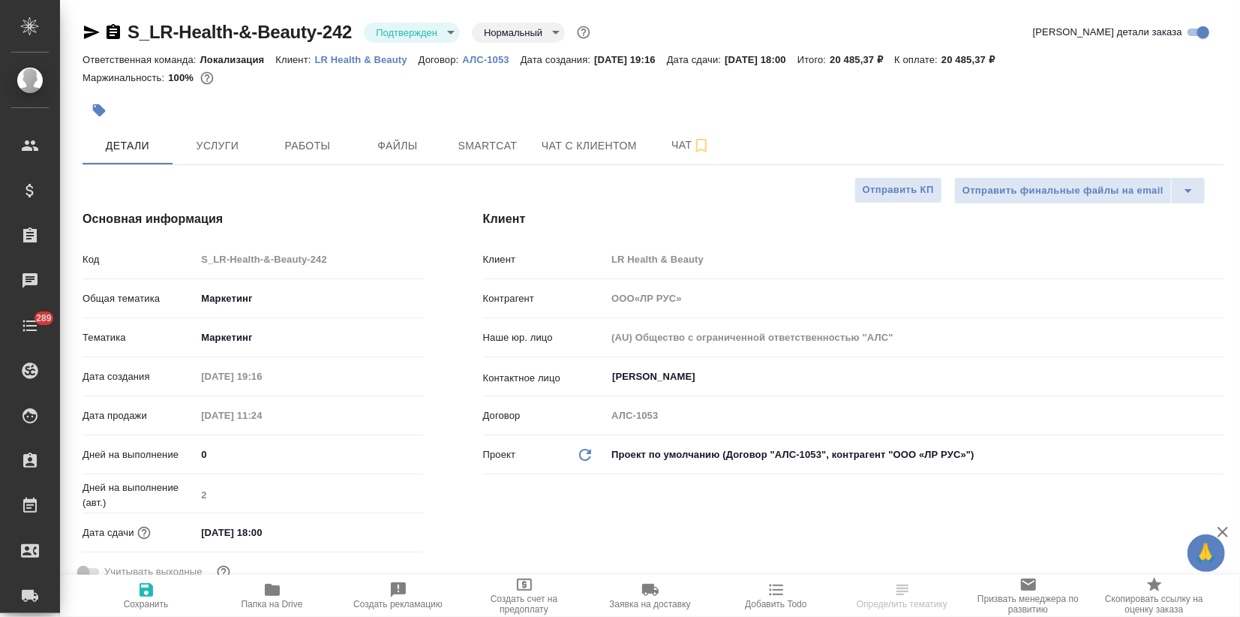
type textarea "x"
type input "ООО«ЛР РУС»"
type textarea "x"
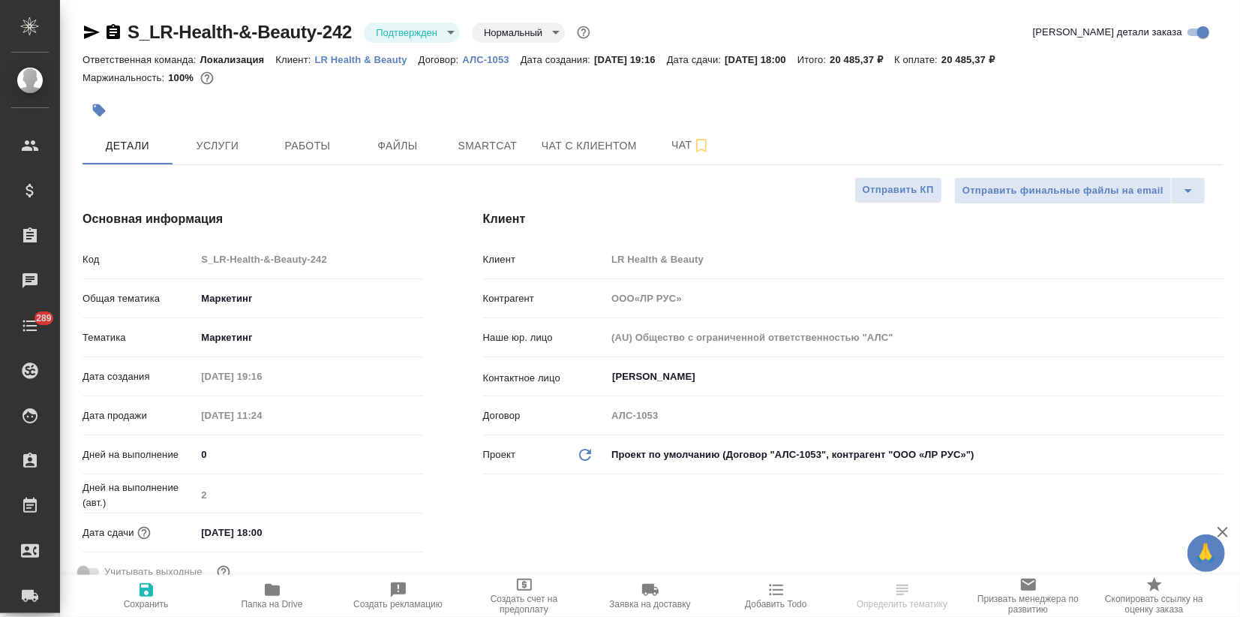
type textarea "x"
type input "ООО«ЛР РУС»"
type textarea "x"
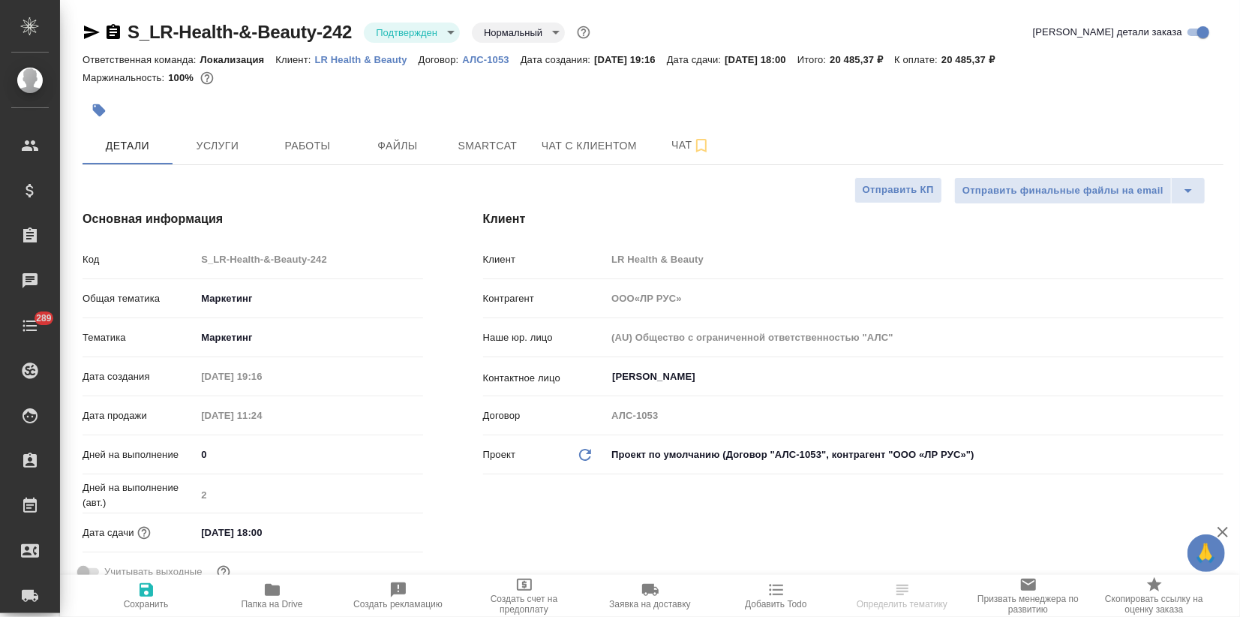
type textarea "x"
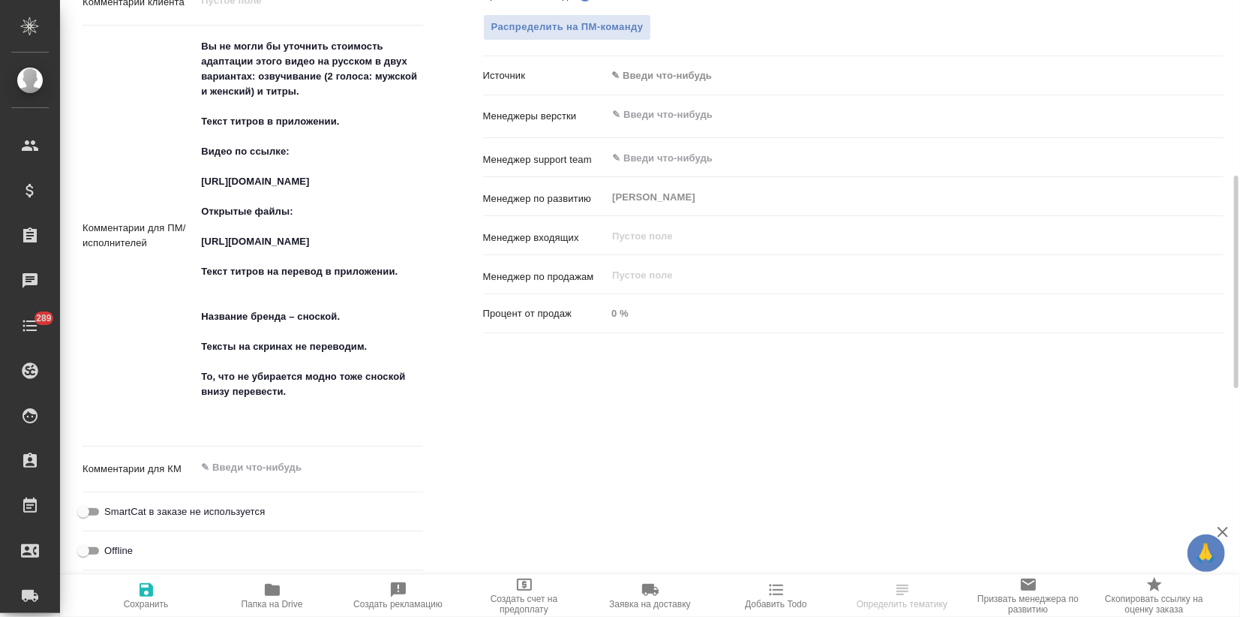
scroll to position [250, 0]
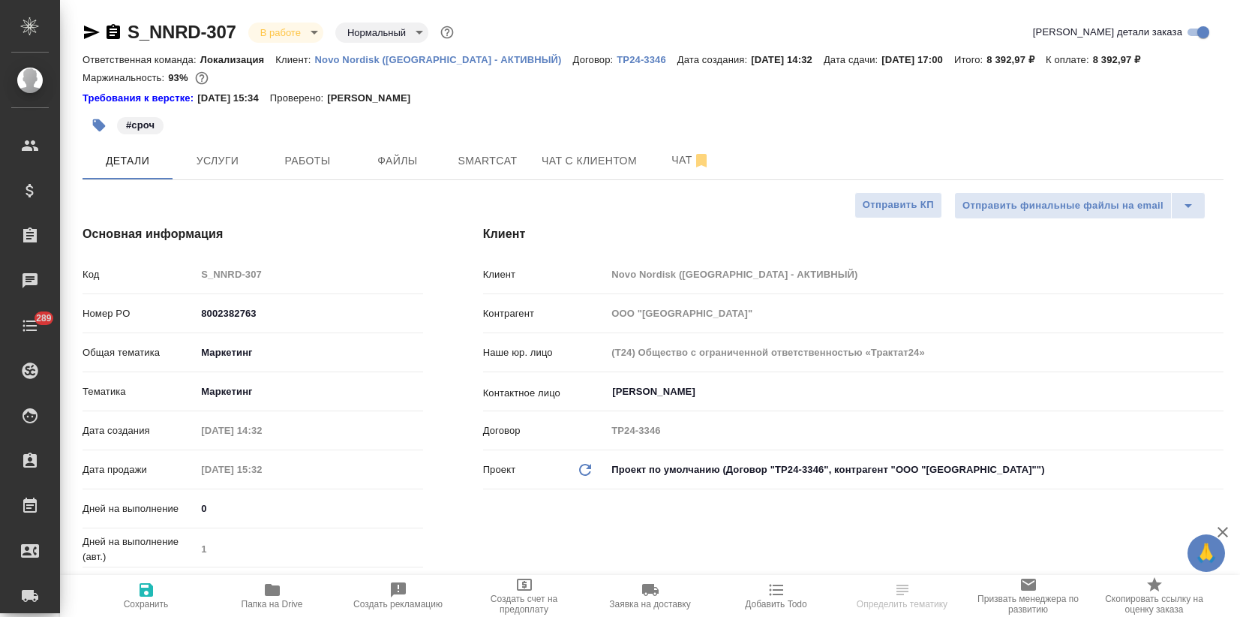
select select "RU"
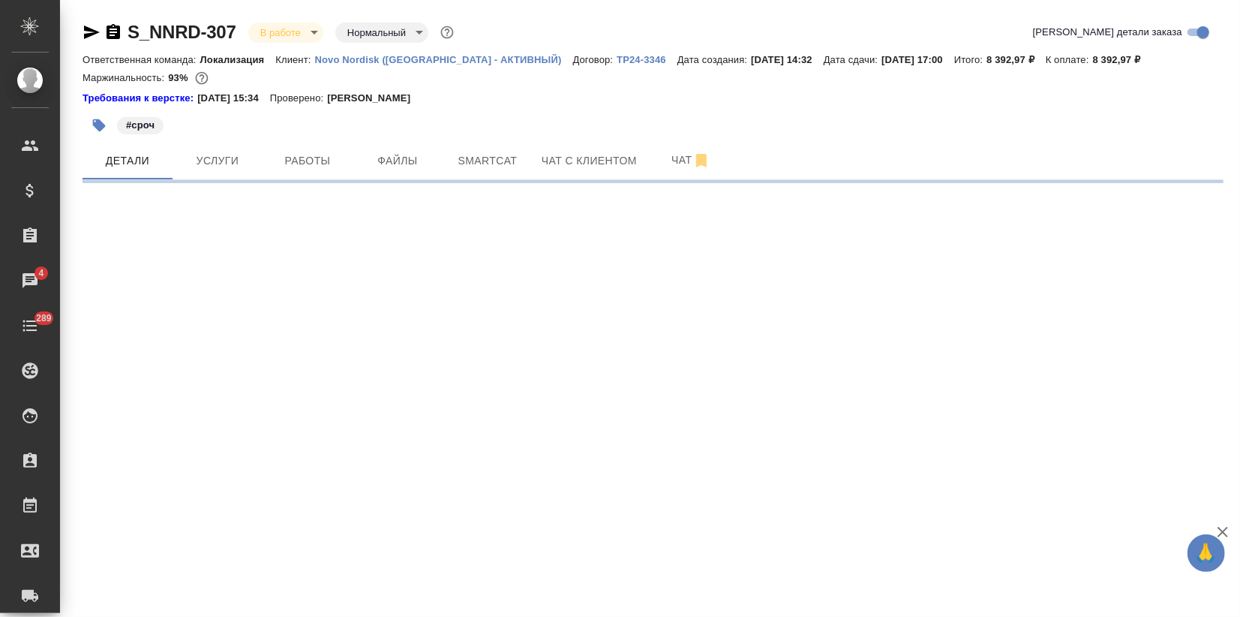
select select "RU"
